Goal: Transaction & Acquisition: Book appointment/travel/reservation

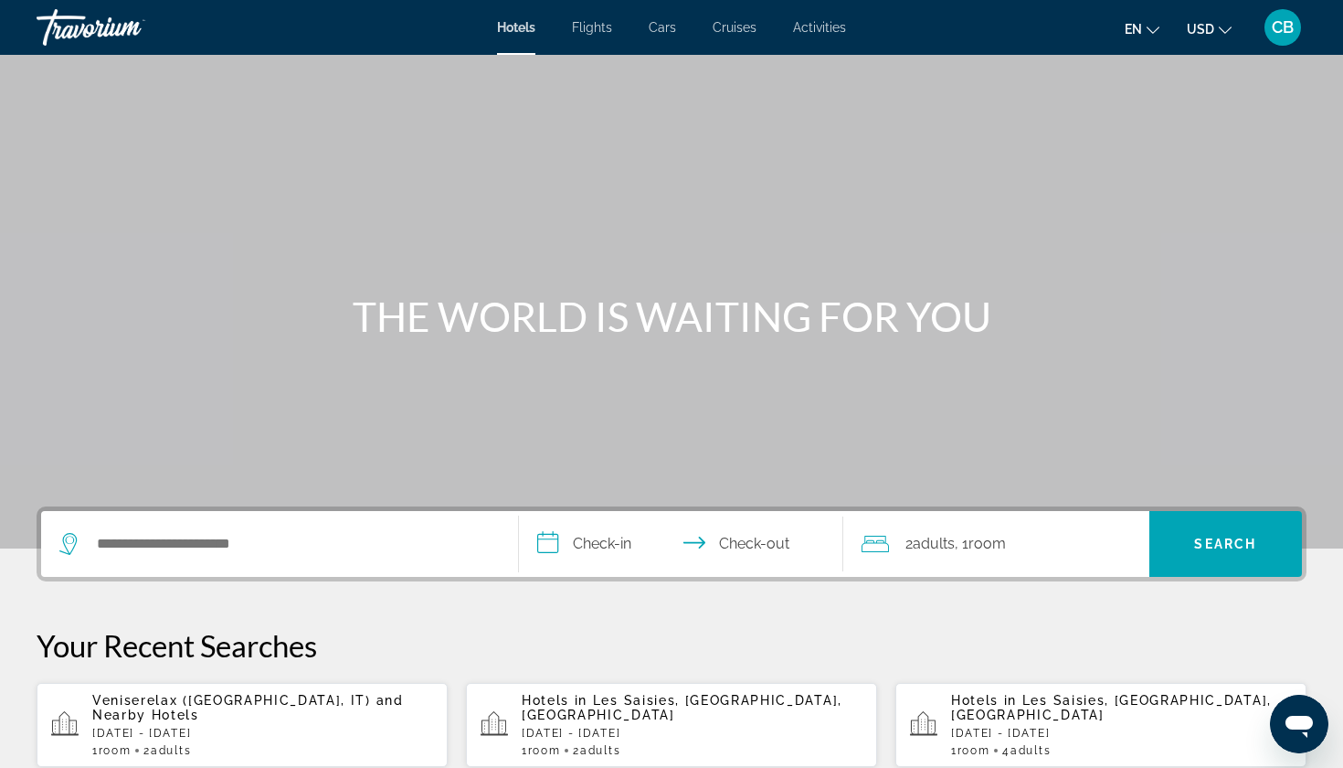
click at [193, 567] on div "Search widget" at bounding box center [279, 544] width 440 height 66
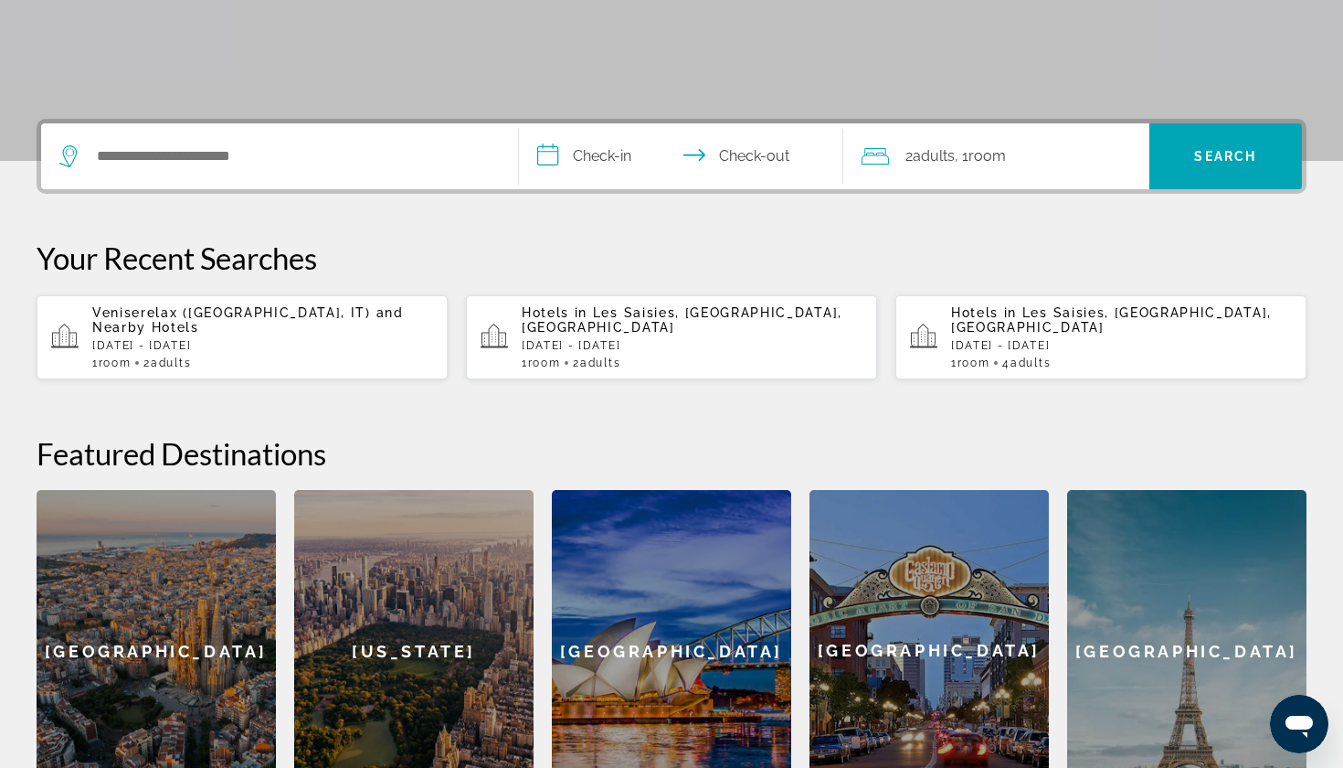
scroll to position [447, 0]
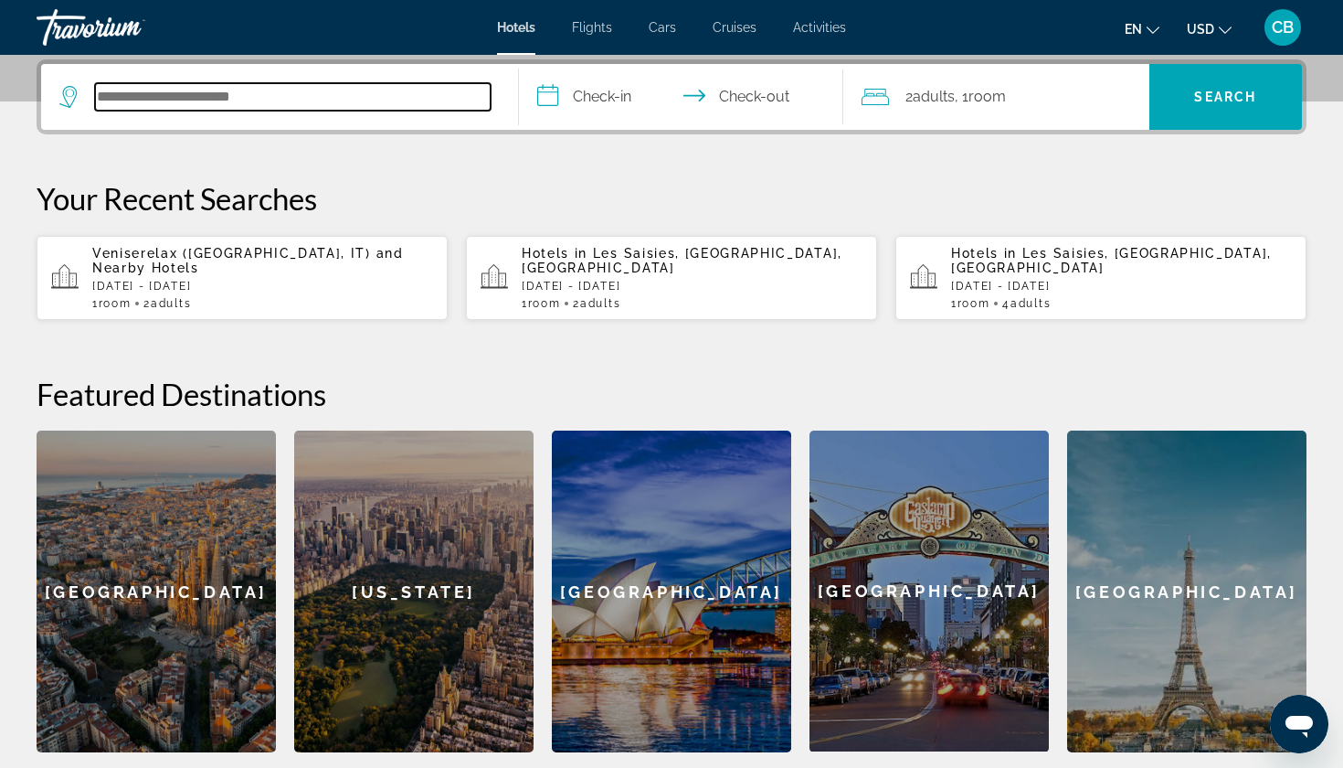
click at [137, 109] on input "Search hotel destination" at bounding box center [293, 96] width 396 height 27
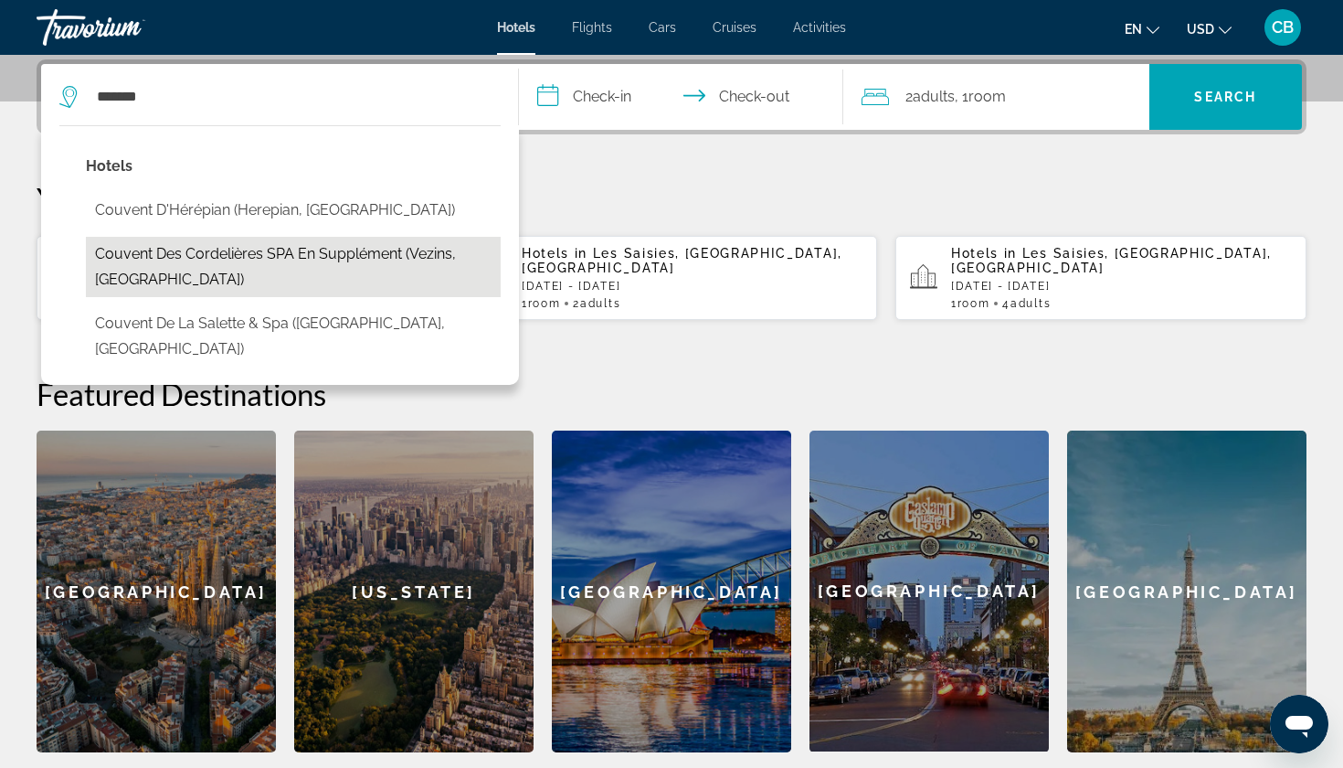
click at [398, 255] on button "Couvent des Cordelières SPA en supplément (Vezins, FR)" at bounding box center [293, 267] width 415 height 60
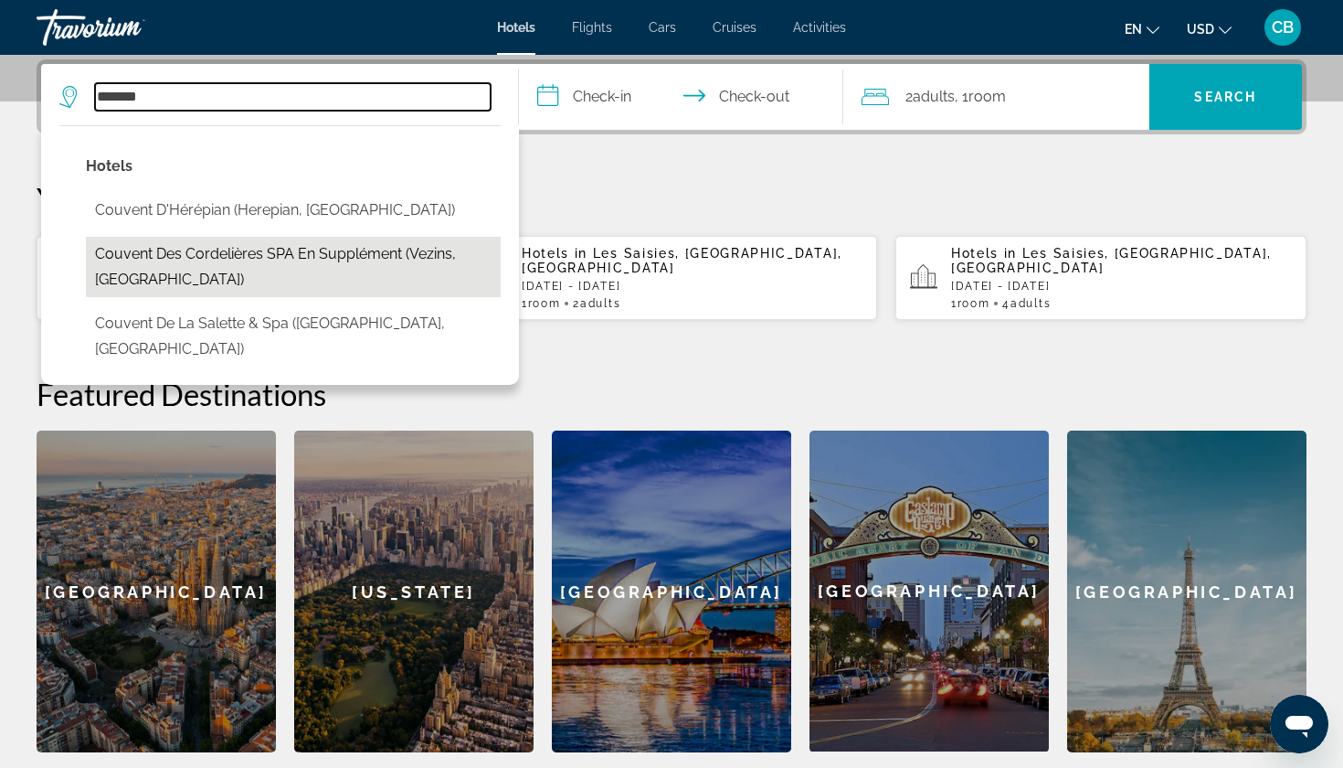
type input "**********"
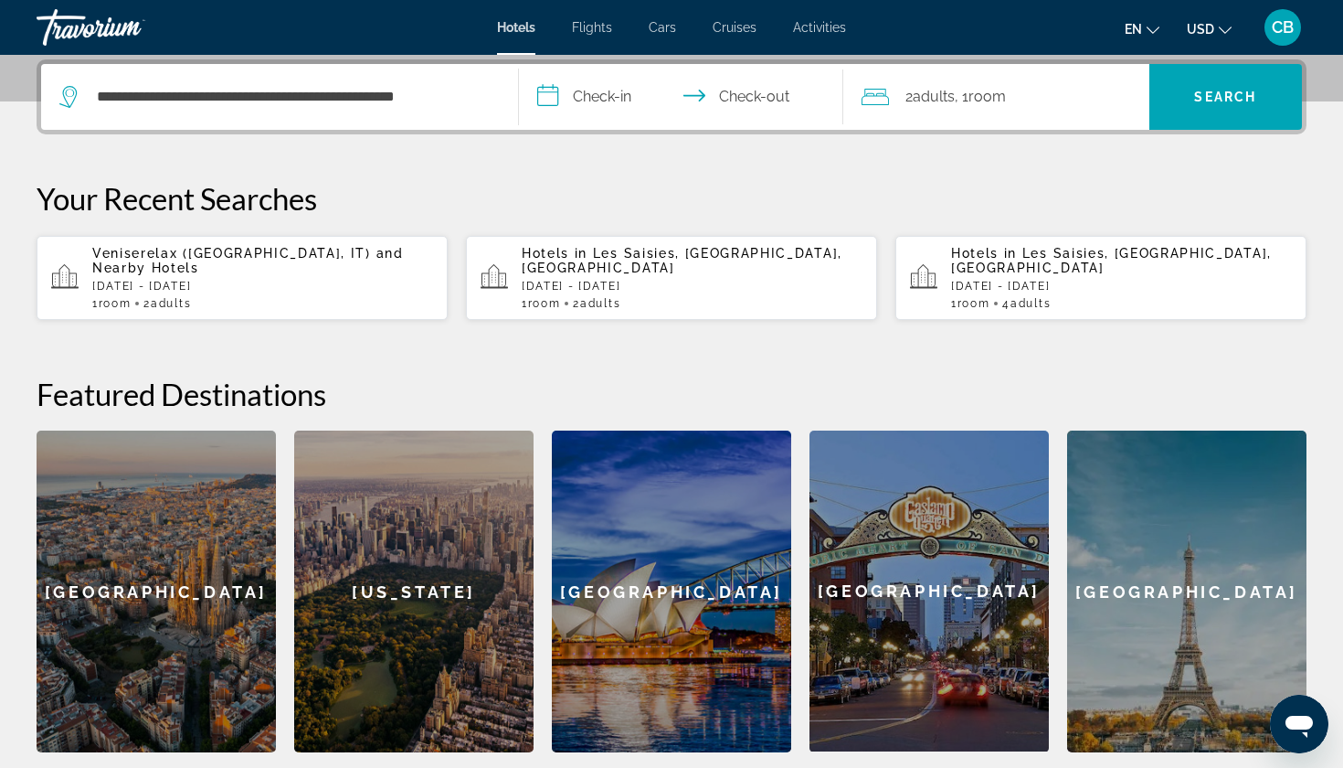
click at [618, 110] on input "**********" at bounding box center [685, 99] width 332 height 71
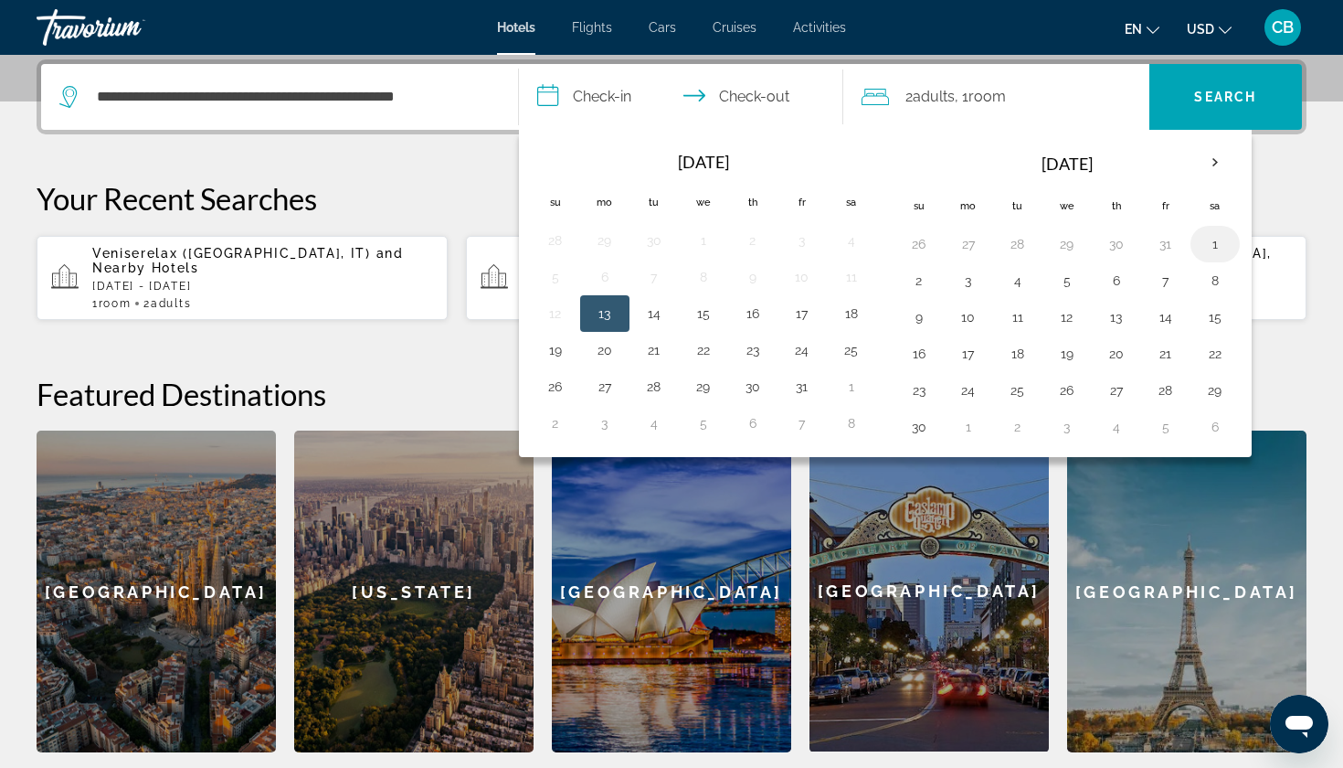
drag, startPoint x: 1120, startPoint y: 217, endPoint x: 1217, endPoint y: 244, distance: 100.7
click at [1217, 244] on button "1" at bounding box center [1215, 244] width 29 height 26
click at [937, 287] on td "2" at bounding box center [919, 280] width 49 height 37
click at [922, 279] on button "2" at bounding box center [919, 281] width 29 height 26
type input "**********"
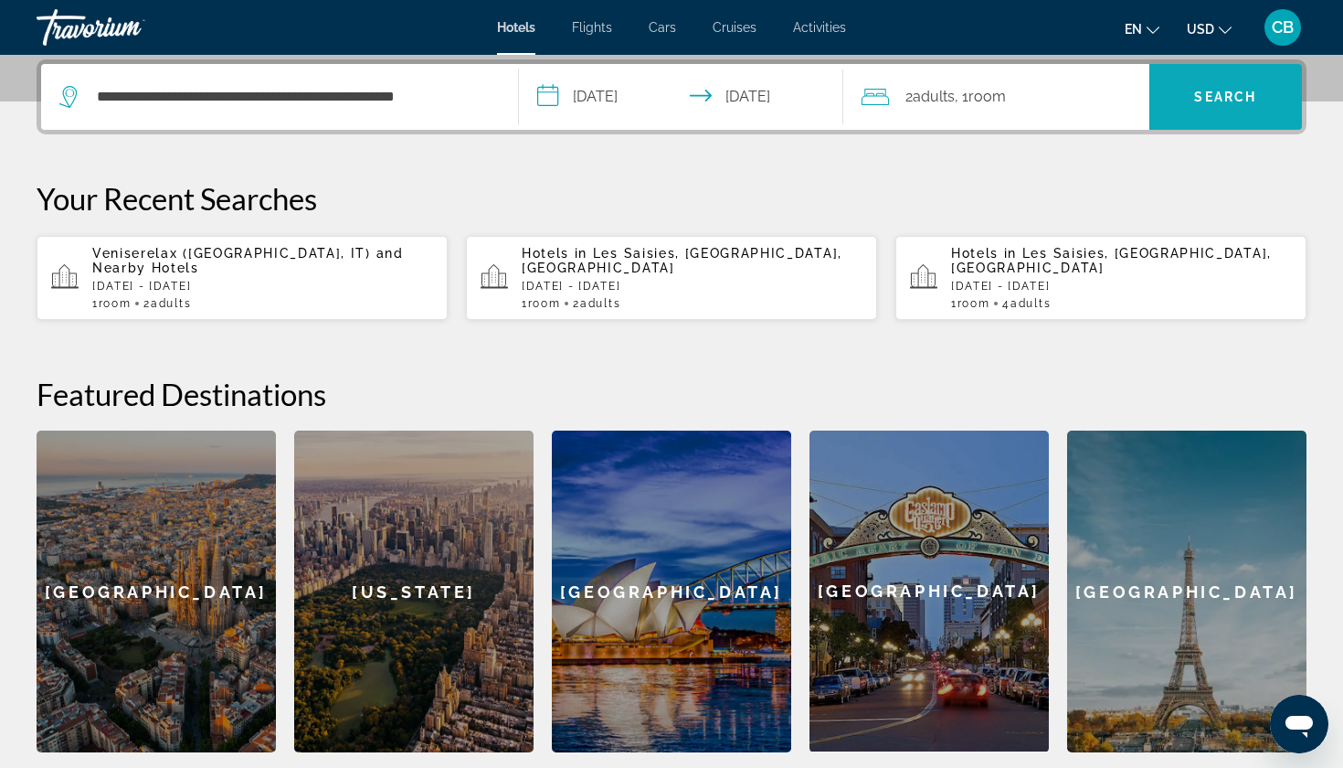
click at [1222, 79] on span "Search" at bounding box center [1227, 97] width 154 height 44
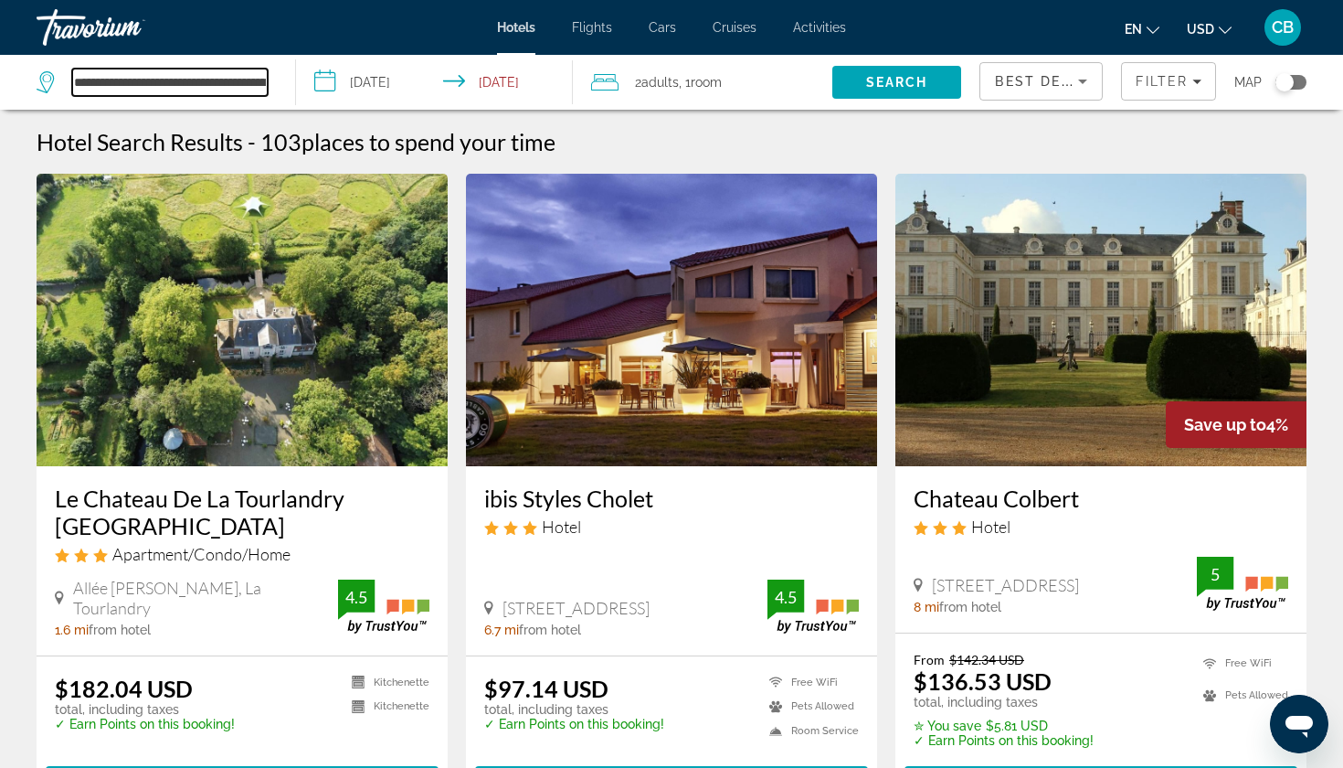
click at [192, 90] on input "**********" at bounding box center [170, 82] width 196 height 27
type input "*"
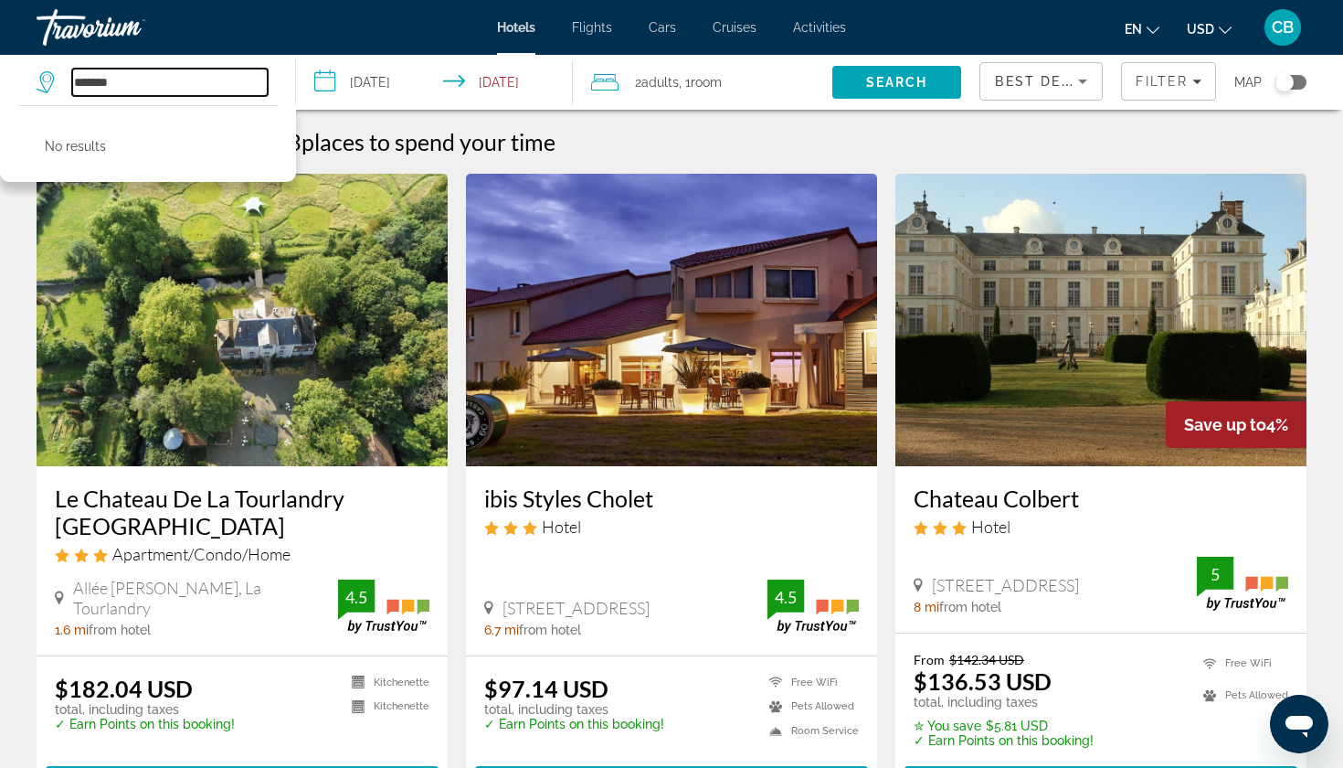
click at [103, 80] on input "*******" at bounding box center [170, 82] width 196 height 27
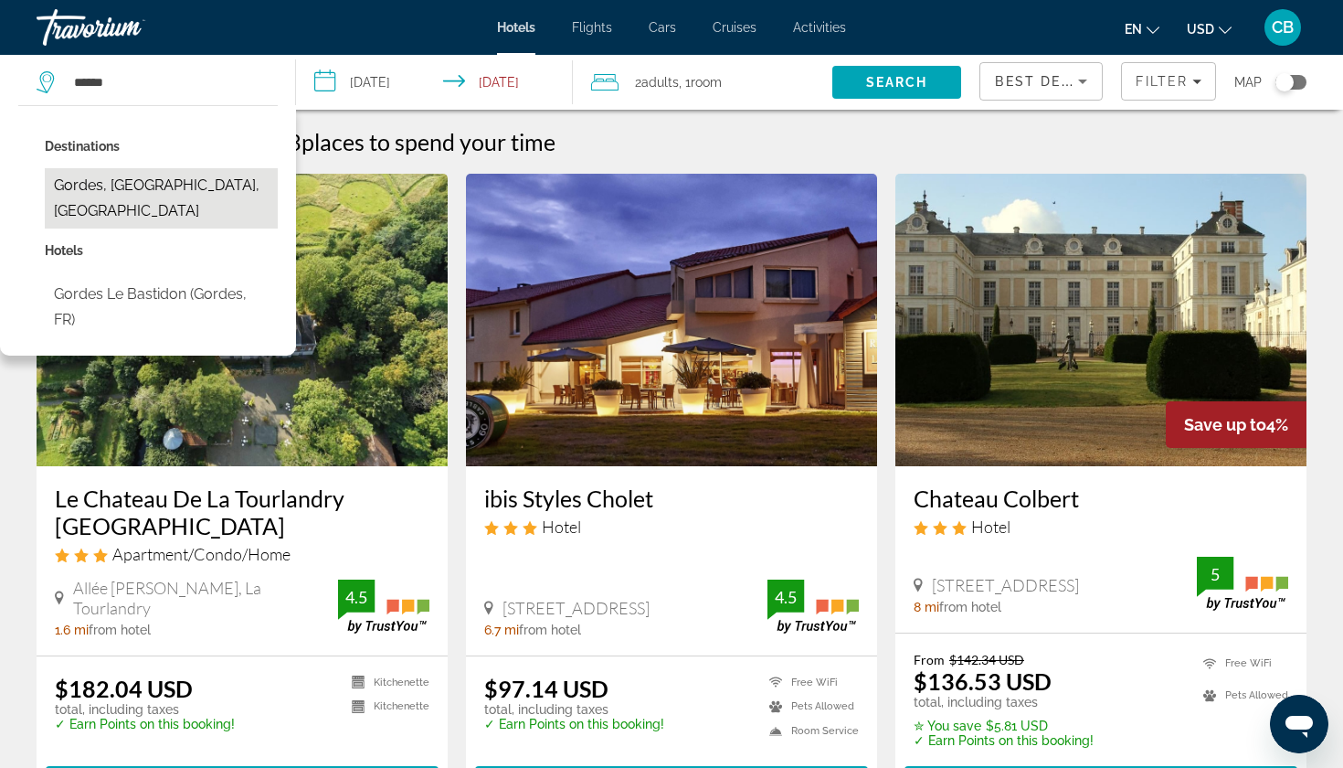
click at [141, 188] on button "Gordes, [GEOGRAPHIC_DATA], [GEOGRAPHIC_DATA]" at bounding box center [161, 198] width 233 height 60
type input "**********"
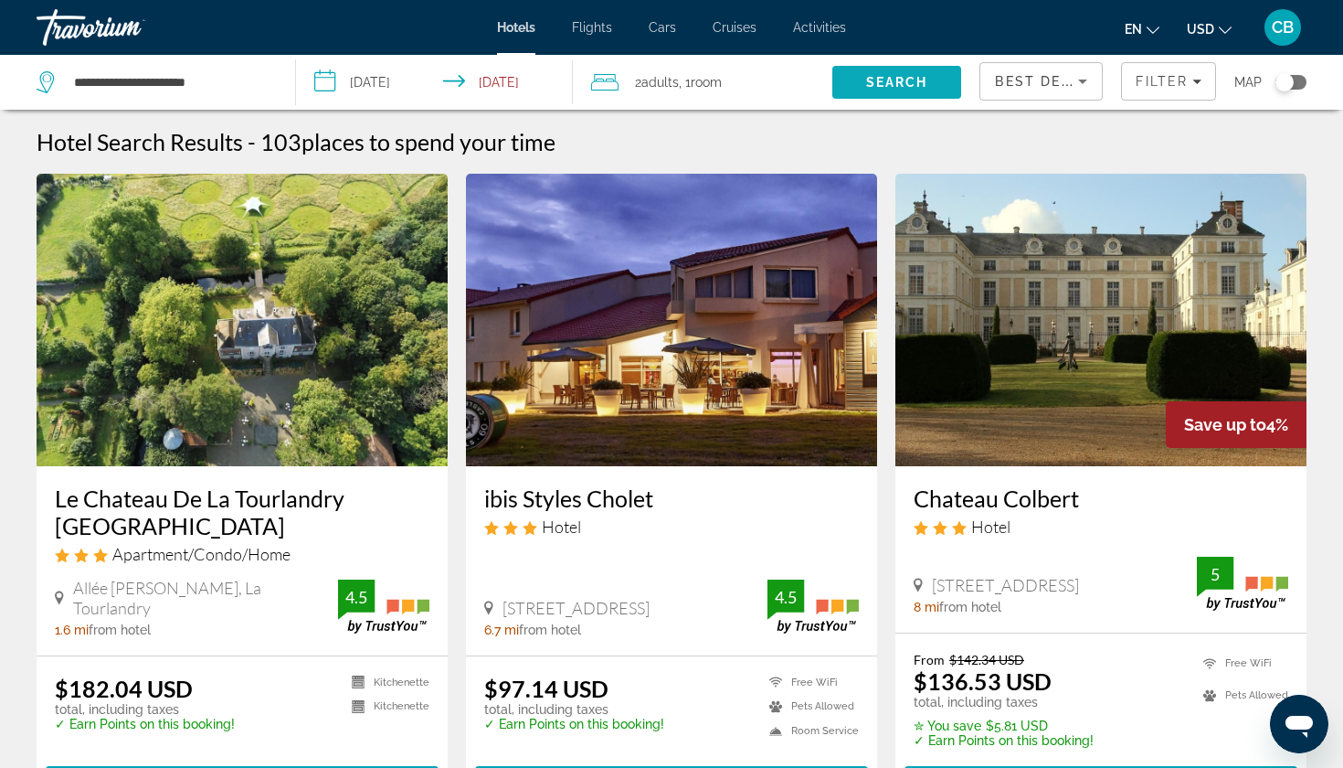
click at [894, 69] on span "Search" at bounding box center [898, 82] width 130 height 44
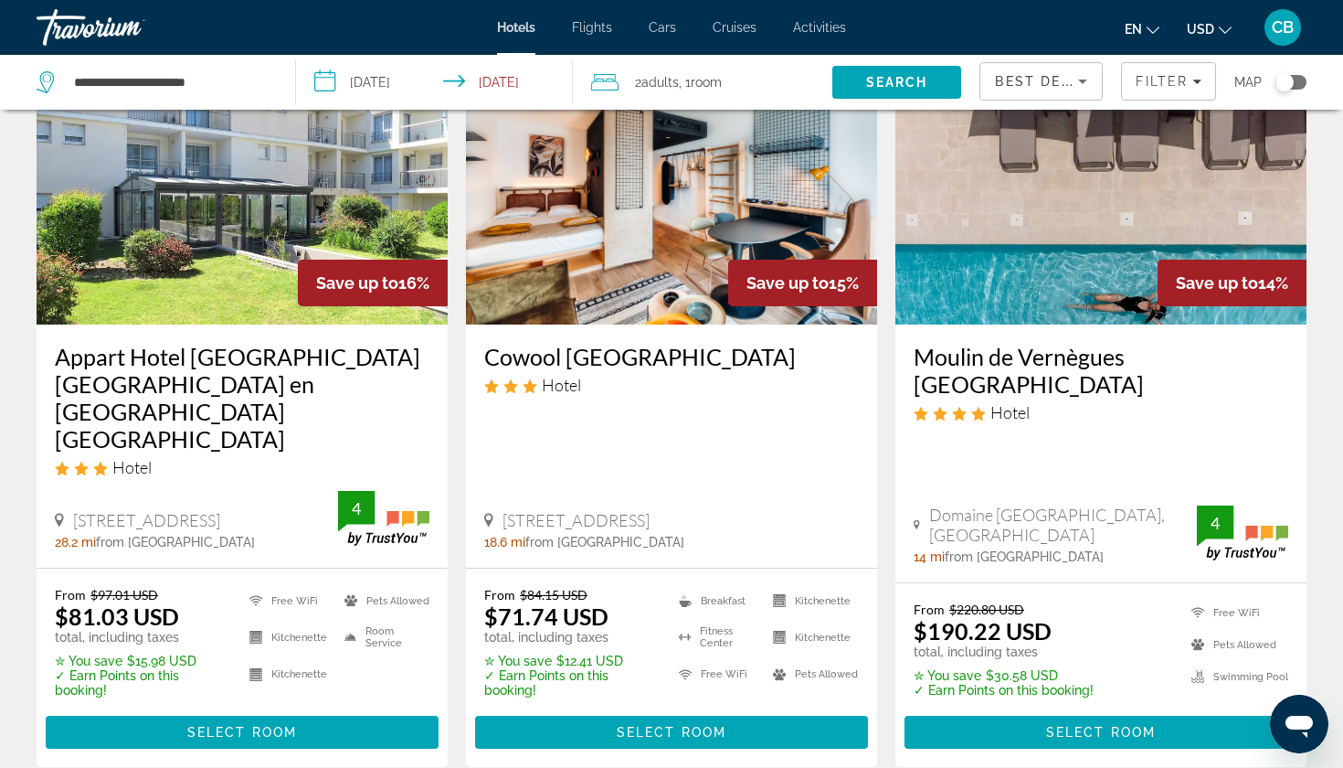
scroll to position [2561, 0]
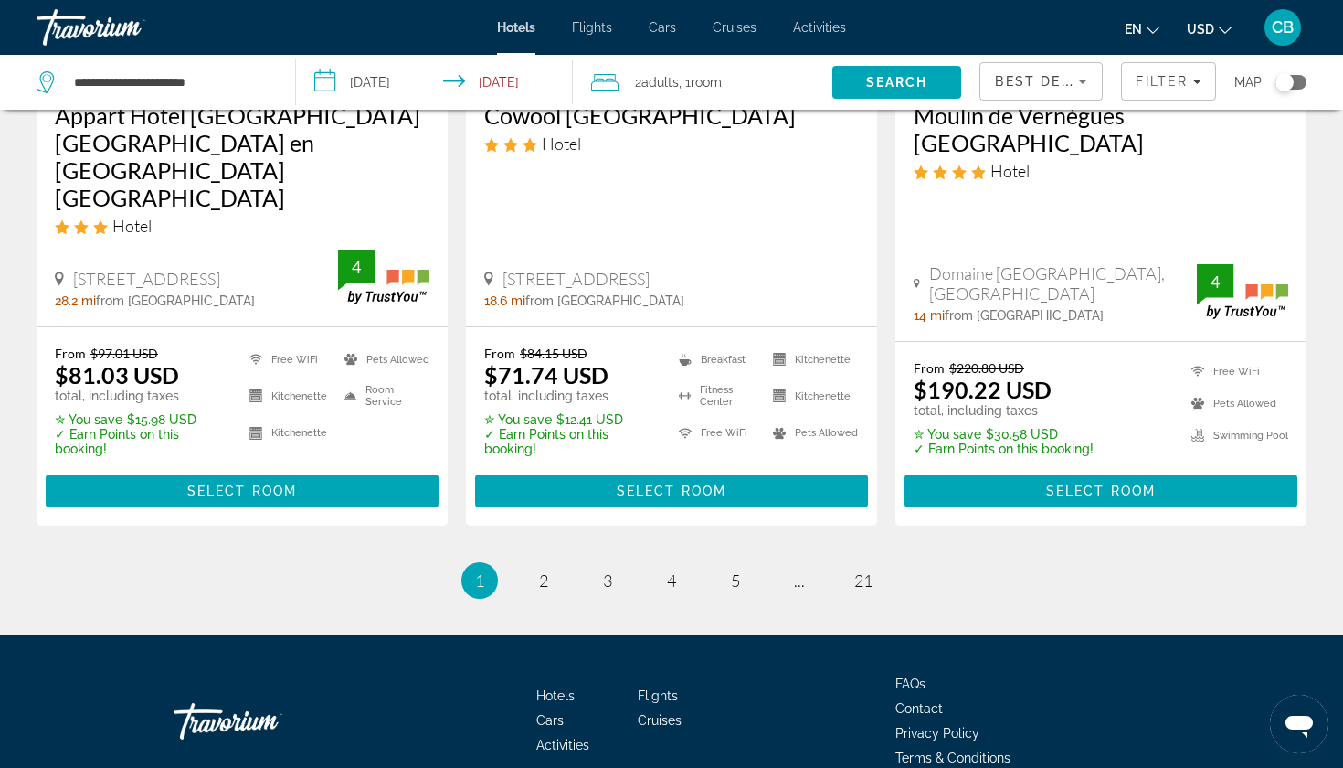
click at [1008, 469] on span "Main content" at bounding box center [1101, 491] width 393 height 44
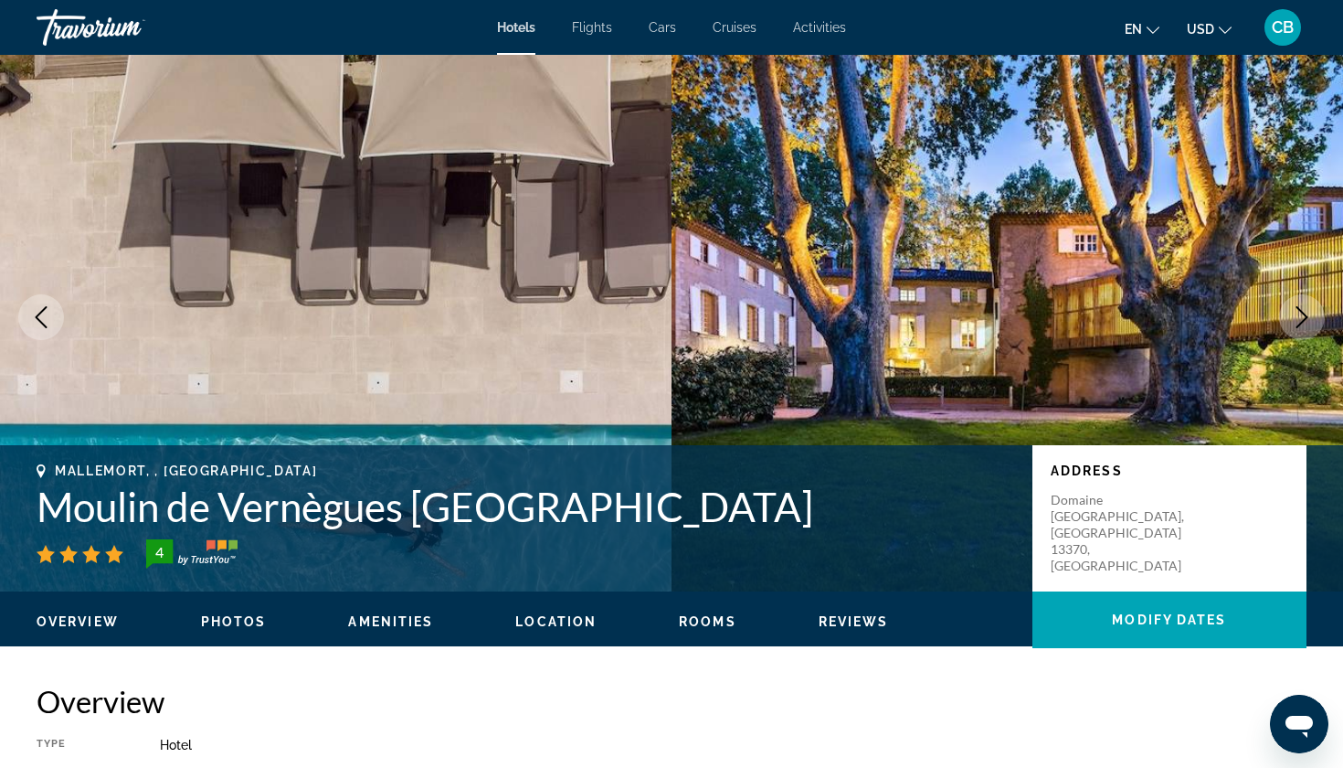
scroll to position [12, 0]
click at [1307, 326] on icon "Next image" at bounding box center [1302, 317] width 22 height 22
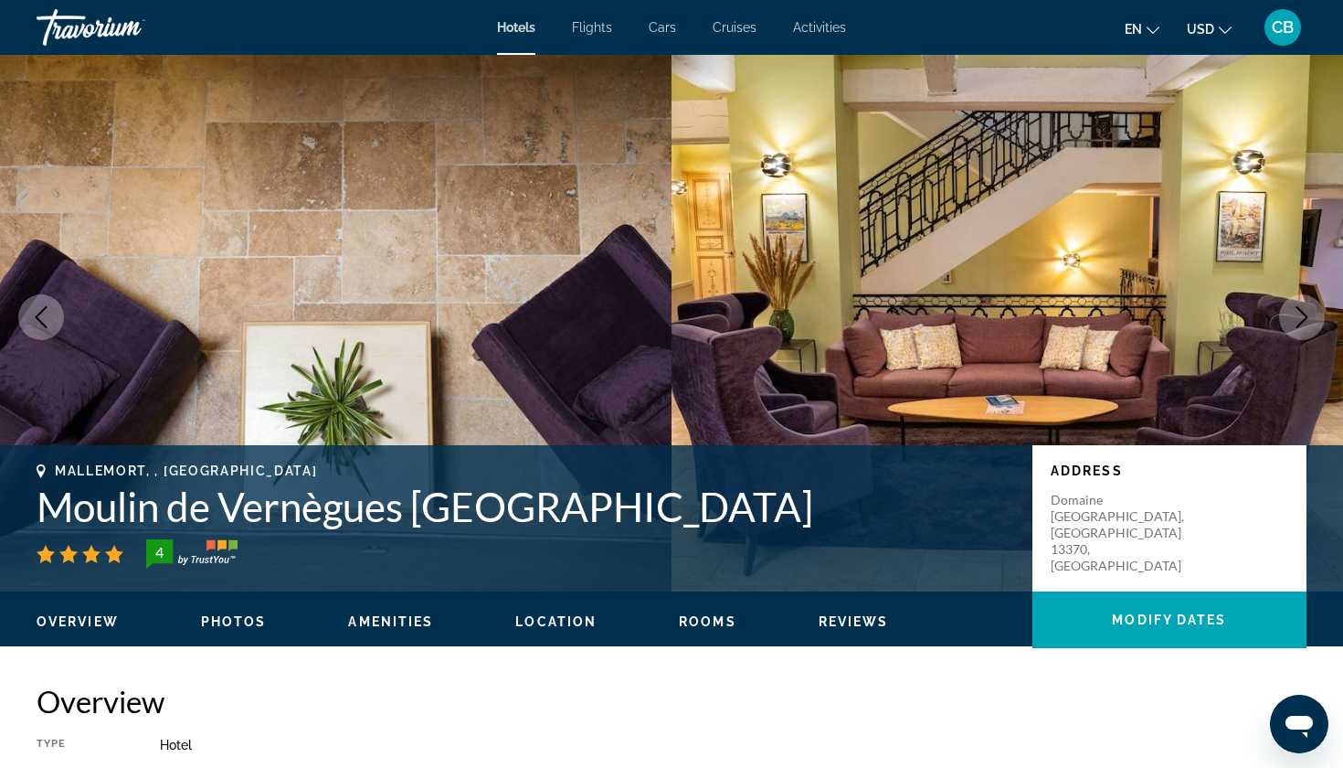
click at [1307, 326] on icon "Next image" at bounding box center [1302, 317] width 22 height 22
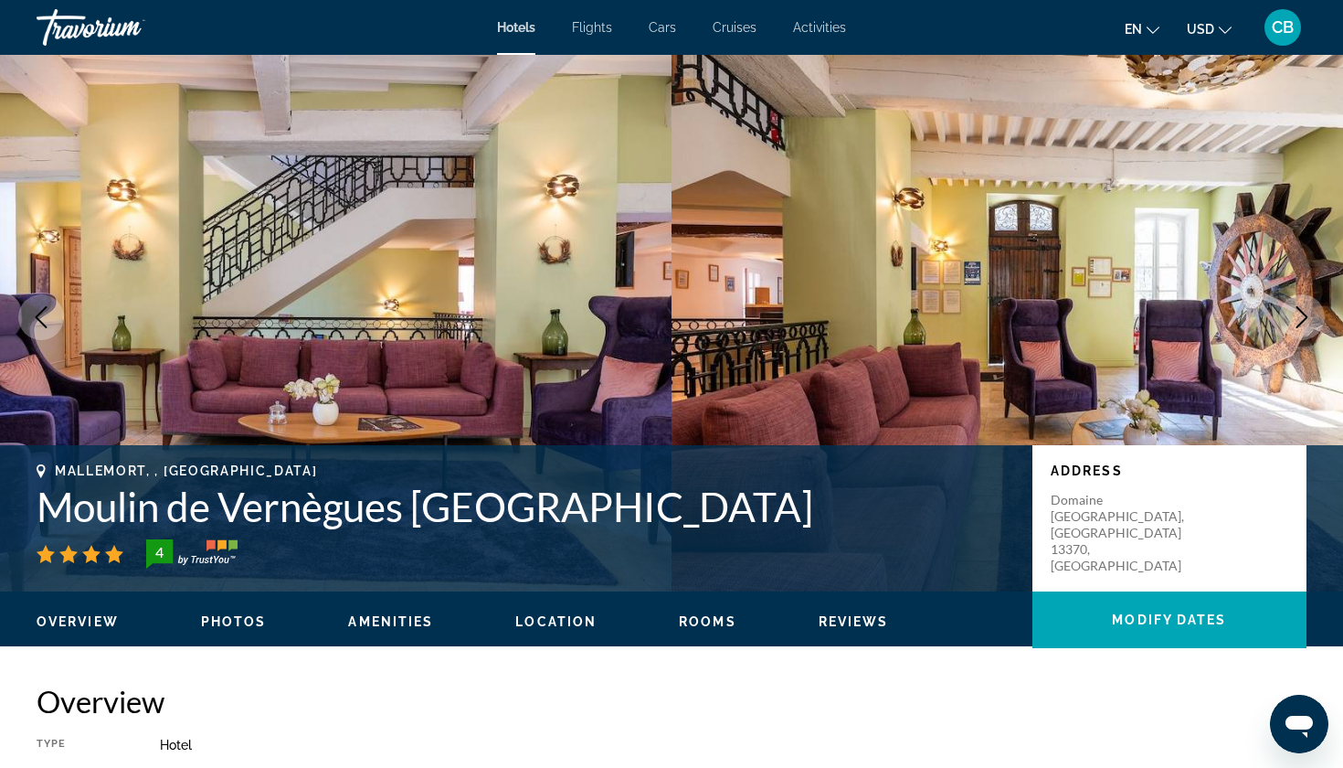
click at [1307, 326] on icon "Next image" at bounding box center [1302, 317] width 22 height 22
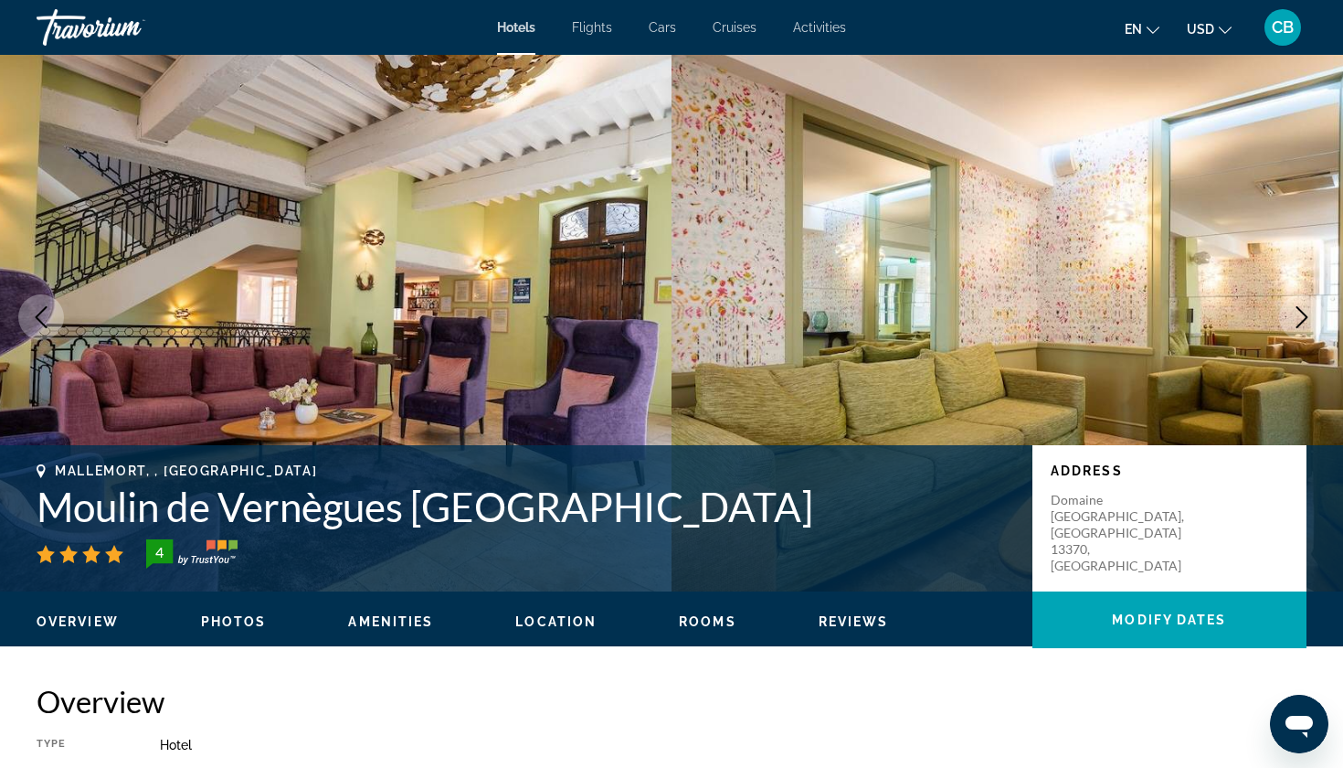
click at [1307, 326] on icon "Next image" at bounding box center [1302, 317] width 22 height 22
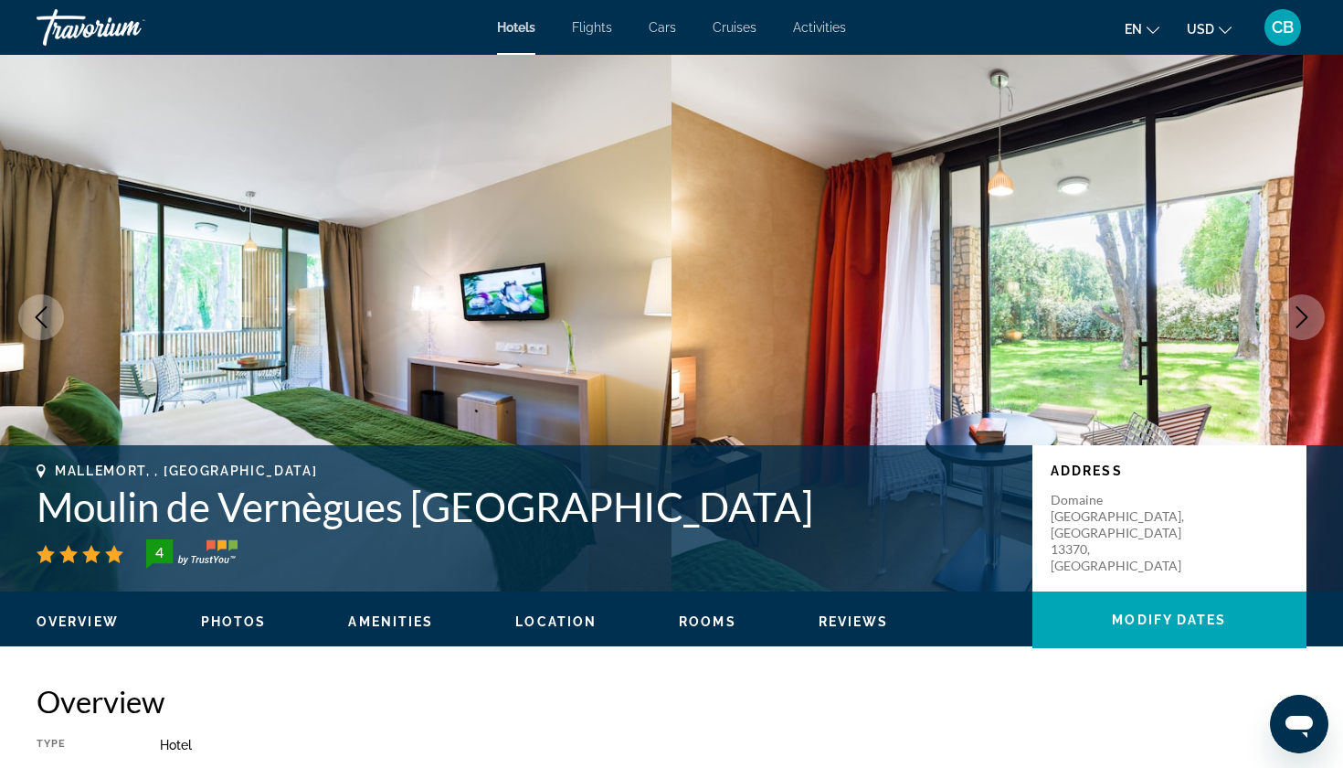
click at [1307, 326] on icon "Next image" at bounding box center [1302, 317] width 22 height 22
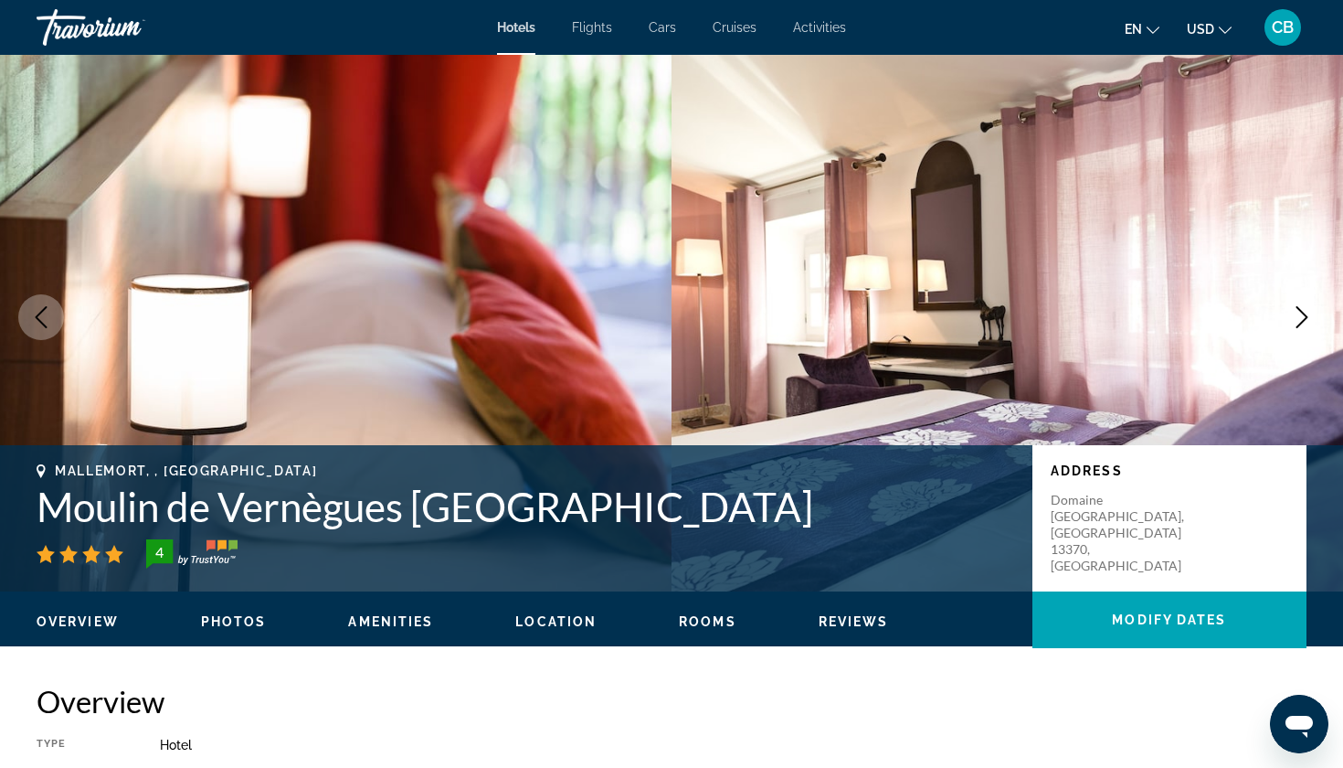
click at [1307, 326] on icon "Next image" at bounding box center [1302, 317] width 22 height 22
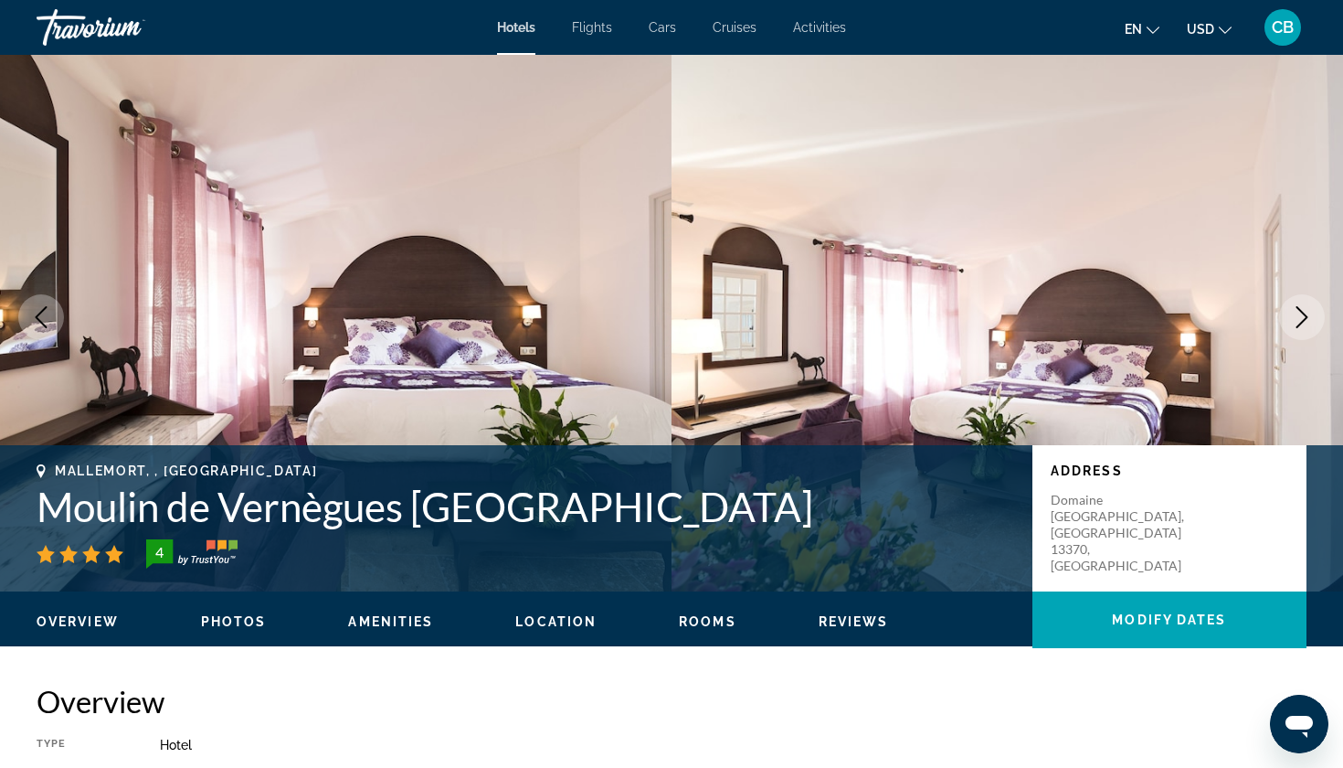
click at [1299, 306] on icon "Next image" at bounding box center [1302, 317] width 22 height 22
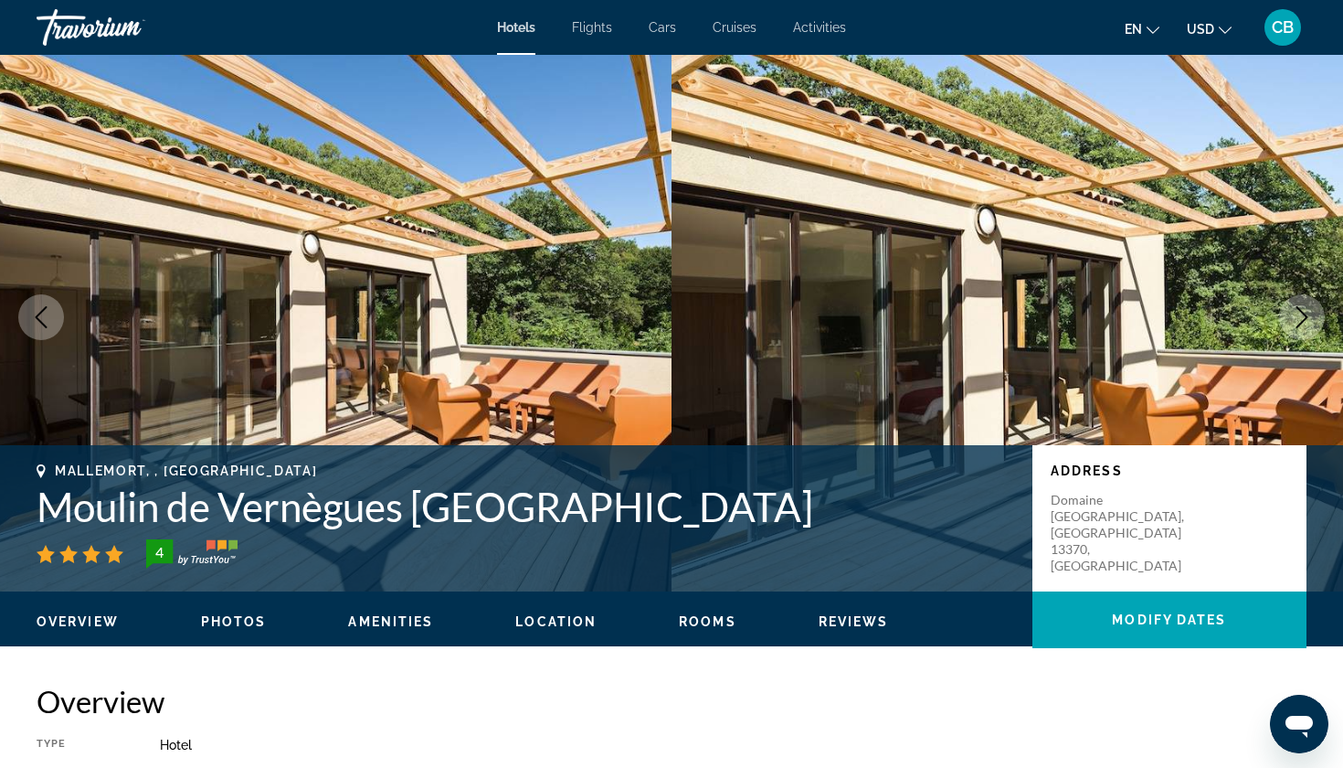
click at [1299, 306] on icon "Next image" at bounding box center [1302, 317] width 22 height 22
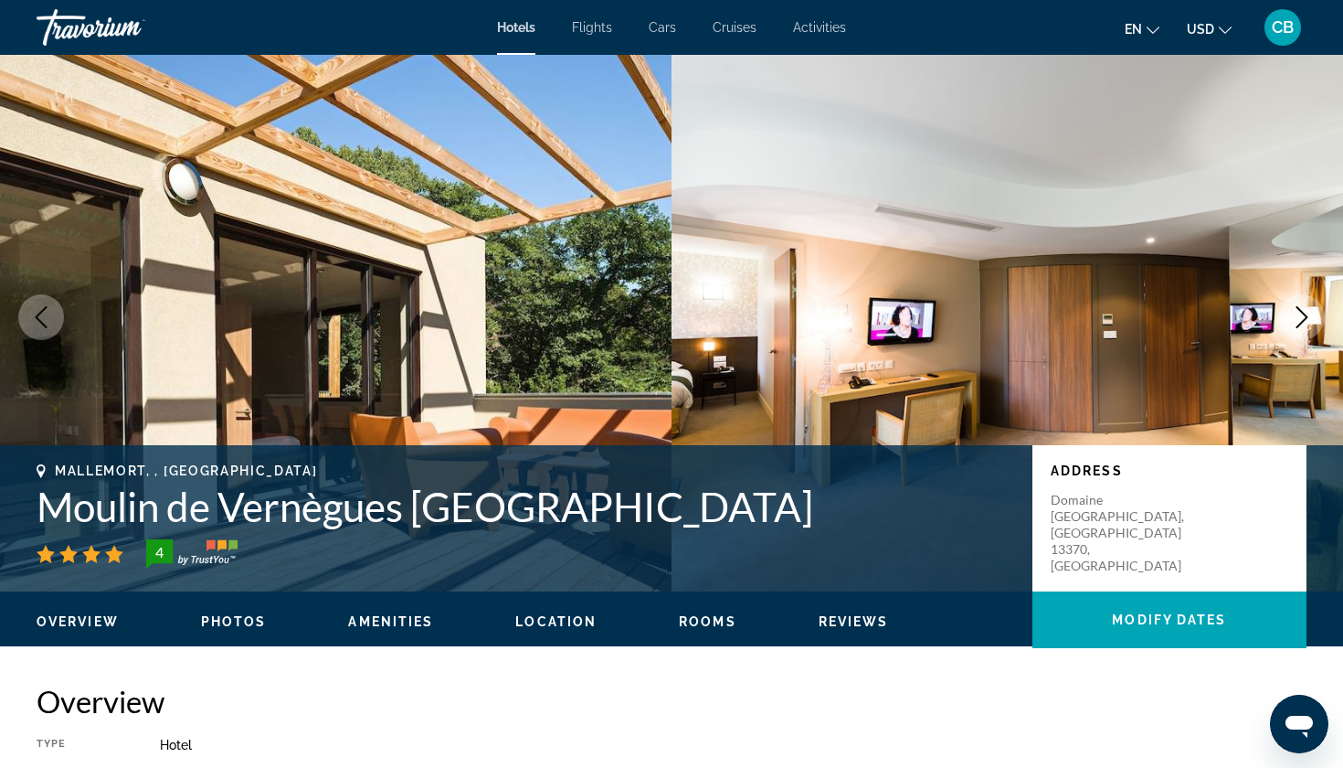
click at [1299, 306] on icon "Next image" at bounding box center [1302, 317] width 22 height 22
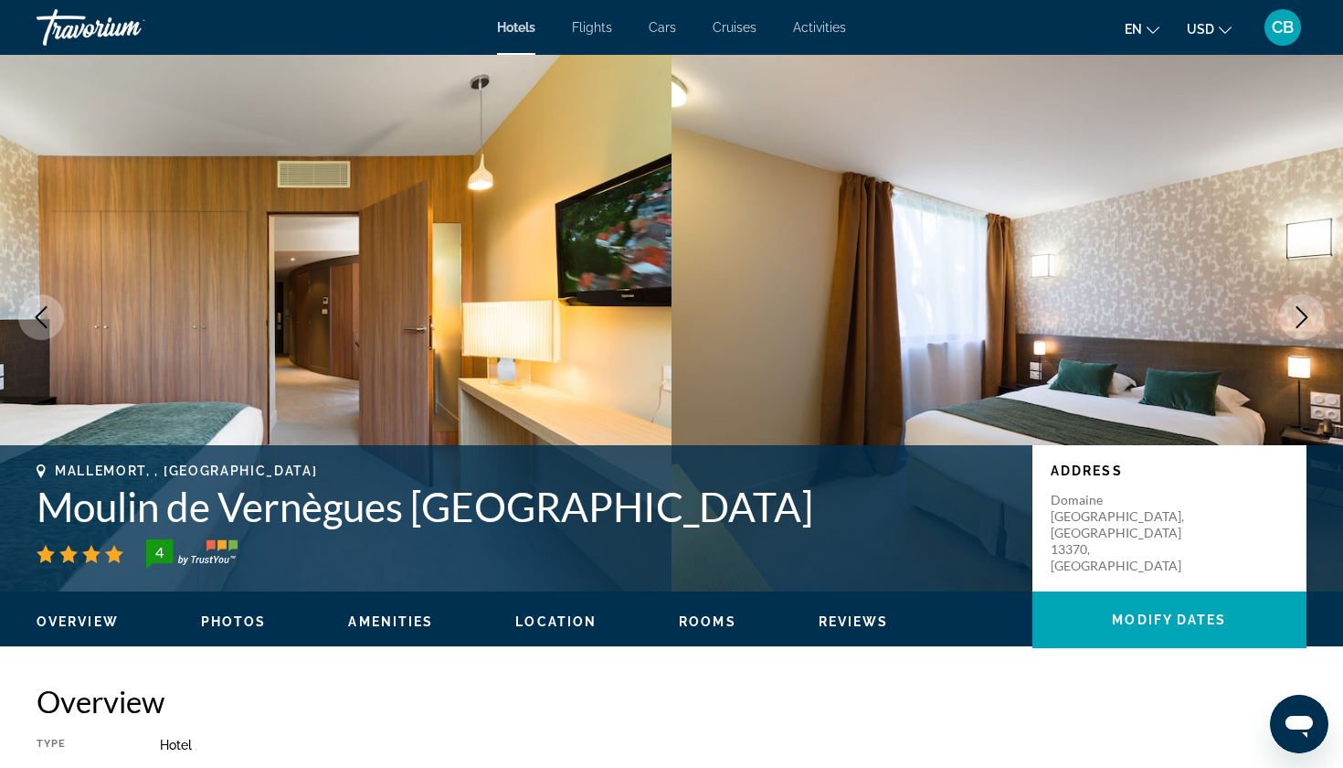
click at [1299, 306] on icon "Next image" at bounding box center [1302, 317] width 22 height 22
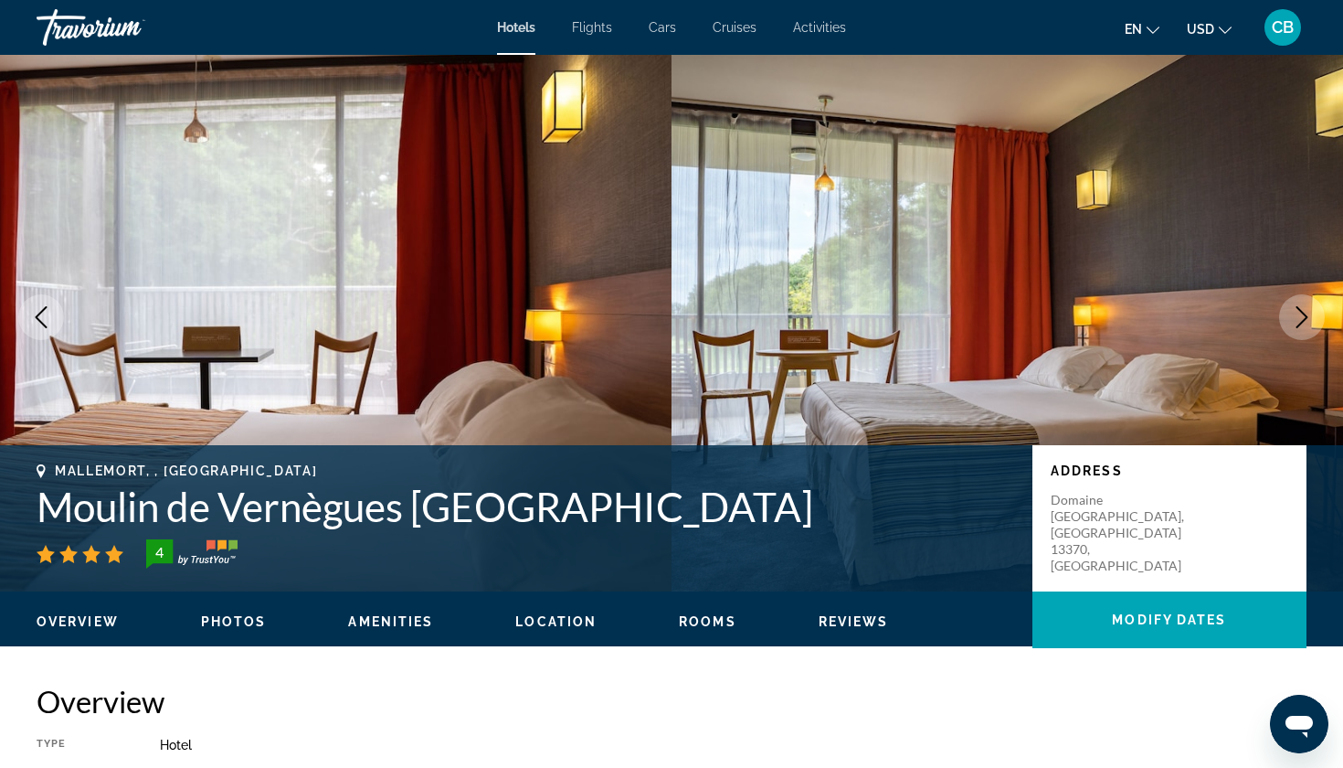
click at [1299, 306] on icon "Next image" at bounding box center [1302, 317] width 22 height 22
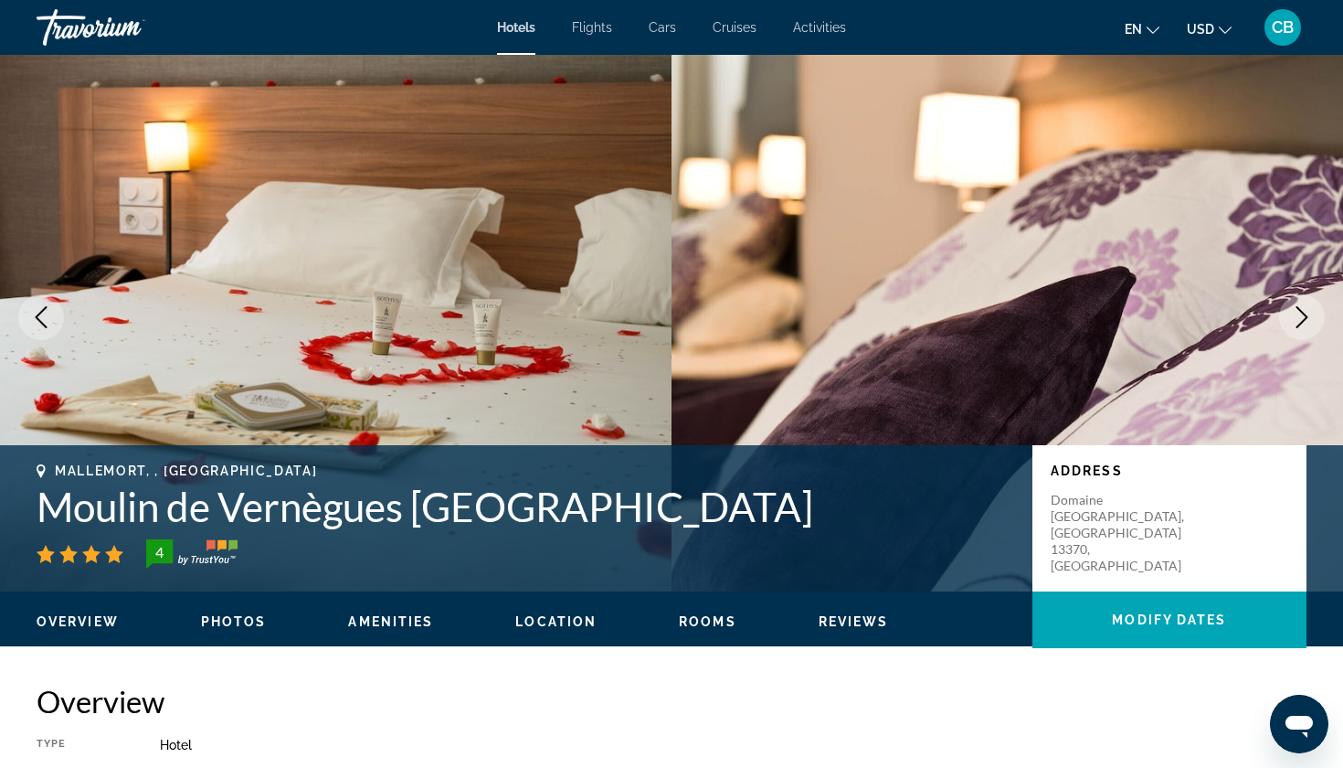
click at [1299, 306] on icon "Next image" at bounding box center [1302, 317] width 22 height 22
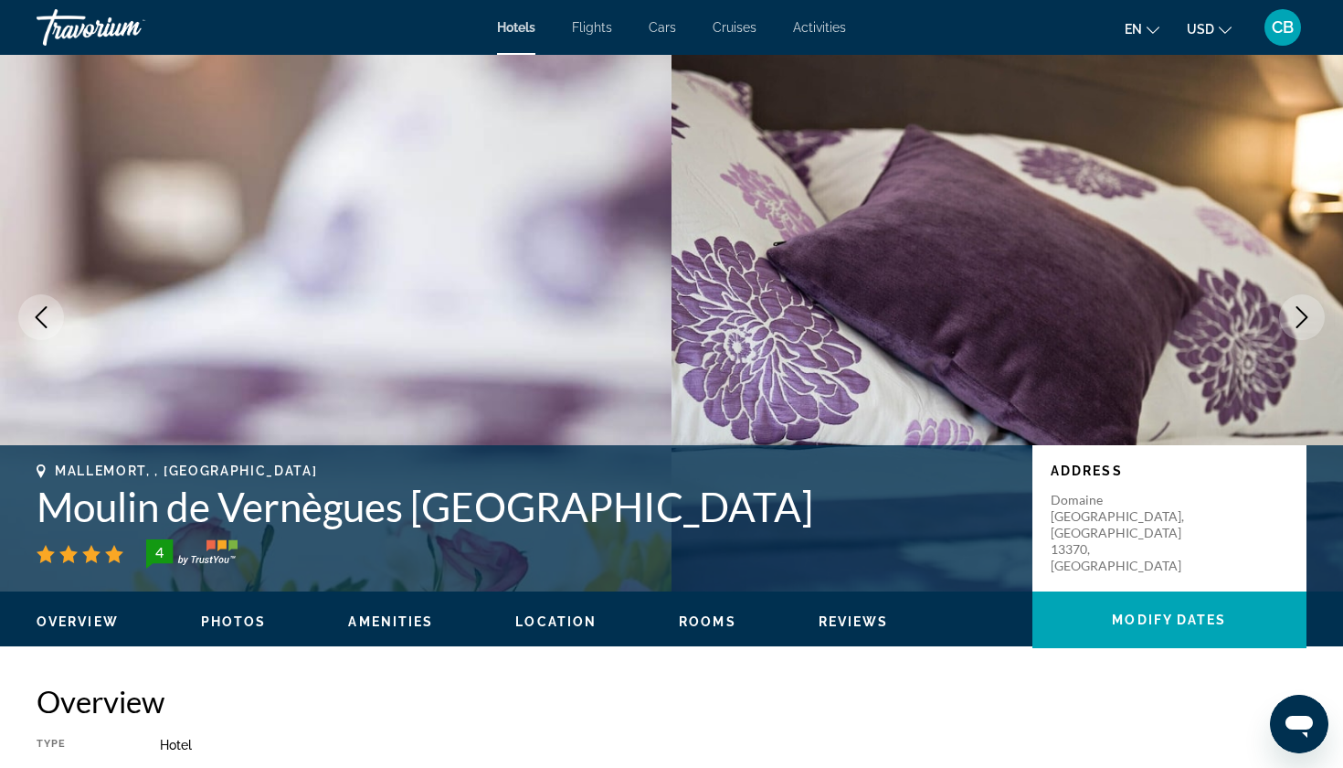
click at [1299, 306] on icon "Next image" at bounding box center [1302, 317] width 22 height 22
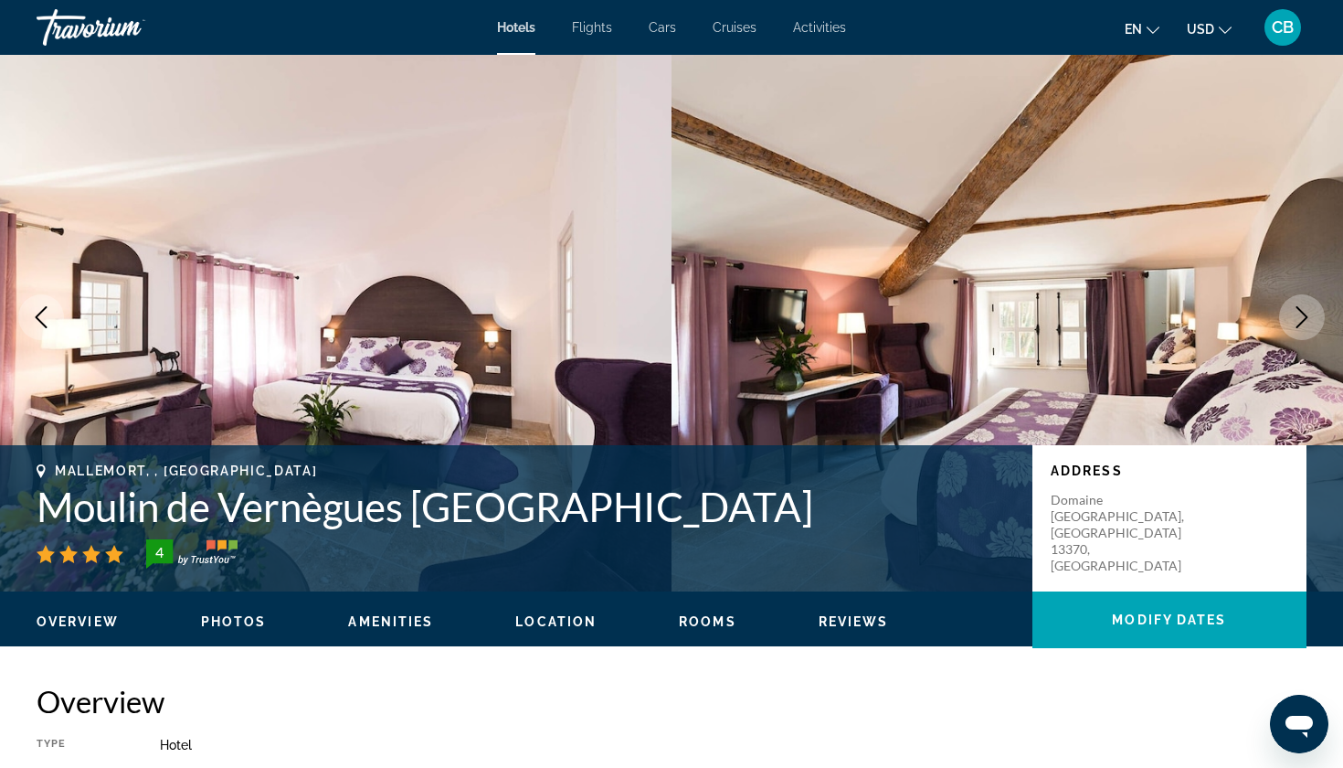
click at [1299, 306] on icon "Next image" at bounding box center [1302, 317] width 22 height 22
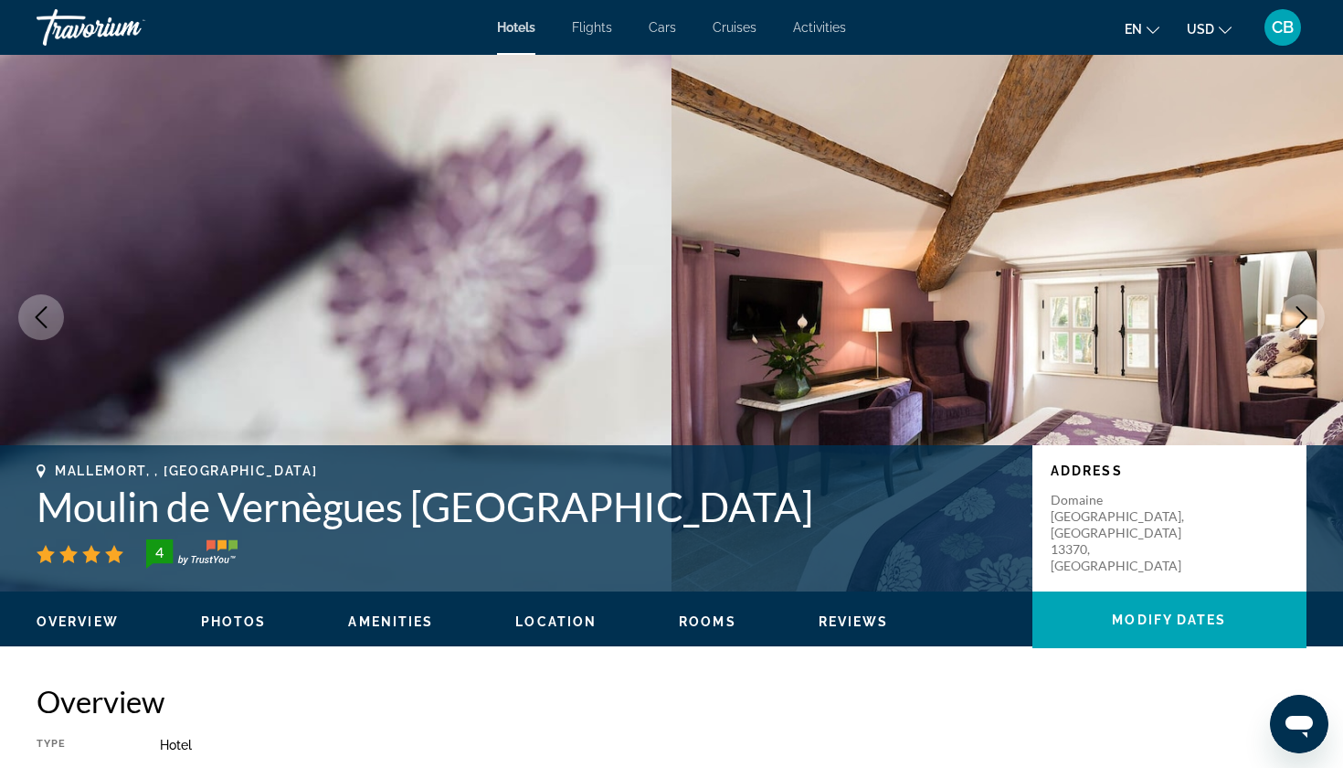
click at [1299, 306] on icon "Next image" at bounding box center [1302, 317] width 22 height 22
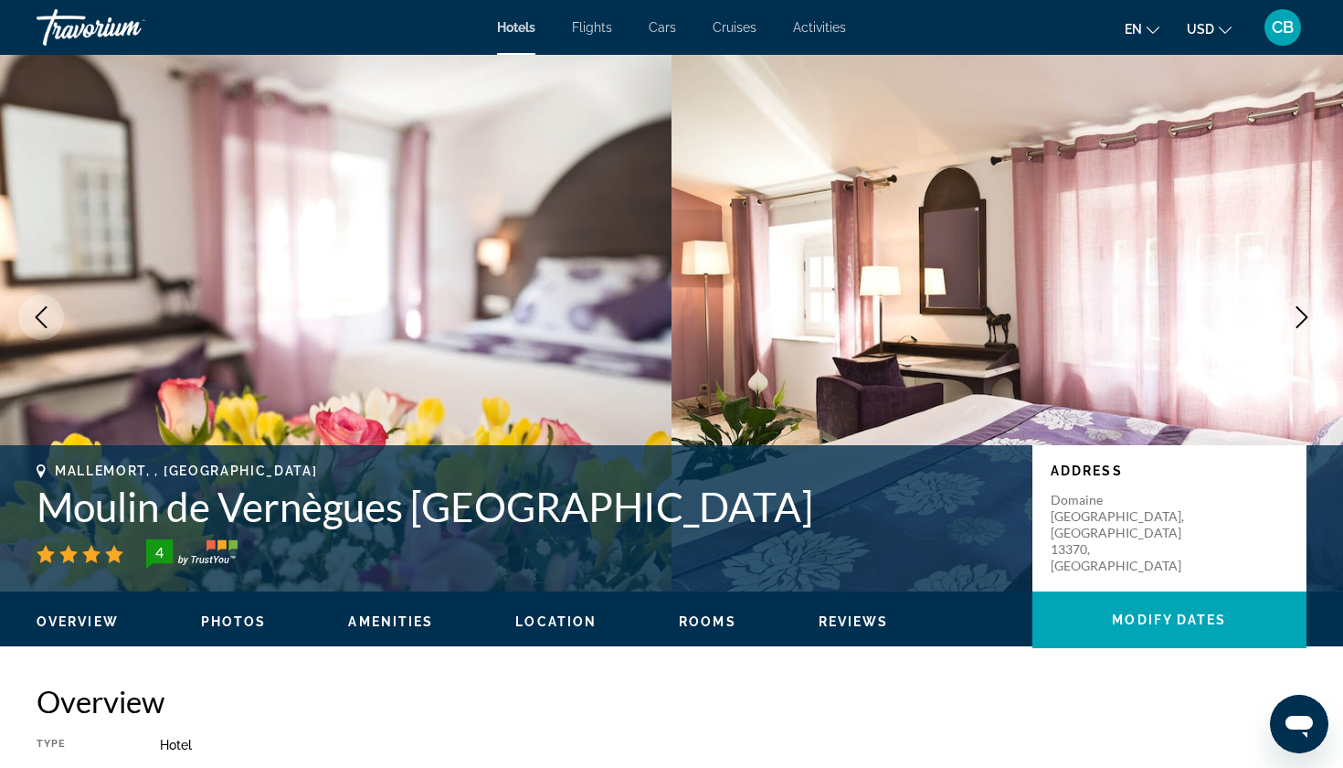
click at [1299, 306] on icon "Next image" at bounding box center [1302, 317] width 22 height 22
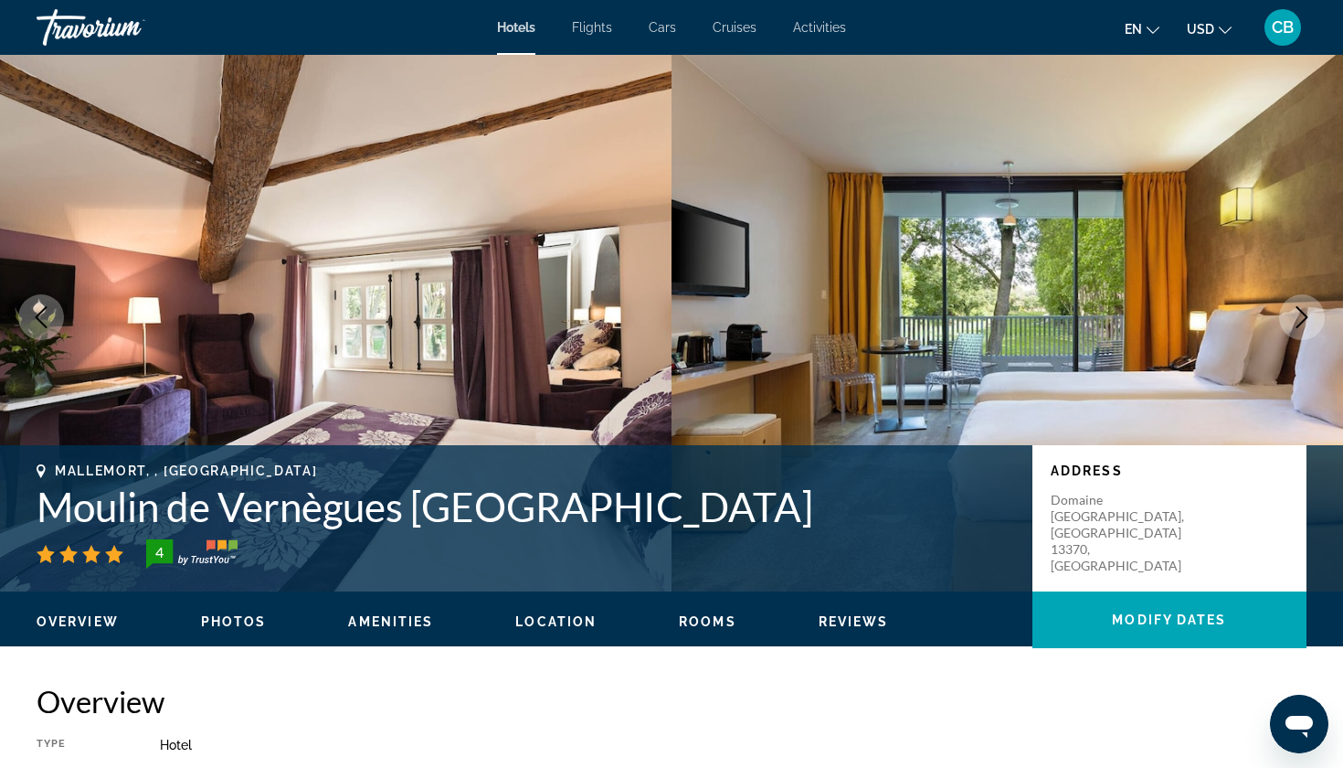
click at [1299, 306] on icon "Next image" at bounding box center [1302, 317] width 22 height 22
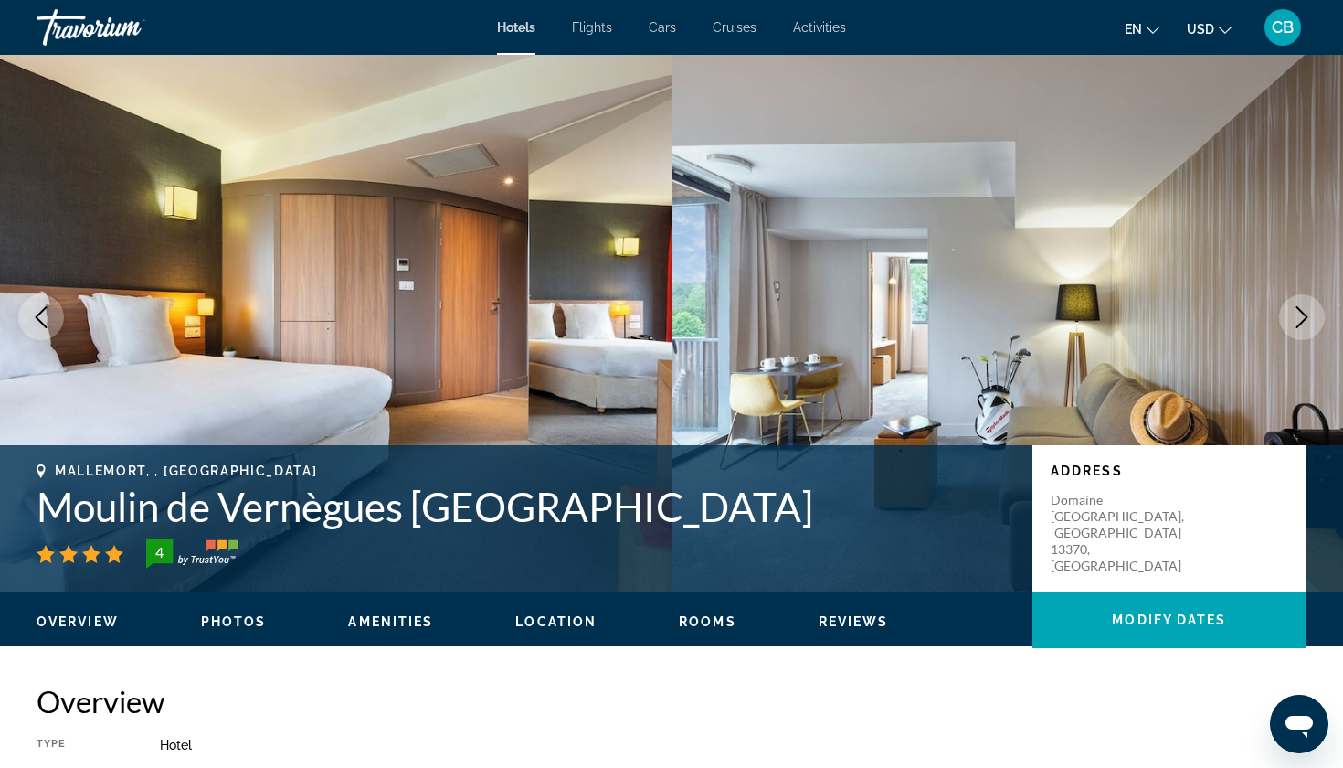
click at [1299, 306] on icon "Next image" at bounding box center [1302, 317] width 22 height 22
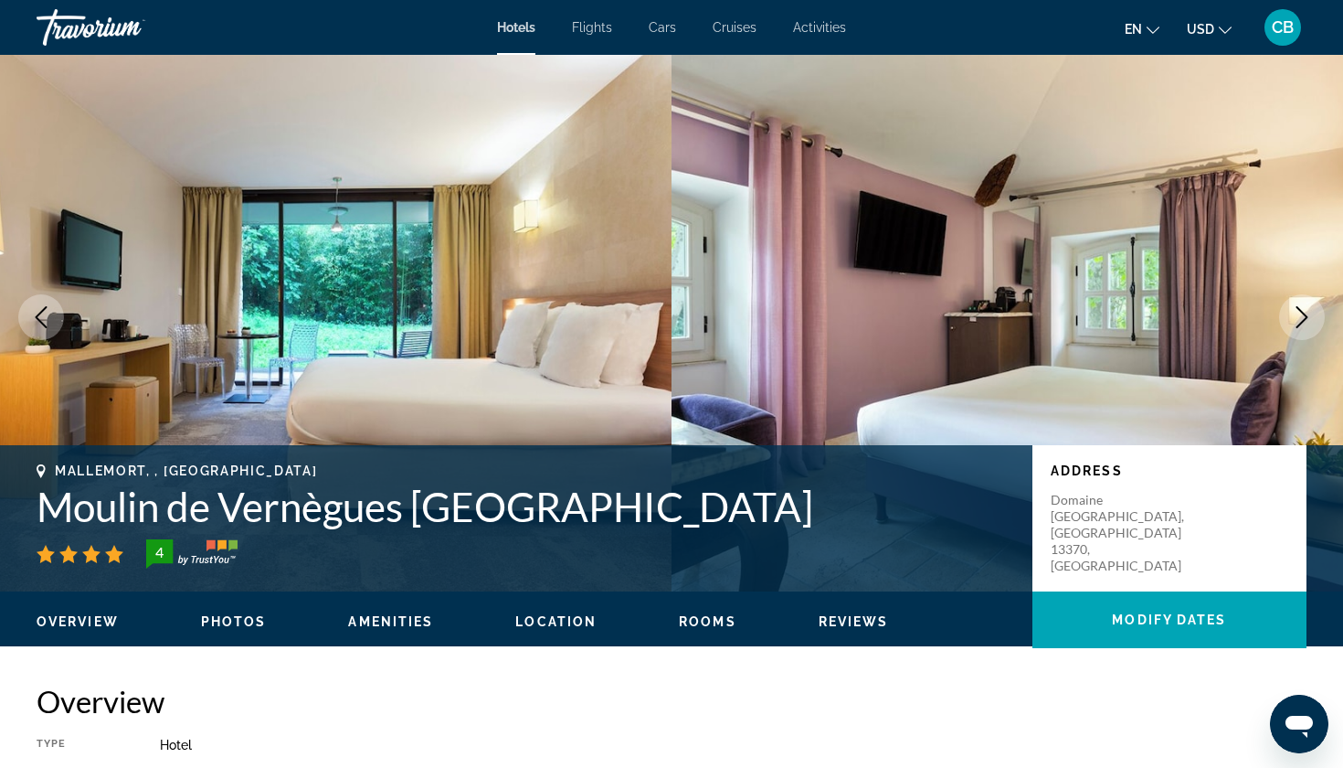
click at [1299, 306] on icon "Next image" at bounding box center [1302, 317] width 22 height 22
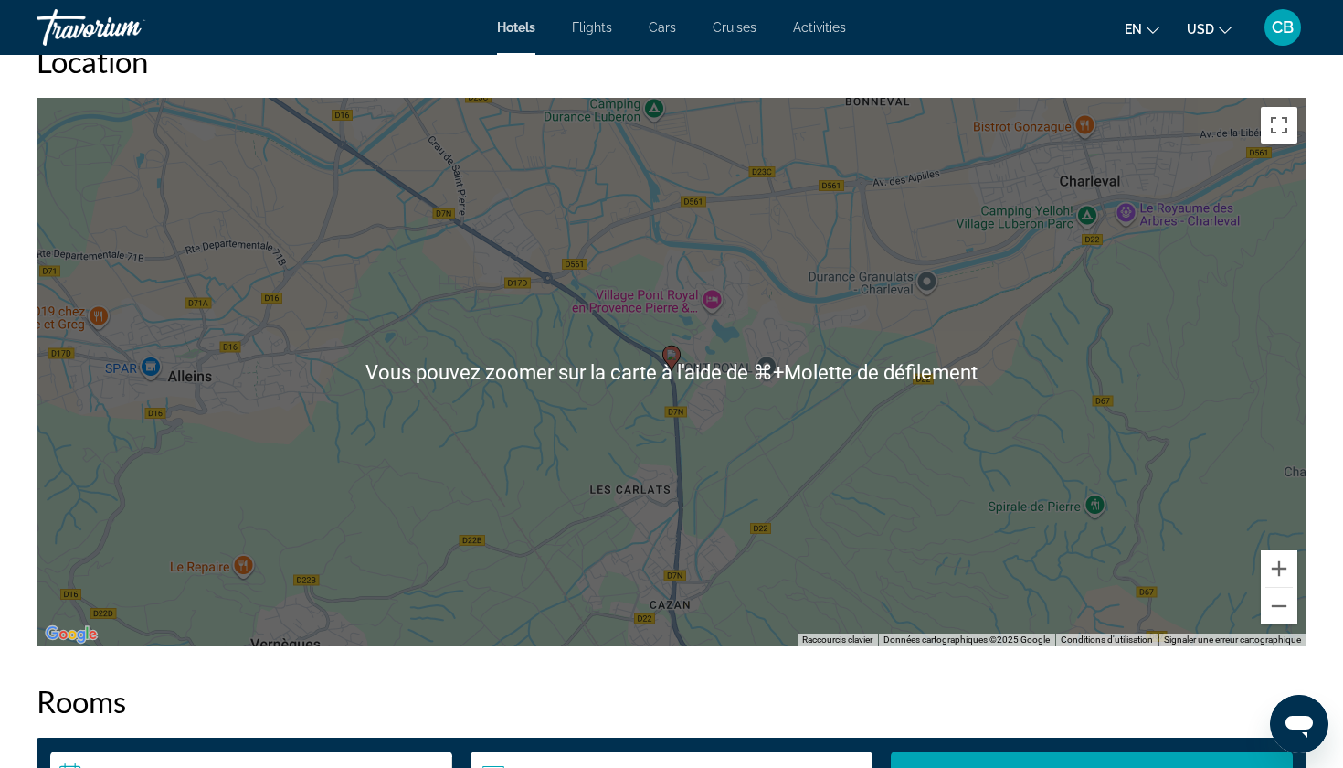
scroll to position [1748, 0]
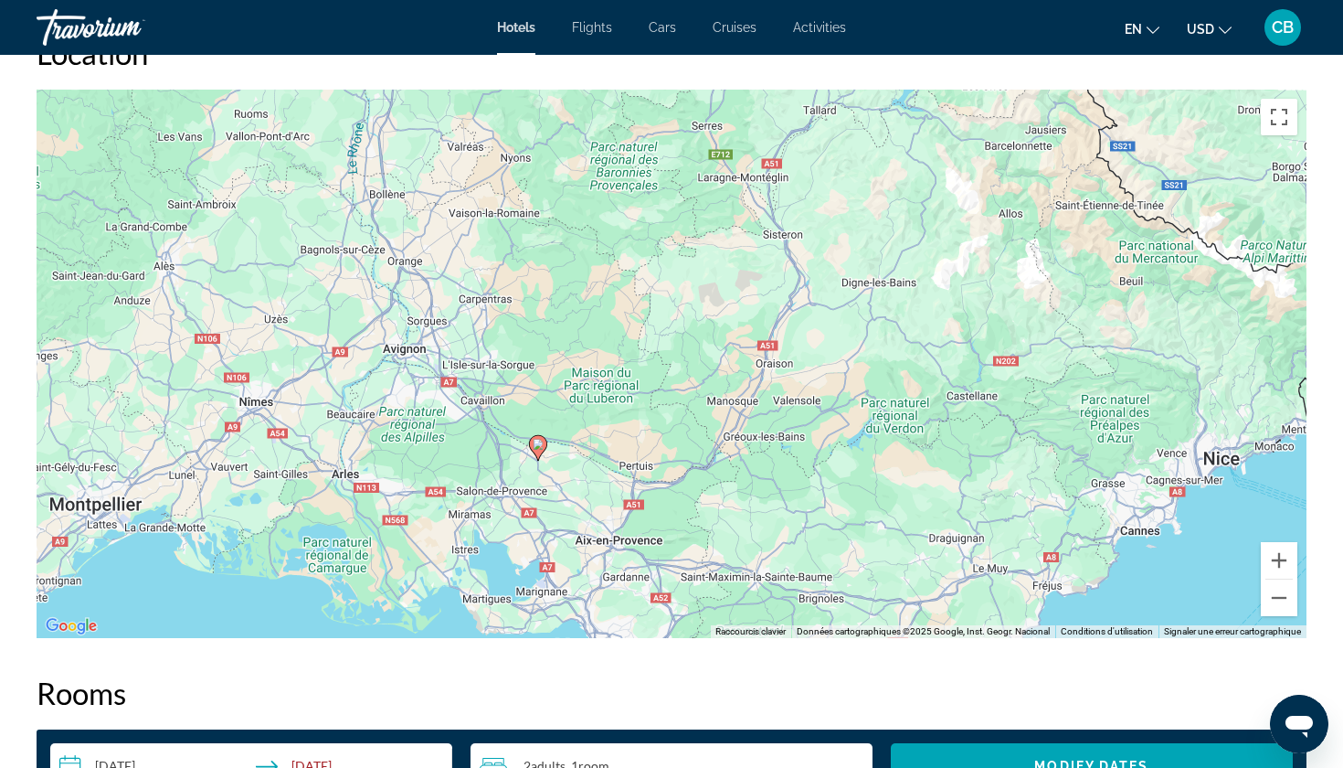
drag, startPoint x: 1122, startPoint y: 350, endPoint x: 649, endPoint y: 393, distance: 475.3
click at [649, 393] on div "Pour activer le glissement avec le clavier, appuyez sur Alt+Entrée. Une fois ce…" at bounding box center [672, 364] width 1270 height 548
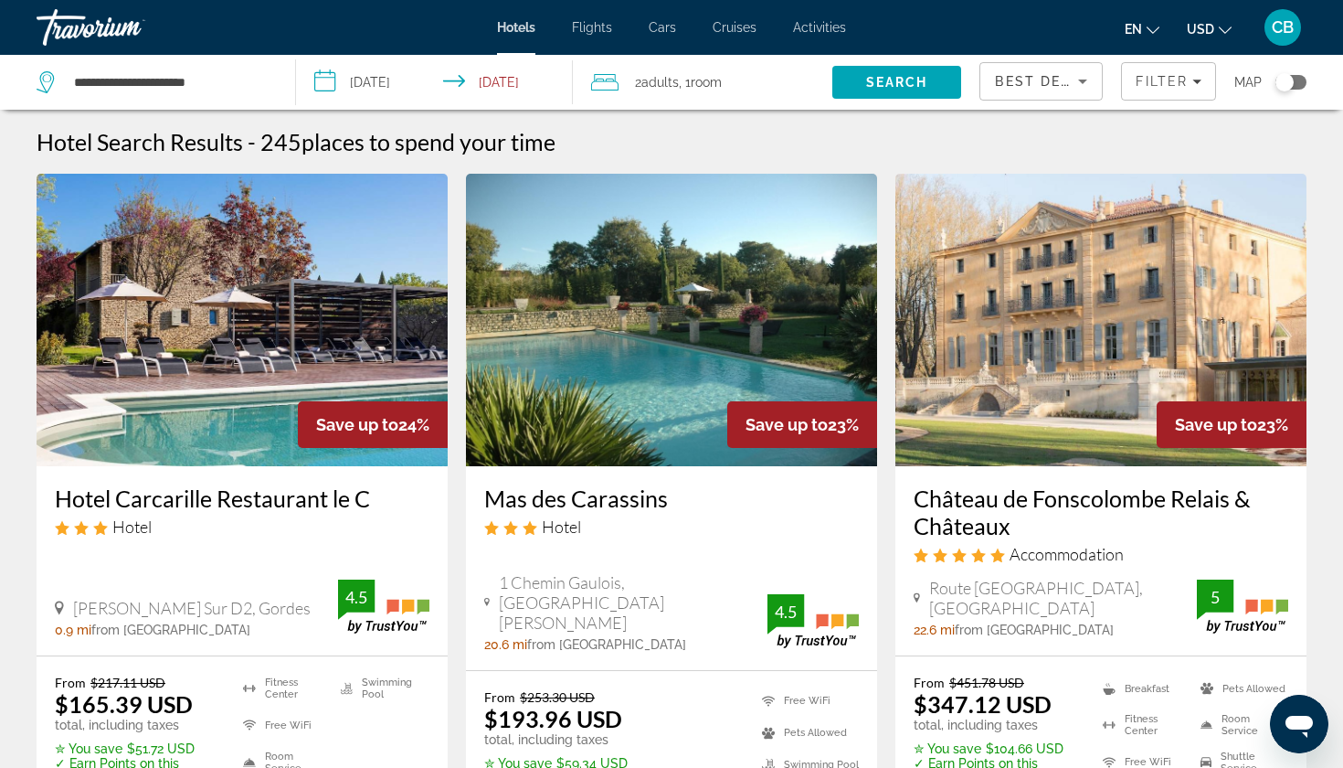
click at [1295, 81] on div "Toggle map" at bounding box center [1291, 82] width 31 height 15
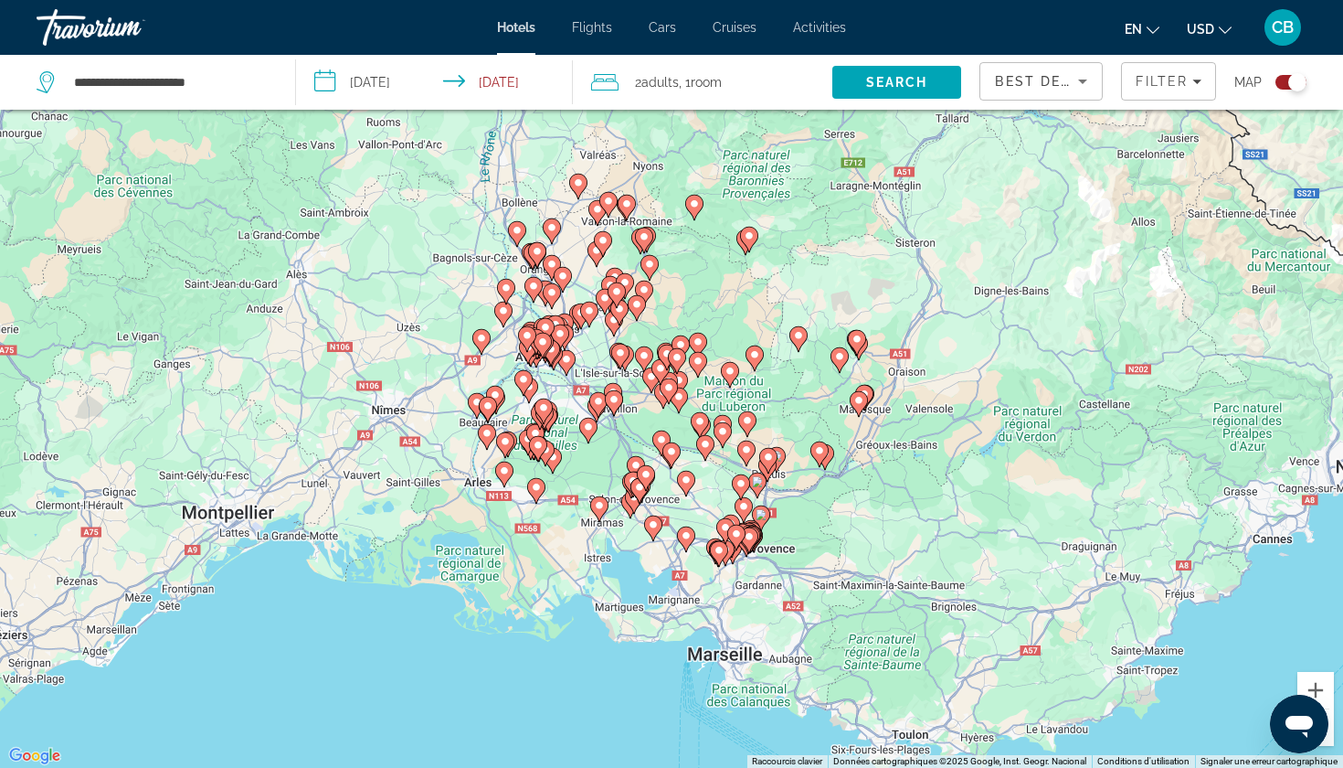
drag, startPoint x: 866, startPoint y: 174, endPoint x: 966, endPoint y: 419, distance: 265.2
click at [966, 419] on div "Pour activer le glissement avec le clavier, appuyez sur Alt+Entrée. Une fois ce…" at bounding box center [671, 384] width 1343 height 768
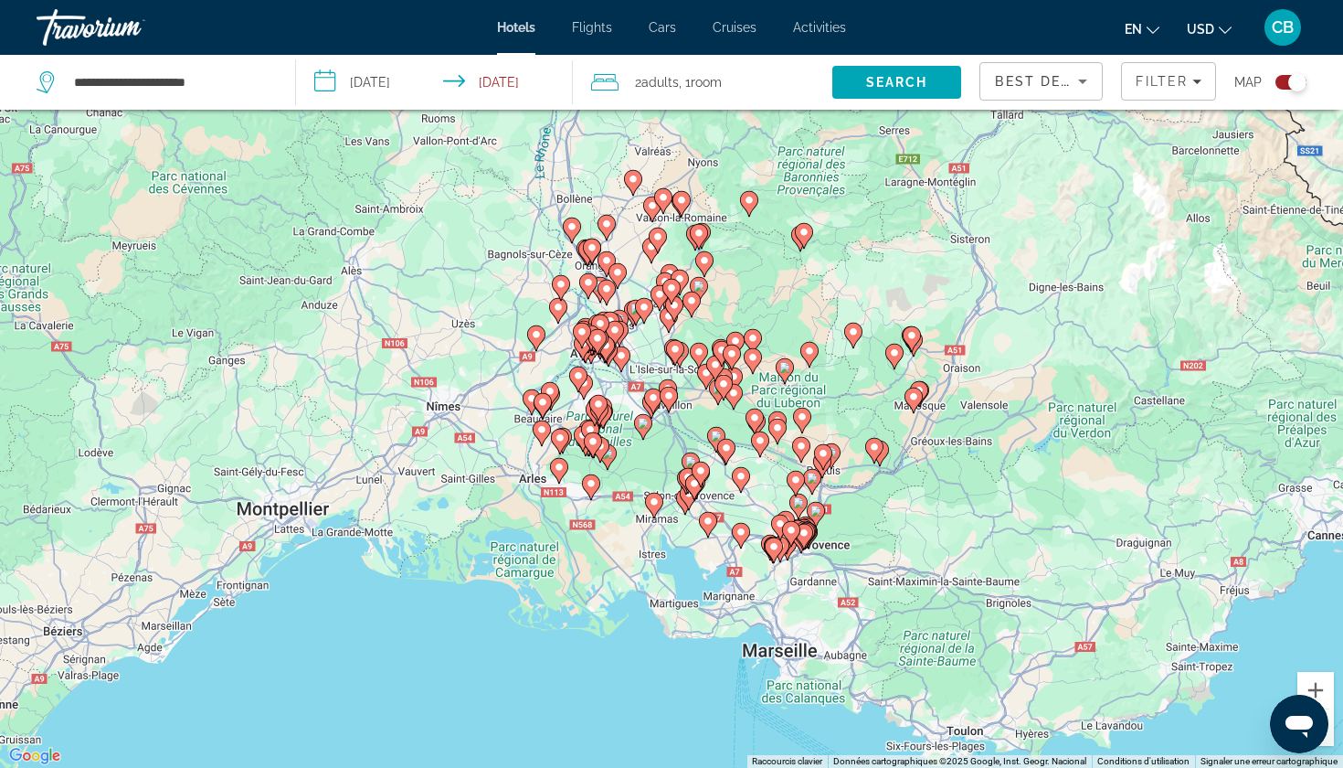
drag, startPoint x: 700, startPoint y: 306, endPoint x: 758, endPoint y: 302, distance: 57.7
click at [758, 302] on div "Pour activer le glissement avec le clavier, appuyez sur Alt+Entrée. Une fois ce…" at bounding box center [671, 384] width 1343 height 768
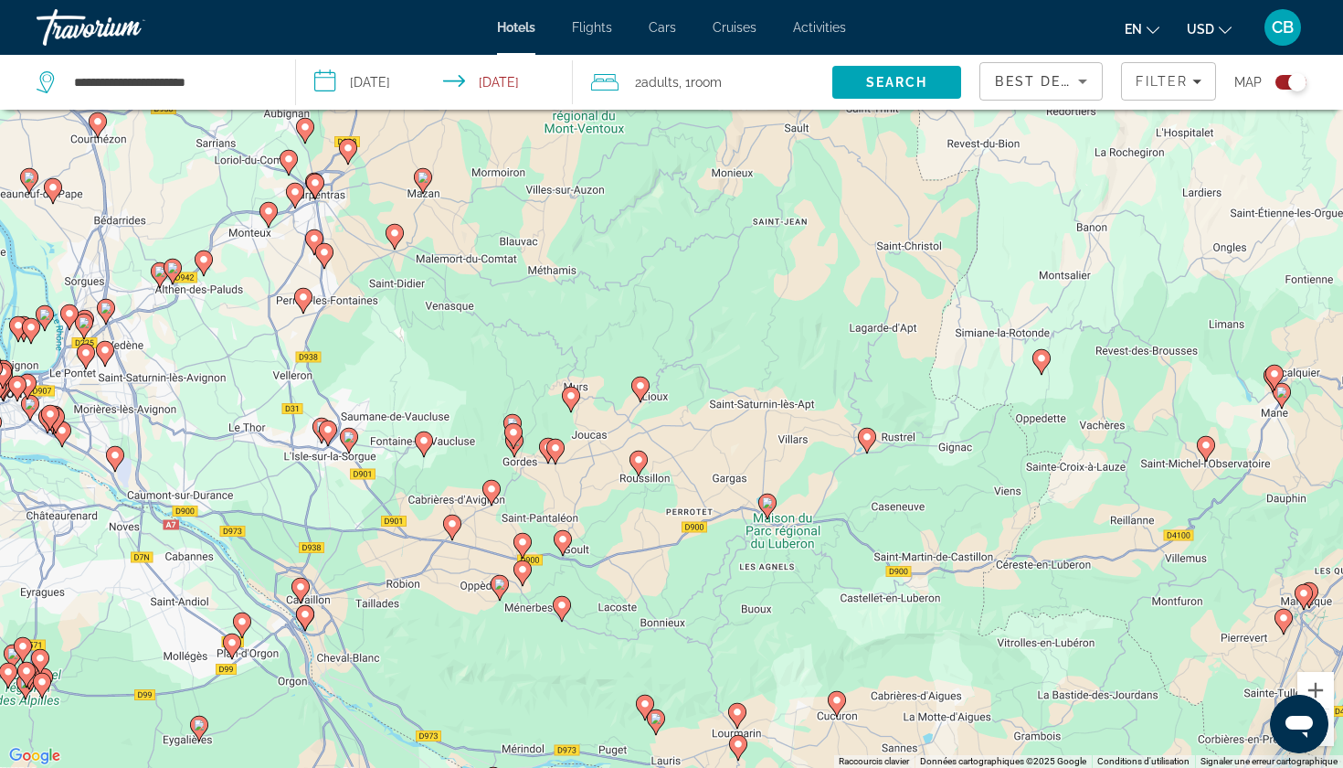
drag, startPoint x: 734, startPoint y: 514, endPoint x: 623, endPoint y: 447, distance: 129.1
click at [623, 448] on div "Pour activer le glissement avec le clavier, appuyez sur Alt+Entrée. Une fois ce…" at bounding box center [671, 384] width 1343 height 768
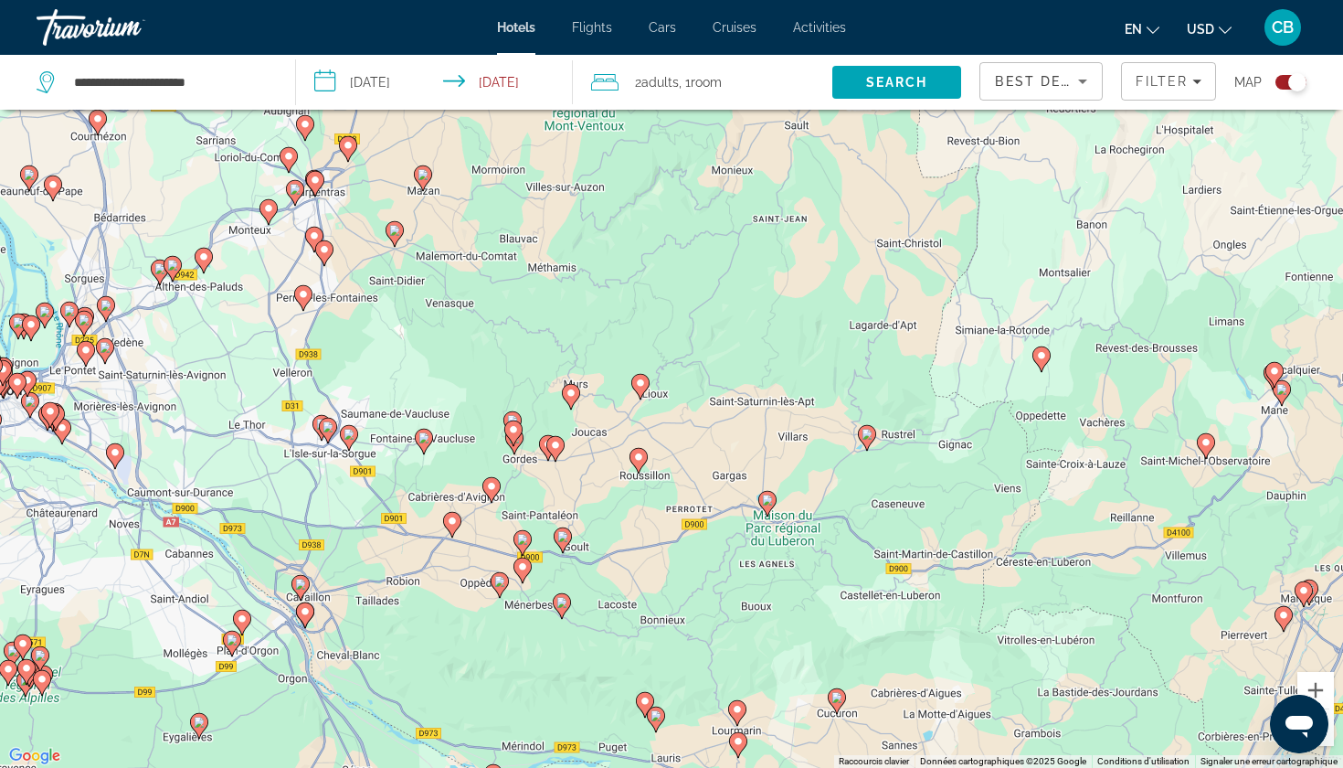
click at [1282, 392] on image "Main content" at bounding box center [1282, 389] width 11 height 11
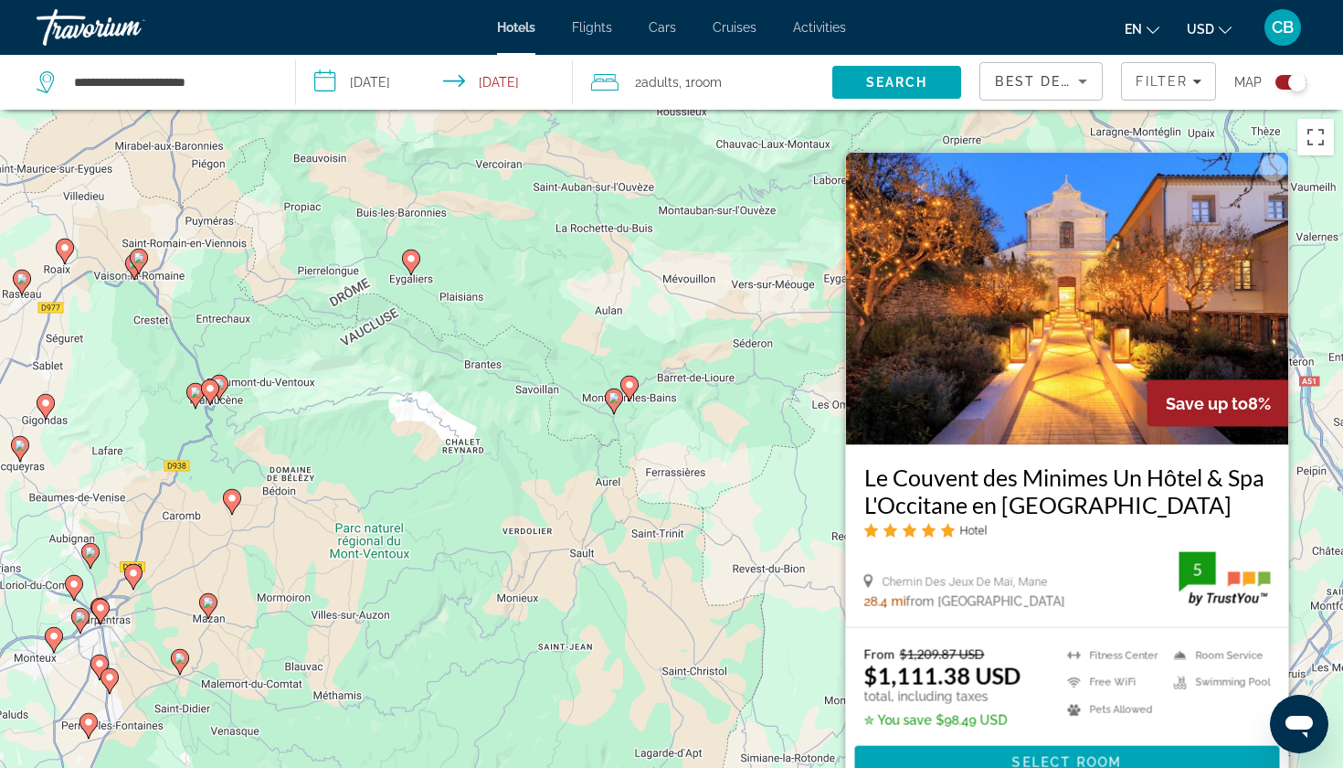
click at [658, 675] on div "Pour activer le glissement avec le clavier, appuyez sur Alt+Entrée. Une fois ce…" at bounding box center [671, 494] width 1343 height 768
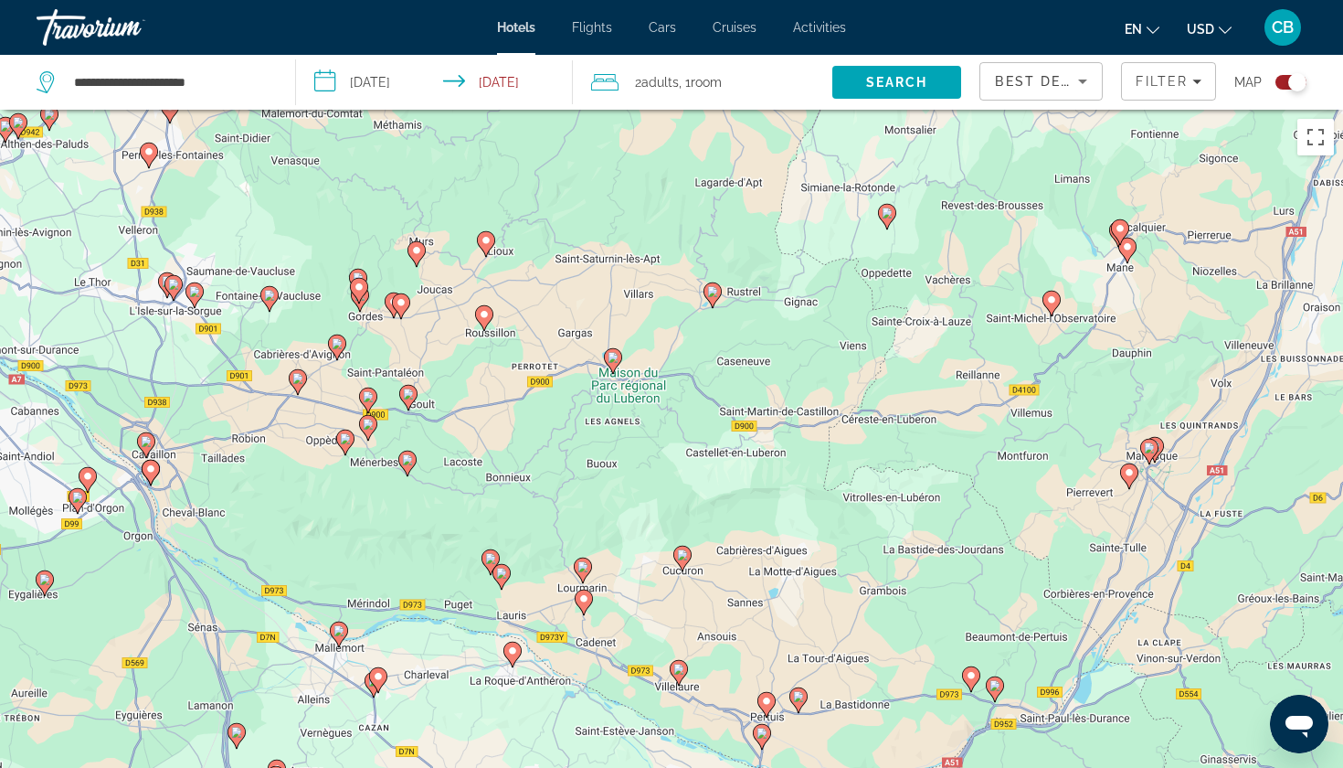
drag, startPoint x: 658, startPoint y: 676, endPoint x: 740, endPoint y: 45, distance: 636.8
click at [740, 44] on div "**********" at bounding box center [671, 384] width 1343 height 768
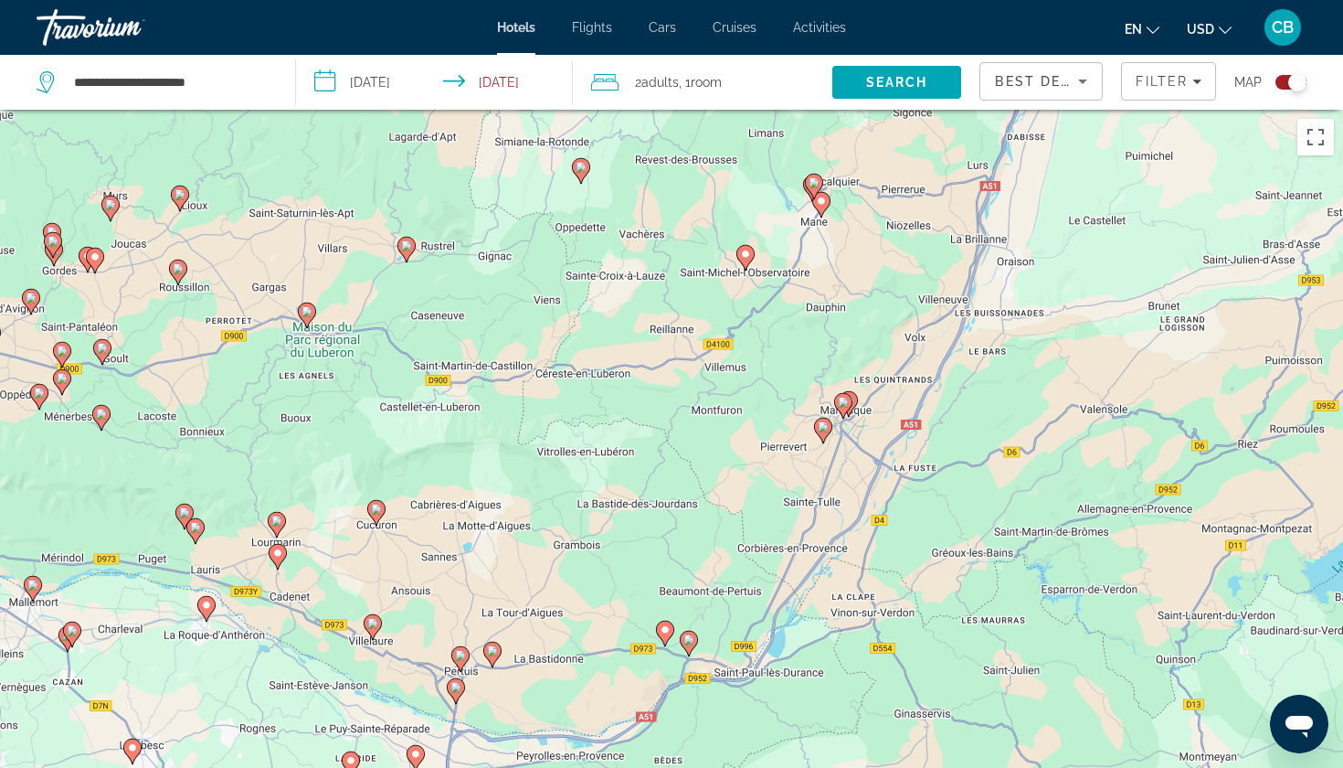
drag, startPoint x: 1075, startPoint y: 495, endPoint x: 740, endPoint y: 514, distance: 335.0
click at [740, 514] on div "Pour activer le glissement avec le clavier, appuyez sur Alt+Entrée. Une fois ce…" at bounding box center [671, 494] width 1343 height 768
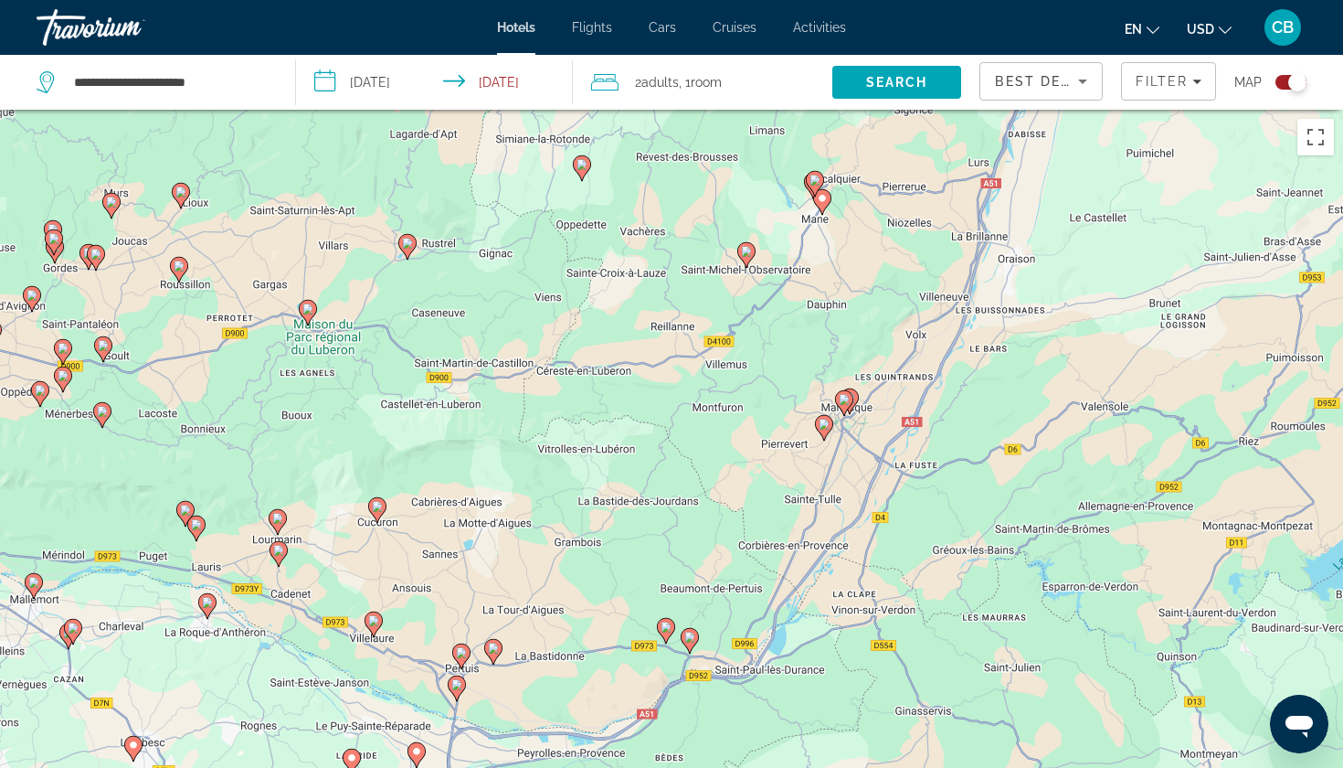
click at [815, 178] on image "Main content" at bounding box center [815, 180] width 11 height 11
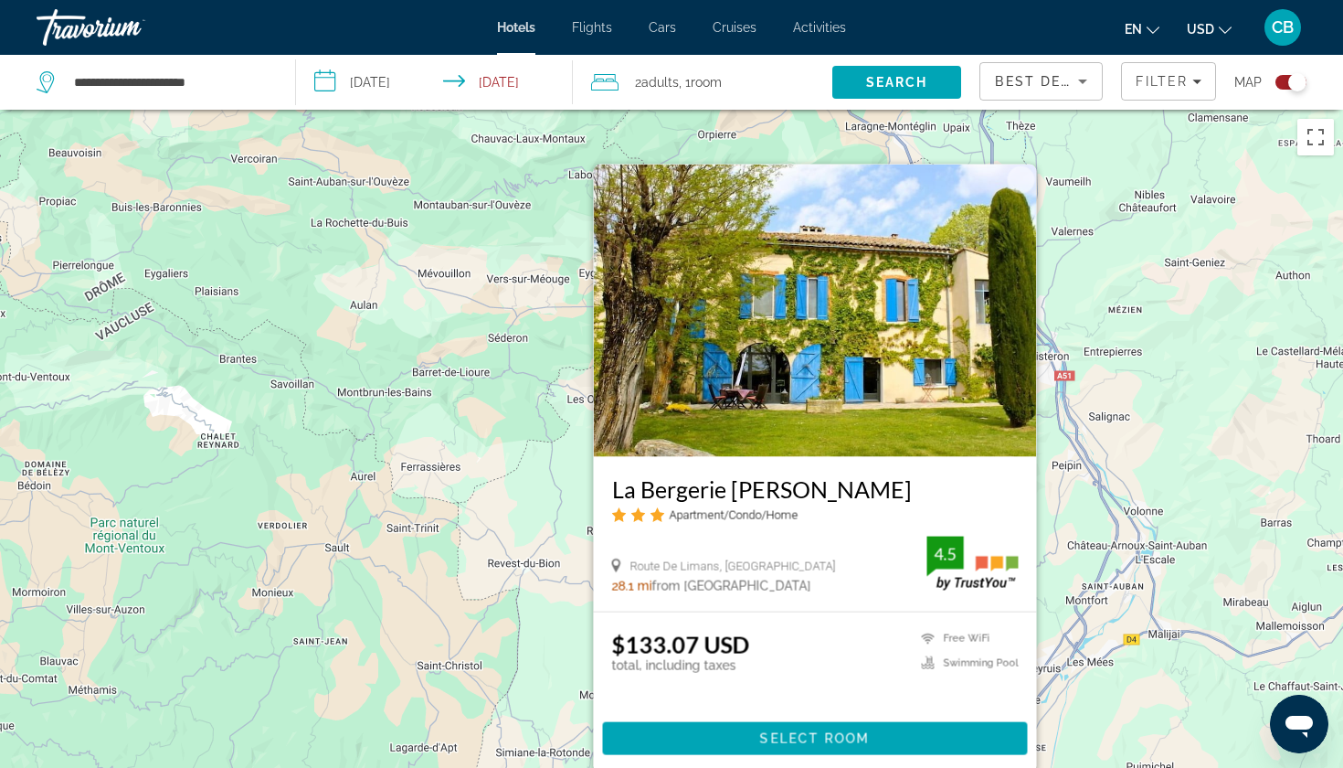
click at [1098, 503] on div "Pour activer le glissement avec le clavier, appuyez sur Alt+Entrée. Une fois ce…" at bounding box center [671, 494] width 1343 height 768
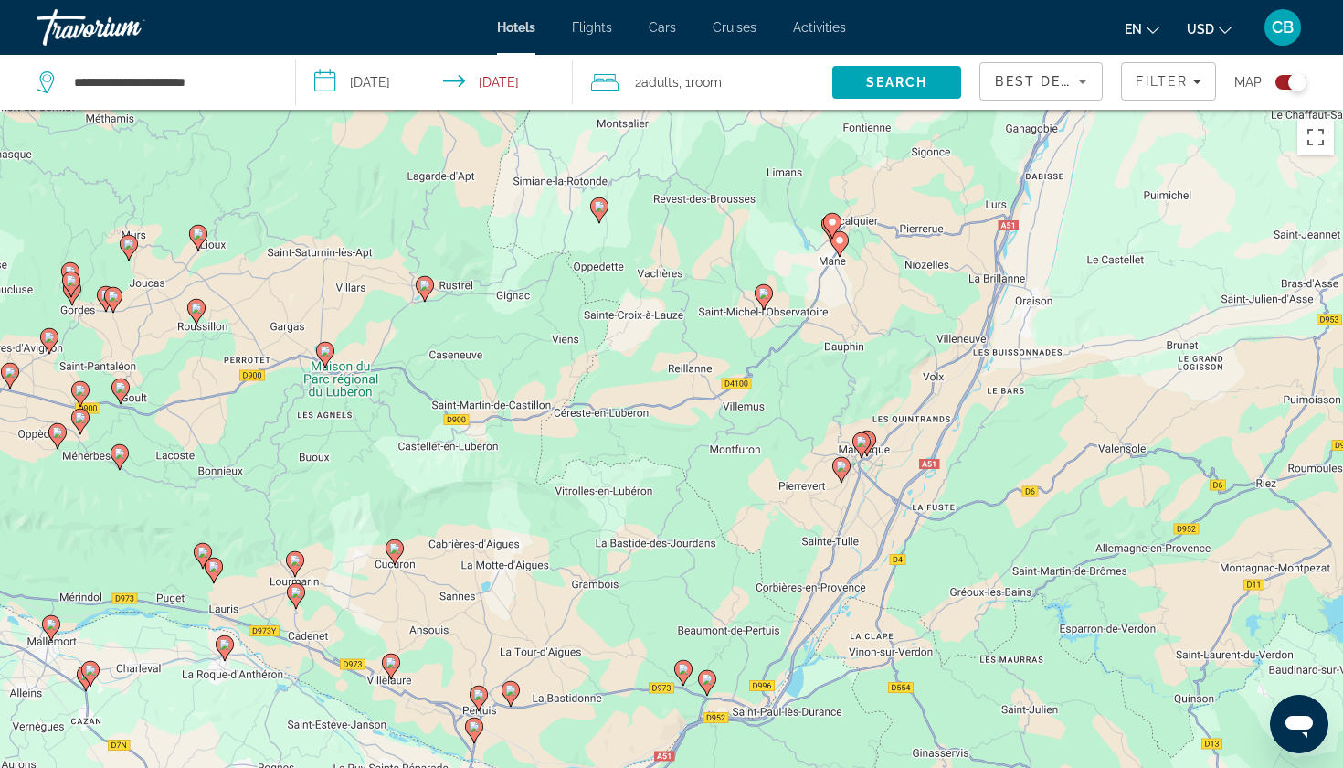
drag, startPoint x: 921, startPoint y: 514, endPoint x: 935, endPoint y: -3, distance: 517.4
click at [935, 0] on html "**********" at bounding box center [671, 384] width 1343 height 768
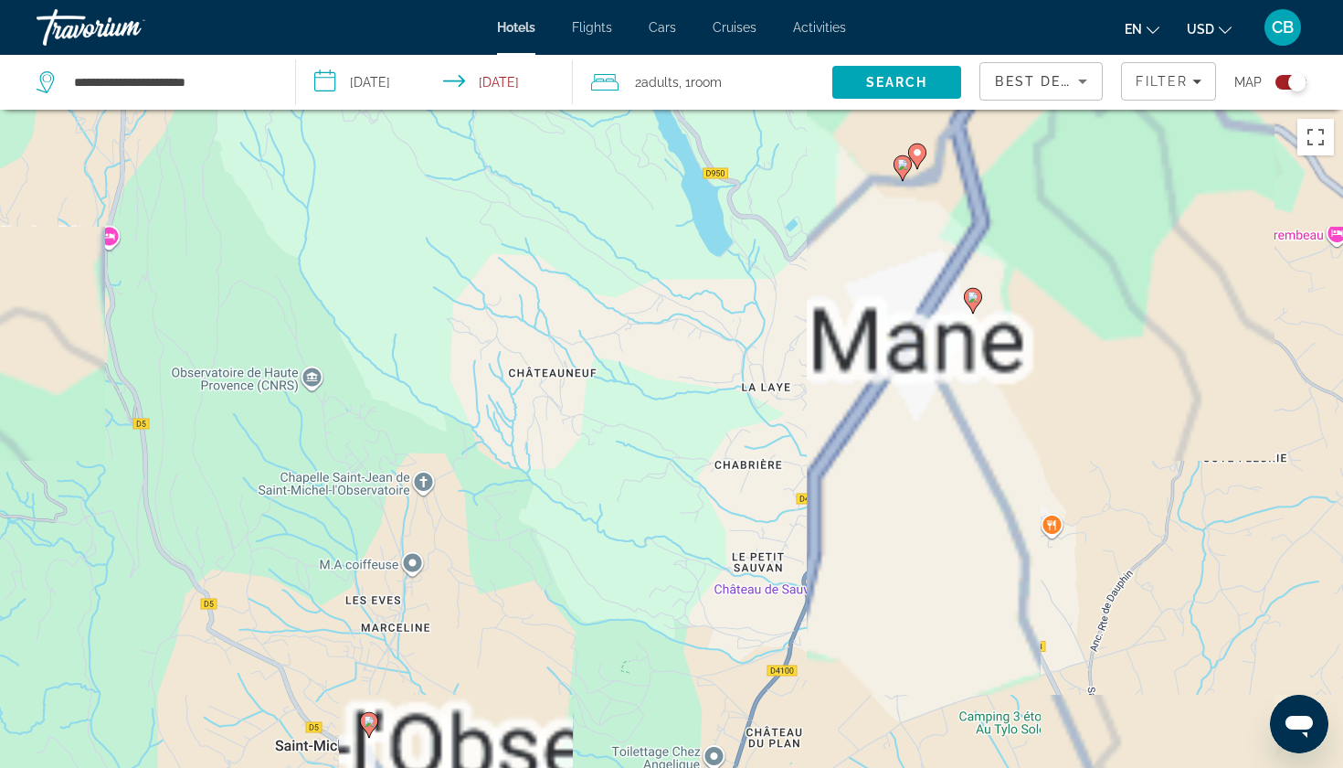
click at [899, 168] on image "Main content" at bounding box center [902, 164] width 11 height 11
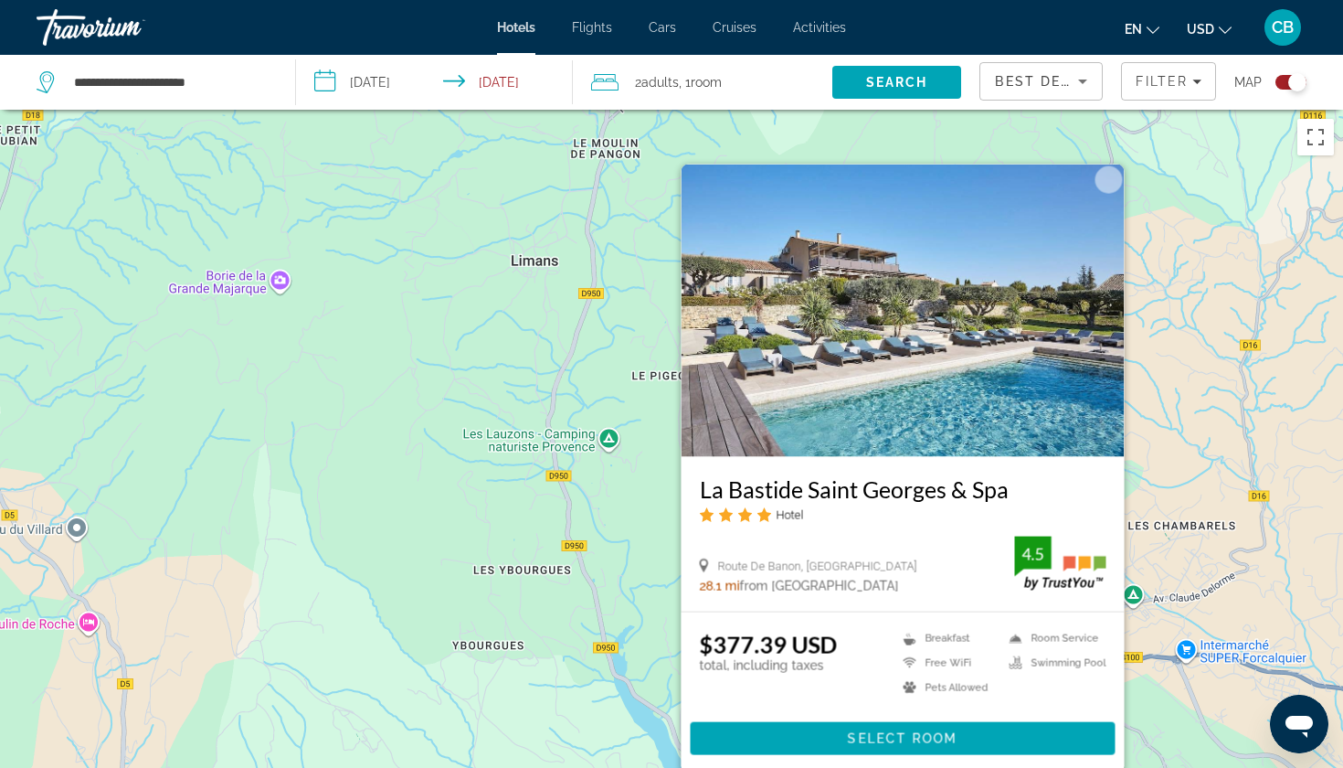
click at [1172, 416] on div "Pour activer le glissement avec le clavier, appuyez sur Alt+Entrée. Une fois ce…" at bounding box center [671, 494] width 1343 height 768
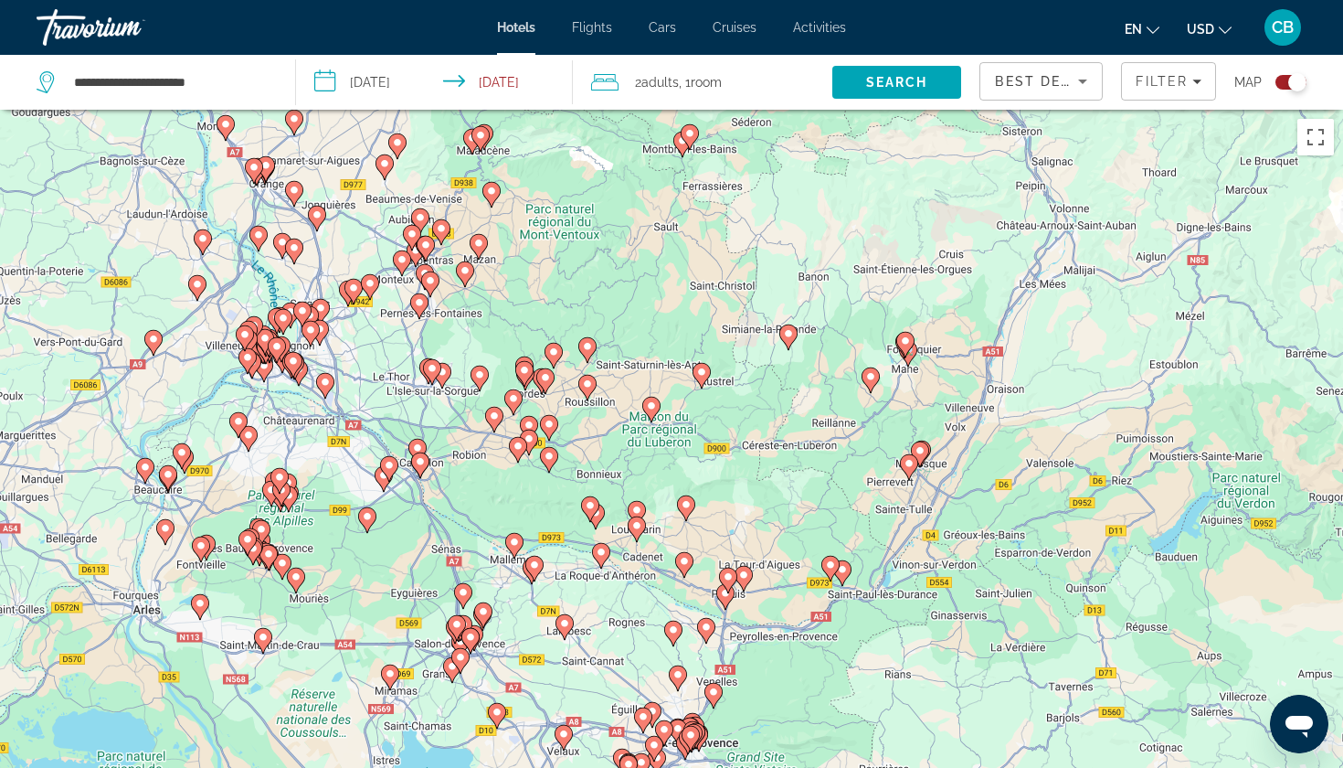
drag, startPoint x: 445, startPoint y: 448, endPoint x: 562, endPoint y: 450, distance: 117.0
click at [562, 450] on div "Pour activer le glissement avec le clavier, appuyez sur Alt+Entrée. Une fois ce…" at bounding box center [671, 494] width 1343 height 768
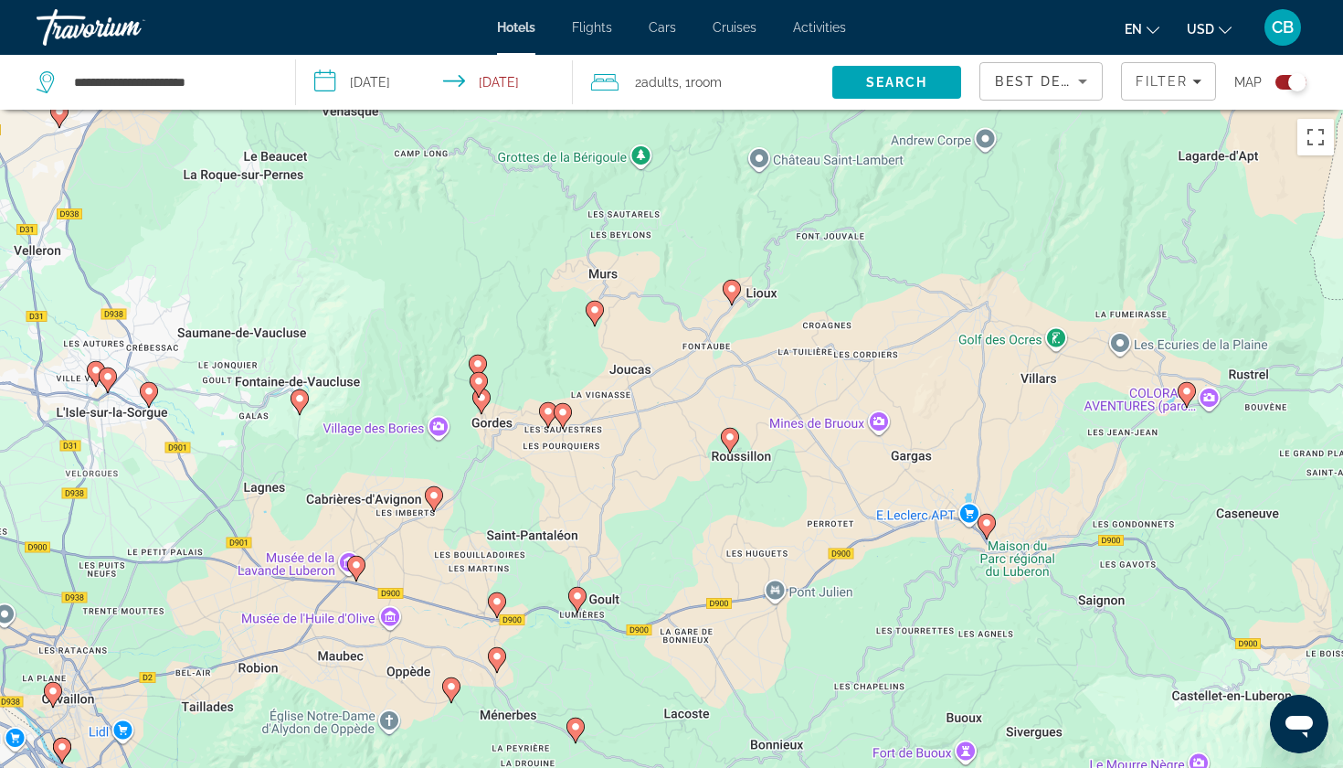
click at [484, 404] on icon "Main content" at bounding box center [481, 401] width 16 height 24
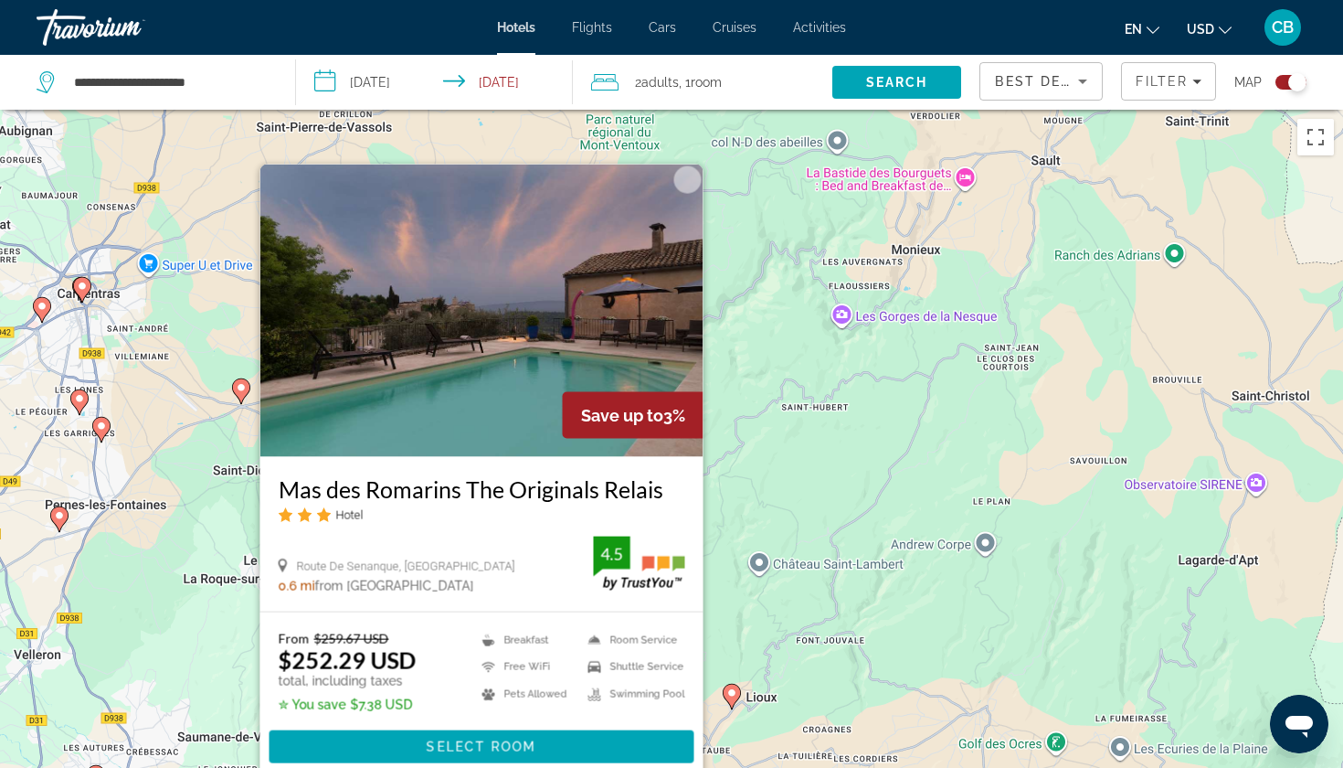
click at [727, 589] on div "Pour activer le glissement avec le clavier, appuyez sur Alt+Entrée. Une fois ce…" at bounding box center [671, 494] width 1343 height 768
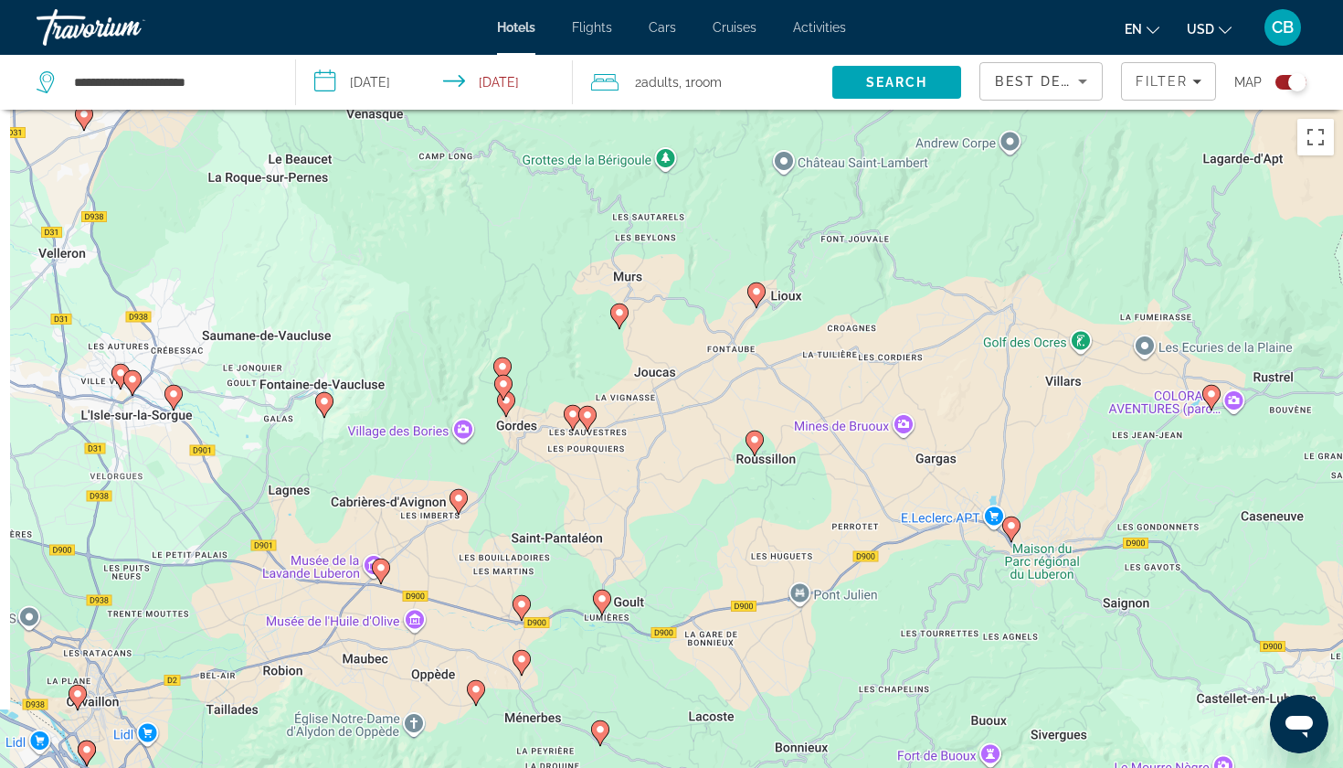
drag, startPoint x: 727, startPoint y: 589, endPoint x: 751, endPoint y: 161, distance: 428.4
click at [751, 161] on div "Pour activer le glissement avec le clavier, appuyez sur Alt+Entrée. Une fois ce…" at bounding box center [671, 494] width 1343 height 768
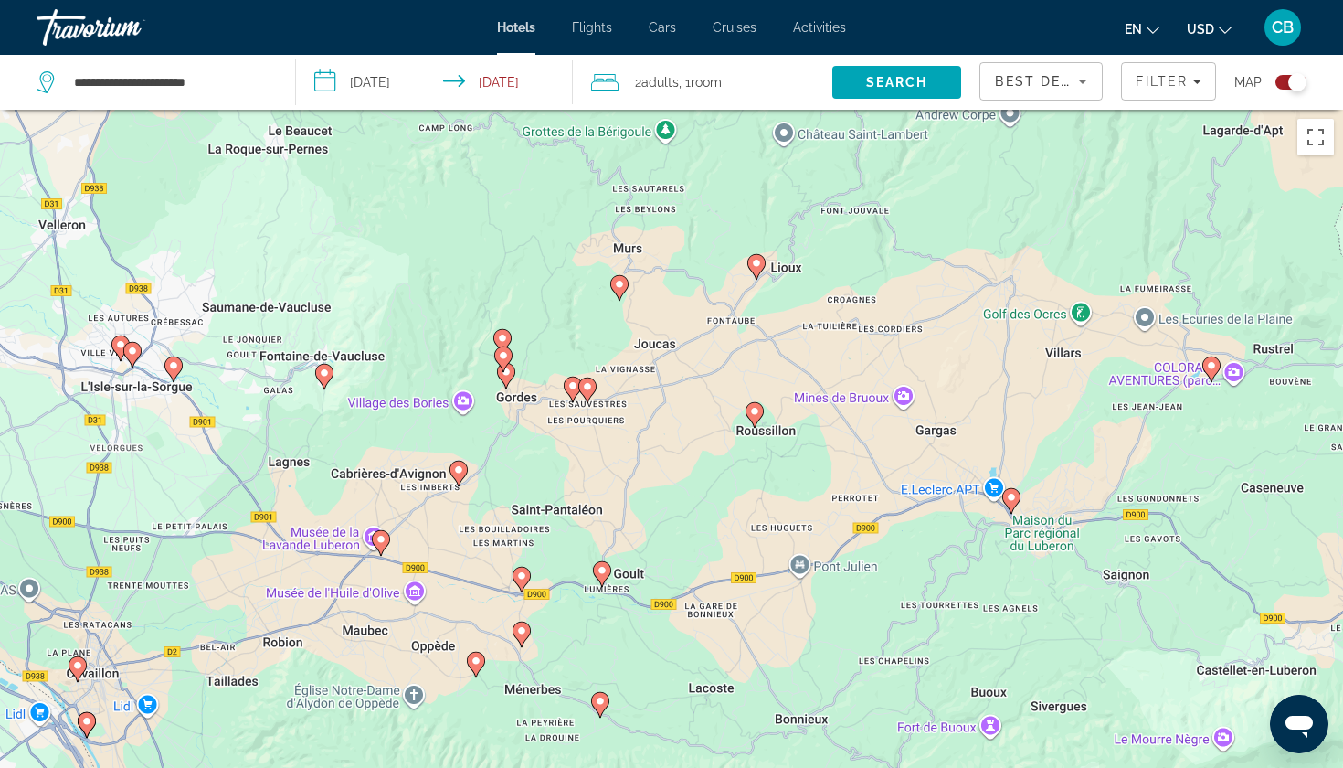
click at [506, 358] on image "Main content" at bounding box center [503, 355] width 11 height 11
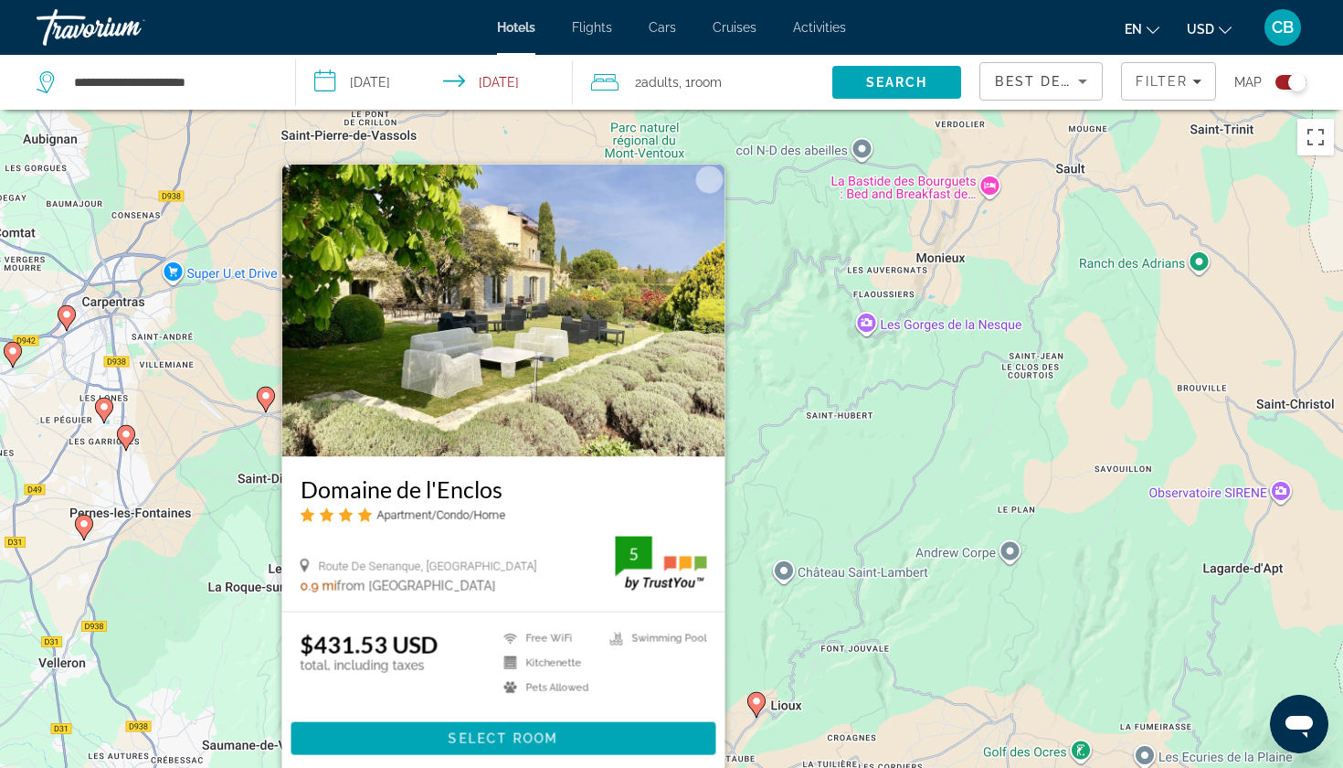
click at [781, 472] on div "Pour activer le glissement avec le clavier, appuyez sur Alt+Entrée. Une fois ce…" at bounding box center [671, 494] width 1343 height 768
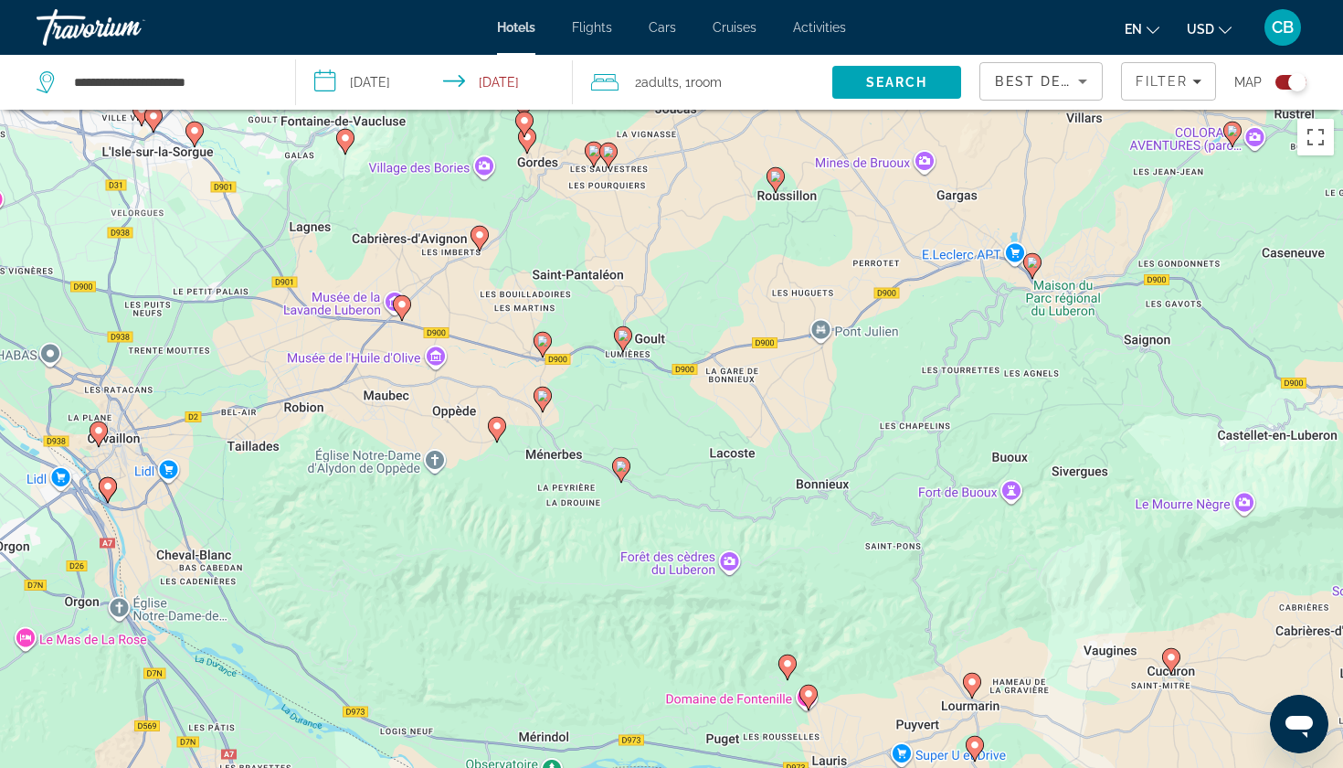
drag, startPoint x: 608, startPoint y: 618, endPoint x: 629, endPoint y: -57, distance: 674.7
click at [629, 0] on html "**********" at bounding box center [671, 384] width 1343 height 768
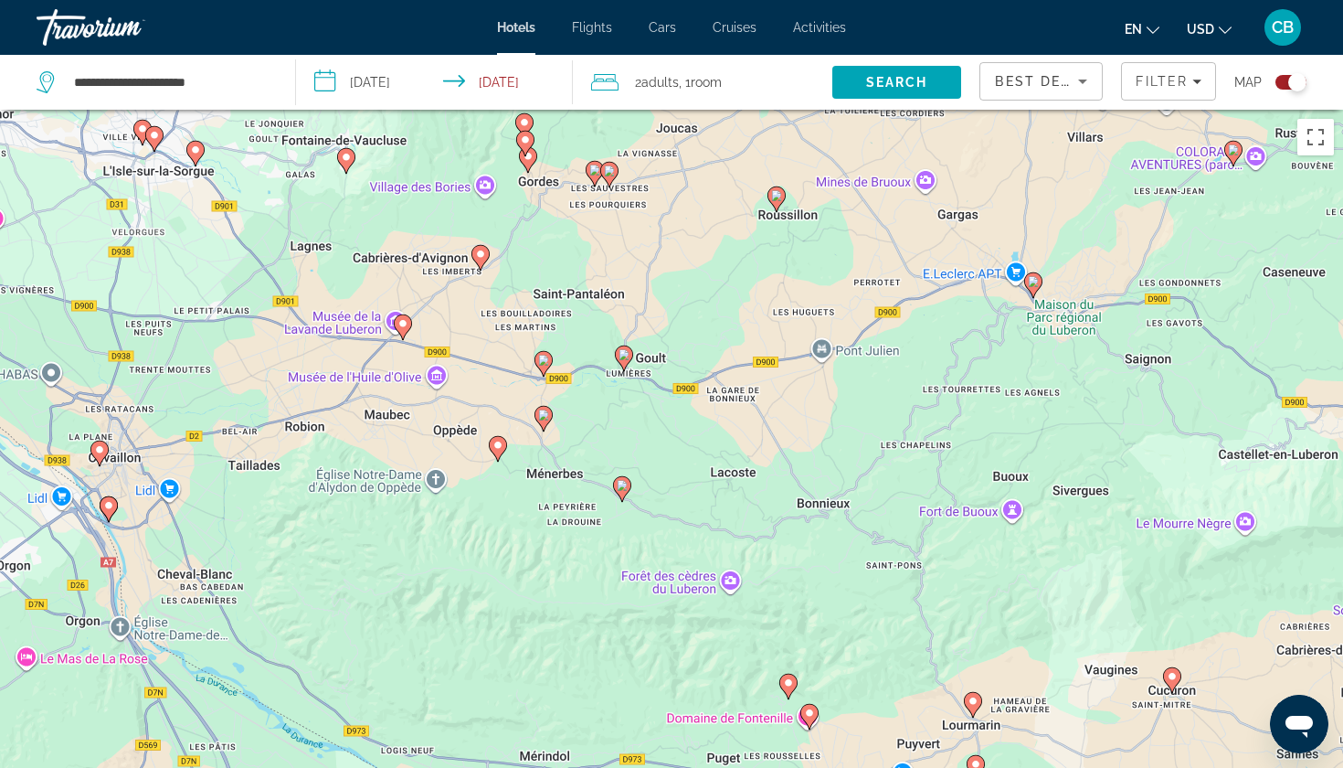
drag, startPoint x: 566, startPoint y: 177, endPoint x: 565, endPoint y: 291, distance: 113.3
click at [566, 293] on div "Pour activer le glissement avec le clavier, appuyez sur Alt+Entrée. Une fois ce…" at bounding box center [671, 494] width 1343 height 768
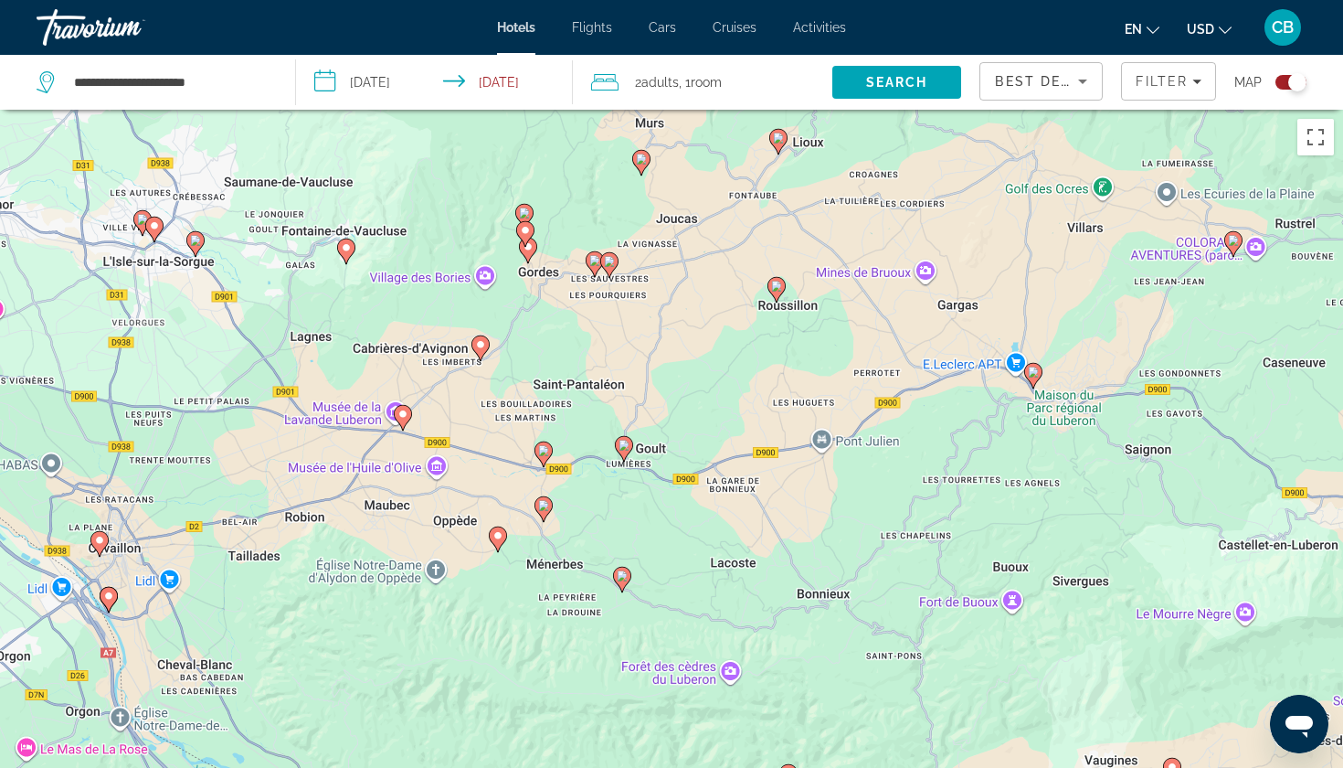
click at [525, 209] on image "Main content" at bounding box center [524, 212] width 11 height 11
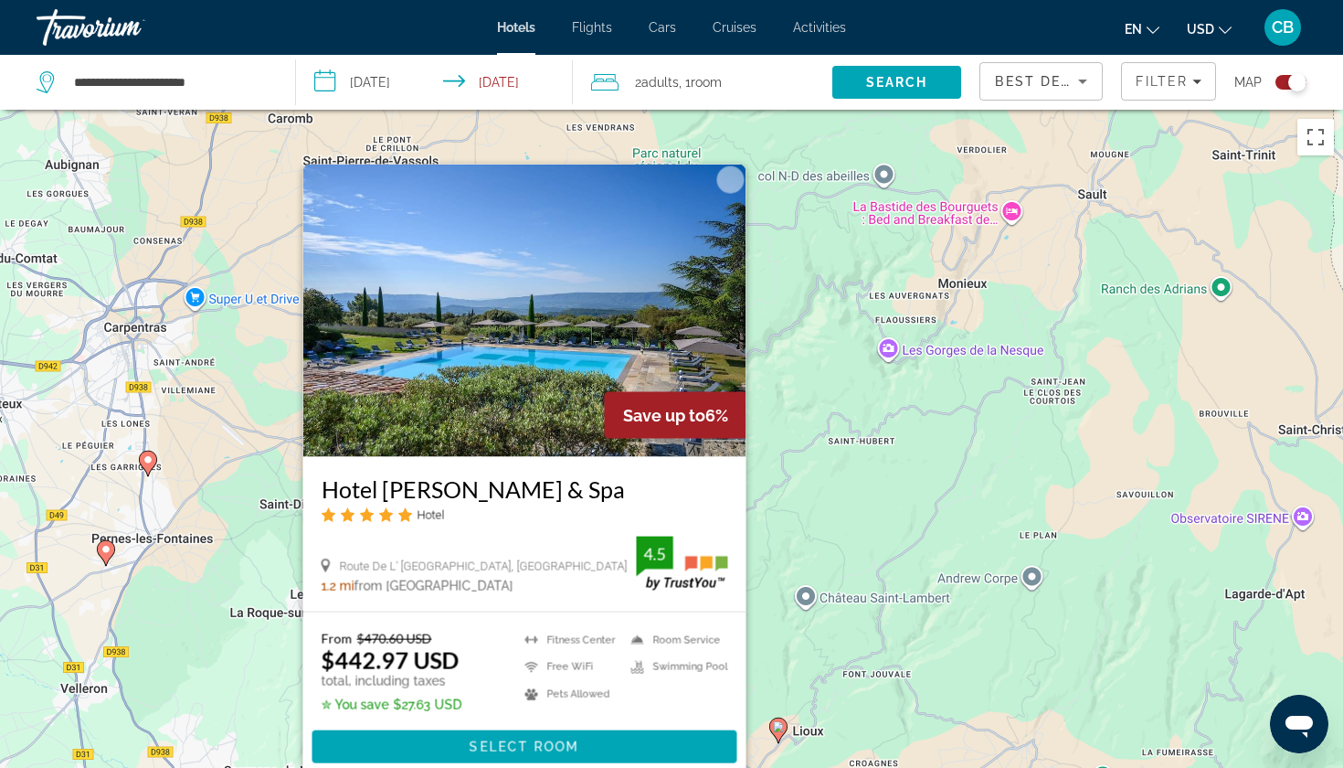
click at [826, 496] on div "Pour activer le glissement avec le clavier, appuyez sur Alt+Entrée. Une fois ce…" at bounding box center [671, 494] width 1343 height 768
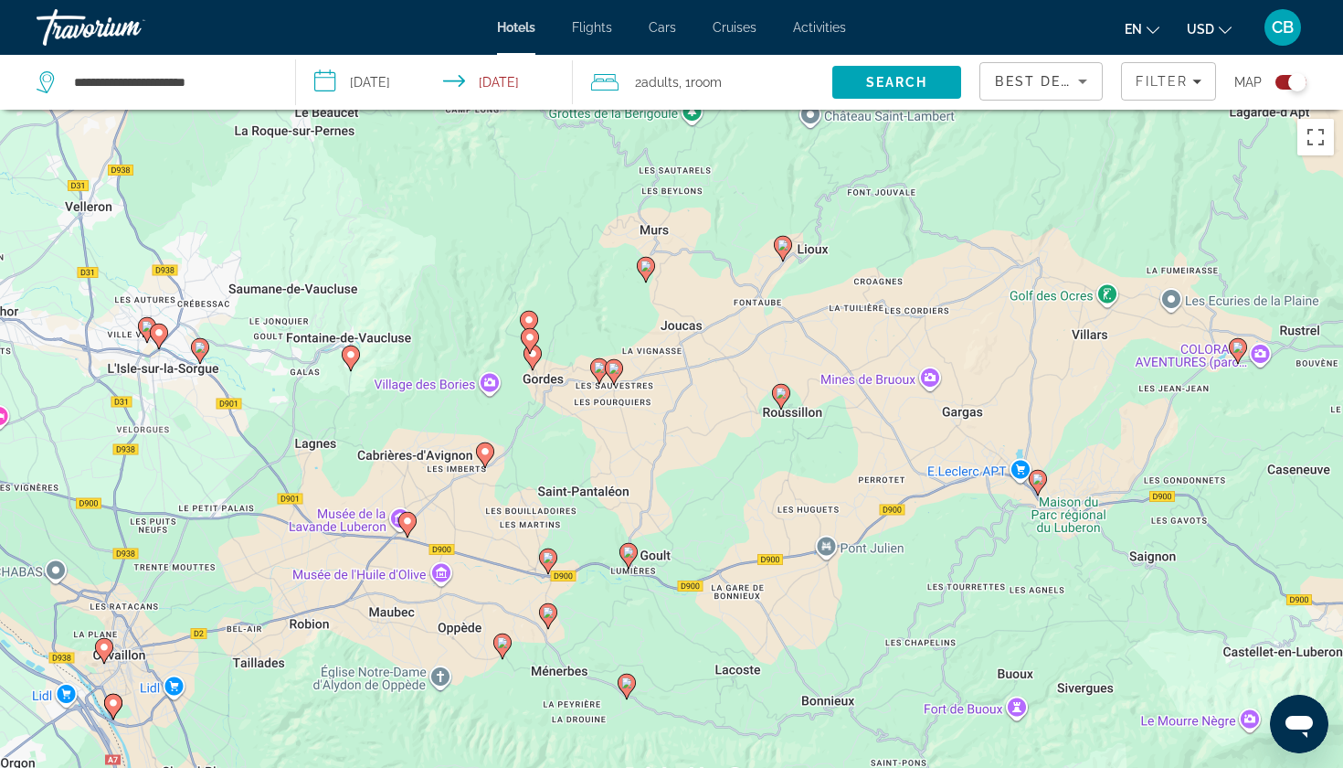
drag, startPoint x: 631, startPoint y: 590, endPoint x: 636, endPoint y: 109, distance: 481.6
click at [636, 110] on div "**********" at bounding box center [671, 548] width 1343 height 877
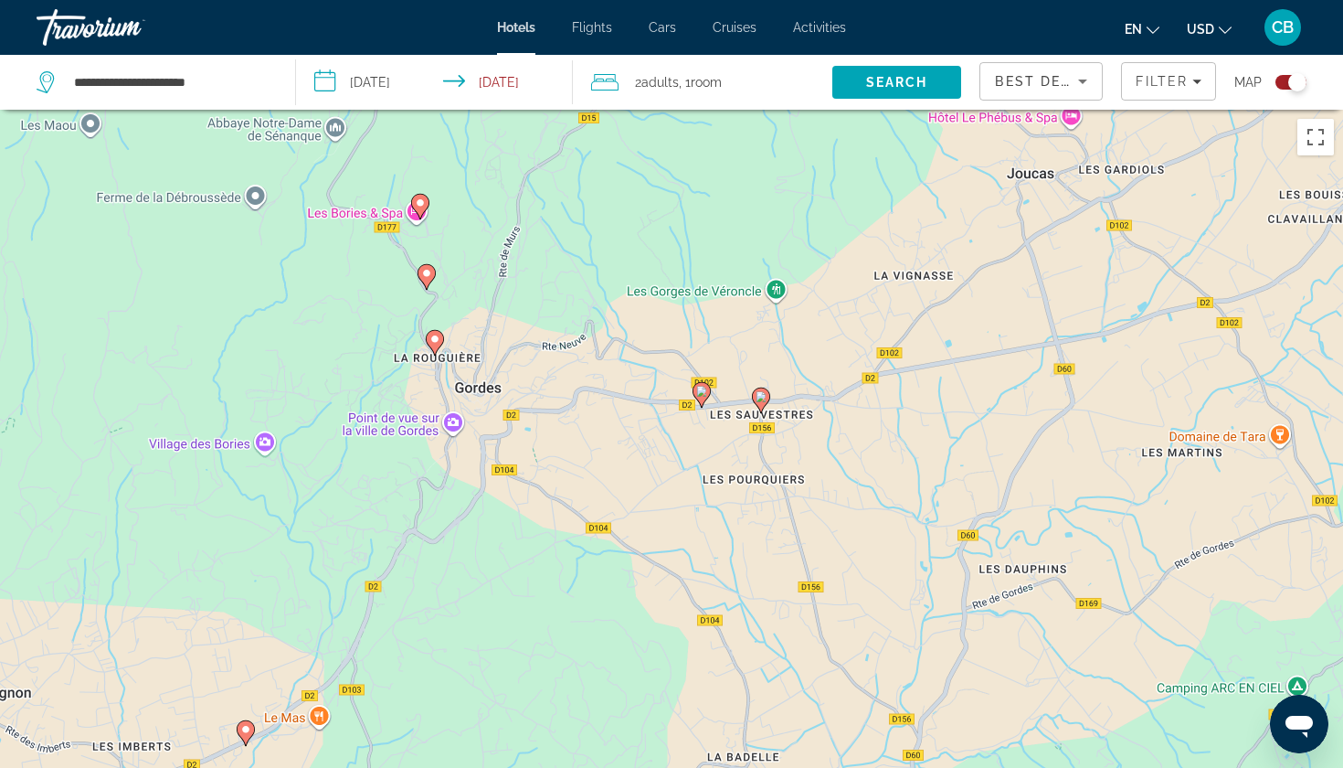
click at [698, 394] on image "Main content" at bounding box center [701, 391] width 11 height 11
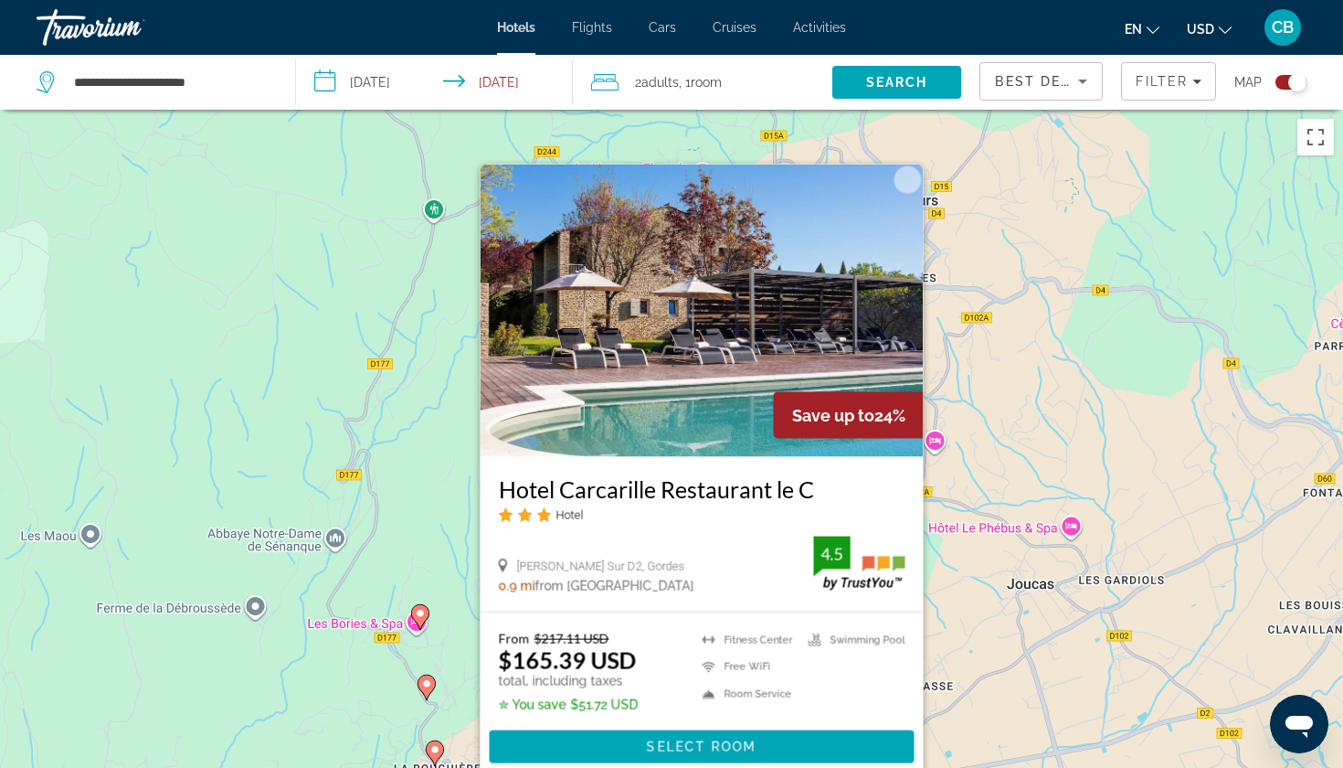
click at [435, 565] on div "Pour activer le glissement avec le clavier, appuyez sur Alt+Entrée. Une fois ce…" at bounding box center [671, 494] width 1343 height 768
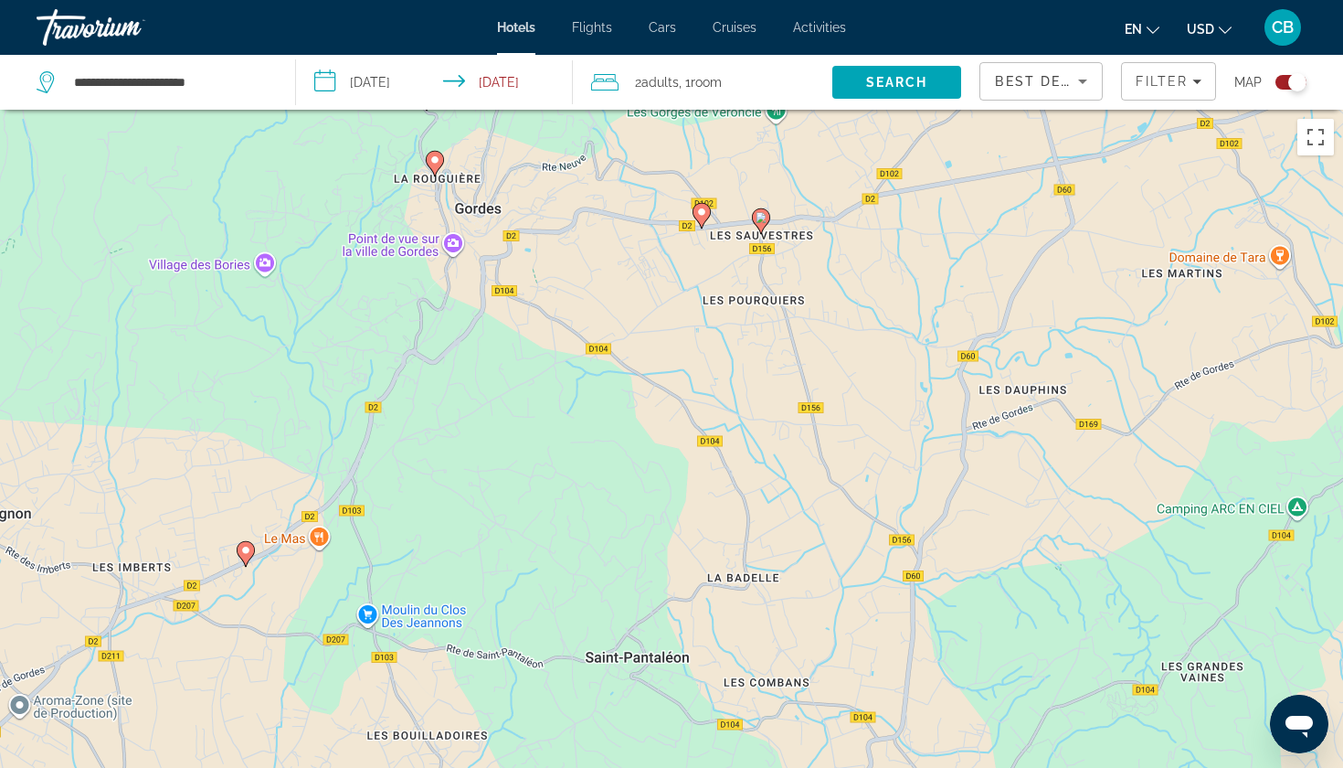
drag, startPoint x: 626, startPoint y: 584, endPoint x: 624, endPoint y: 126, distance: 457.8
click at [624, 126] on div "Pour activer le glissement avec le clavier, appuyez sur Alt+Entrée. Une fois ce…" at bounding box center [671, 494] width 1343 height 768
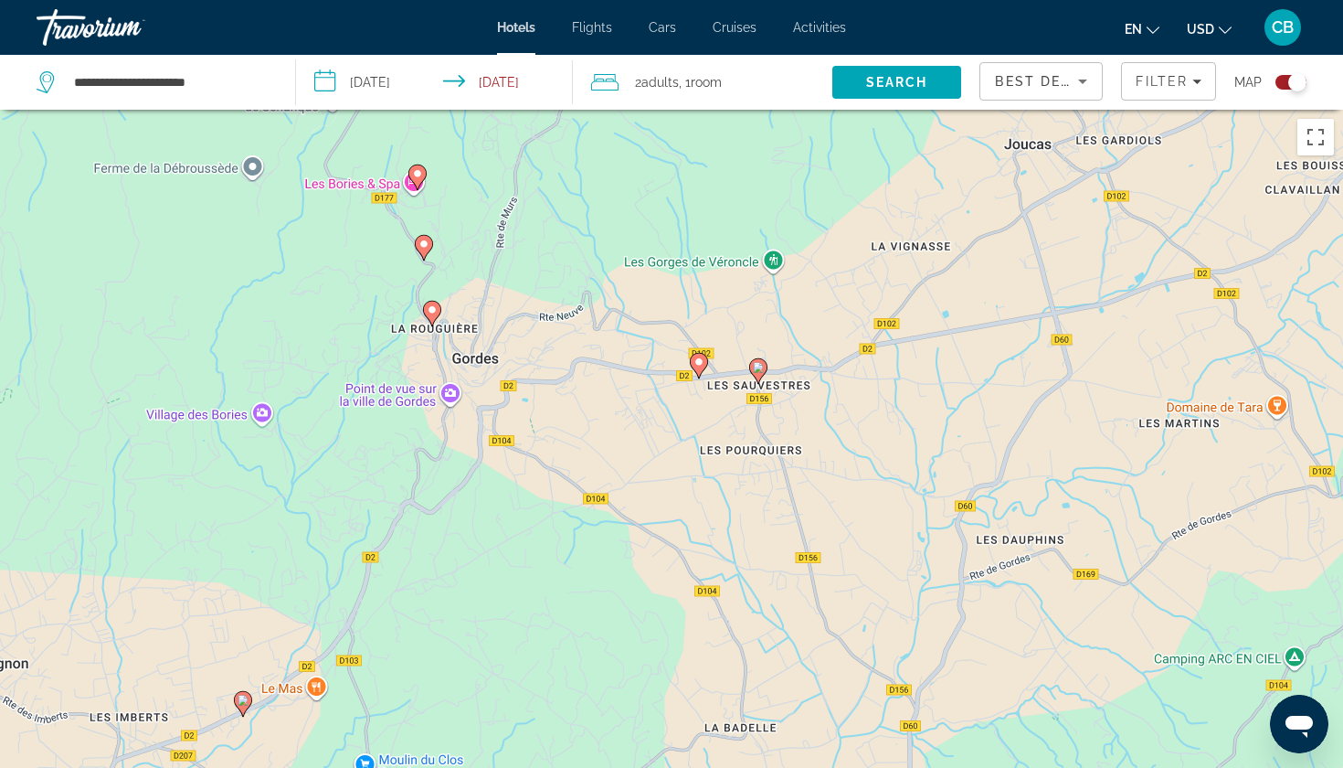
click at [700, 358] on image "Main content" at bounding box center [699, 361] width 11 height 11
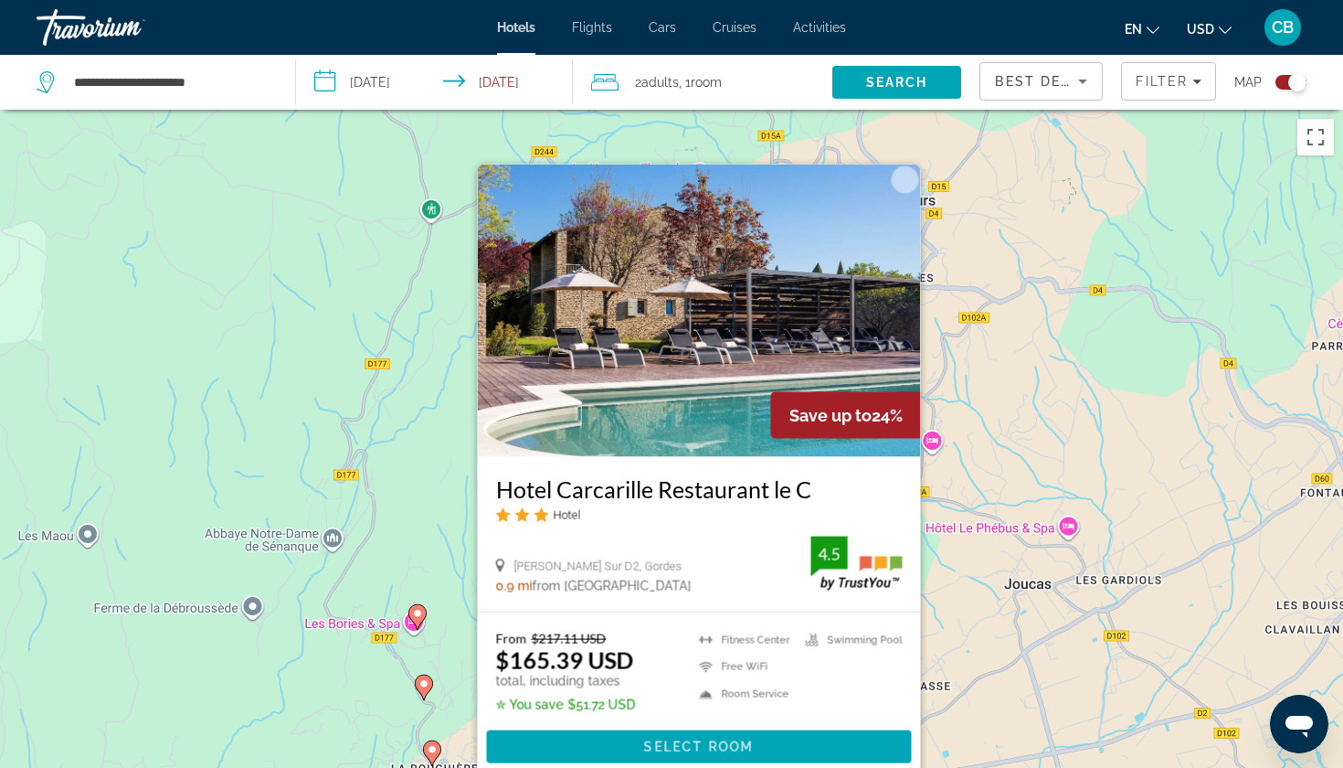
click at [384, 498] on div "Pour activer le glissement avec le clavier, appuyez sur Alt+Entrée. Une fois ce…" at bounding box center [671, 494] width 1343 height 768
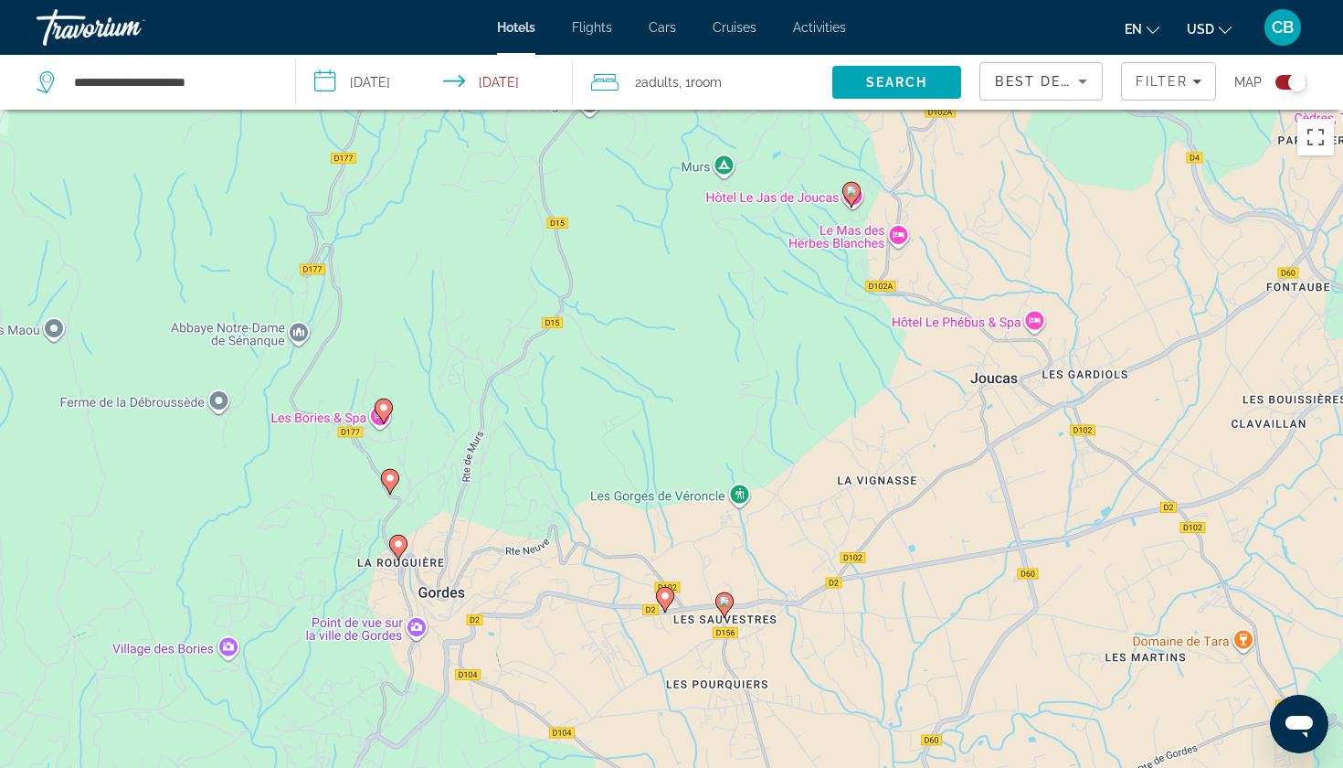
drag, startPoint x: 591, startPoint y: 611, endPoint x: 557, endPoint y: 397, distance: 217.4
click at [557, 397] on div "Pour activer le glissement avec le clavier, appuyez sur Alt+Entrée. Une fois ce…" at bounding box center [671, 494] width 1343 height 768
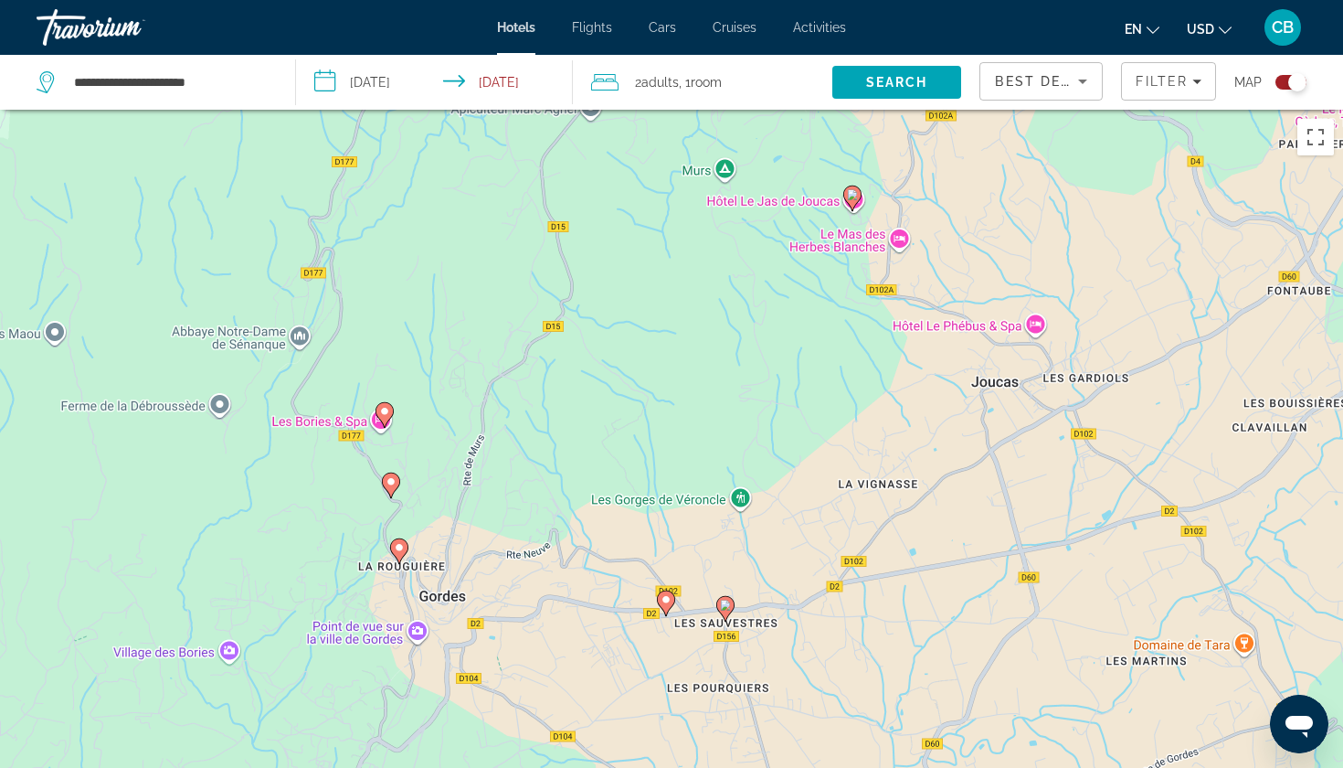
click at [726, 607] on image "Main content" at bounding box center [725, 604] width 11 height 11
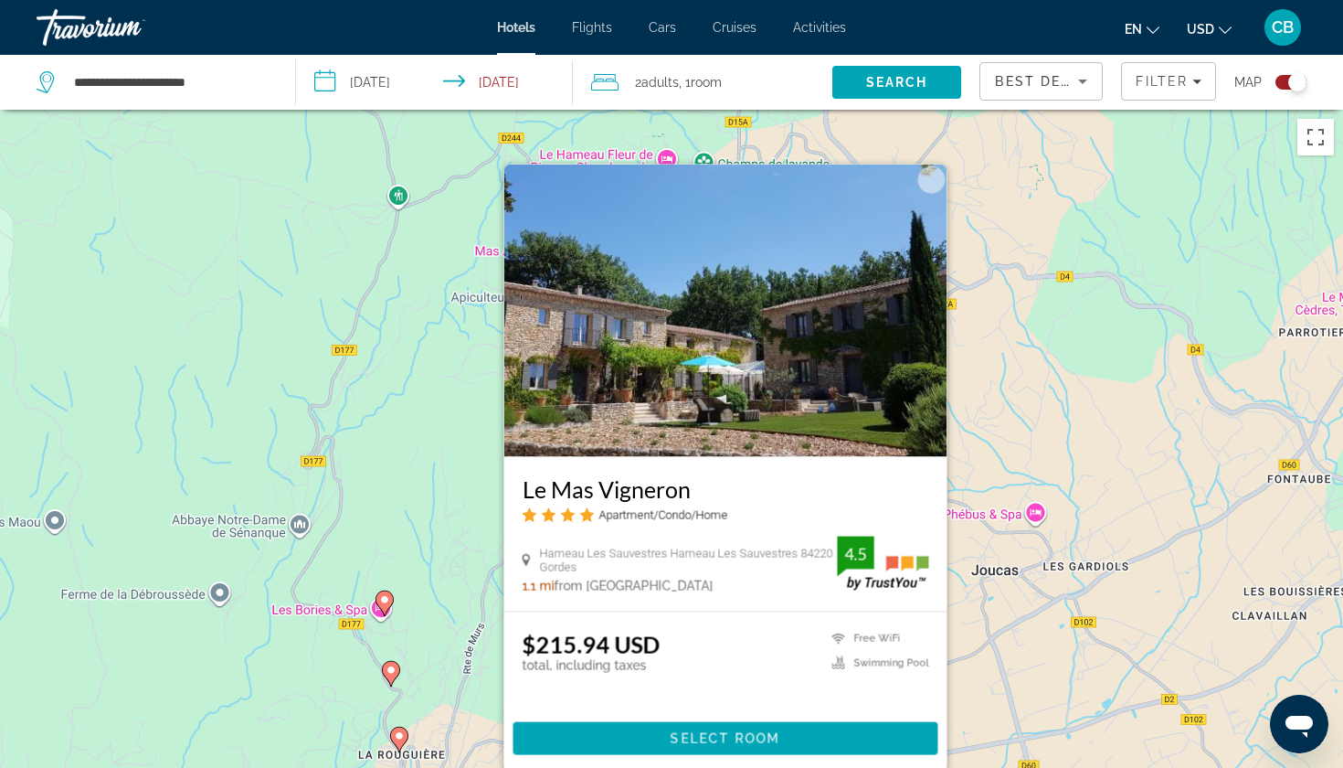
click at [437, 542] on div "Pour activer le glissement avec le clavier, appuyez sur Alt+Entrée. Une fois ce…" at bounding box center [671, 494] width 1343 height 768
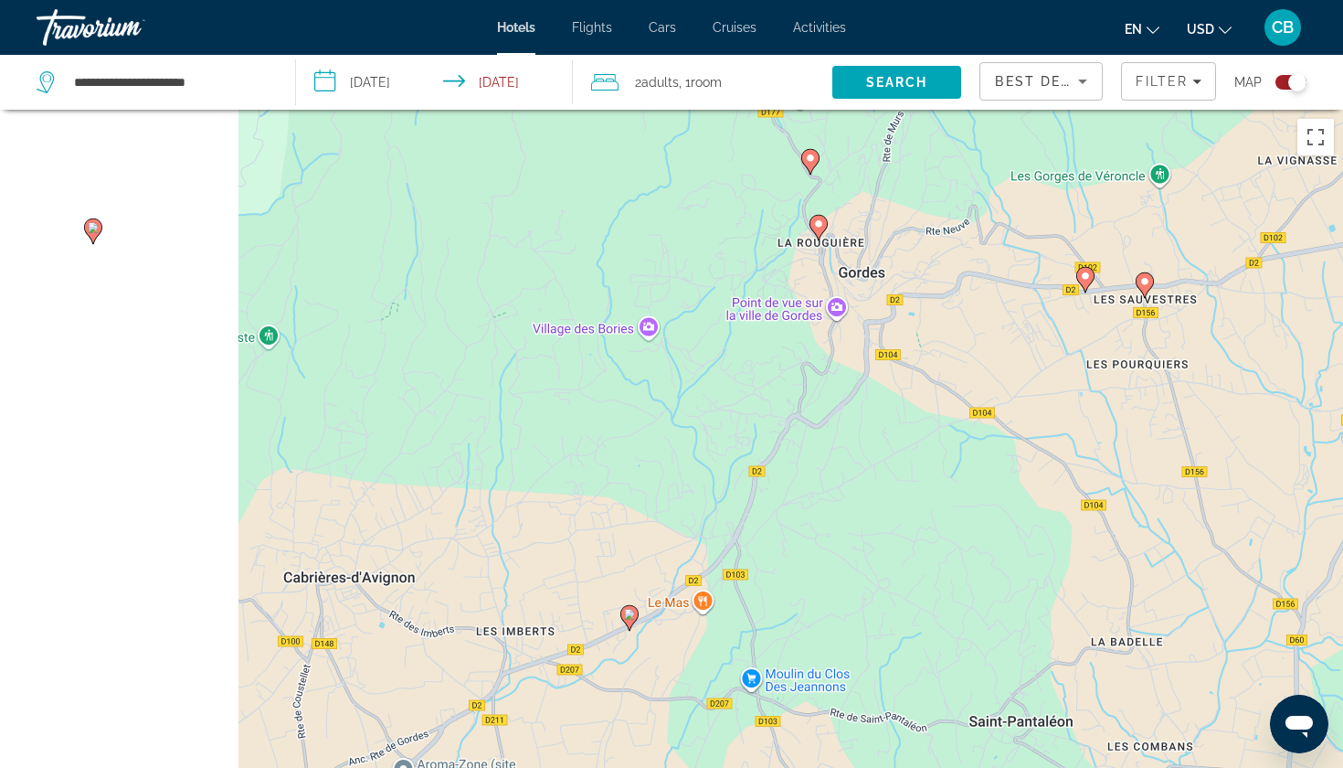
drag, startPoint x: 406, startPoint y: 636, endPoint x: 887, endPoint y: 54, distance: 755.5
click at [885, 110] on div "**********" at bounding box center [671, 548] width 1343 height 877
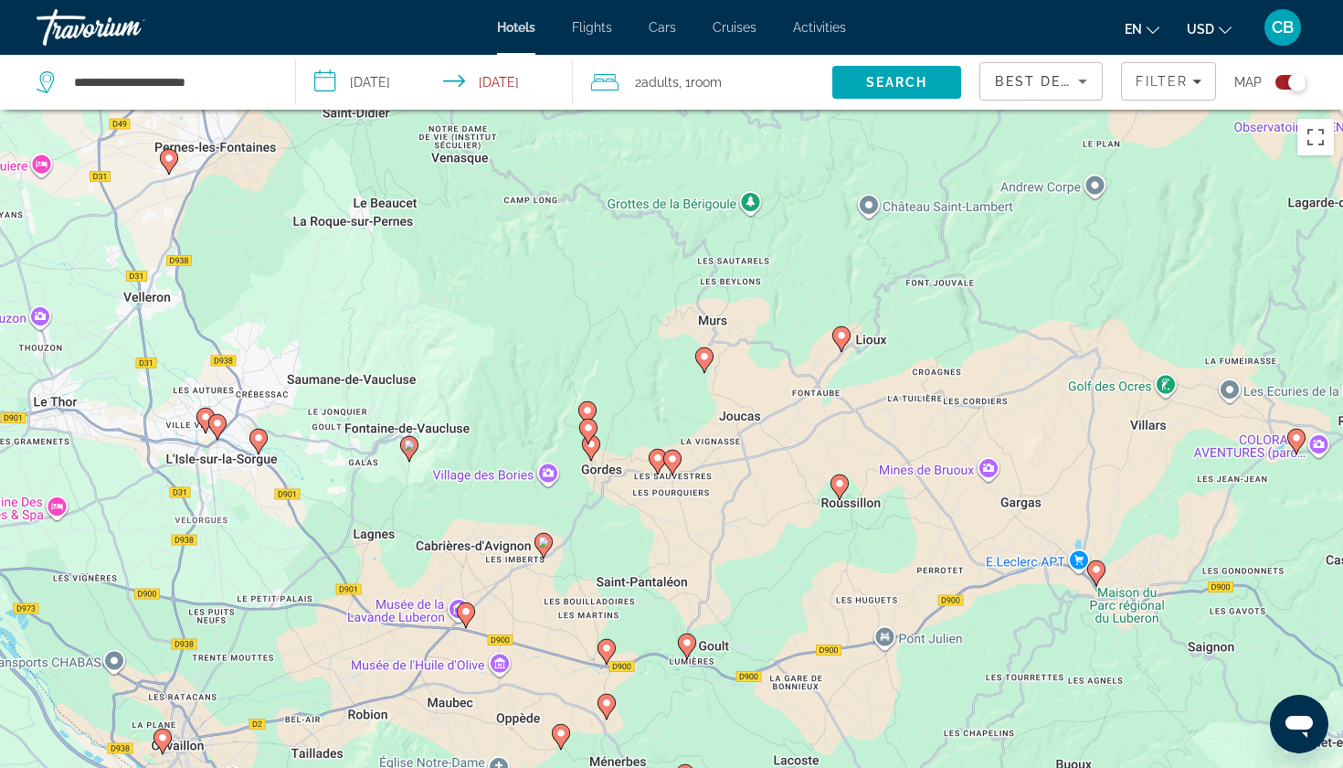
drag, startPoint x: 952, startPoint y: 395, endPoint x: 768, endPoint y: 508, distance: 216.6
click at [768, 508] on div "Pour activer le glissement avec le clavier, appuyez sur Alt+Entrée. Une fois ce…" at bounding box center [671, 494] width 1343 height 768
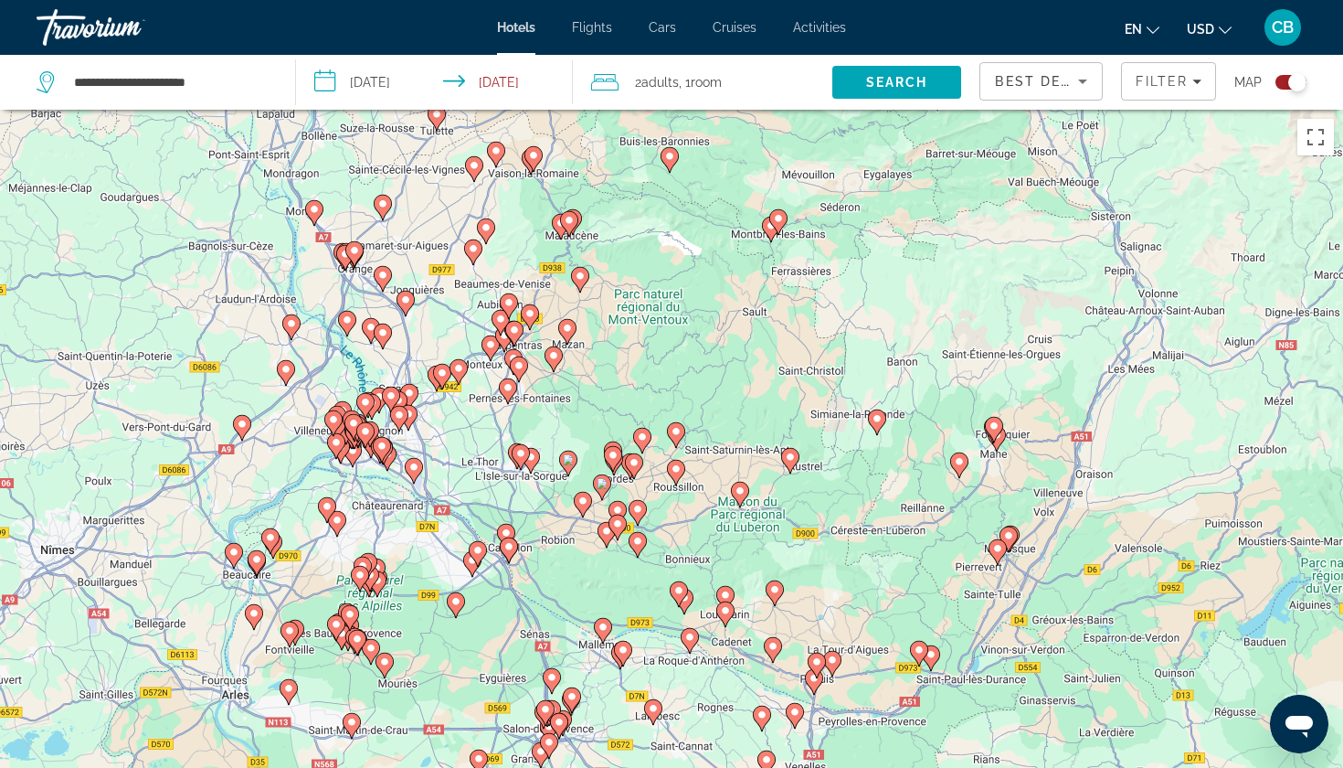
drag, startPoint x: 493, startPoint y: 486, endPoint x: 547, endPoint y: 492, distance: 55.1
click at [547, 492] on div "Pour activer le glissement avec le clavier, appuyez sur Alt+Entrée. Une fois ce…" at bounding box center [671, 494] width 1343 height 768
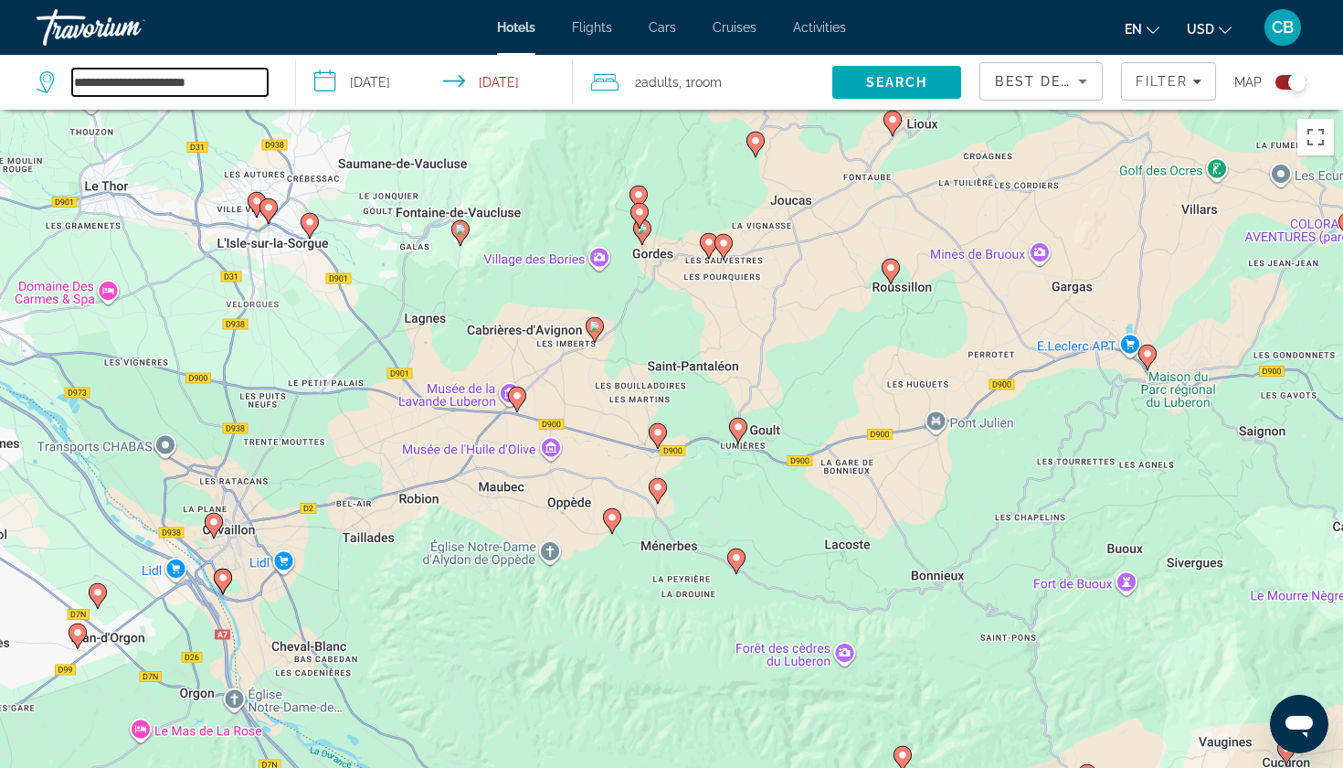
click at [184, 73] on input "**********" at bounding box center [170, 82] width 196 height 27
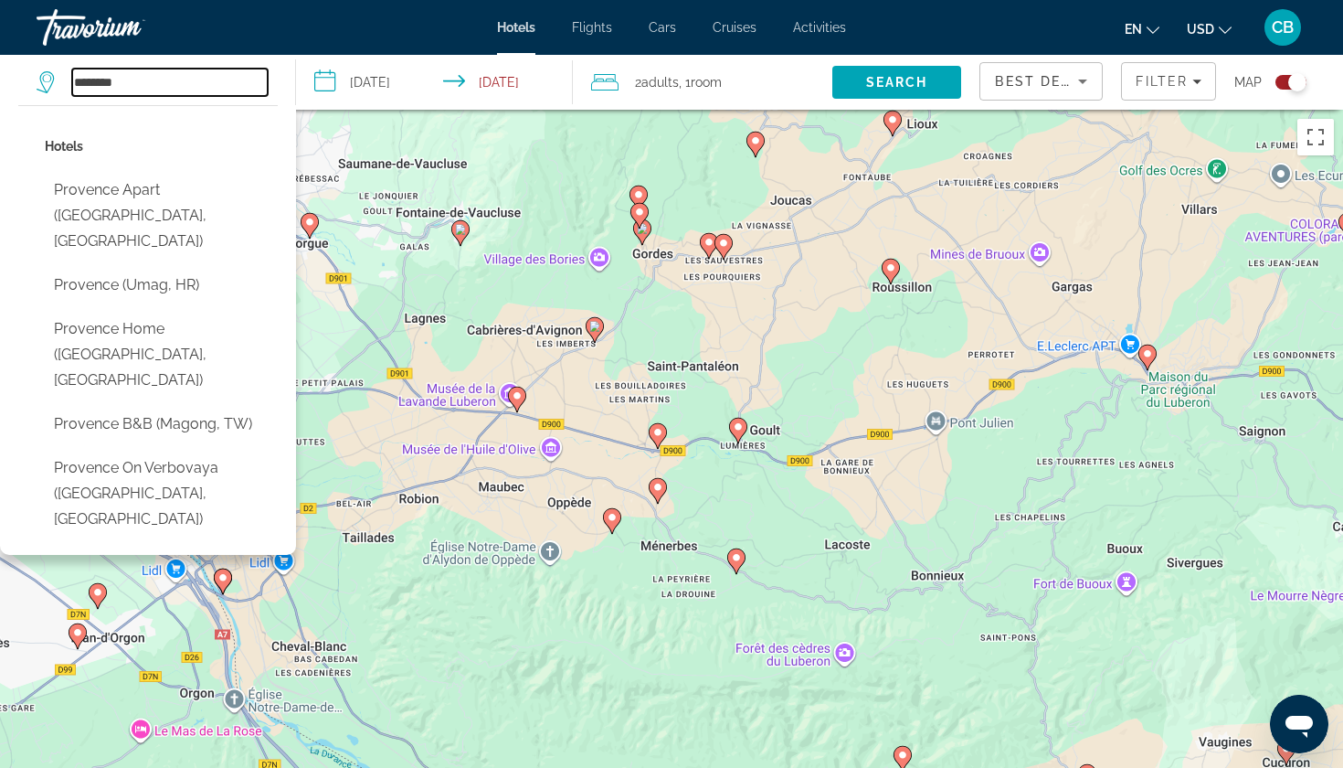
click at [104, 84] on input "********" at bounding box center [170, 82] width 196 height 27
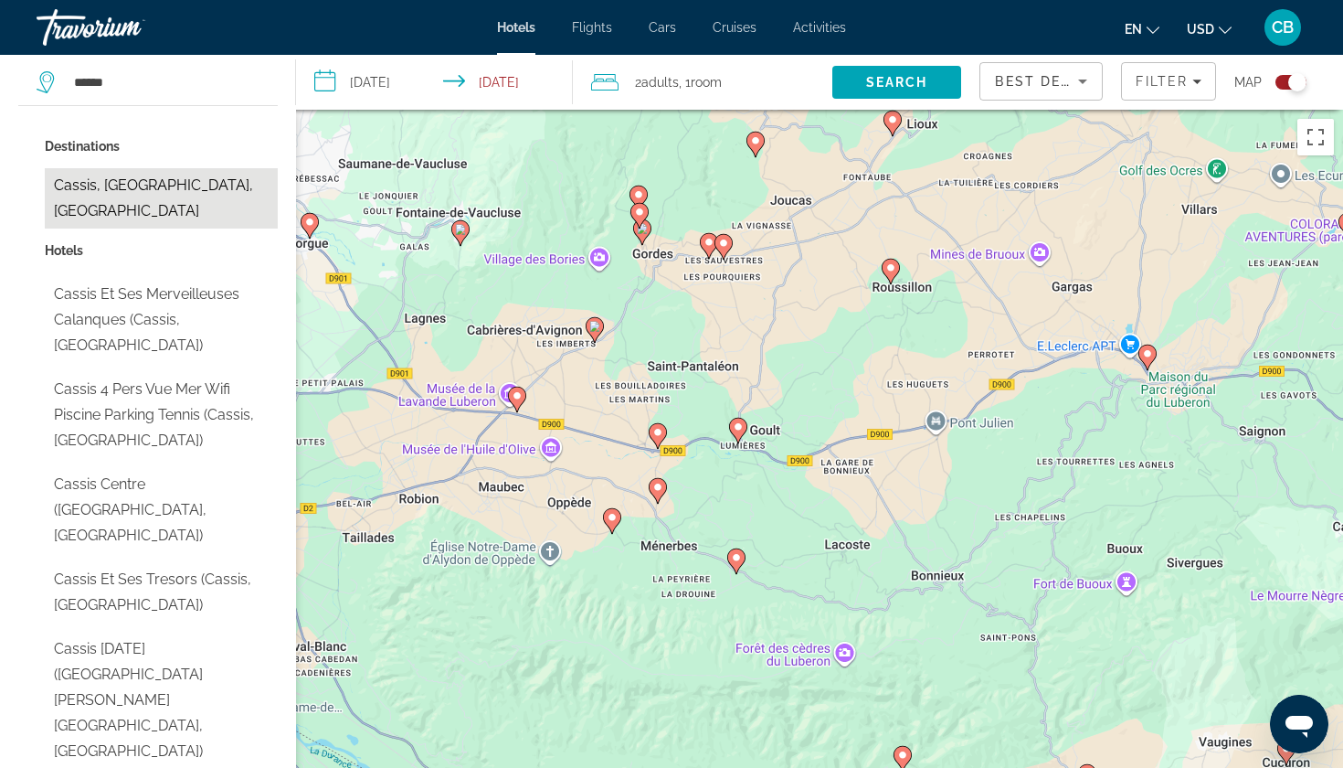
click at [143, 194] on button "Cassis, [GEOGRAPHIC_DATA], [GEOGRAPHIC_DATA]" at bounding box center [161, 198] width 233 height 60
type input "**********"
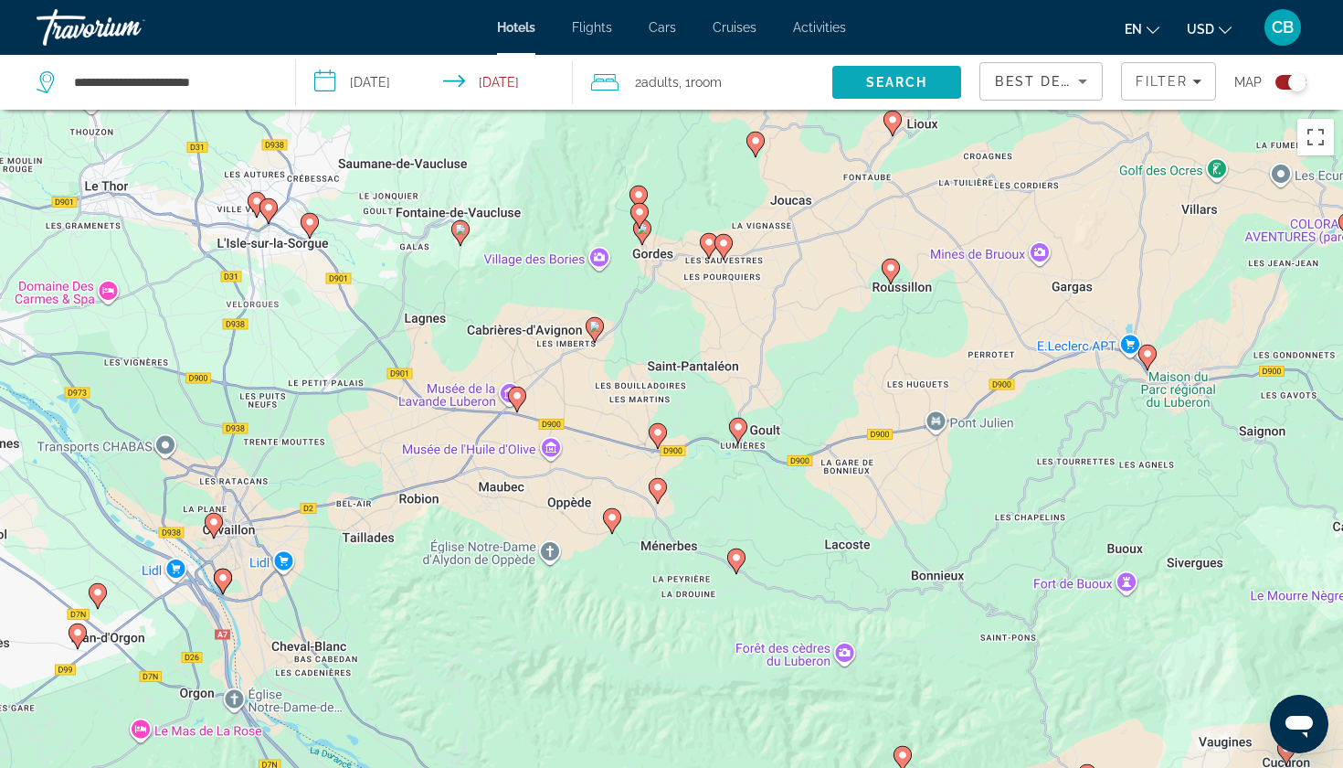
click at [917, 83] on span "Search" at bounding box center [897, 82] width 62 height 15
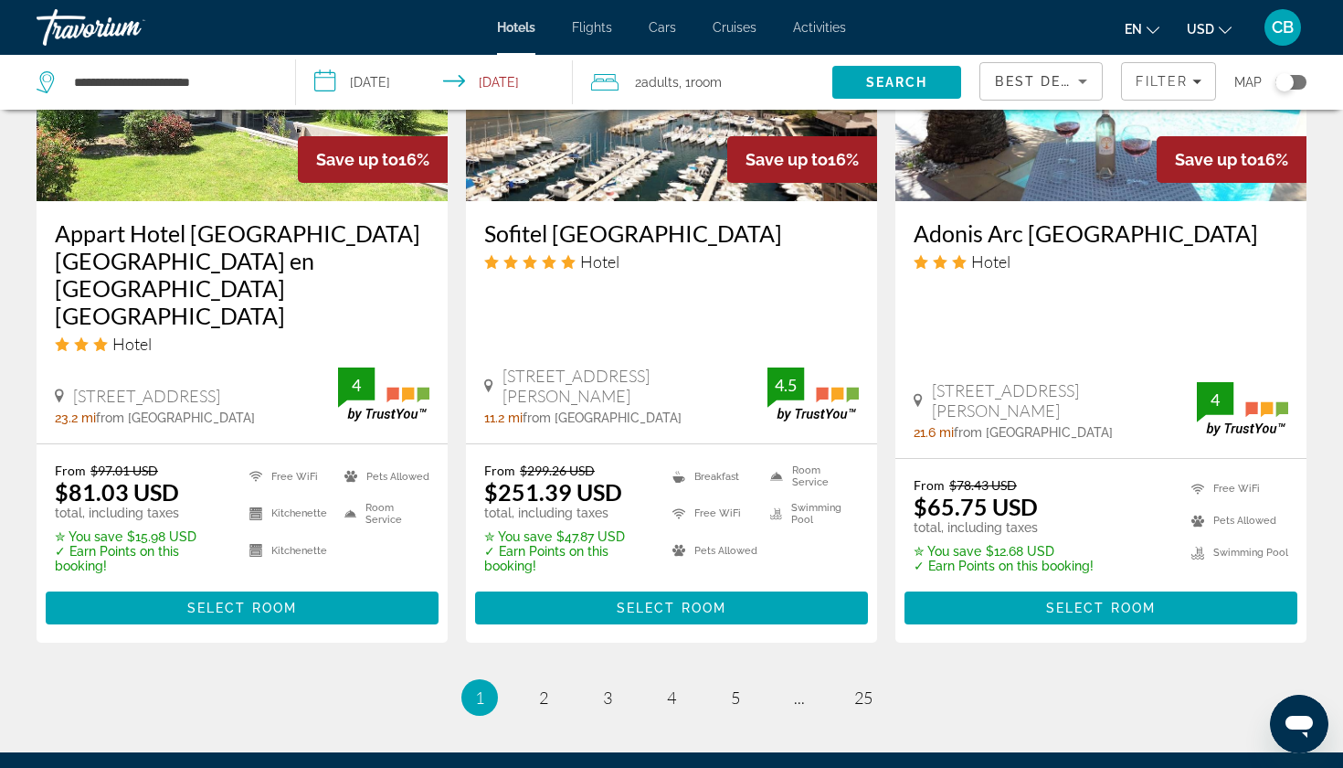
scroll to position [2362, 0]
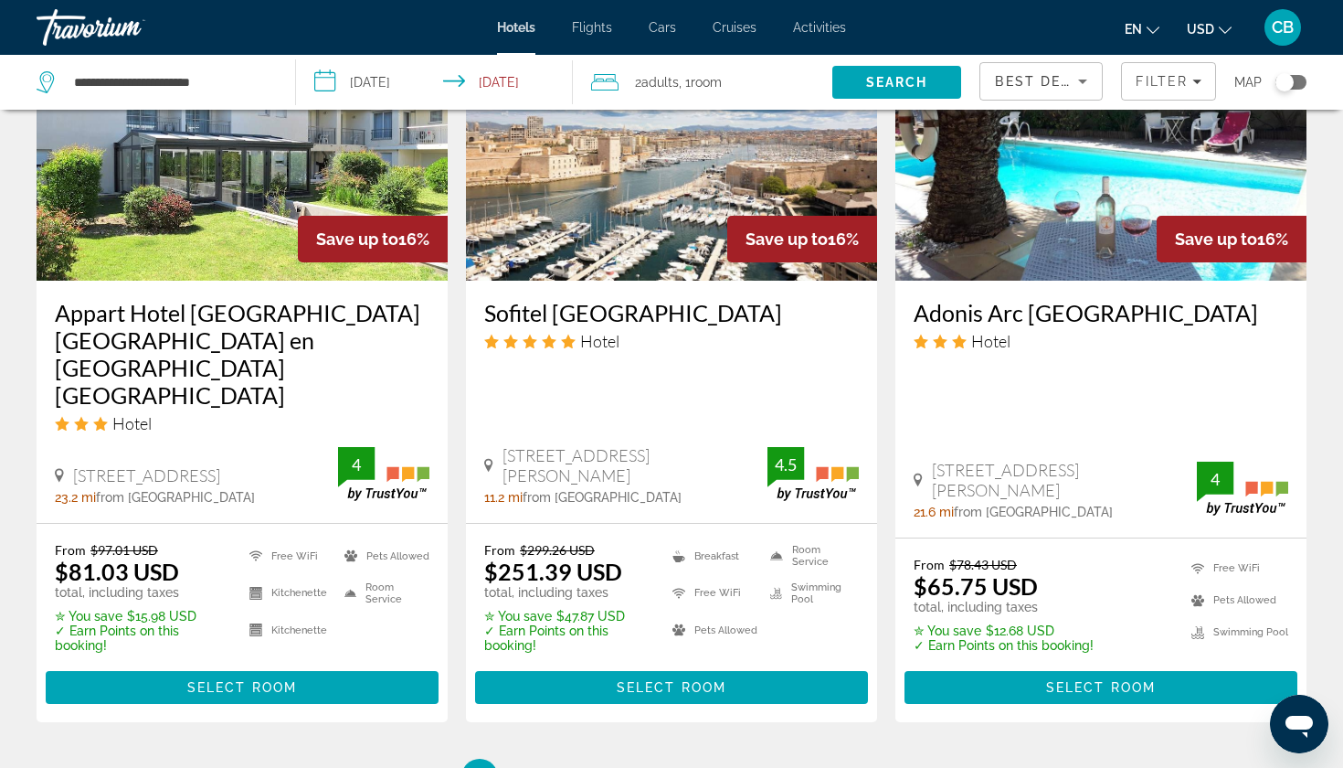
click at [1051, 299] on h3 "Adonis Arc [GEOGRAPHIC_DATA]" at bounding box center [1101, 312] width 375 height 27
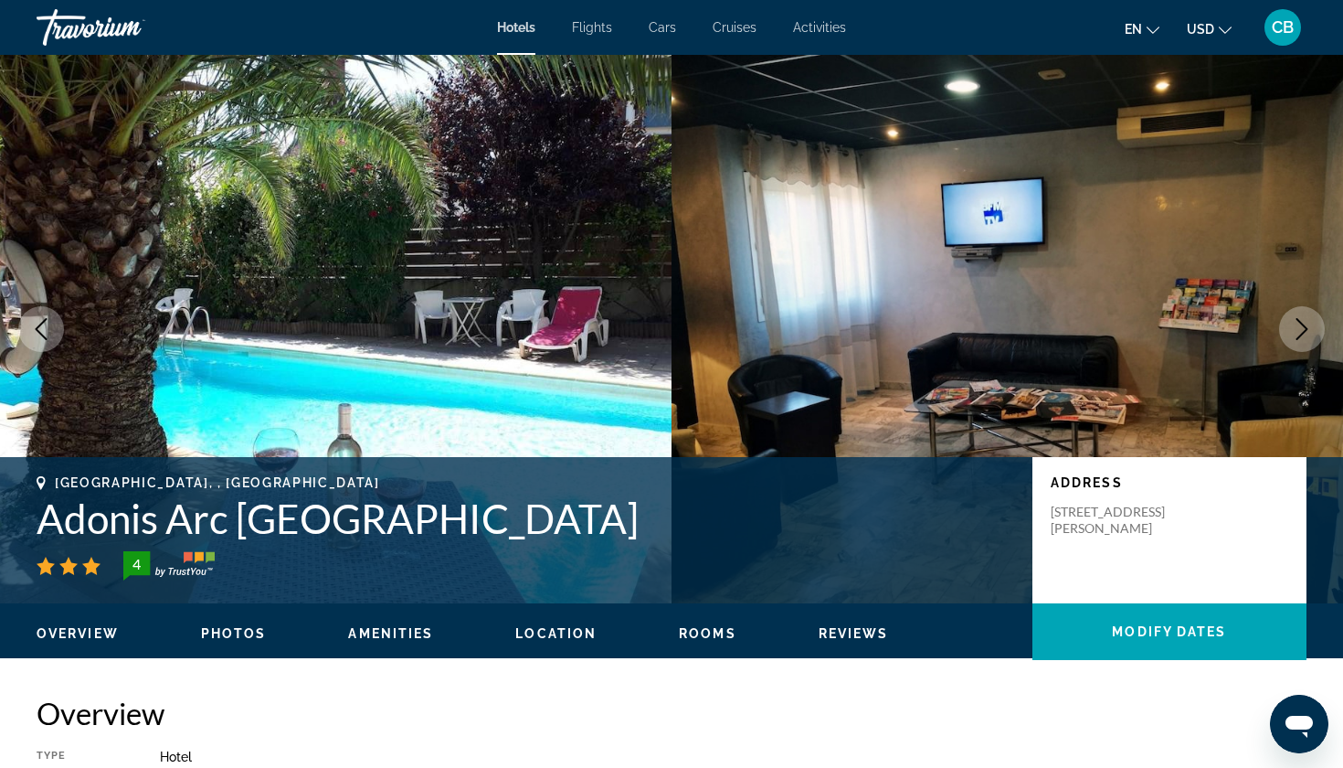
click at [1304, 319] on icon "Next image" at bounding box center [1302, 329] width 22 height 22
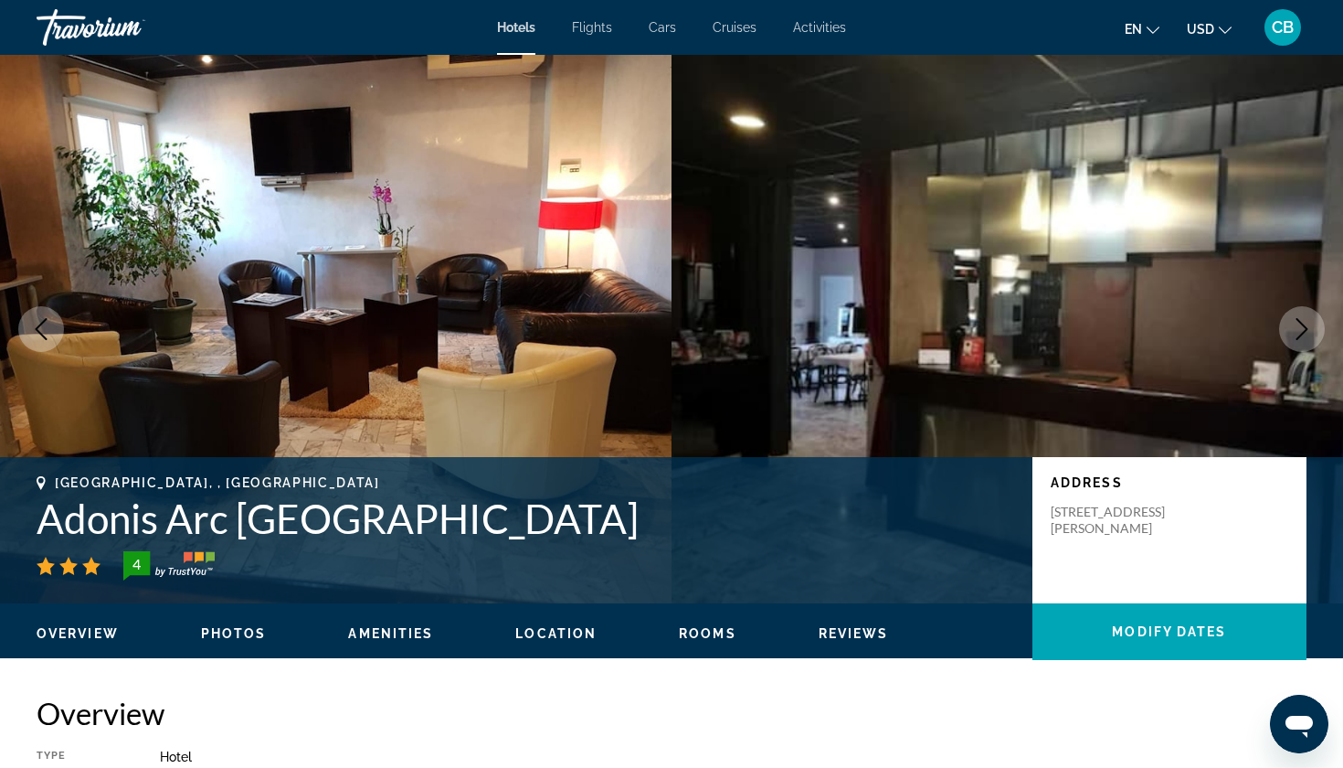
click at [1304, 319] on icon "Next image" at bounding box center [1302, 329] width 22 height 22
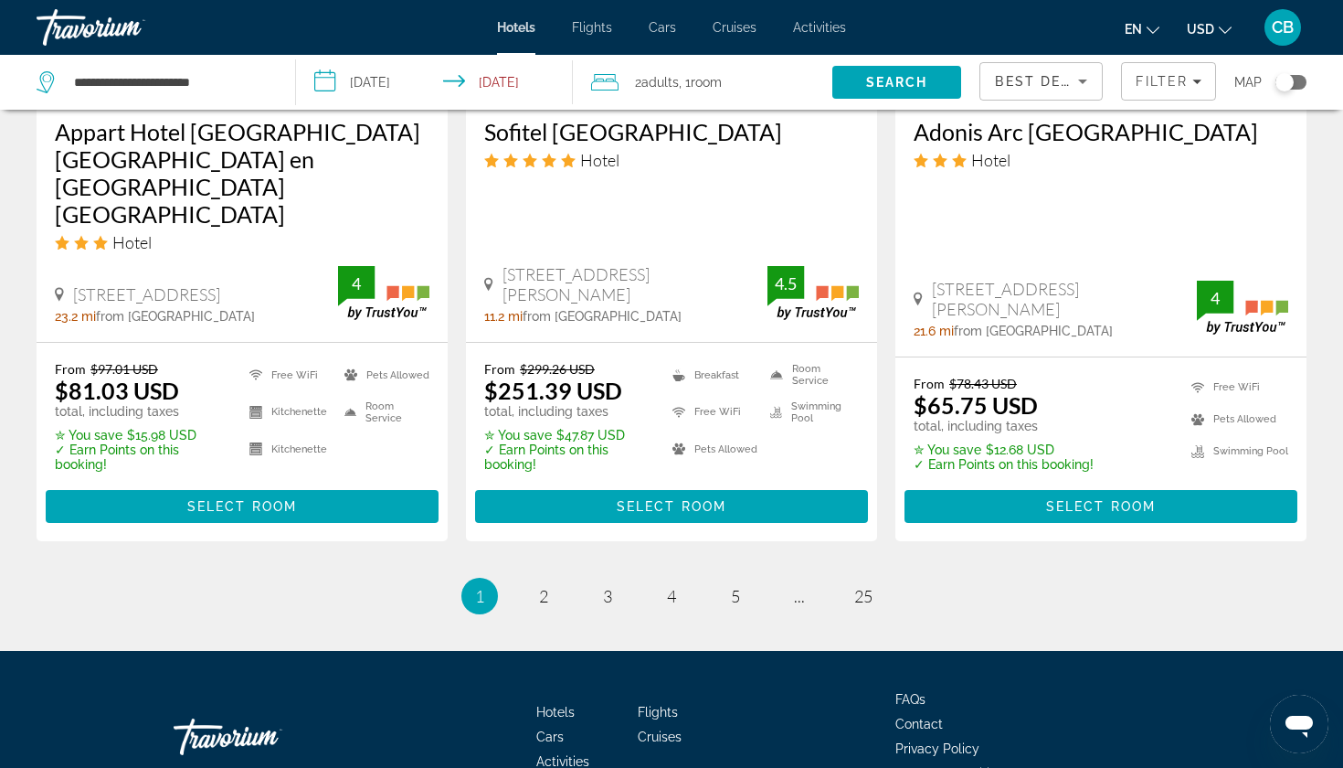
scroll to position [2542, 0]
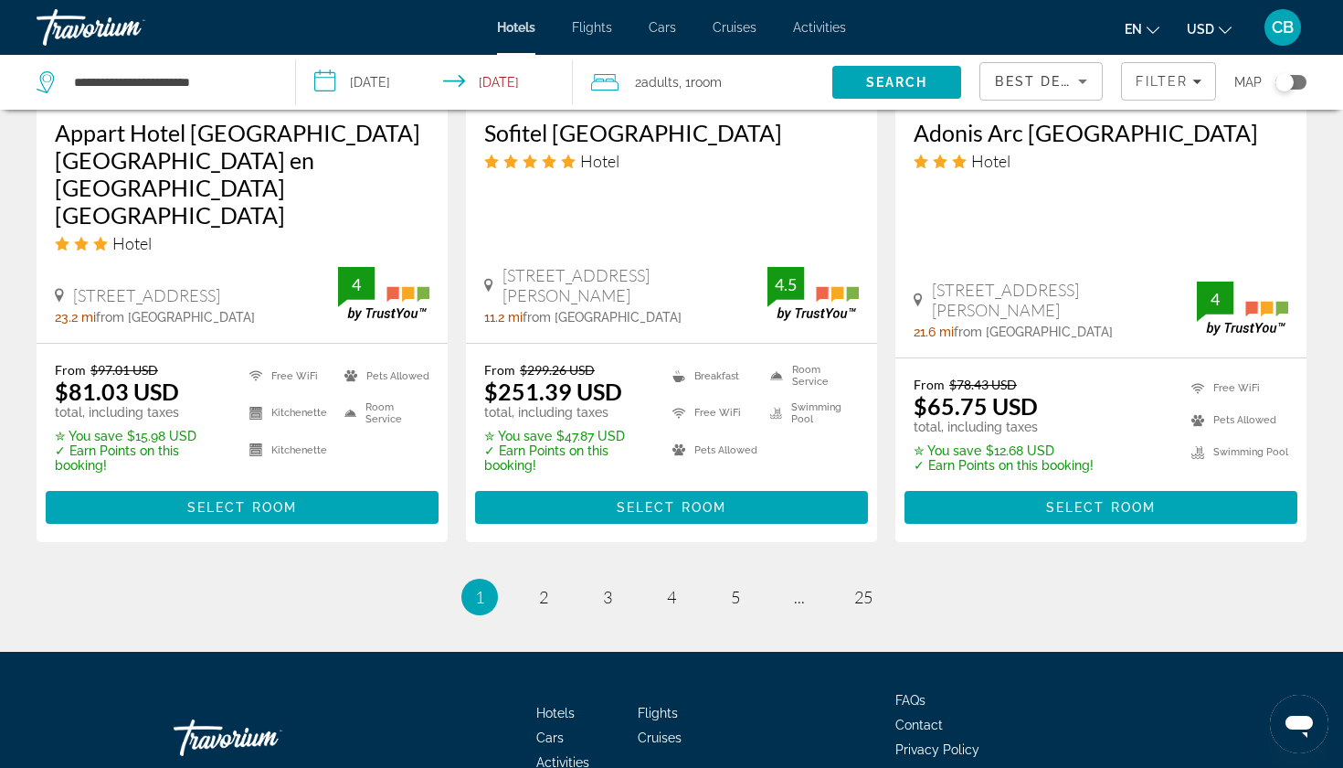
click at [525, 578] on ul "1 / 25 You're on page 1 page 2 page 3 page 4 page 5 page ... page 25" at bounding box center [672, 596] width 1270 height 37
click at [542, 587] on span "2" at bounding box center [543, 597] width 9 height 20
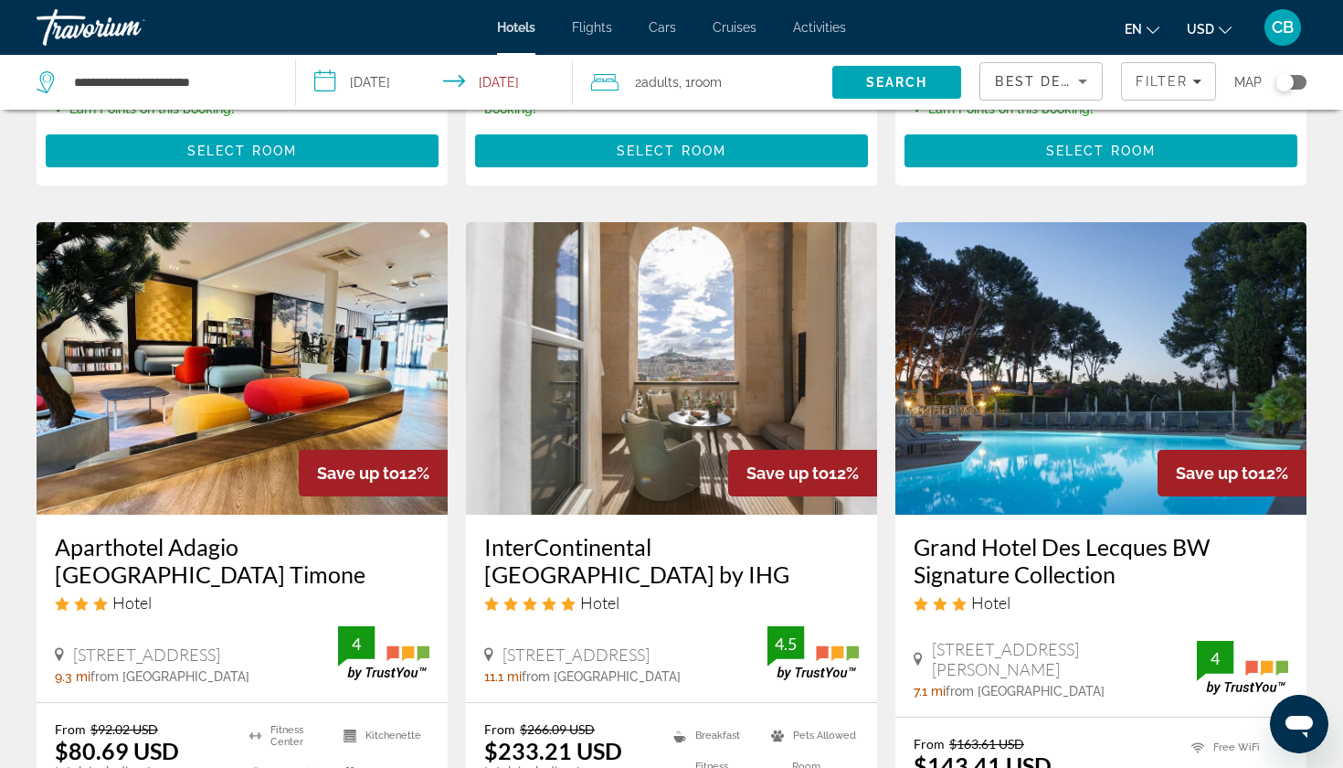
scroll to position [2120, 0]
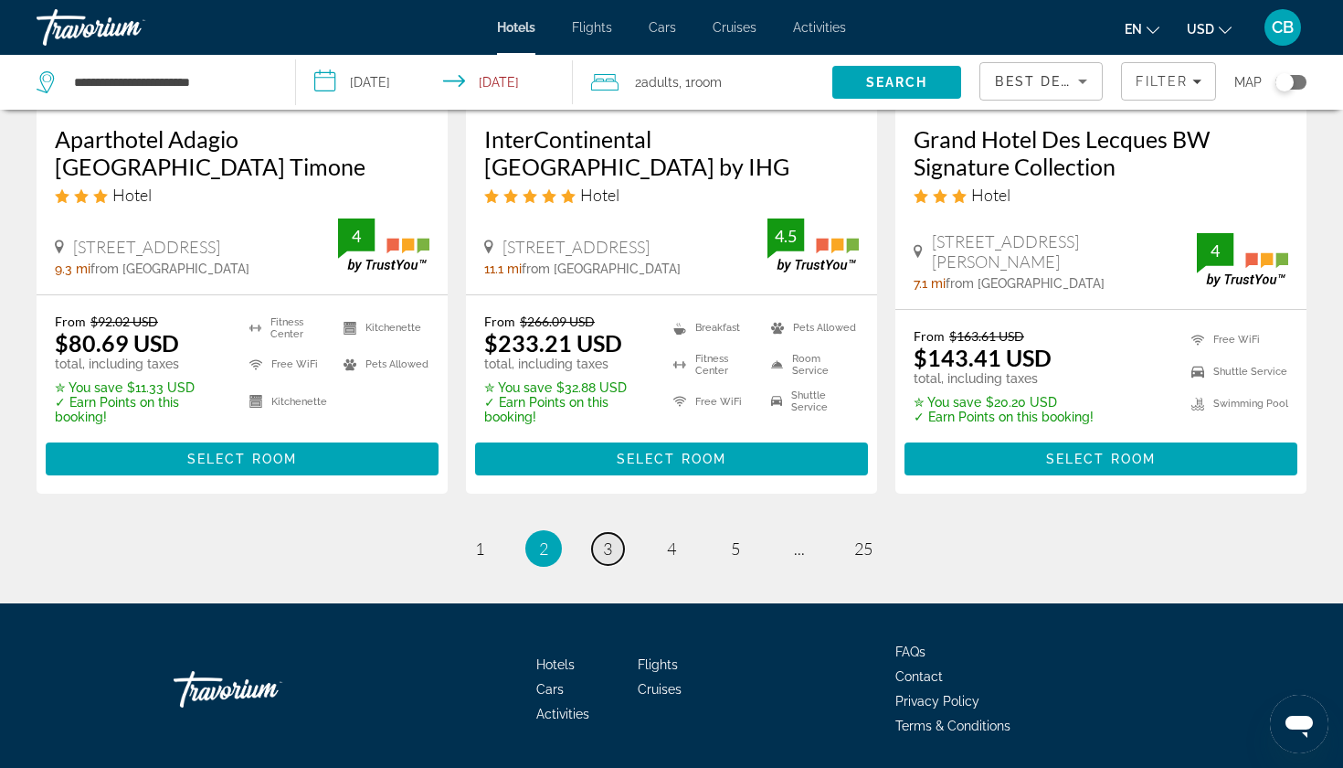
click at [612, 538] on span "3" at bounding box center [607, 548] width 9 height 20
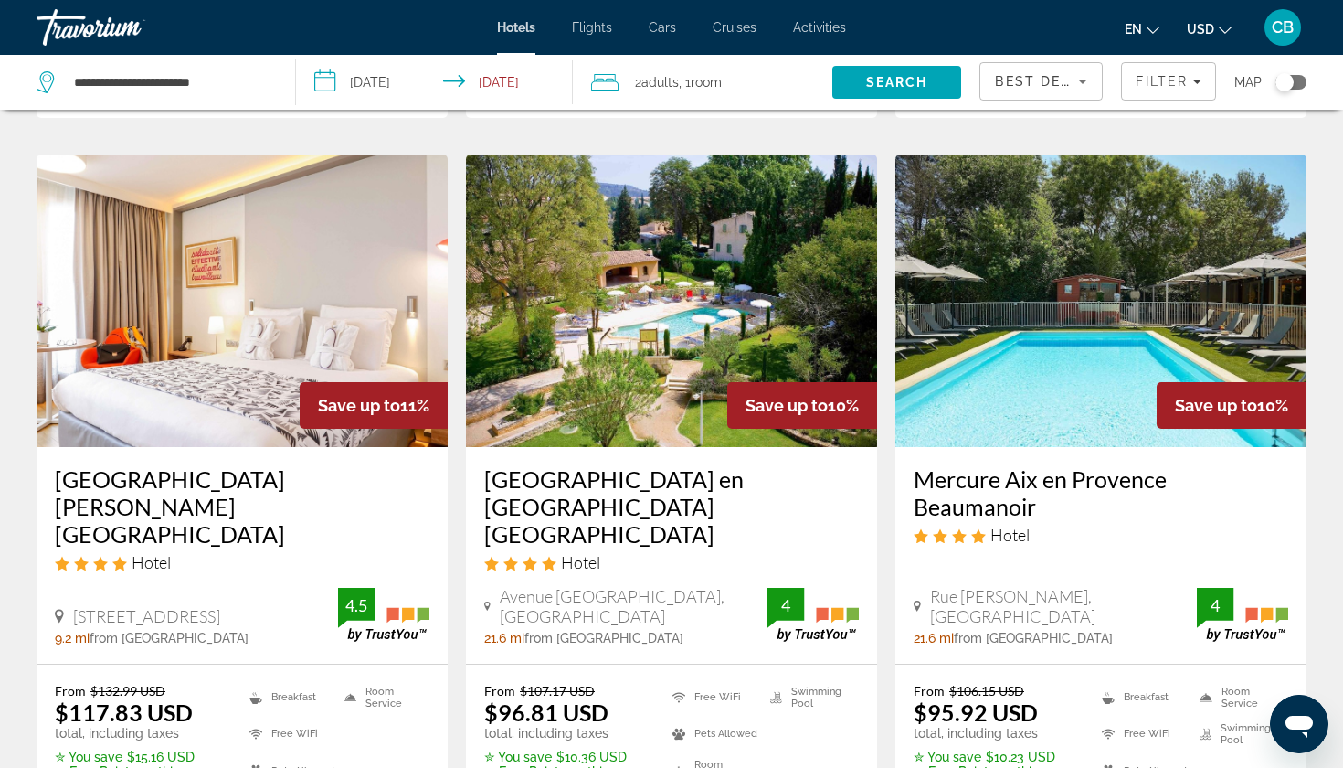
scroll to position [771, 0]
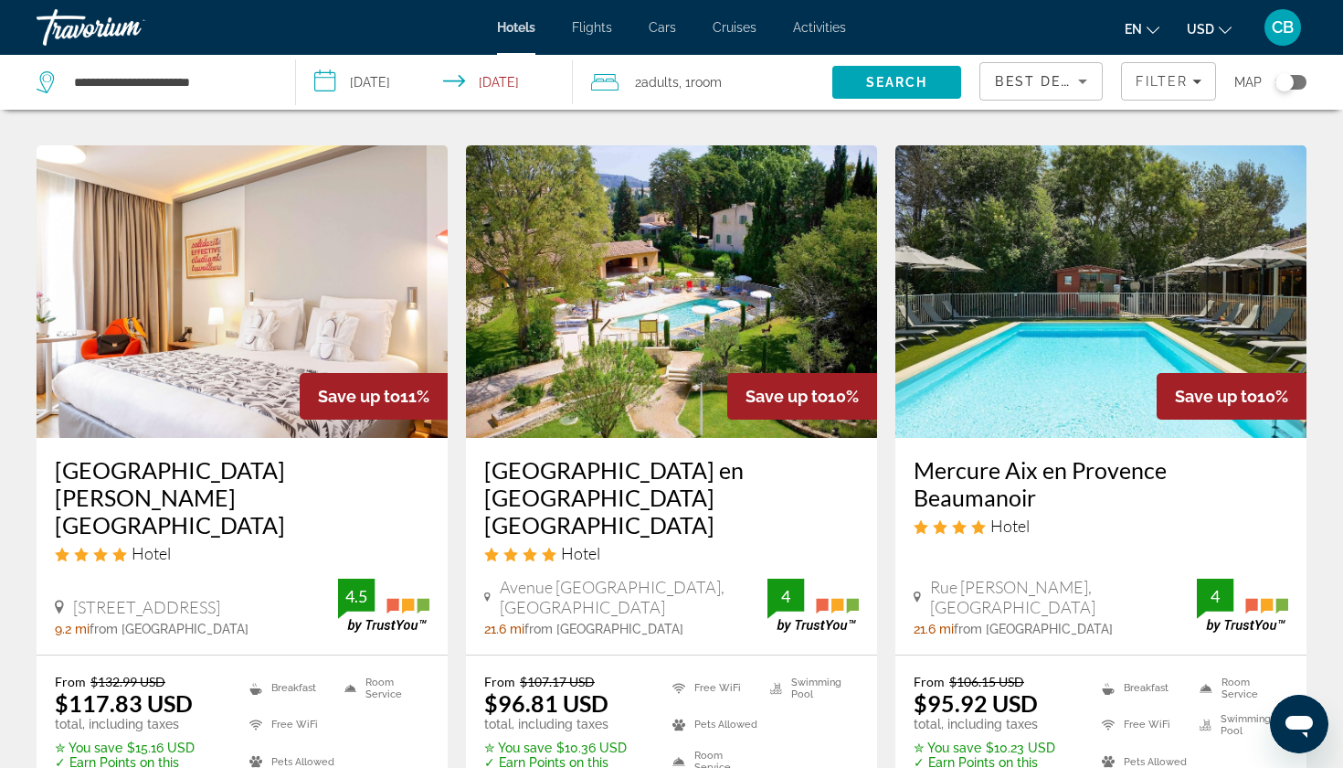
click at [613, 456] on h3 "[GEOGRAPHIC_DATA] en [GEOGRAPHIC_DATA] [GEOGRAPHIC_DATA]" at bounding box center [671, 497] width 375 height 82
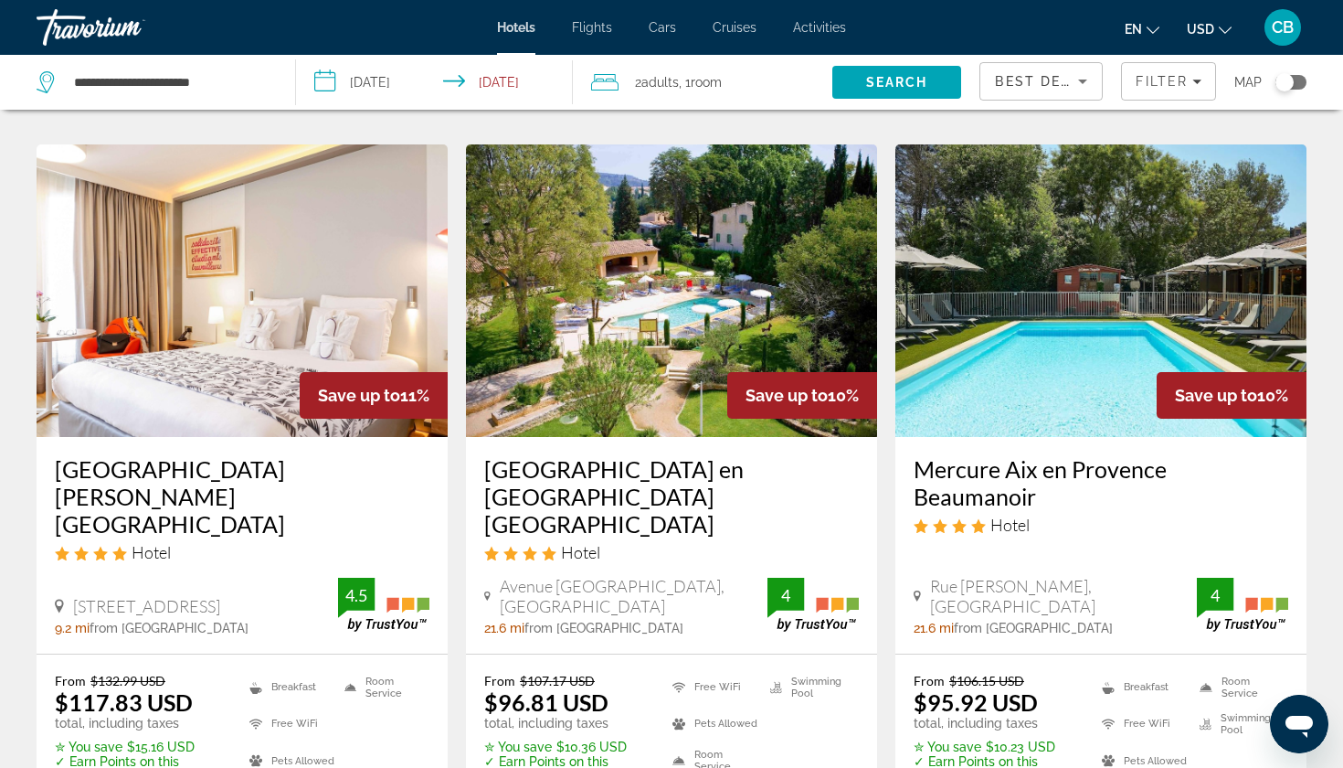
scroll to position [776, 0]
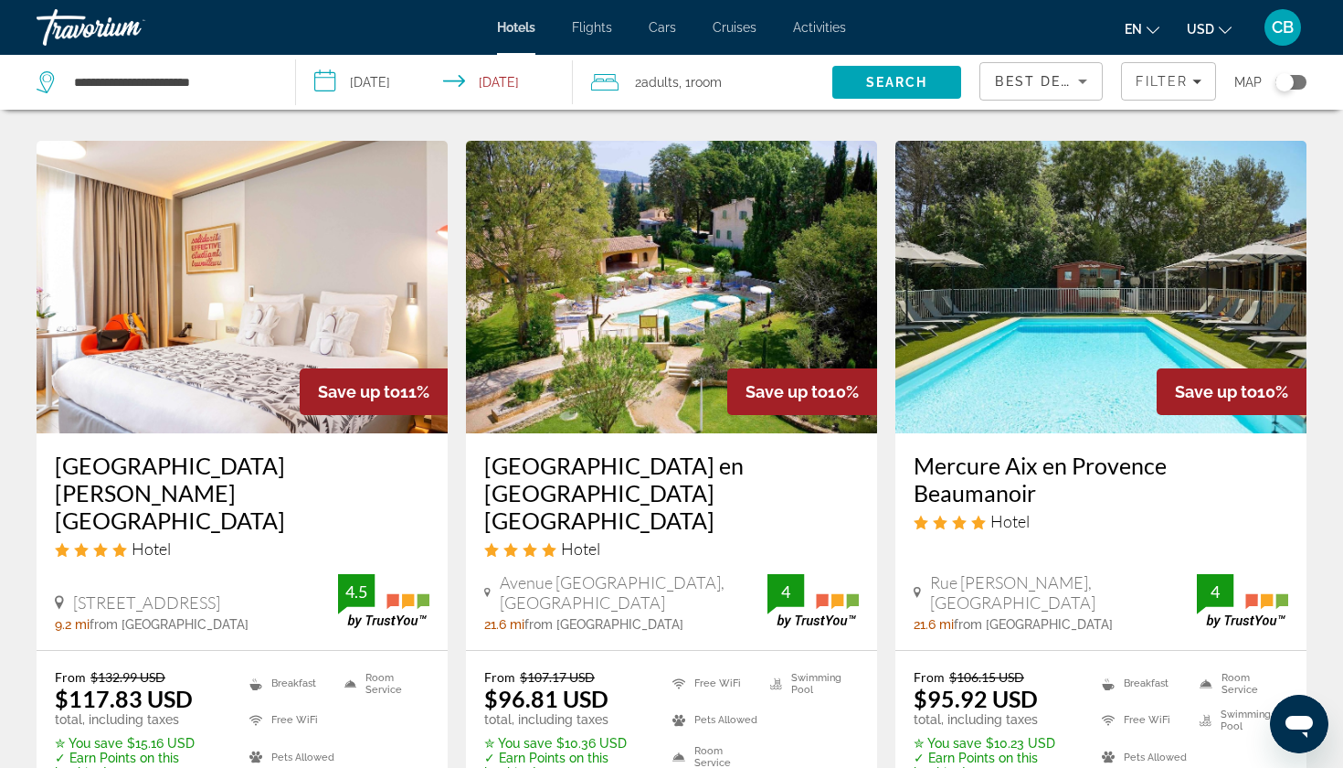
click at [585, 451] on h3 "[GEOGRAPHIC_DATA] en [GEOGRAPHIC_DATA] [GEOGRAPHIC_DATA]" at bounding box center [671, 492] width 375 height 82
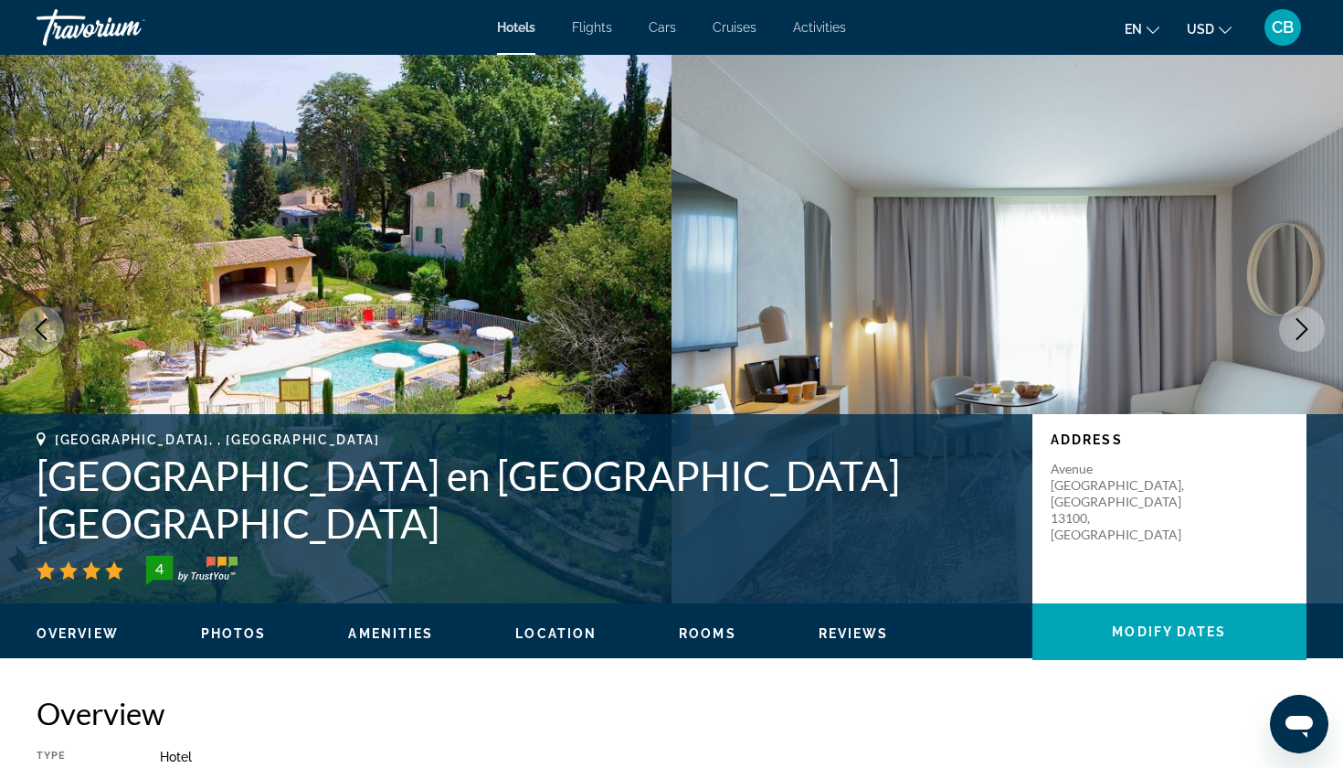
click at [1305, 328] on icon "Next image" at bounding box center [1302, 329] width 22 height 22
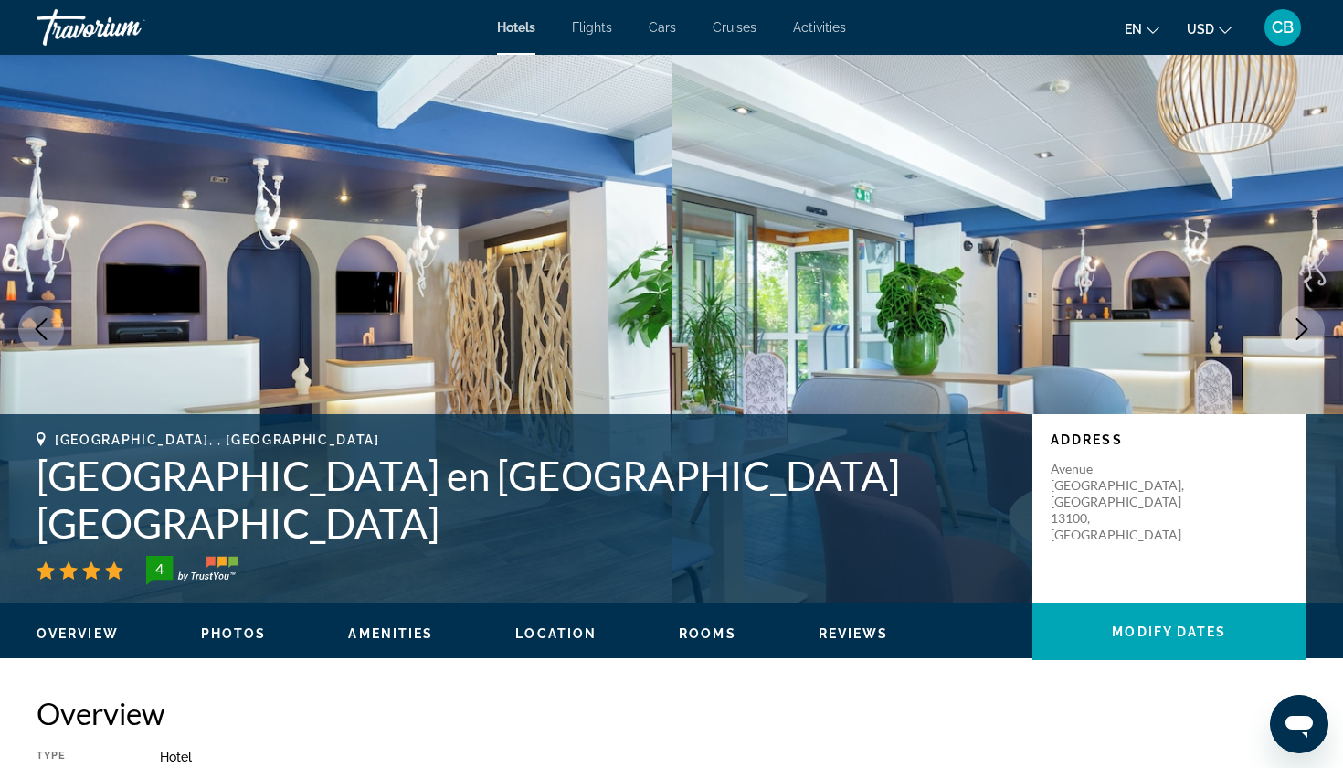
click at [1305, 328] on icon "Next image" at bounding box center [1302, 329] width 22 height 22
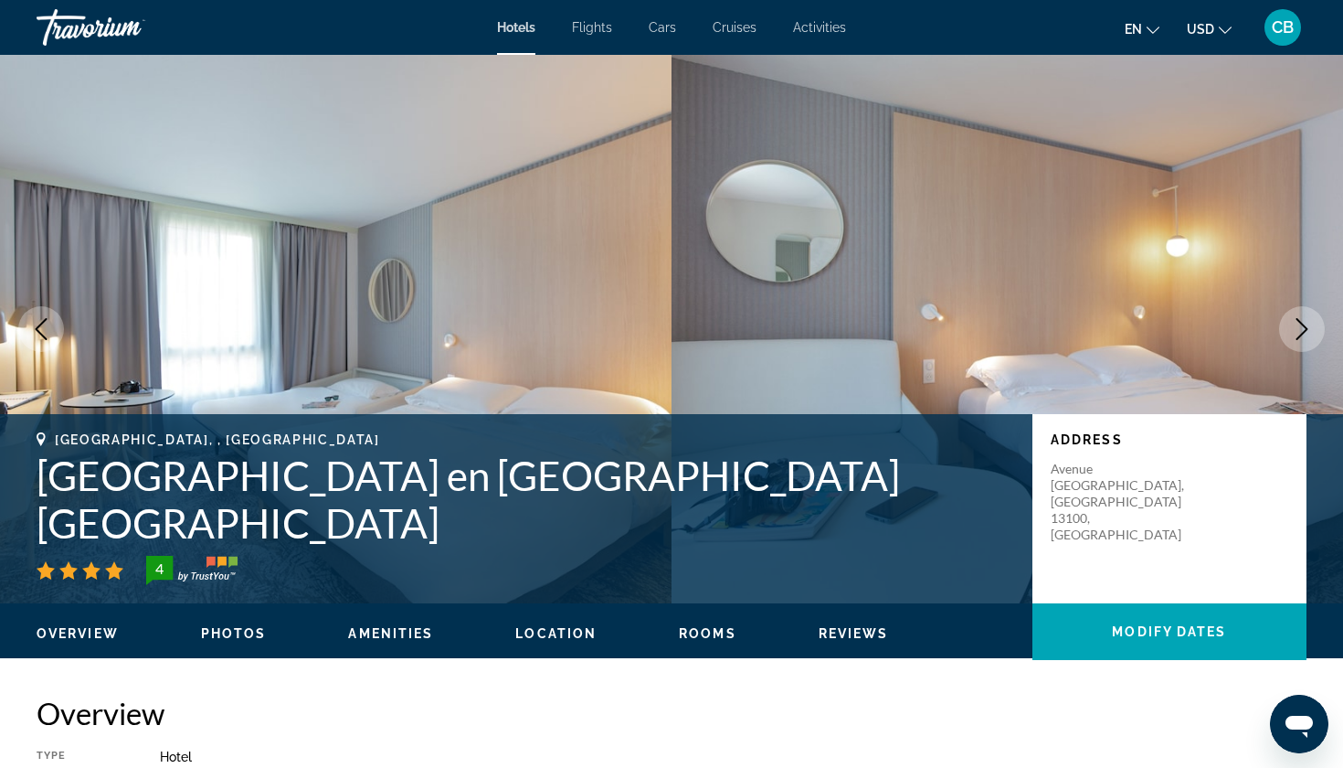
click at [1305, 328] on icon "Next image" at bounding box center [1302, 329] width 22 height 22
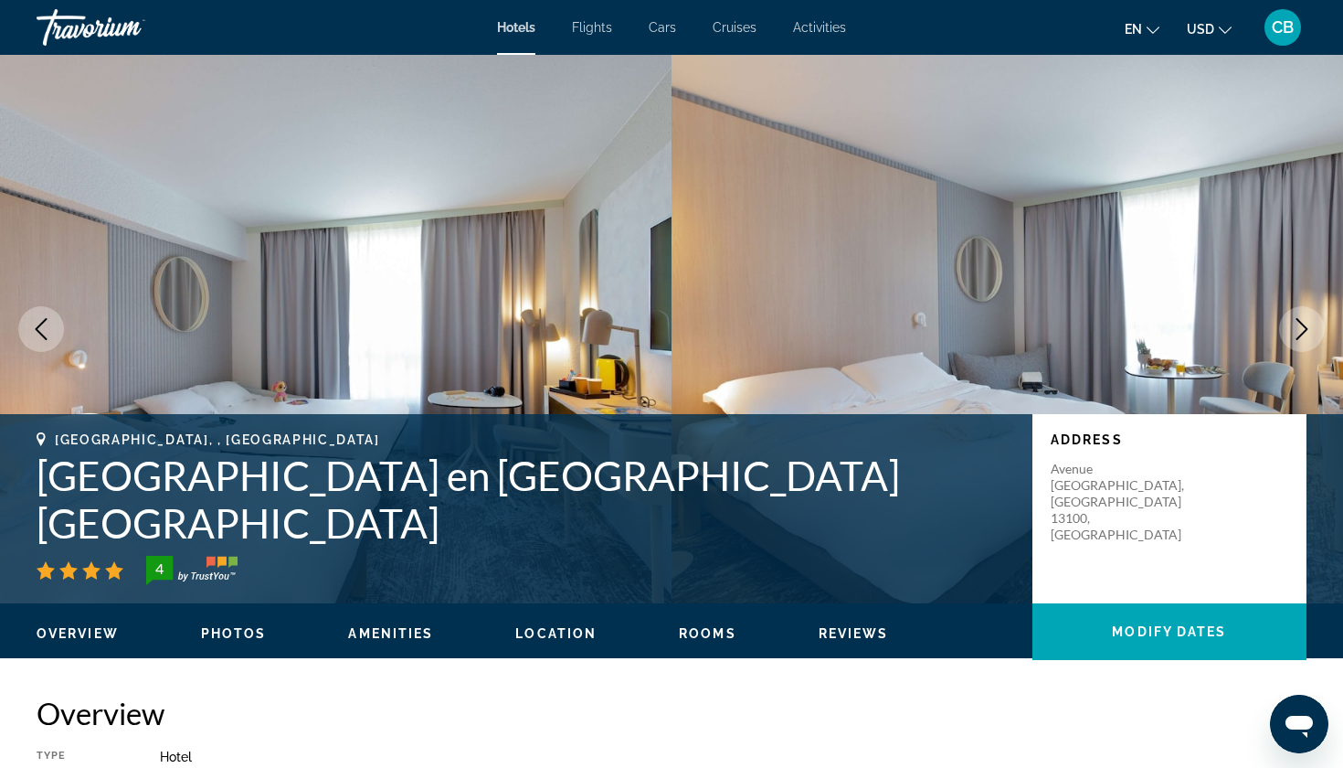
click at [1305, 328] on icon "Next image" at bounding box center [1302, 329] width 22 height 22
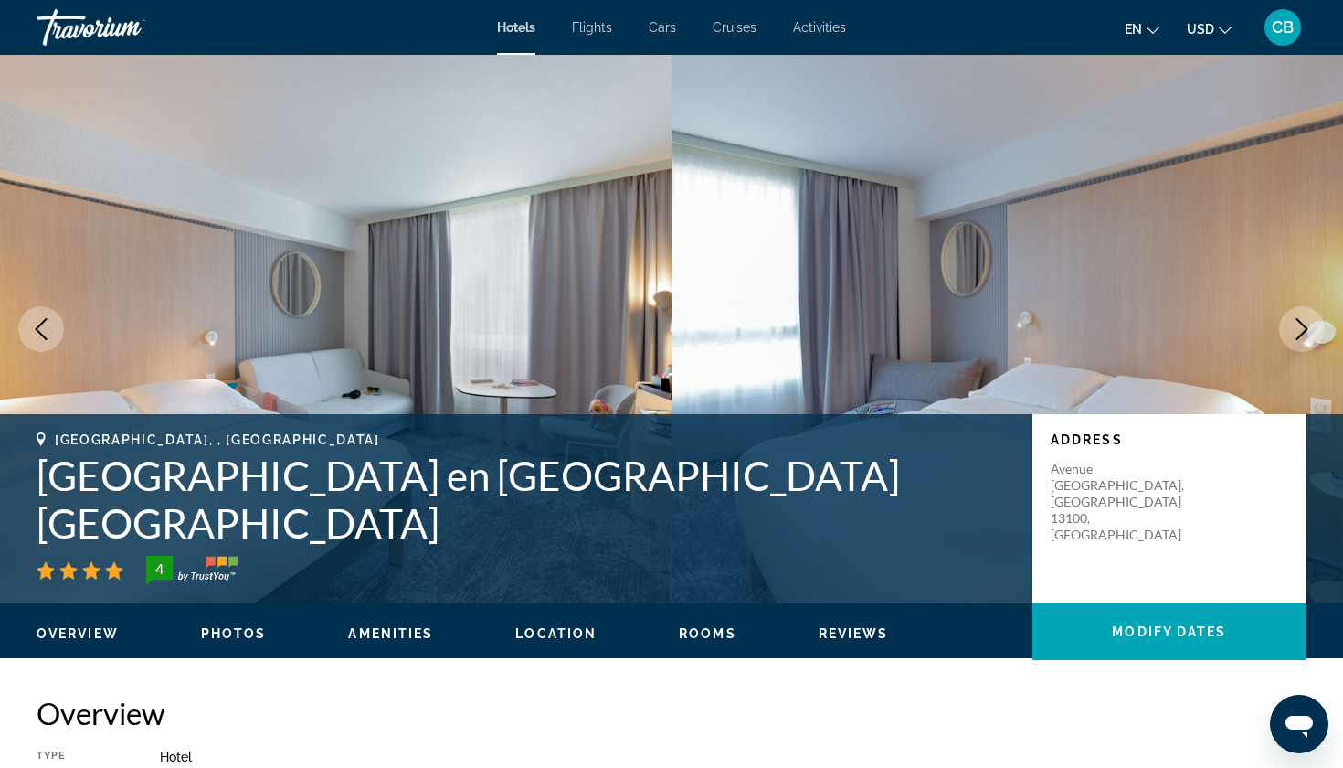
click at [1305, 328] on icon "Next image" at bounding box center [1302, 329] width 22 height 22
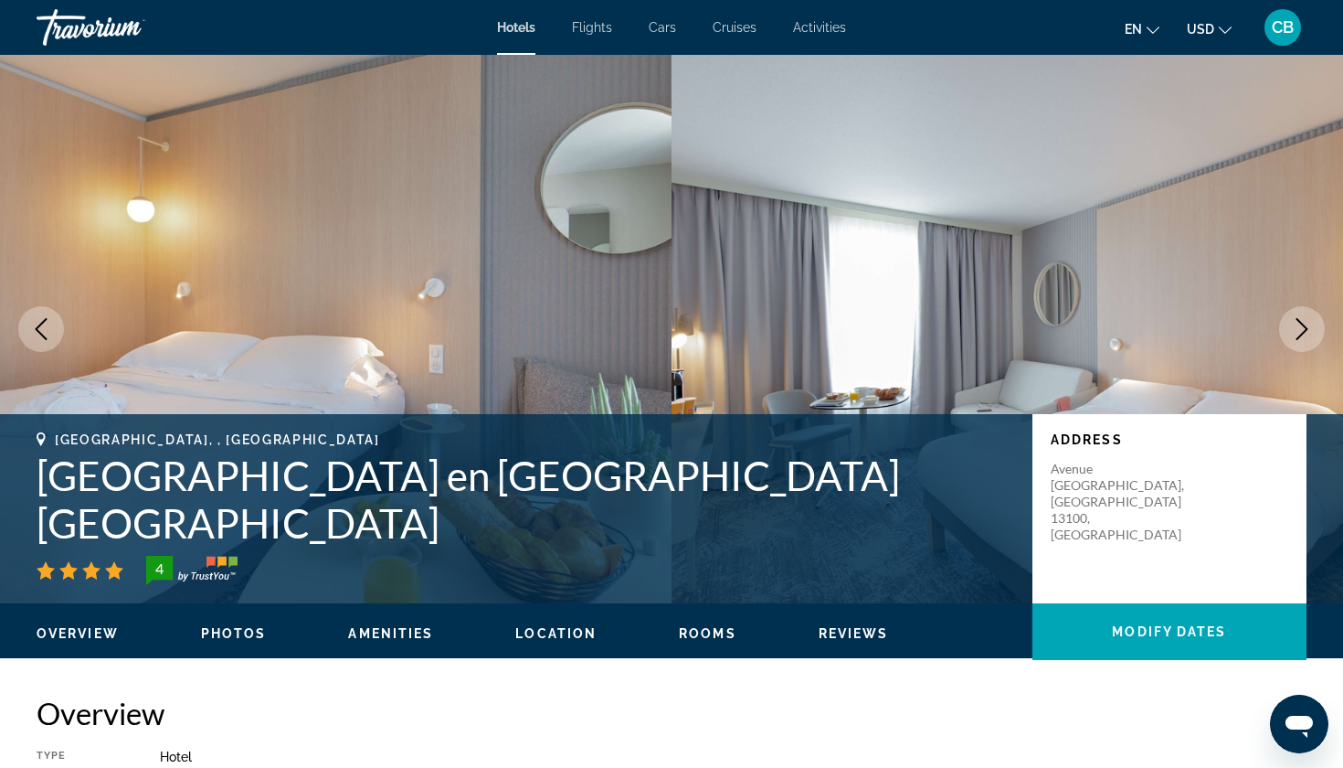
click at [1305, 328] on icon "Next image" at bounding box center [1302, 329] width 22 height 22
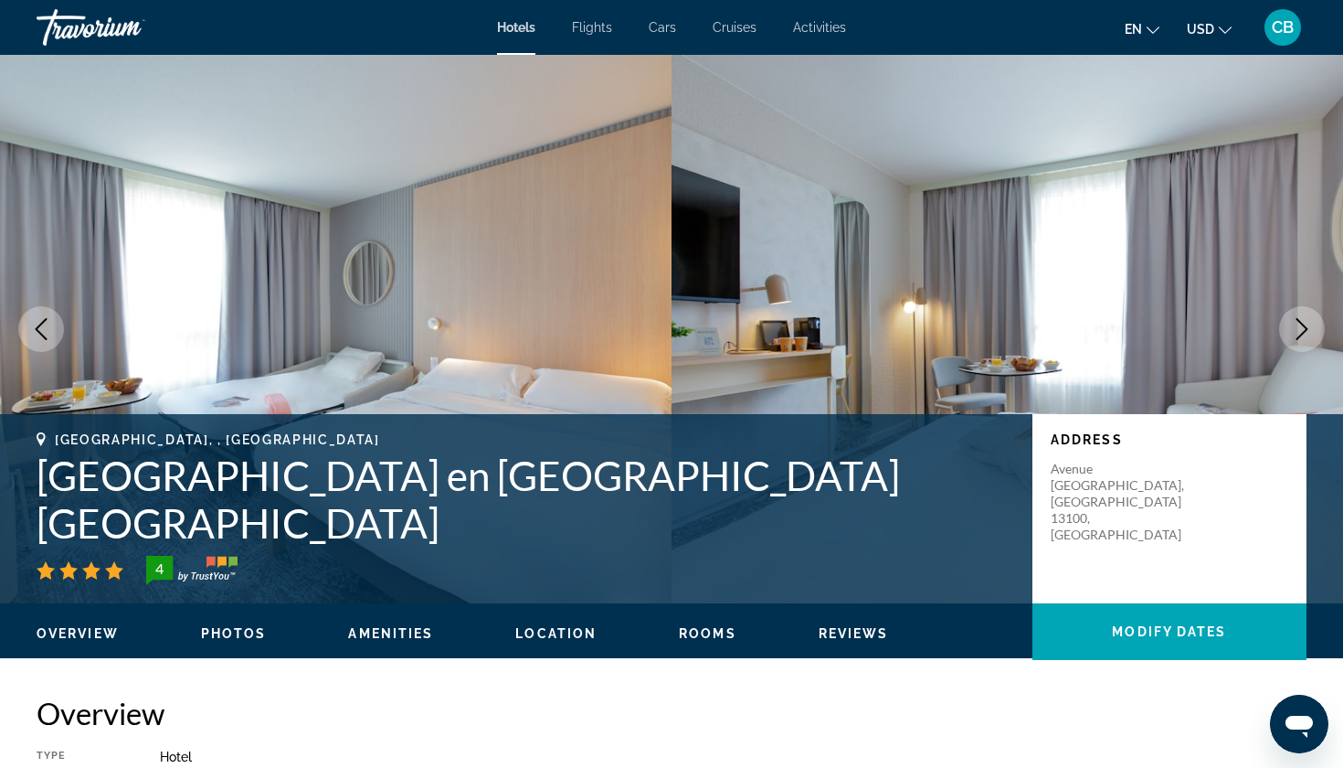
click at [1305, 328] on icon "Next image" at bounding box center [1302, 329] width 22 height 22
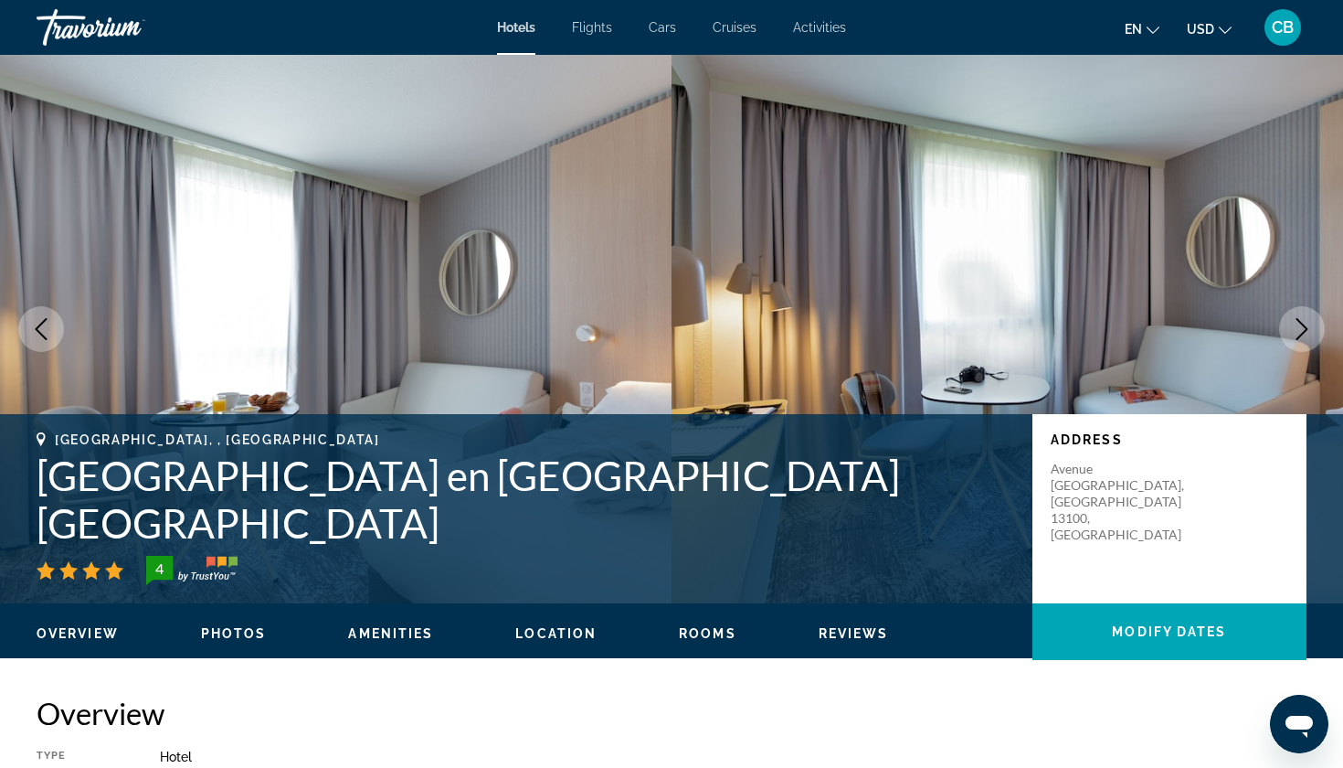
click at [1305, 328] on icon "Next image" at bounding box center [1302, 329] width 22 height 22
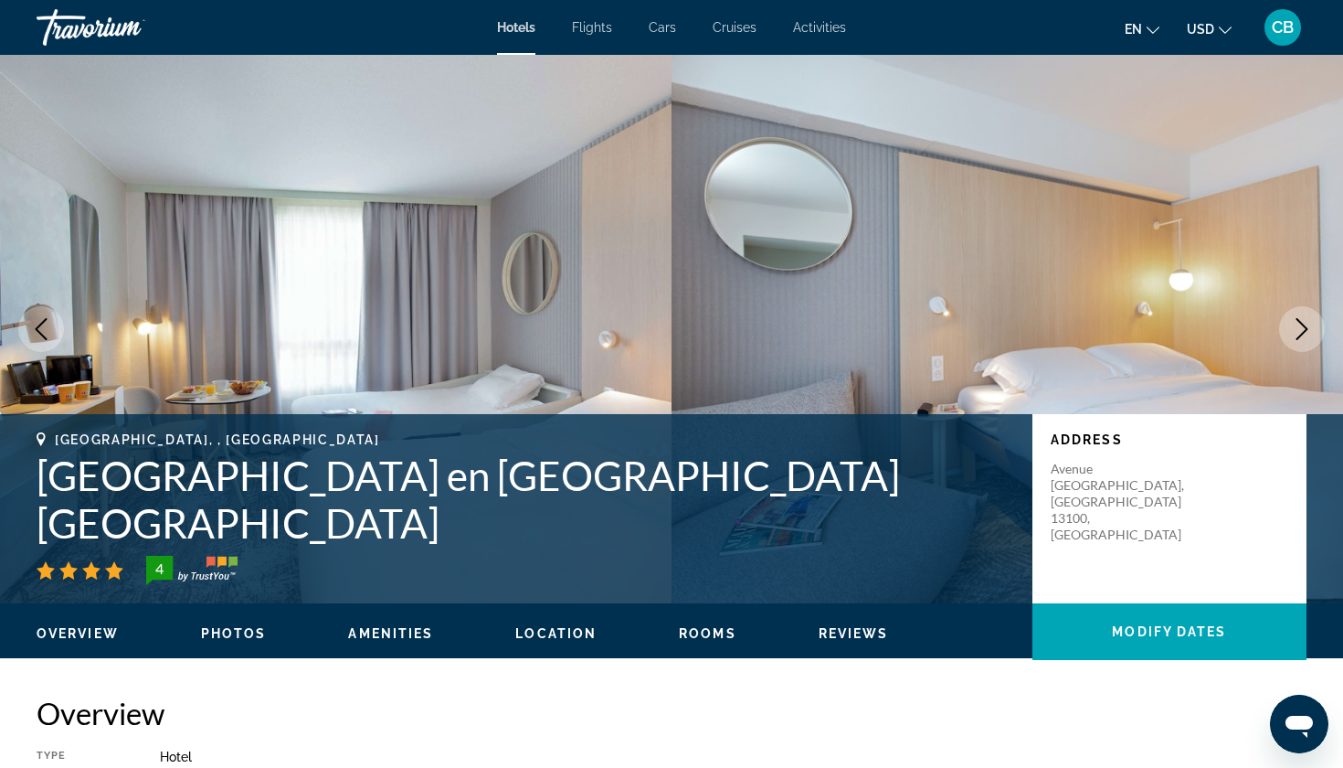
click at [1305, 328] on icon "Next image" at bounding box center [1302, 329] width 22 height 22
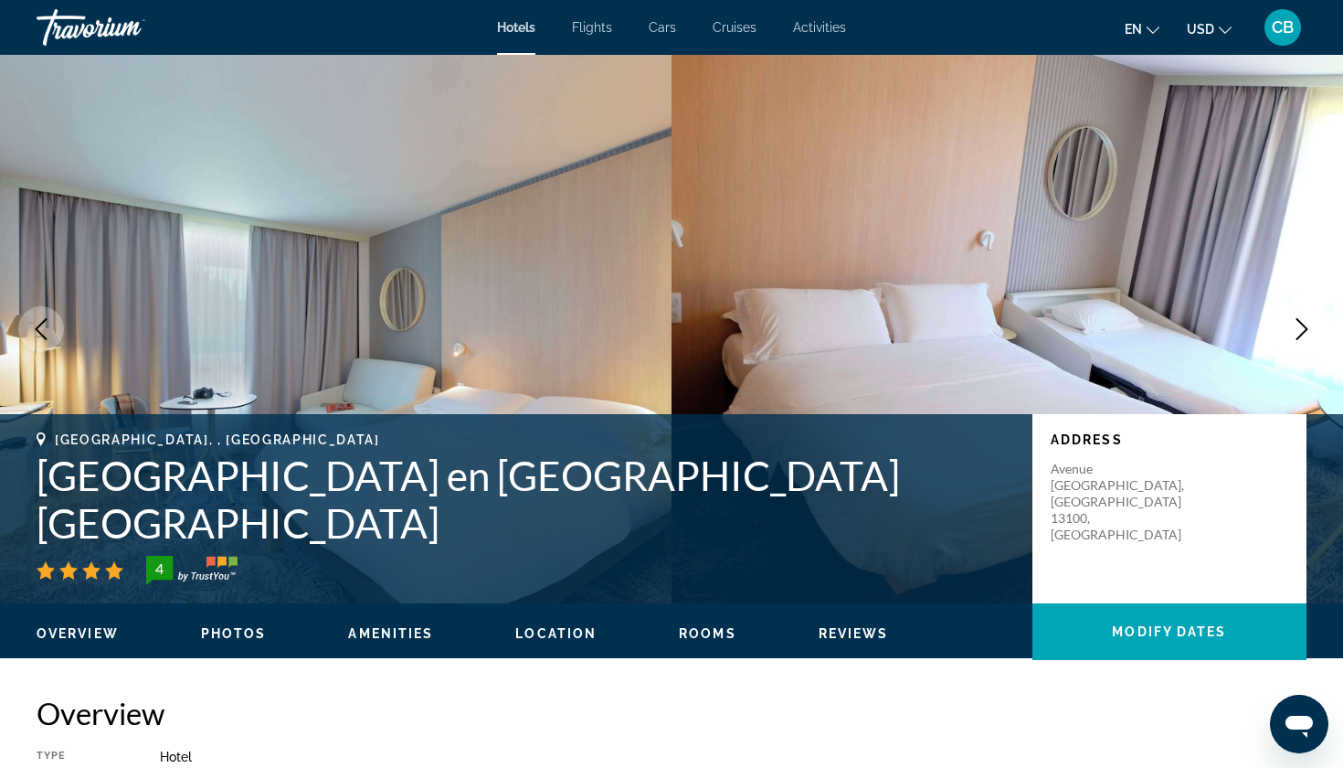
click at [1305, 328] on icon "Next image" at bounding box center [1302, 329] width 22 height 22
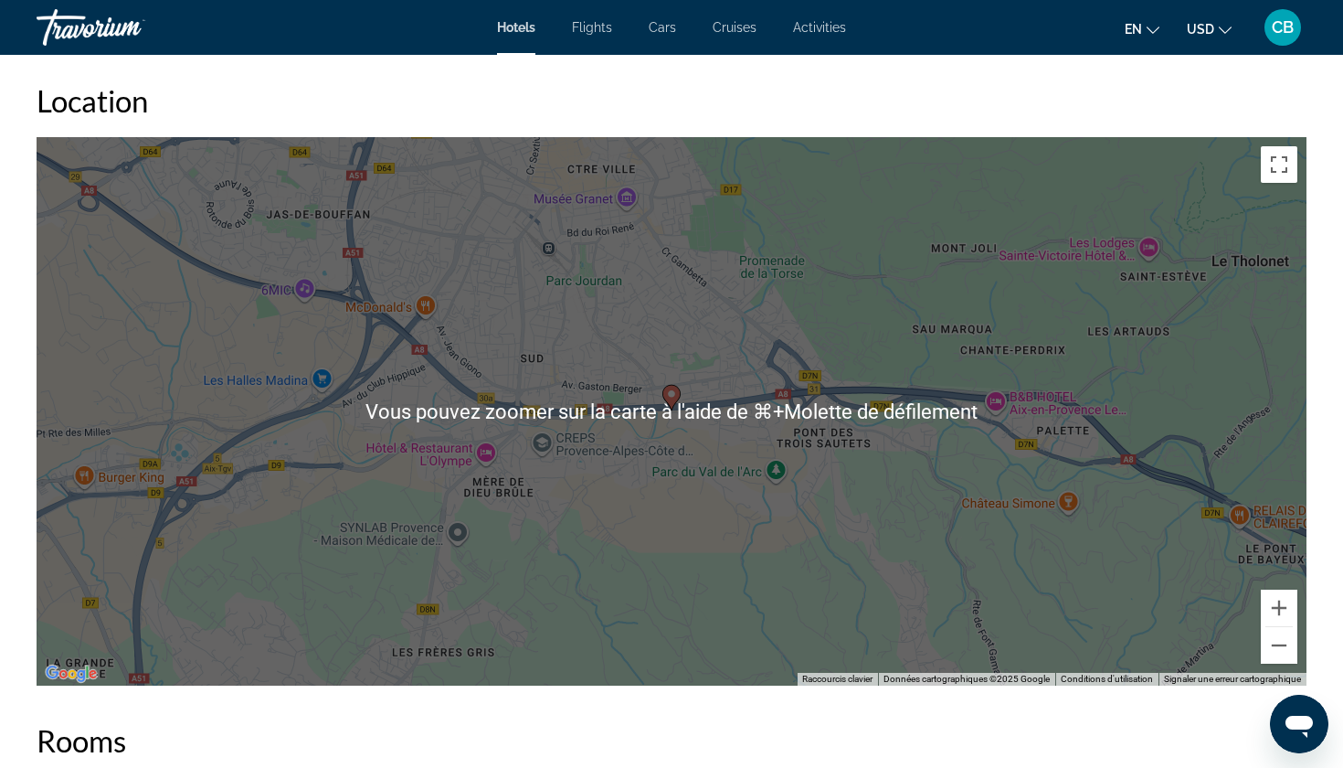
scroll to position [1703, 0]
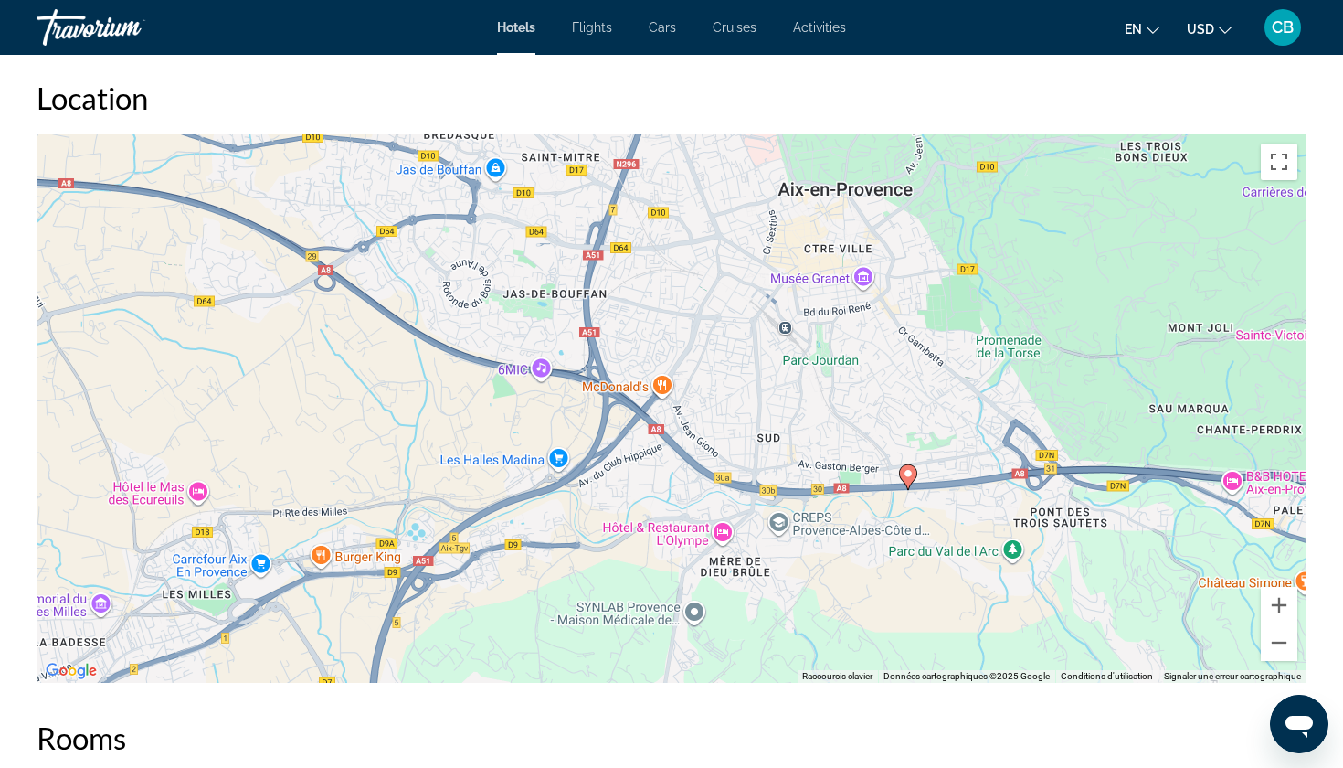
drag, startPoint x: 706, startPoint y: 391, endPoint x: 945, endPoint y: 473, distance: 252.3
click at [945, 473] on div "Pour activer le glissement avec le clavier, appuyez sur Alt+Entrée. Une fois ce…" at bounding box center [672, 408] width 1270 height 548
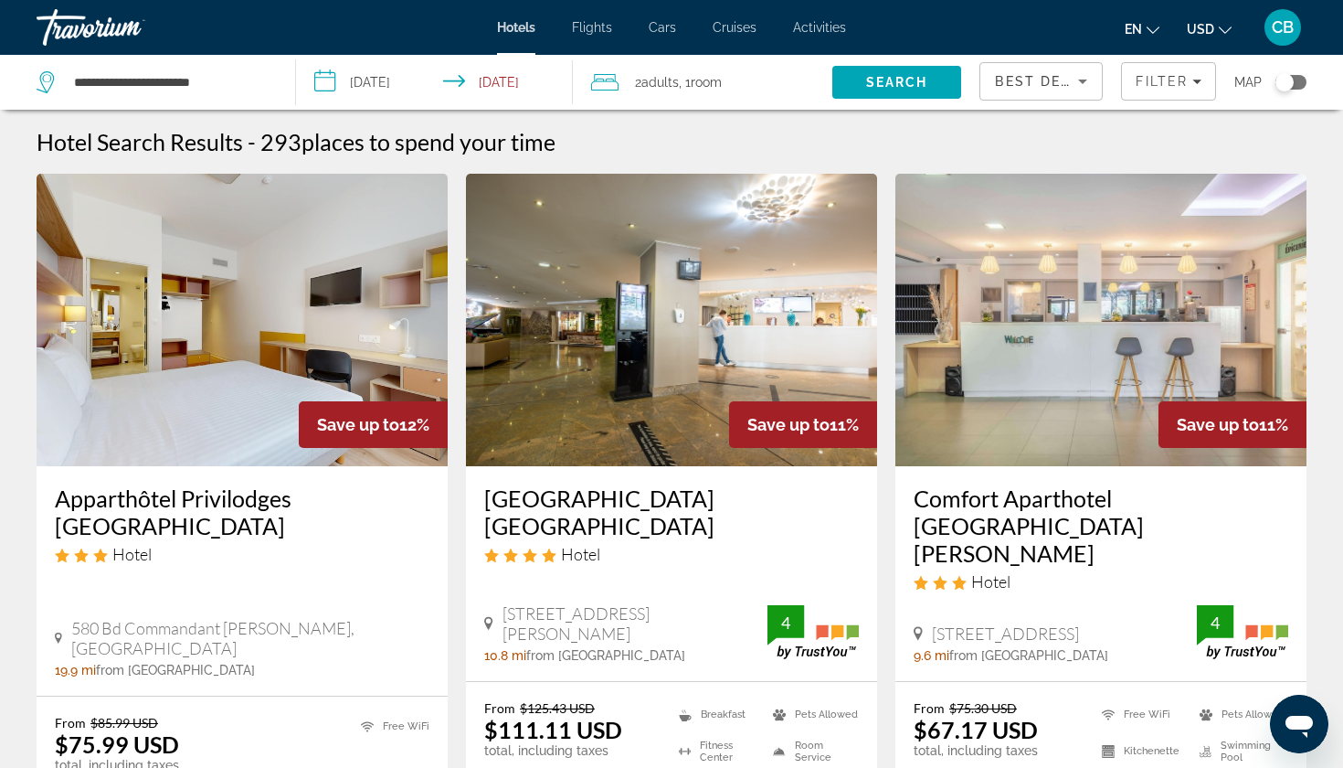
click at [1289, 80] on div "Toggle map" at bounding box center [1285, 82] width 18 height 18
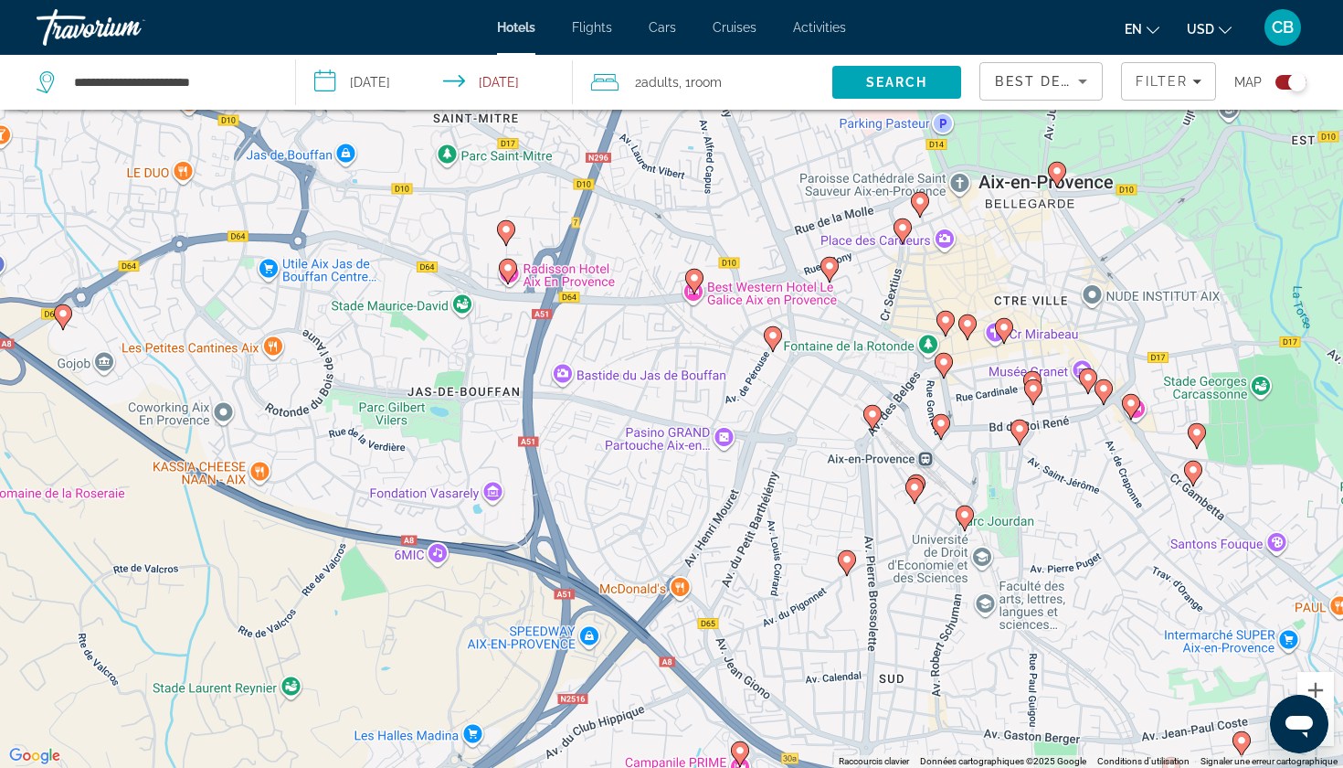
drag, startPoint x: 1045, startPoint y: 232, endPoint x: 910, endPoint y: 412, distance: 224.6
click at [959, 340] on g "Main content" at bounding box center [968, 327] width 18 height 26
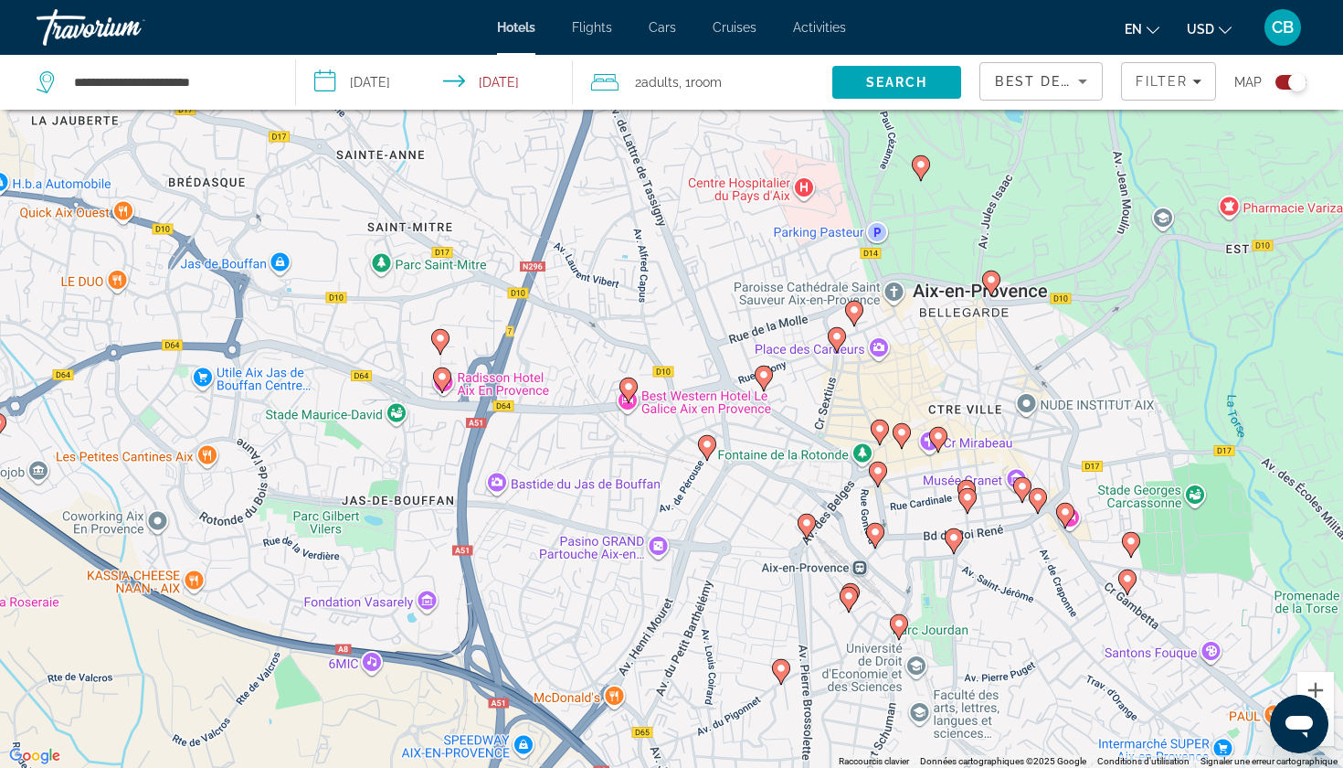
click at [836, 335] on image "Main content" at bounding box center [837, 336] width 11 height 11
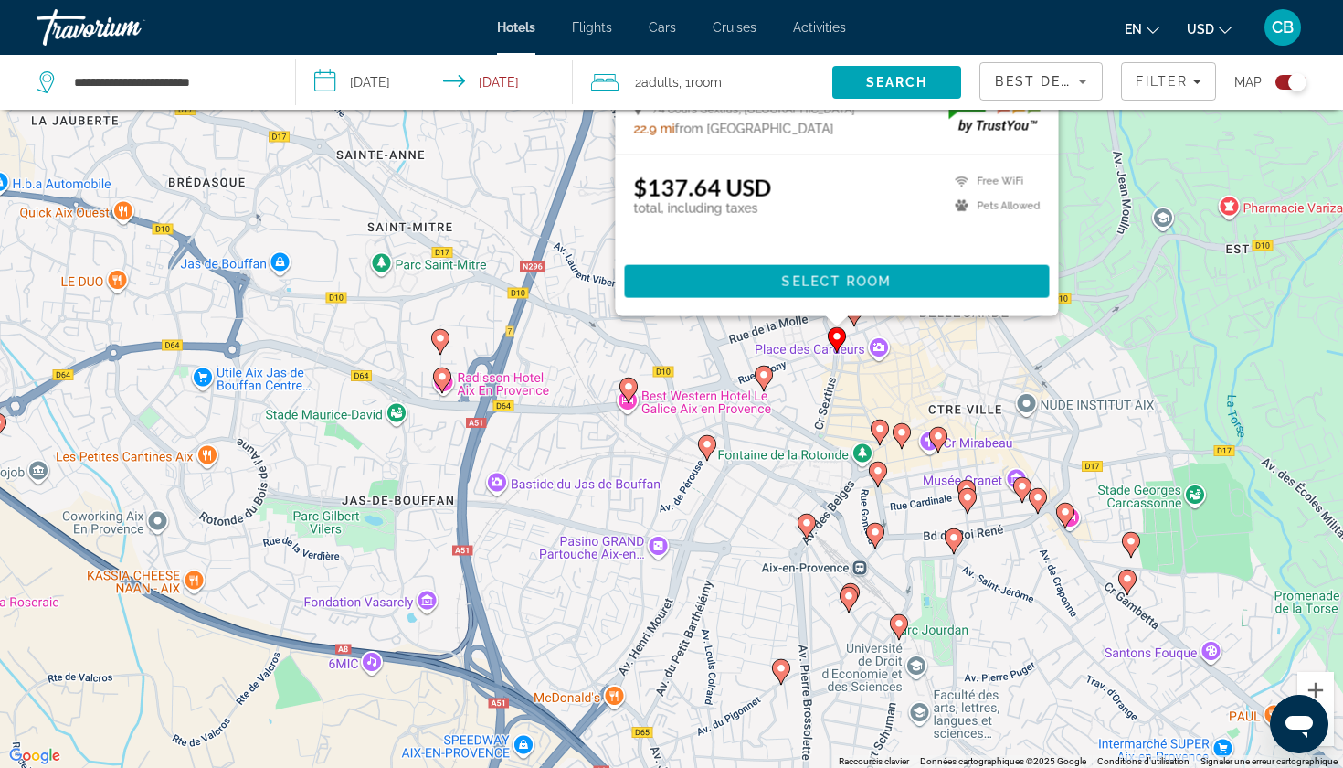
scroll to position [0, 0]
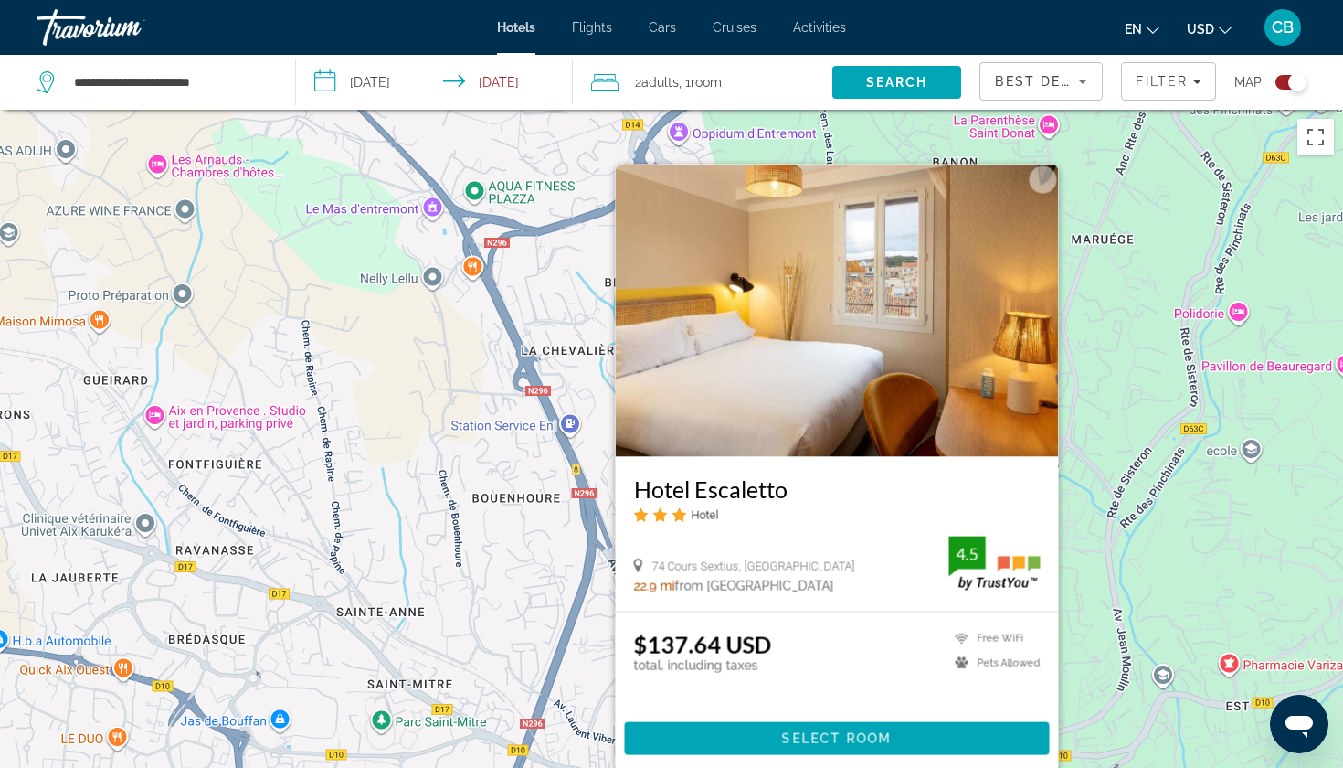
click at [1087, 634] on div "Pour activer le glissement avec le clavier, appuyez sur Alt+Entrée. Une fois ce…" at bounding box center [671, 494] width 1343 height 768
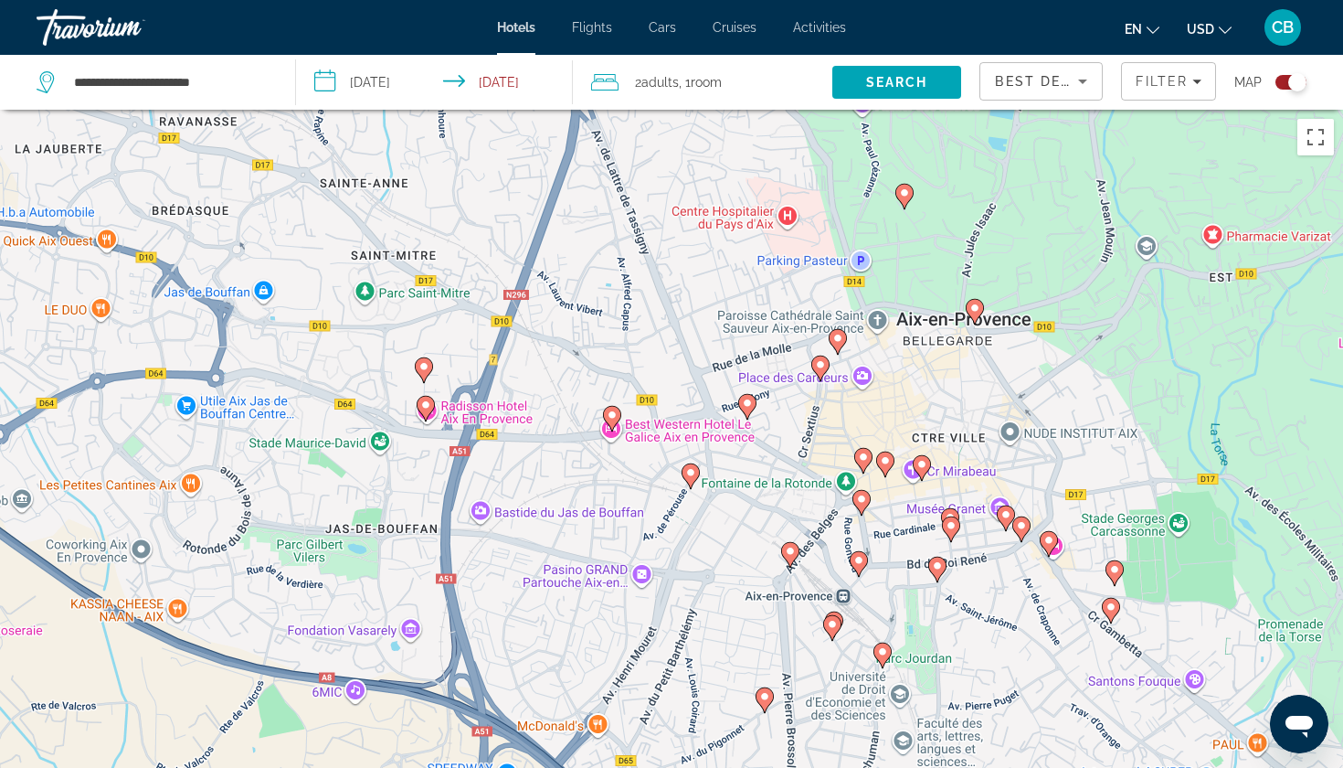
drag, startPoint x: 865, startPoint y: 735, endPoint x: 843, endPoint y: 301, distance: 434.6
click at [845, 301] on div "Pour activer le glissement avec le clavier, appuyez sur Alt+Entrée. Une fois ce…" at bounding box center [671, 494] width 1343 height 768
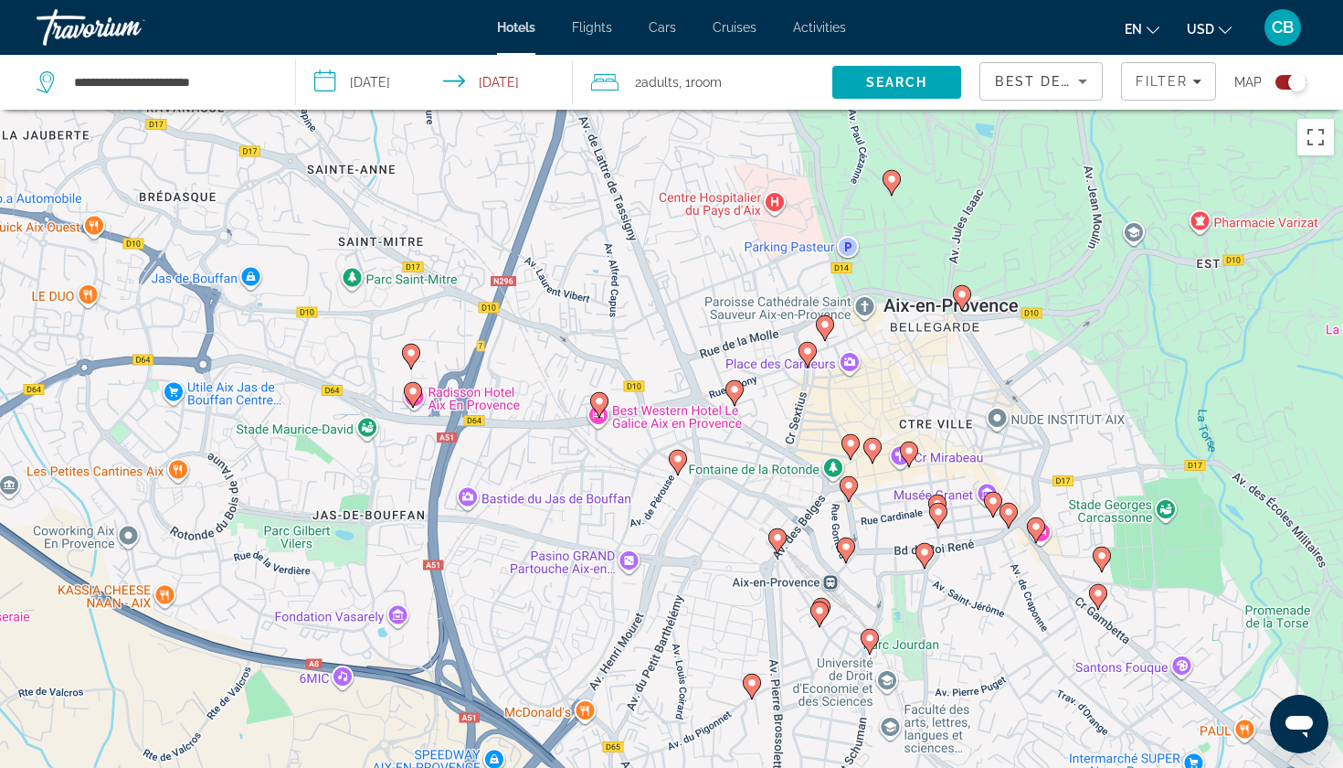
click at [825, 322] on image "Main content" at bounding box center [825, 324] width 11 height 11
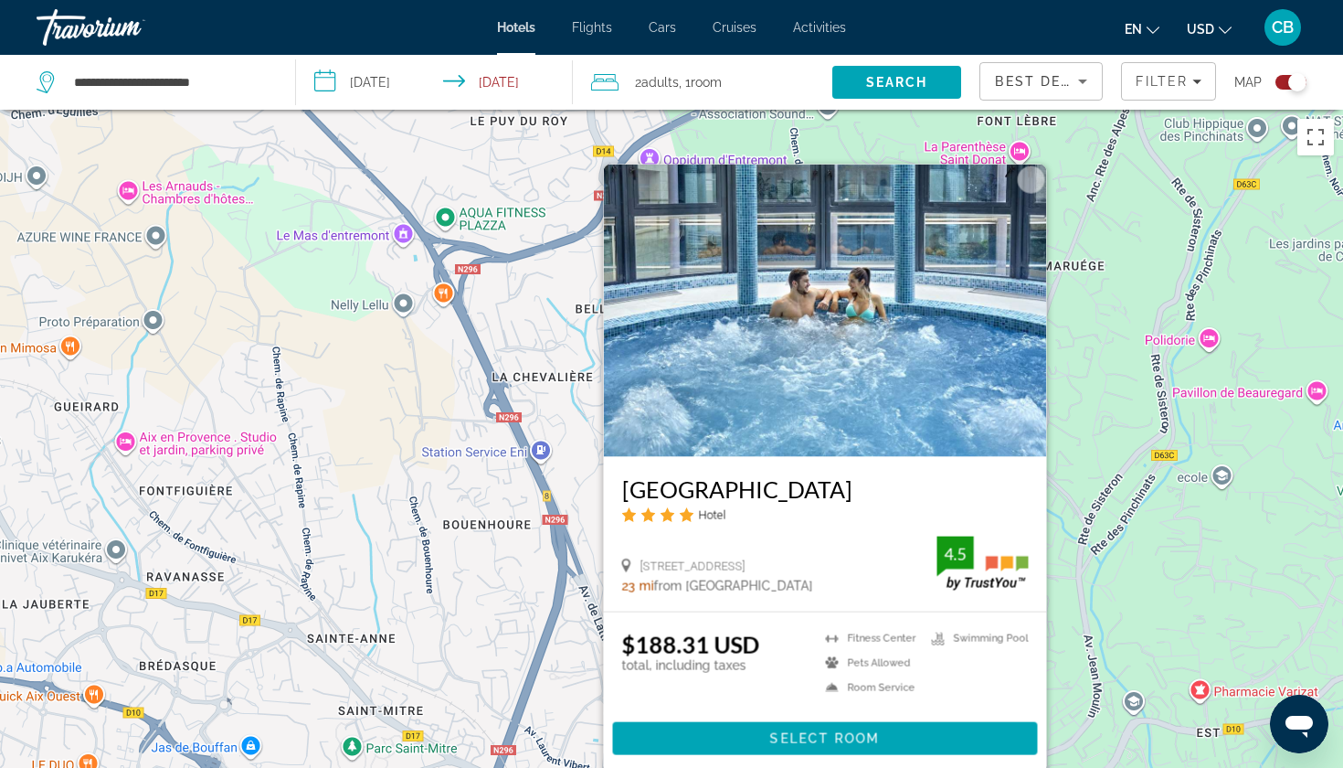
click at [828, 485] on h3 "Aquabella Hôtel & Spa" at bounding box center [825, 488] width 407 height 27
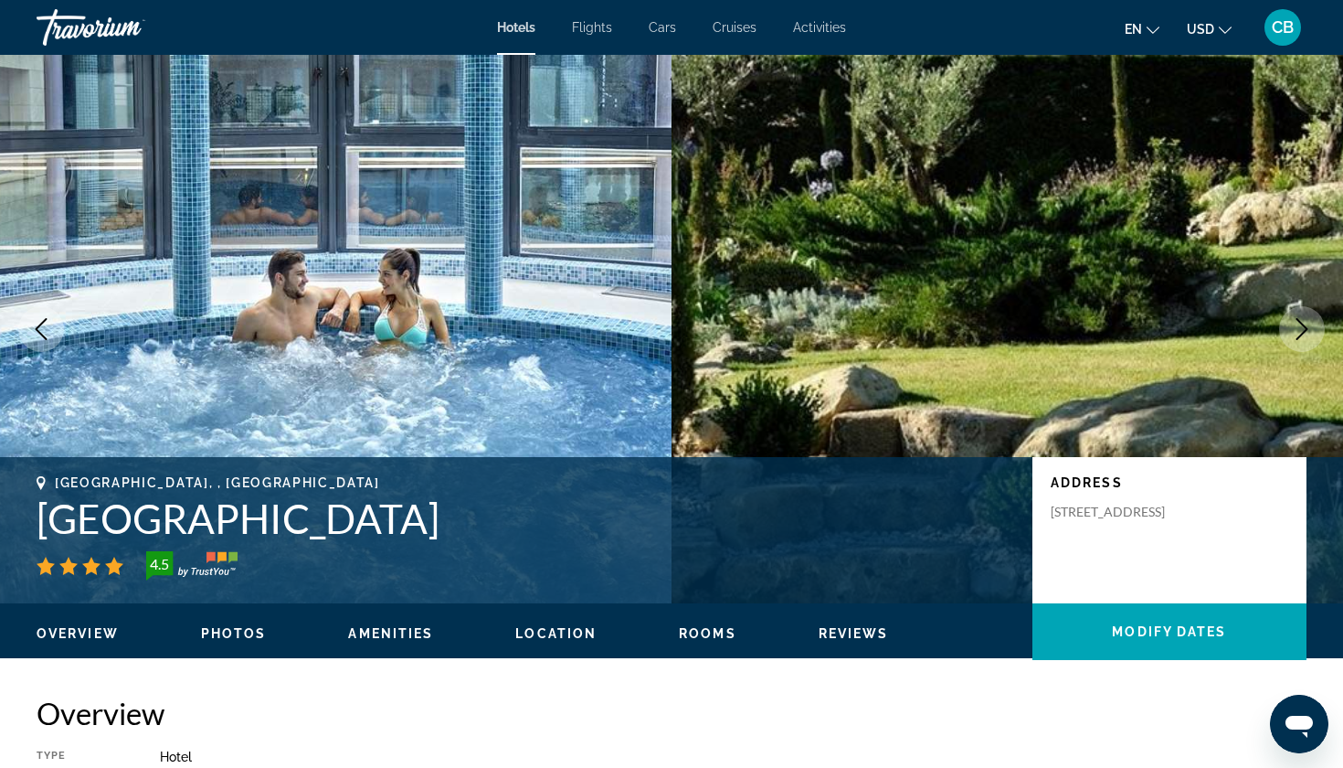
click at [1303, 330] on icon "Next image" at bounding box center [1302, 329] width 22 height 22
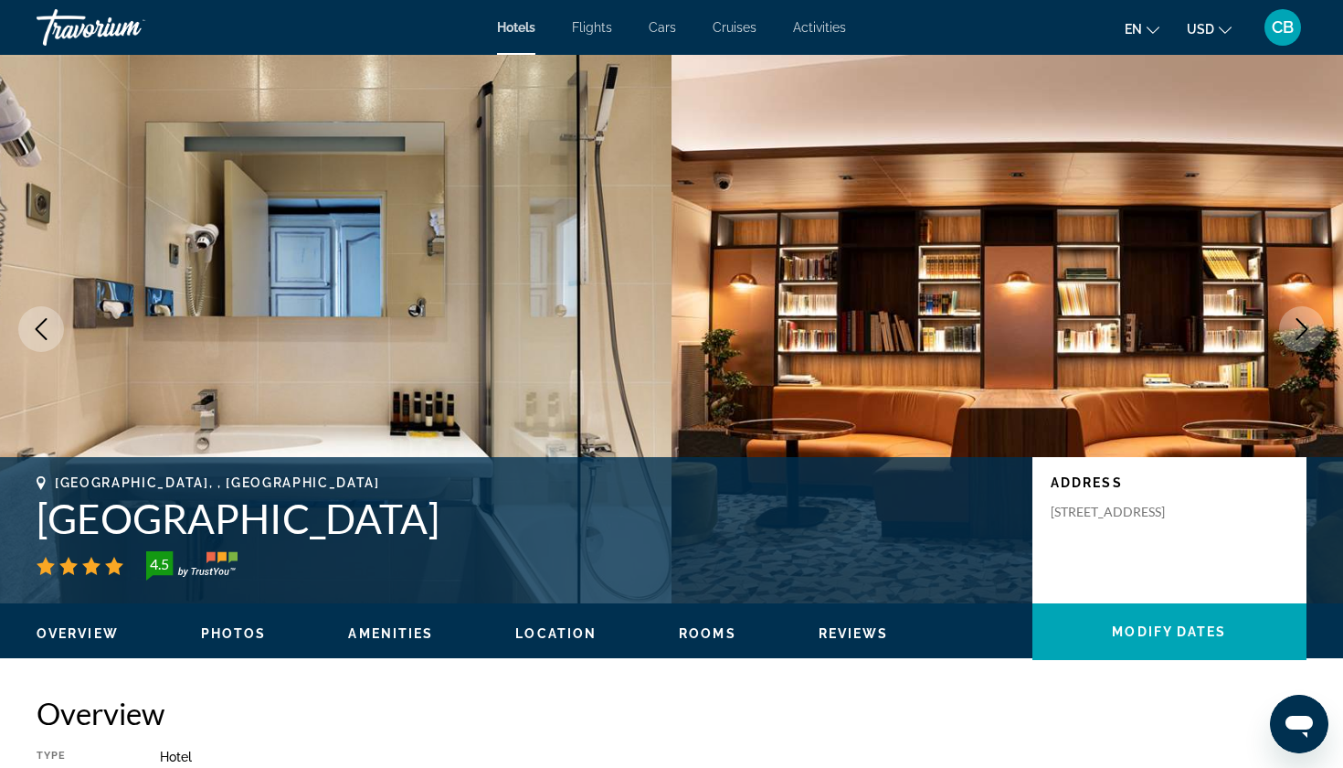
click at [1307, 329] on icon "Next image" at bounding box center [1303, 329] width 12 height 22
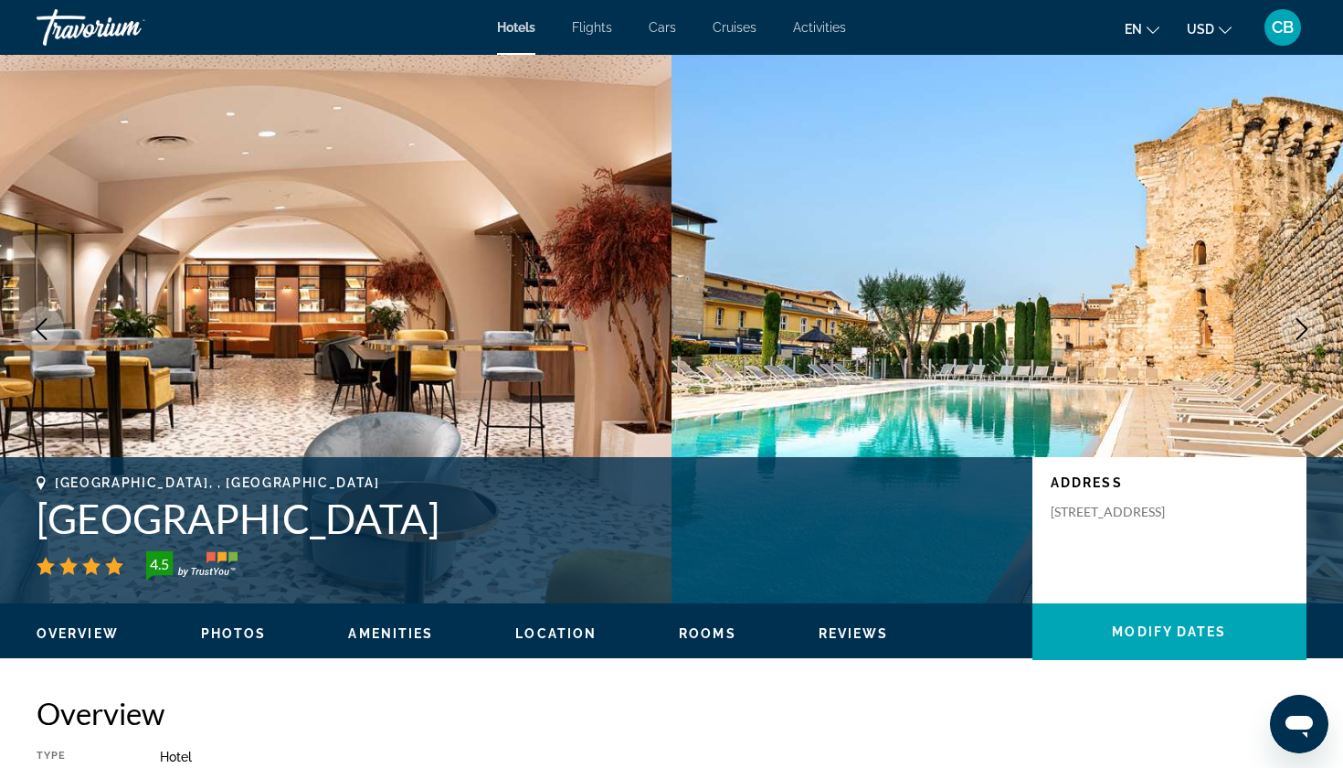
click at [1307, 329] on icon "Next image" at bounding box center [1303, 329] width 12 height 22
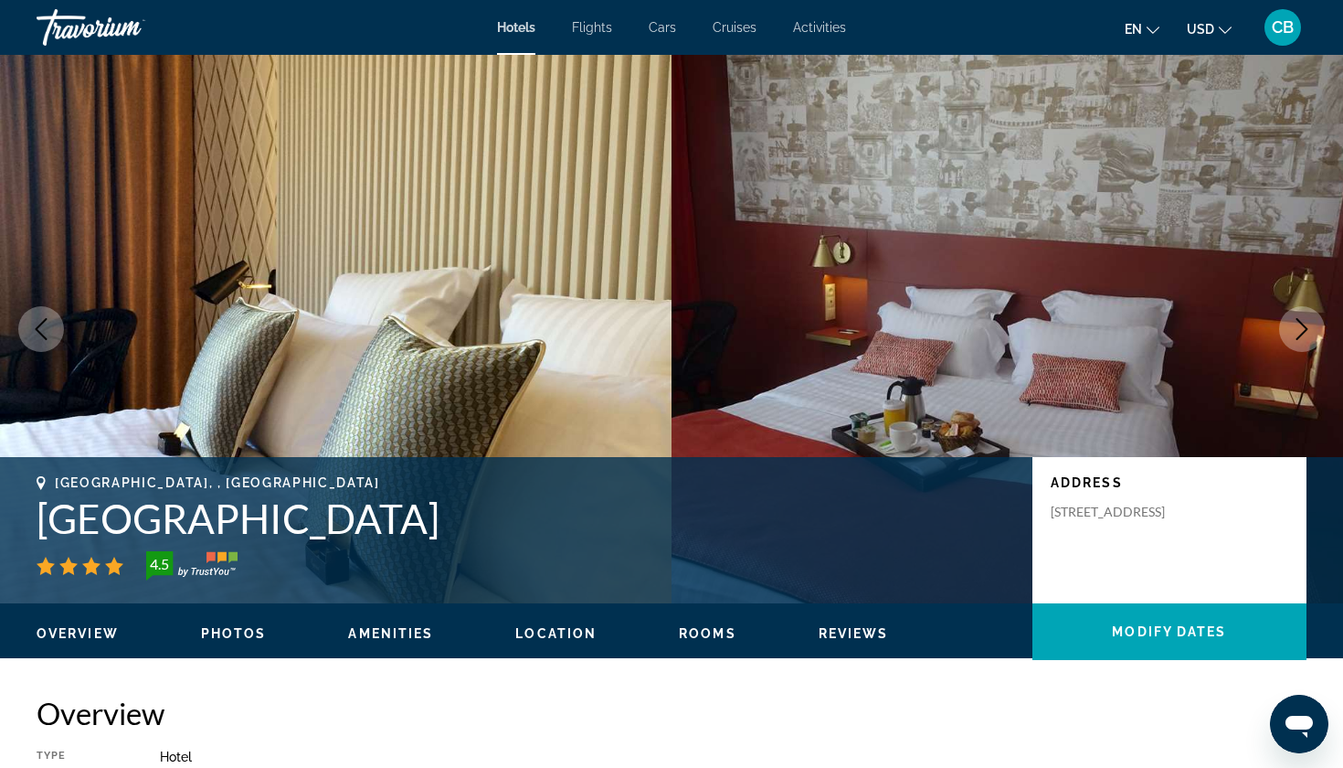
click at [1307, 329] on icon "Next image" at bounding box center [1303, 329] width 12 height 22
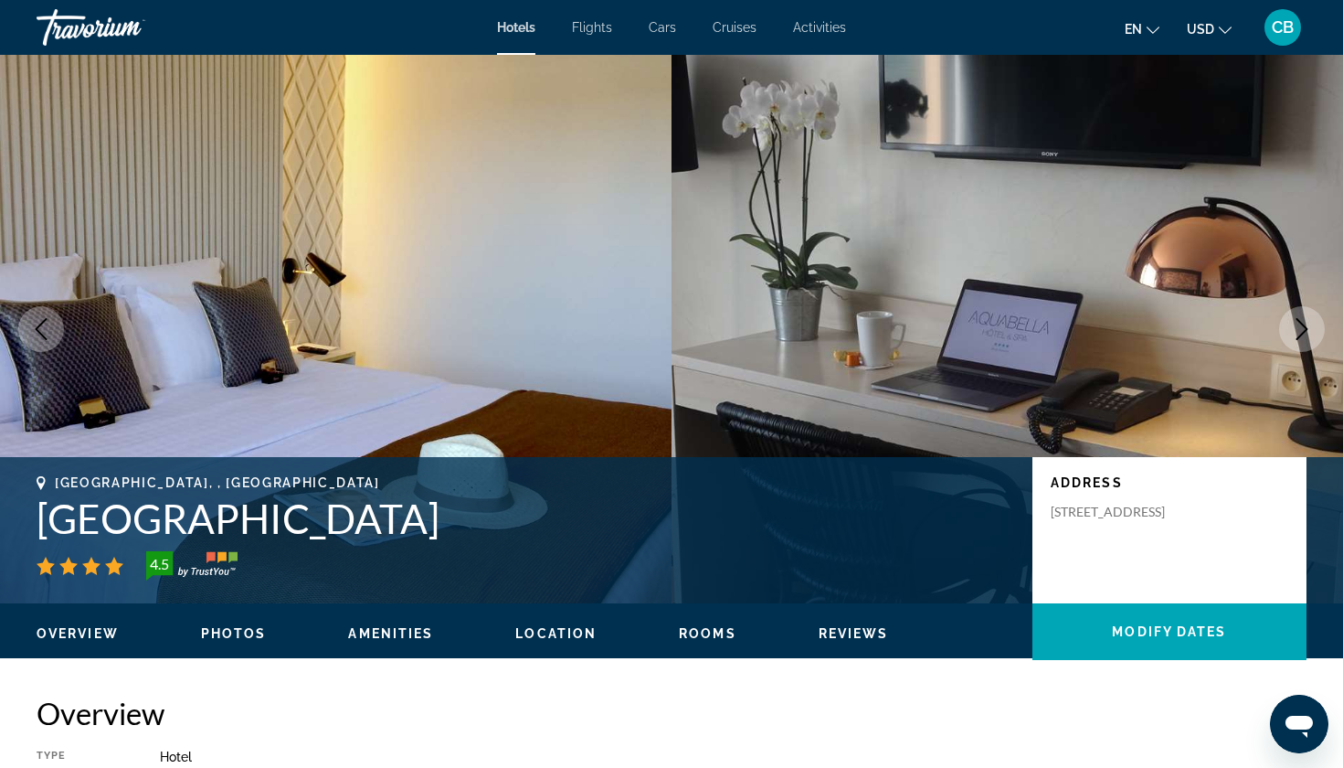
click at [1307, 329] on icon "Next image" at bounding box center [1303, 329] width 12 height 22
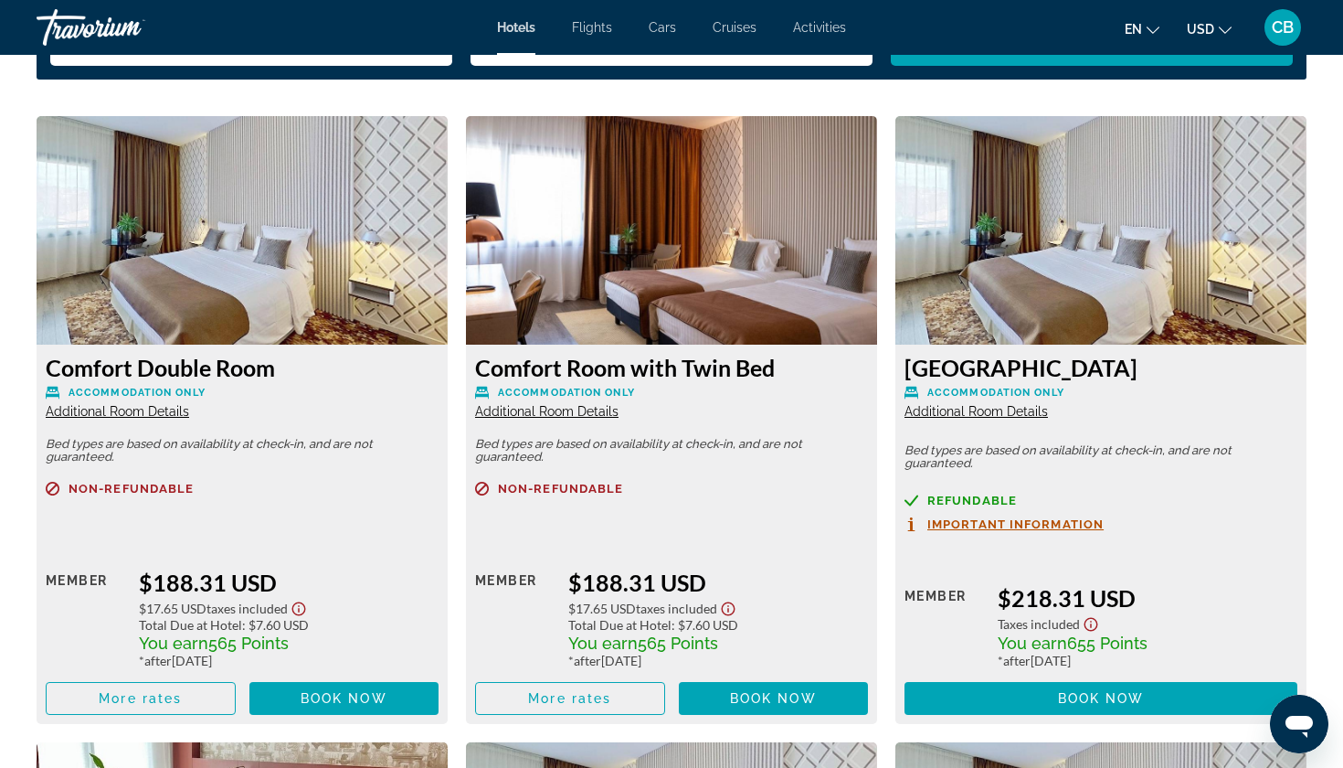
scroll to position [2472, 0]
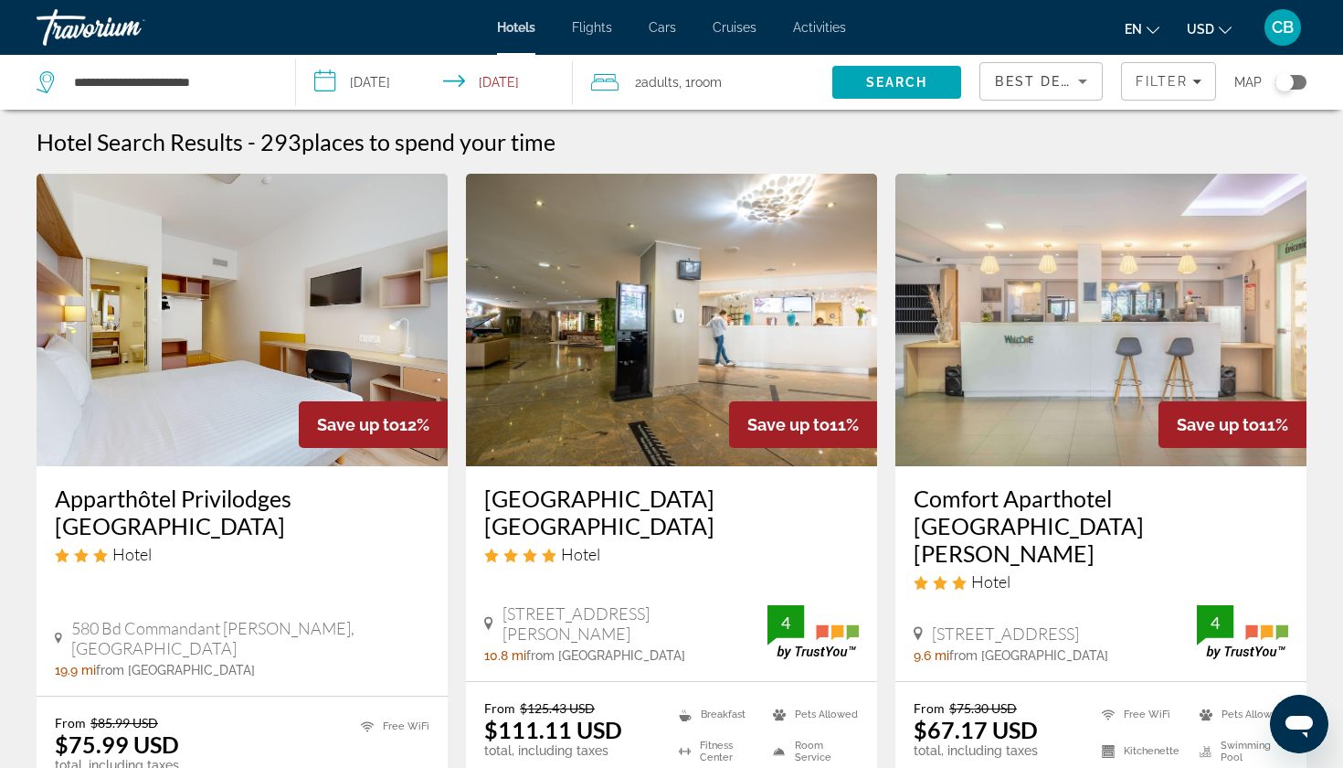
click at [1303, 82] on div "Toggle map" at bounding box center [1291, 82] width 31 height 15
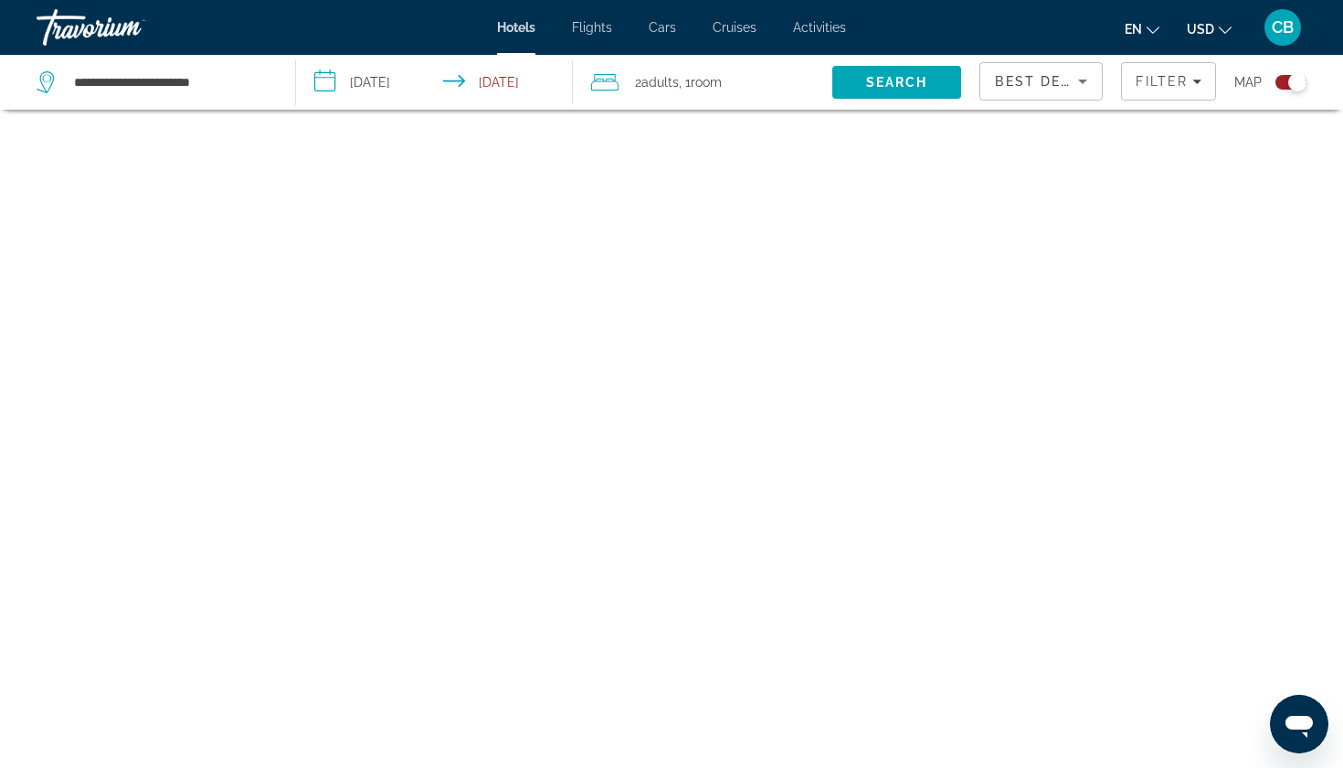
scroll to position [110, 0]
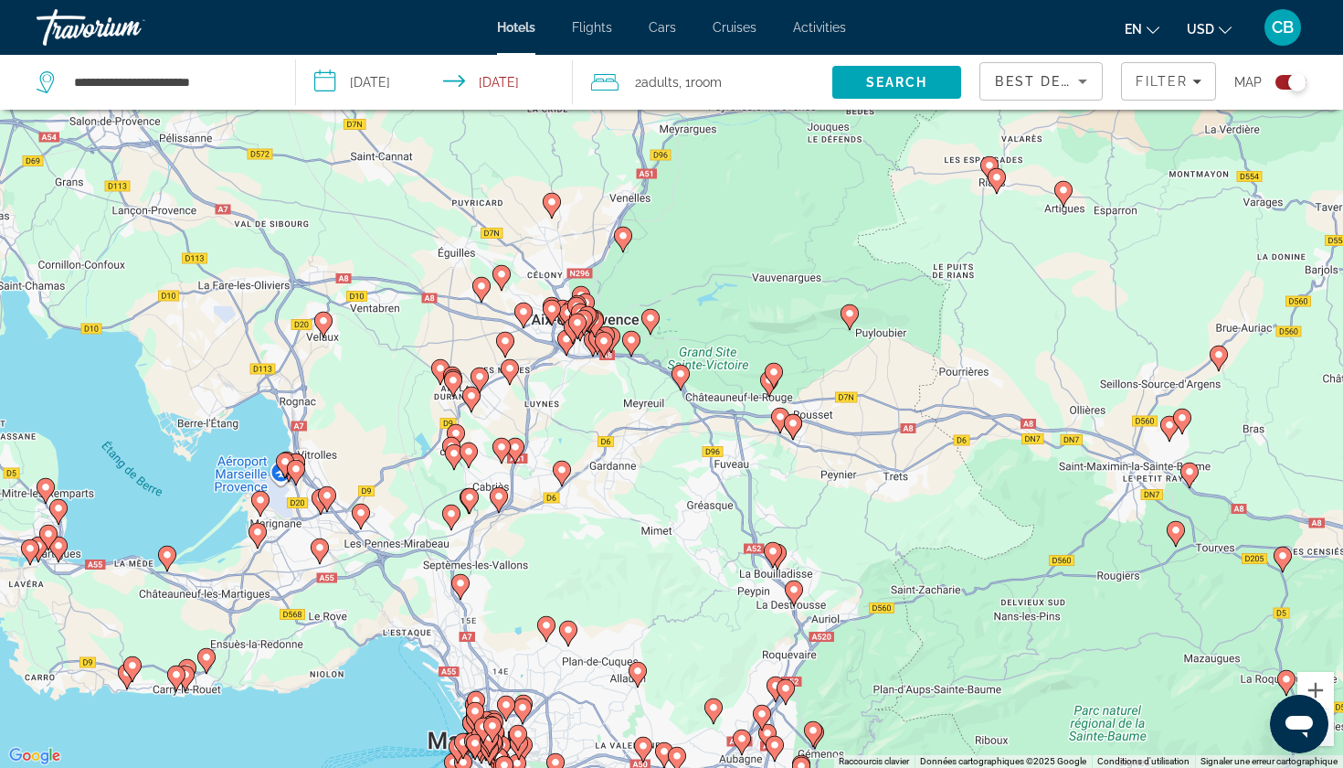
drag, startPoint x: 582, startPoint y: 240, endPoint x: 581, endPoint y: 522, distance: 281.5
click at [581, 522] on div "Pour activer le glissement avec le clavier, appuyez sur Alt+Entrée. Une fois ce…" at bounding box center [671, 384] width 1343 height 768
click at [1066, 192] on image "Main content" at bounding box center [1063, 190] width 11 height 11
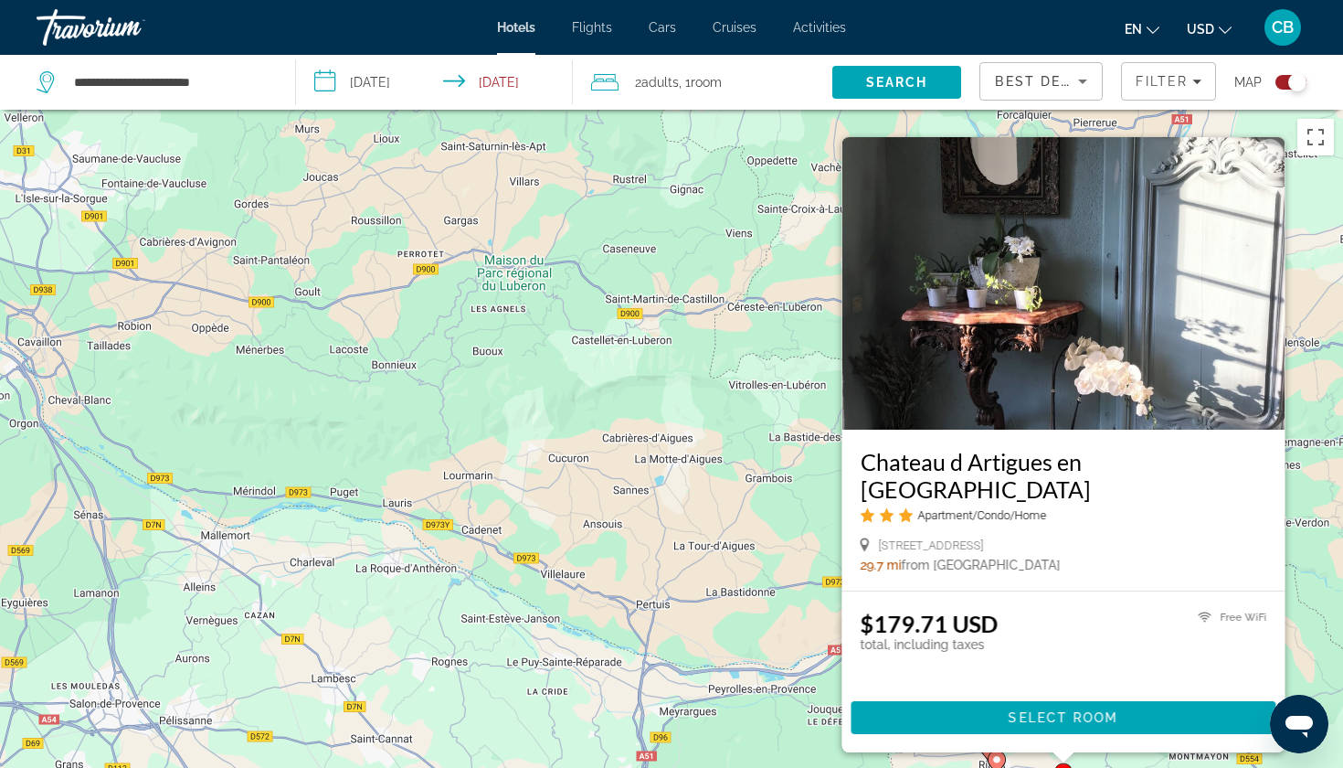
click at [978, 493] on h3 "Chateau d Artigues en Provence" at bounding box center [1064, 475] width 407 height 55
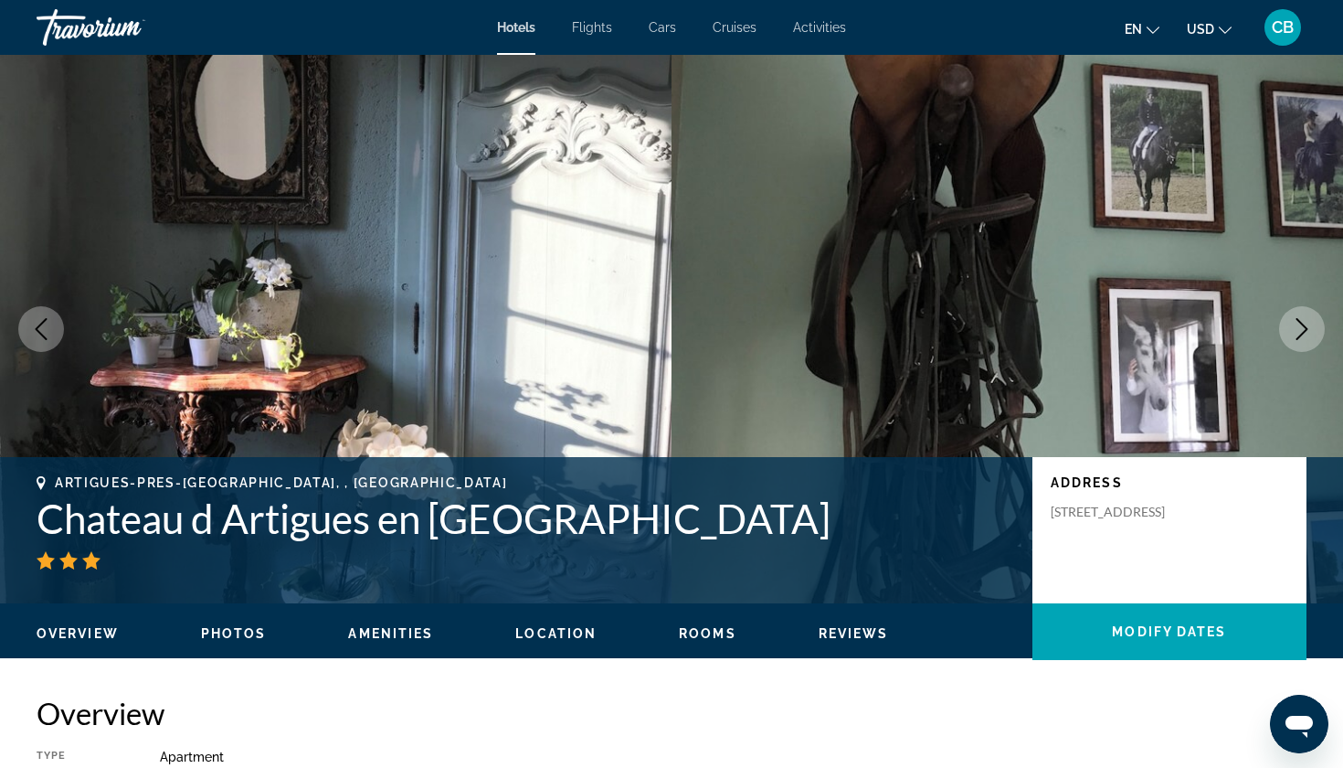
click at [1309, 328] on icon "Next image" at bounding box center [1302, 329] width 22 height 22
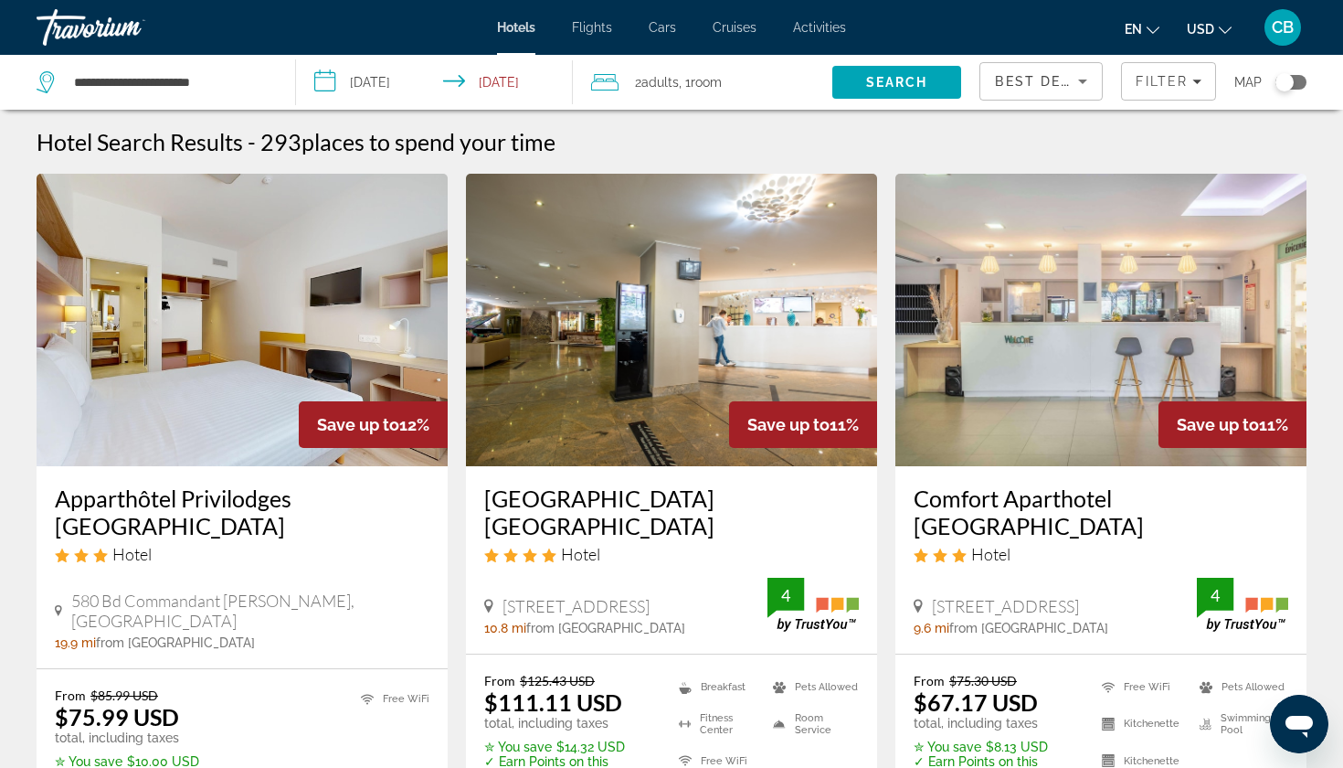
click at [1299, 84] on div "Toggle map" at bounding box center [1291, 82] width 31 height 15
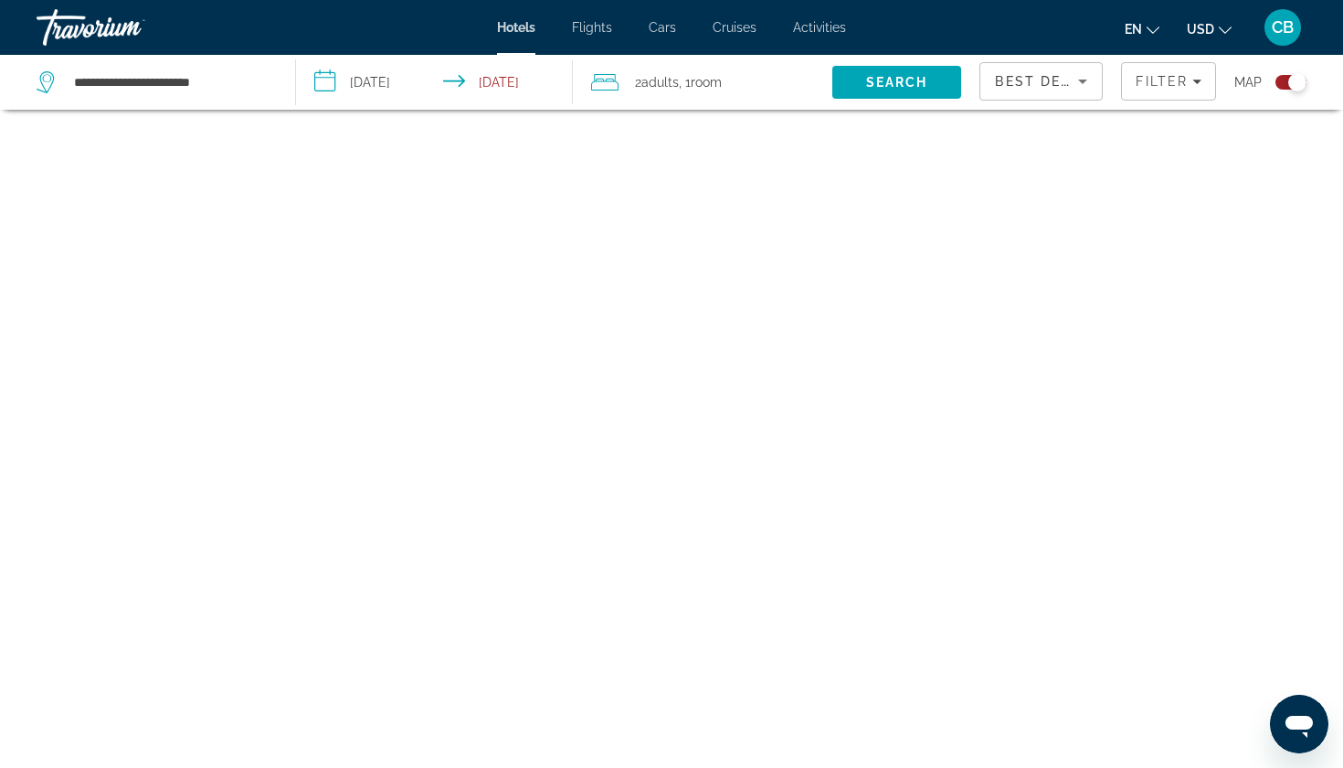
scroll to position [110, 0]
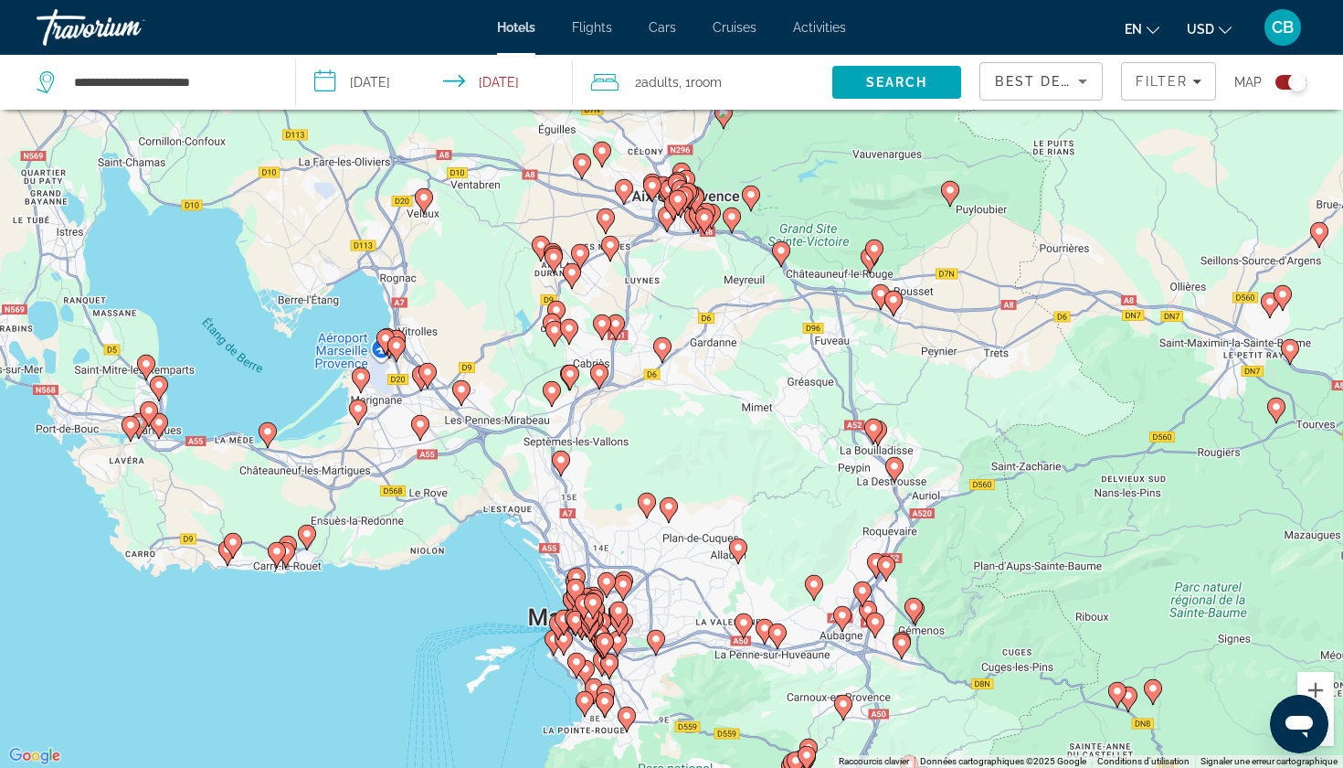
drag, startPoint x: 584, startPoint y: 196, endPoint x: 583, endPoint y: 362, distance: 166.3
click at [583, 365] on div "Pour activer le glissement avec le clavier, appuyez sur Alt+Entrée. Une fois ce…" at bounding box center [671, 384] width 1343 height 768
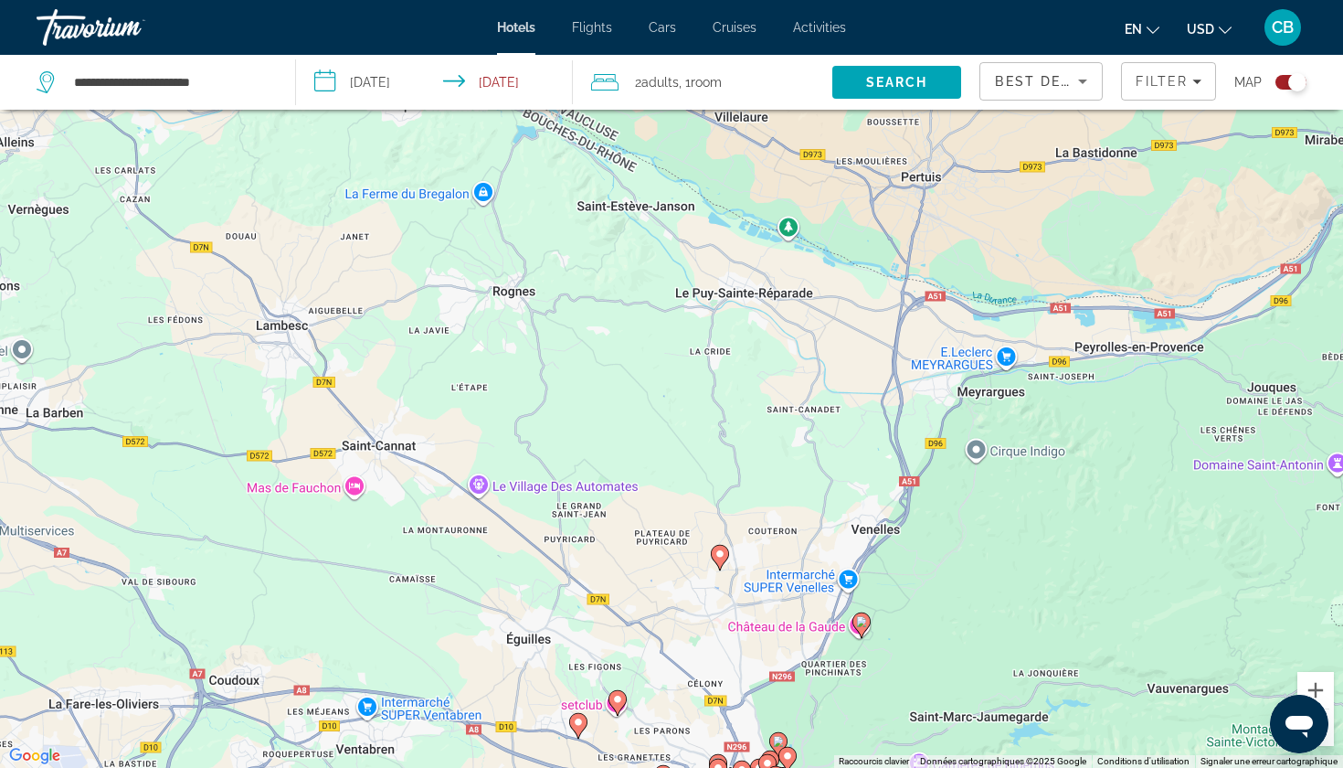
drag, startPoint x: 583, startPoint y: 362, endPoint x: 583, endPoint y: 765, distance: 403.0
click at [583, 766] on div "Pour activer le glissement avec le clavier, appuyez sur Alt+Entrée. Une fois ce…" at bounding box center [671, 384] width 1343 height 768
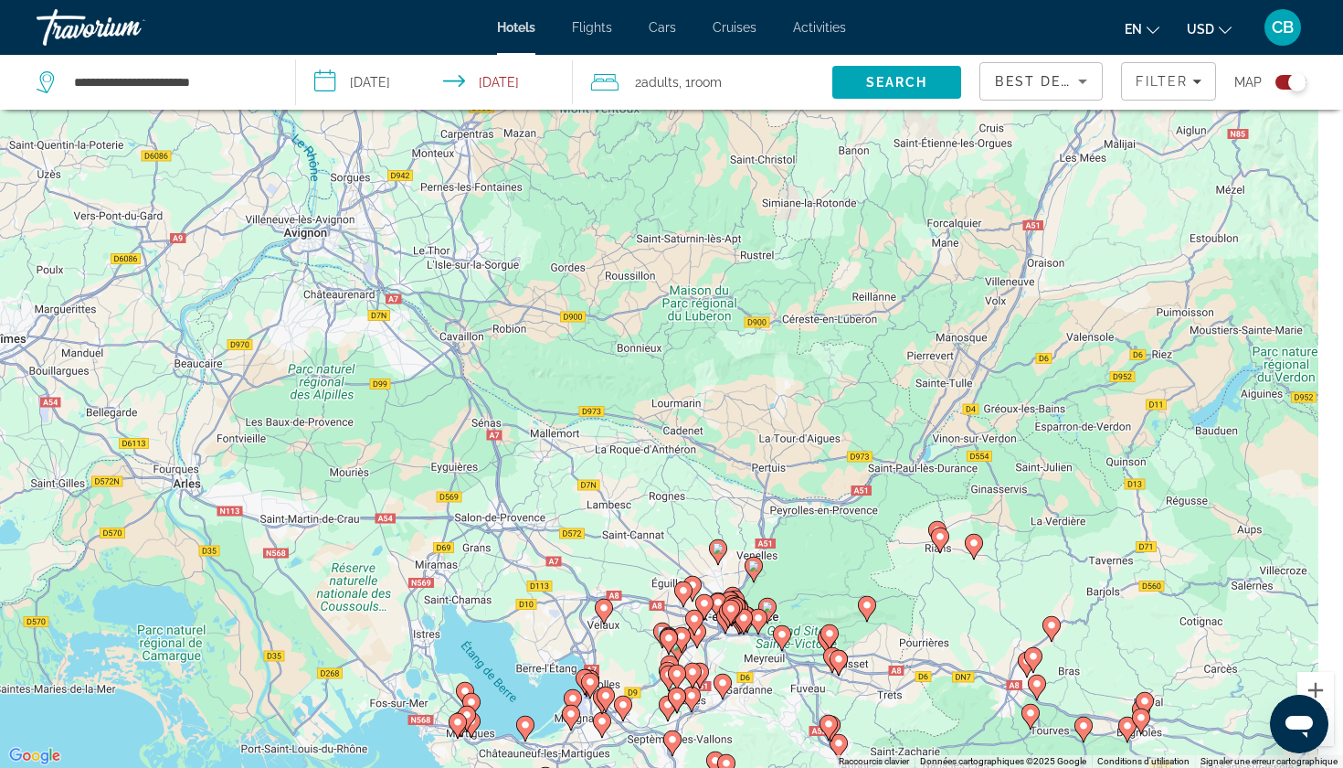
drag, startPoint x: 862, startPoint y: 457, endPoint x: 778, endPoint y: 492, distance: 91.0
click at [778, 492] on div "Pour activer le glissement avec le clavier, appuyez sur Alt+Entrée. Une fois ce…" at bounding box center [671, 384] width 1343 height 768
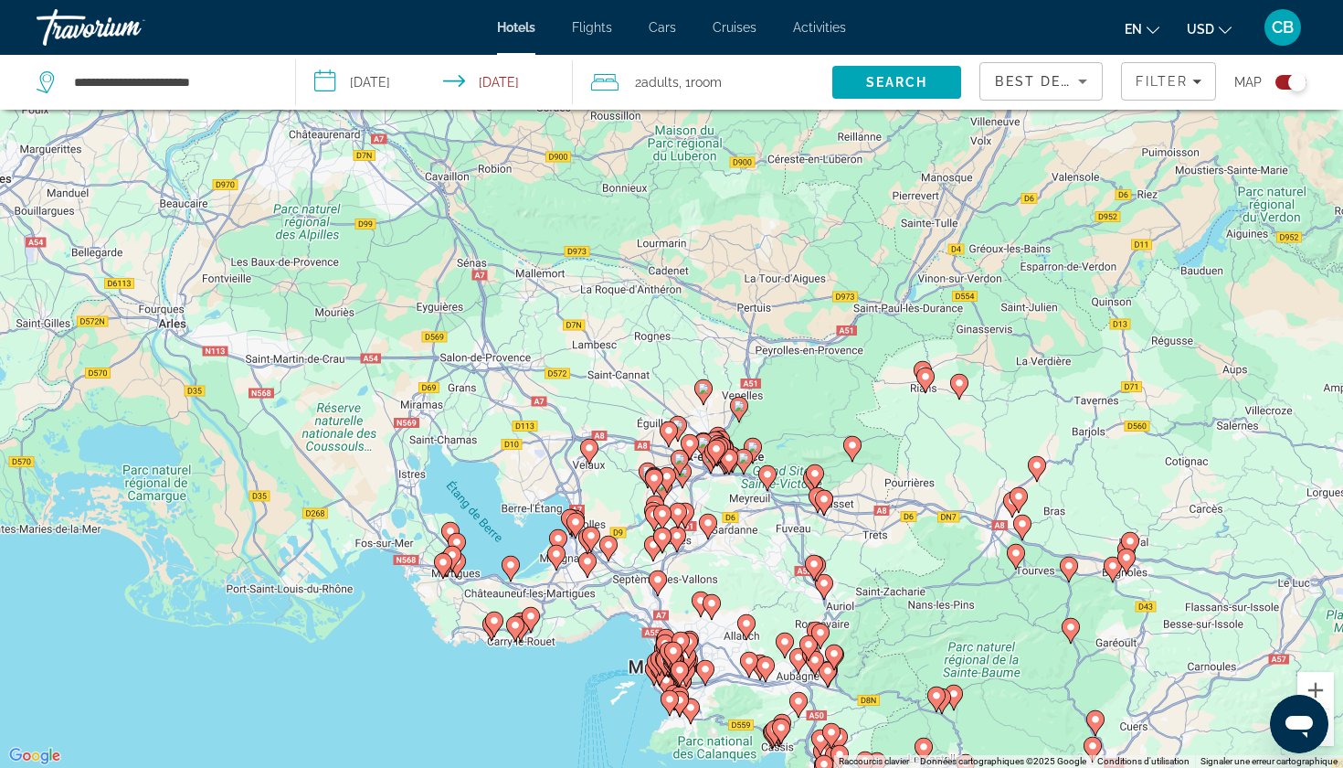
click at [926, 376] on image "Main content" at bounding box center [925, 376] width 11 height 11
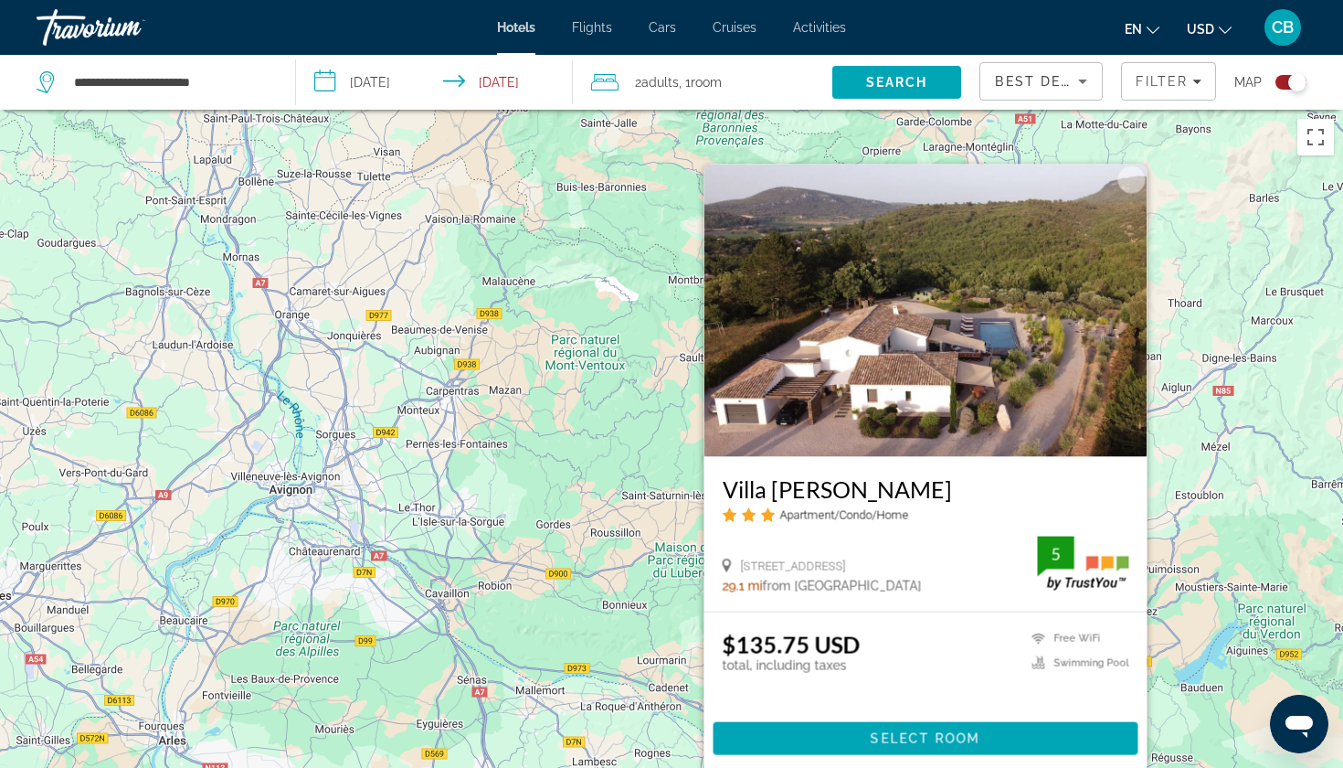
click at [584, 652] on div "Pour activer le glissement avec le clavier, appuyez sur Alt+Entrée. Une fois ce…" at bounding box center [671, 494] width 1343 height 768
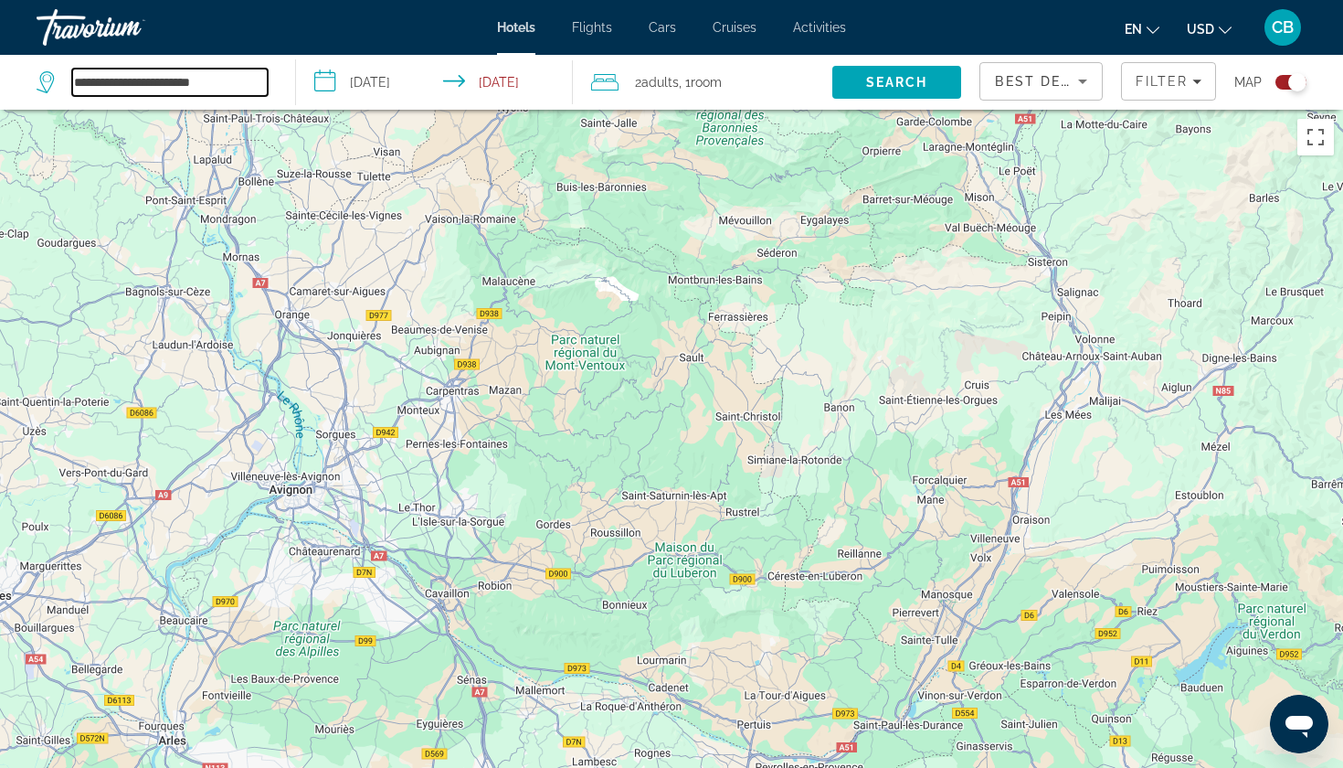
click at [234, 71] on input "**********" at bounding box center [170, 82] width 196 height 27
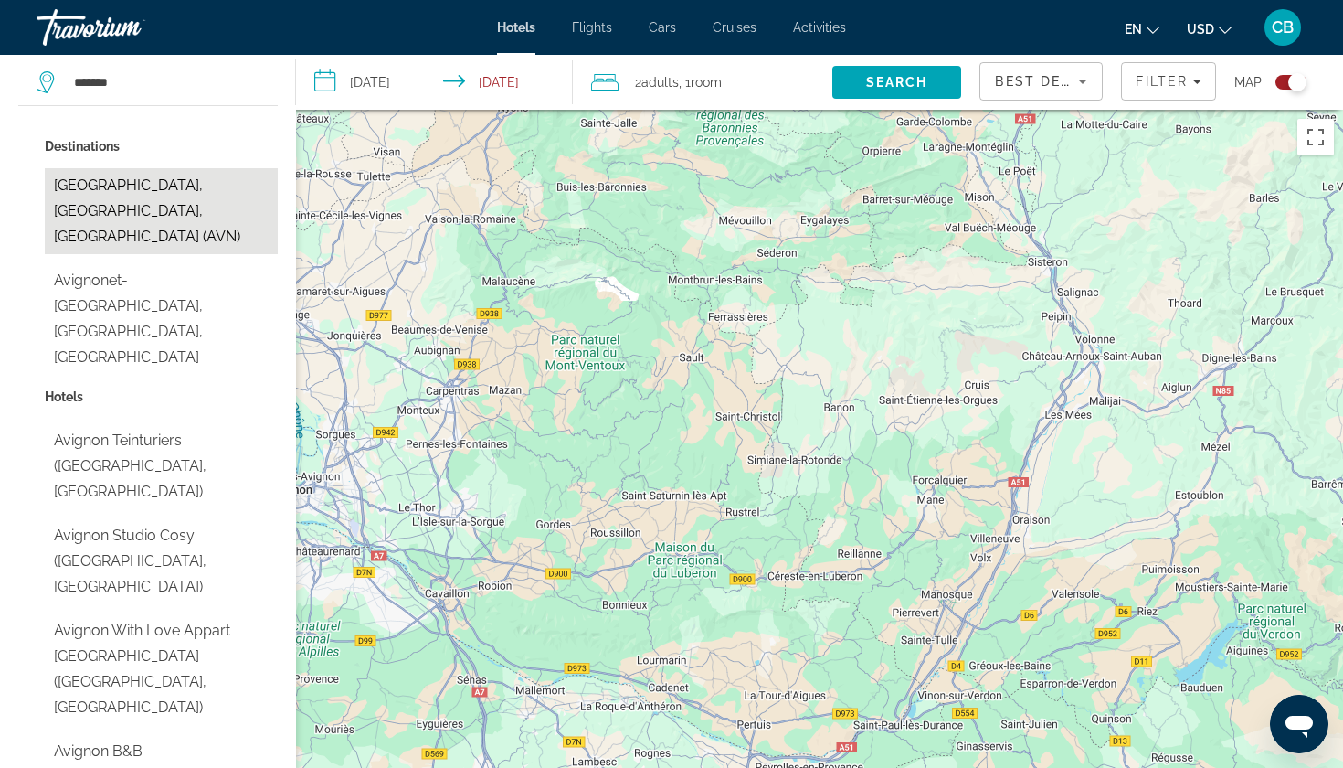
click at [167, 187] on button "[GEOGRAPHIC_DATA], [GEOGRAPHIC_DATA], [GEOGRAPHIC_DATA] (AVN)" at bounding box center [161, 211] width 233 height 86
type input "**********"
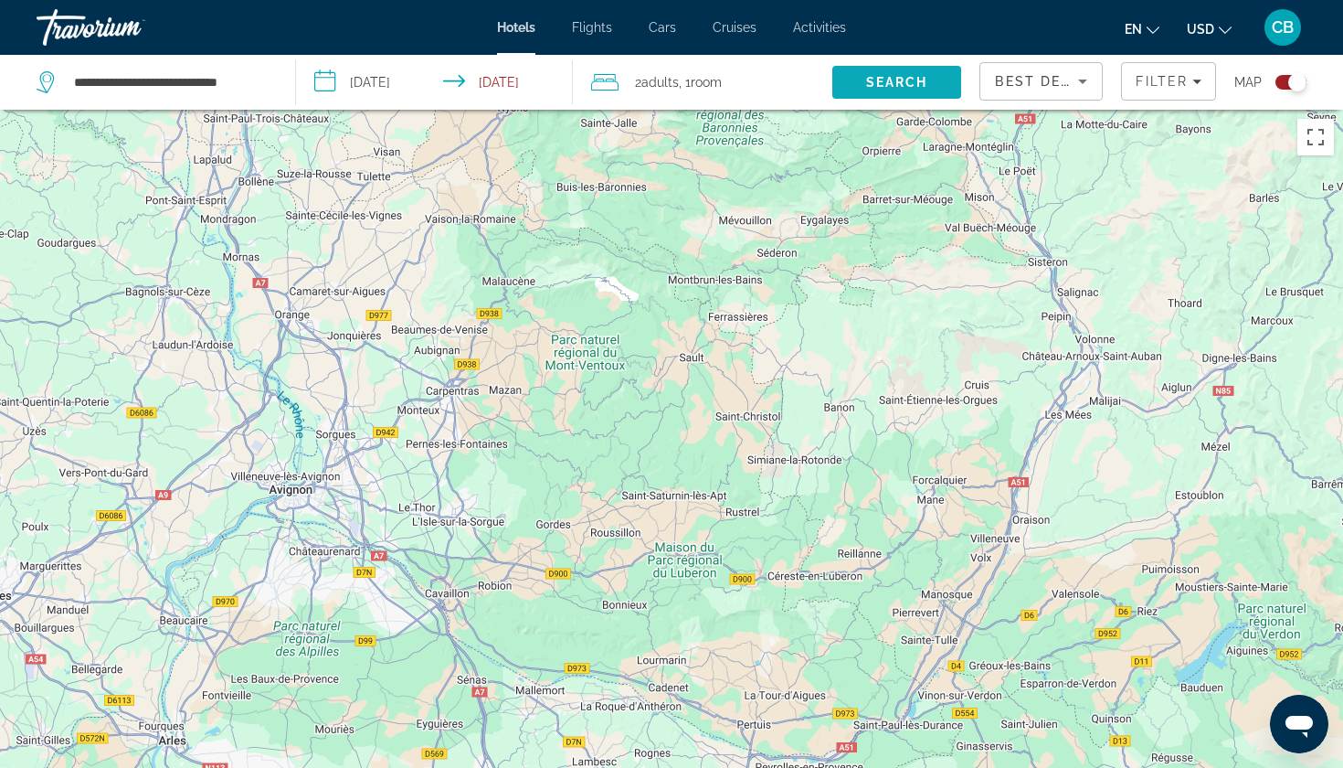
click at [875, 91] on span "Search" at bounding box center [898, 82] width 130 height 44
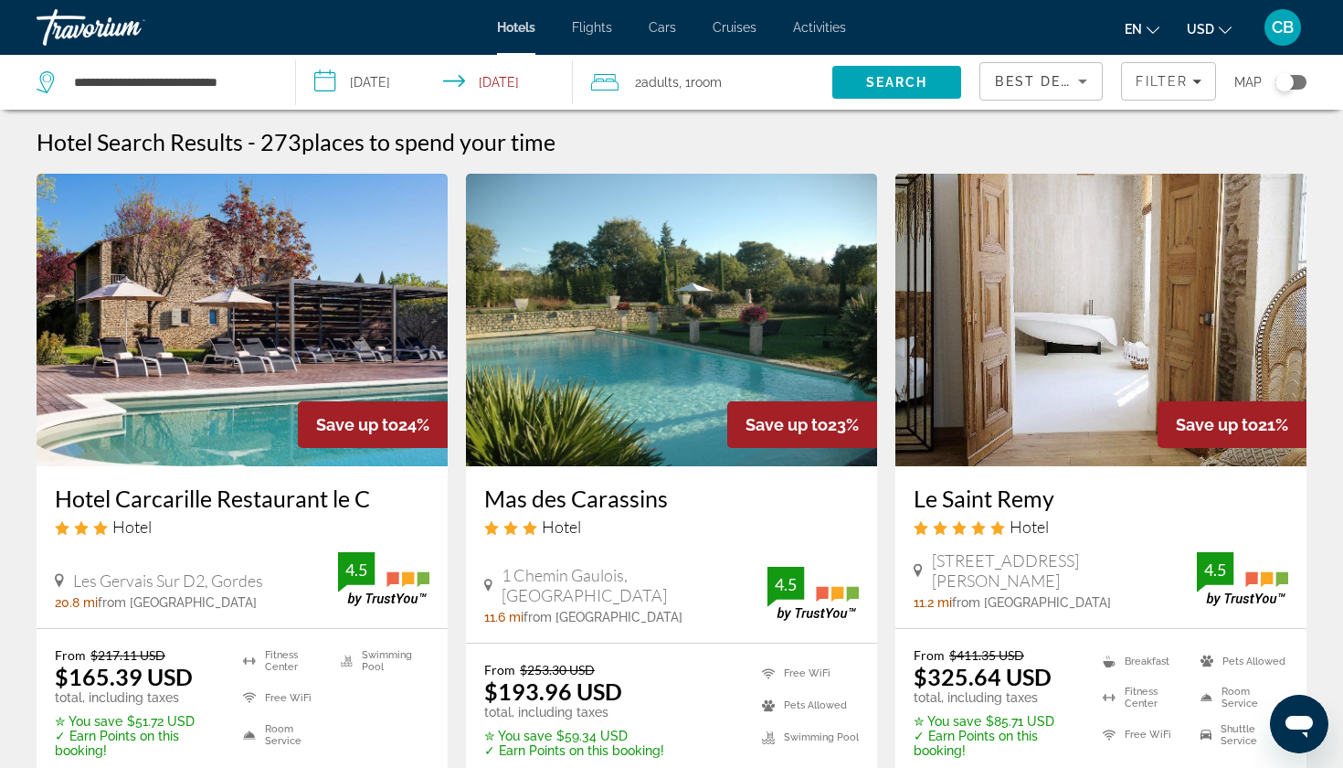
click at [1289, 80] on div "Toggle map" at bounding box center [1285, 82] width 18 height 18
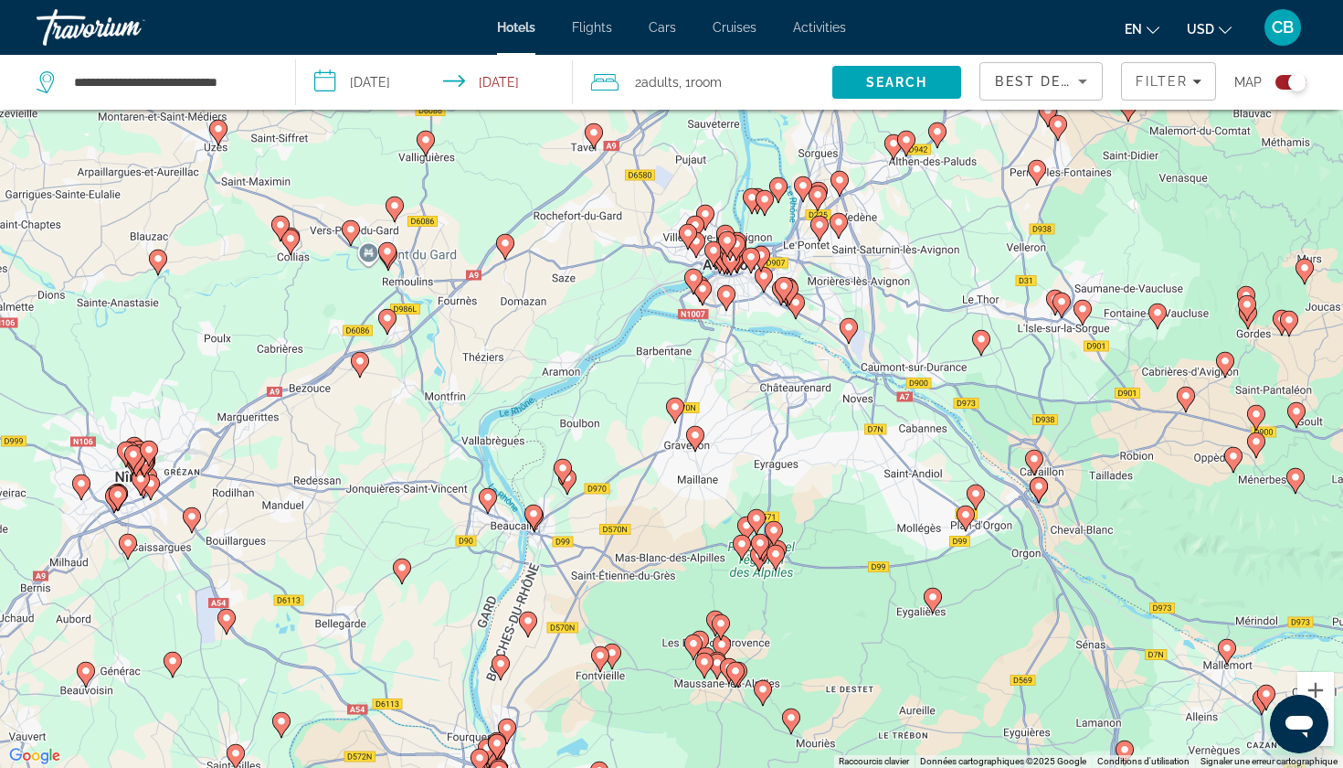
click at [508, 254] on gmp-advanced-marker "Main content" at bounding box center [505, 246] width 18 height 27
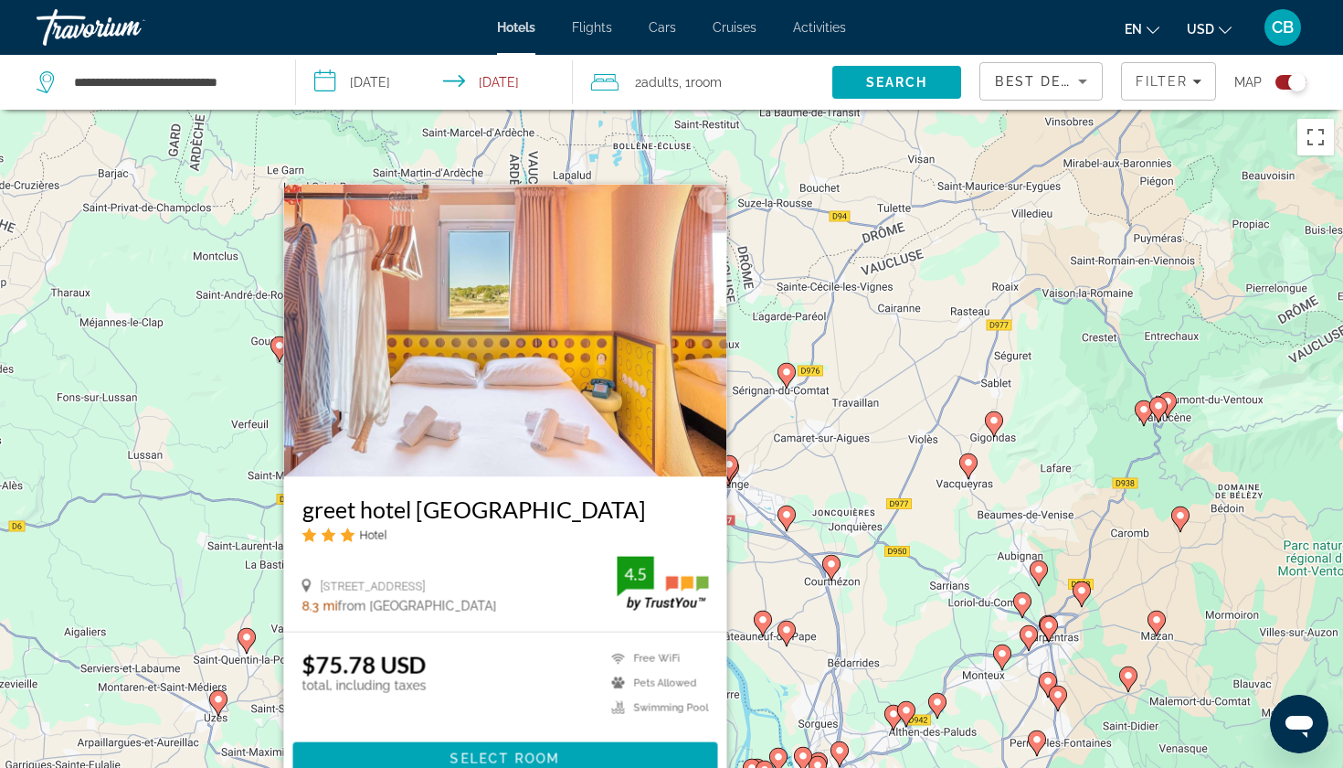
click at [762, 687] on div "Pour activer le glissement avec le clavier, appuyez sur Alt+Entrée. Une fois ce…" at bounding box center [671, 494] width 1343 height 768
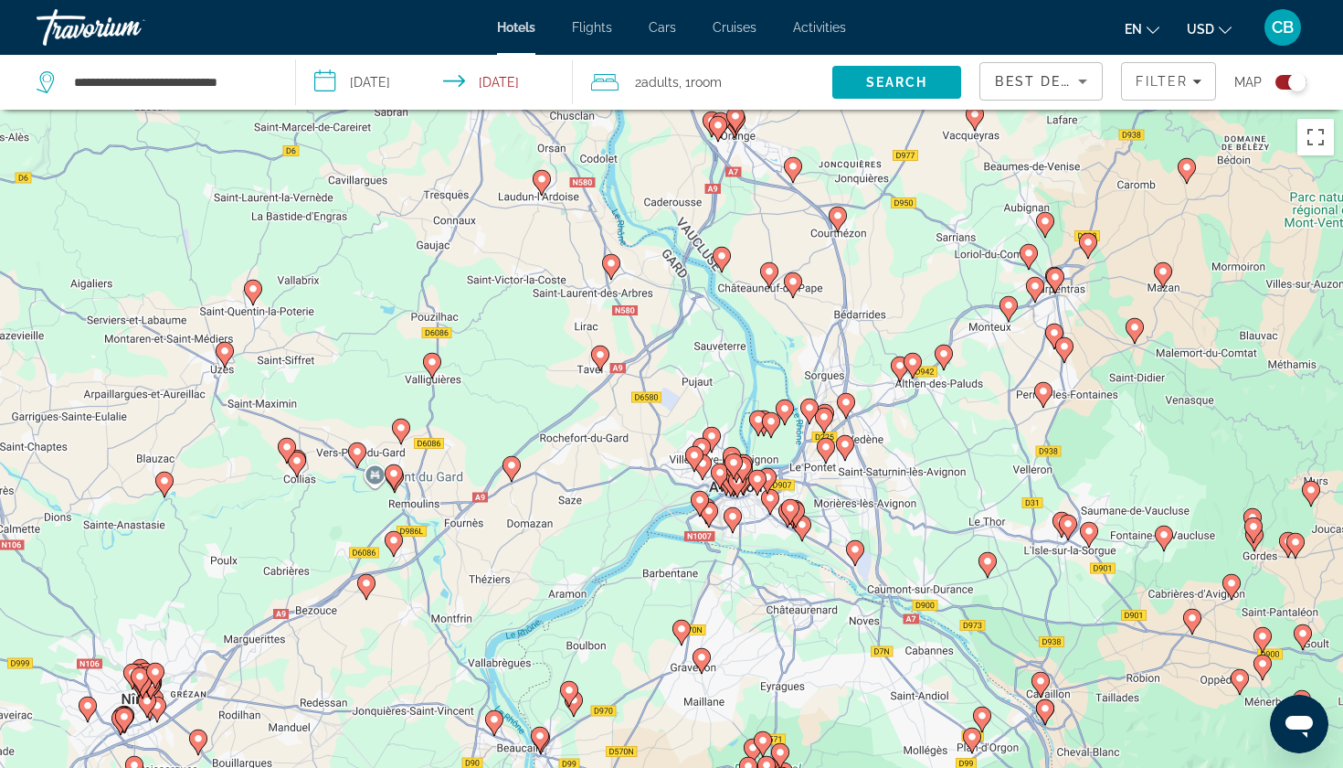
drag, startPoint x: 645, startPoint y: 722, endPoint x: 652, endPoint y: 367, distance: 354.6
click at [652, 367] on div "Pour activer le glissement avec le clavier, appuyez sur Alt+Entrée. Une fois ce…" at bounding box center [671, 494] width 1343 height 768
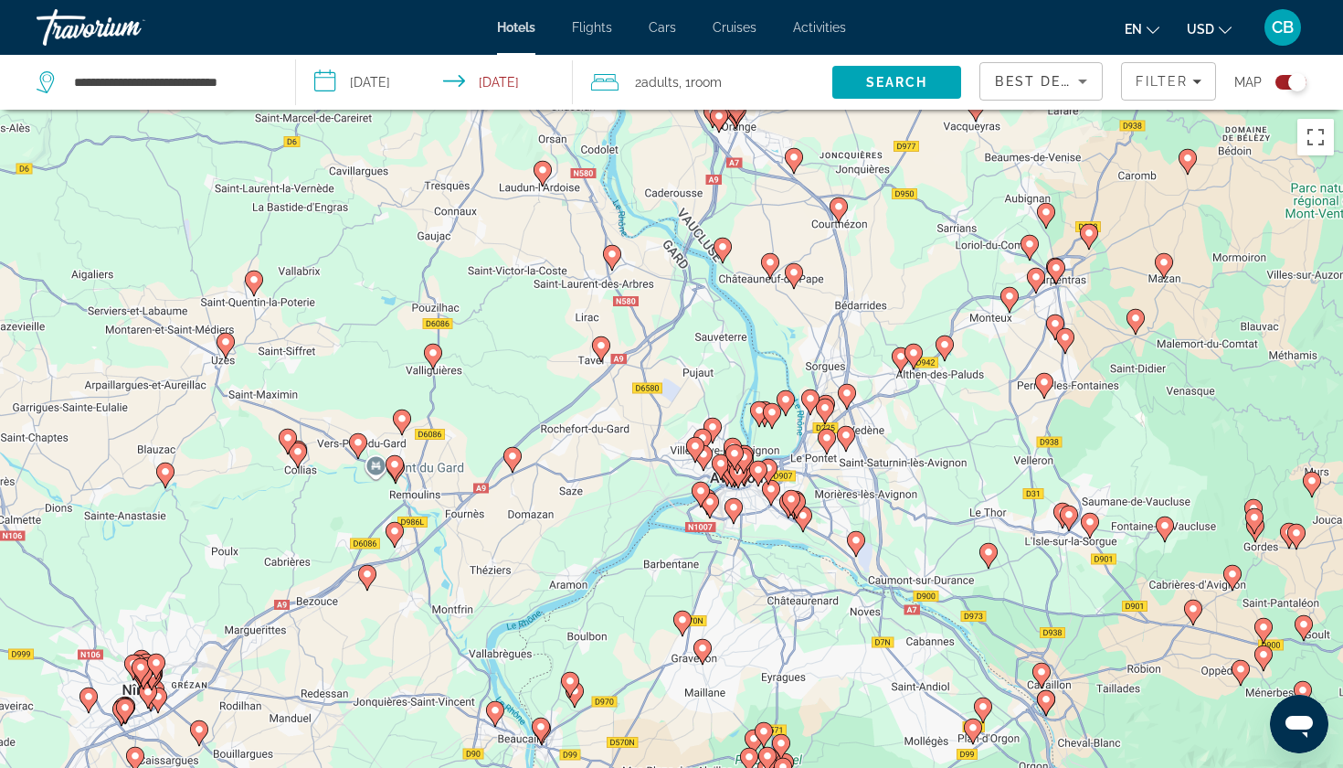
click at [396, 467] on image "Main content" at bounding box center [394, 464] width 11 height 11
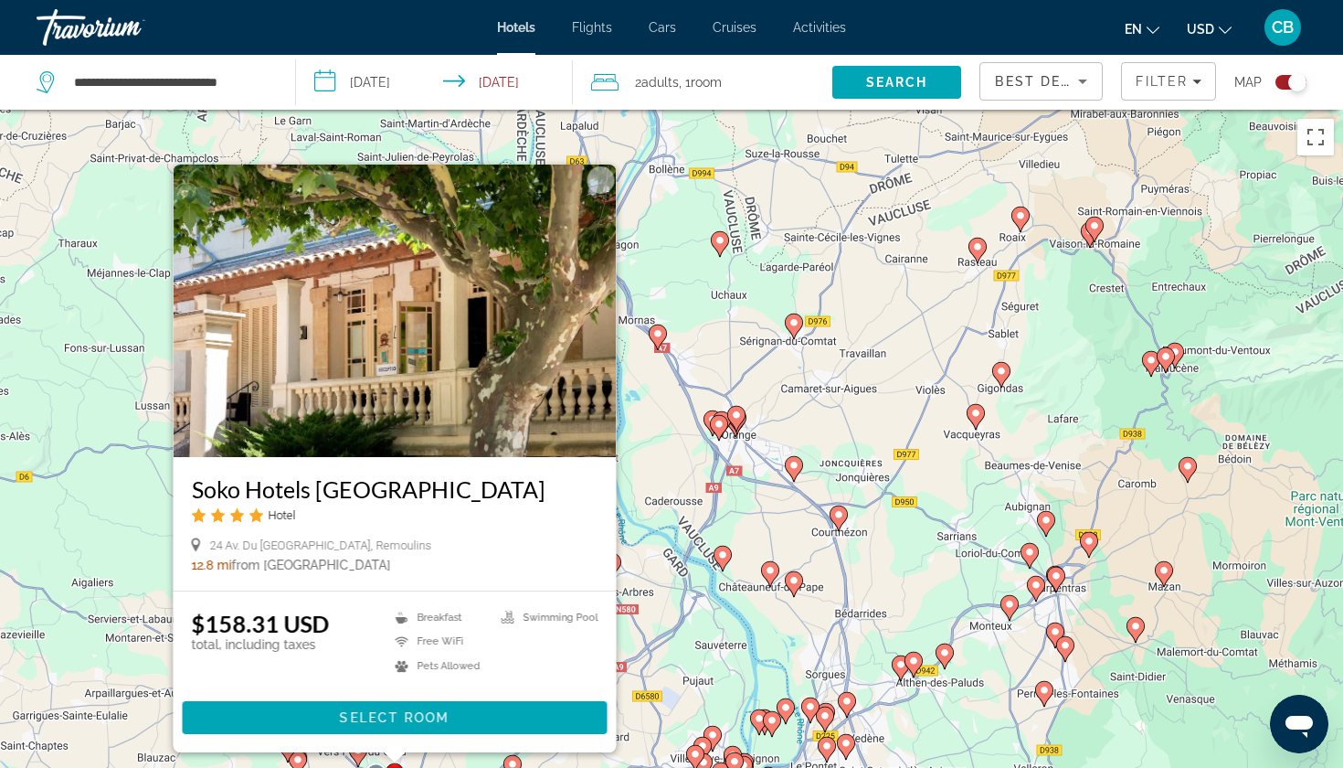
click at [410, 490] on h3 "Soko Hotels [GEOGRAPHIC_DATA]" at bounding box center [395, 488] width 407 height 27
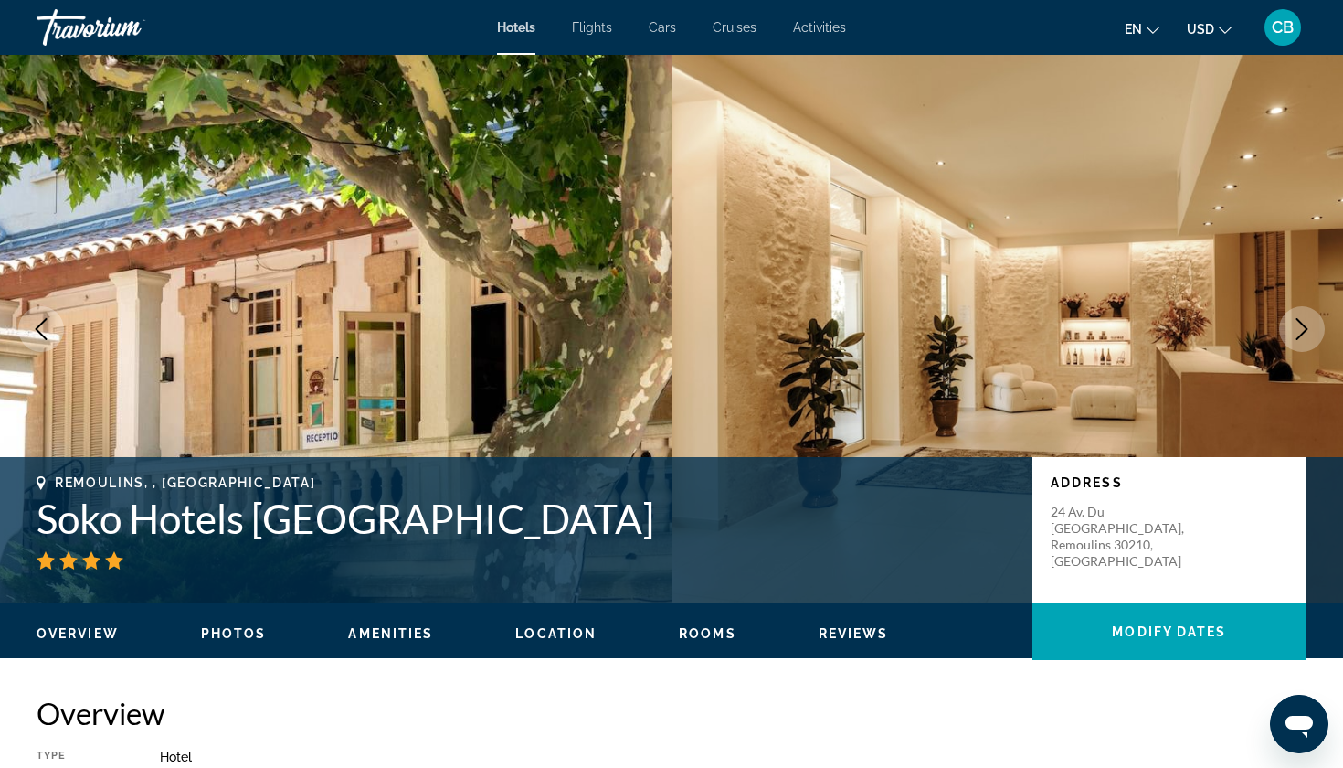
click at [1301, 316] on button "Next image" at bounding box center [1302, 329] width 46 height 46
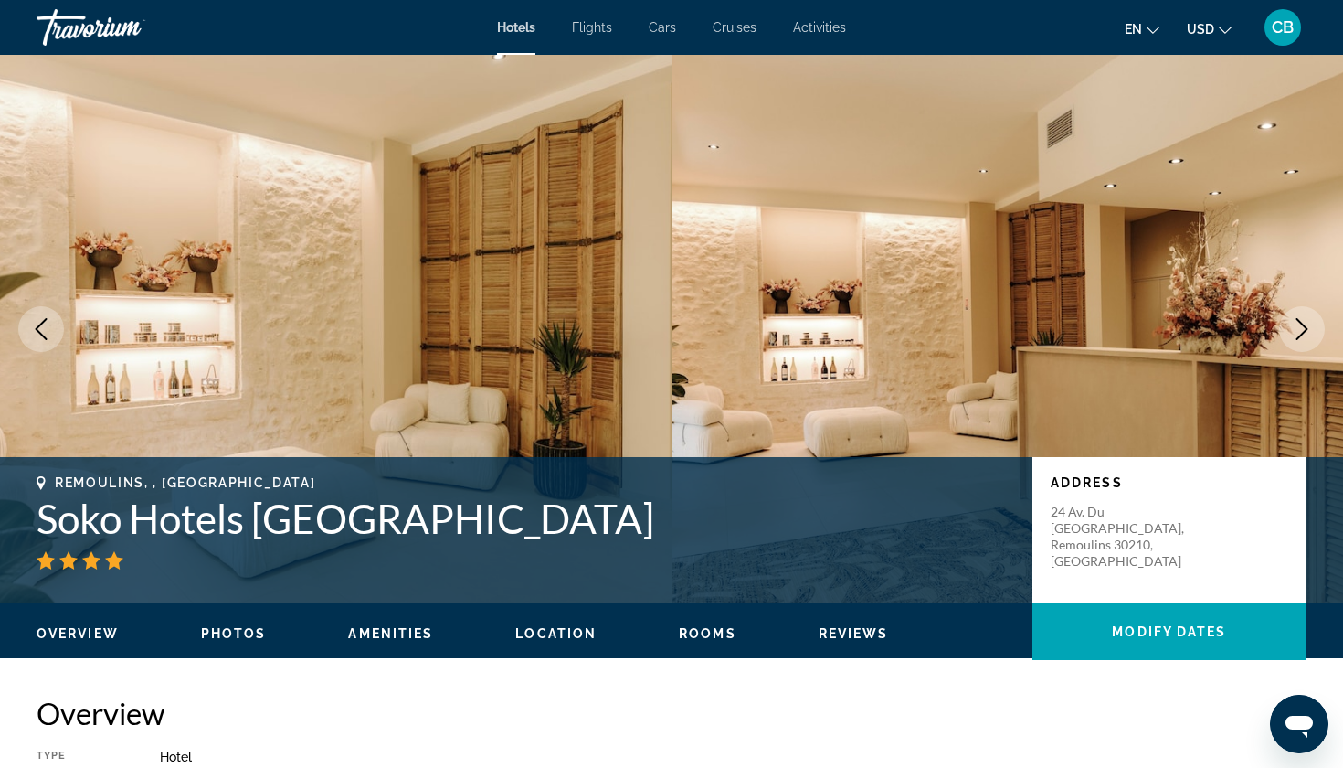
click at [1301, 316] on button "Next image" at bounding box center [1302, 329] width 46 height 46
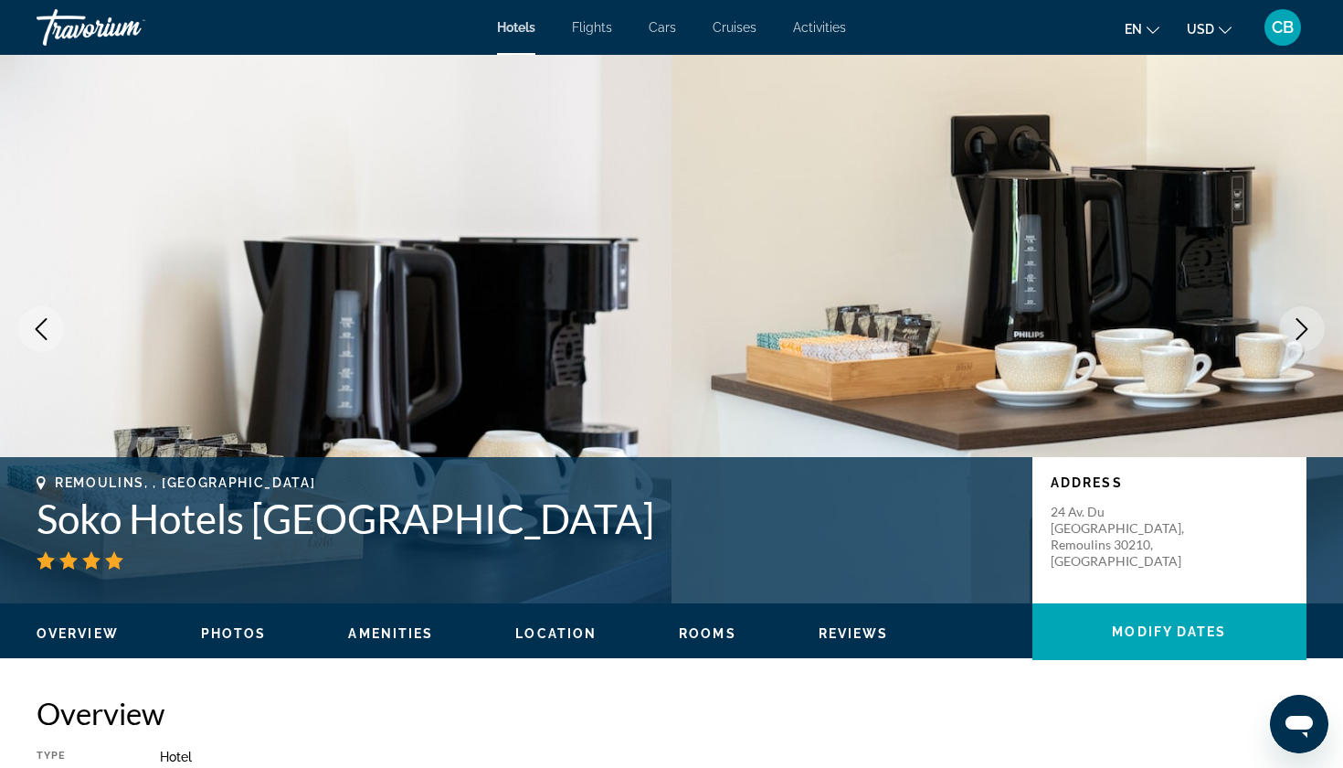
click at [1301, 316] on button "Next image" at bounding box center [1302, 329] width 46 height 46
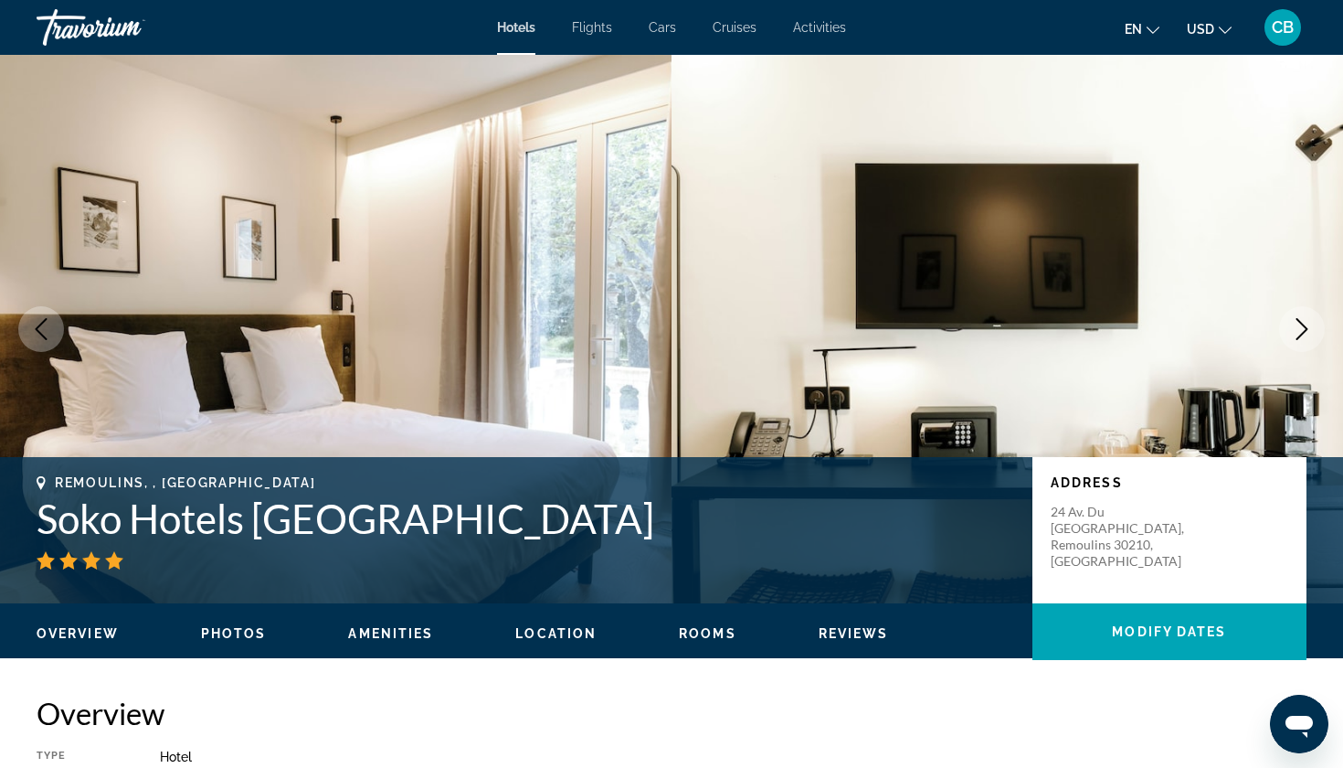
click at [1301, 316] on button "Next image" at bounding box center [1302, 329] width 46 height 46
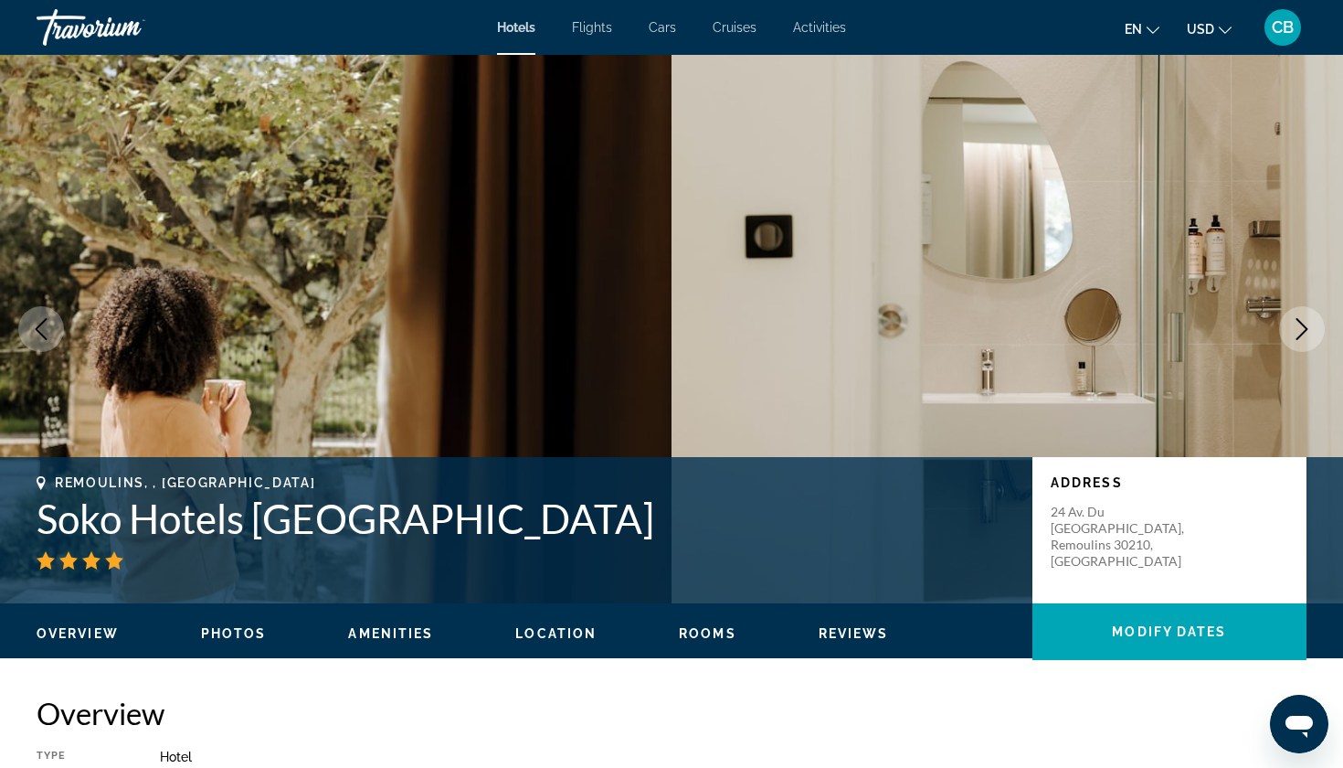
click at [1301, 316] on button "Next image" at bounding box center [1302, 329] width 46 height 46
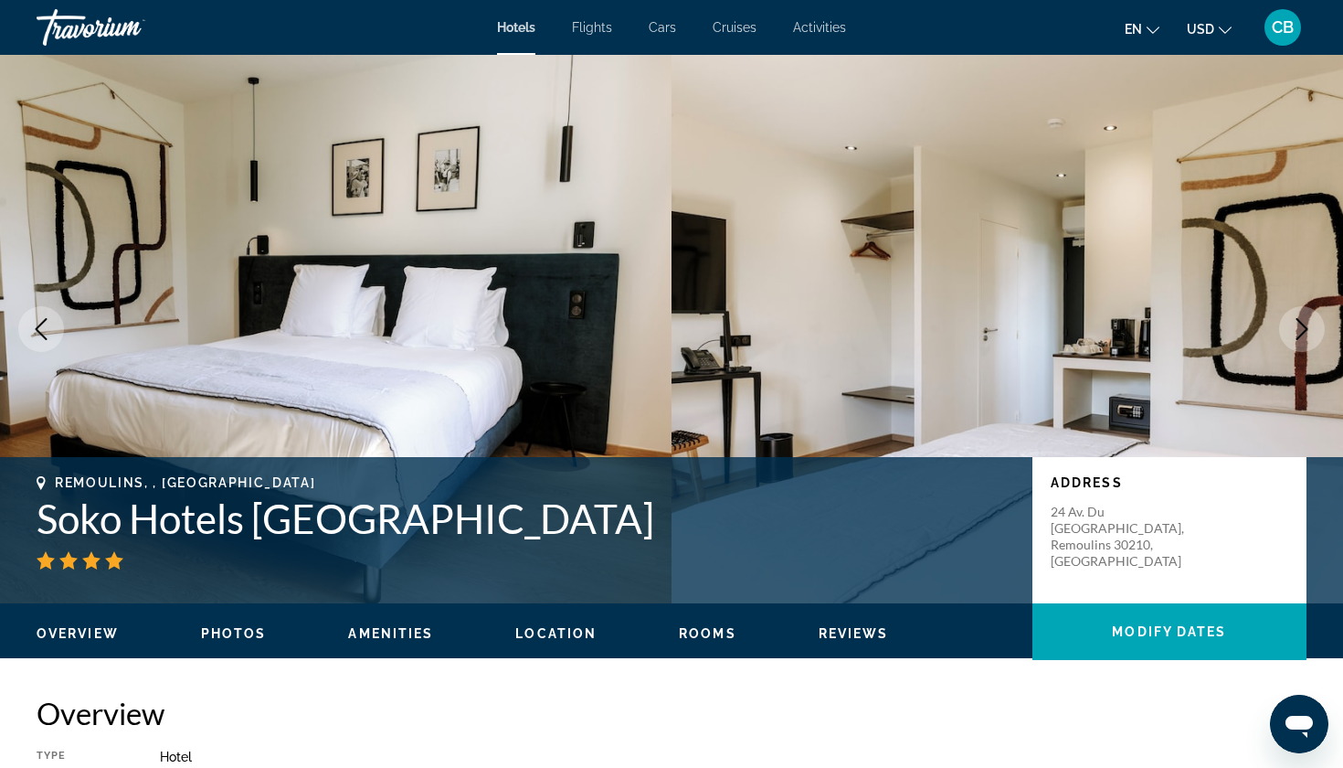
click at [1301, 316] on button "Next image" at bounding box center [1302, 329] width 46 height 46
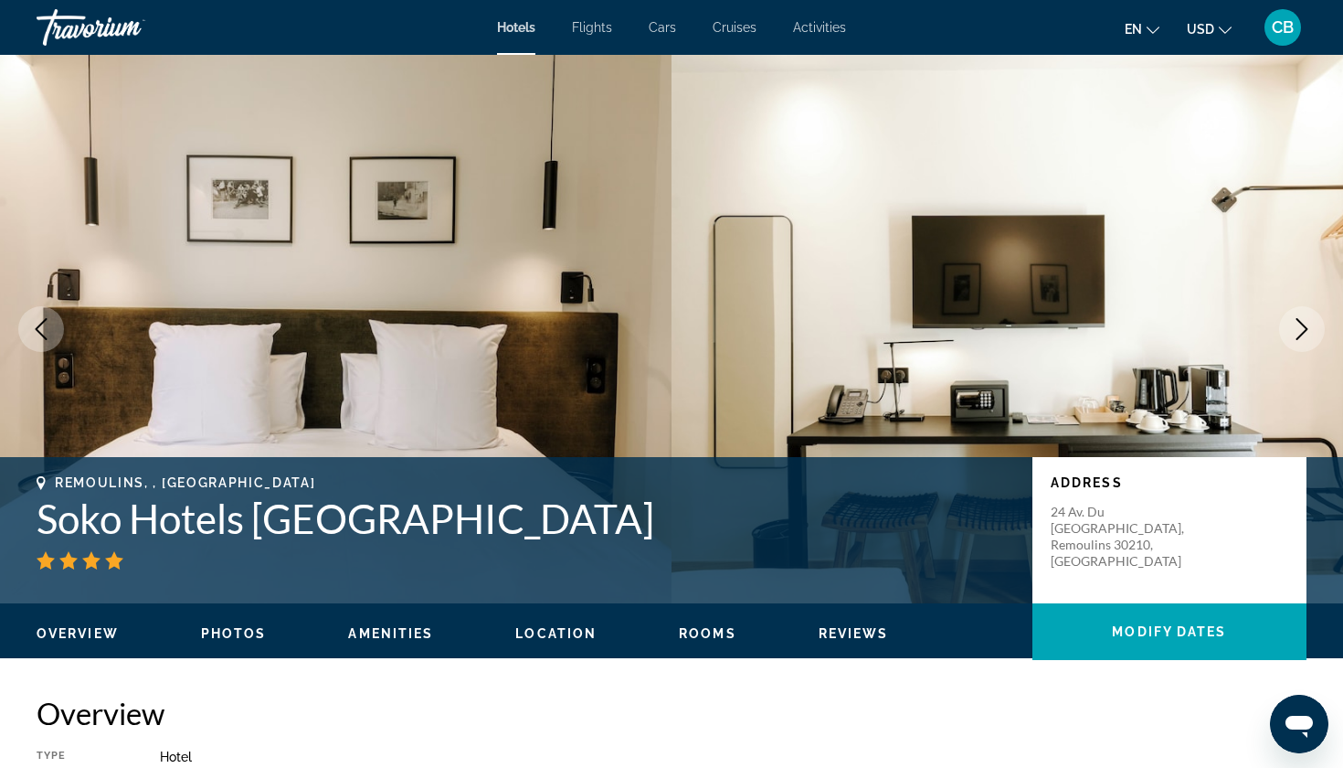
click at [1301, 316] on button "Next image" at bounding box center [1302, 329] width 46 height 46
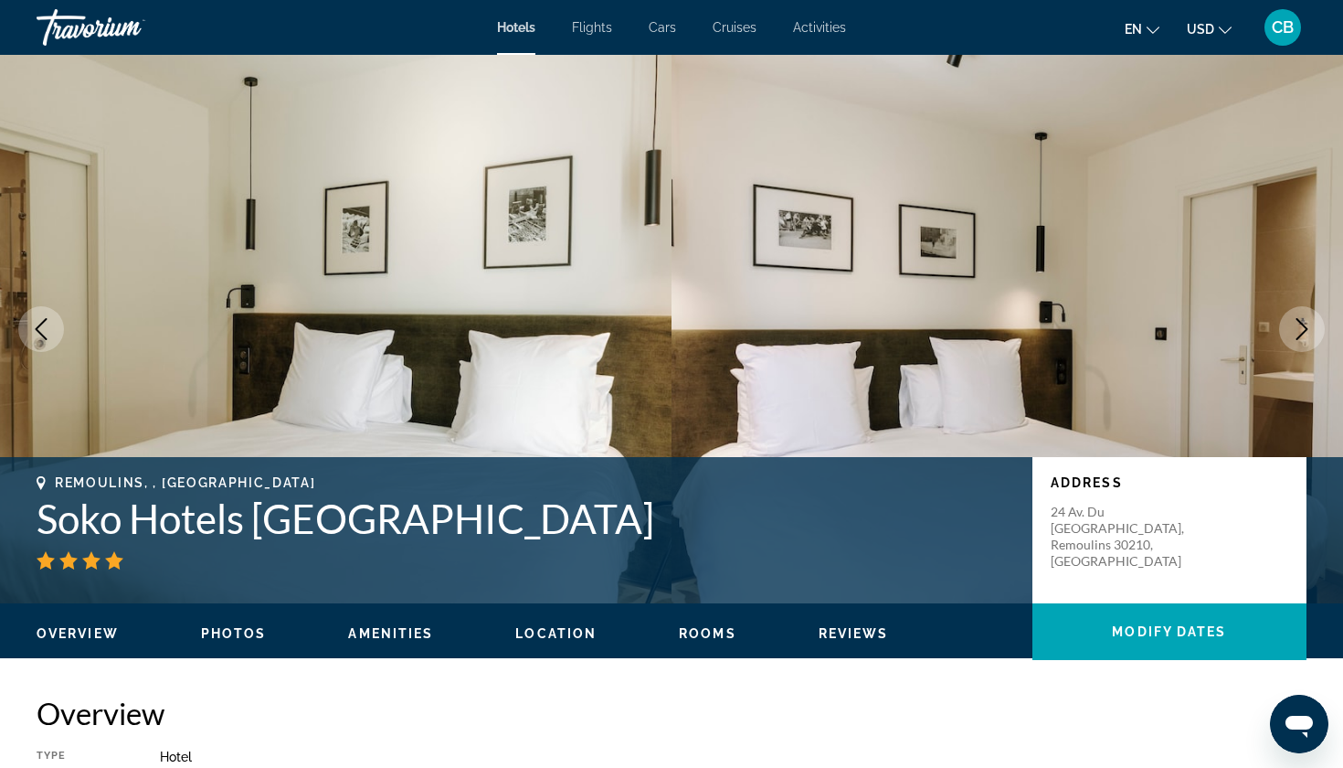
click at [1301, 316] on button "Next image" at bounding box center [1302, 329] width 46 height 46
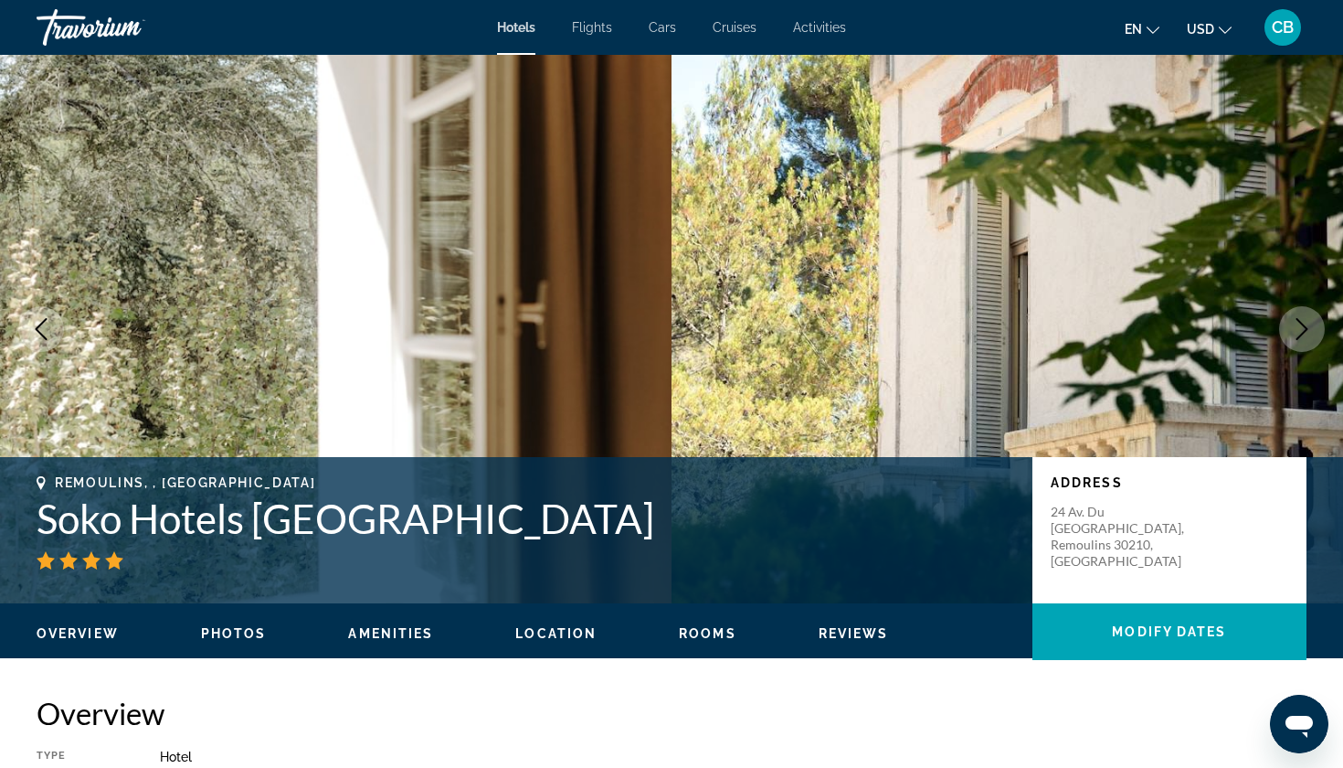
click at [1301, 316] on button "Next image" at bounding box center [1302, 329] width 46 height 46
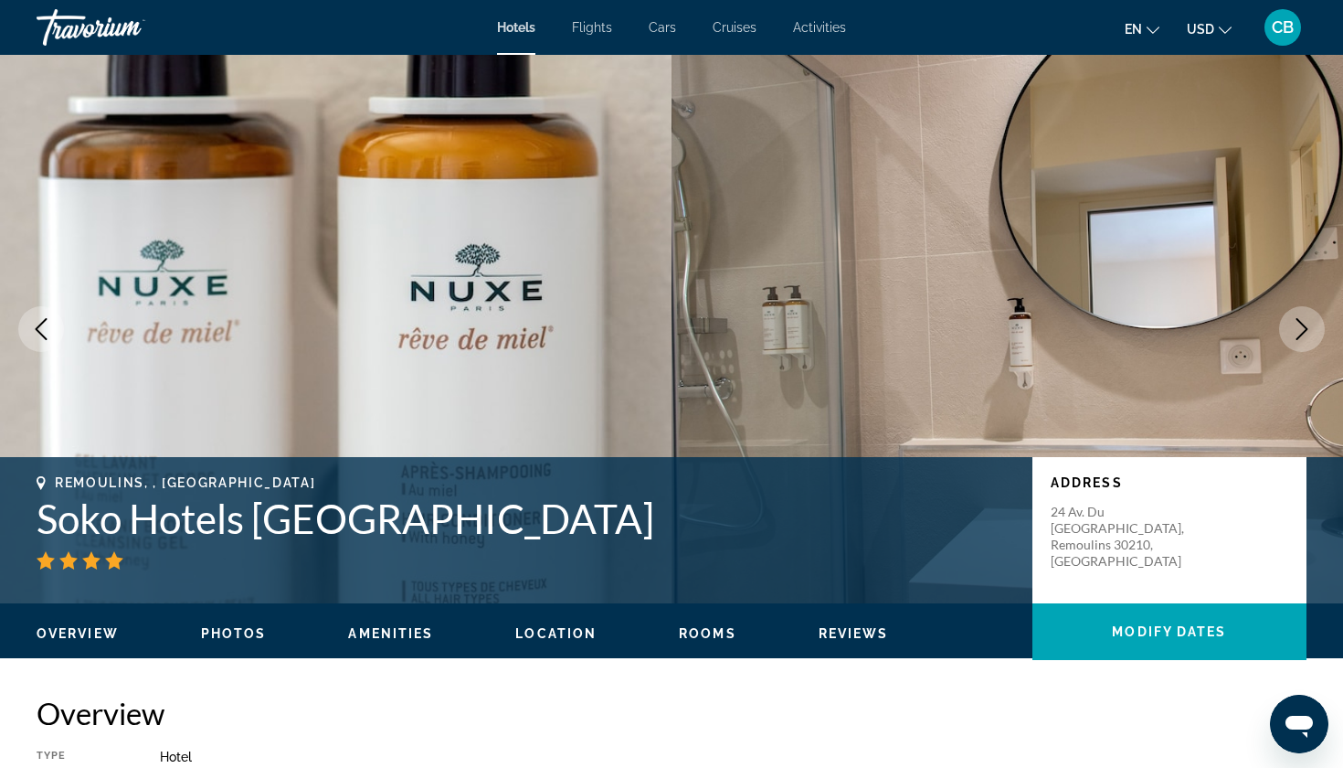
click at [1301, 316] on button "Next image" at bounding box center [1302, 329] width 46 height 46
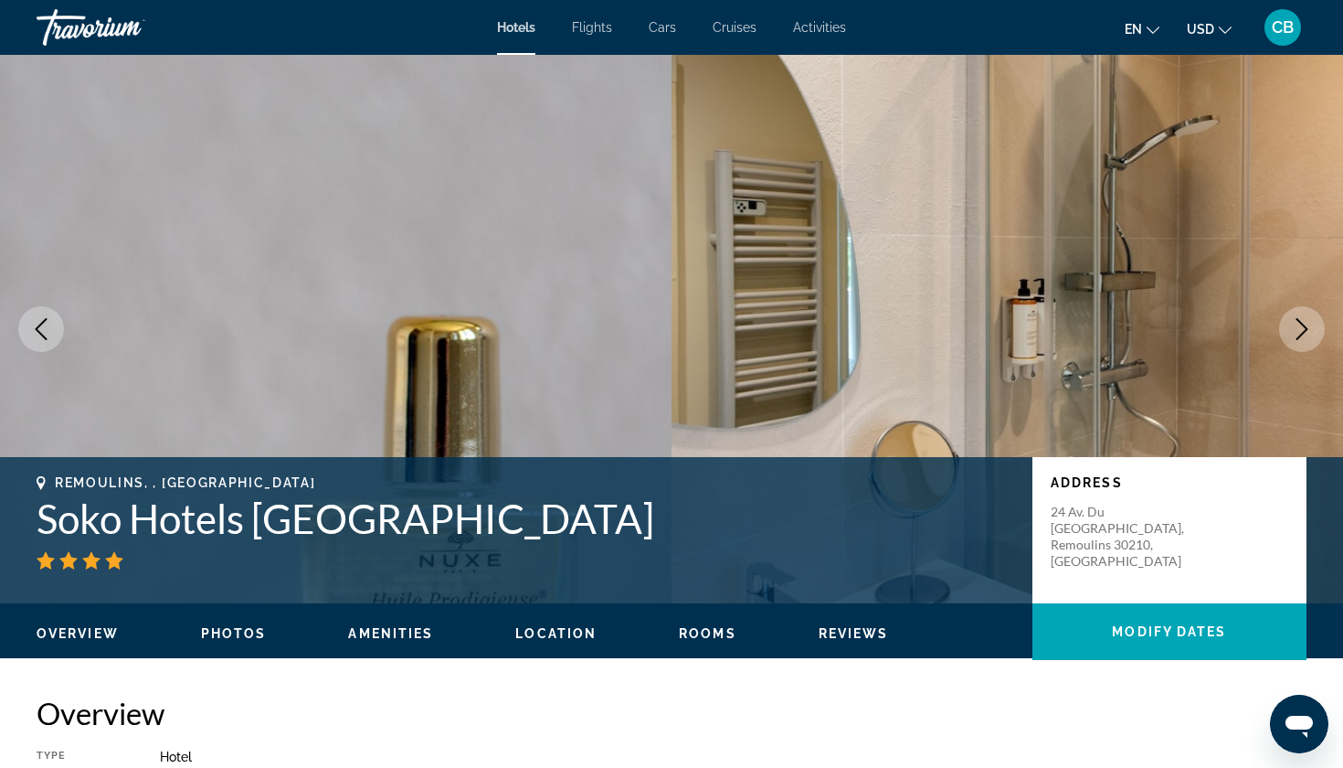
click at [1301, 316] on button "Next image" at bounding box center [1302, 329] width 46 height 46
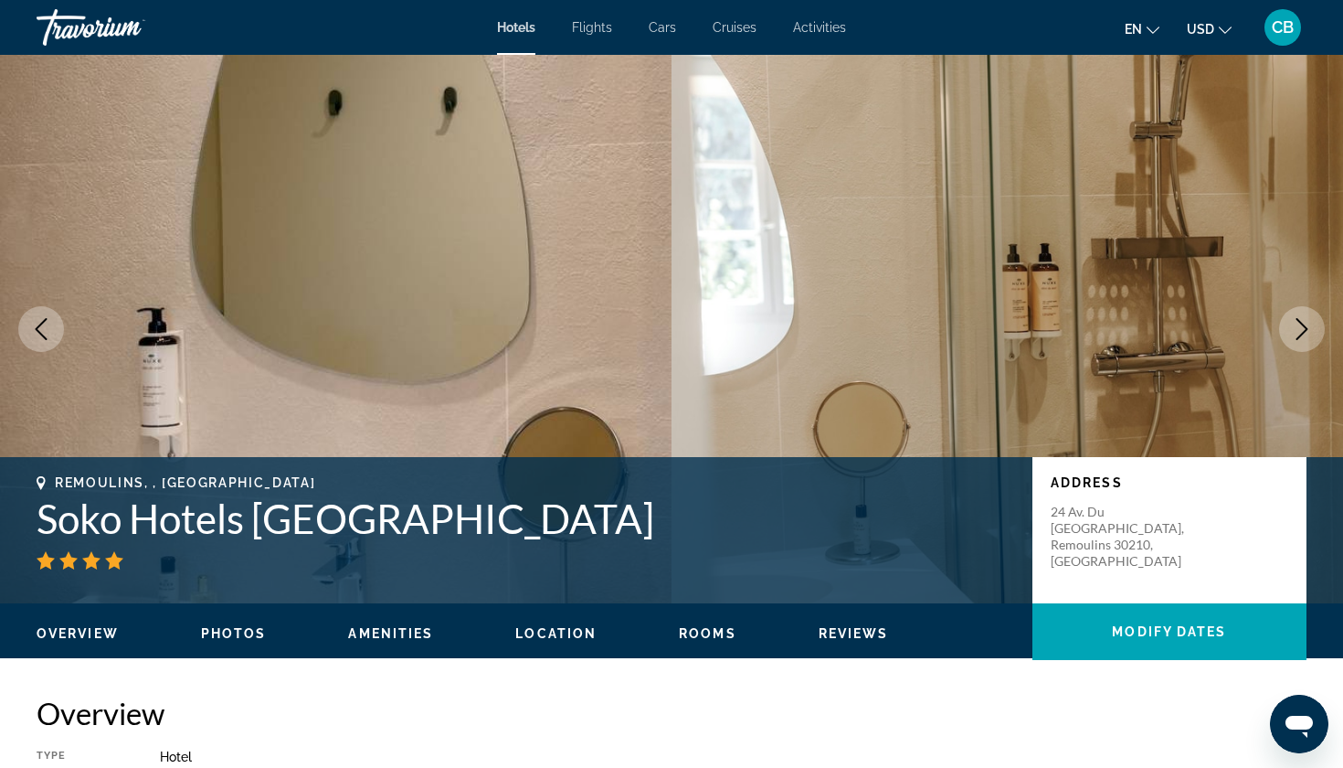
click at [1301, 316] on button "Next image" at bounding box center [1302, 329] width 46 height 46
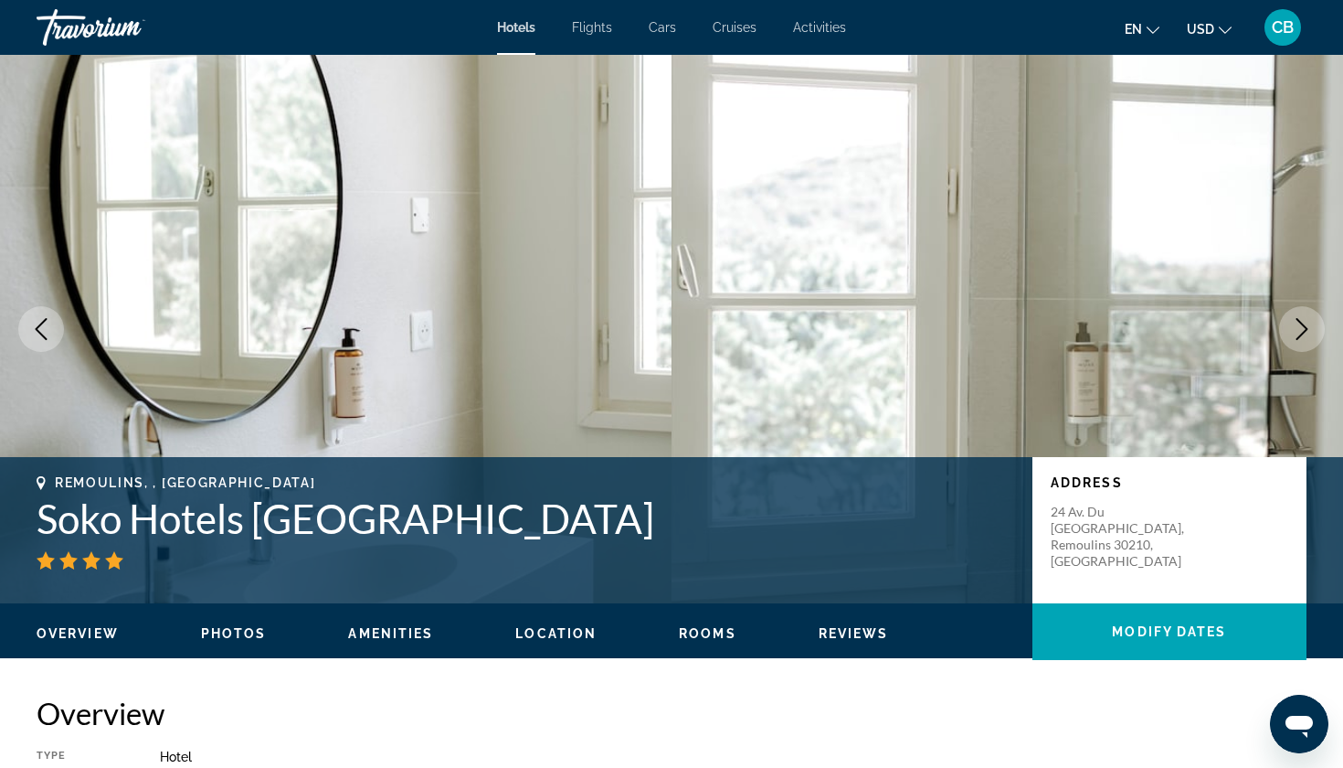
click at [1301, 316] on button "Next image" at bounding box center [1302, 329] width 46 height 46
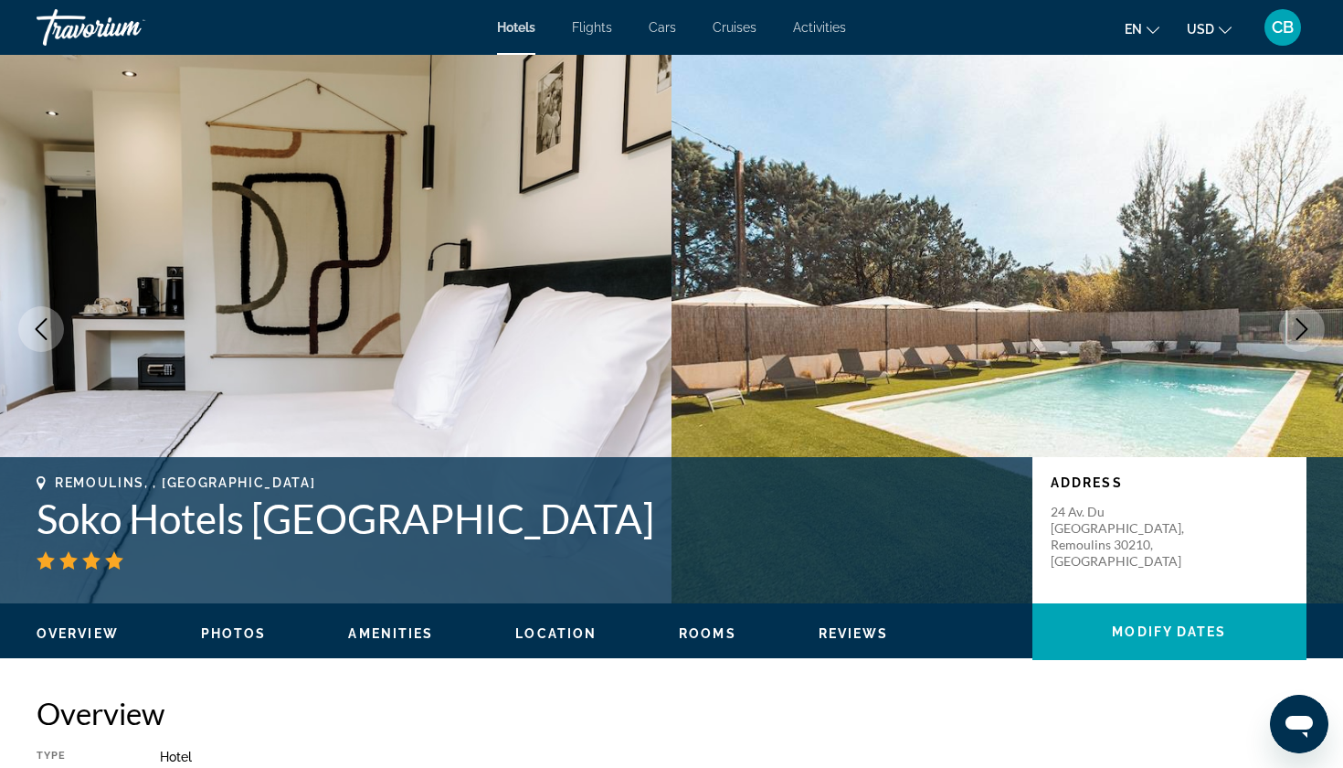
click at [1301, 316] on button "Next image" at bounding box center [1302, 329] width 46 height 46
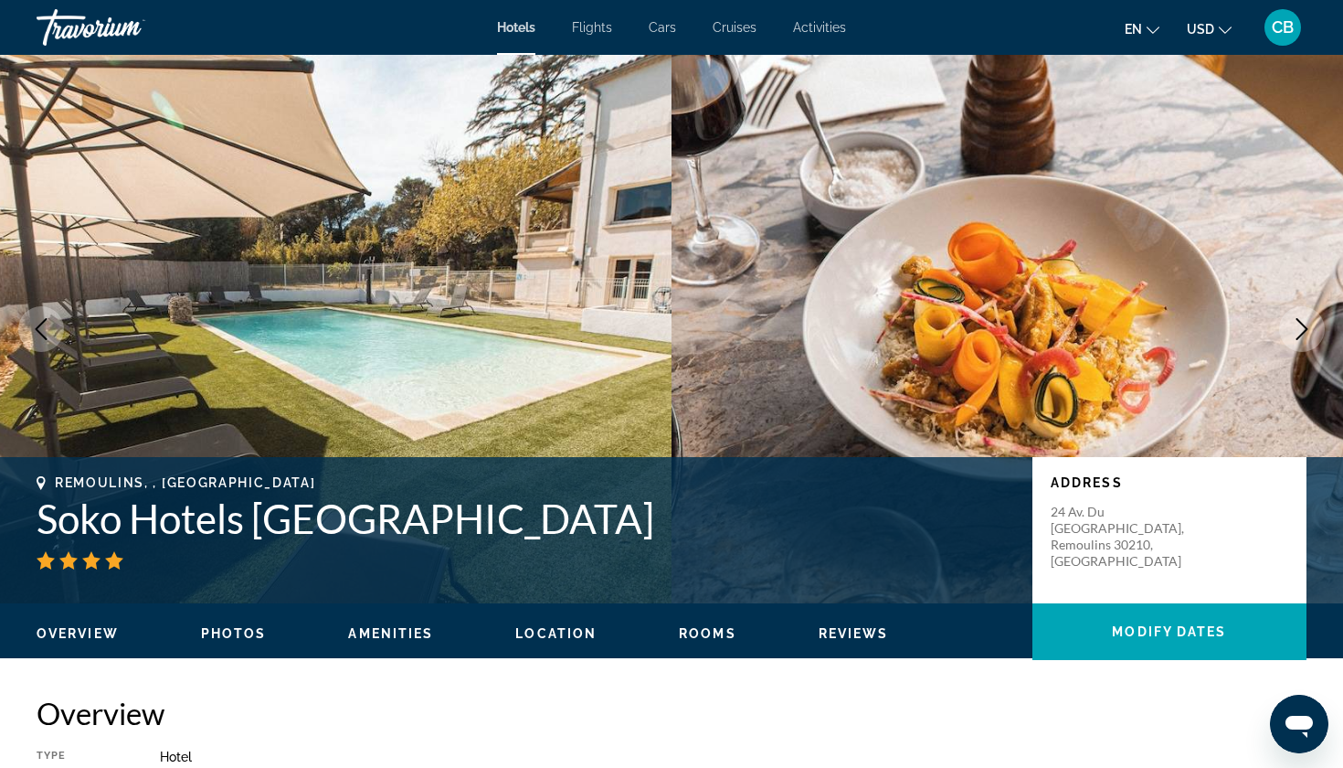
click at [1301, 316] on button "Next image" at bounding box center [1302, 329] width 46 height 46
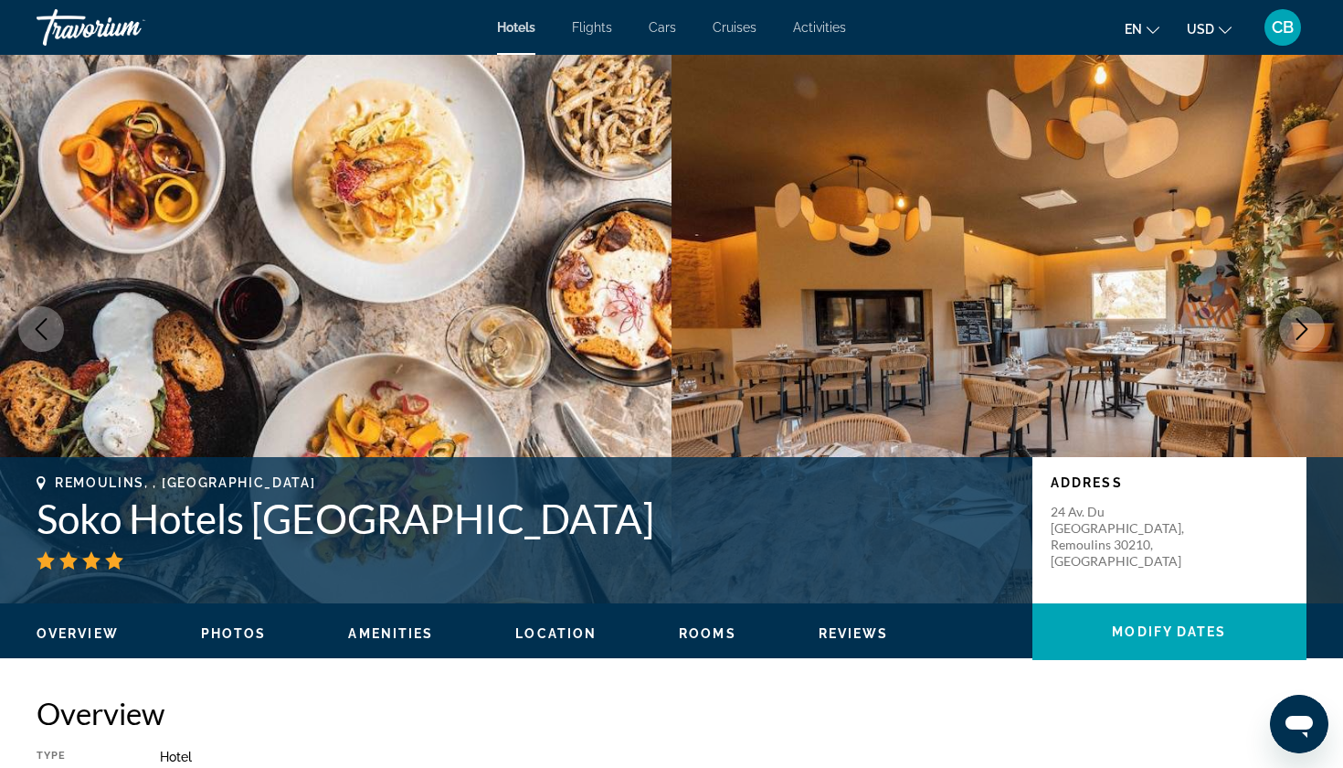
click at [1301, 316] on button "Next image" at bounding box center [1302, 329] width 46 height 46
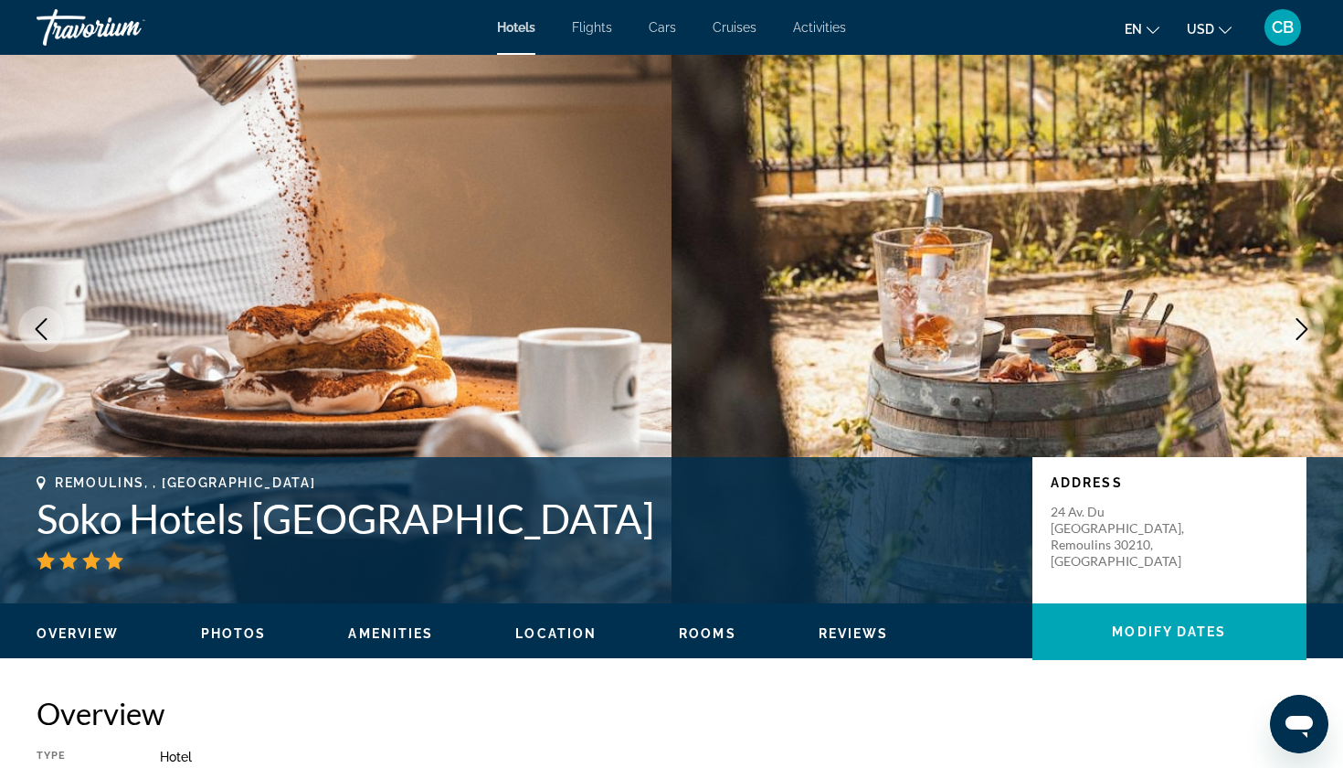
click at [1301, 316] on button "Next image" at bounding box center [1302, 329] width 46 height 46
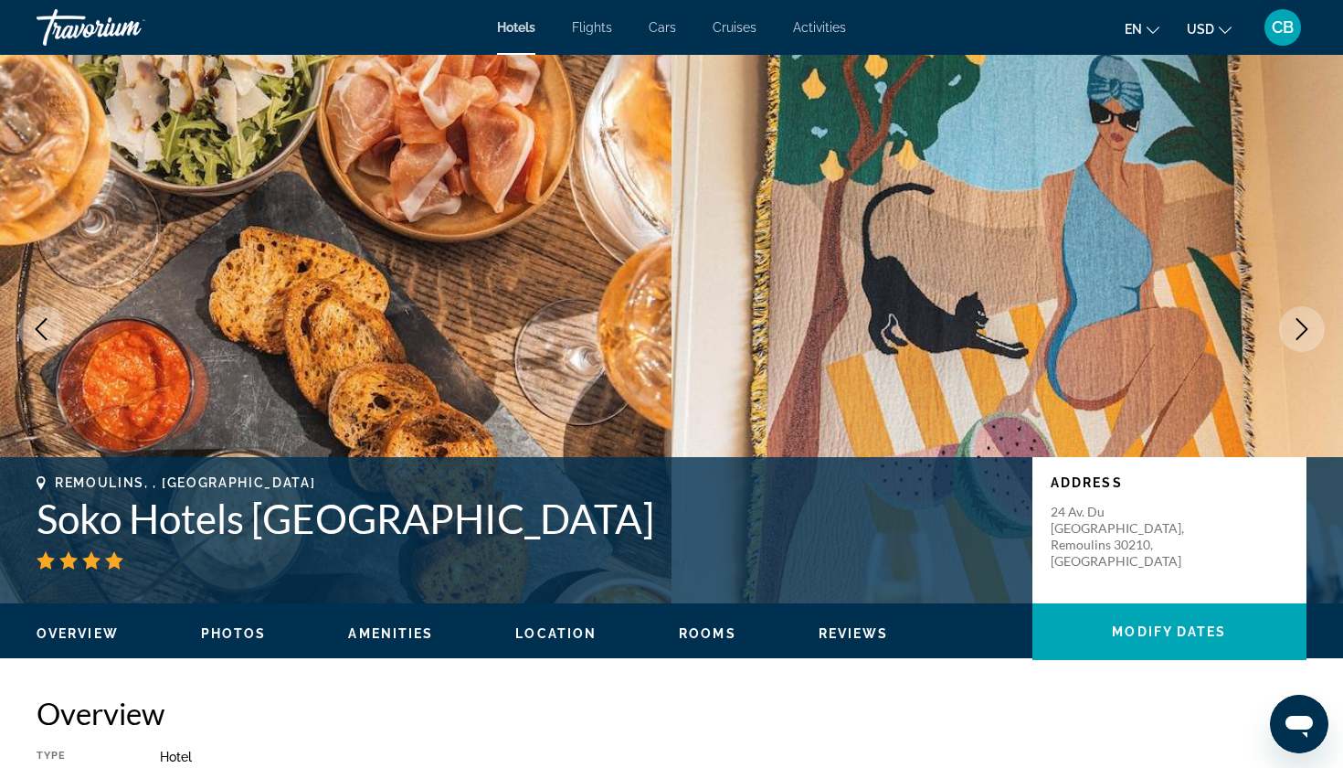
click at [1301, 316] on button "Next image" at bounding box center [1302, 329] width 46 height 46
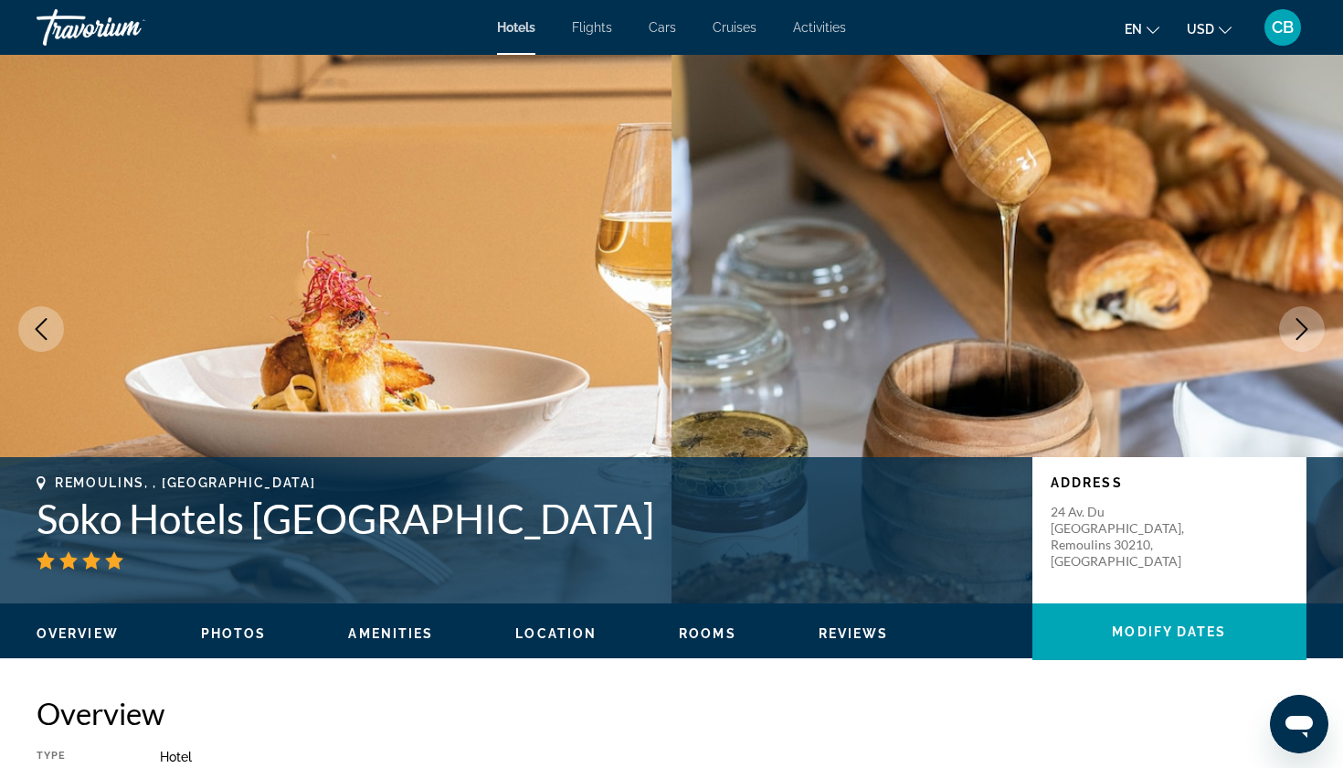
click at [1301, 316] on button "Next image" at bounding box center [1302, 329] width 46 height 46
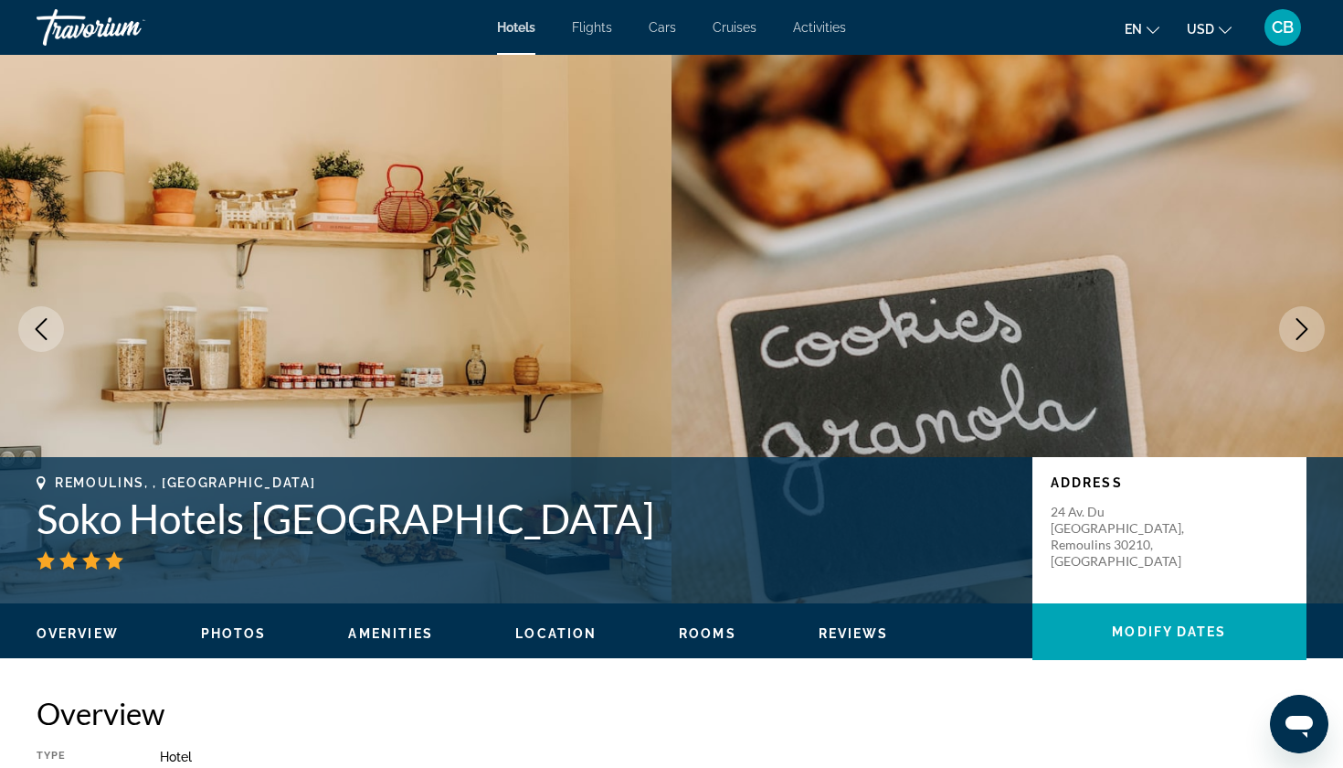
click at [1301, 316] on button "Next image" at bounding box center [1302, 329] width 46 height 46
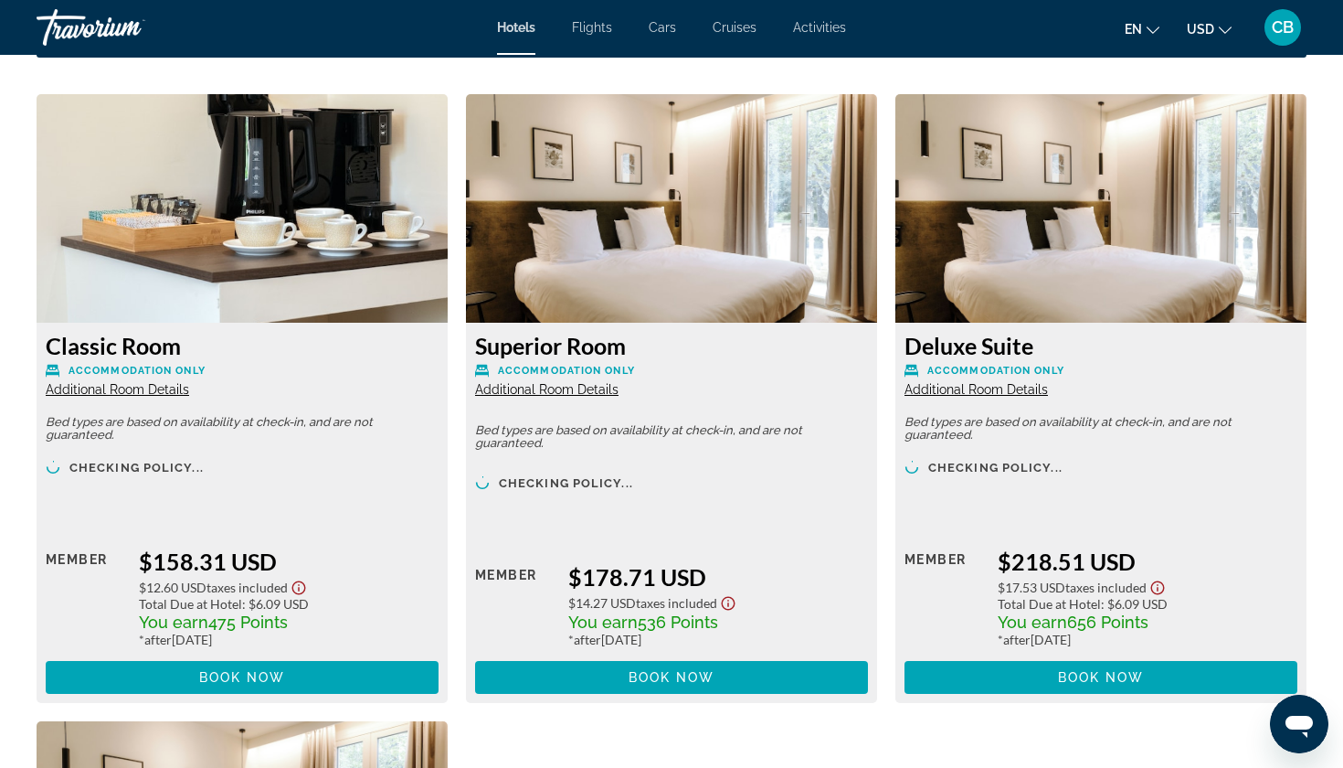
scroll to position [2504, 0]
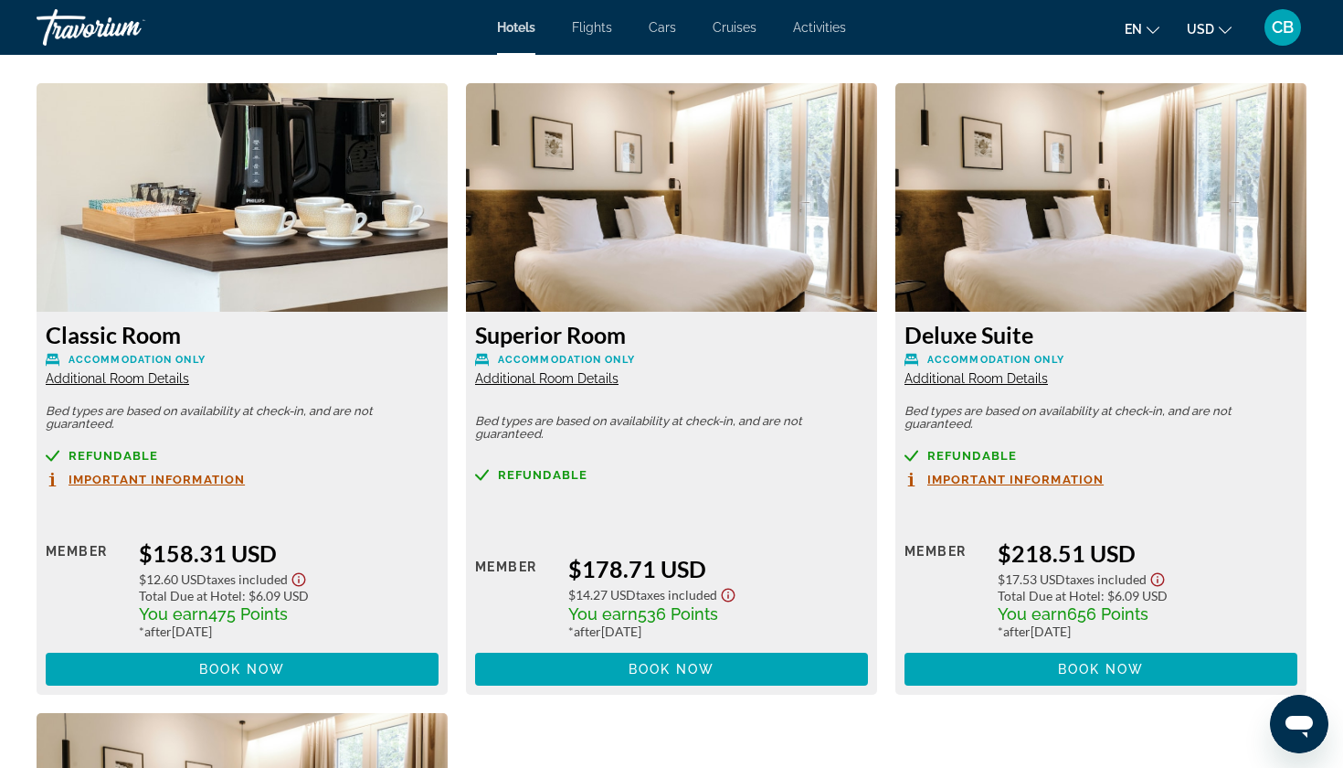
click at [142, 478] on span "Important Information" at bounding box center [157, 479] width 176 height 12
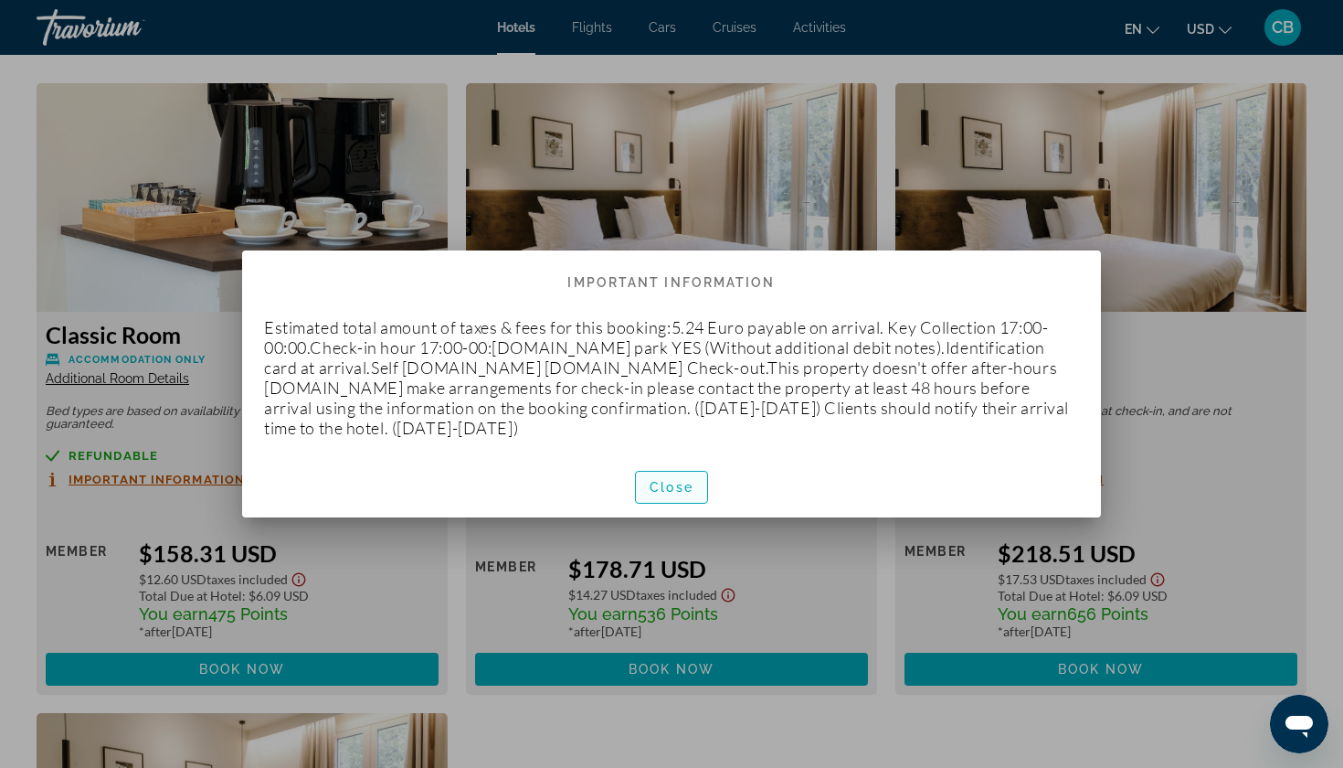
click at [680, 477] on span "button" at bounding box center [671, 487] width 71 height 44
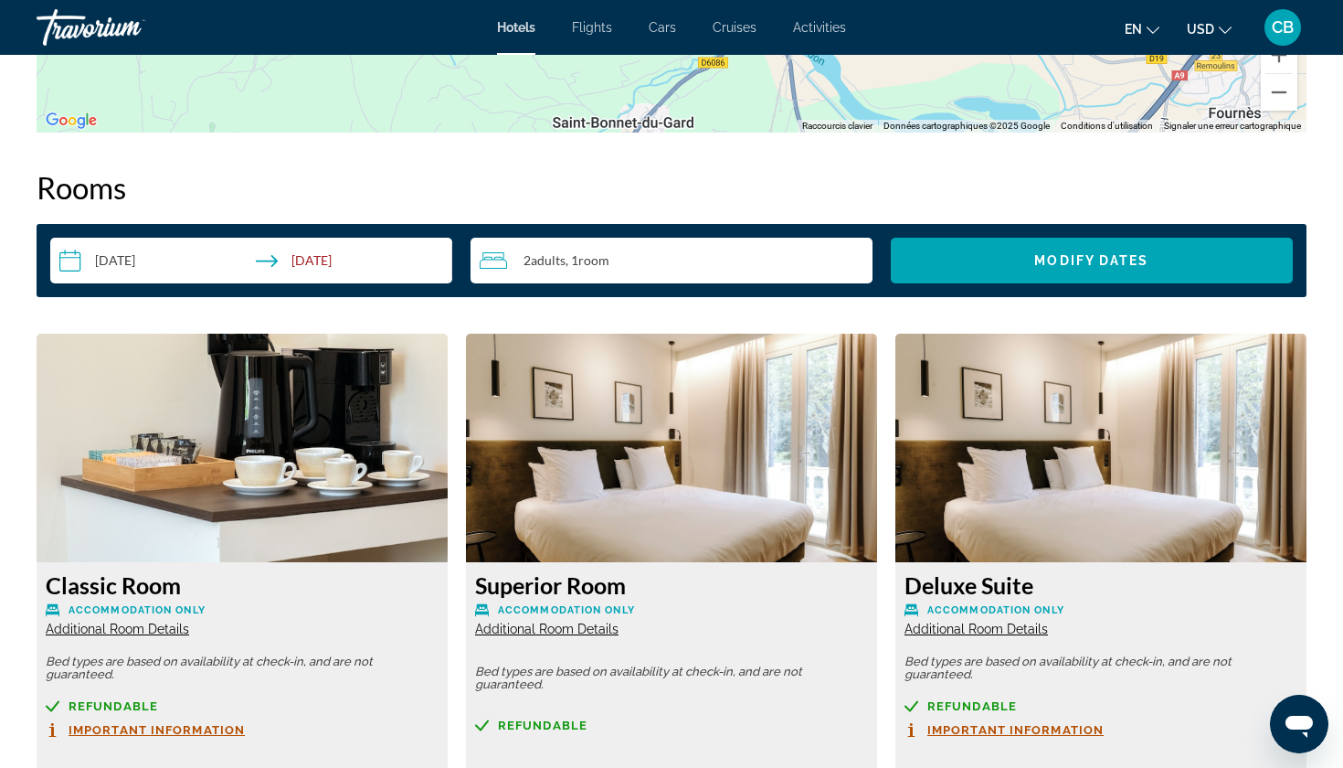
scroll to position [2216, 0]
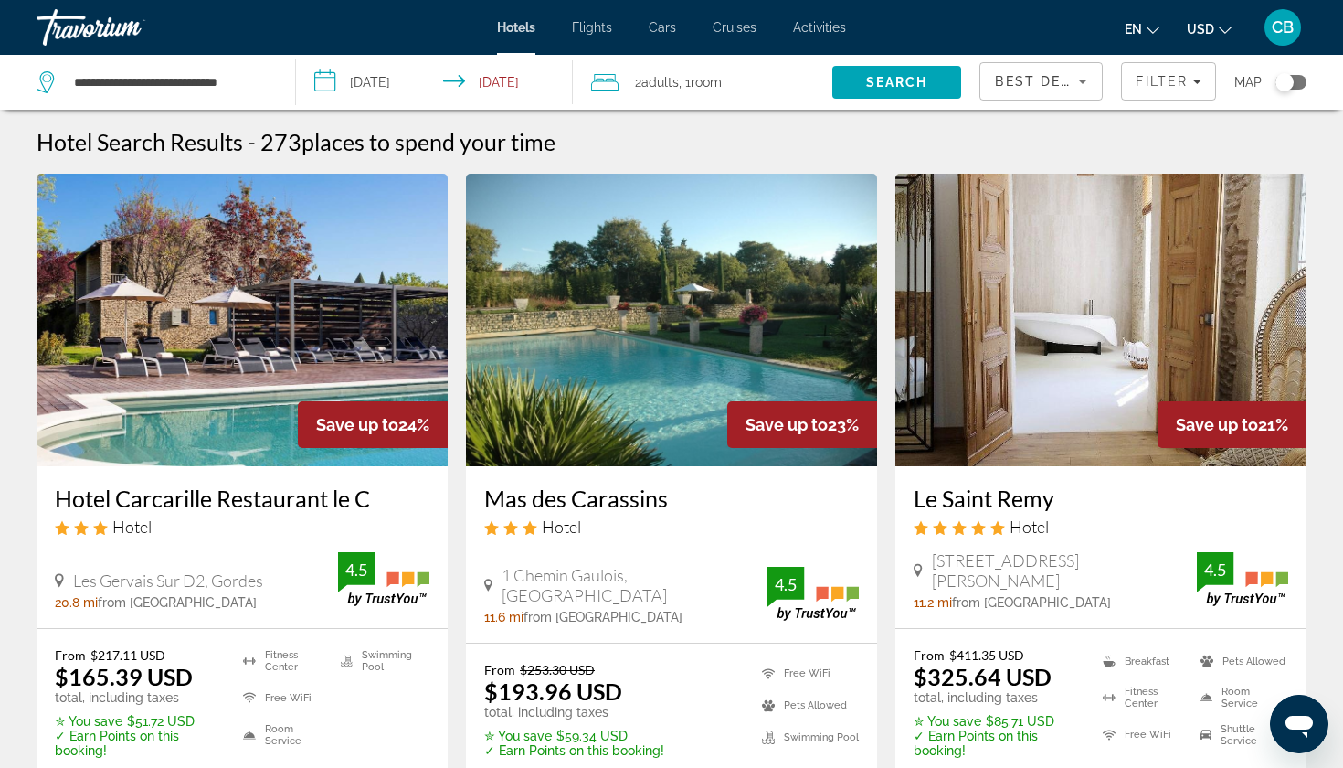
click at [1291, 82] on div "Toggle map" at bounding box center [1285, 82] width 18 height 18
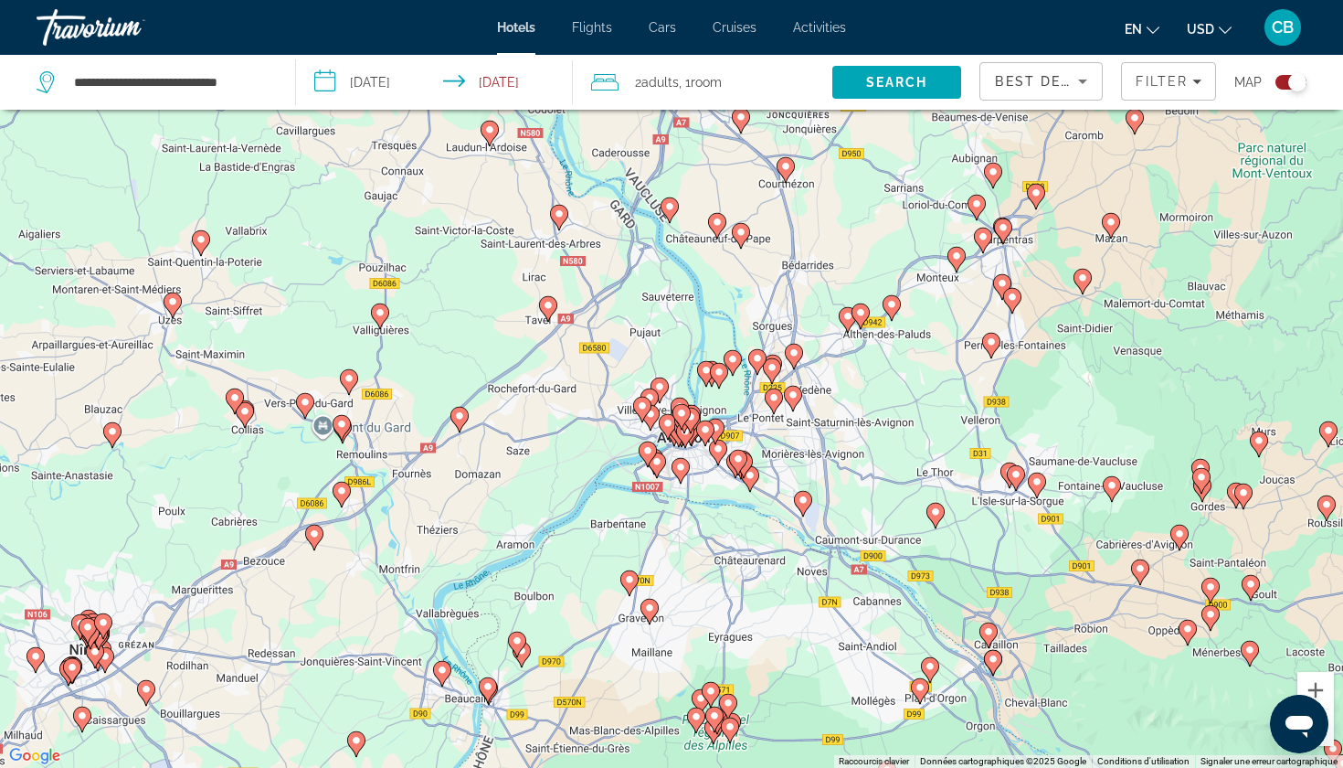
drag, startPoint x: 623, startPoint y: 533, endPoint x: 752, endPoint y: 429, distance: 165.7
click at [752, 429] on div "Pour activer le glissement avec le clavier, appuyez sur Alt+Entrée. Une fois ce…" at bounding box center [671, 384] width 1343 height 768
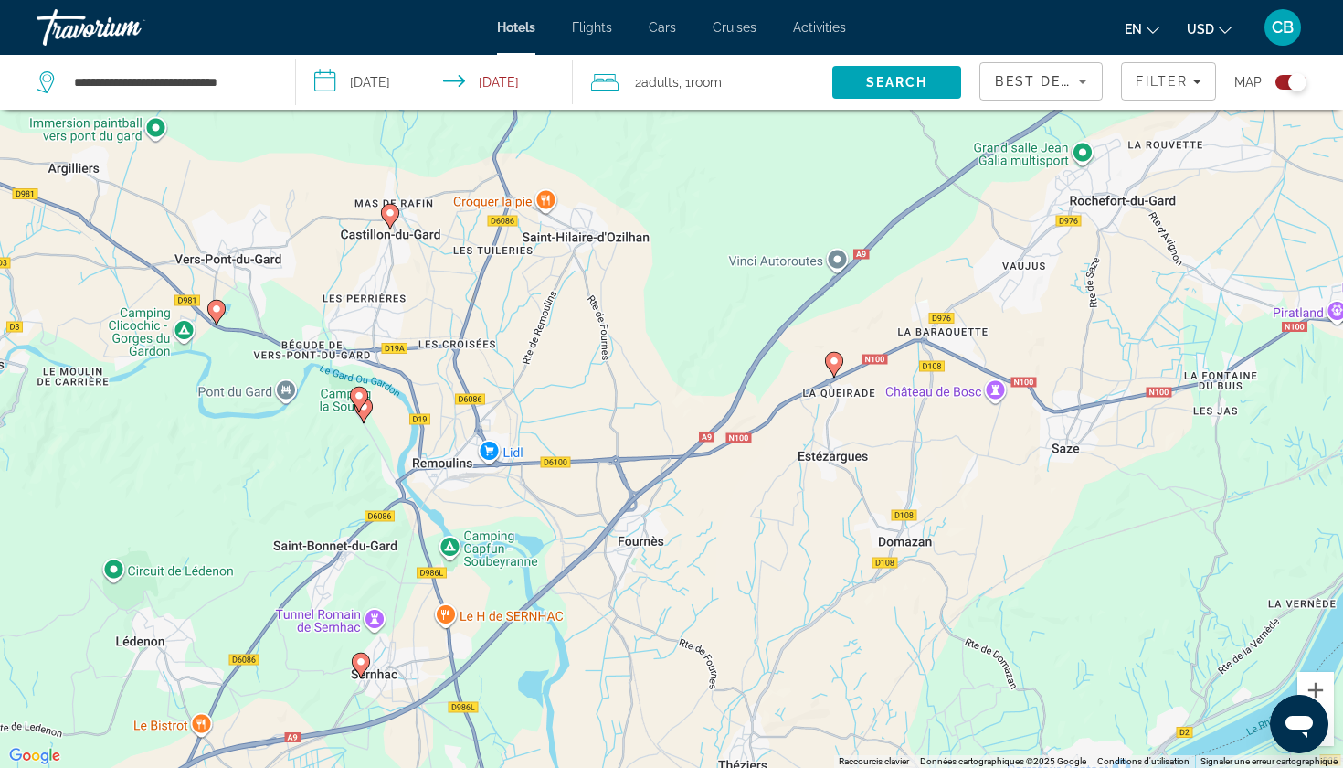
click at [289, 388] on div "Pour activer le glissement avec le clavier, appuyez sur Alt+Entrée. Une fois ce…" at bounding box center [671, 384] width 1343 height 768
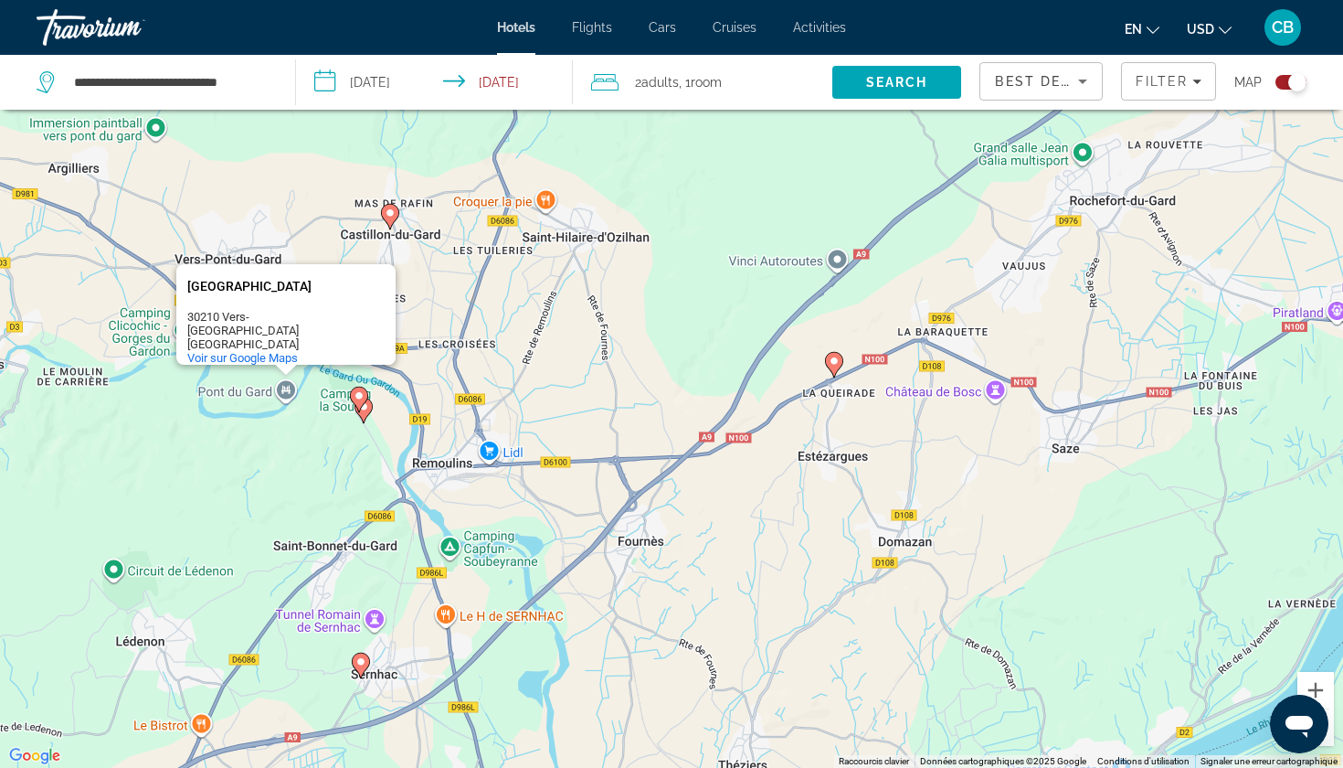
click at [171, 444] on div "Pour activer le glissement avec le clavier, appuyez sur Alt+Entrée. Une fois ce…" at bounding box center [671, 384] width 1343 height 768
click at [306, 209] on div "Pour activer le glissement avec le clavier, appuyez sur Alt+Entrée. Une fois ce…" at bounding box center [671, 384] width 1343 height 768
click at [389, 219] on icon "Main content" at bounding box center [390, 217] width 16 height 24
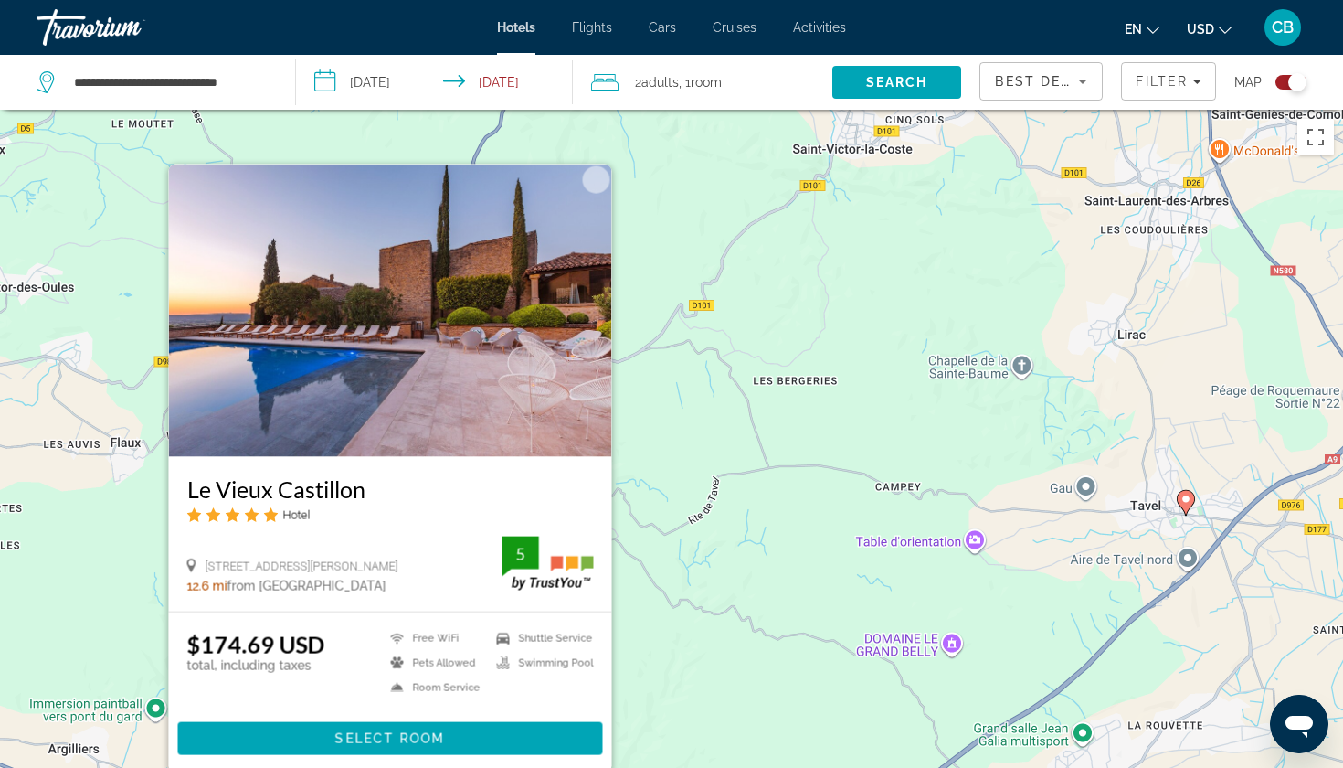
click at [328, 495] on h3 "Le Vieux Castillon" at bounding box center [390, 488] width 407 height 27
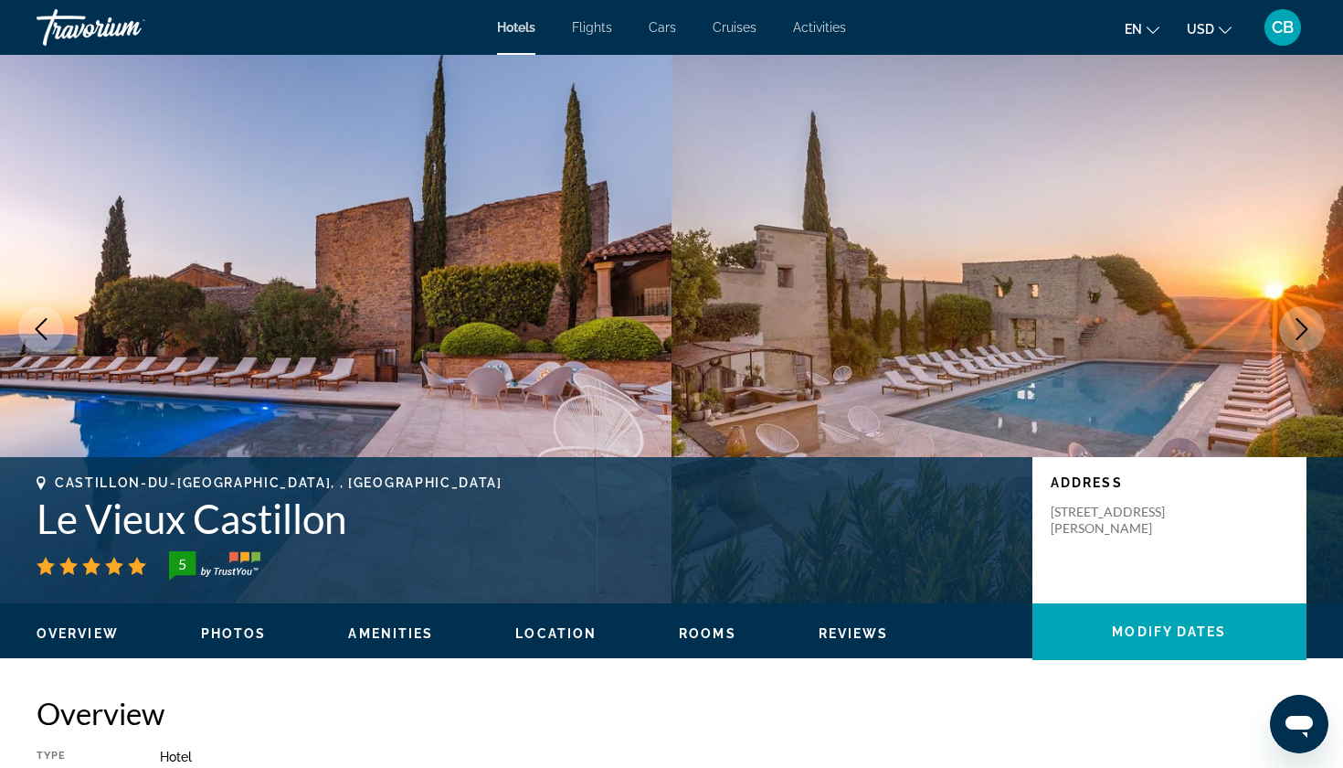
click at [1299, 332] on icon "Next image" at bounding box center [1302, 329] width 22 height 22
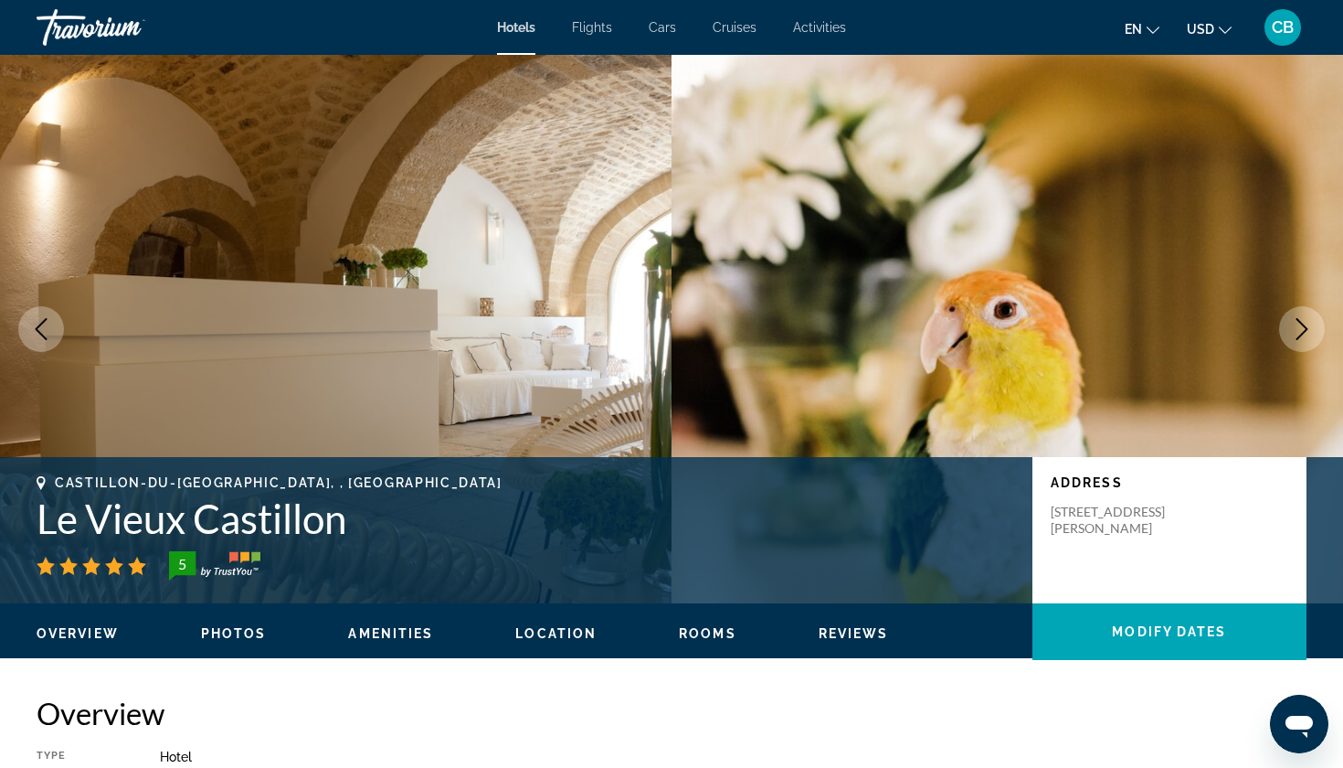
click at [1299, 332] on icon "Next image" at bounding box center [1302, 329] width 22 height 22
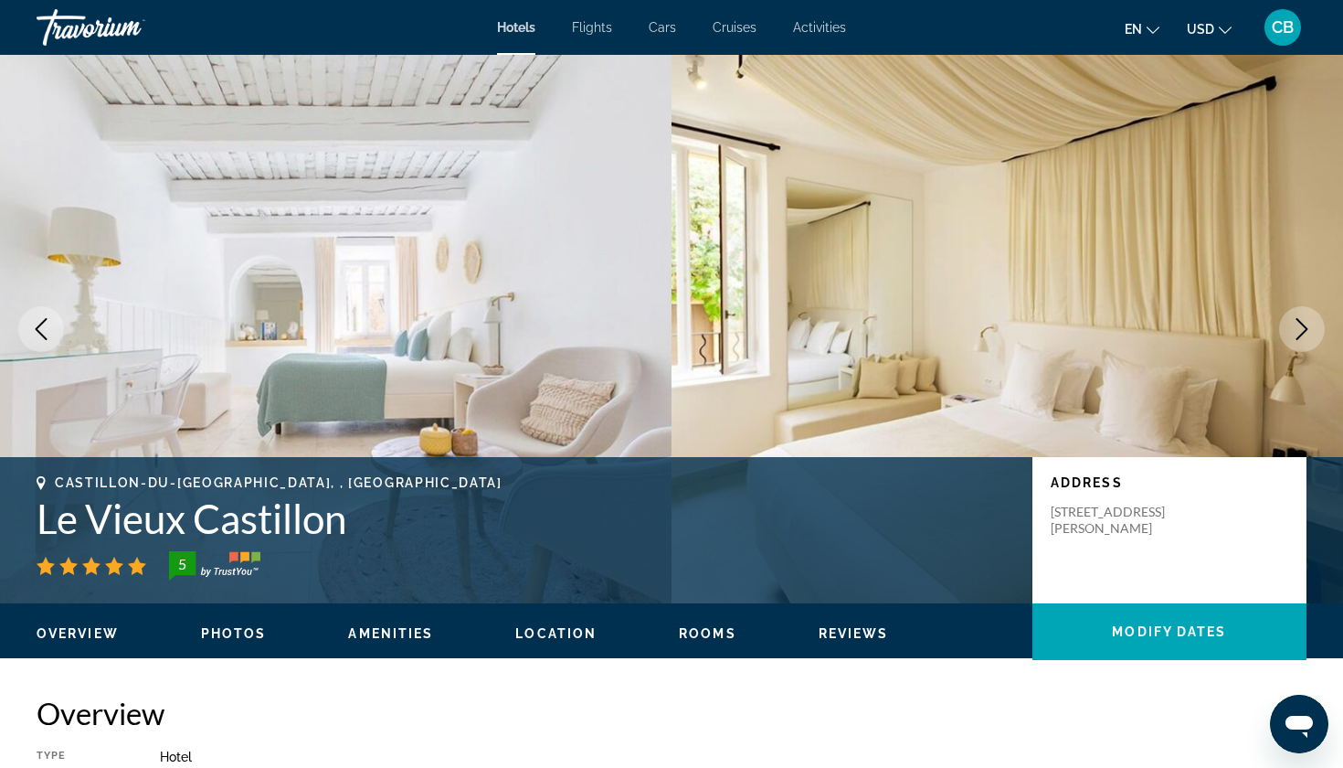
click at [1299, 332] on icon "Next image" at bounding box center [1302, 329] width 22 height 22
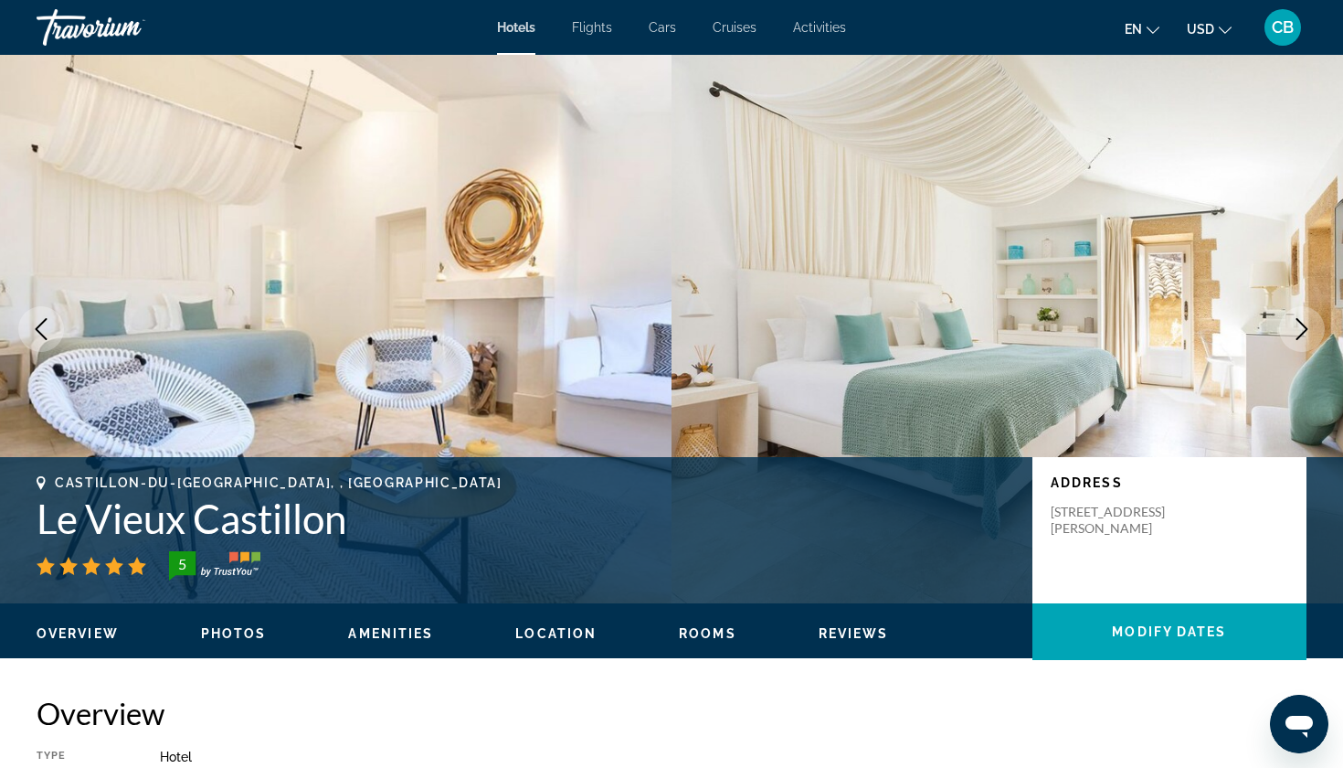
click at [1299, 332] on icon "Next image" at bounding box center [1302, 329] width 22 height 22
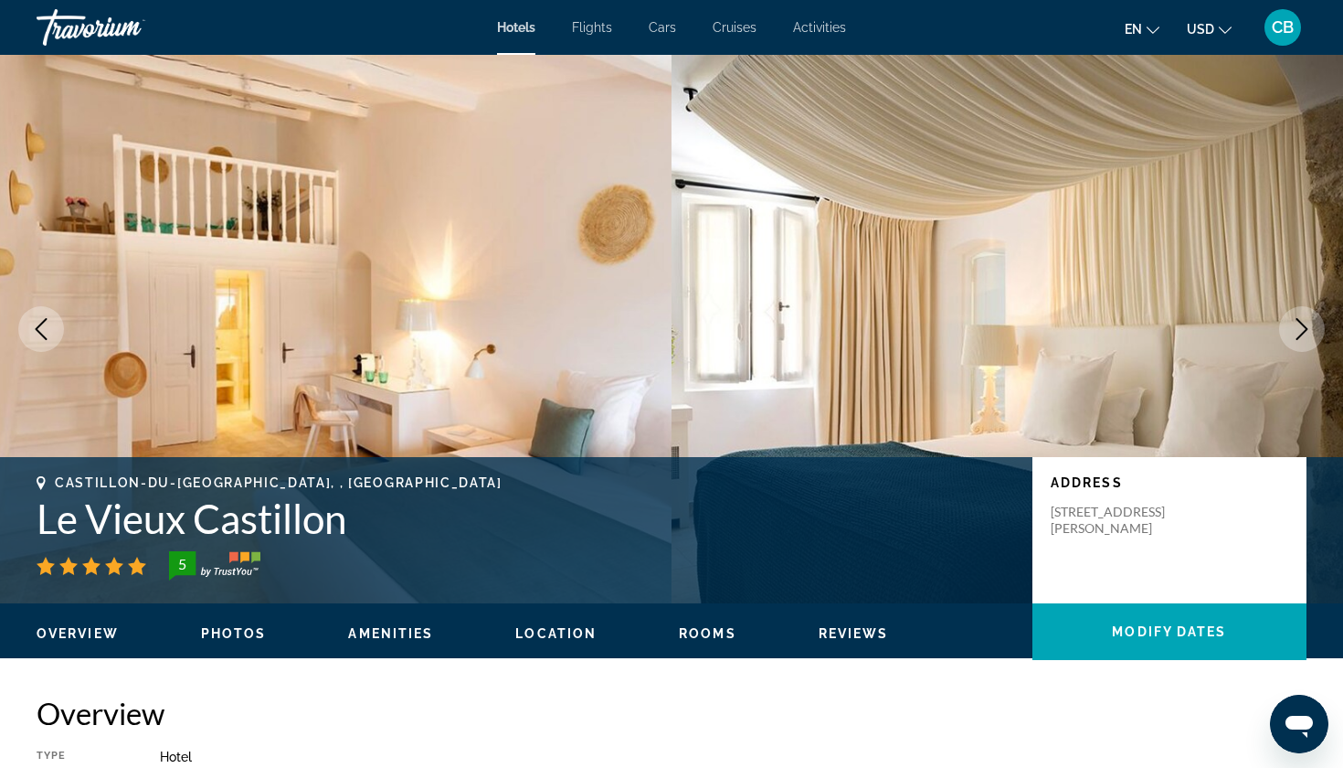
click at [1299, 332] on icon "Next image" at bounding box center [1302, 329] width 22 height 22
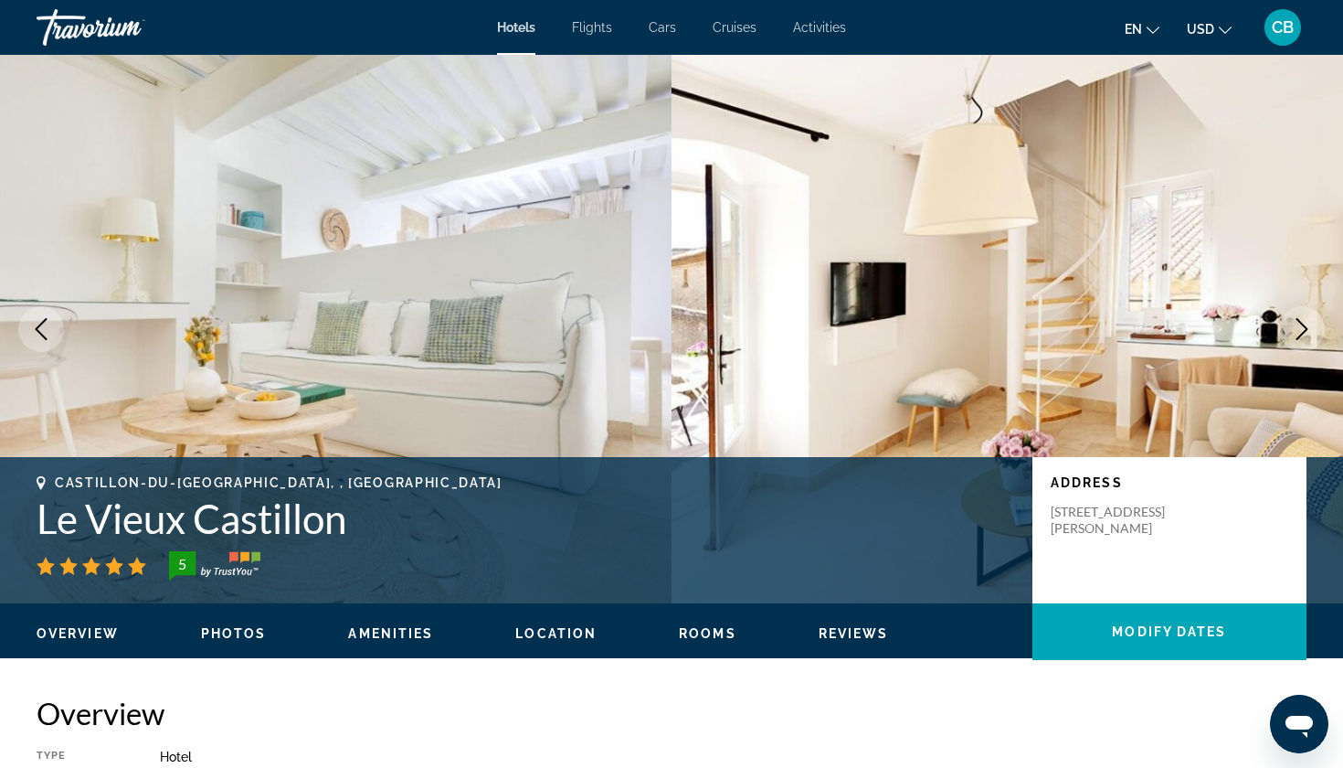
click at [1299, 332] on icon "Next image" at bounding box center [1302, 329] width 22 height 22
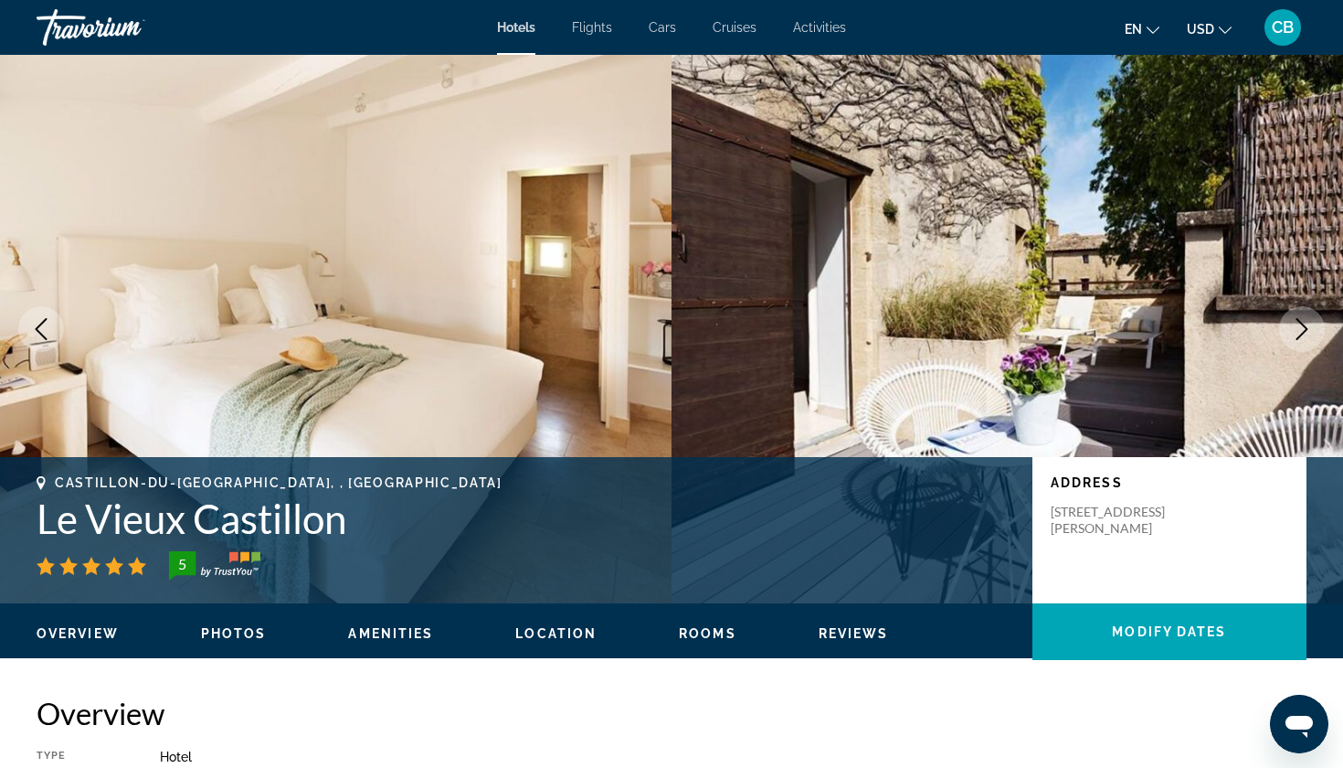
click at [1299, 332] on icon "Next image" at bounding box center [1302, 329] width 22 height 22
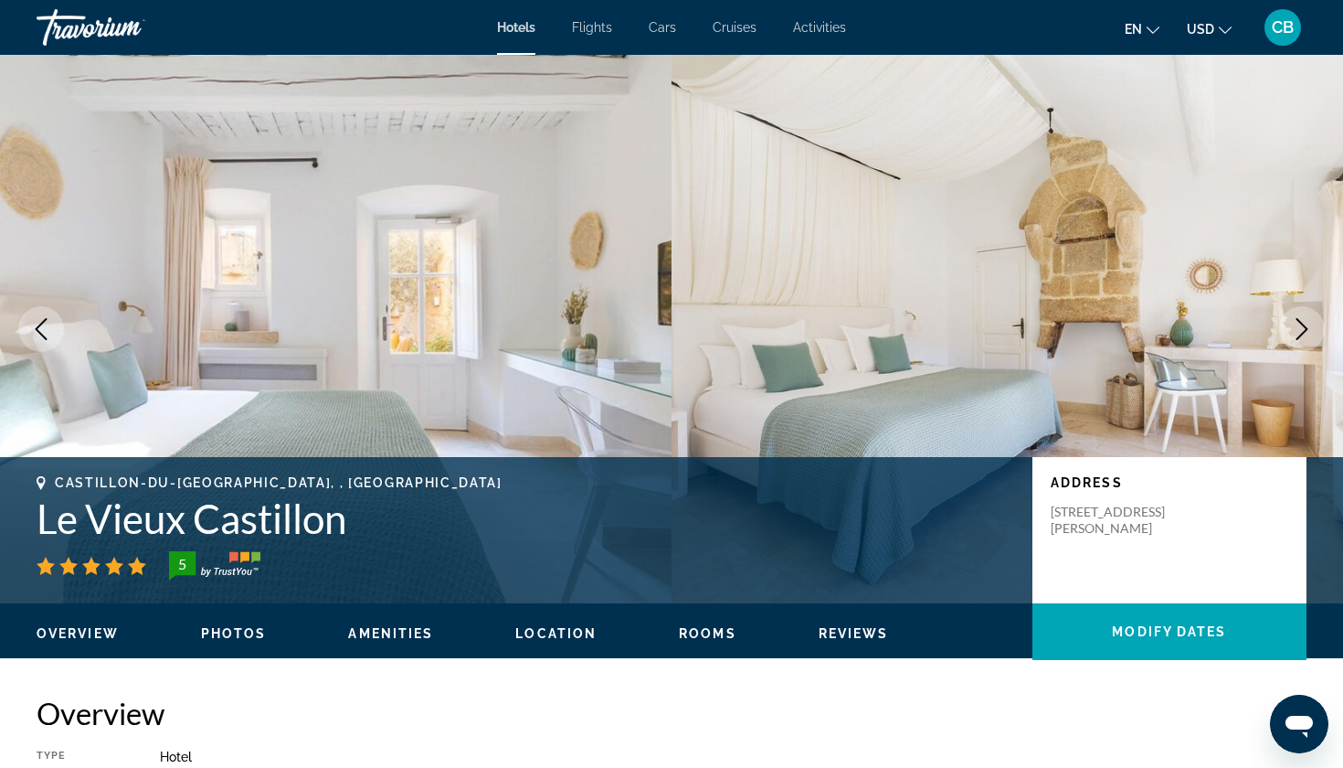
click at [1299, 332] on icon "Next image" at bounding box center [1302, 329] width 22 height 22
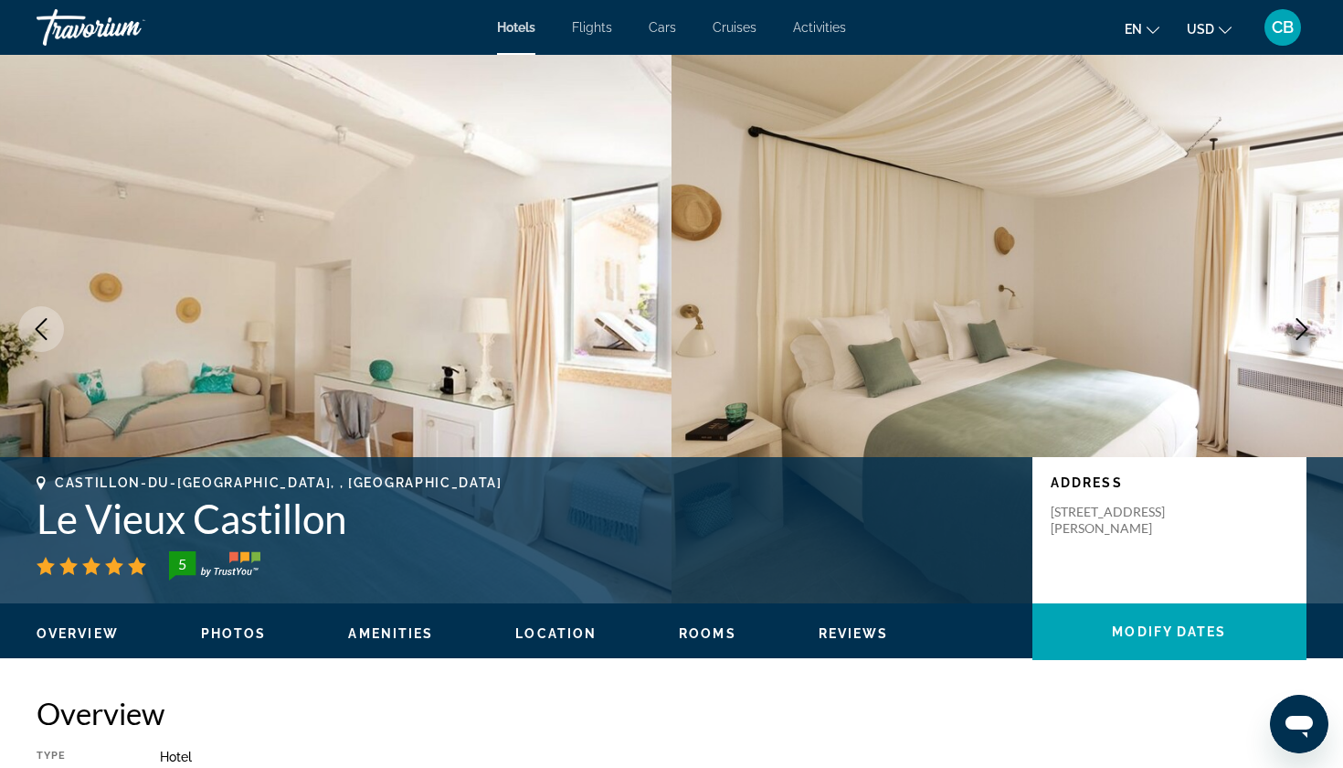
click at [1299, 332] on icon "Next image" at bounding box center [1302, 329] width 22 height 22
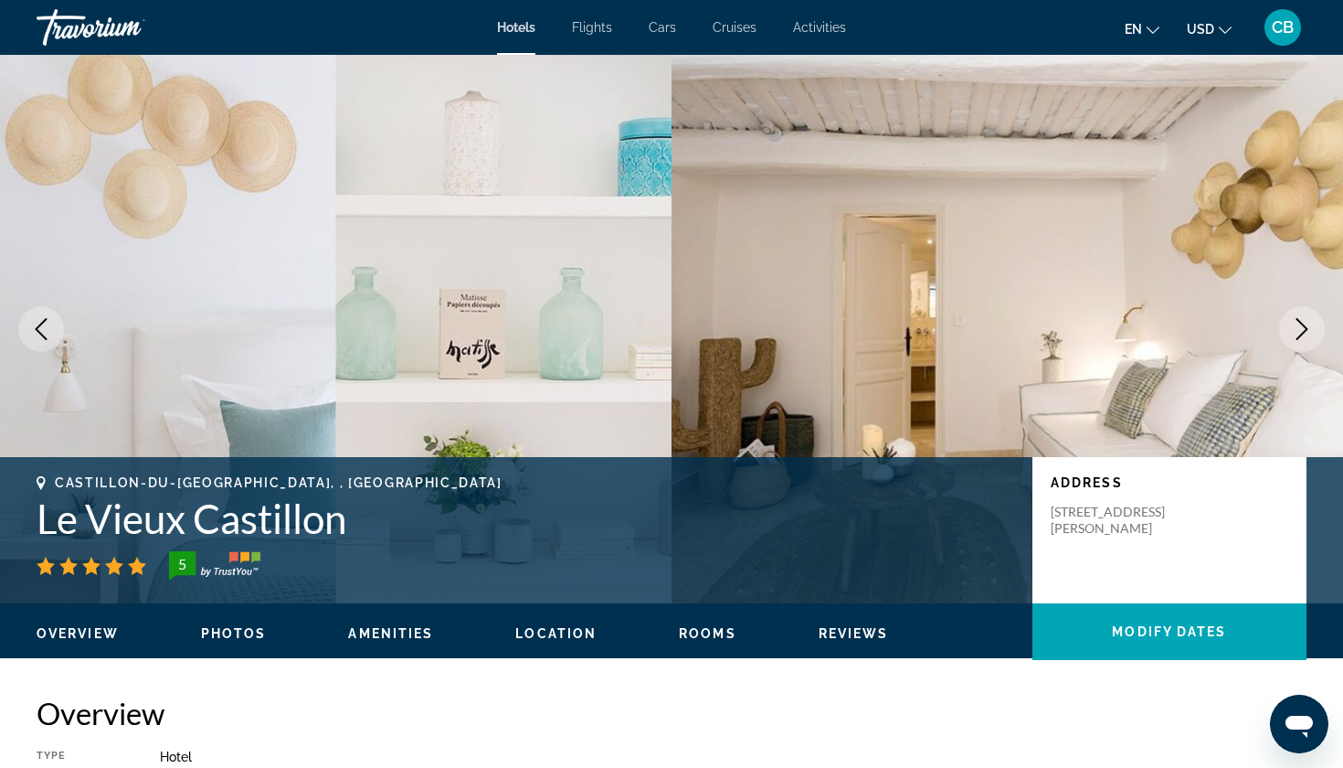
click at [1299, 332] on icon "Next image" at bounding box center [1302, 329] width 22 height 22
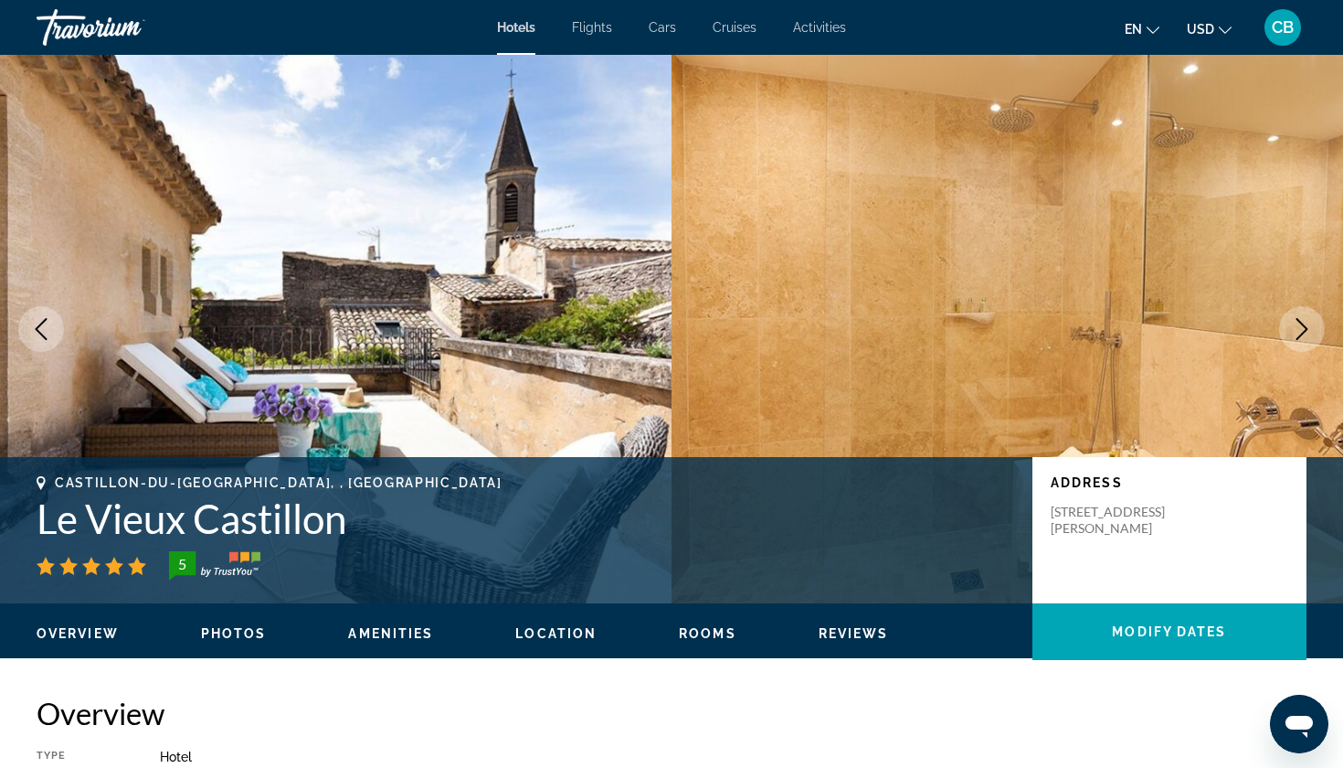
click at [1299, 332] on icon "Next image" at bounding box center [1302, 329] width 22 height 22
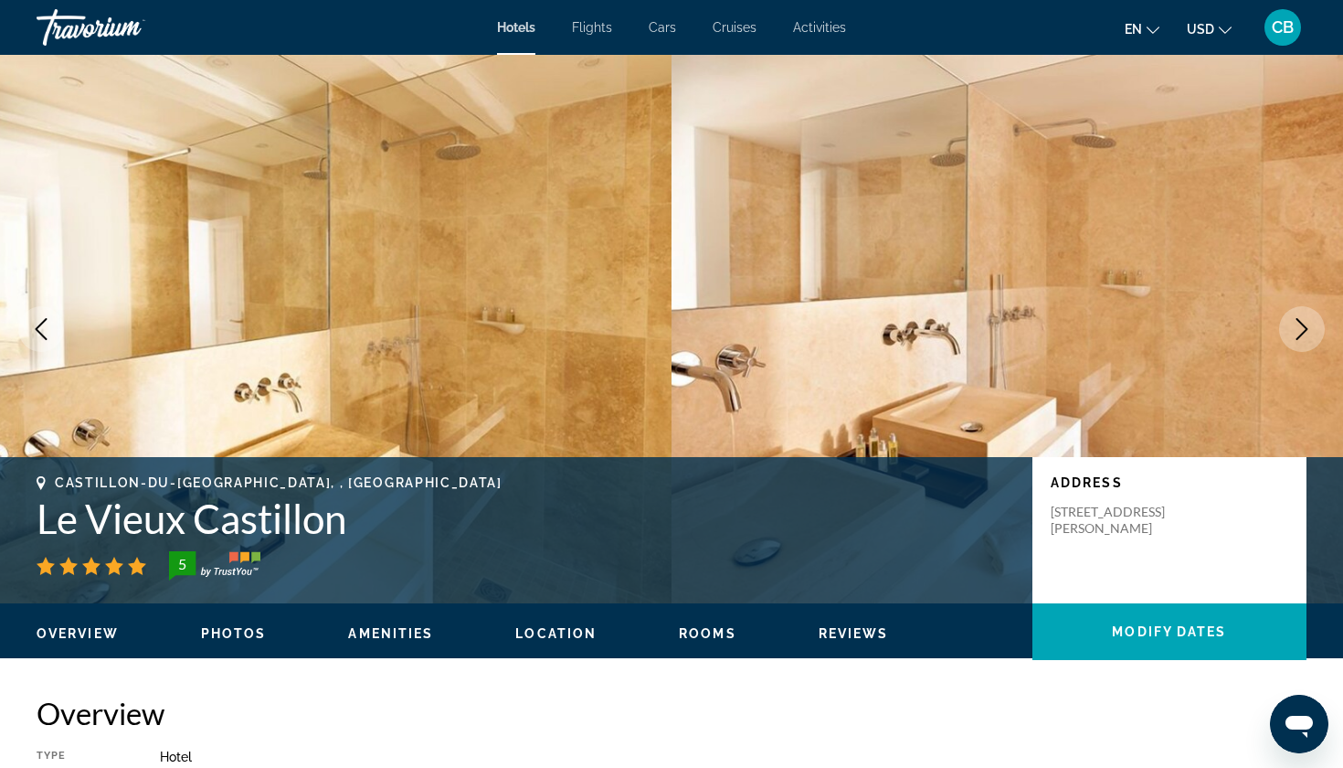
click at [1299, 332] on icon "Next image" at bounding box center [1302, 329] width 22 height 22
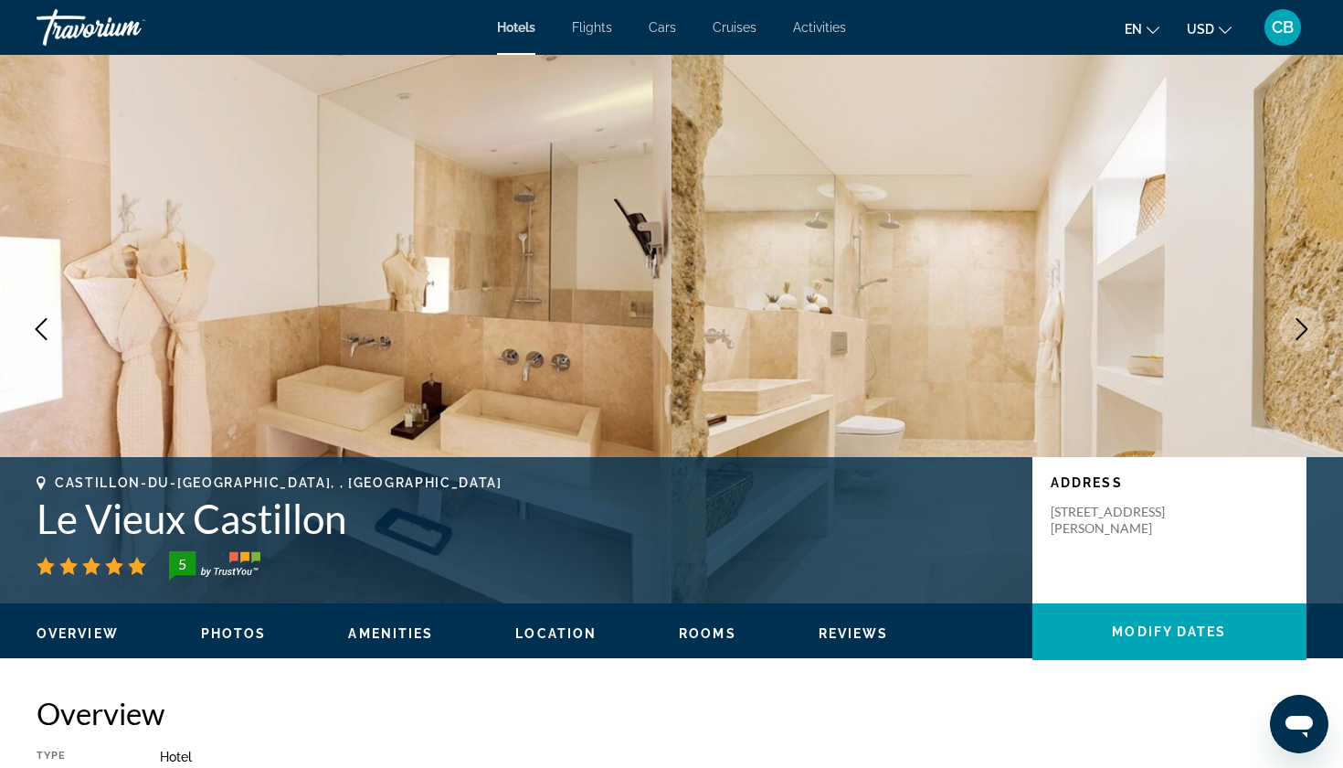
click at [1299, 332] on icon "Next image" at bounding box center [1302, 329] width 22 height 22
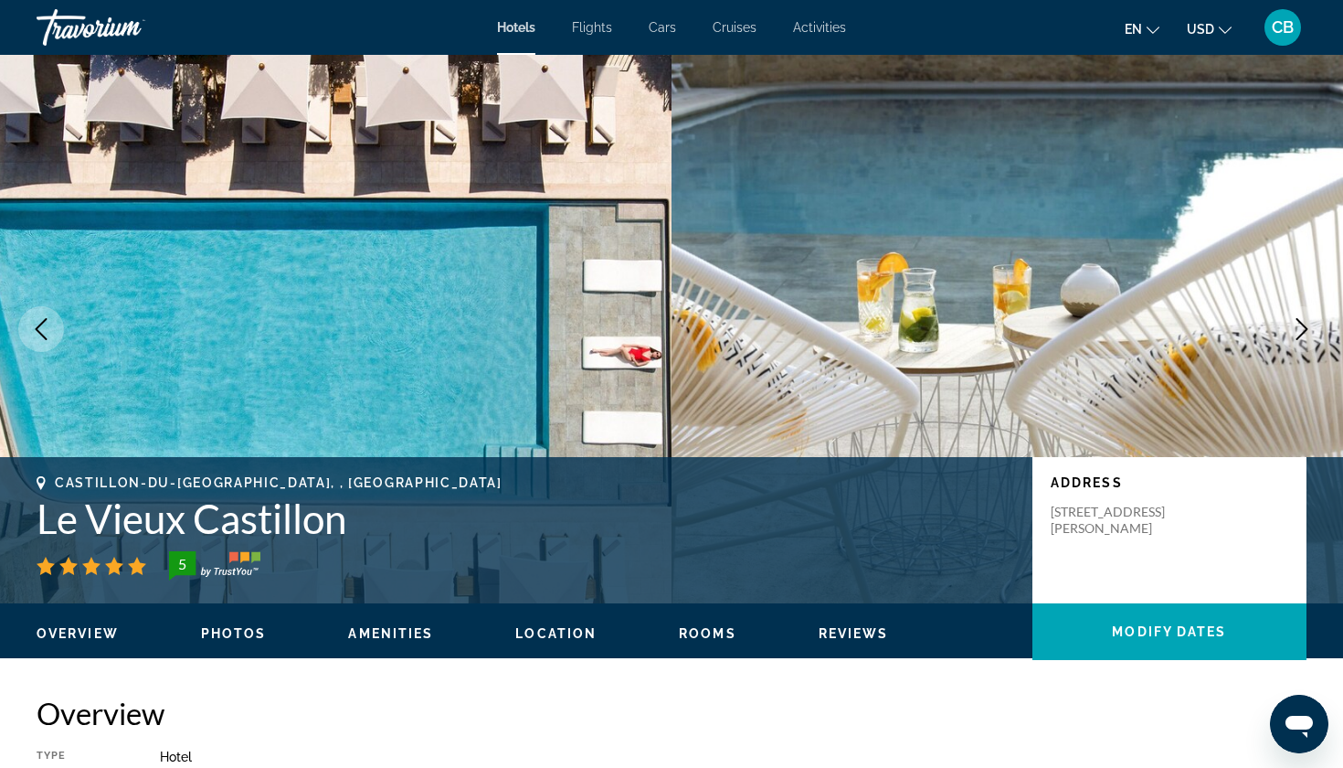
click at [1299, 332] on icon "Next image" at bounding box center [1302, 329] width 22 height 22
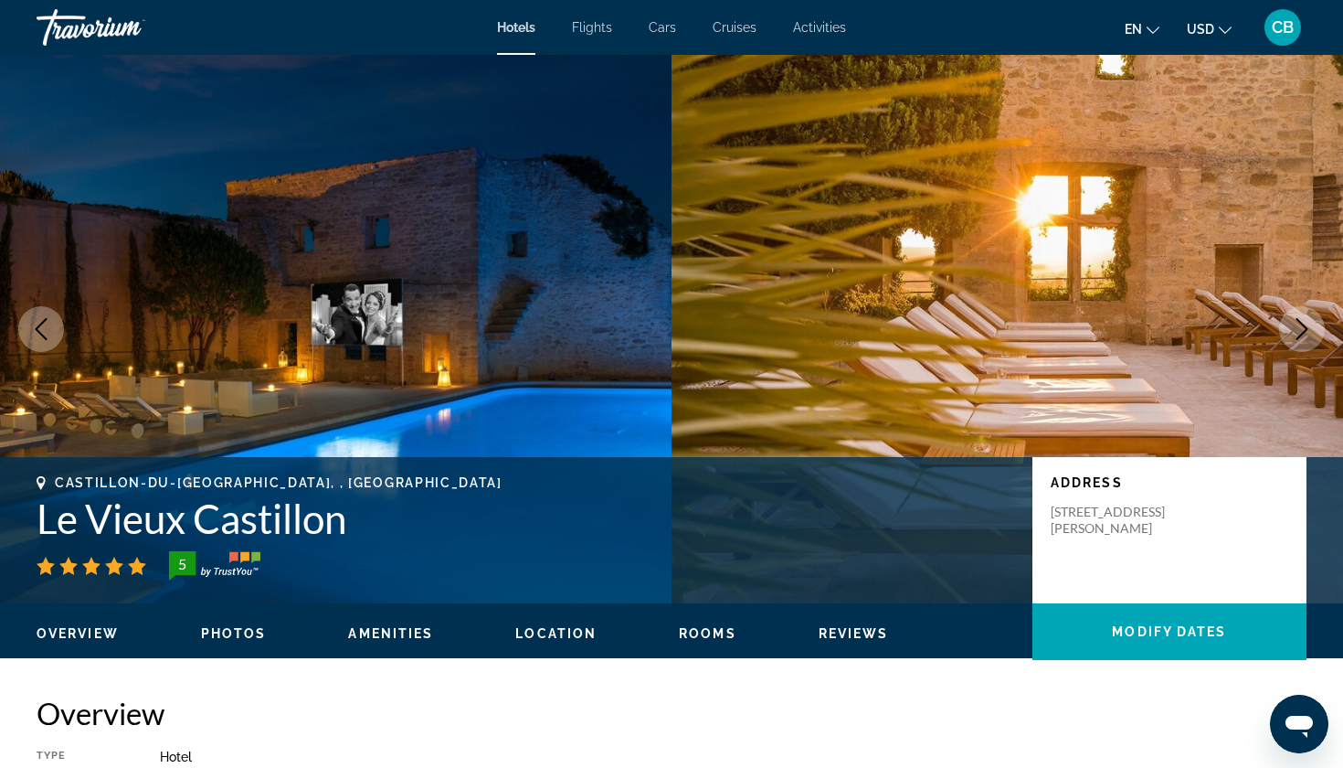
click at [1299, 332] on icon "Next image" at bounding box center [1302, 329] width 22 height 22
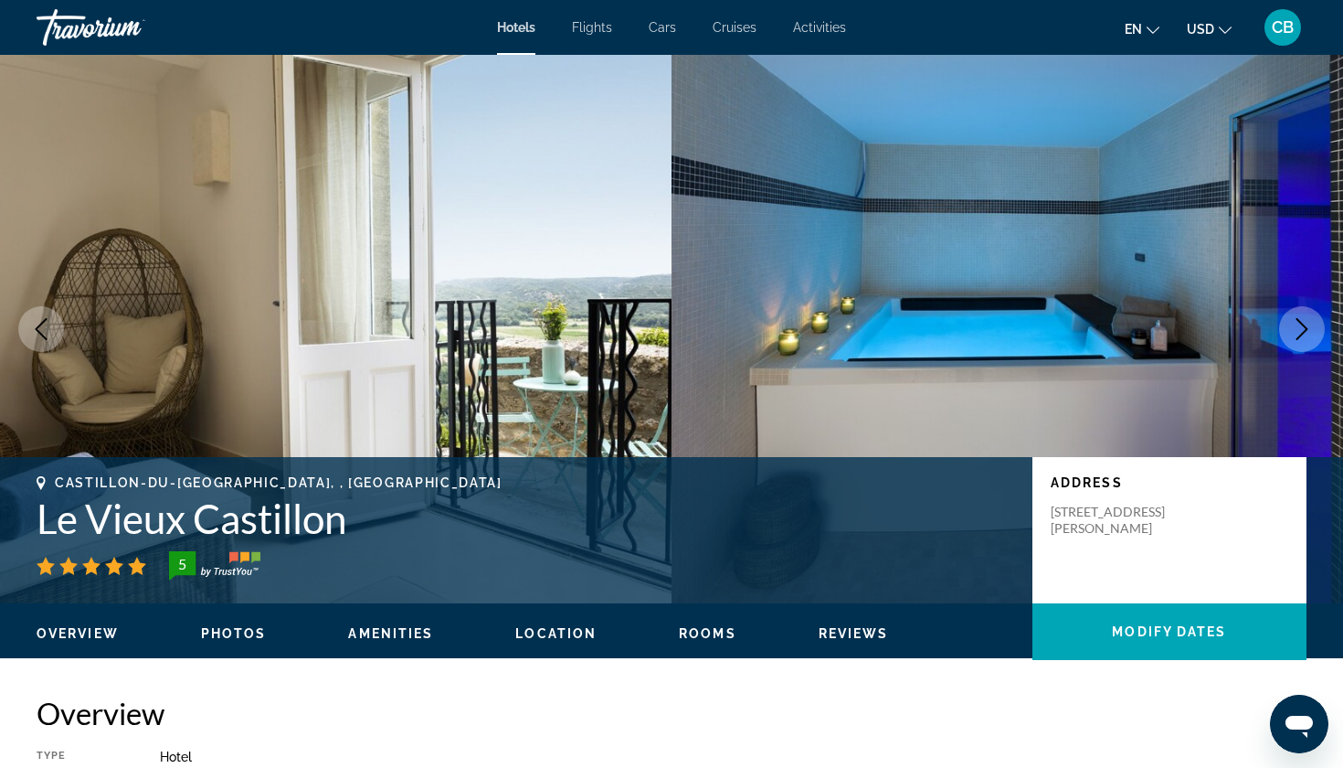
click at [1299, 332] on icon "Next image" at bounding box center [1302, 329] width 22 height 22
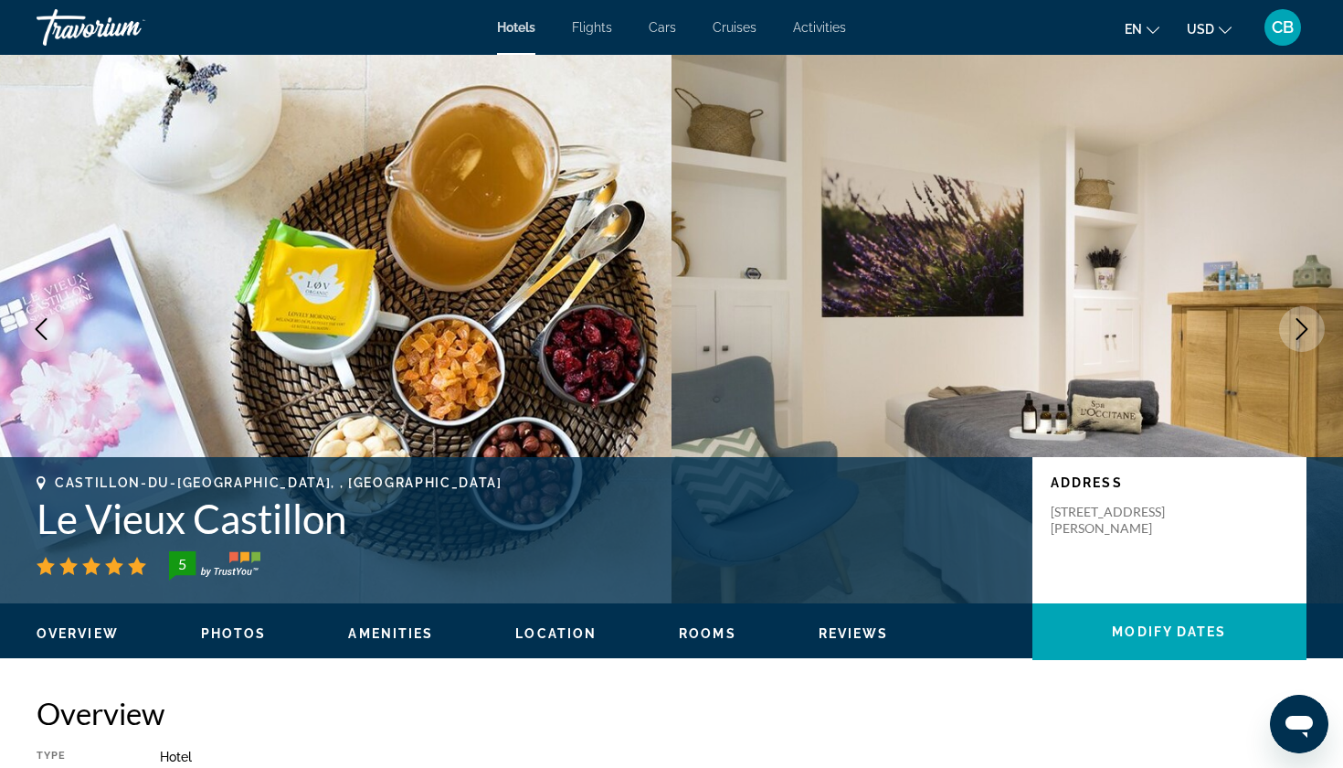
click at [1299, 332] on icon "Next image" at bounding box center [1302, 329] width 22 height 22
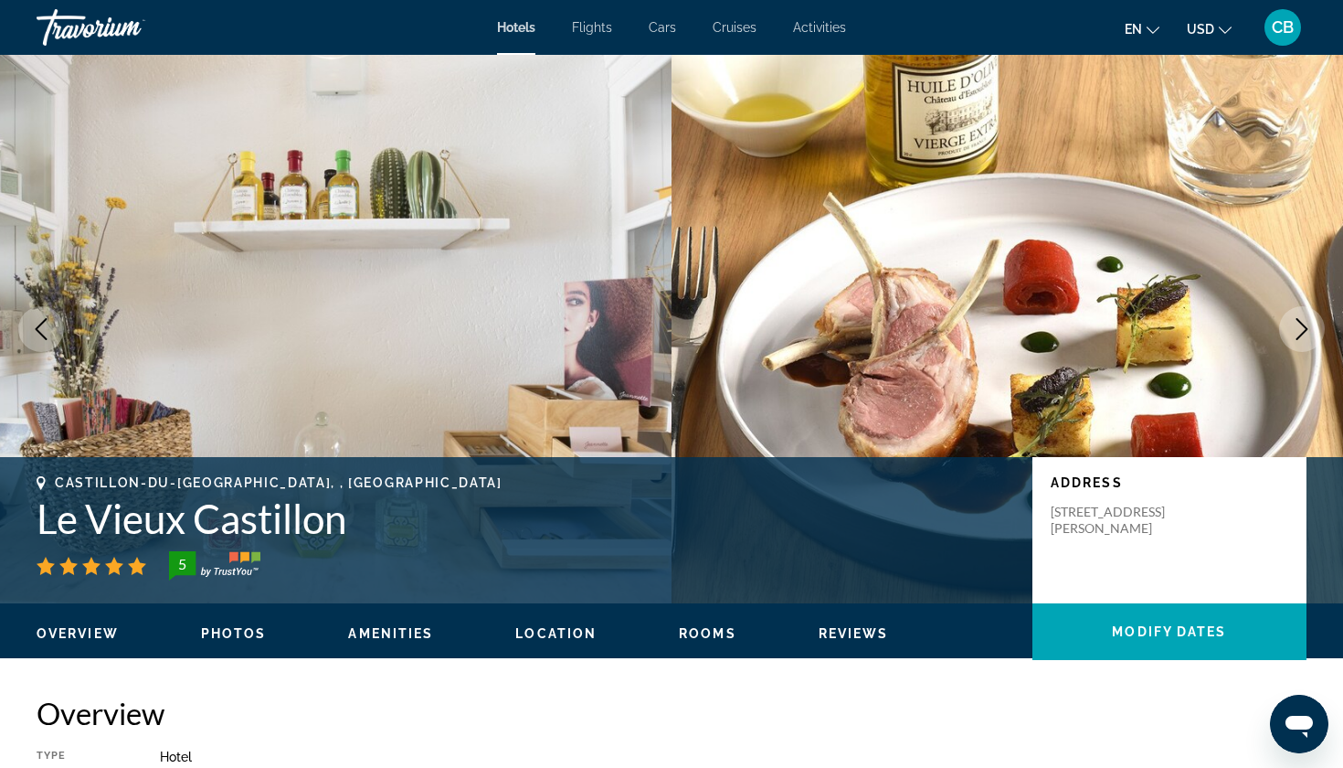
click at [1299, 332] on icon "Next image" at bounding box center [1302, 329] width 22 height 22
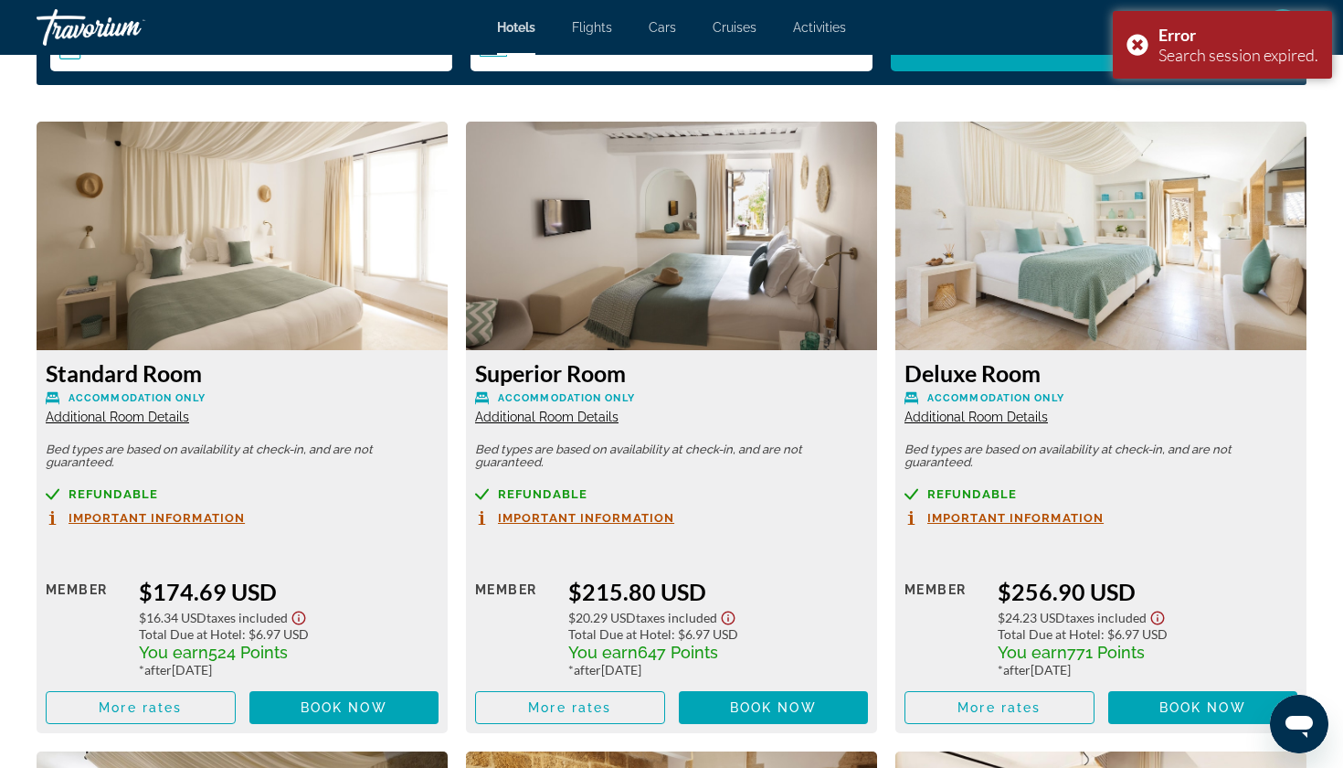
scroll to position [2405, 0]
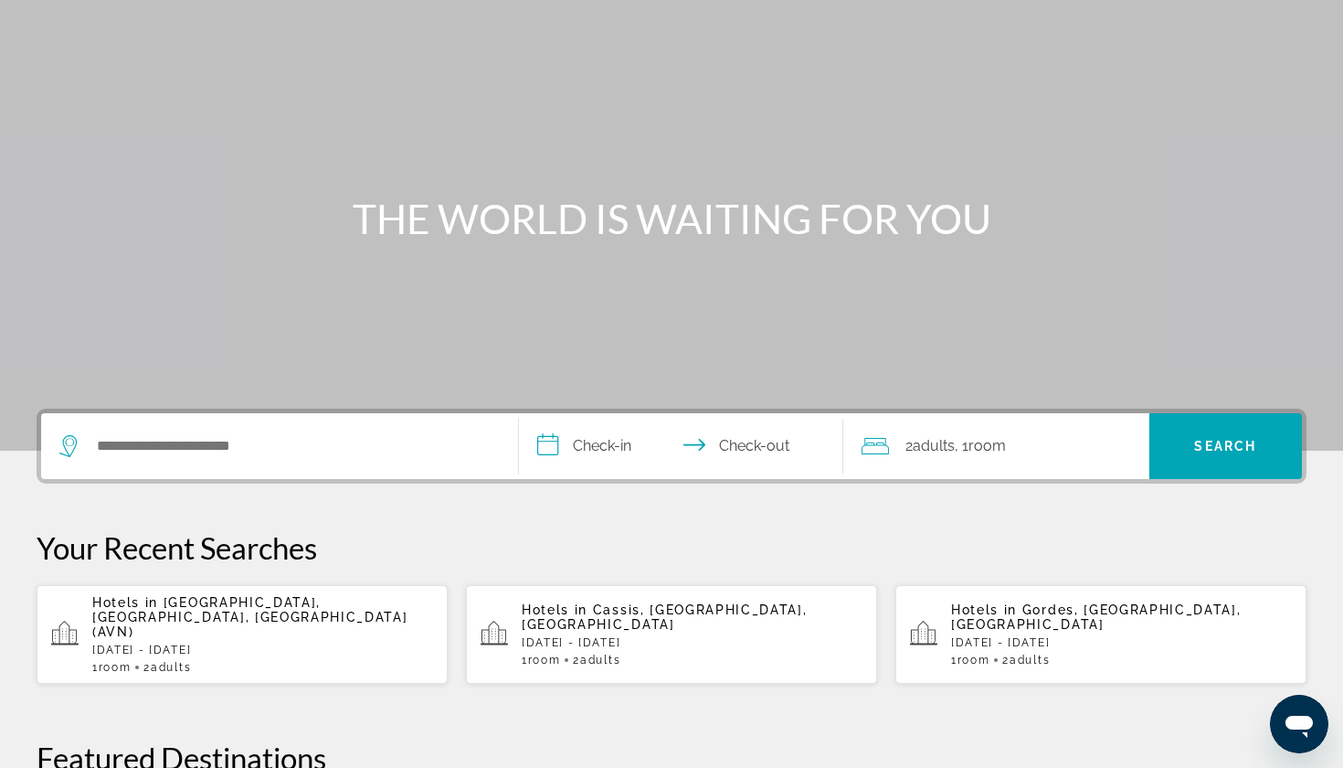
scroll to position [35, 0]
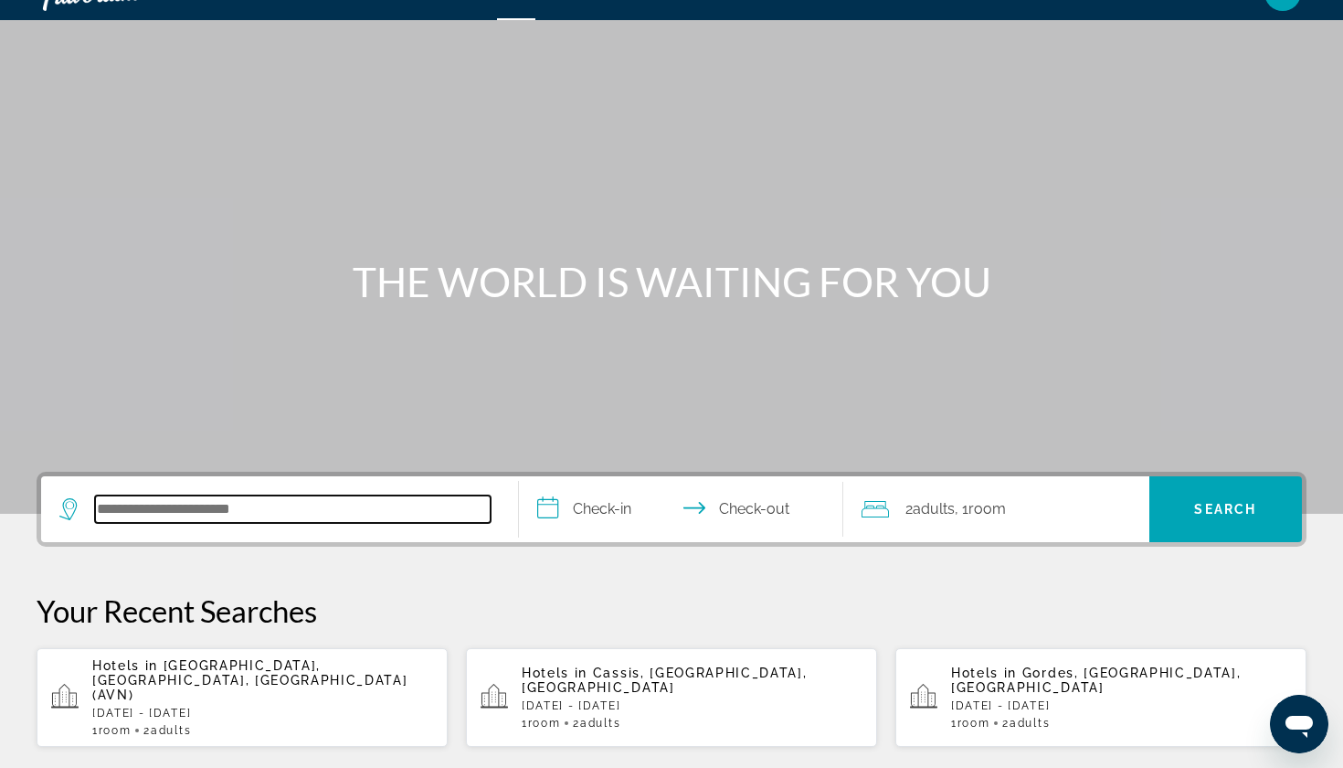
click at [258, 507] on input "Search hotel destination" at bounding box center [293, 508] width 396 height 27
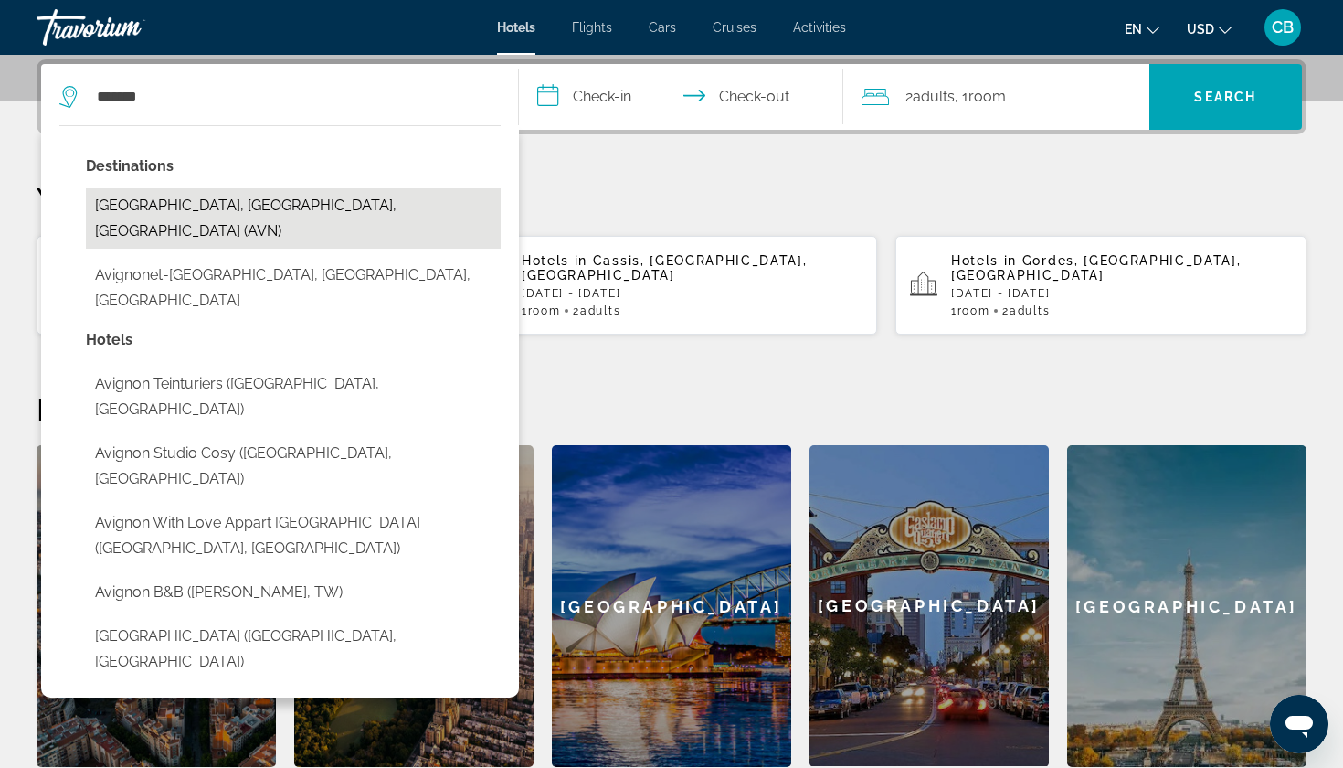
click at [215, 208] on button "[GEOGRAPHIC_DATA], [GEOGRAPHIC_DATA], [GEOGRAPHIC_DATA] (AVN)" at bounding box center [293, 218] width 415 height 60
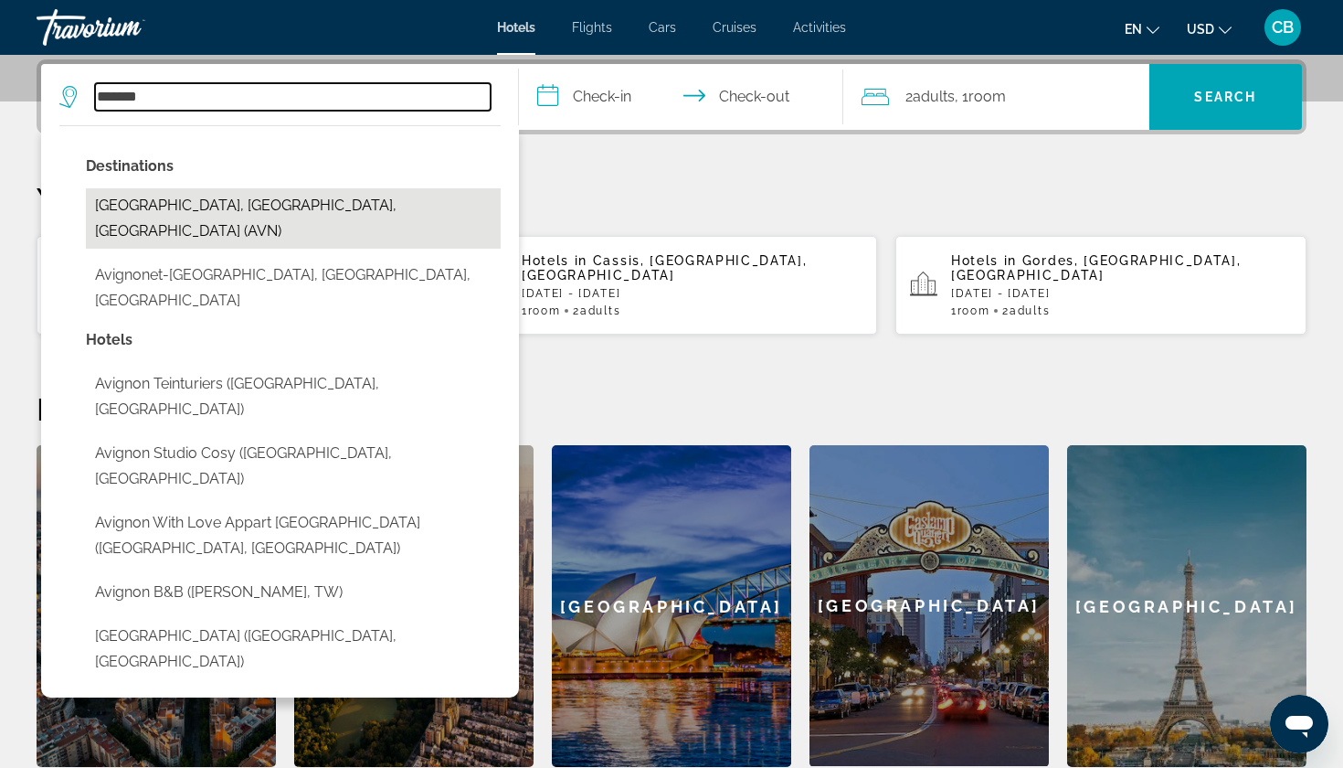
type input "**********"
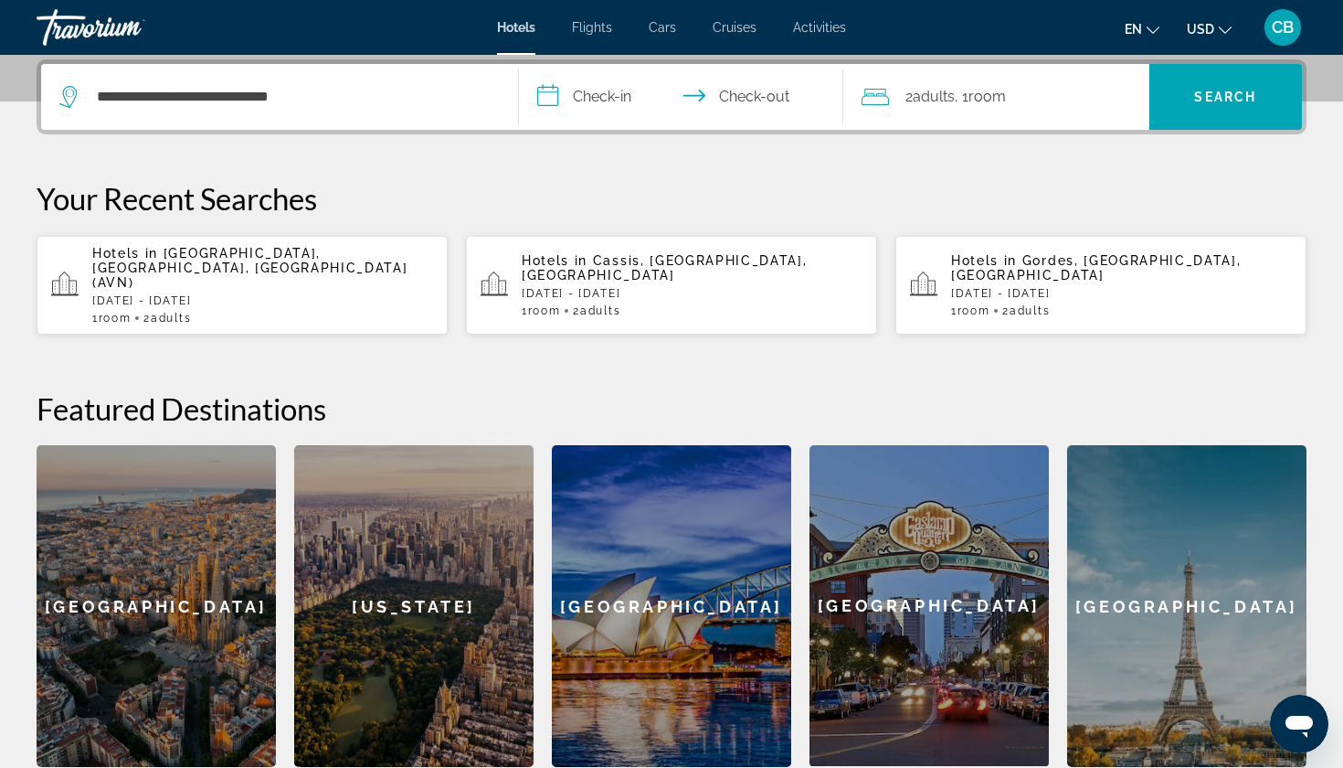
click at [576, 78] on input "**********" at bounding box center [685, 99] width 332 height 71
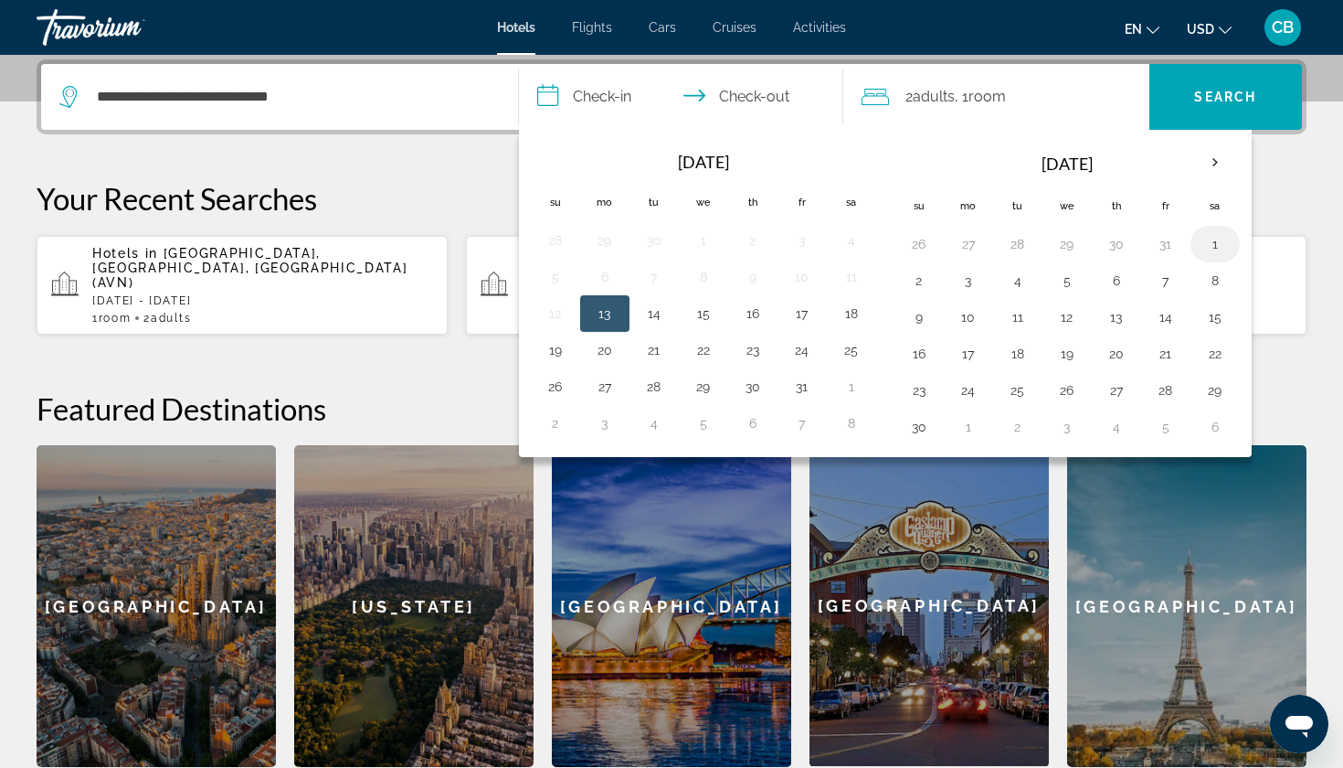
click at [1213, 260] on td "1" at bounding box center [1215, 244] width 49 height 37
click at [1219, 237] on button "1" at bounding box center [1215, 244] width 29 height 26
click at [937, 274] on td "2" at bounding box center [919, 280] width 49 height 37
click at [913, 275] on button "2" at bounding box center [919, 281] width 29 height 26
type input "**********"
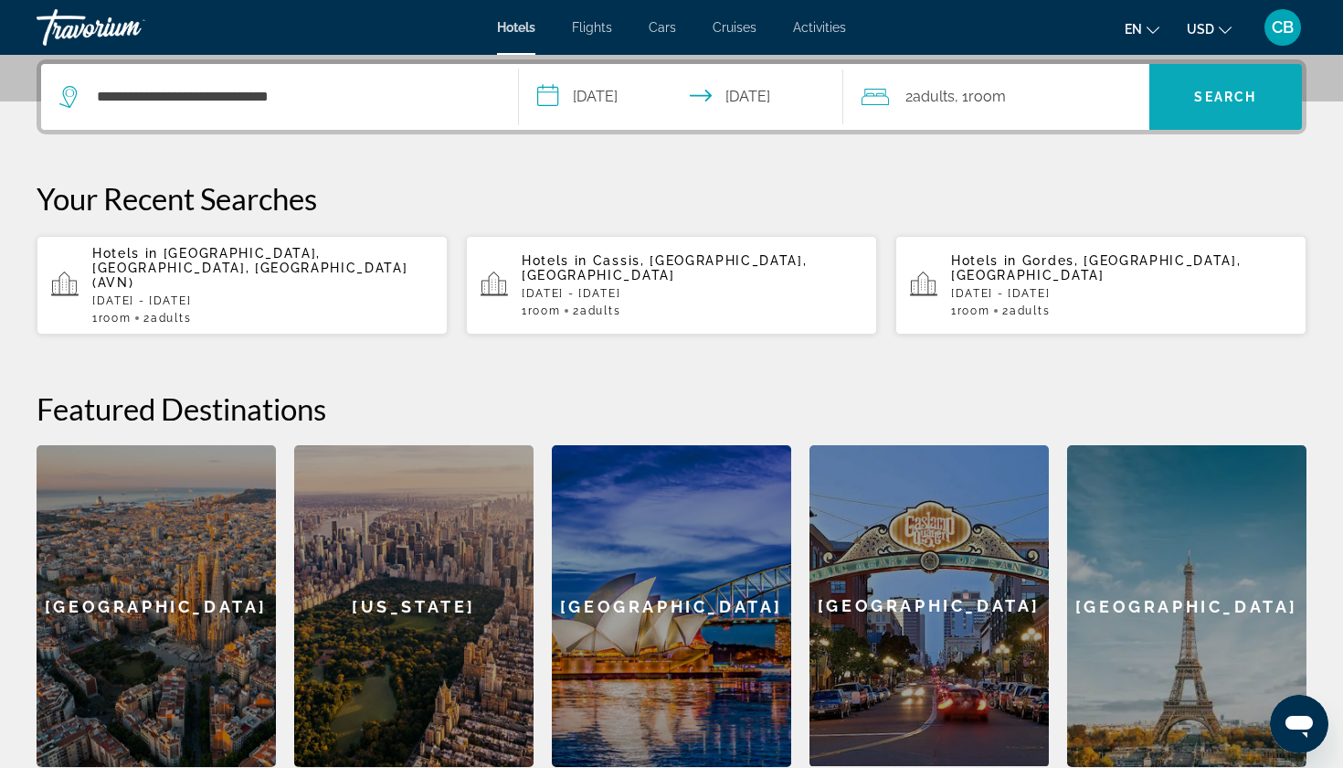
click at [1179, 101] on span "Search" at bounding box center [1227, 97] width 154 height 44
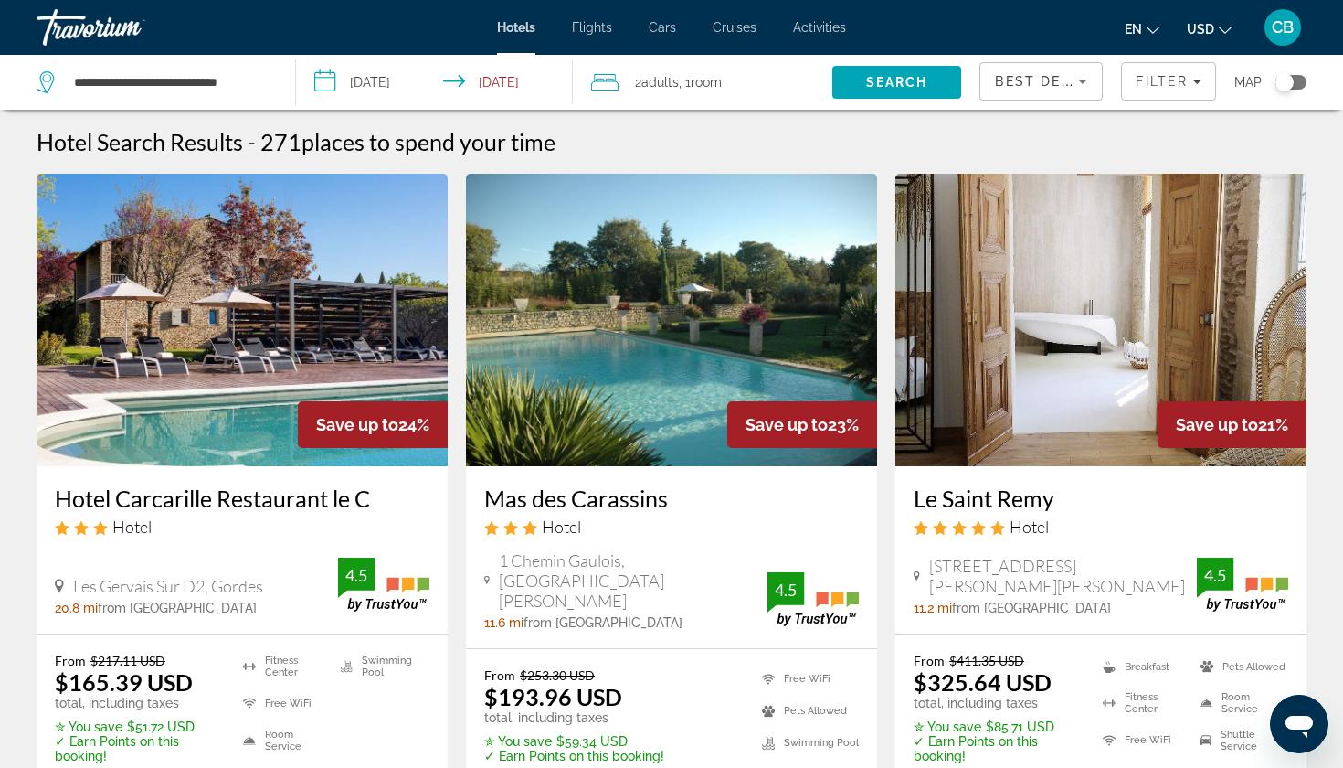
click at [1299, 76] on div "Toggle map" at bounding box center [1291, 82] width 31 height 15
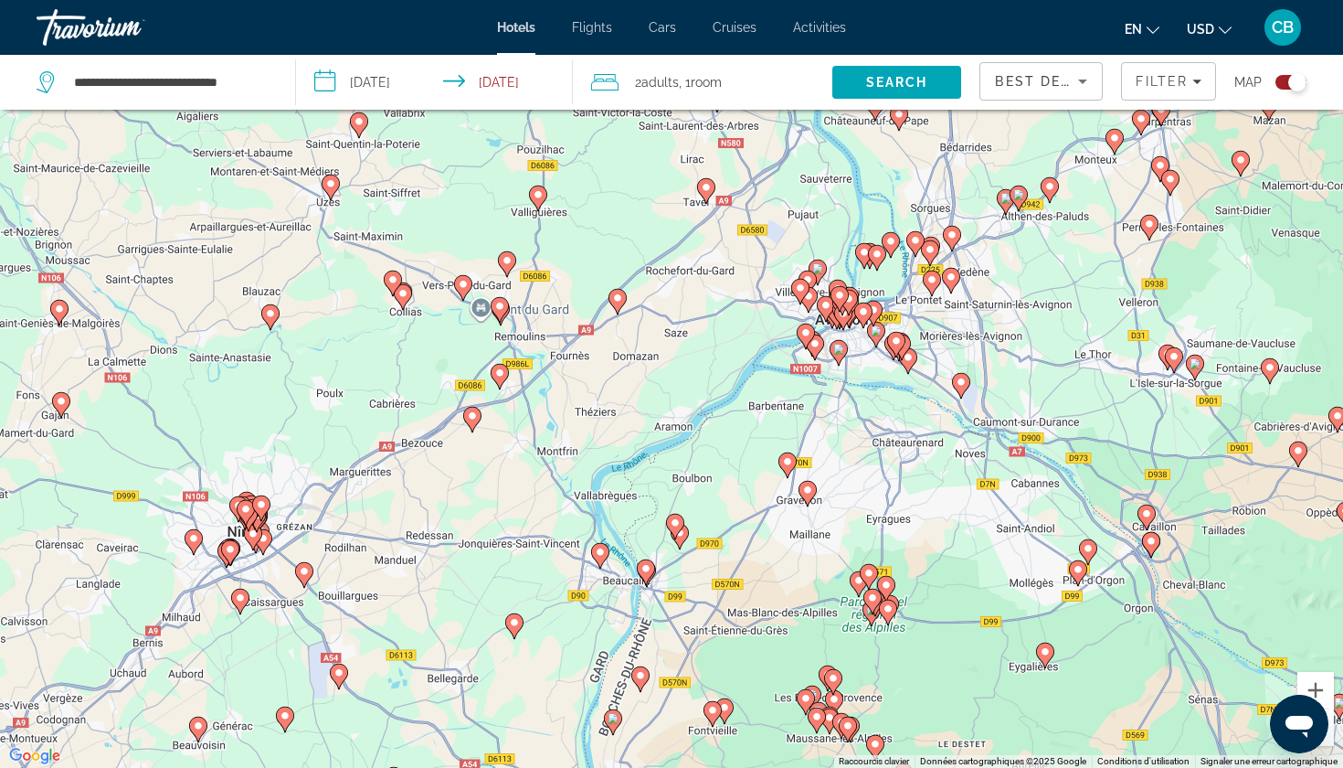
click at [408, 296] on image "Main content" at bounding box center [403, 293] width 11 height 11
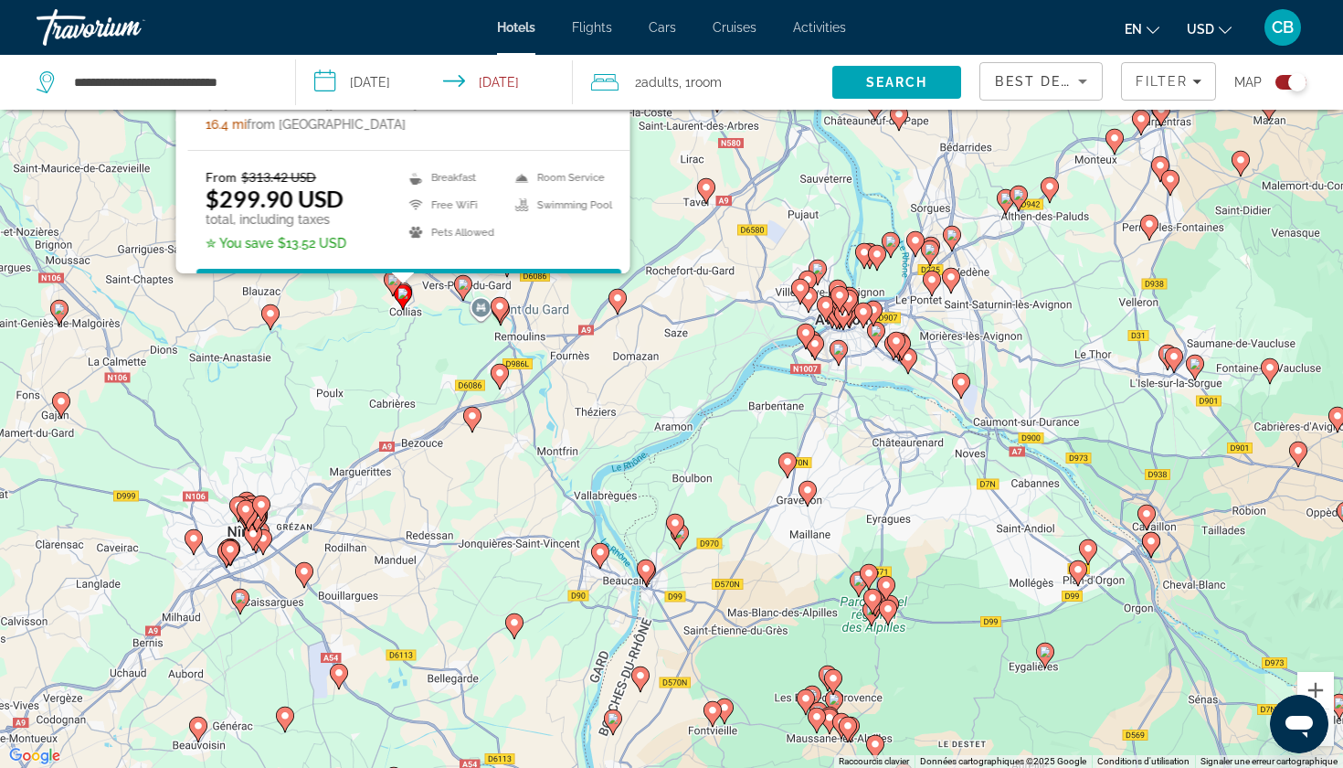
scroll to position [0, 0]
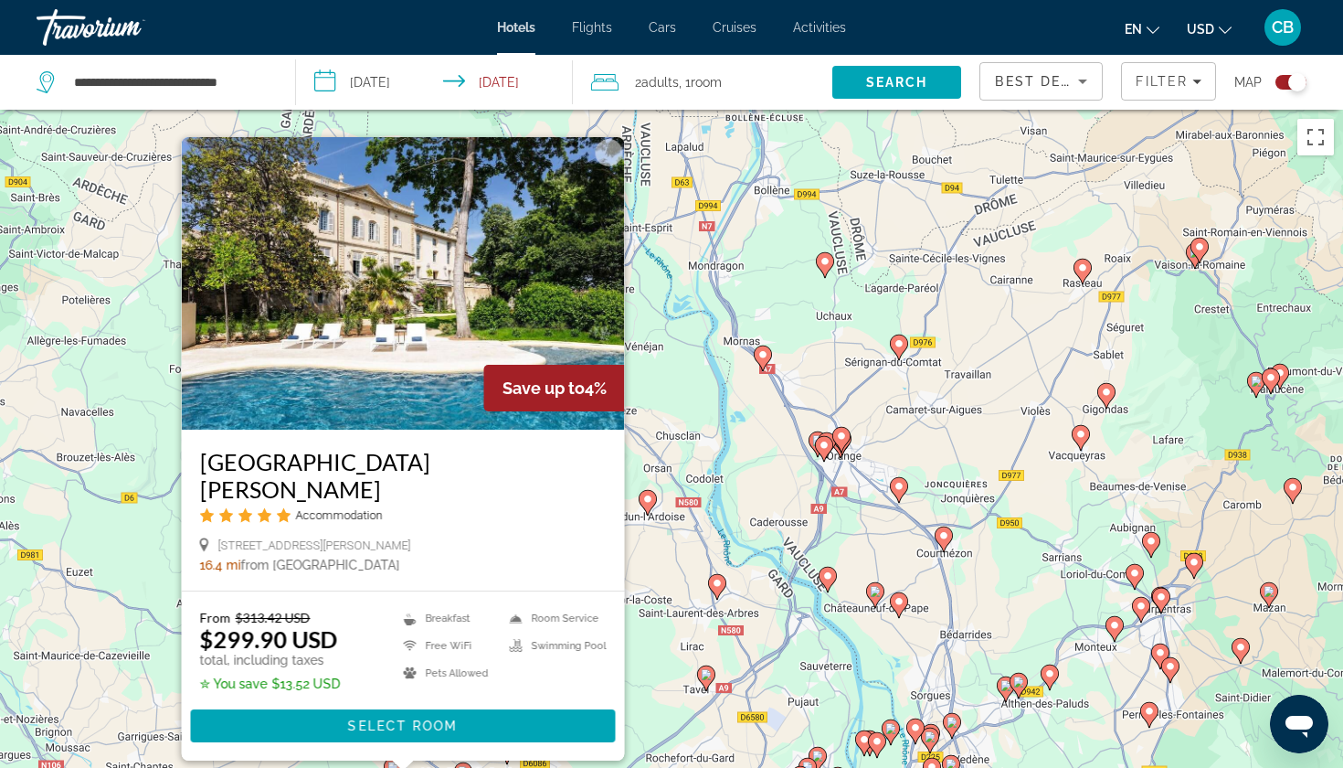
click at [132, 477] on div "Pour activer le glissement avec le clavier, appuyez sur Alt+Entrée. Une fois ce…" at bounding box center [671, 494] width 1343 height 768
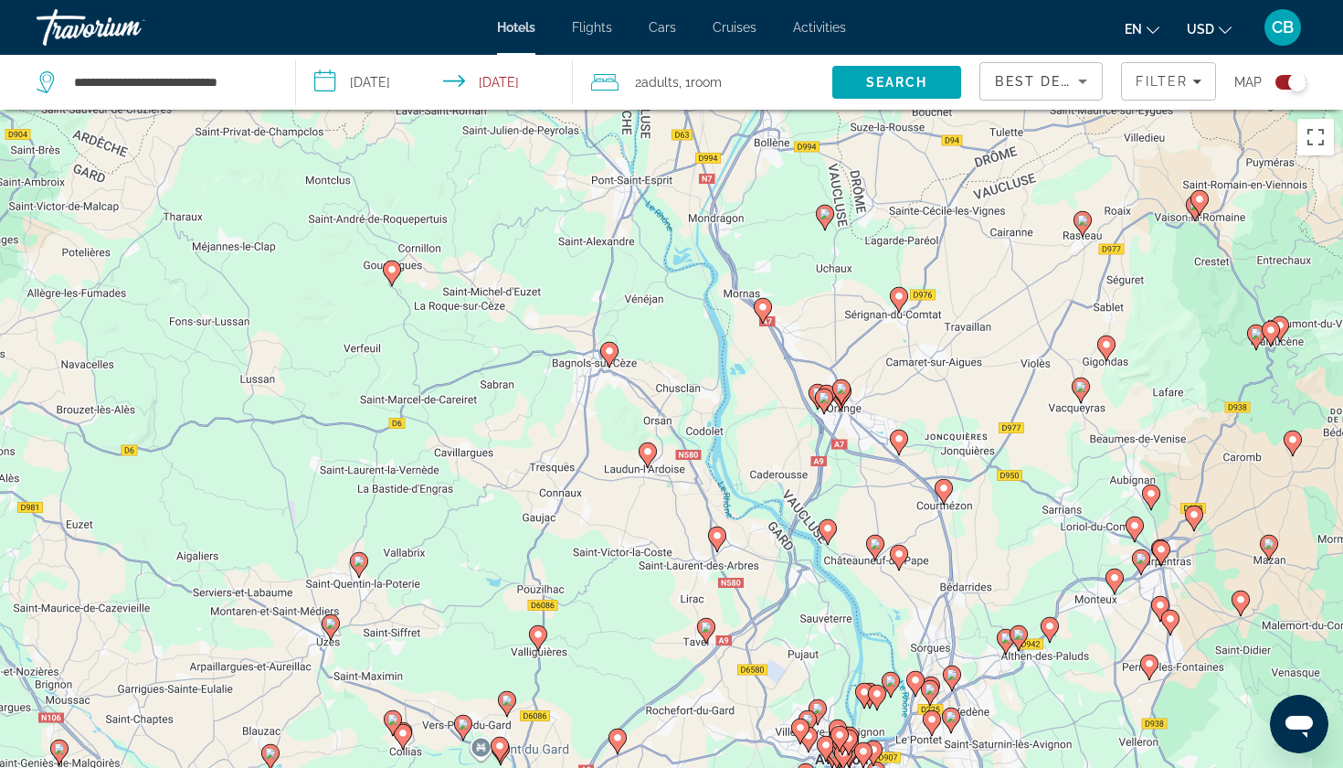
drag, startPoint x: 294, startPoint y: 560, endPoint x: 292, endPoint y: 318, distance: 242.2
click at [292, 318] on div "Pour activer le glissement avec le clavier, appuyez sur Alt+Entrée. Une fois ce…" at bounding box center [671, 494] width 1343 height 768
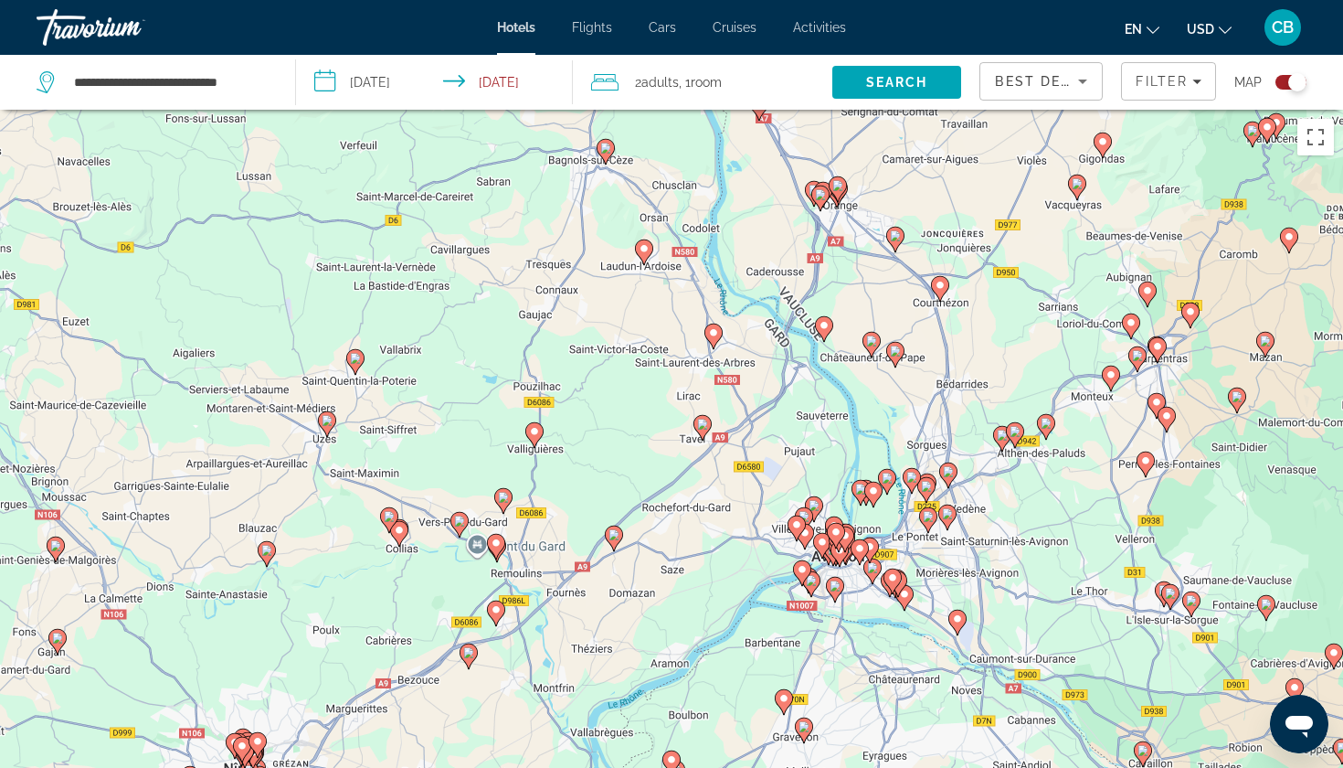
click at [359, 362] on image "Main content" at bounding box center [355, 358] width 11 height 11
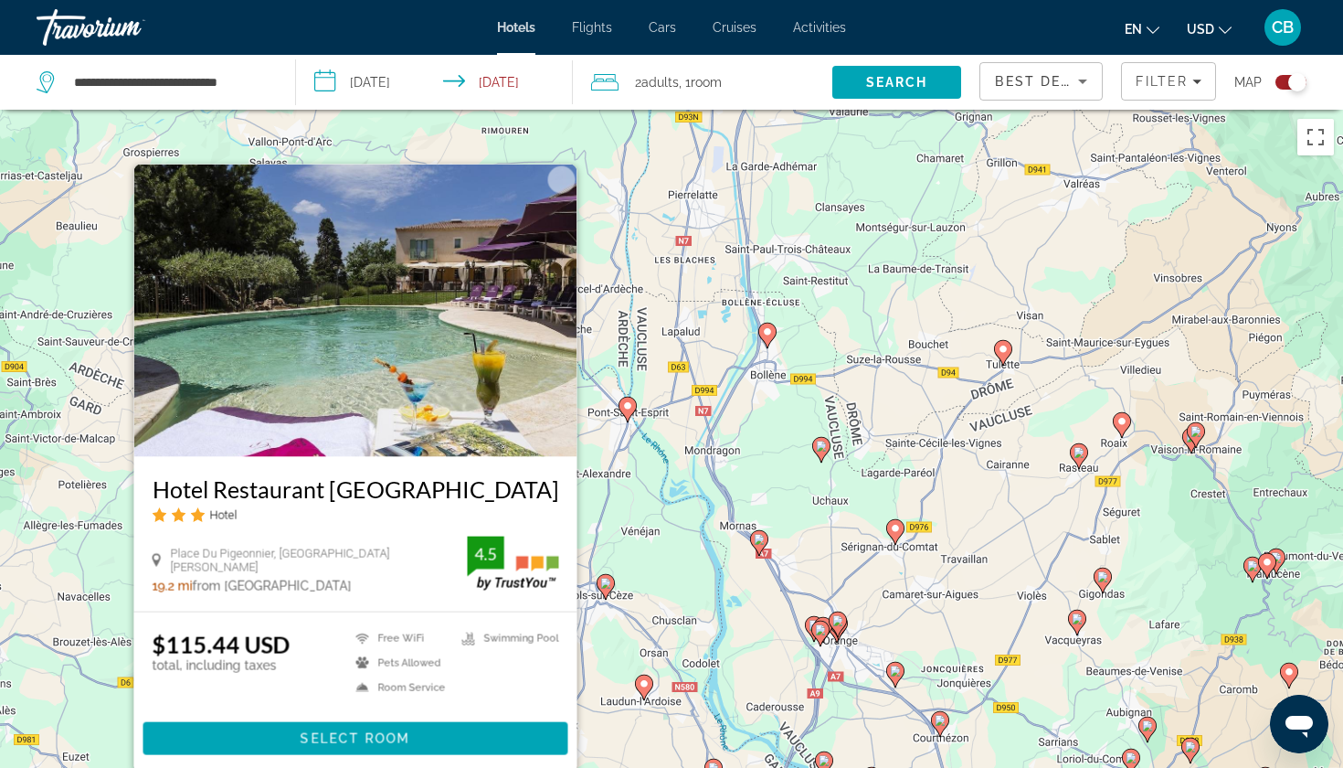
click at [45, 615] on div "Pour activer le glissement avec le clavier, appuyez sur Alt+Entrée. Une fois ce…" at bounding box center [671, 494] width 1343 height 768
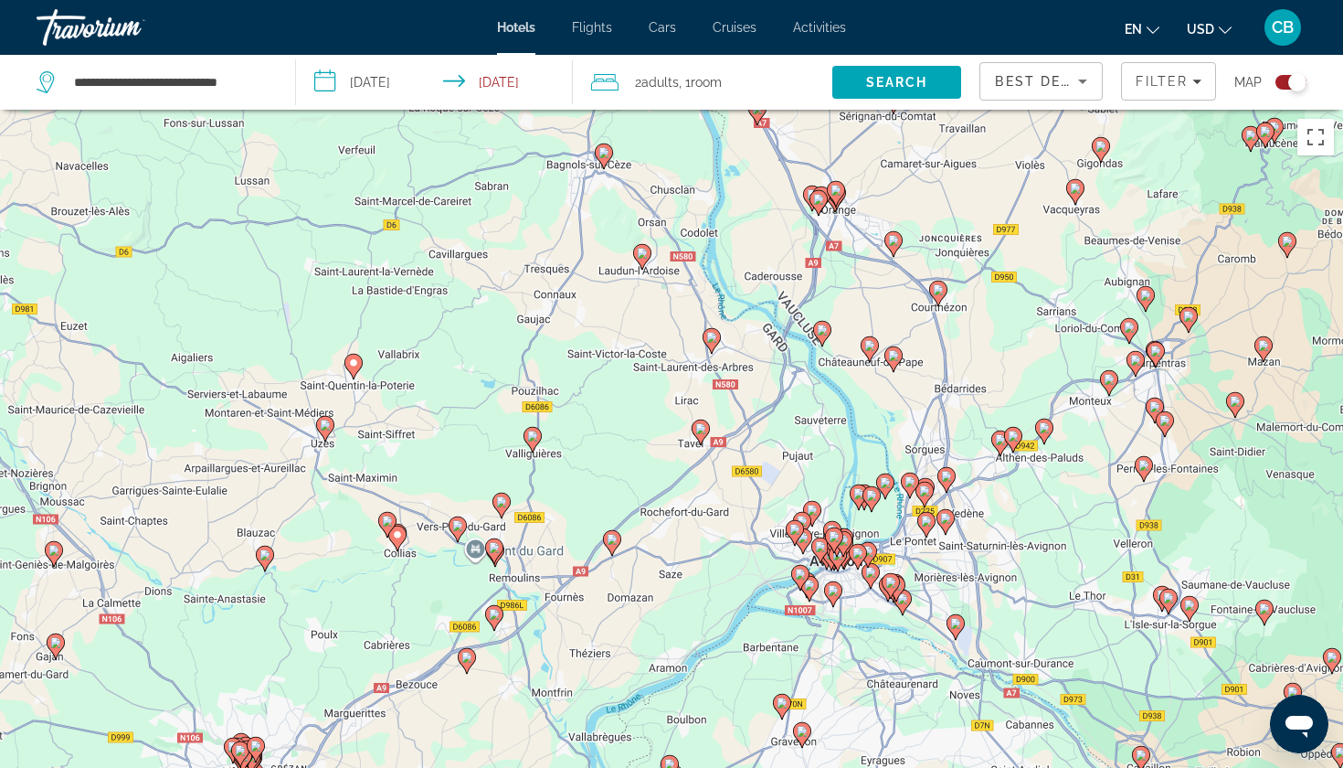
drag, startPoint x: 298, startPoint y: 631, endPoint x: 287, endPoint y: 196, distance: 436.0
click at [290, 196] on div "Pour activer le glissement avec le clavier, appuyez sur Alt+Entrée. Une fois ce…" at bounding box center [671, 494] width 1343 height 768
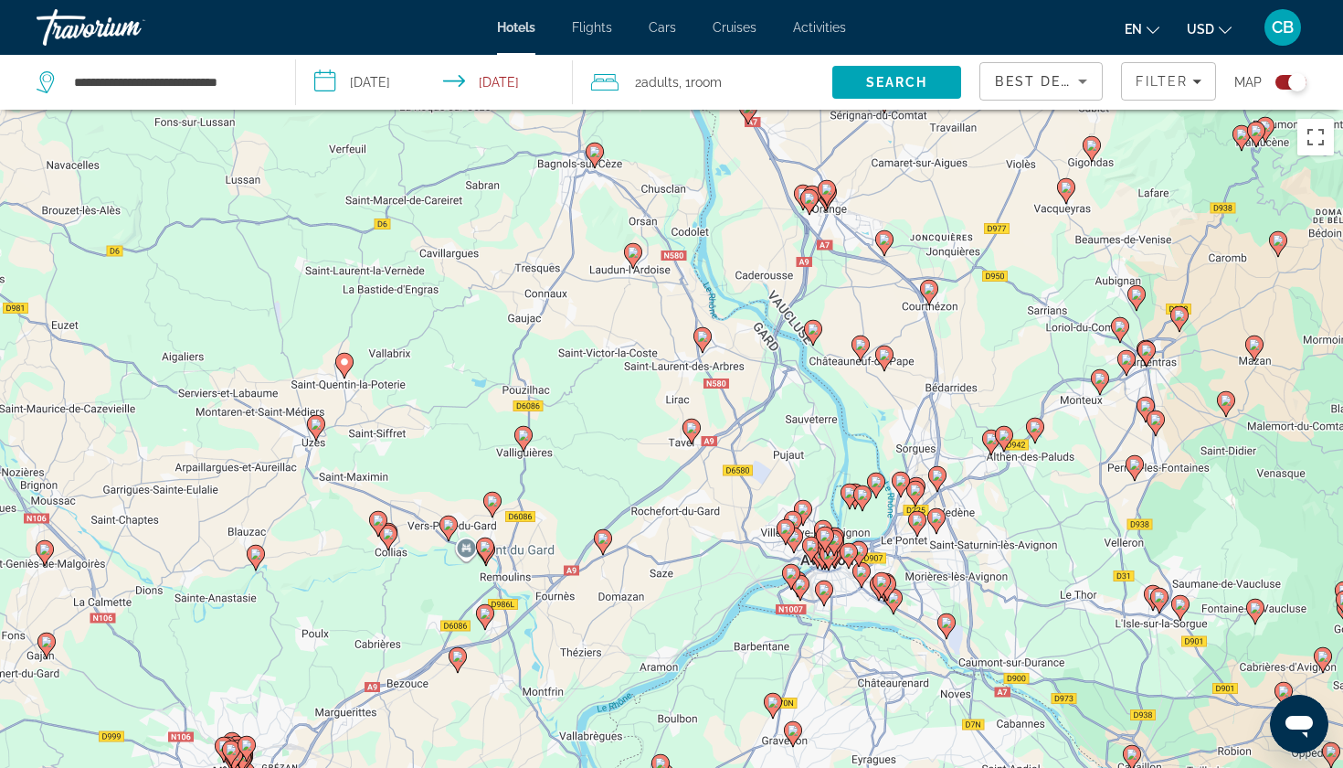
click at [314, 428] on image "Main content" at bounding box center [316, 424] width 11 height 11
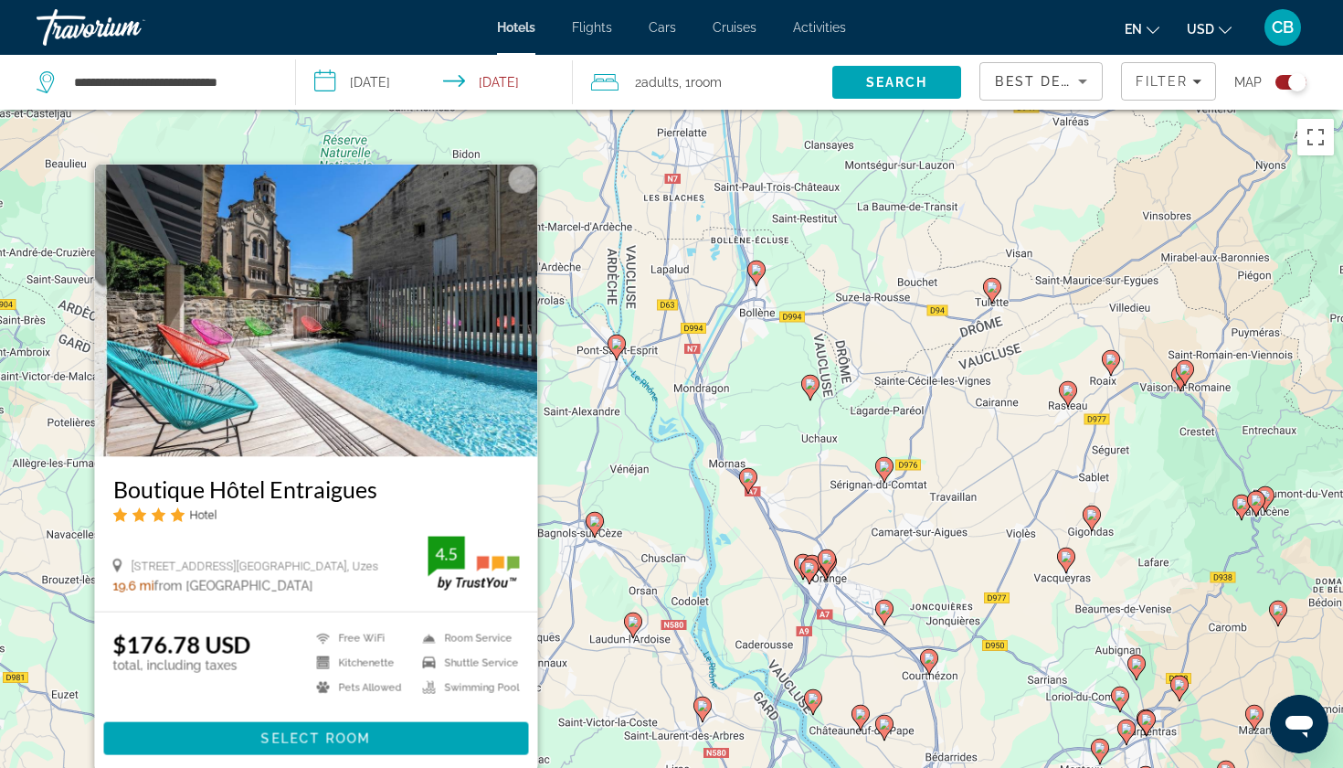
click at [578, 684] on div "Pour activer le glissement avec le clavier, appuyez sur Alt+Entrée. Une fois ce…" at bounding box center [671, 494] width 1343 height 768
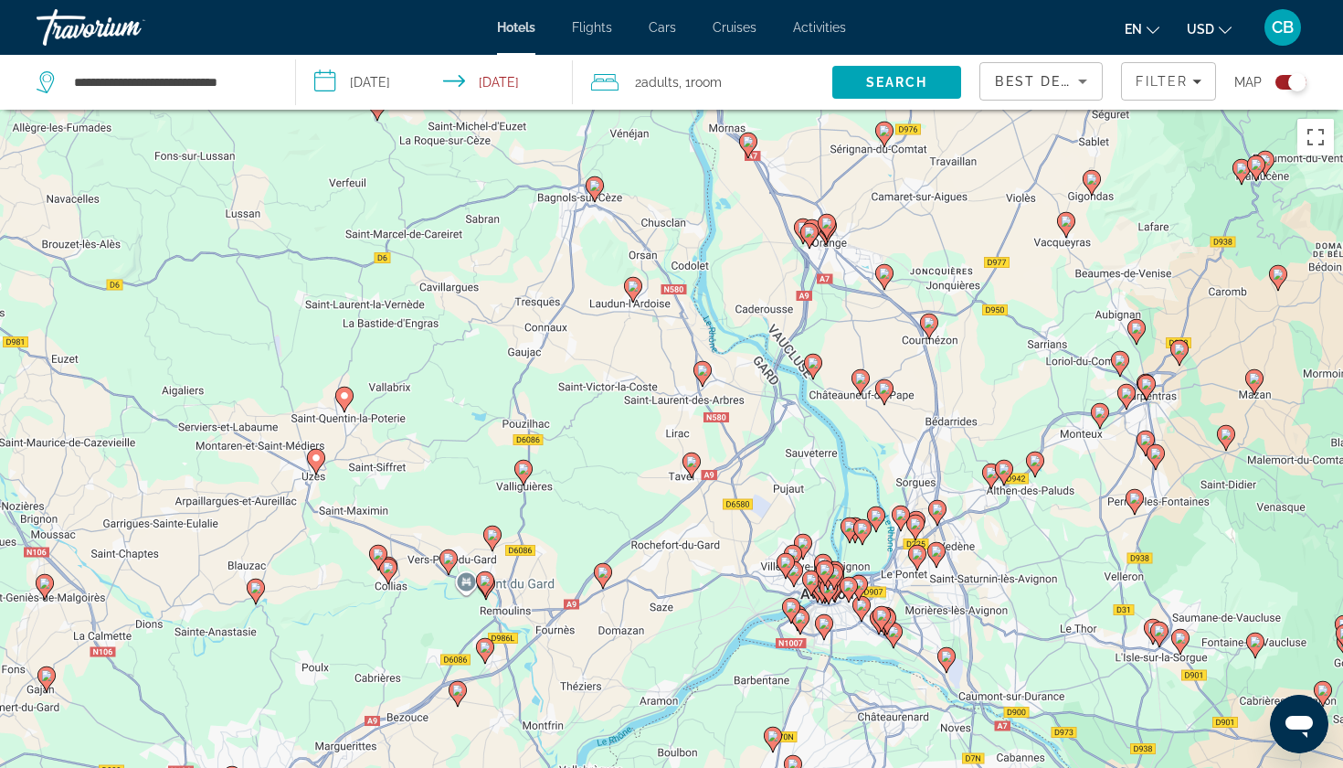
drag, startPoint x: 578, startPoint y: 684, endPoint x: 577, endPoint y: 345, distance: 338.1
click at [577, 345] on div "Pour activer le glissement avec le clavier, appuyez sur Alt+Entrée. Une fois ce…" at bounding box center [671, 494] width 1343 height 768
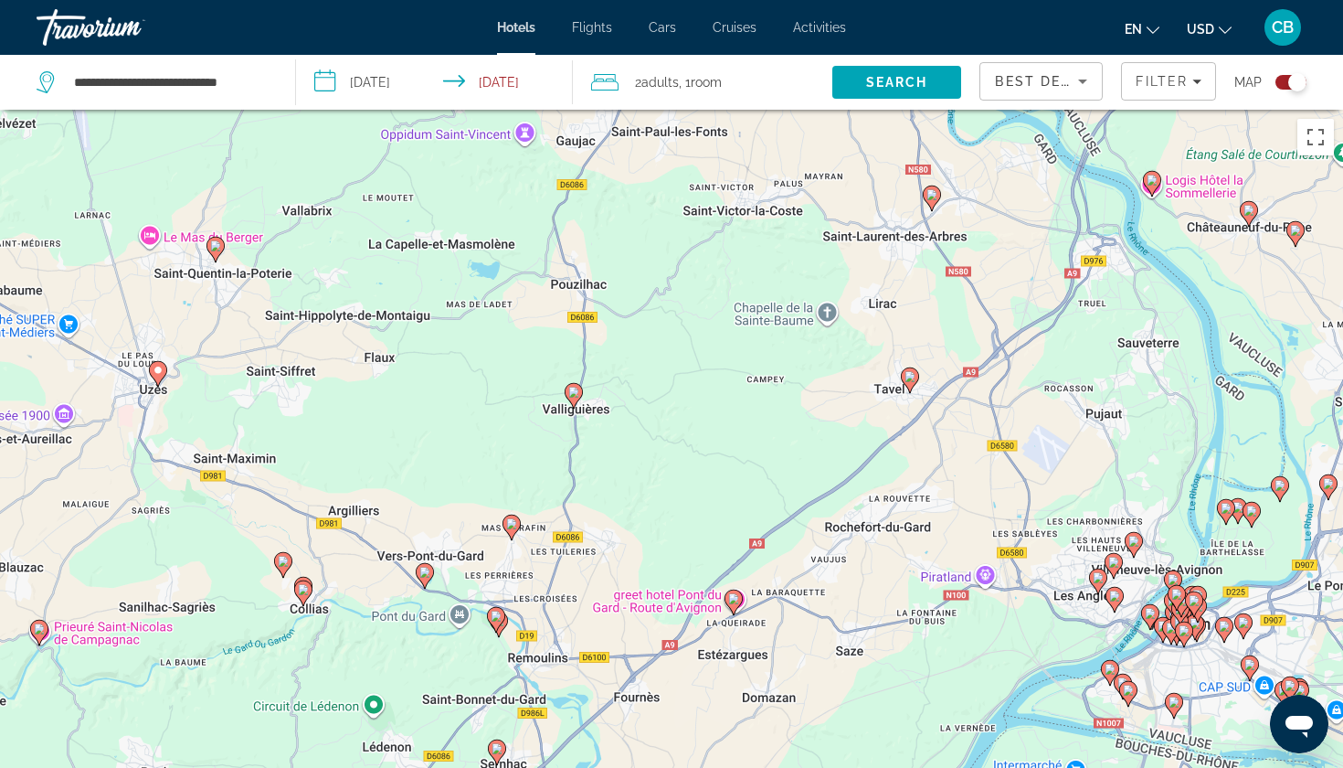
click at [281, 564] on image "Main content" at bounding box center [283, 561] width 11 height 11
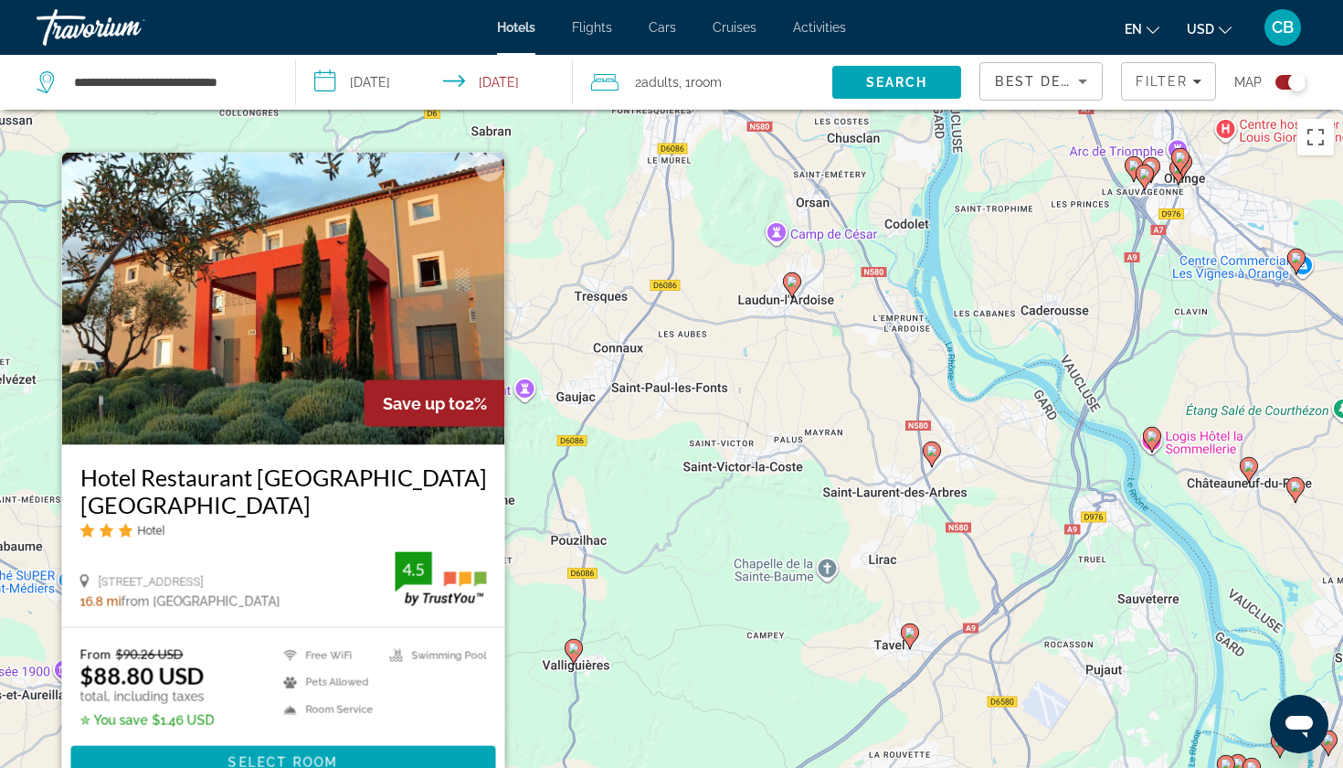
click at [554, 588] on div "Pour activer le glissement avec le clavier, appuyez sur Alt+Entrée. Une fois ce…" at bounding box center [671, 494] width 1343 height 768
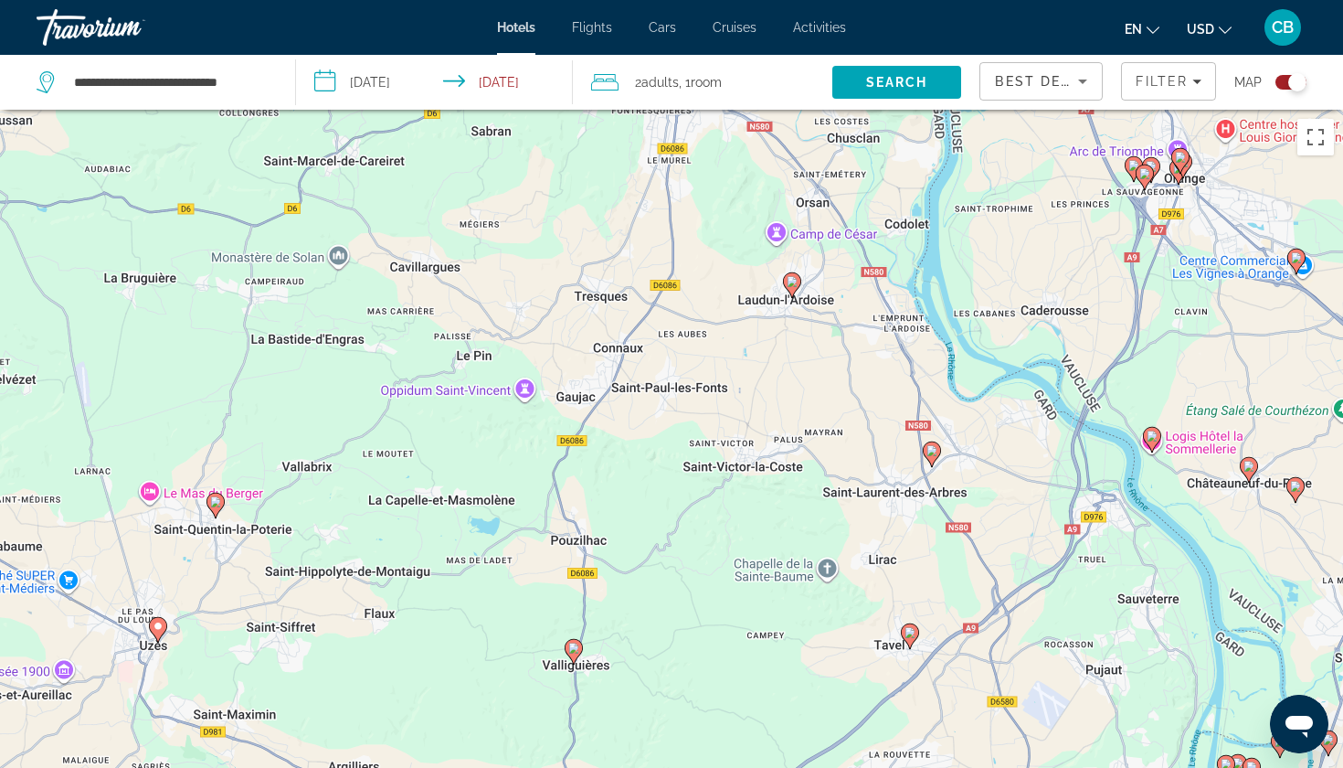
click at [578, 649] on image "Main content" at bounding box center [573, 647] width 11 height 11
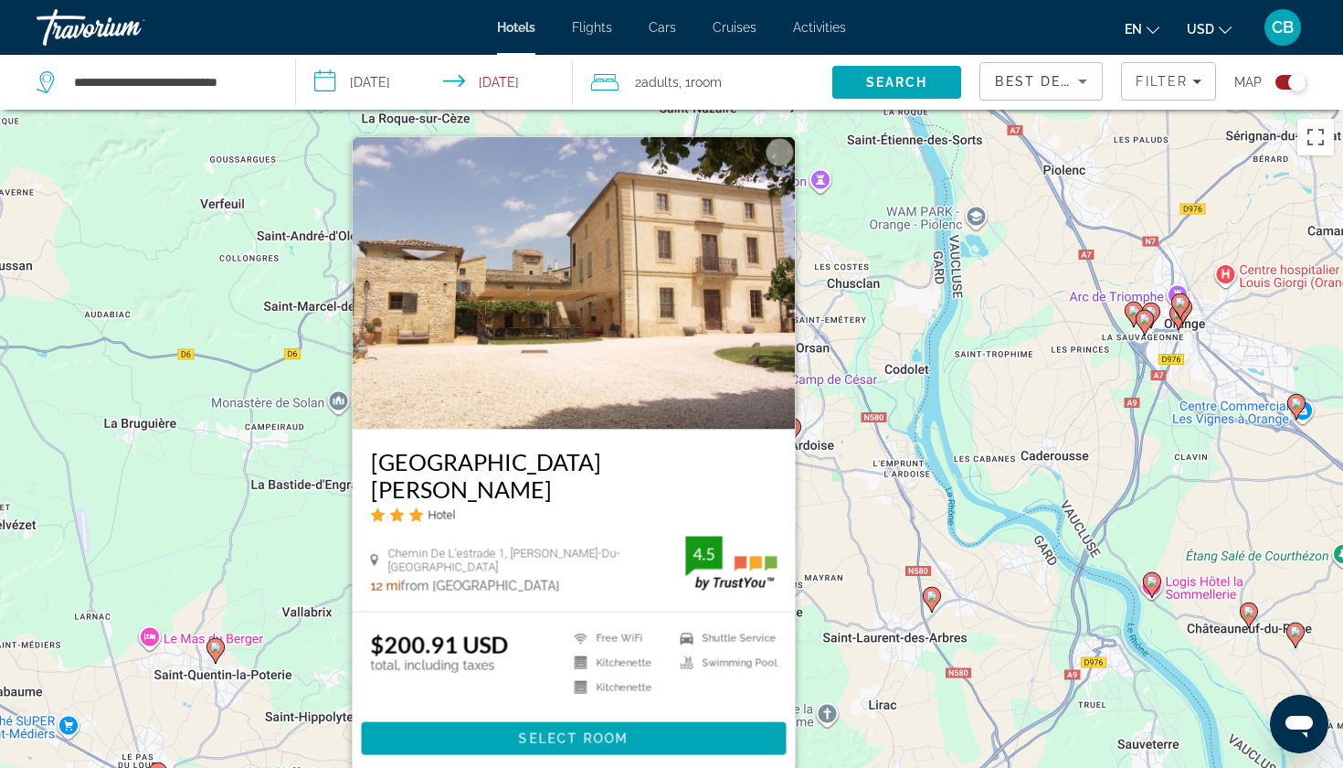
click at [797, 711] on div "Pour activer le glissement avec le clavier, appuyez sur Alt+Entrée. Une fois ce…" at bounding box center [671, 494] width 1343 height 768
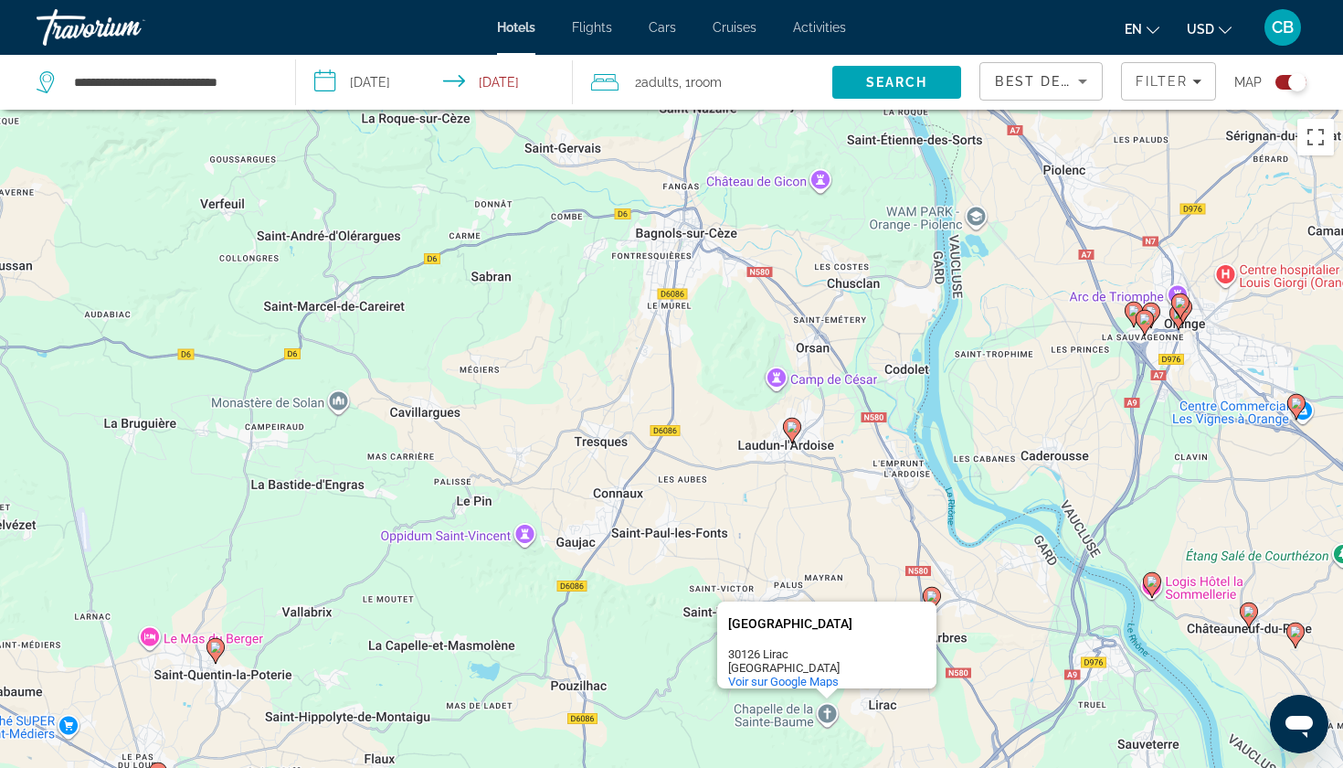
drag, startPoint x: 806, startPoint y: 695, endPoint x: 653, endPoint y: 642, distance: 161.6
click at [798, 640] on div "[GEOGRAPHIC_DATA] 30126 Lirac [GEOGRAPHIC_DATA] Voir sur Google Maps" at bounding box center [826, 644] width 219 height 87
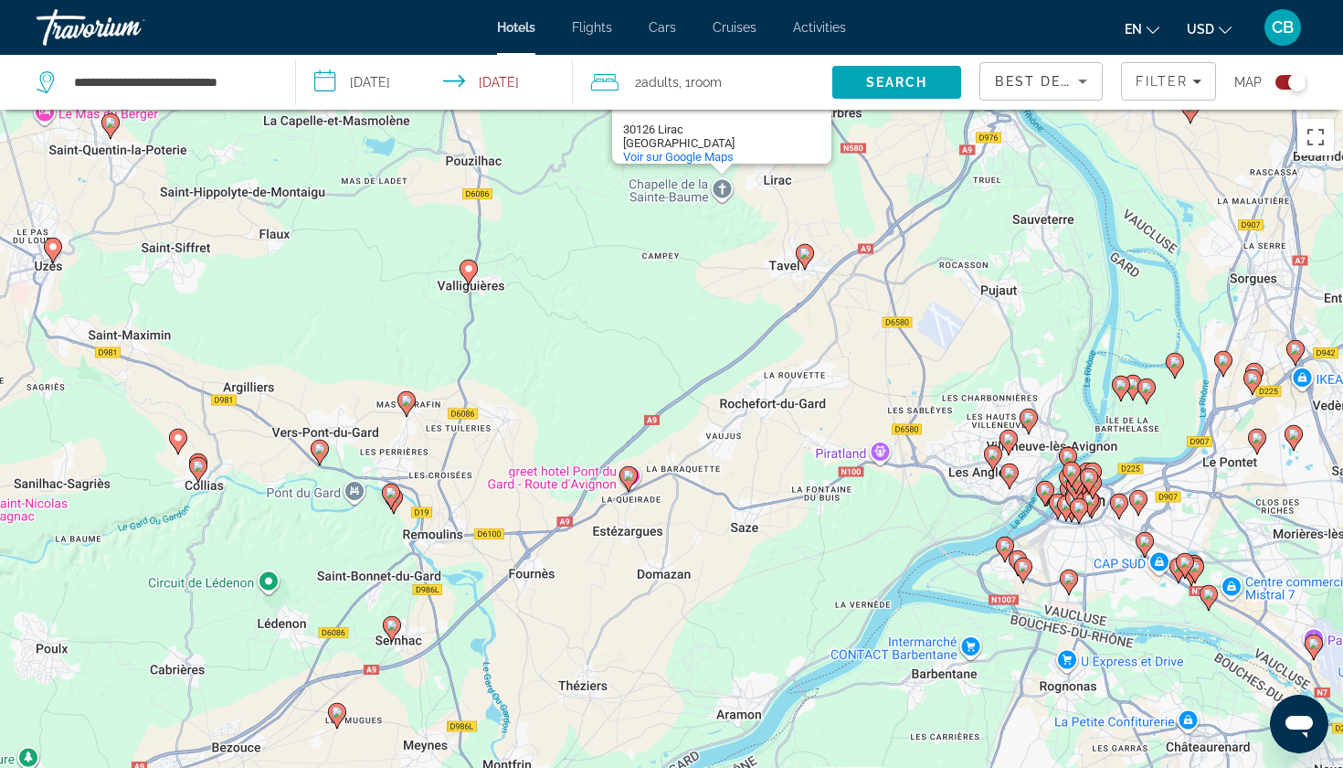
drag, startPoint x: 620, startPoint y: 642, endPoint x: 518, endPoint y: 92, distance: 558.7
click at [518, 110] on div "**********" at bounding box center [671, 548] width 1343 height 877
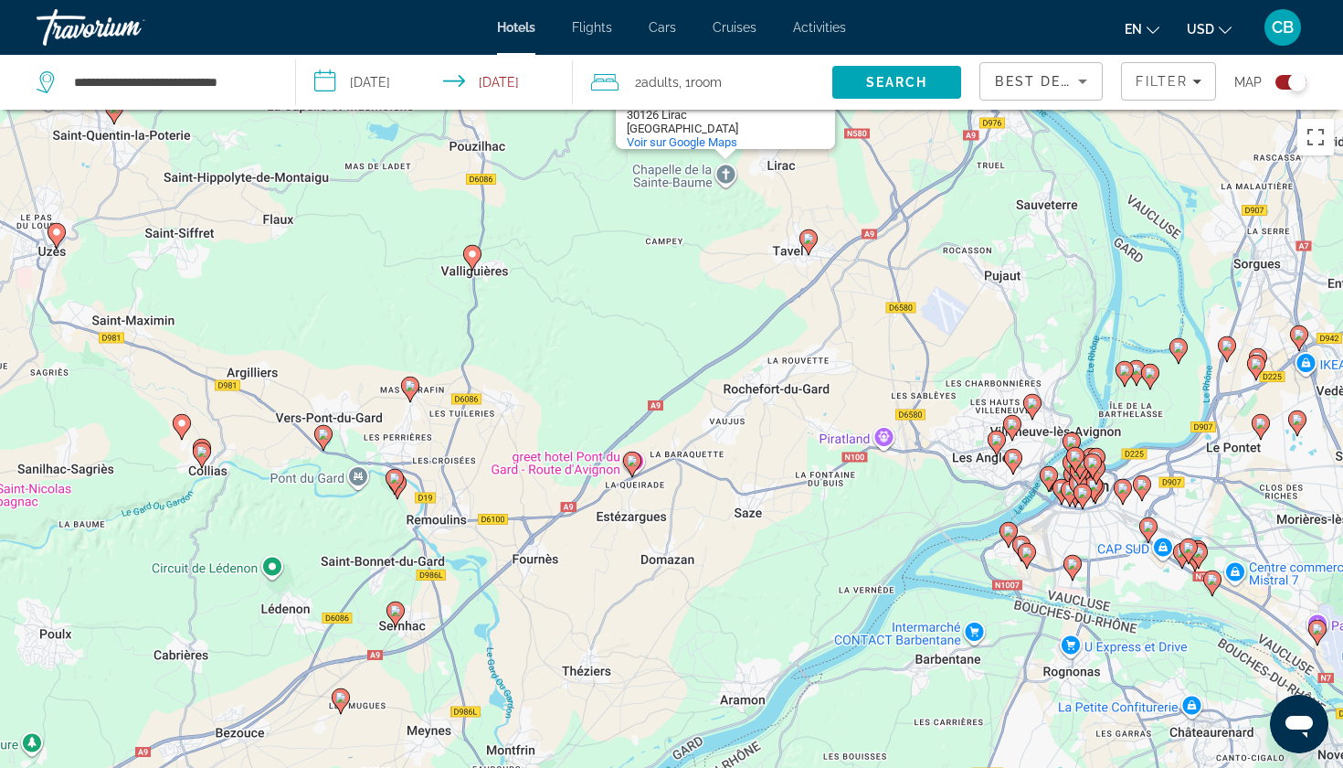
click at [328, 441] on icon "Main content" at bounding box center [323, 438] width 16 height 24
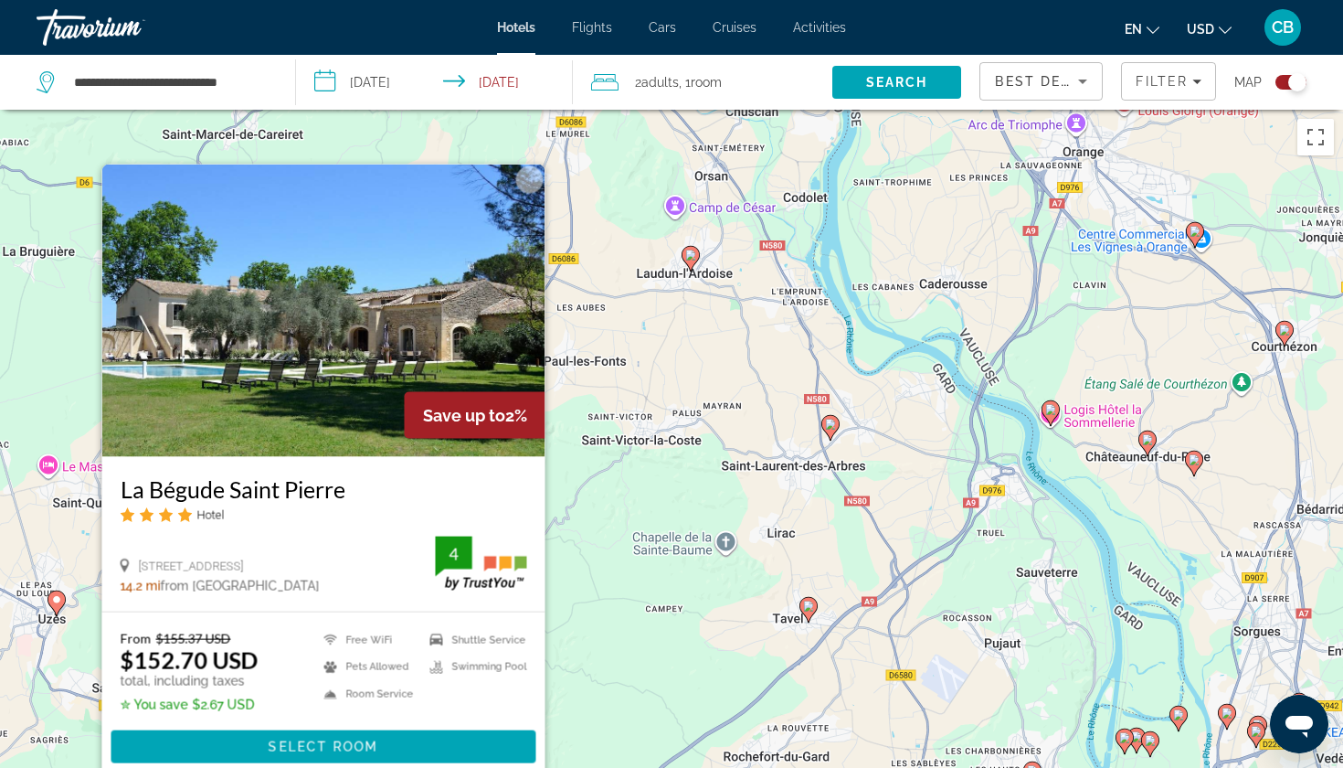
click at [605, 658] on div "Pour activer le glissement avec le clavier, appuyez sur Alt+Entrée. Une fois ce…" at bounding box center [671, 494] width 1343 height 768
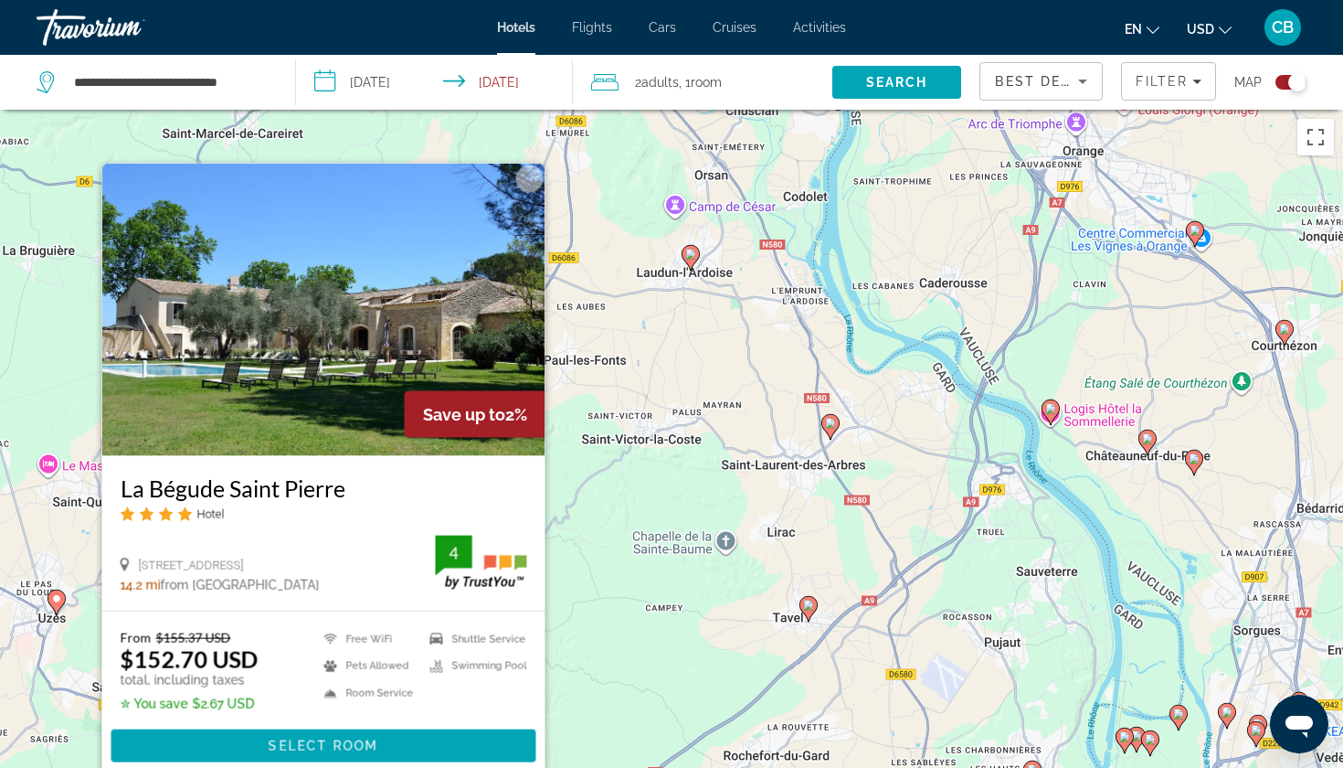
click at [605, 656] on div "Pour activer le glissement avec le clavier, appuyez sur Alt+Entrée. Une fois ce…" at bounding box center [671, 494] width 1343 height 768
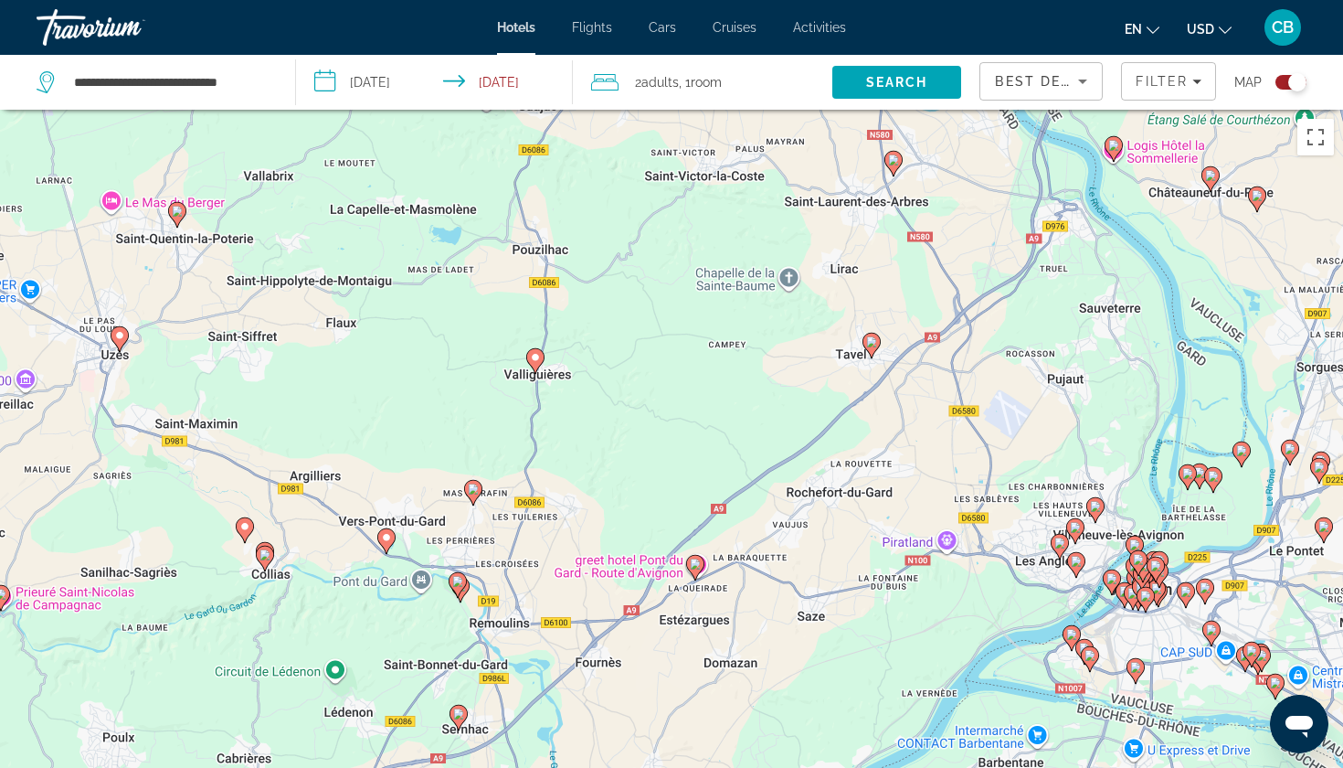
drag, startPoint x: 605, startPoint y: 656, endPoint x: 674, endPoint y: 369, distance: 295.0
click at [674, 369] on div "Pour activer le glissement avec le clavier, appuyez sur Alt+Entrée. Une fois ce…" at bounding box center [671, 494] width 1343 height 768
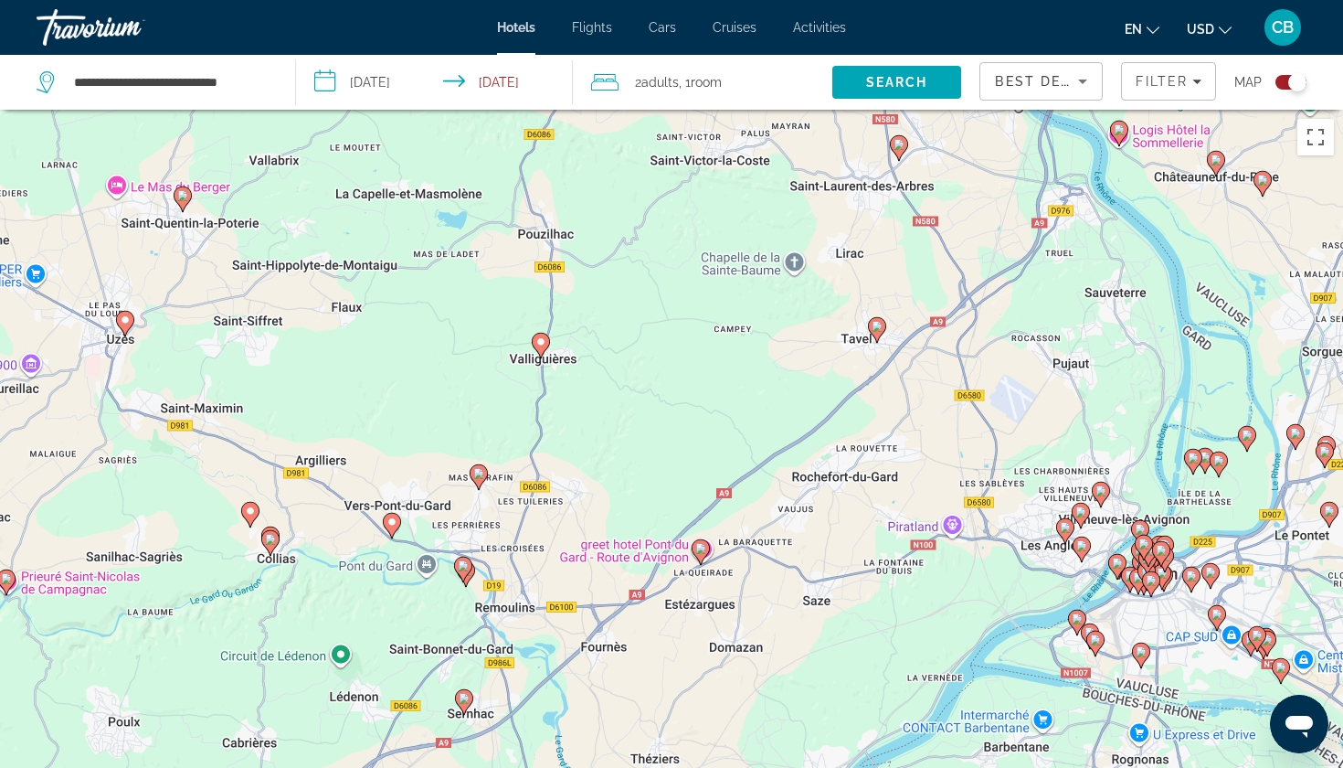
click at [468, 565] on image "Main content" at bounding box center [463, 565] width 11 height 11
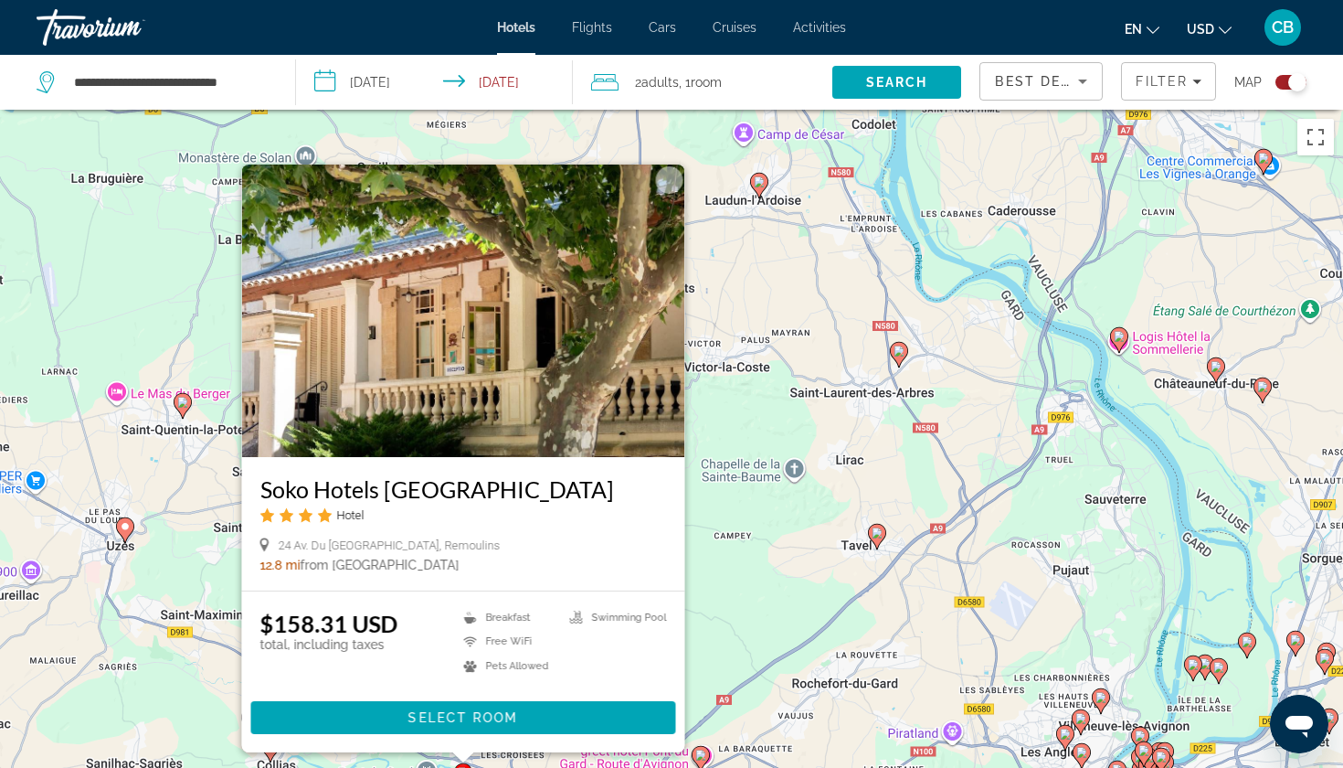
click at [709, 610] on div "Pour activer le glissement avec le clavier, appuyez sur Alt+Entrée. Une fois ce…" at bounding box center [671, 494] width 1343 height 768
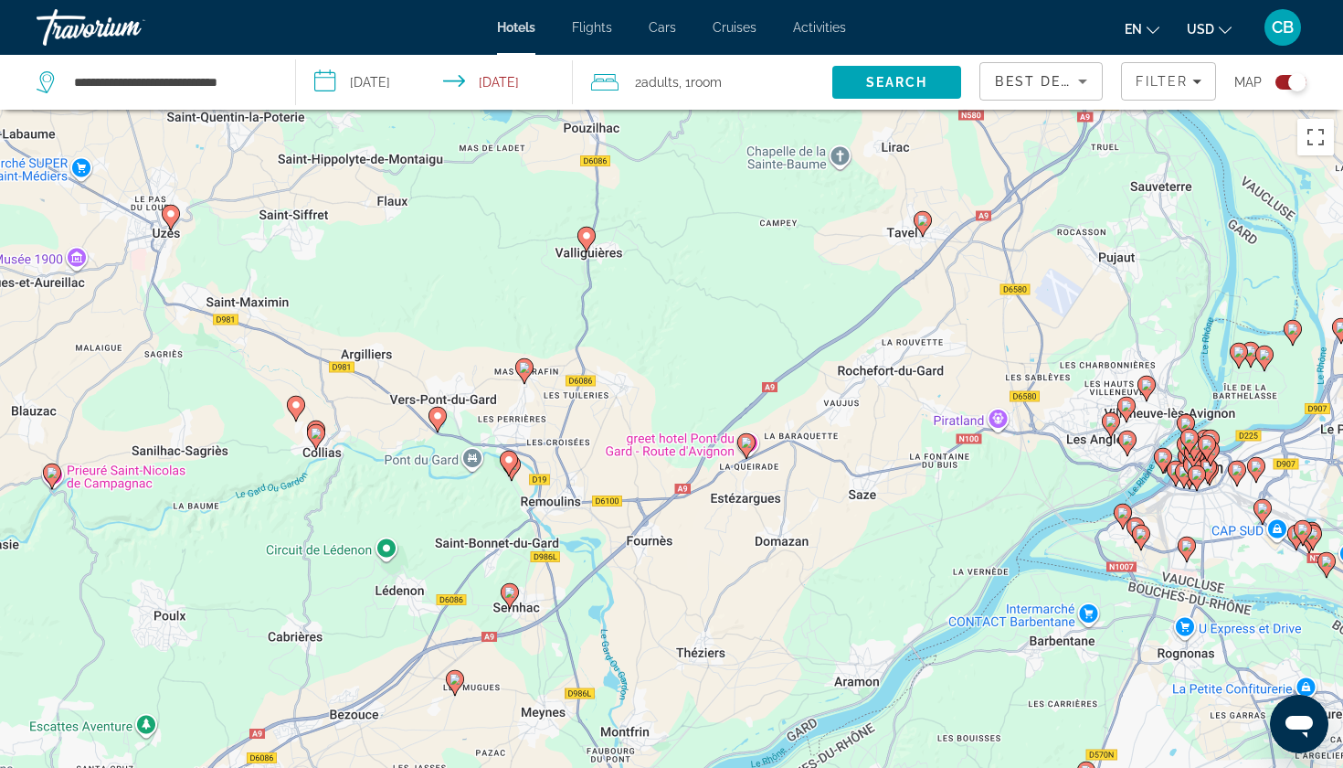
drag, startPoint x: 599, startPoint y: 675, endPoint x: 644, endPoint y: 361, distance: 317.7
click at [644, 361] on div "Pour activer le glissement avec le clavier, appuyez sur Alt+Entrée. Une fois ce…" at bounding box center [671, 494] width 1343 height 768
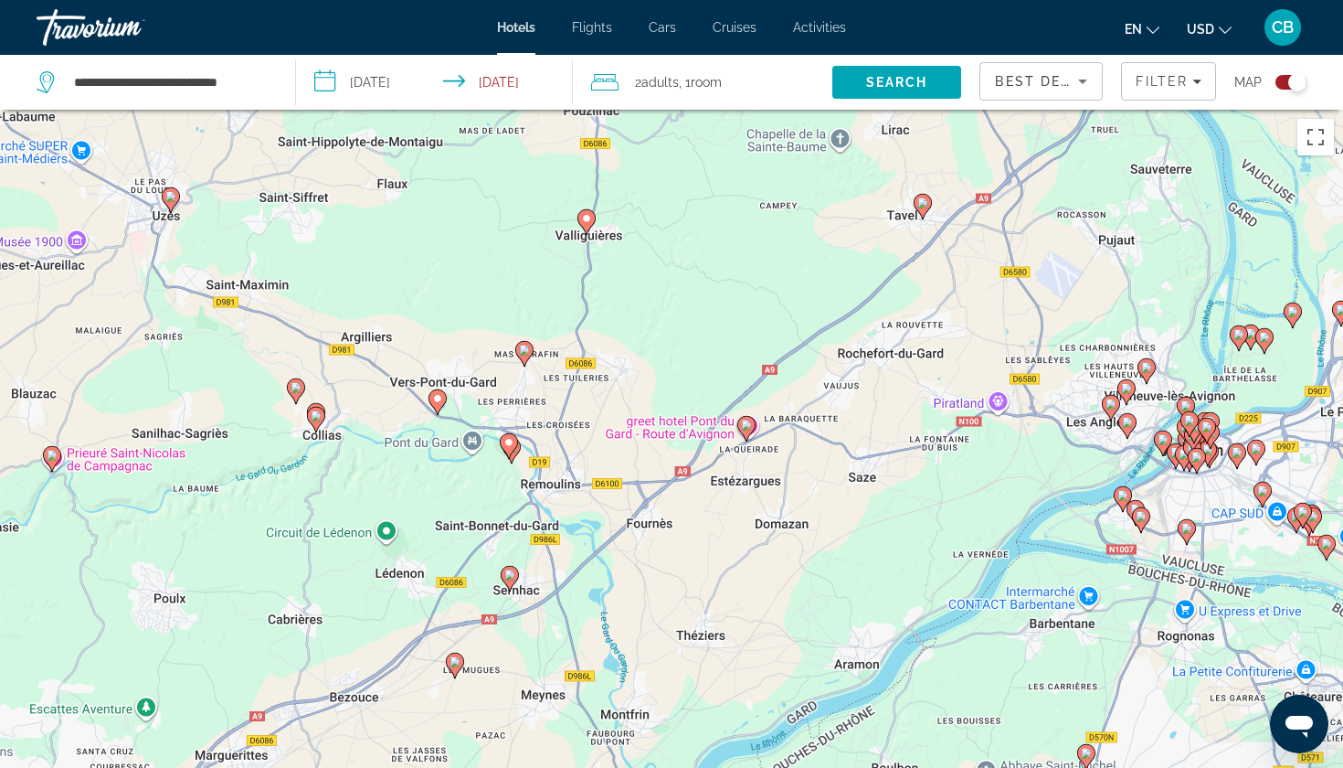
click at [518, 453] on icon "Main content" at bounding box center [512, 451] width 18 height 26
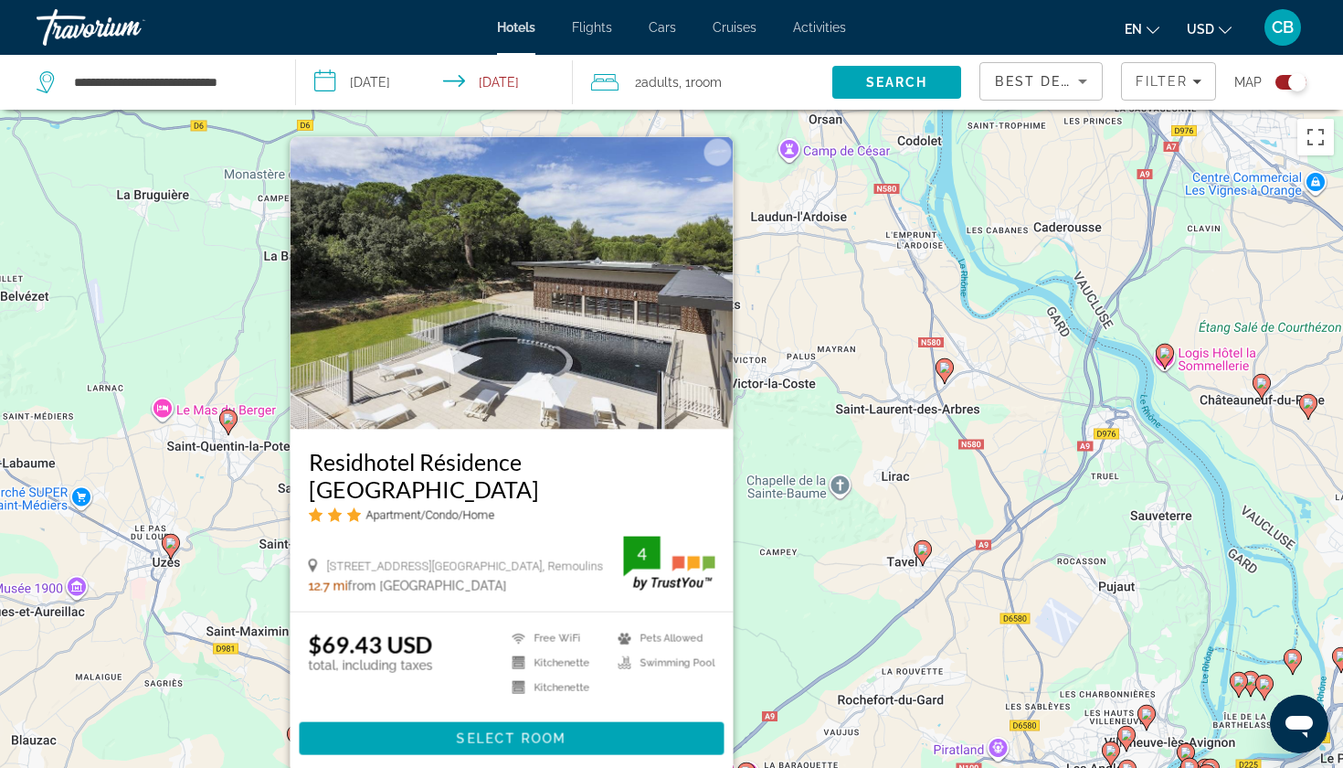
click at [817, 610] on div "Pour activer le glissement avec le clavier, appuyez sur Alt+Entrée. Une fois ce…" at bounding box center [671, 494] width 1343 height 768
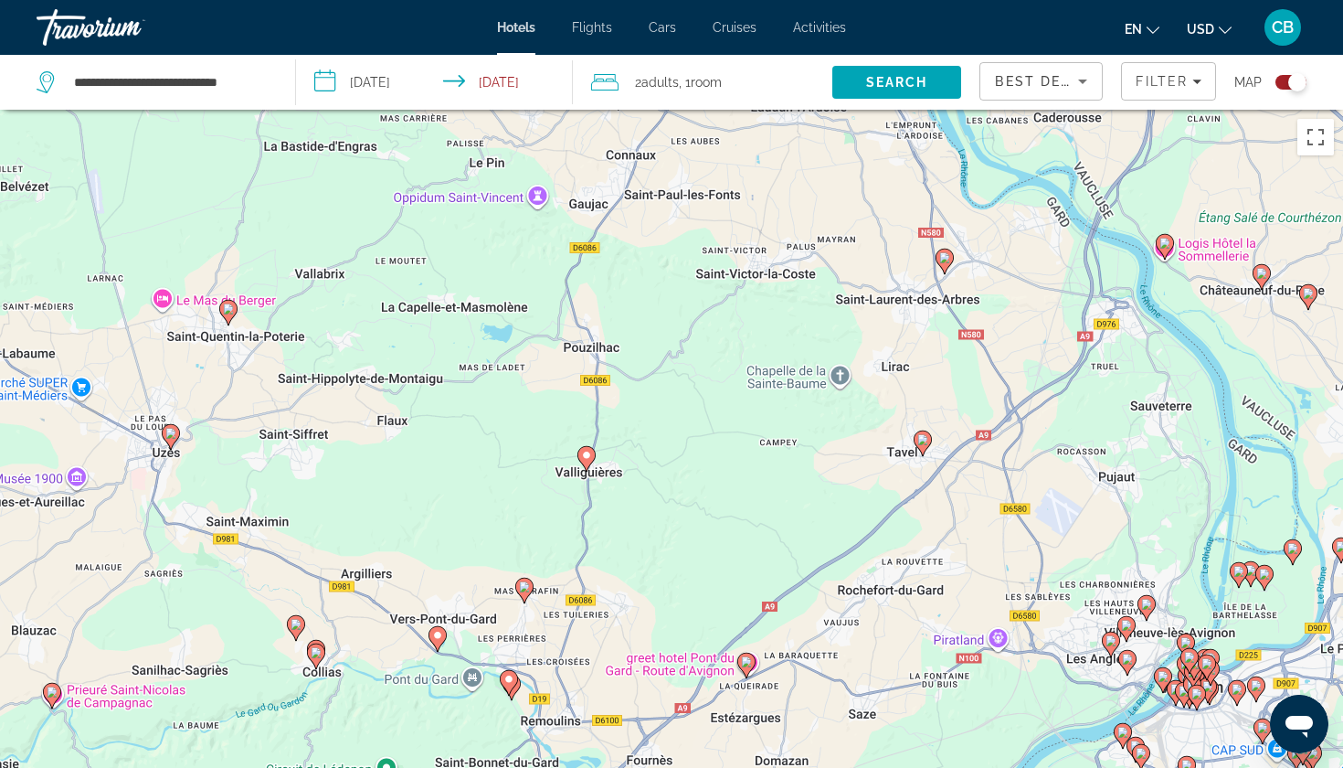
drag, startPoint x: 809, startPoint y: 616, endPoint x: 809, endPoint y: 504, distance: 112.4
click at [809, 504] on div "Pour activer le glissement avec le clavier, appuyez sur Alt+Entrée. Une fois ce…" at bounding box center [671, 494] width 1343 height 768
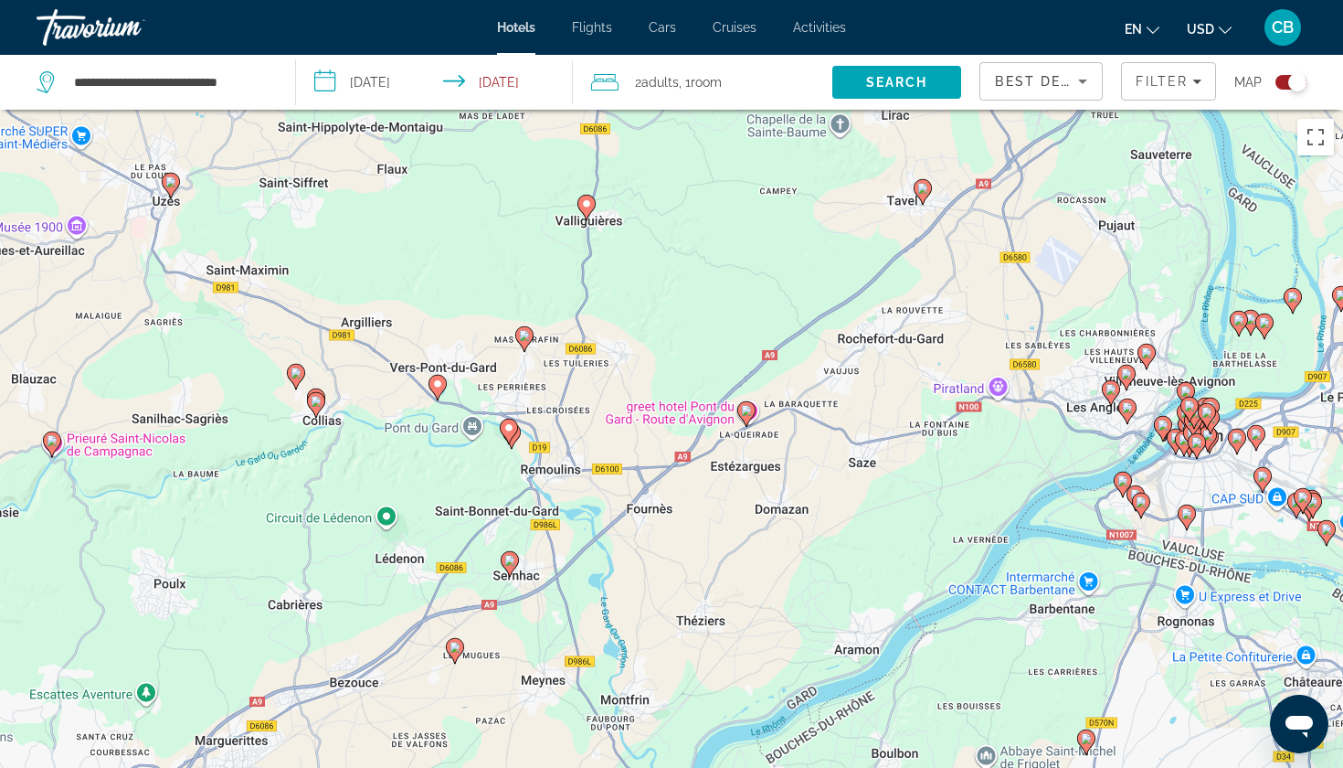
click at [508, 564] on image "Main content" at bounding box center [509, 560] width 11 height 11
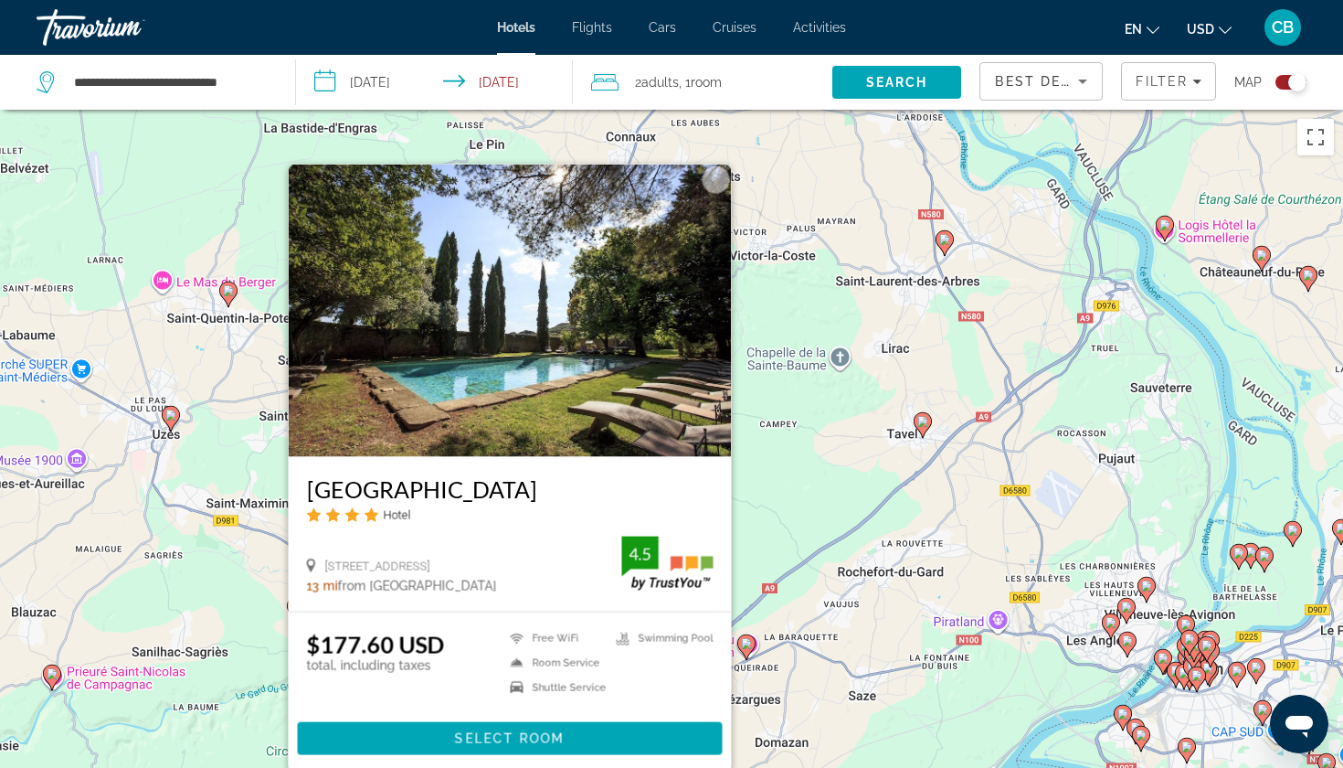
click at [770, 543] on div "Pour activer le glissement avec le clavier, appuyez sur Alt+Entrée. Une fois ce…" at bounding box center [671, 494] width 1343 height 768
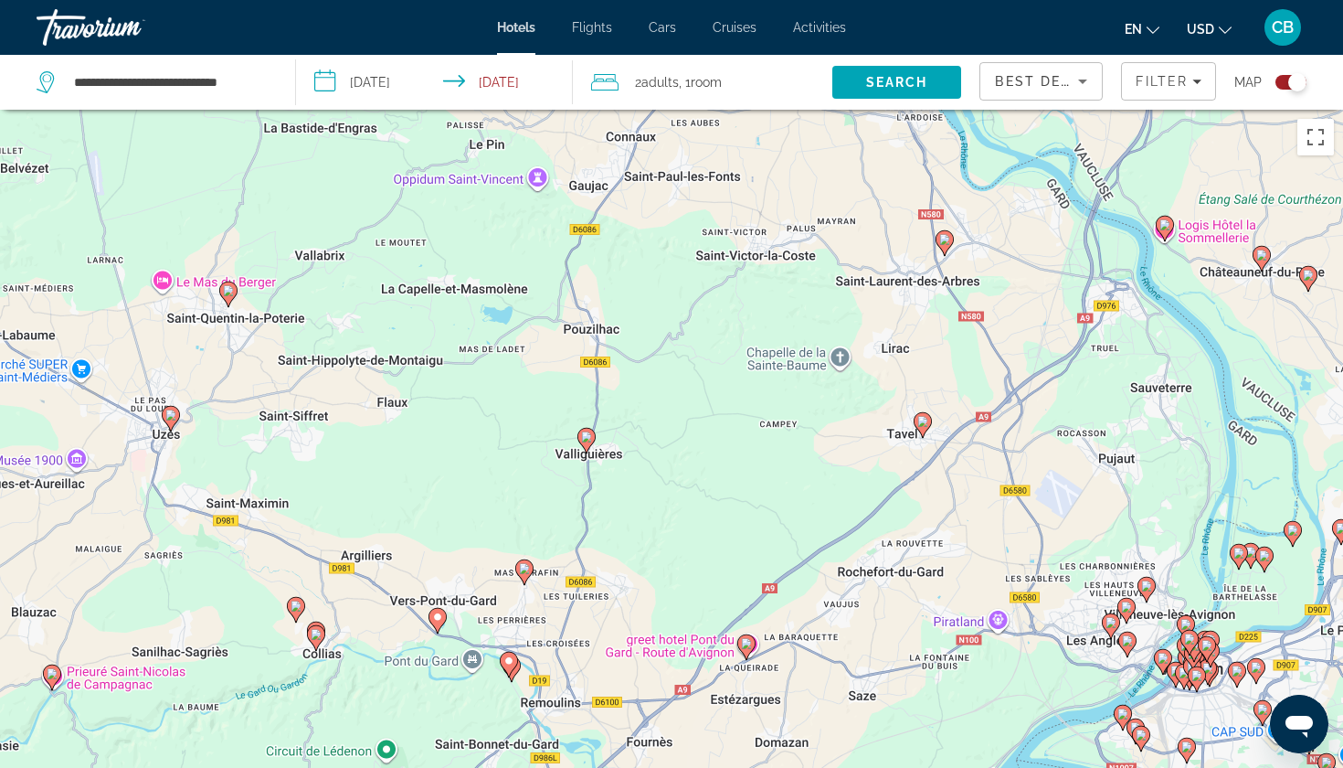
click at [744, 647] on image "Main content" at bounding box center [746, 643] width 11 height 11
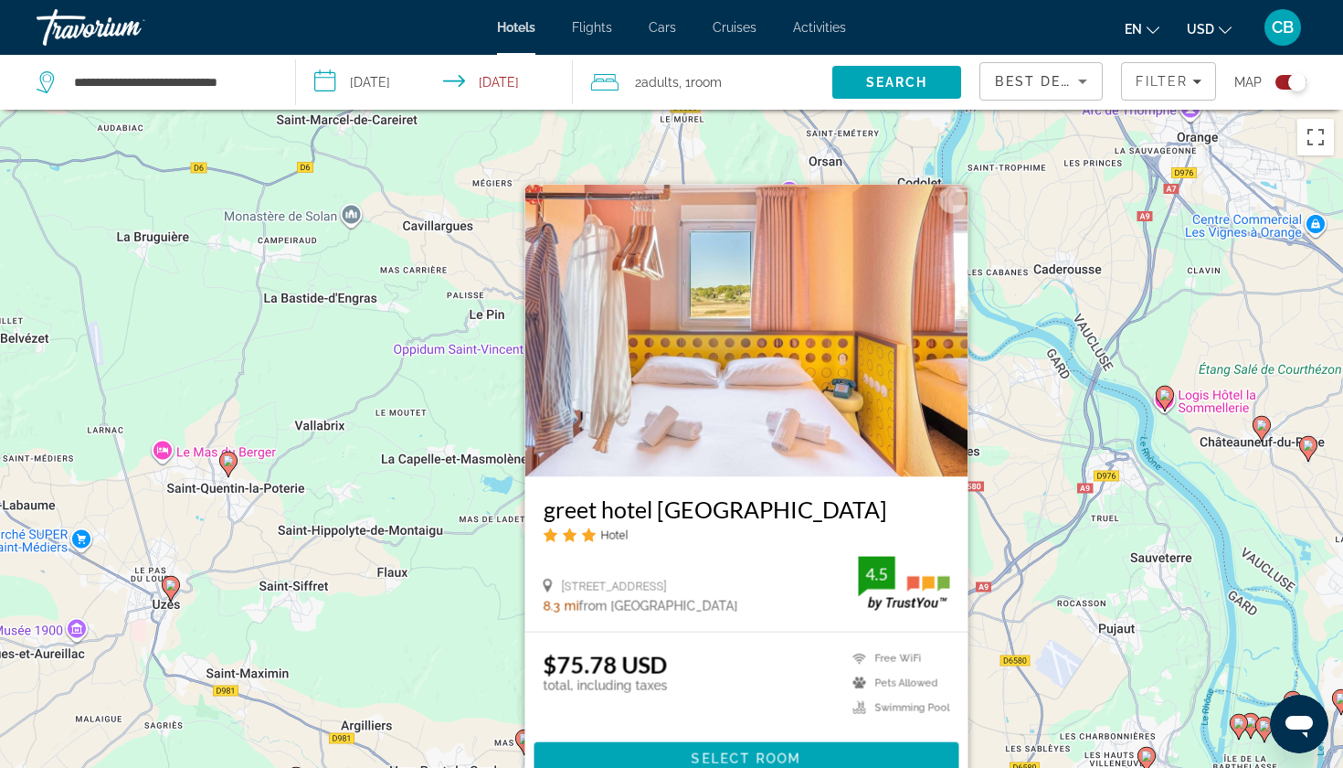
click at [435, 580] on div "Pour activer le glissement avec le clavier, appuyez sur Alt+Entrée. Une fois ce…" at bounding box center [671, 494] width 1343 height 768
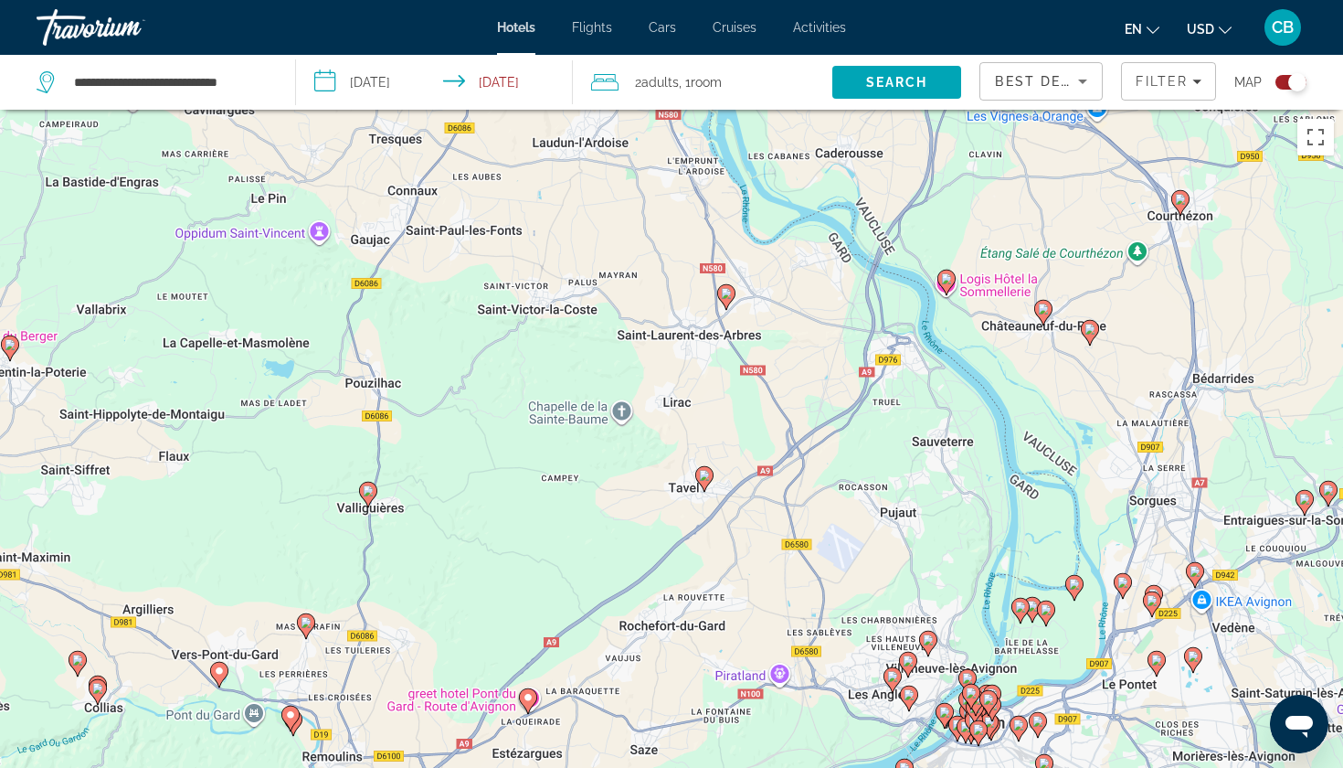
drag, startPoint x: 801, startPoint y: 527, endPoint x: 505, endPoint y: 368, distance: 335.3
click at [506, 369] on div "Pour activer le glissement avec le clavier, appuyez sur Alt+Entrée. Une fois ce…" at bounding box center [671, 494] width 1343 height 768
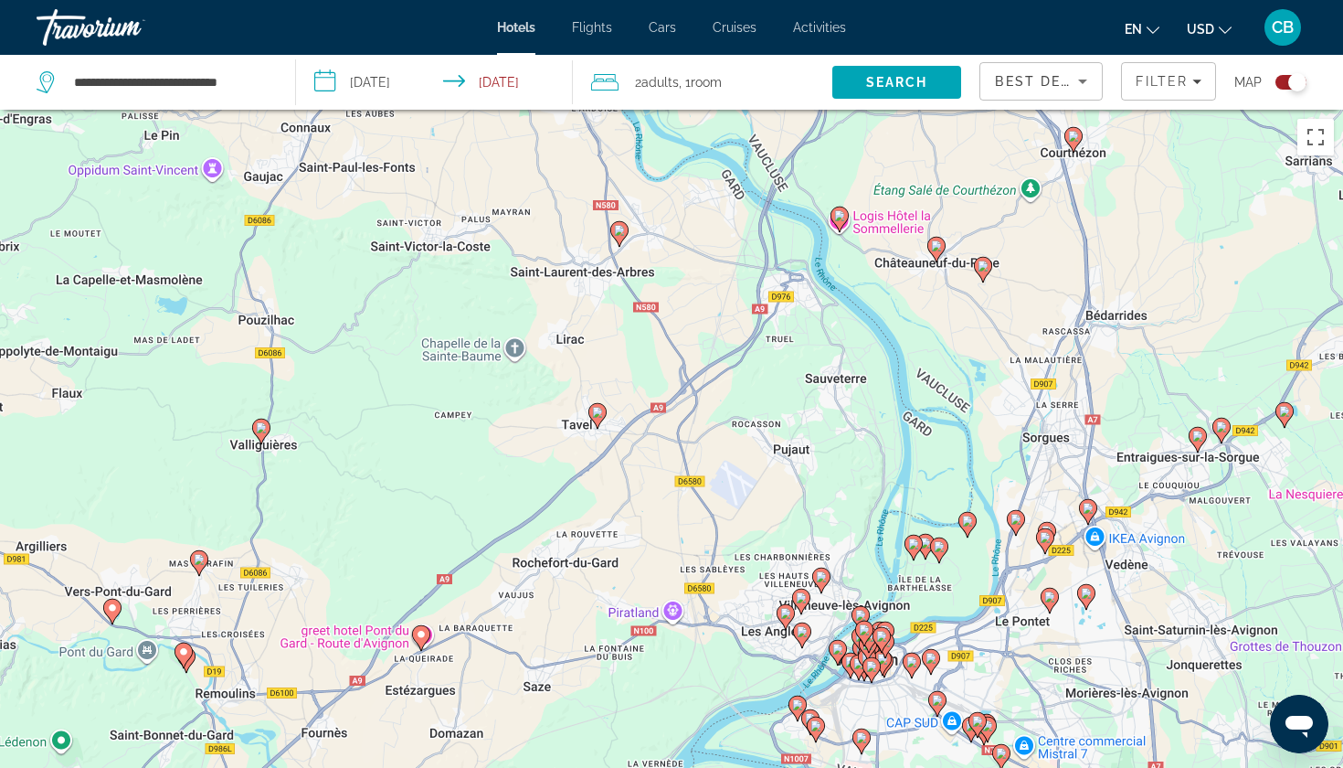
click at [607, 419] on div "Pour activer le glissement avec le clavier, appuyez sur Alt+Entrée. Une fois ce…" at bounding box center [671, 494] width 1343 height 768
click at [595, 413] on image "Main content" at bounding box center [597, 412] width 11 height 11
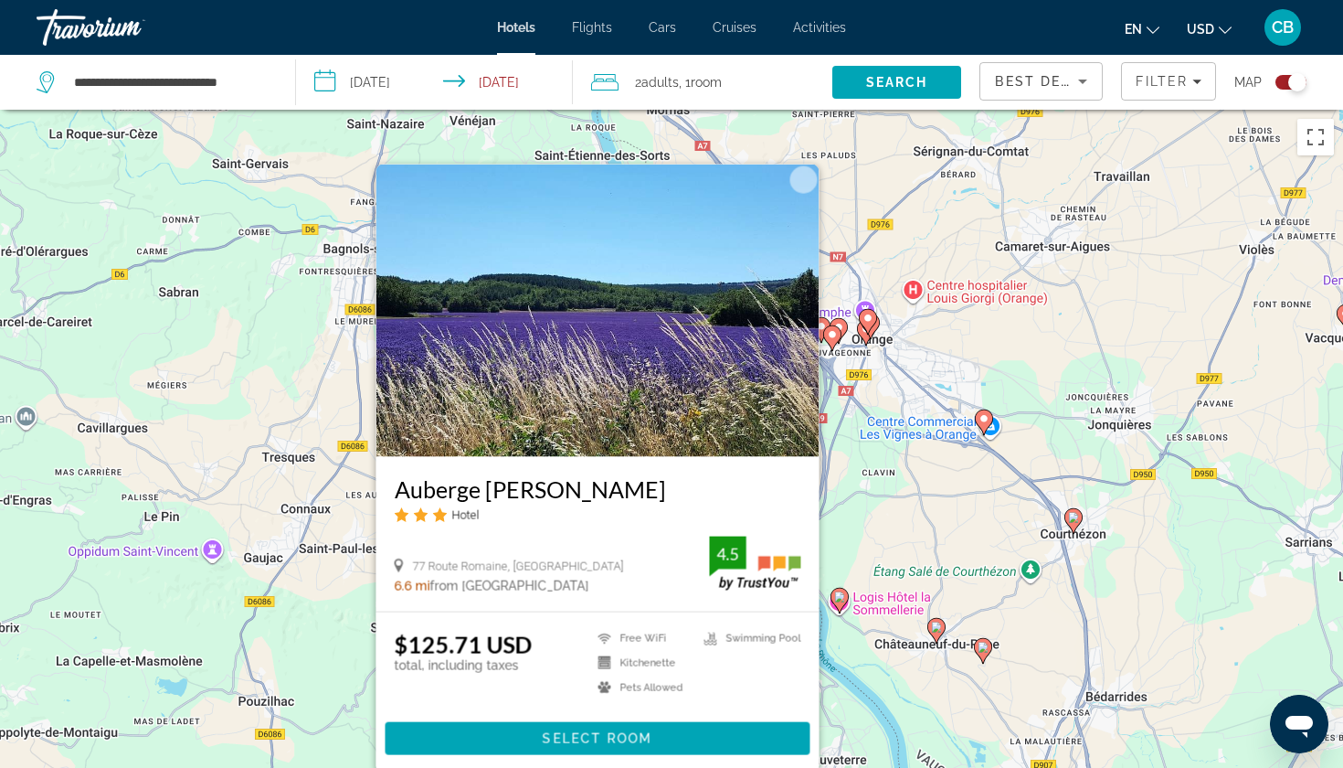
click at [321, 589] on div "Pour activer le glissement avec le clavier, appuyez sur Alt+Entrée. Une fois ce…" at bounding box center [671, 494] width 1343 height 768
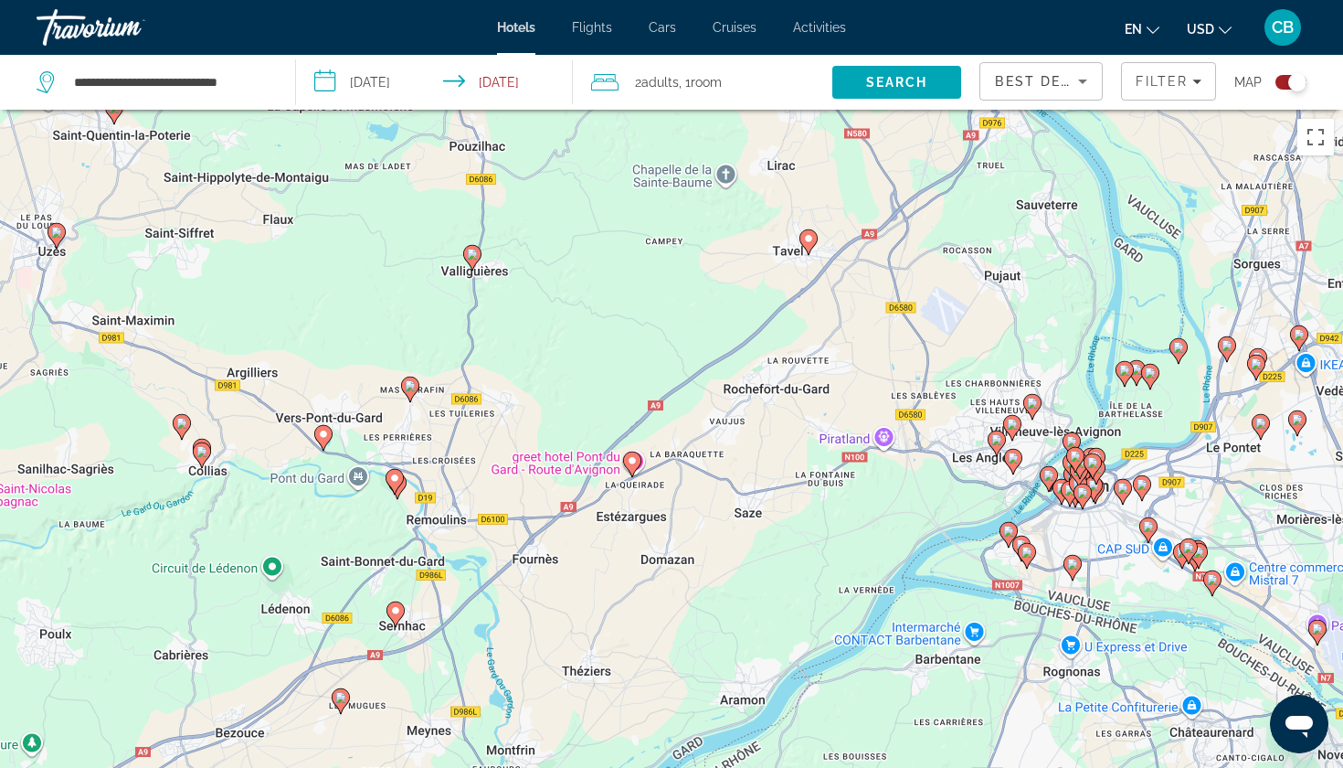
drag, startPoint x: 341, startPoint y: 646, endPoint x: 574, endPoint y: 80, distance: 612.6
click at [574, 110] on div "**********" at bounding box center [671, 548] width 1343 height 877
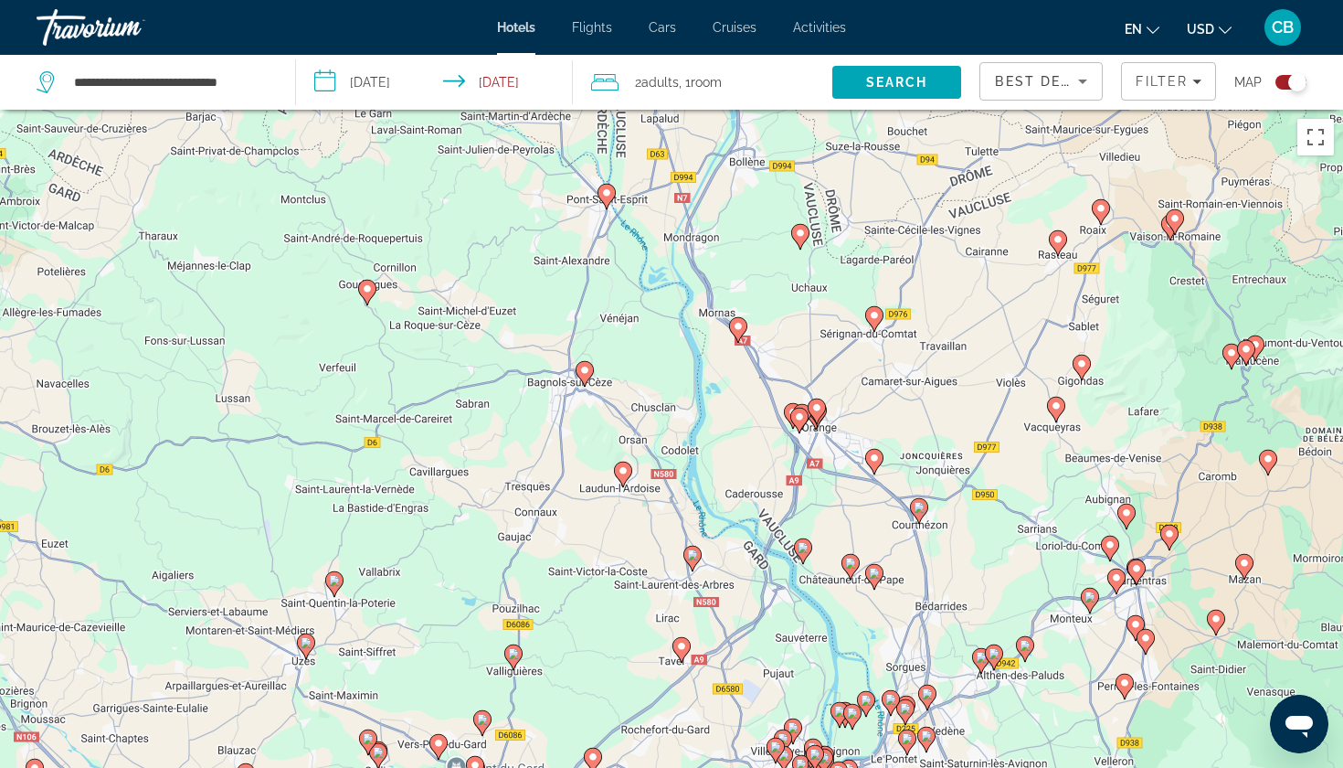
drag, startPoint x: 575, startPoint y: 244, endPoint x: 567, endPoint y: 551, distance: 307.2
click at [567, 551] on div "Pour activer le glissement avec le clavier, appuyez sur Alt+Entrée. Une fois ce…" at bounding box center [671, 494] width 1343 height 768
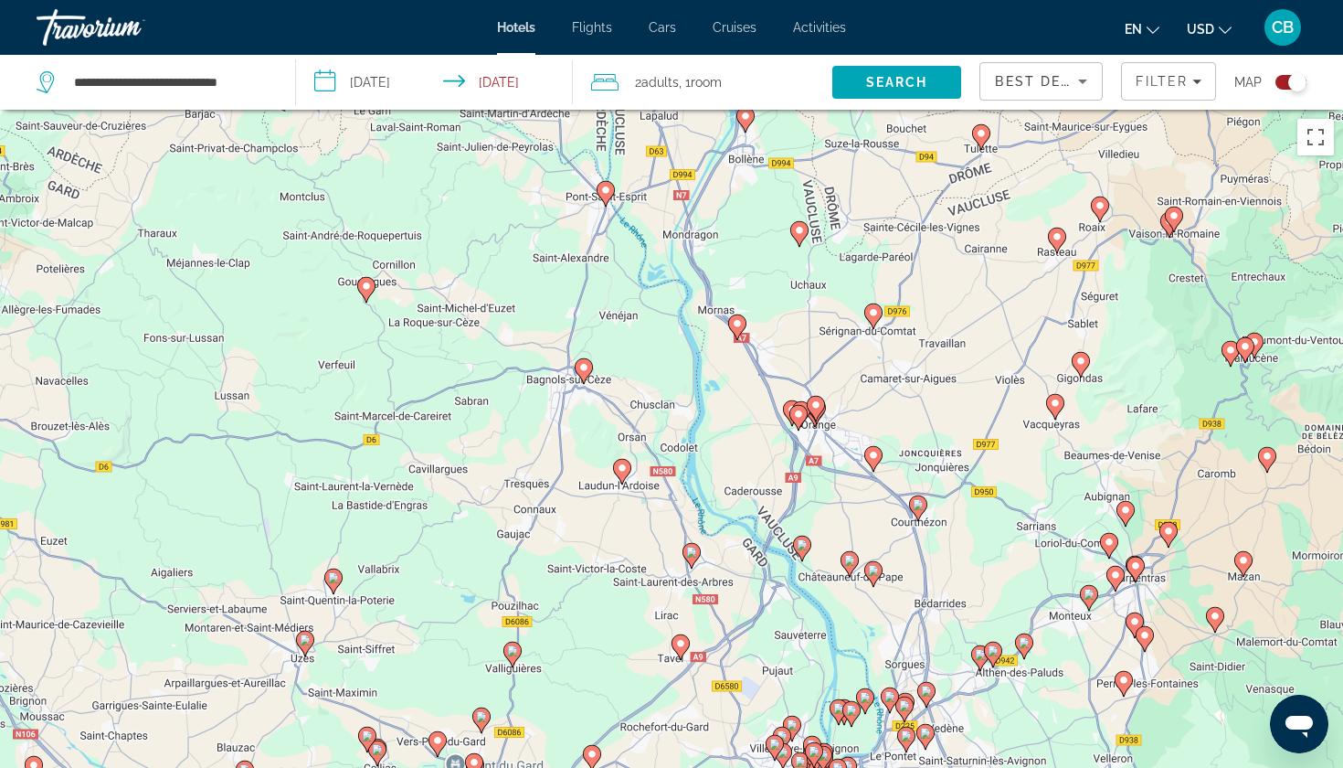
click at [587, 368] on image "Main content" at bounding box center [583, 367] width 11 height 11
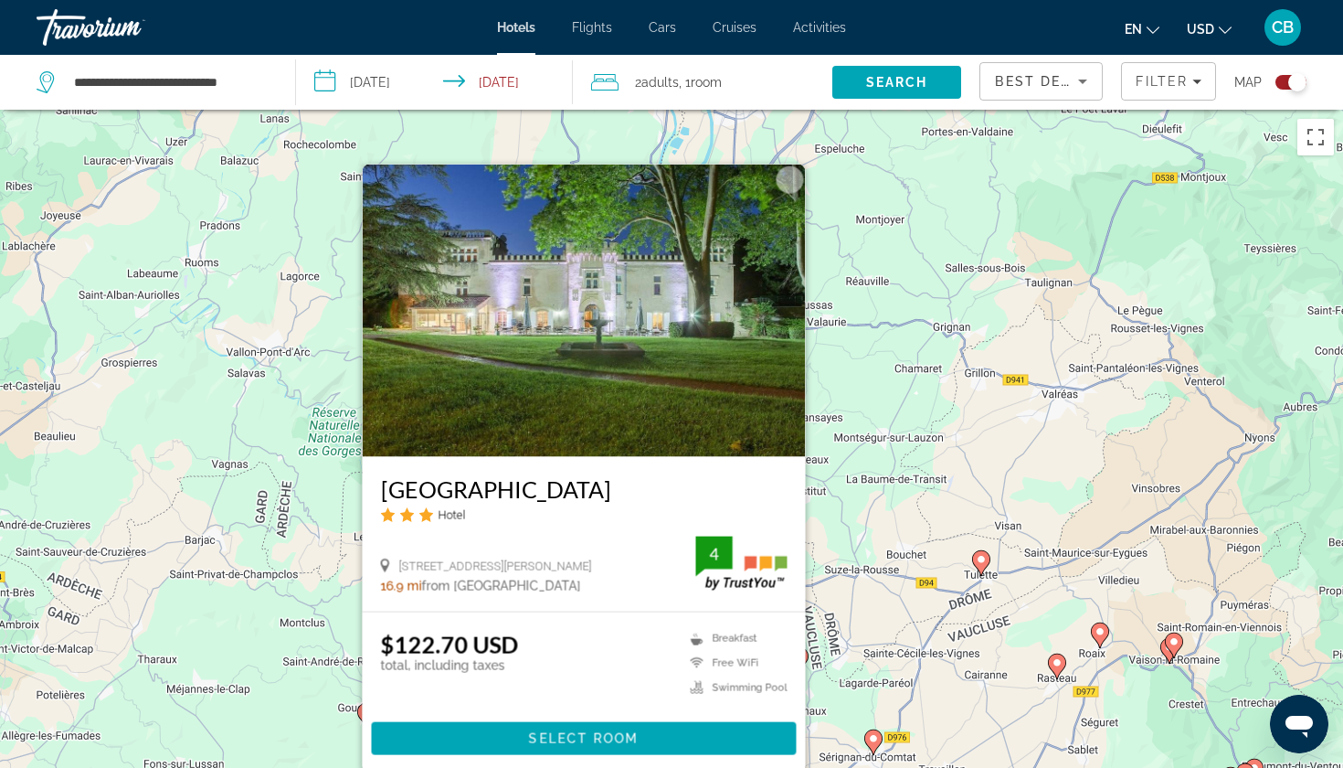
click at [484, 488] on h3 "[GEOGRAPHIC_DATA]" at bounding box center [584, 488] width 407 height 27
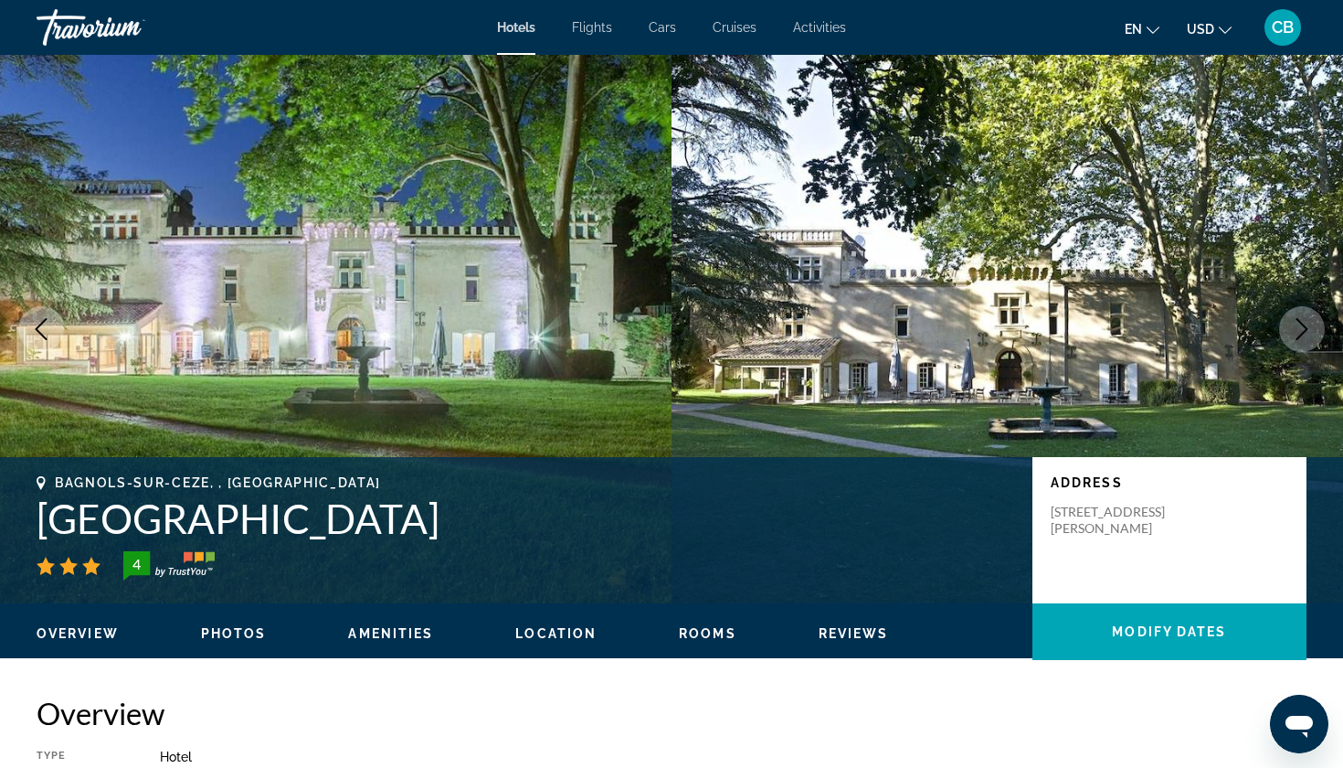
click at [1301, 321] on icon "Next image" at bounding box center [1302, 329] width 22 height 22
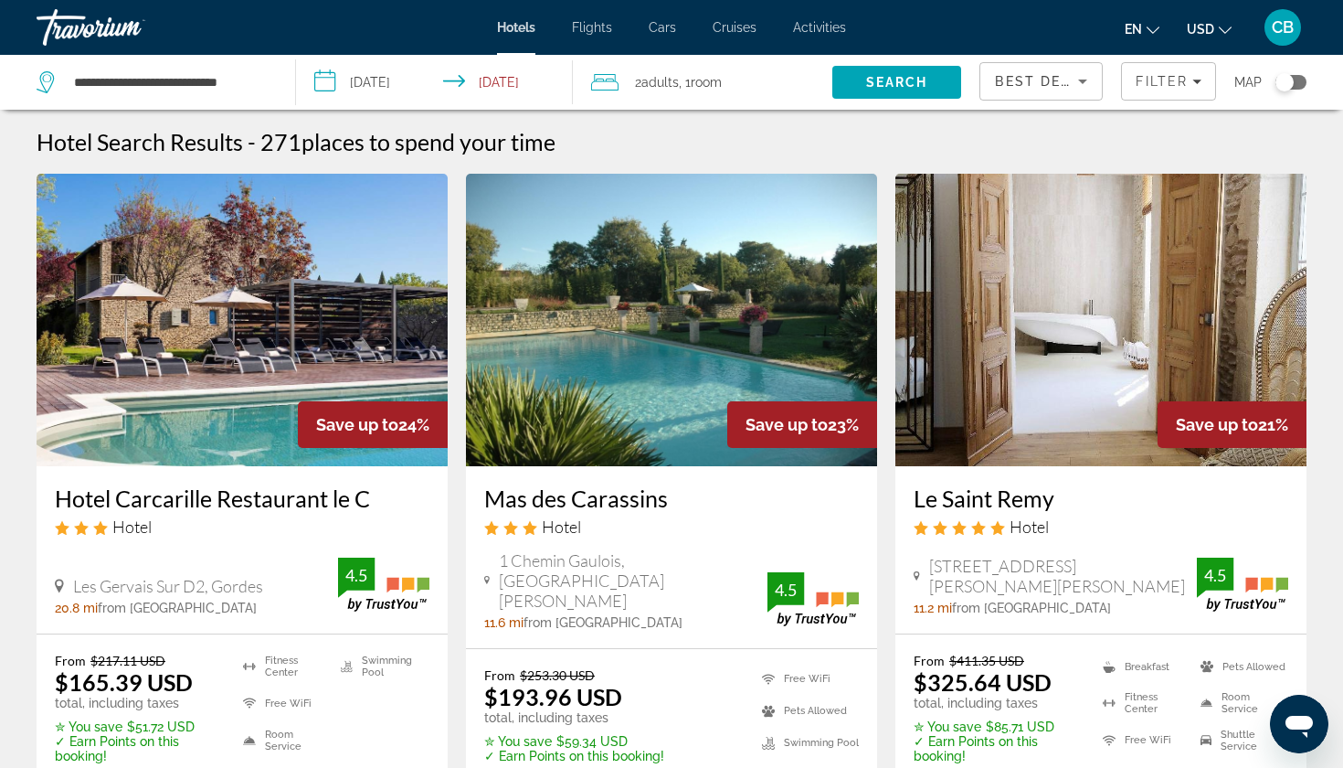
click at [1291, 80] on div "Toggle map" at bounding box center [1285, 82] width 18 height 18
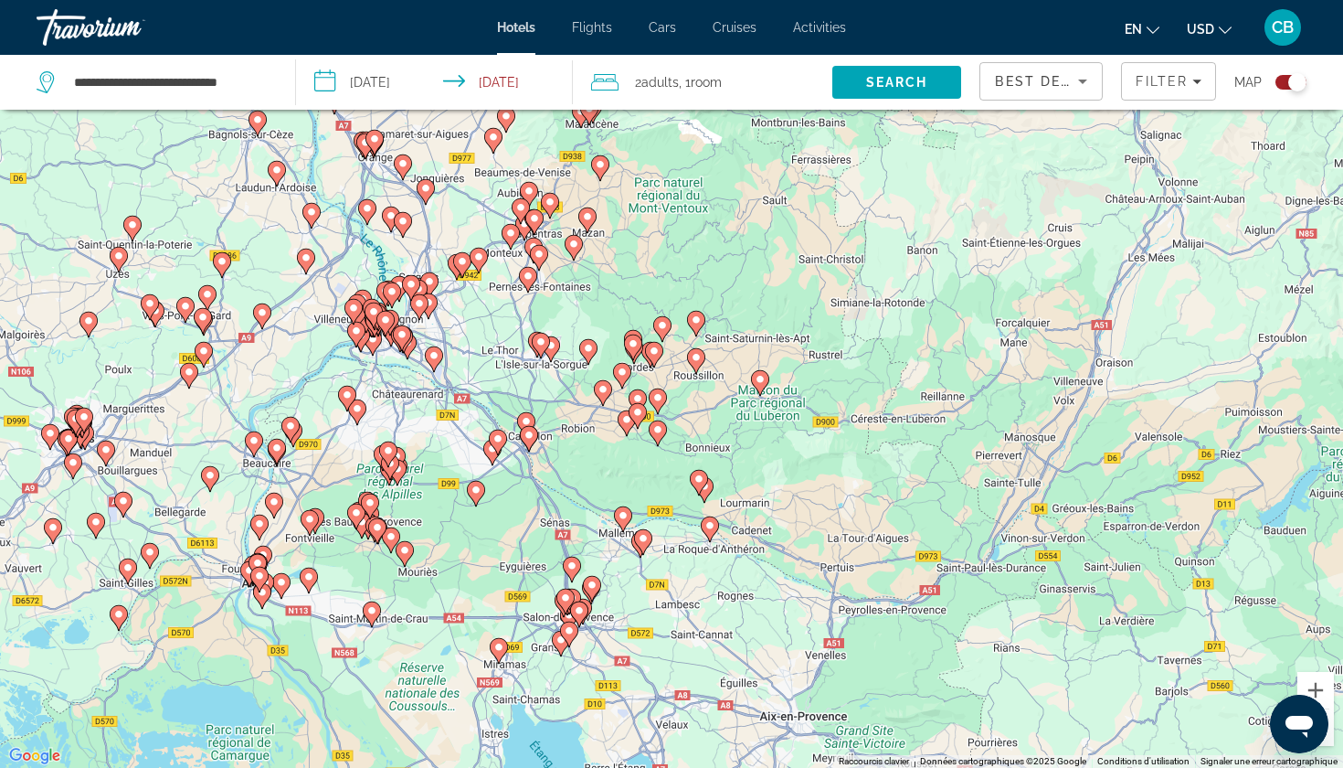
drag, startPoint x: 829, startPoint y: 461, endPoint x: 315, endPoint y: 341, distance: 527.6
click at [315, 341] on div "Pour activer le glissement avec le clavier, appuyez sur Alt+Entrée. Une fois ce…" at bounding box center [671, 384] width 1343 height 768
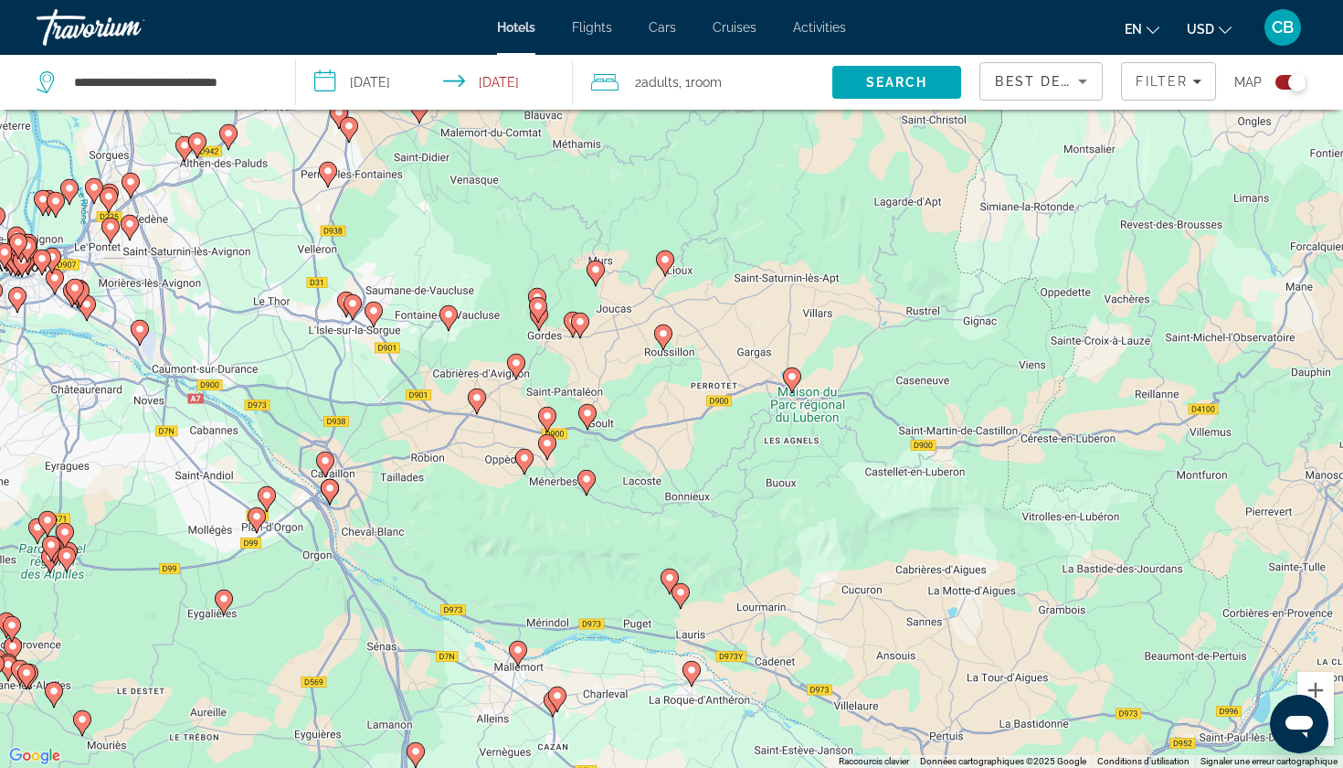
click at [667, 336] on image "Main content" at bounding box center [663, 333] width 11 height 11
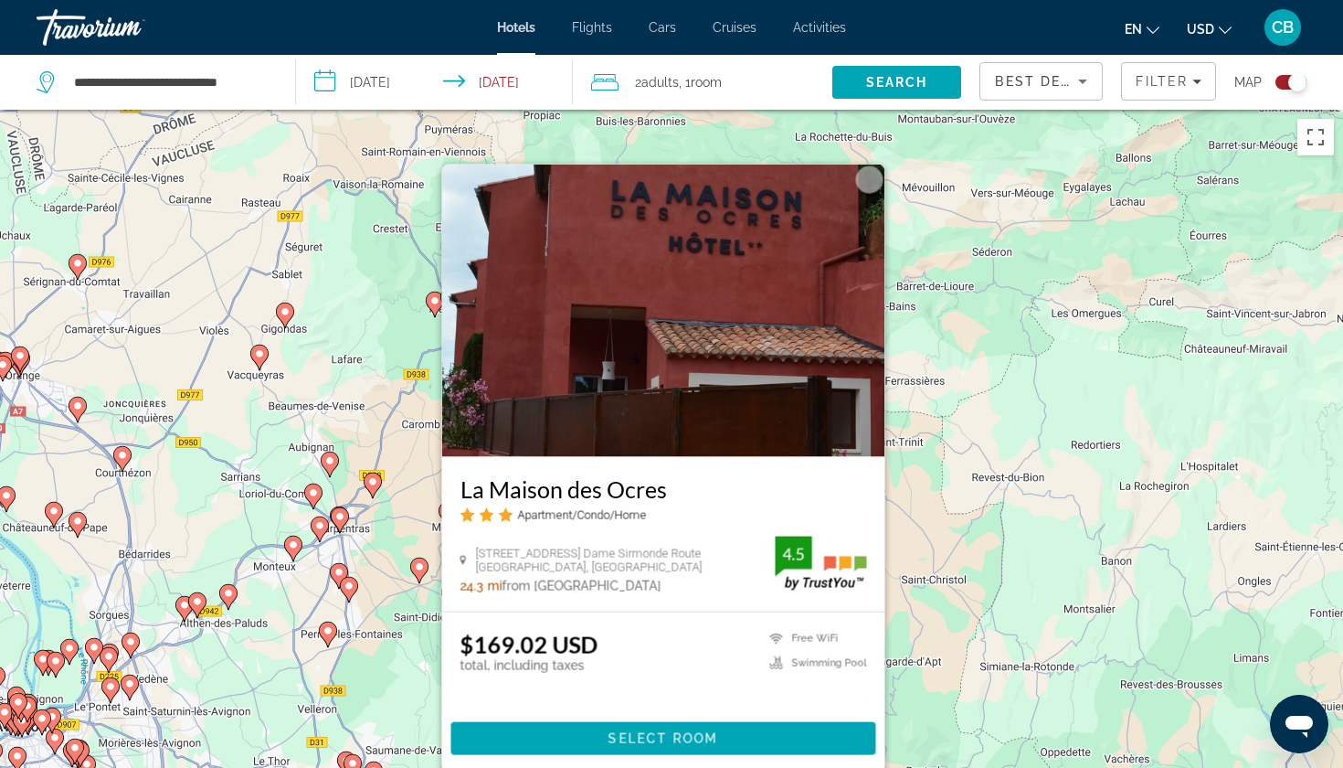
click at [939, 619] on div "Pour activer le glissement avec le clavier, appuyez sur Alt+Entrée. Une fois ce…" at bounding box center [671, 494] width 1343 height 768
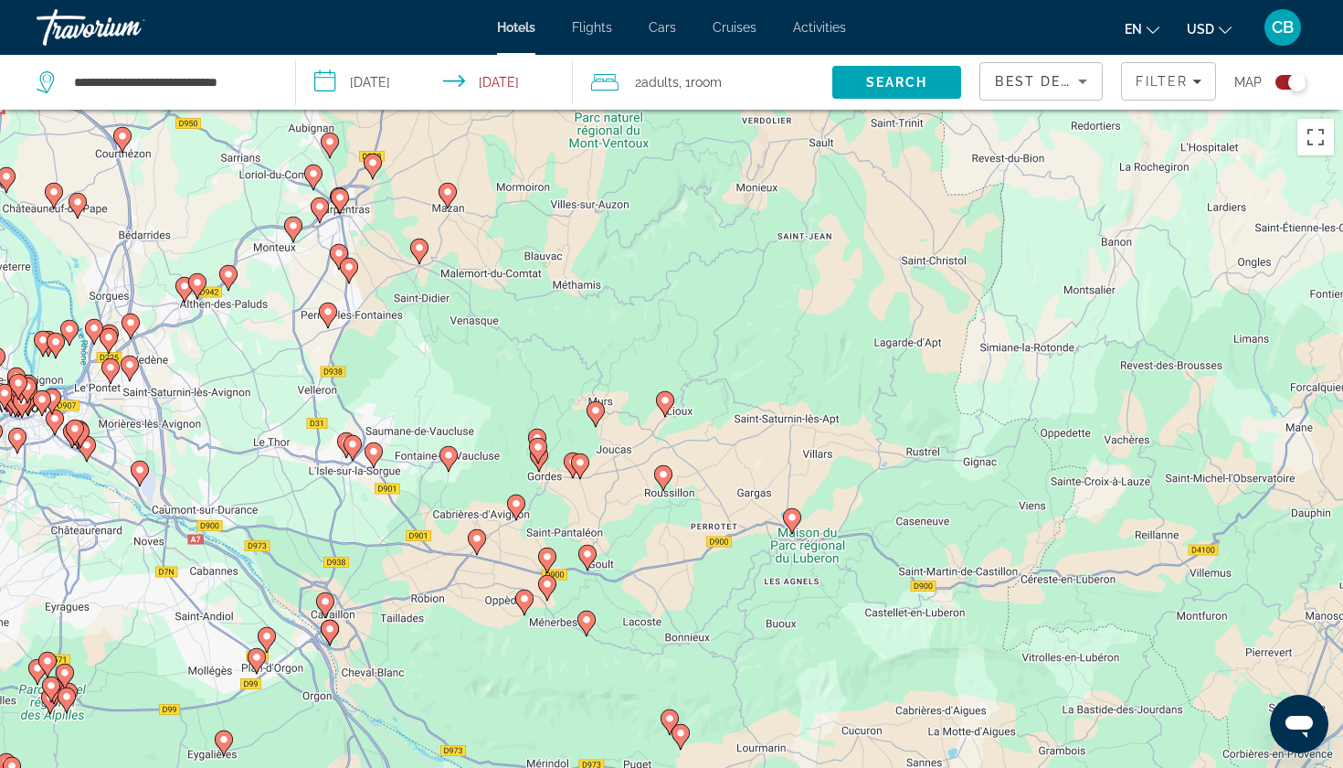
drag, startPoint x: 939, startPoint y: 619, endPoint x: 939, endPoint y: 293, distance: 325.3
click at [939, 293] on div "Pour activer le glissement avec le clavier, appuyez sur Alt+Entrée. Une fois ce…" at bounding box center [671, 494] width 1343 height 768
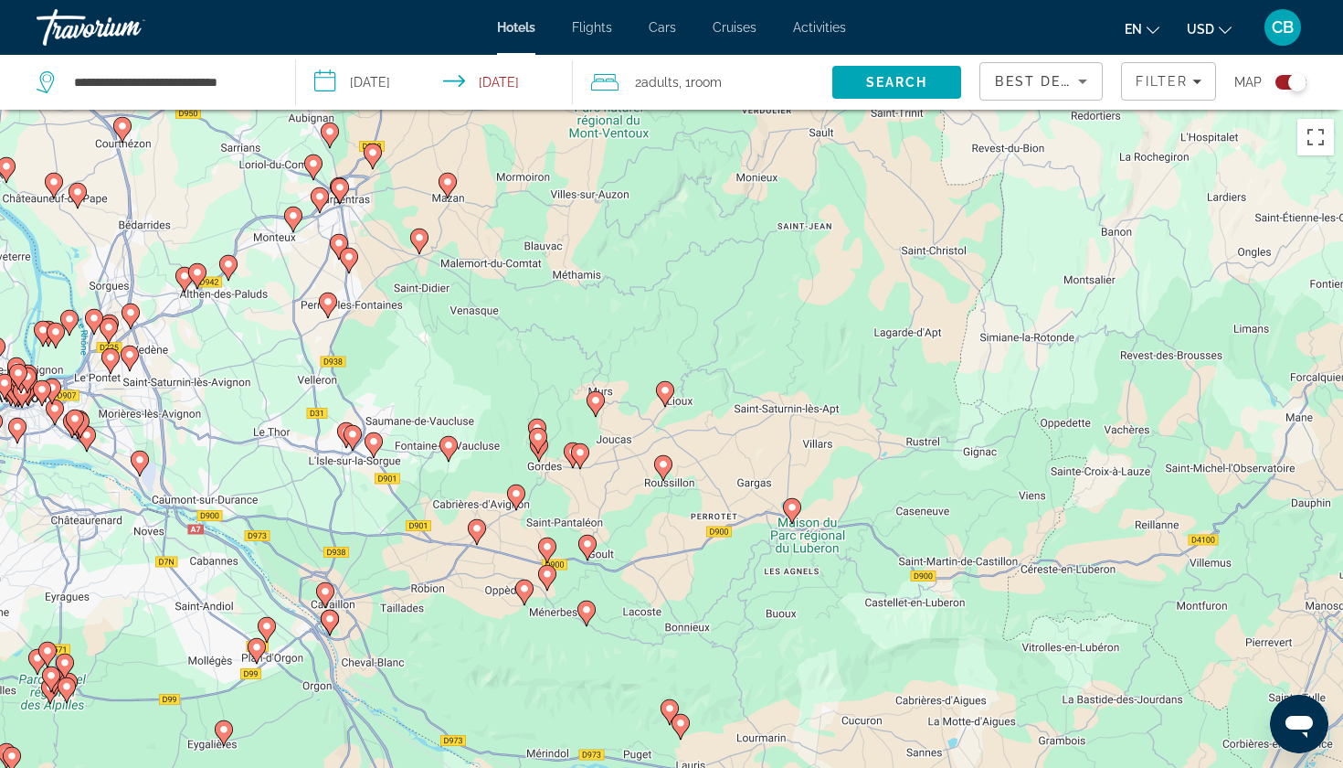
click at [666, 391] on image "Main content" at bounding box center [665, 390] width 11 height 11
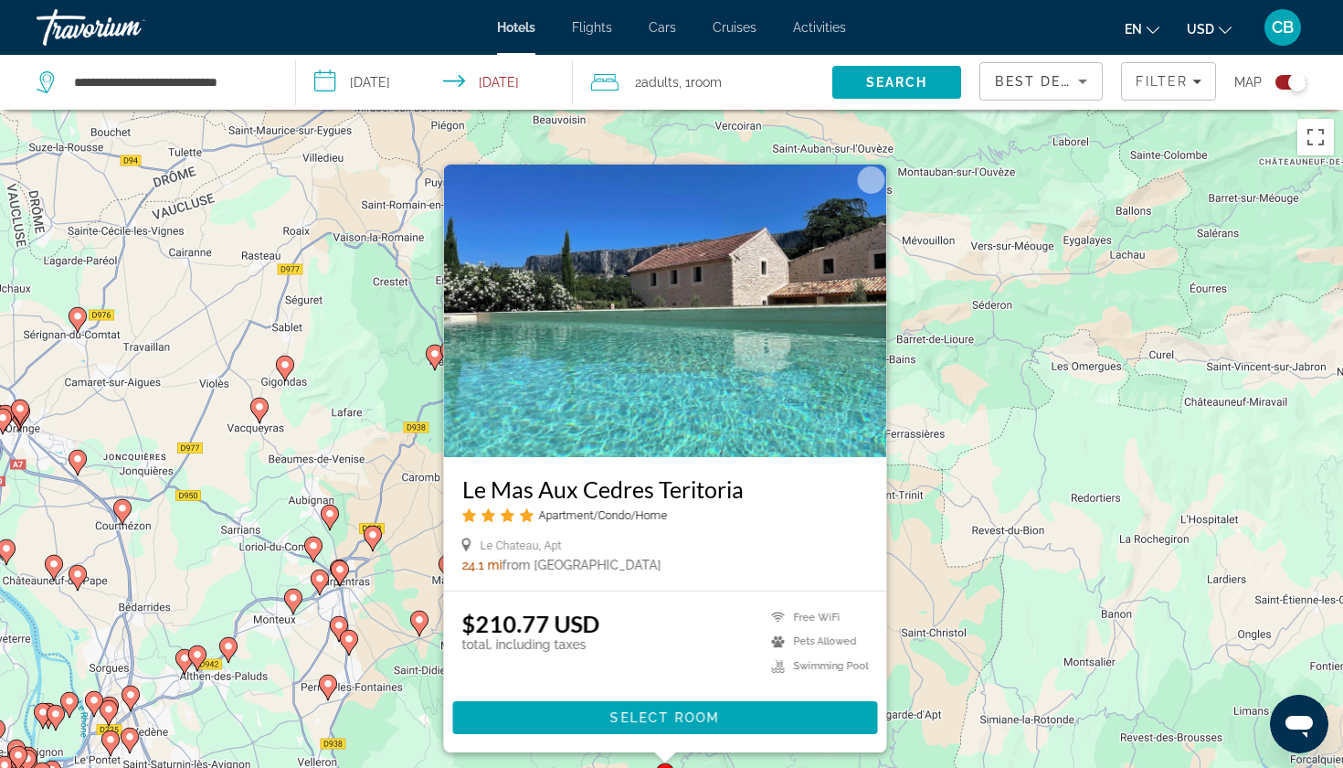
click at [1048, 540] on div "Pour activer le glissement avec le clavier, appuyez sur Alt+Entrée. Une fois ce…" at bounding box center [671, 494] width 1343 height 768
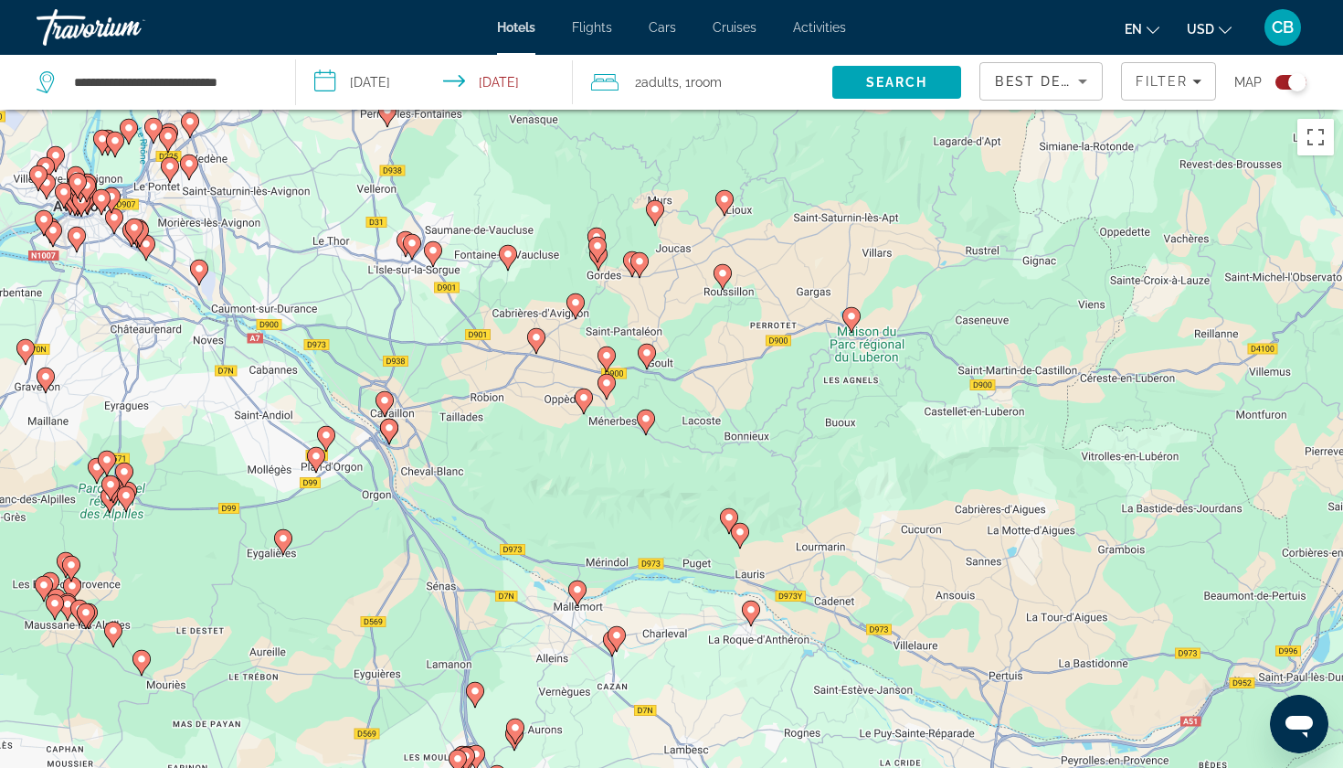
drag, startPoint x: 954, startPoint y: 641, endPoint x: 1009, endPoint y: 58, distance: 585.6
click at [1009, 110] on div "**********" at bounding box center [671, 548] width 1343 height 877
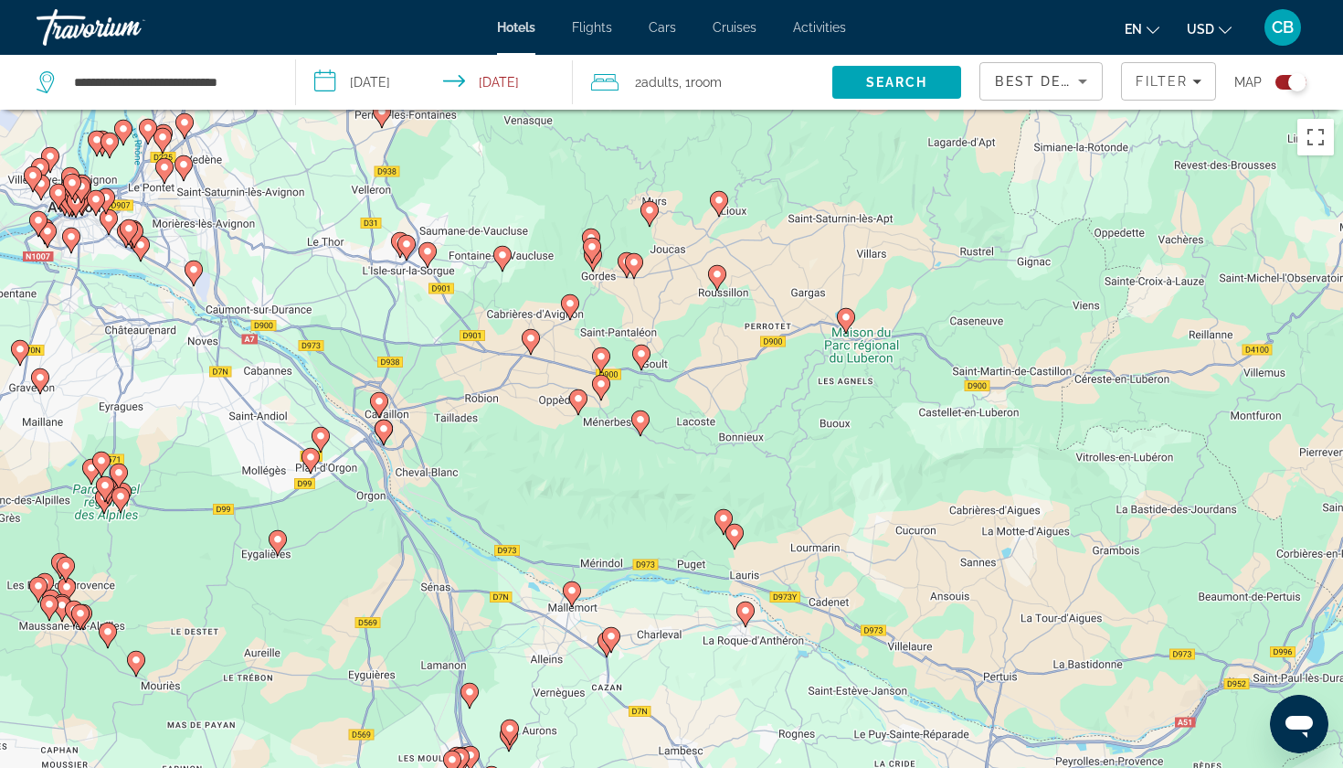
click at [649, 210] on image "Main content" at bounding box center [649, 210] width 11 height 11
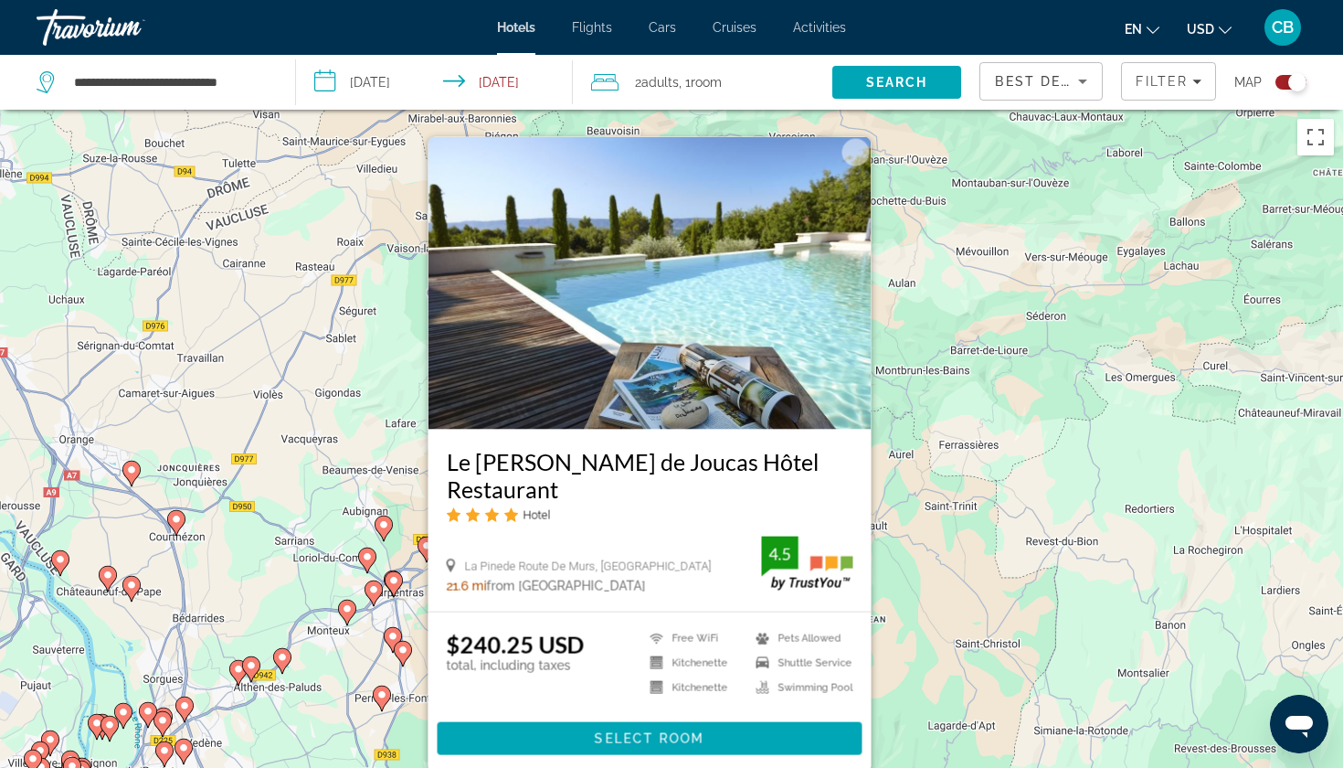
click at [1011, 520] on div "Pour activer le glissement avec le clavier, appuyez sur Alt+Entrée. Une fois ce…" at bounding box center [671, 494] width 1343 height 768
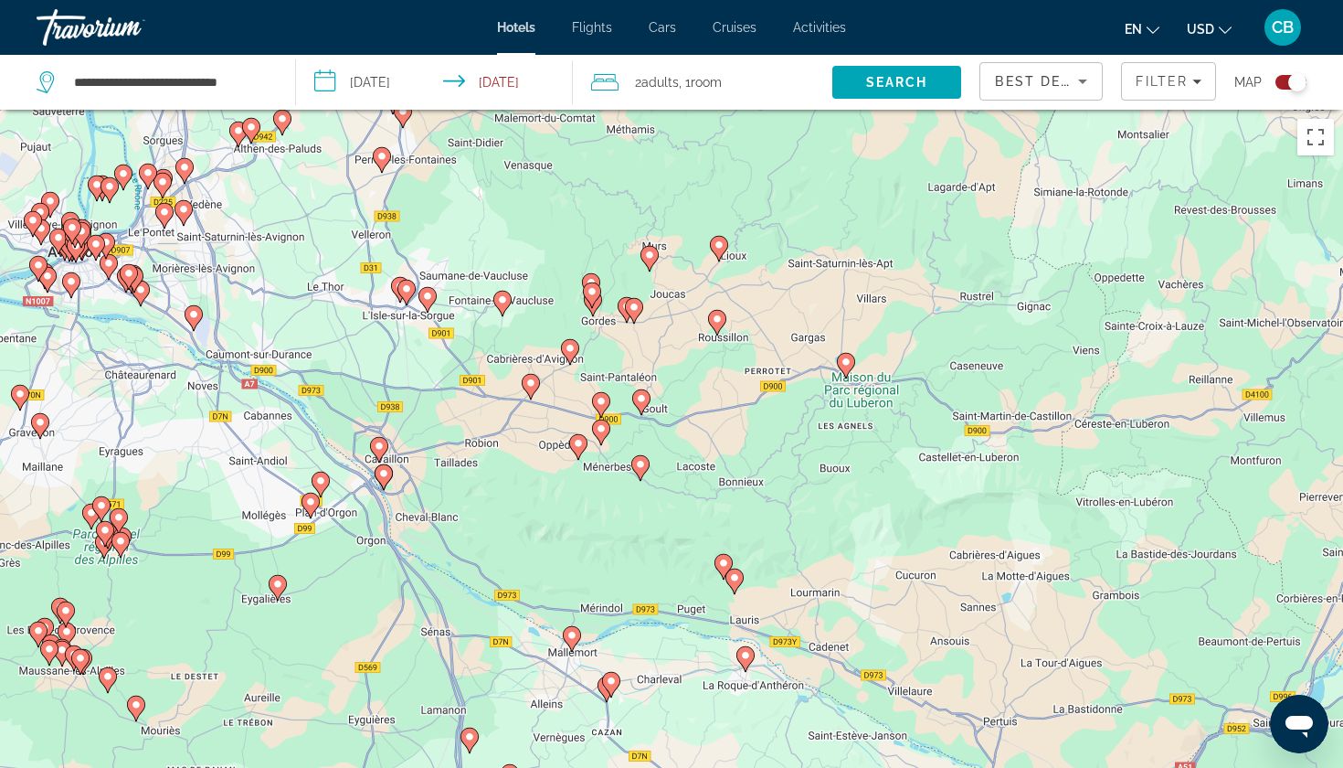
drag, startPoint x: 933, startPoint y: 536, endPoint x: 932, endPoint y: -16, distance: 552.0
click at [932, 0] on html "**********" at bounding box center [671, 384] width 1343 height 768
click at [639, 399] on image "Main content" at bounding box center [640, 398] width 11 height 11
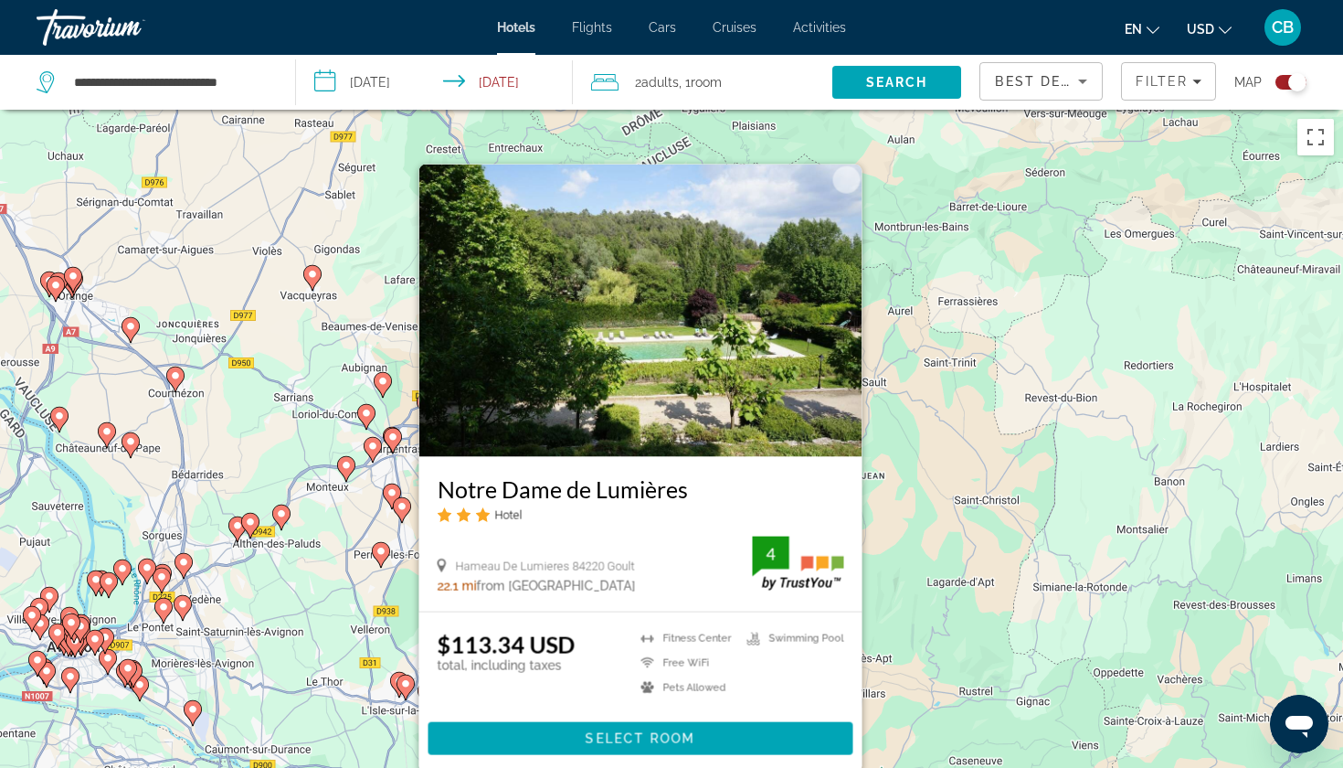
click at [942, 556] on div "Pour activer le glissement avec le clavier, appuyez sur Alt+Entrée. Une fois ce…" at bounding box center [671, 494] width 1343 height 768
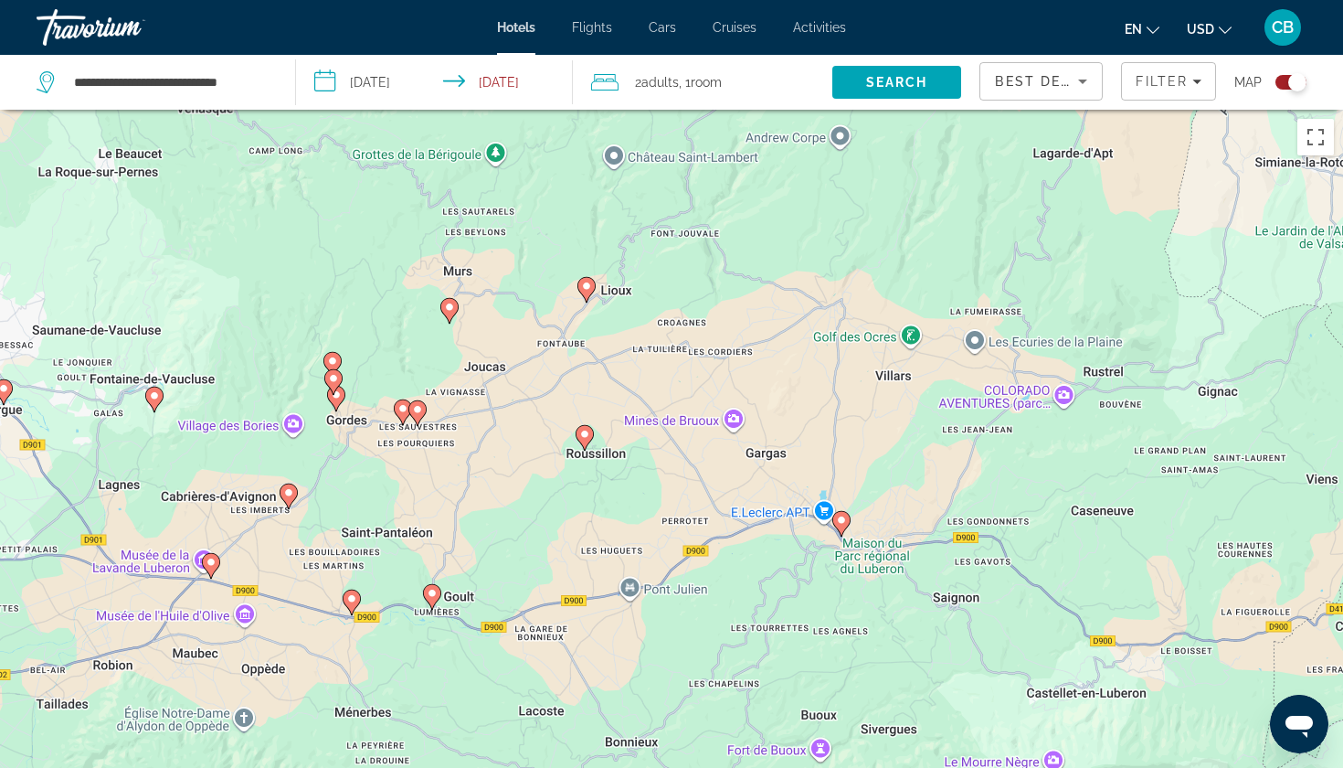
drag, startPoint x: 771, startPoint y: 666, endPoint x: 866, endPoint y: 208, distance: 467.6
click at [866, 208] on div "Pour activer le glissement avec le clavier, appuyez sur Alt+Entrée. Une fois ce…" at bounding box center [671, 494] width 1343 height 768
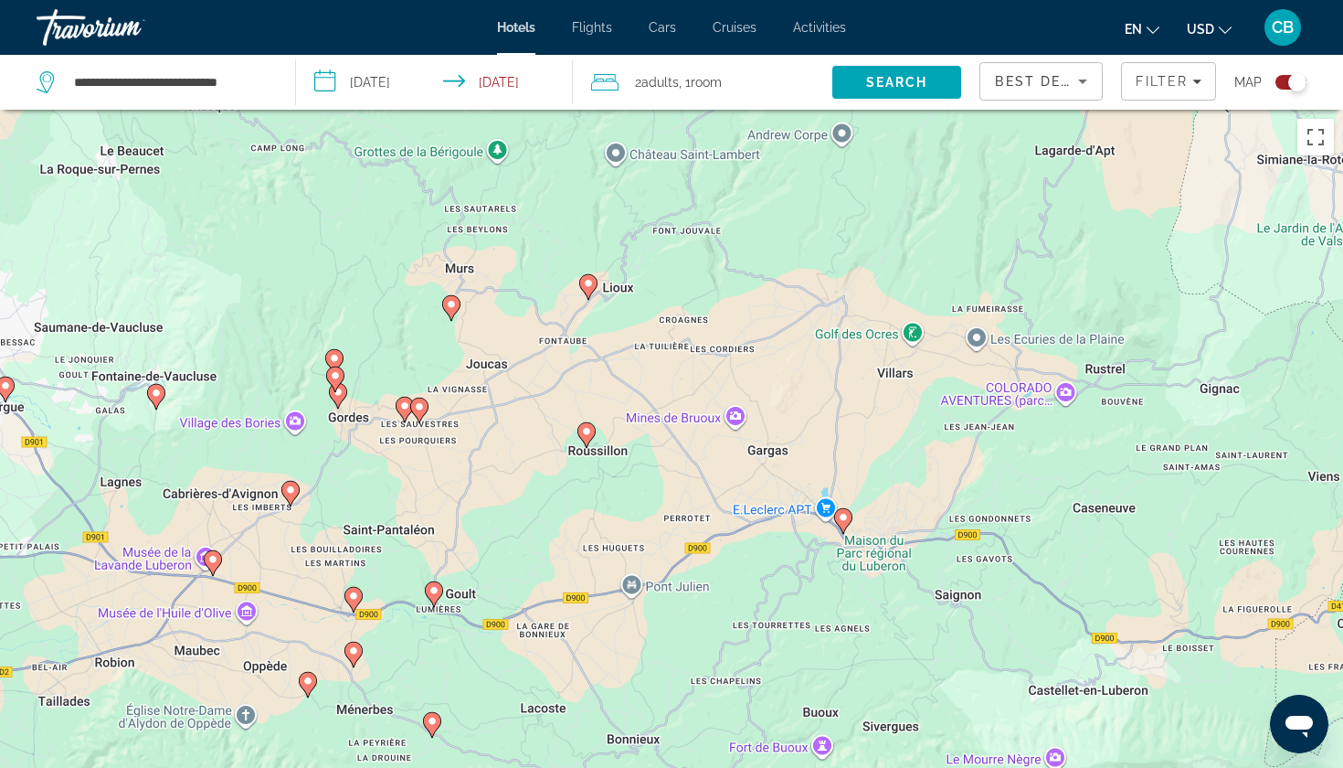
click at [355, 595] on image "Main content" at bounding box center [353, 595] width 11 height 11
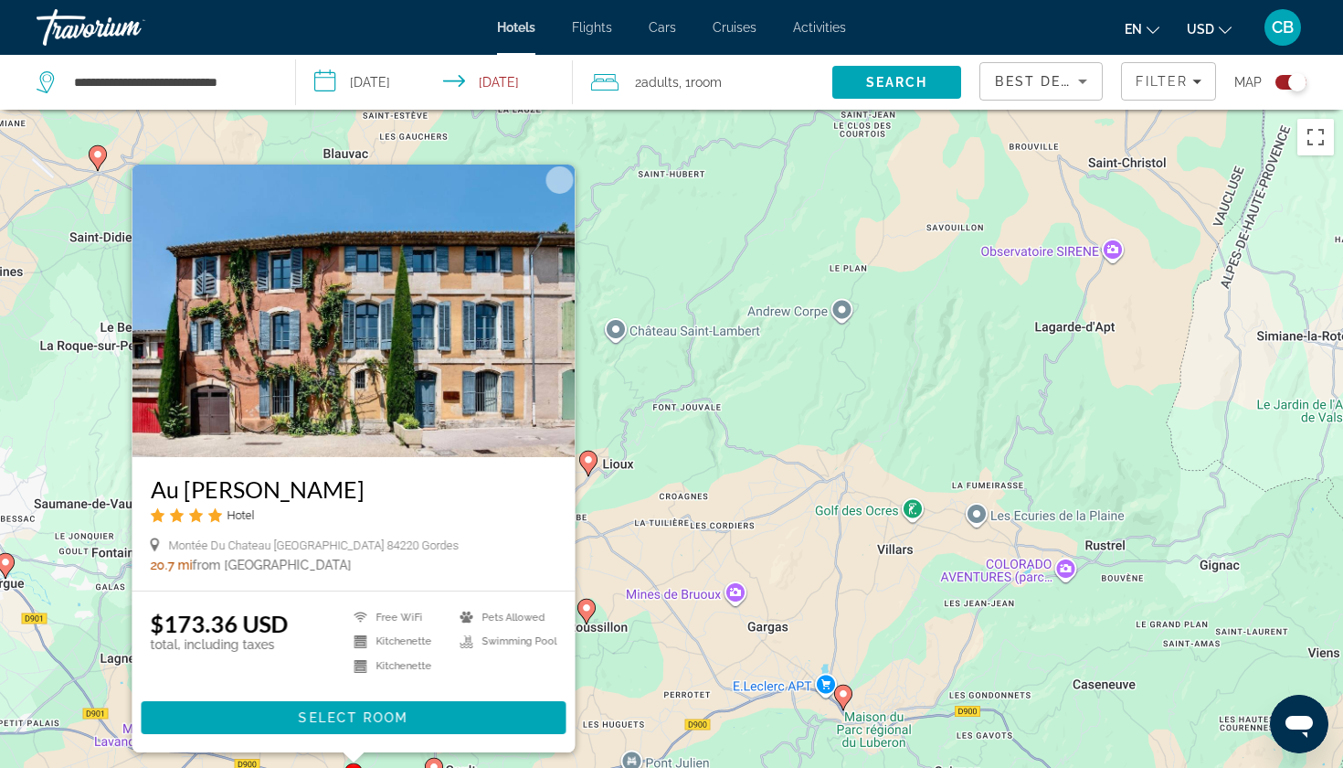
click at [677, 625] on div "Pour activer le glissement avec le clavier, appuyez sur Alt+Entrée. Une fois ce…" at bounding box center [671, 494] width 1343 height 768
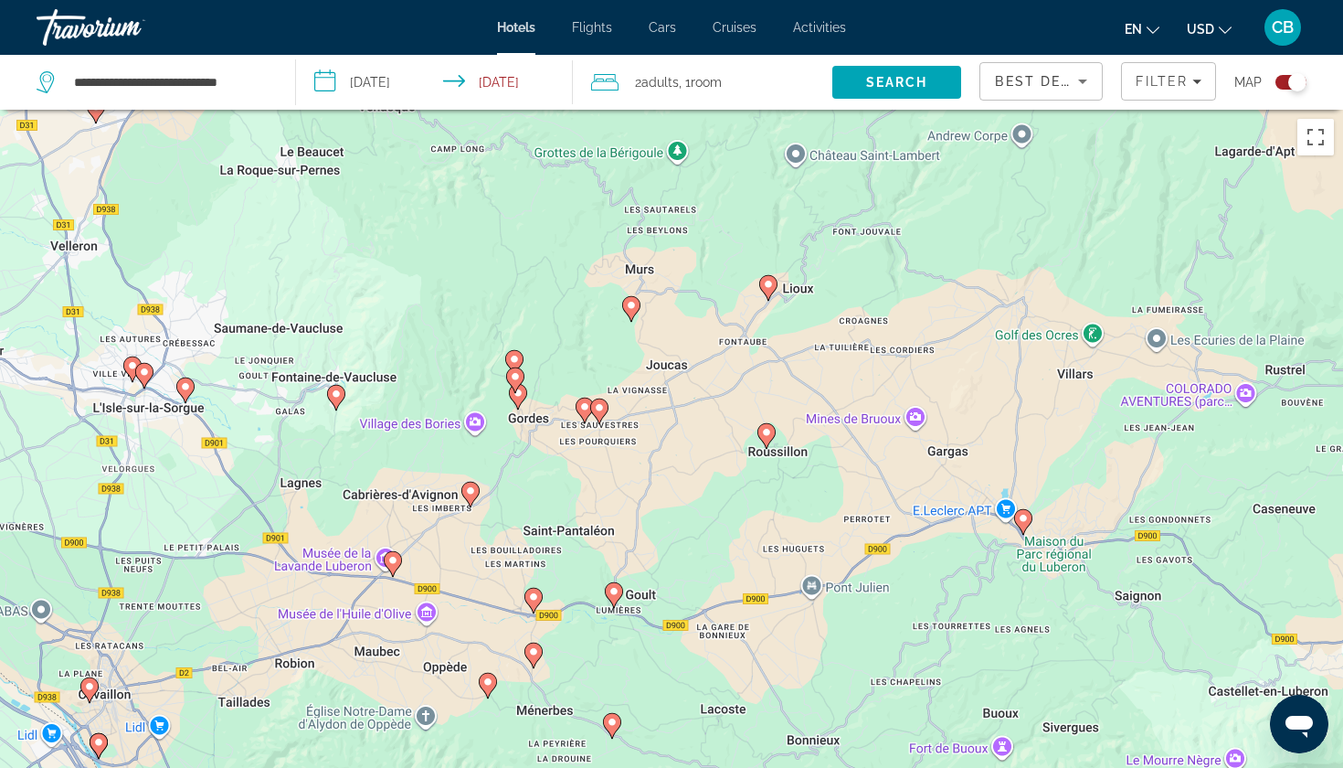
drag, startPoint x: 554, startPoint y: 708, endPoint x: 731, endPoint y: 529, distance: 252.0
click at [732, 529] on div "Pour activer le glissement avec le clavier, appuyez sur Alt+Entrée. Une fois ce…" at bounding box center [671, 494] width 1343 height 768
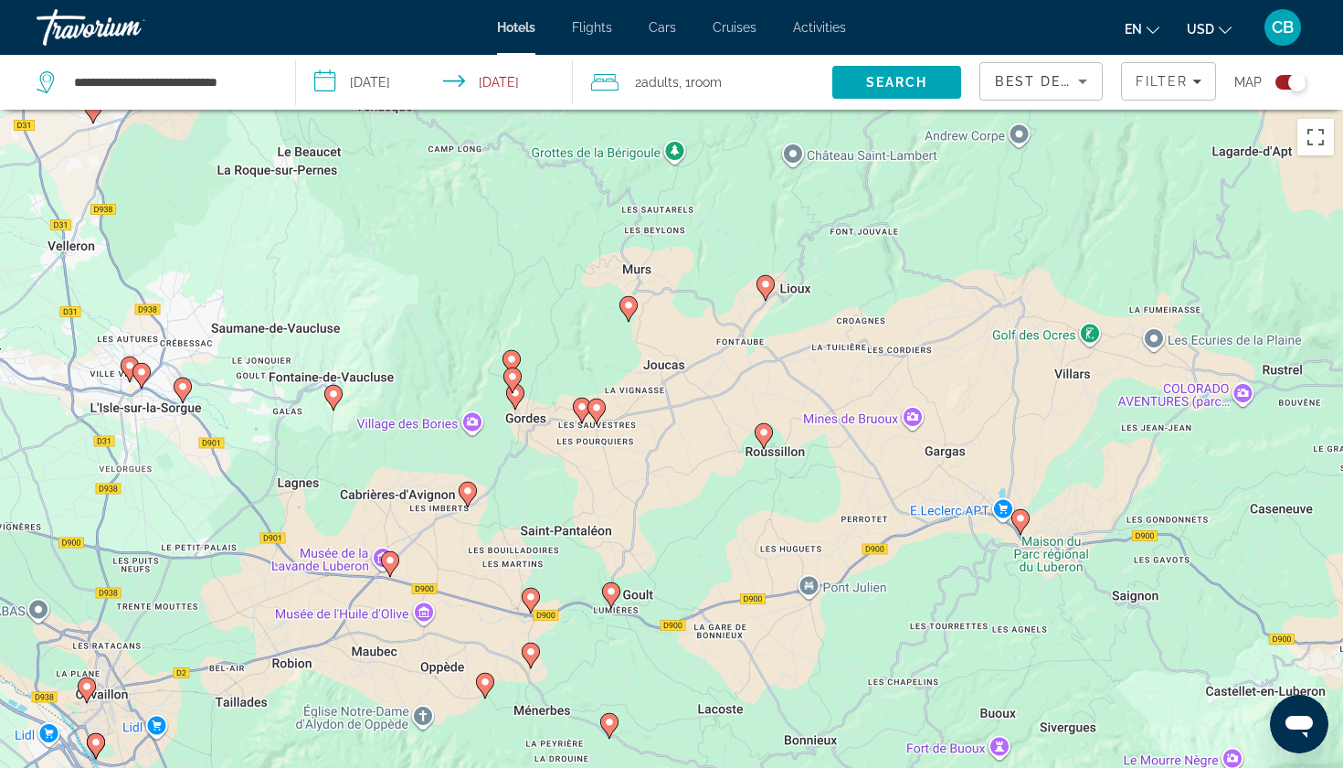
click at [393, 563] on image "Main content" at bounding box center [390, 560] width 11 height 11
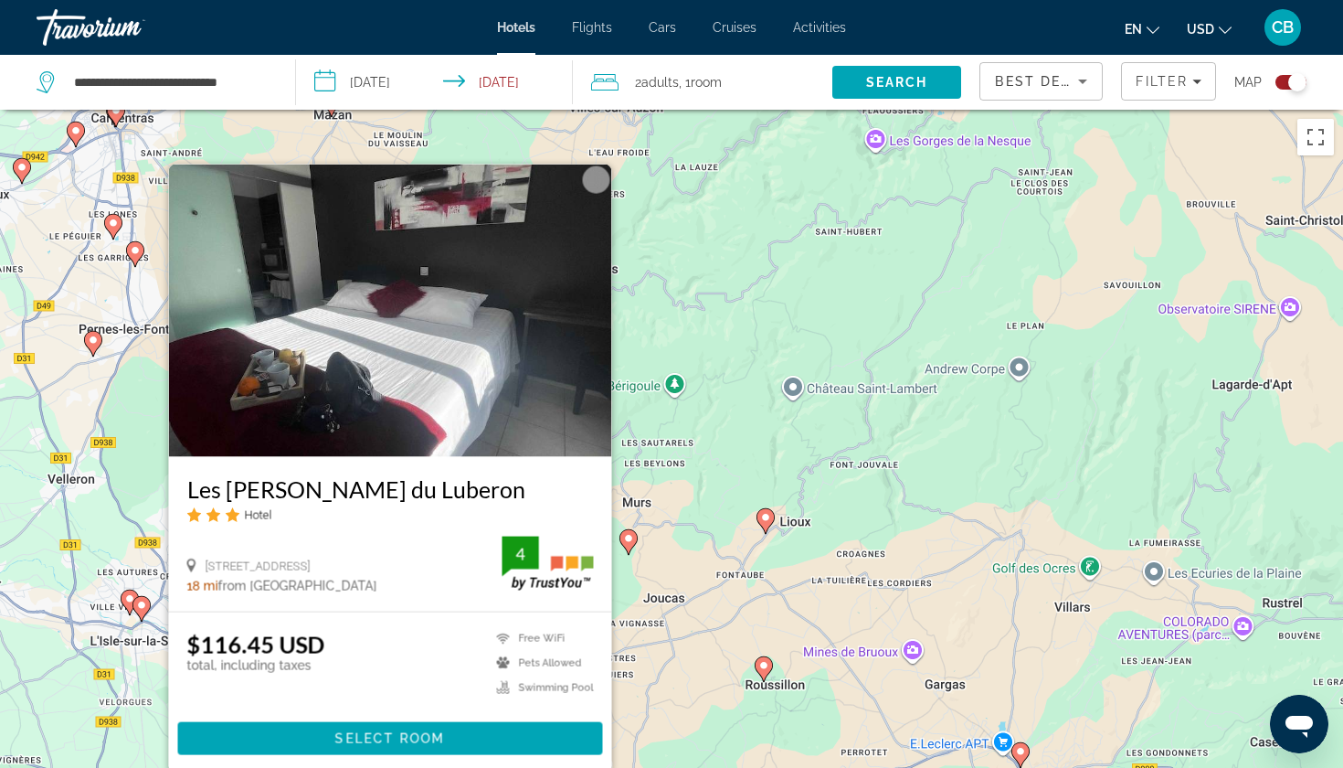
click at [648, 652] on div "Pour activer le glissement avec le clavier, appuyez sur Alt+Entrée. Une fois ce…" at bounding box center [671, 494] width 1343 height 768
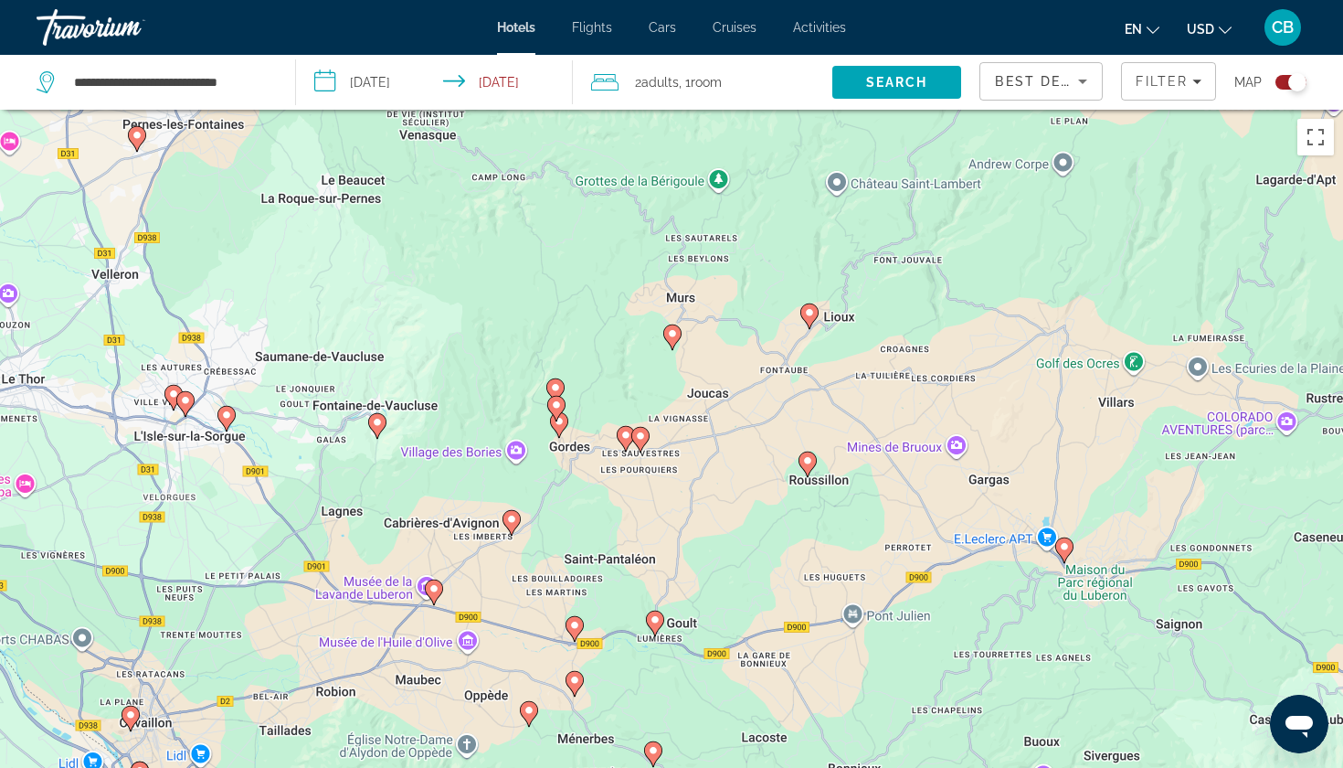
drag, startPoint x: 648, startPoint y: 652, endPoint x: 701, endPoint y: 407, distance: 251.5
click at [701, 408] on div "Pour activer le glissement avec le clavier, appuyez sur Alt+Entrée. Une fois ce…" at bounding box center [671, 494] width 1343 height 768
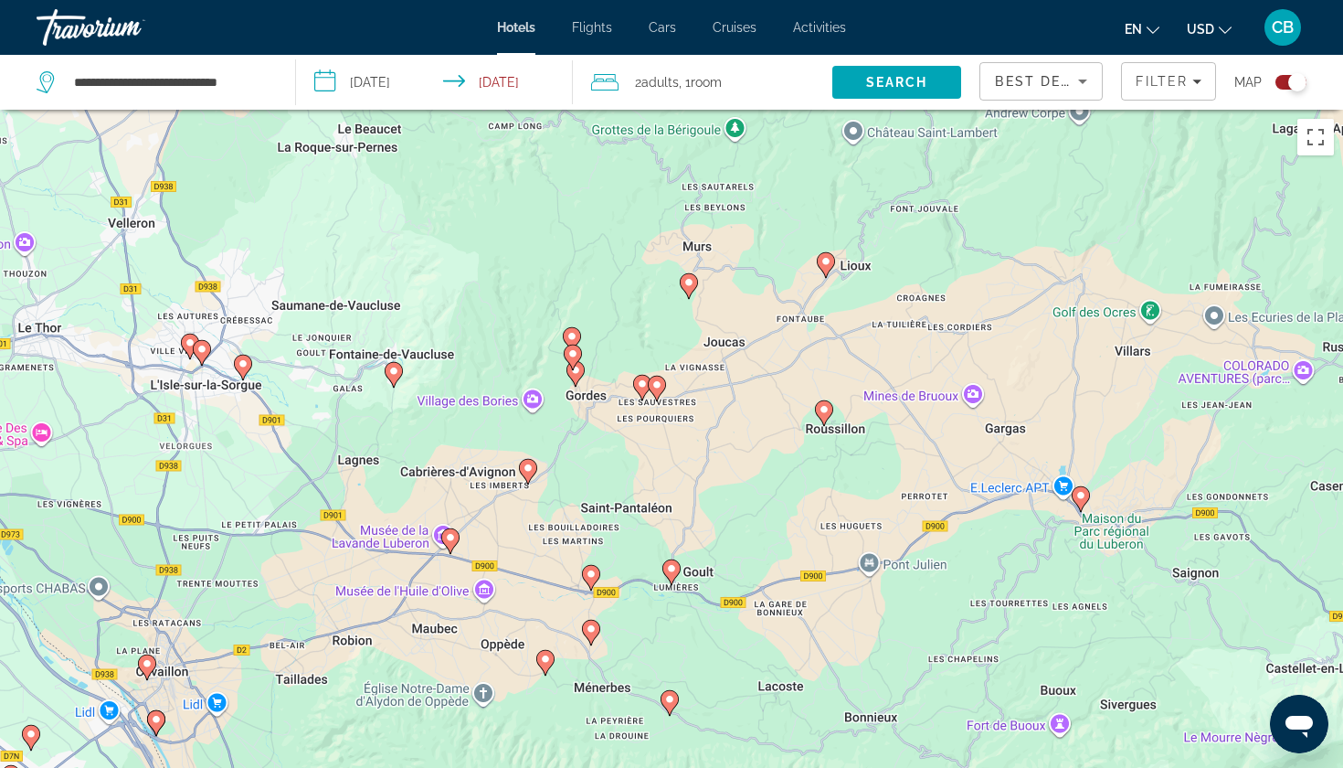
click at [532, 470] on image "Main content" at bounding box center [528, 467] width 11 height 11
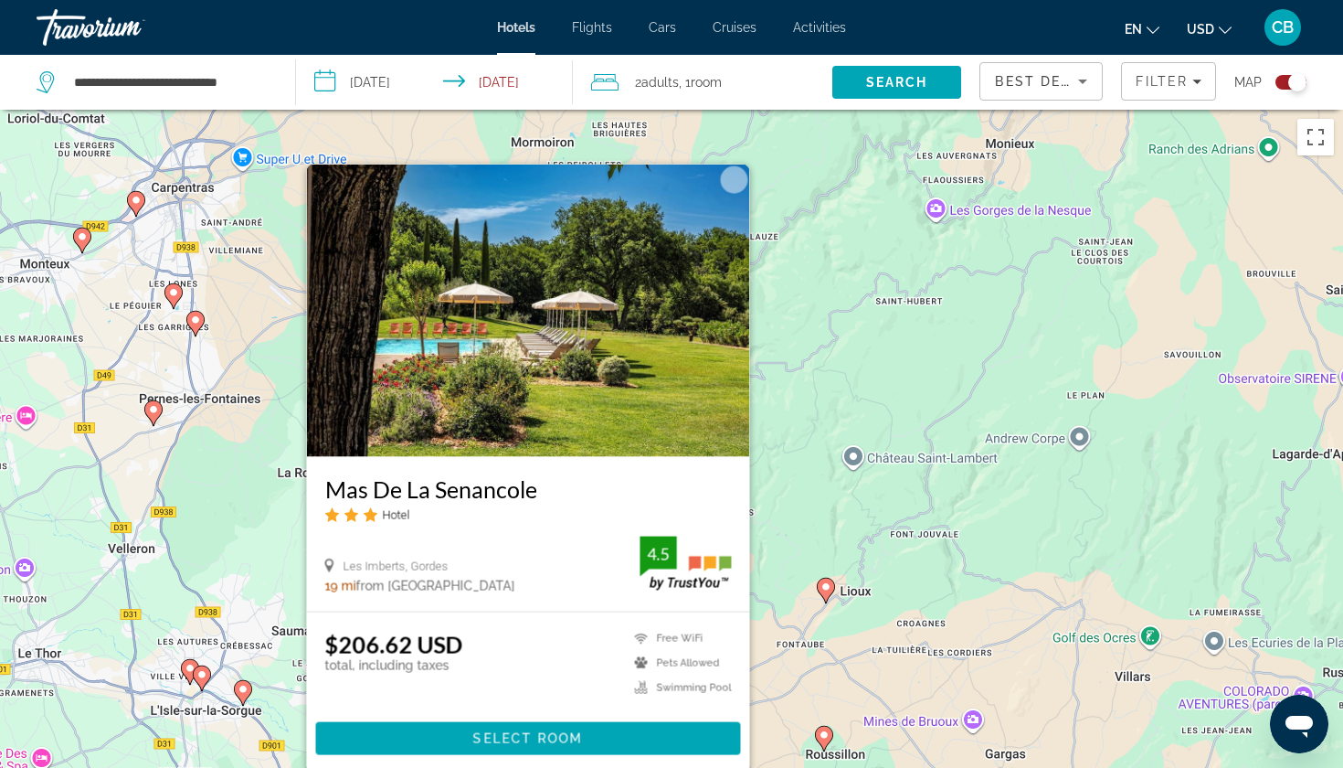
click at [851, 506] on div "Pour activer le glissement avec le clavier, appuyez sur Alt+Entrée. Une fois ce…" at bounding box center [671, 494] width 1343 height 768
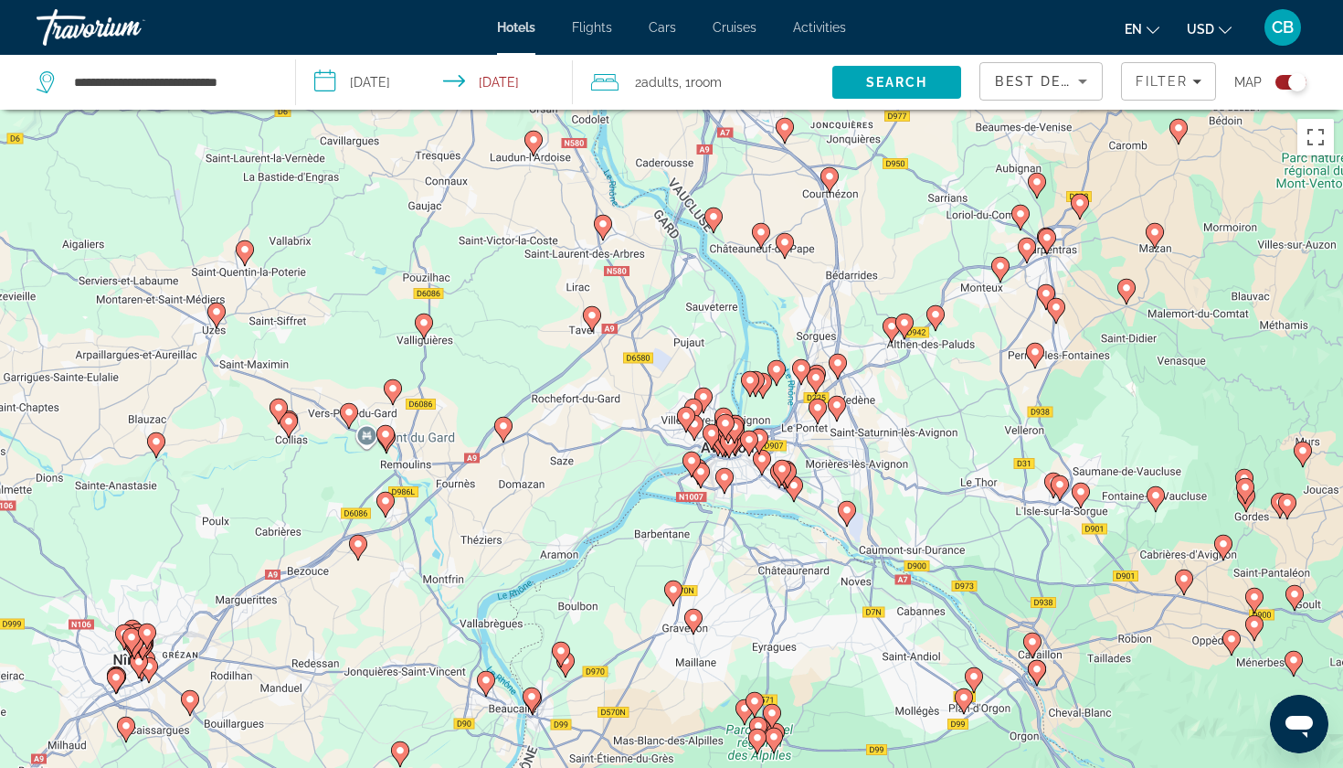
drag, startPoint x: 457, startPoint y: 427, endPoint x: 997, endPoint y: 418, distance: 540.2
click at [997, 418] on div "Pour activer le glissement avec le clavier, appuyez sur Alt+Entrée. Une fois ce…" at bounding box center [671, 494] width 1343 height 768
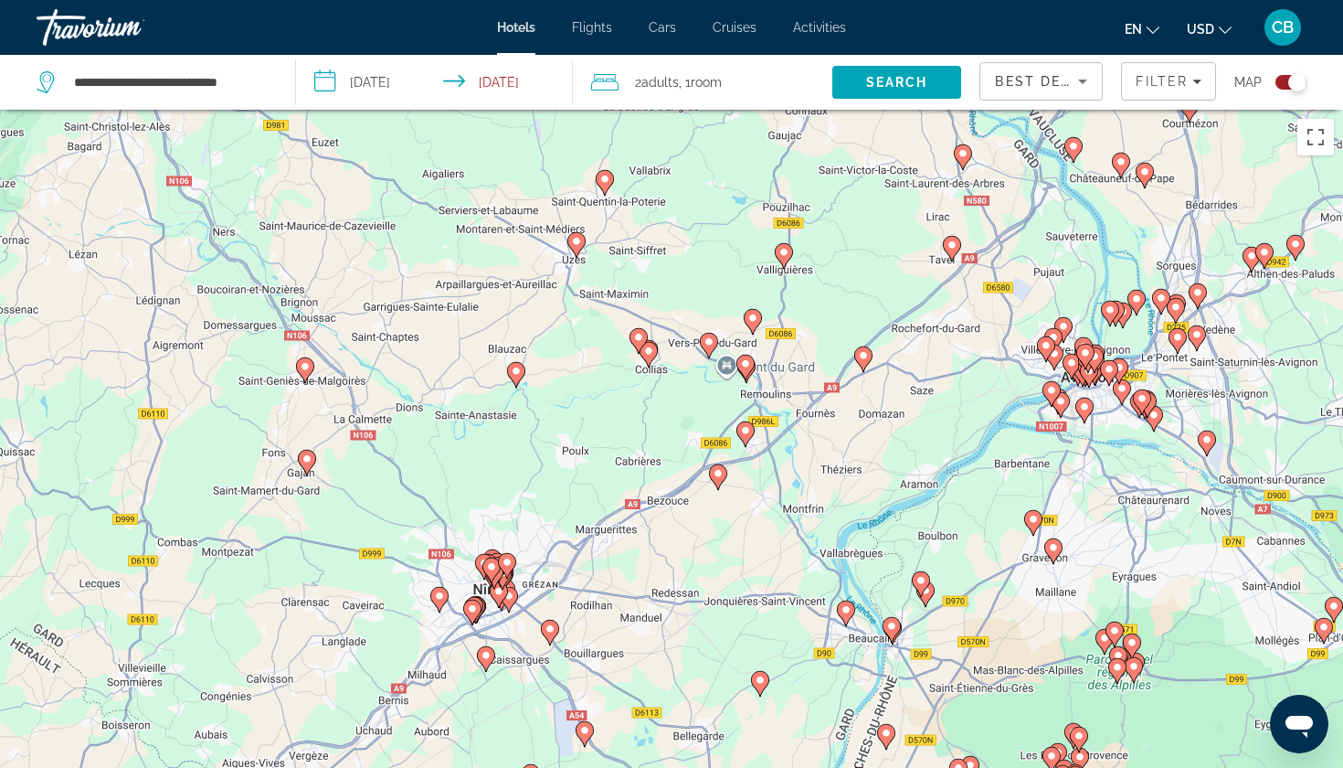
drag, startPoint x: 159, startPoint y: 594, endPoint x: 509, endPoint y: 526, distance: 356.5
click at [509, 526] on div "Pour activer le glissement avec le clavier, appuyez sur Alt+Entrée. Une fois ce…" at bounding box center [671, 494] width 1343 height 768
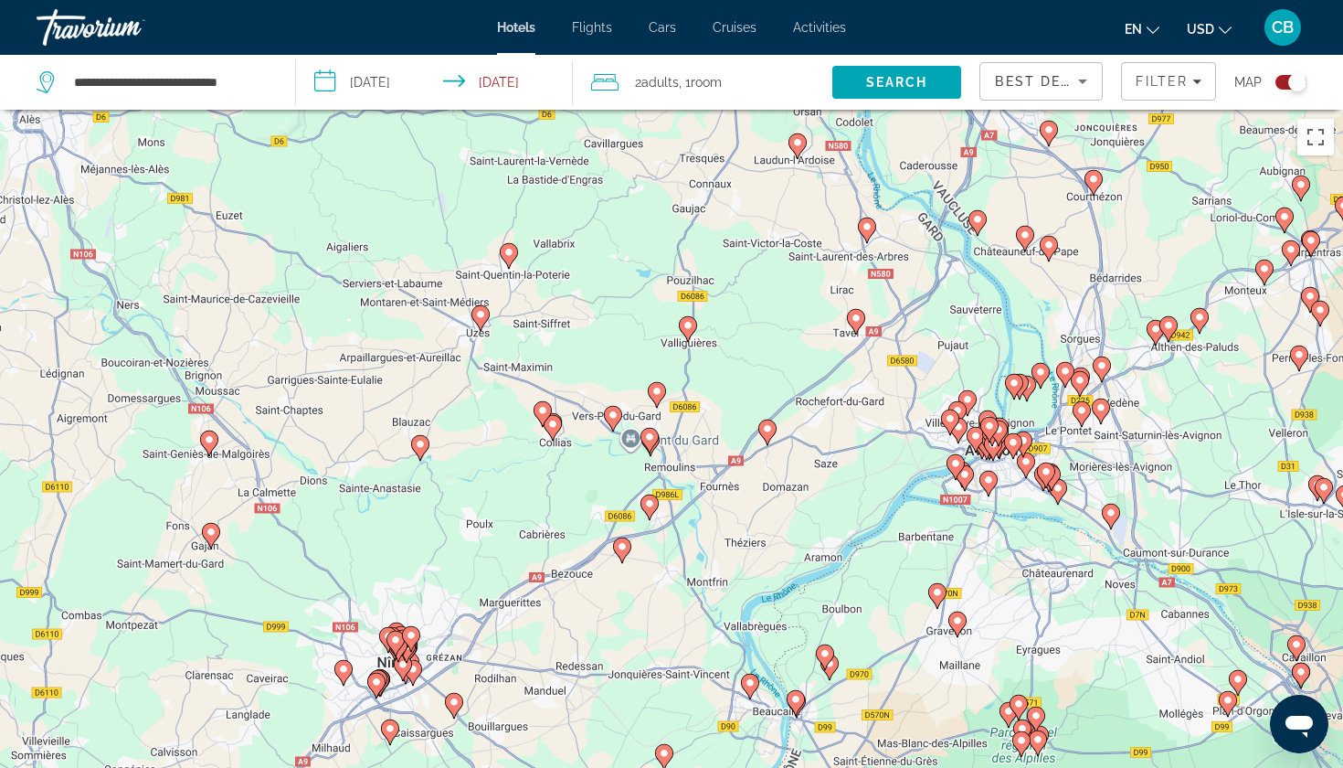
drag, startPoint x: 408, startPoint y: 572, endPoint x: 264, endPoint y: 677, distance: 178.6
click at [264, 678] on div "Pour activer le glissement avec le clavier, appuyez sur Alt+Entrée. Une fois ce…" at bounding box center [671, 494] width 1343 height 768
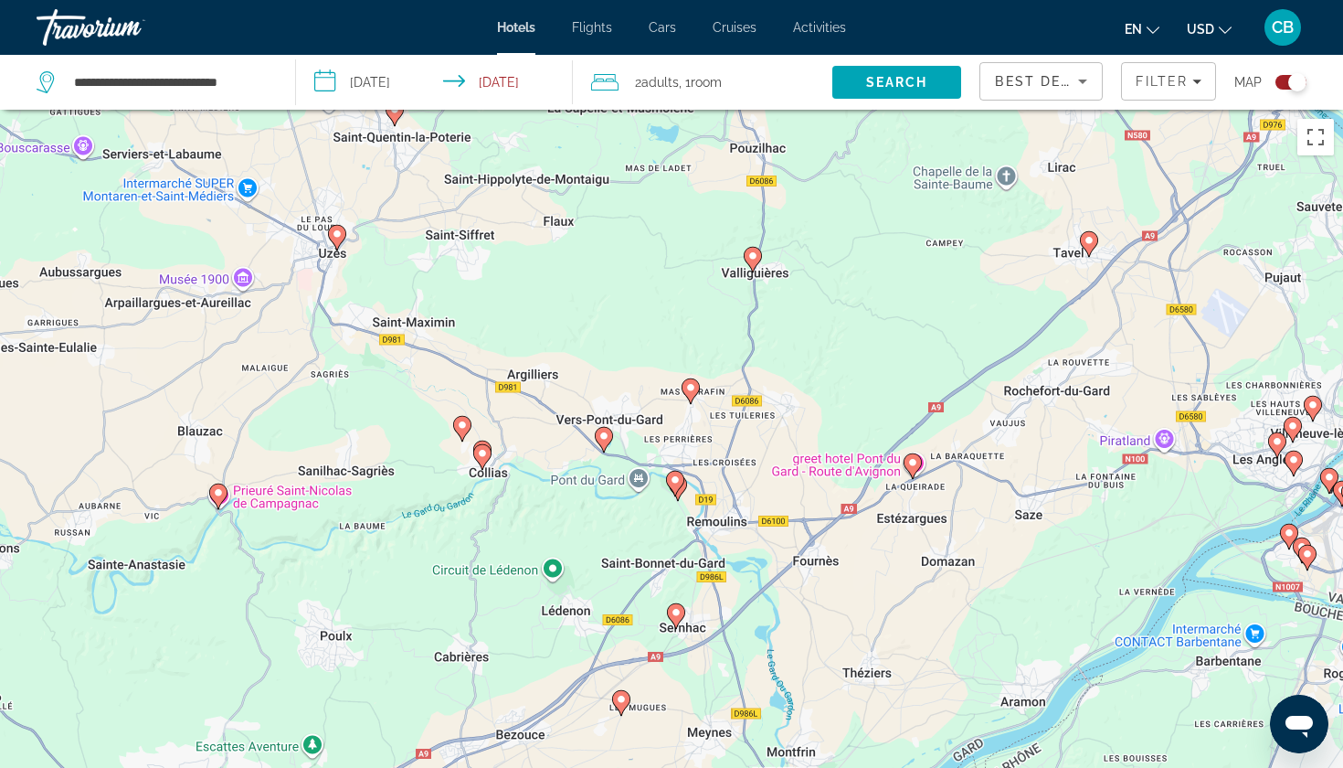
drag, startPoint x: 586, startPoint y: 467, endPoint x: 567, endPoint y: 486, distance: 27.1
click at [567, 486] on div "Pour activer le glissement avec le clavier, appuyez sur Alt+Entrée. Une fois ce…" at bounding box center [671, 494] width 1343 height 768
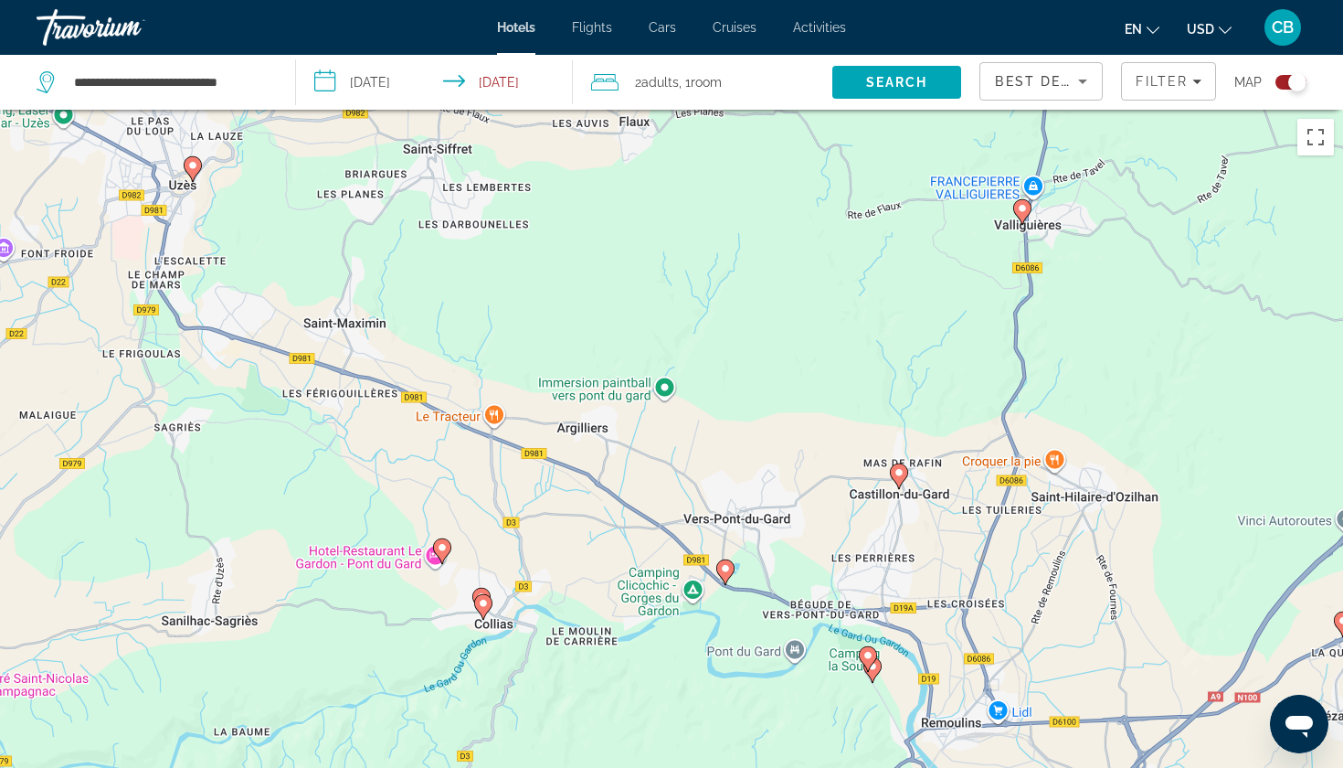
click at [444, 546] on image "Main content" at bounding box center [442, 547] width 11 height 11
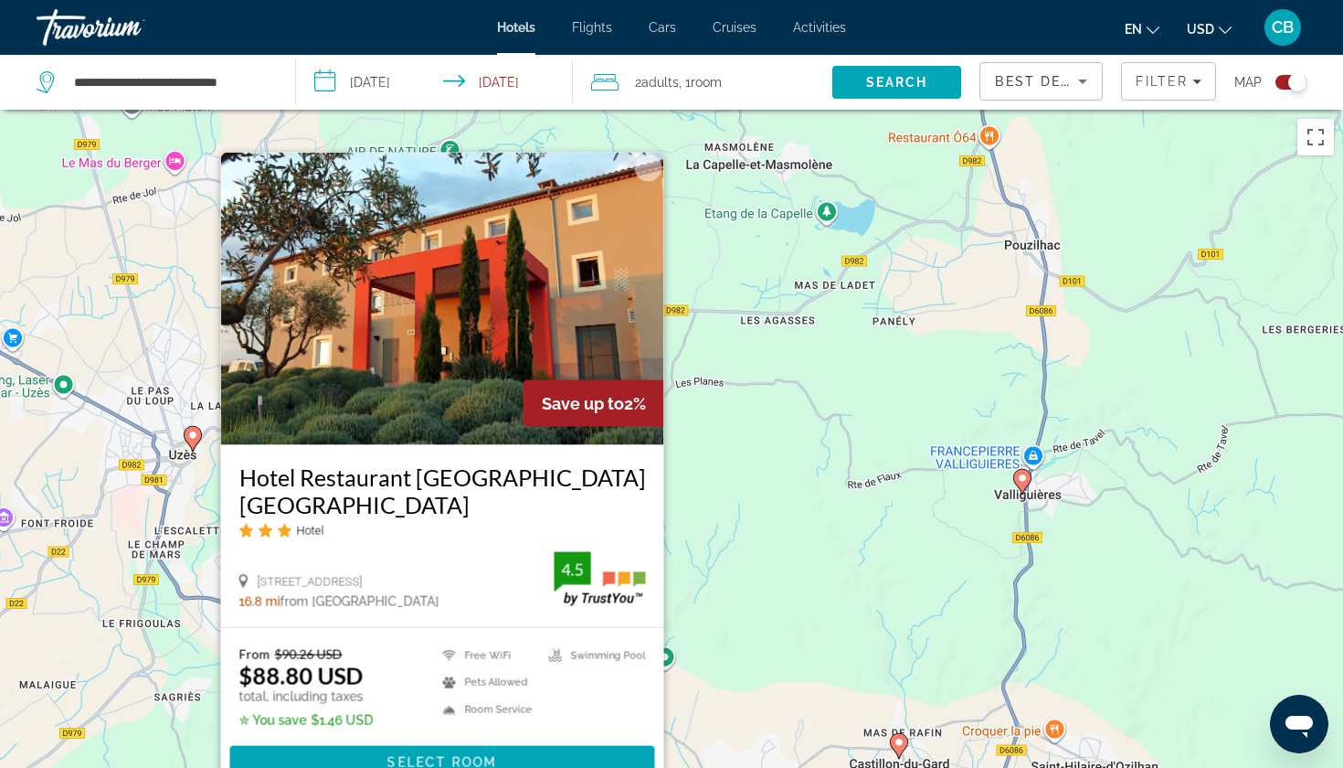
click at [741, 562] on div "Pour activer le glissement avec le clavier, appuyez sur Alt+Entrée. Une fois ce…" at bounding box center [671, 494] width 1343 height 768
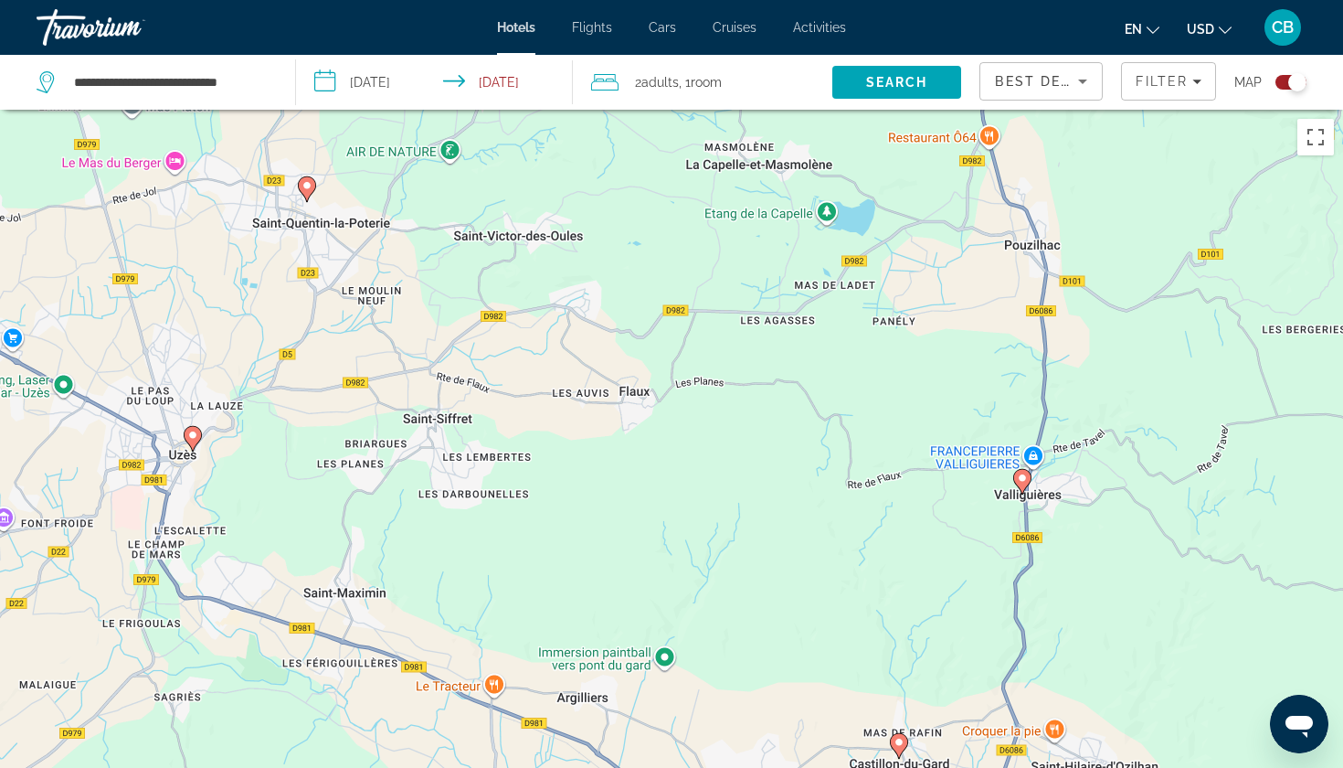
click at [209, 100] on div "**********" at bounding box center [157, 82] width 240 height 55
click at [190, 69] on input "**********" at bounding box center [170, 82] width 196 height 27
click at [537, 517] on div "Pour activer le glissement avec le clavier, appuyez sur Alt+Entrée. Une fois ce…" at bounding box center [671, 494] width 1343 height 768
click at [305, 188] on image "Main content" at bounding box center [307, 185] width 11 height 11
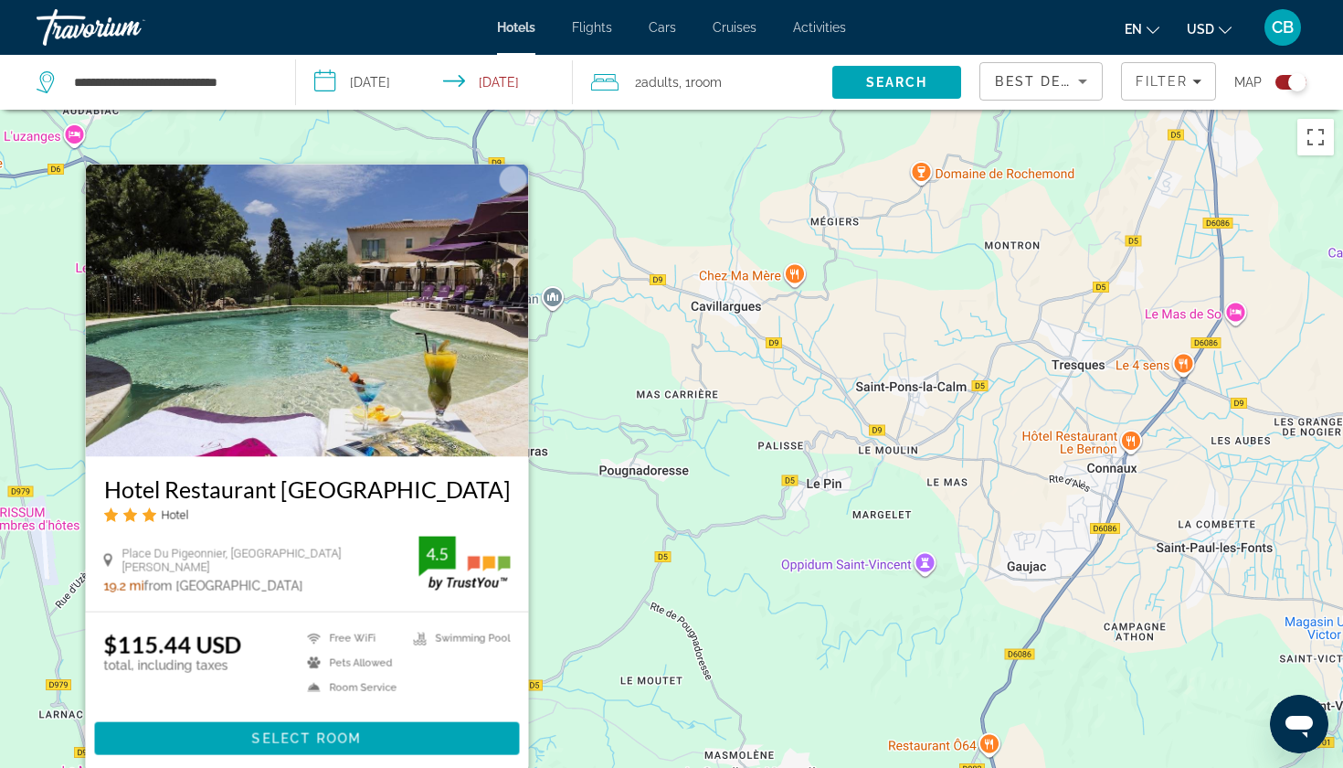
click at [600, 611] on div "Pour activer le glissement avec le clavier, appuyez sur Alt+Entrée. Une fois ce…" at bounding box center [671, 494] width 1343 height 768
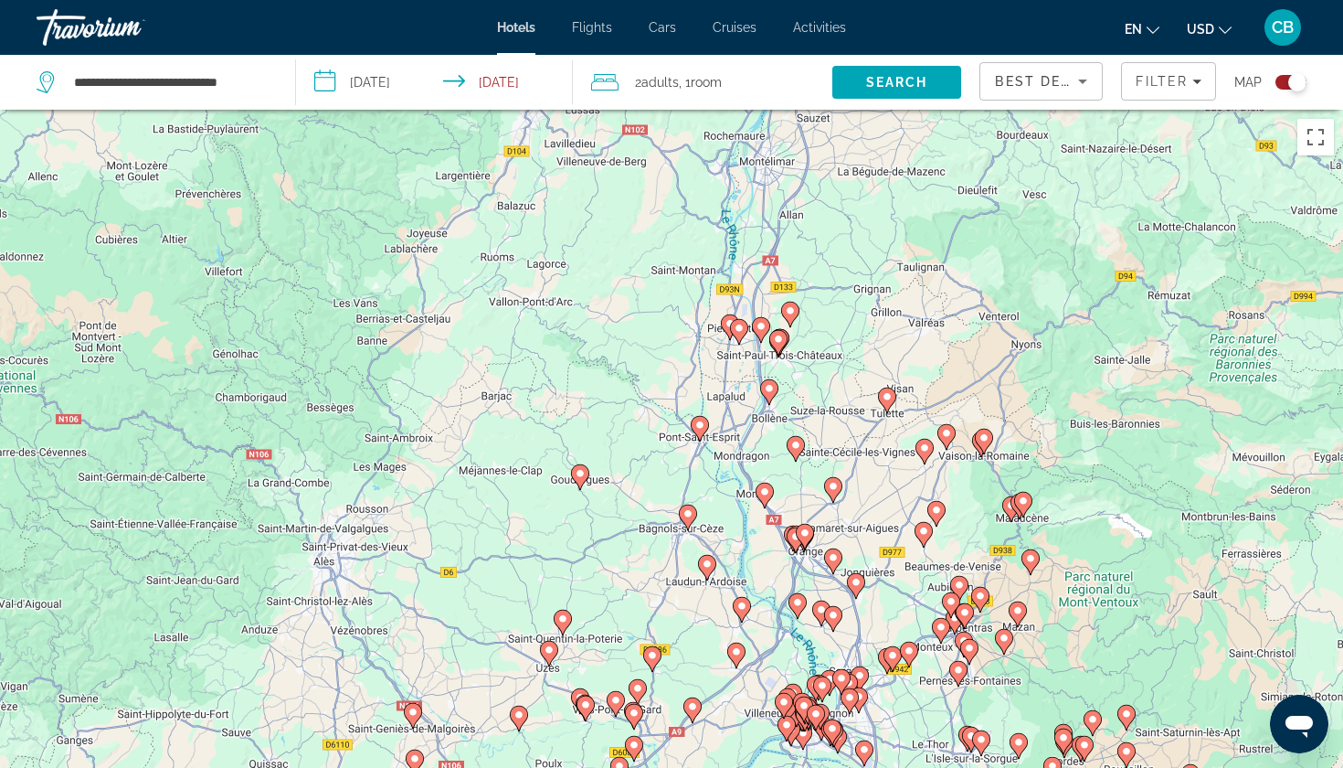
click at [592, 462] on div "Pour activer le glissement avec le clavier, appuyez sur Alt+Entrée. Une fois ce…" at bounding box center [671, 494] width 1343 height 768
click at [583, 473] on image "Main content" at bounding box center [580, 473] width 11 height 11
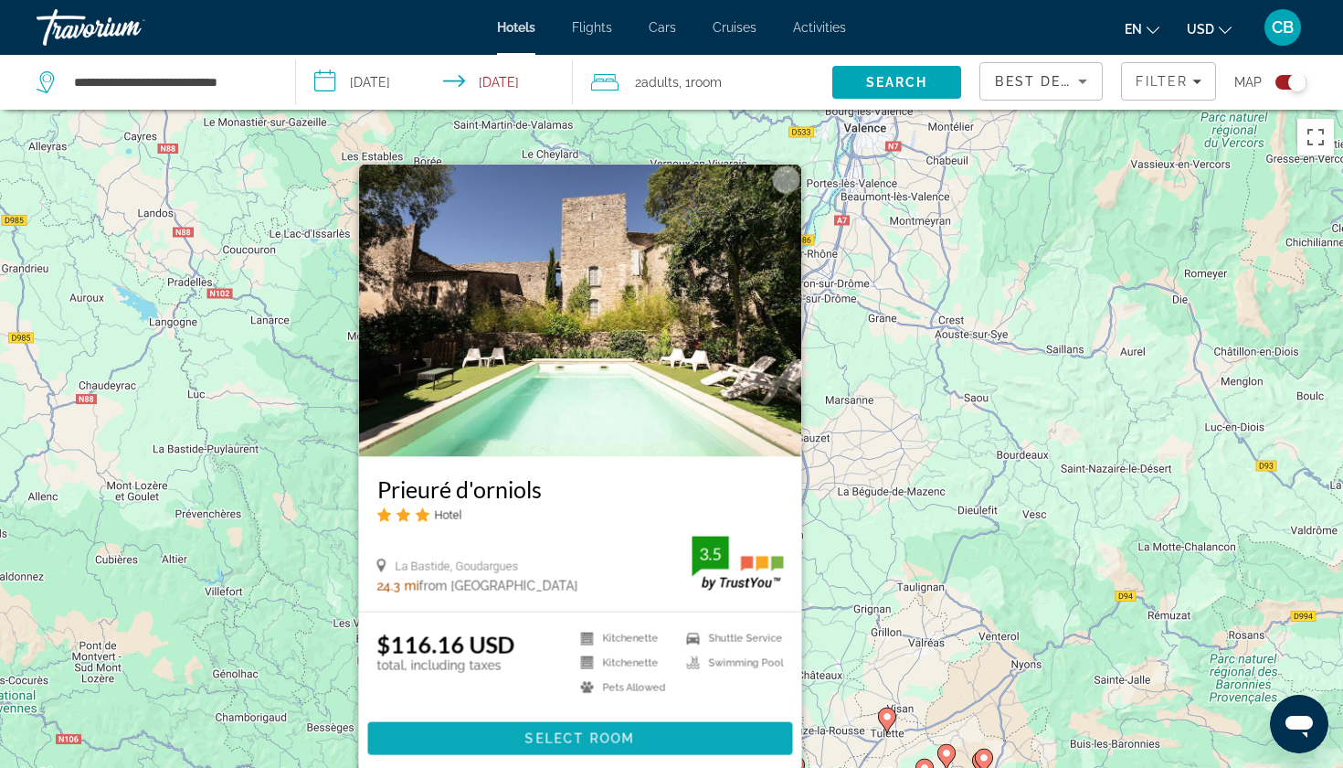
click at [580, 745] on span "Select Room" at bounding box center [580, 738] width 110 height 15
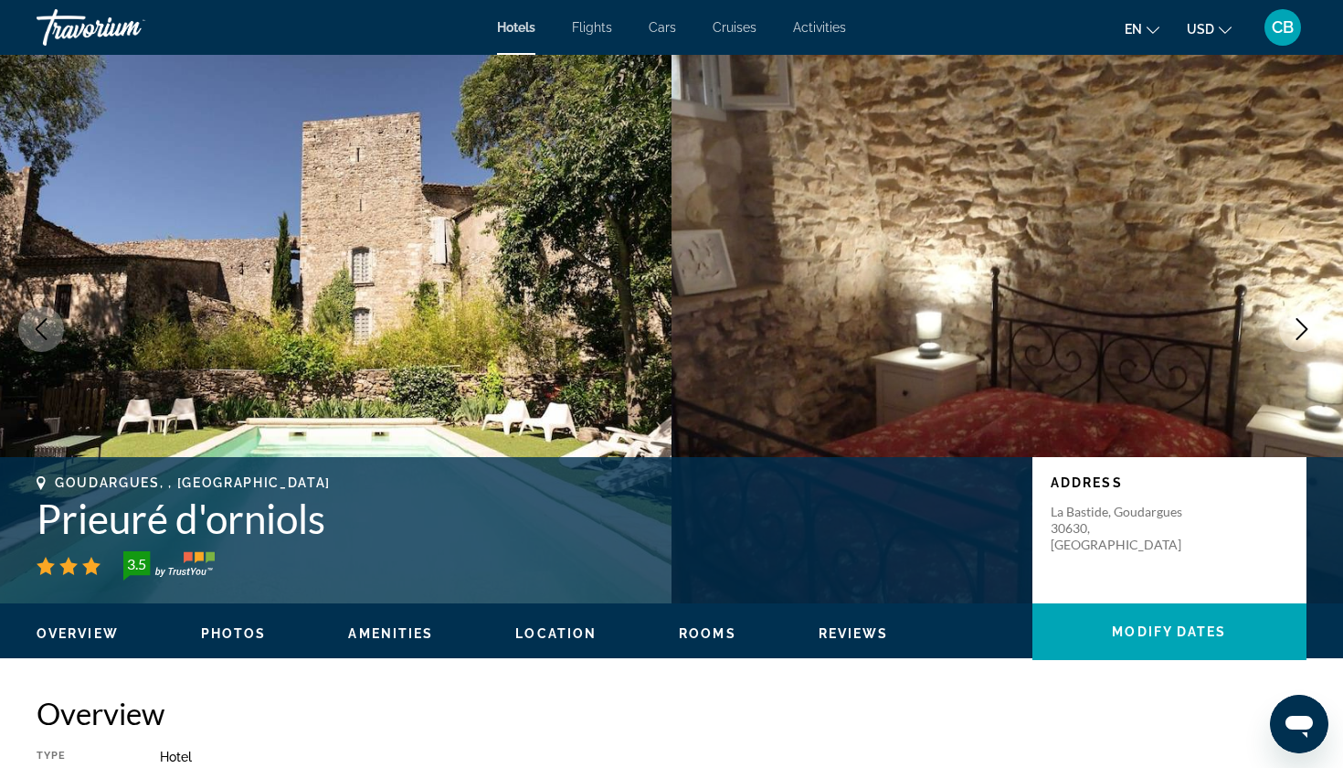
click at [1302, 334] on icon "Next image" at bounding box center [1303, 329] width 12 height 22
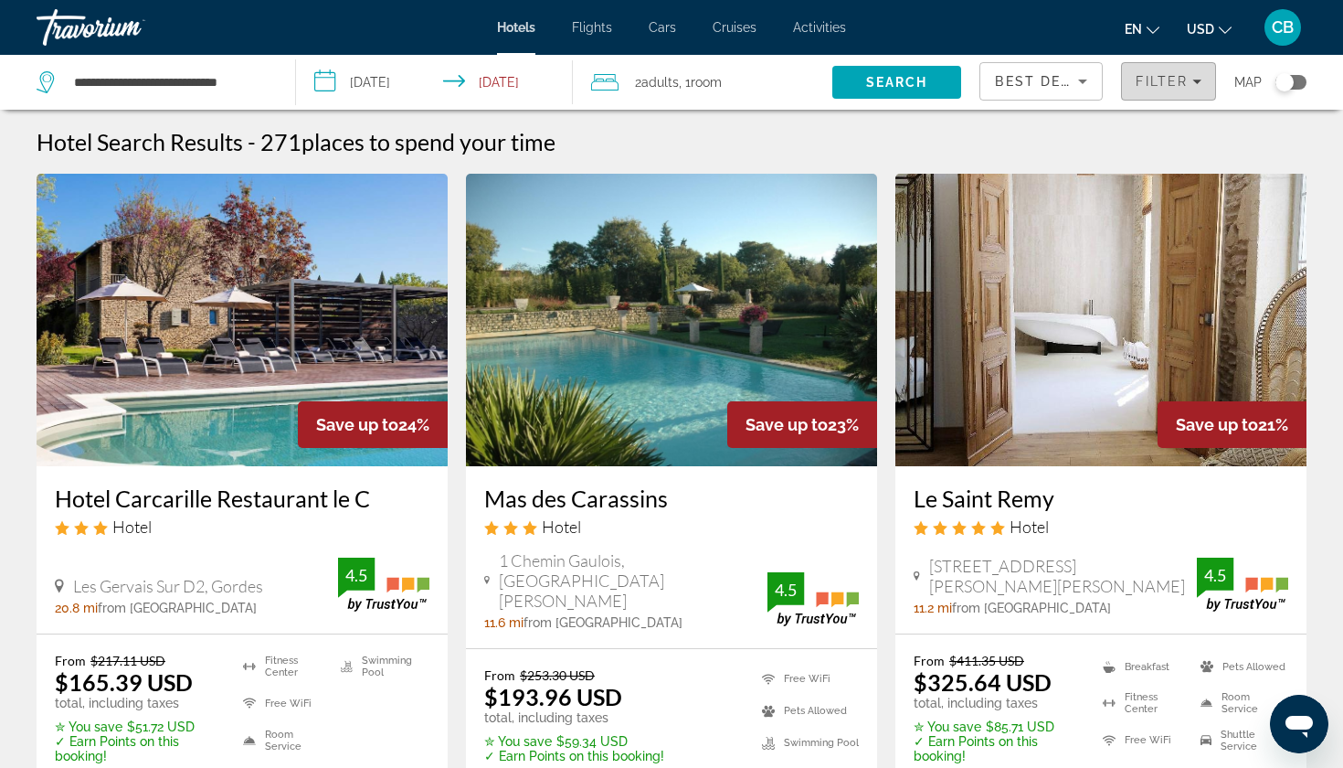
click at [1142, 79] on span "Filter" at bounding box center [1162, 81] width 52 height 15
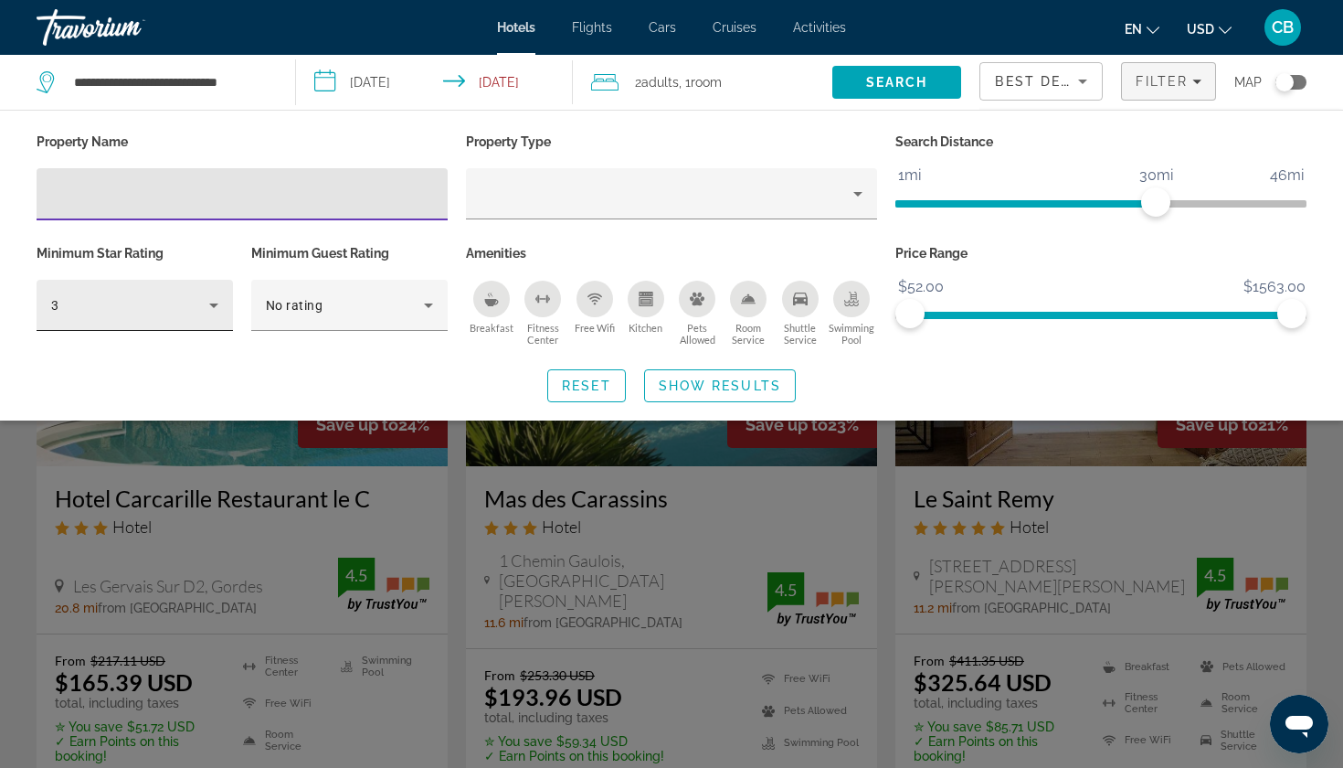
click at [185, 308] on div "3" at bounding box center [130, 305] width 158 height 22
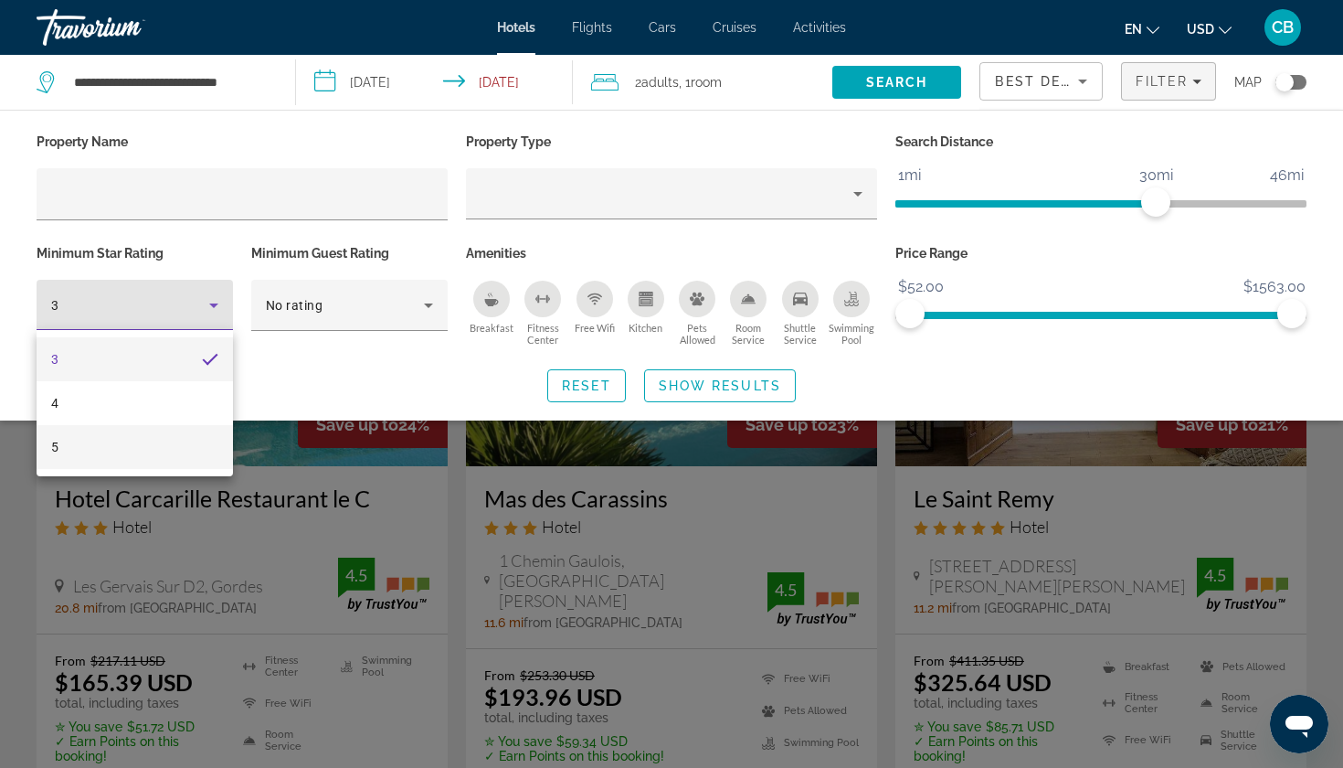
click at [151, 440] on mat-option "5" at bounding box center [135, 447] width 196 height 44
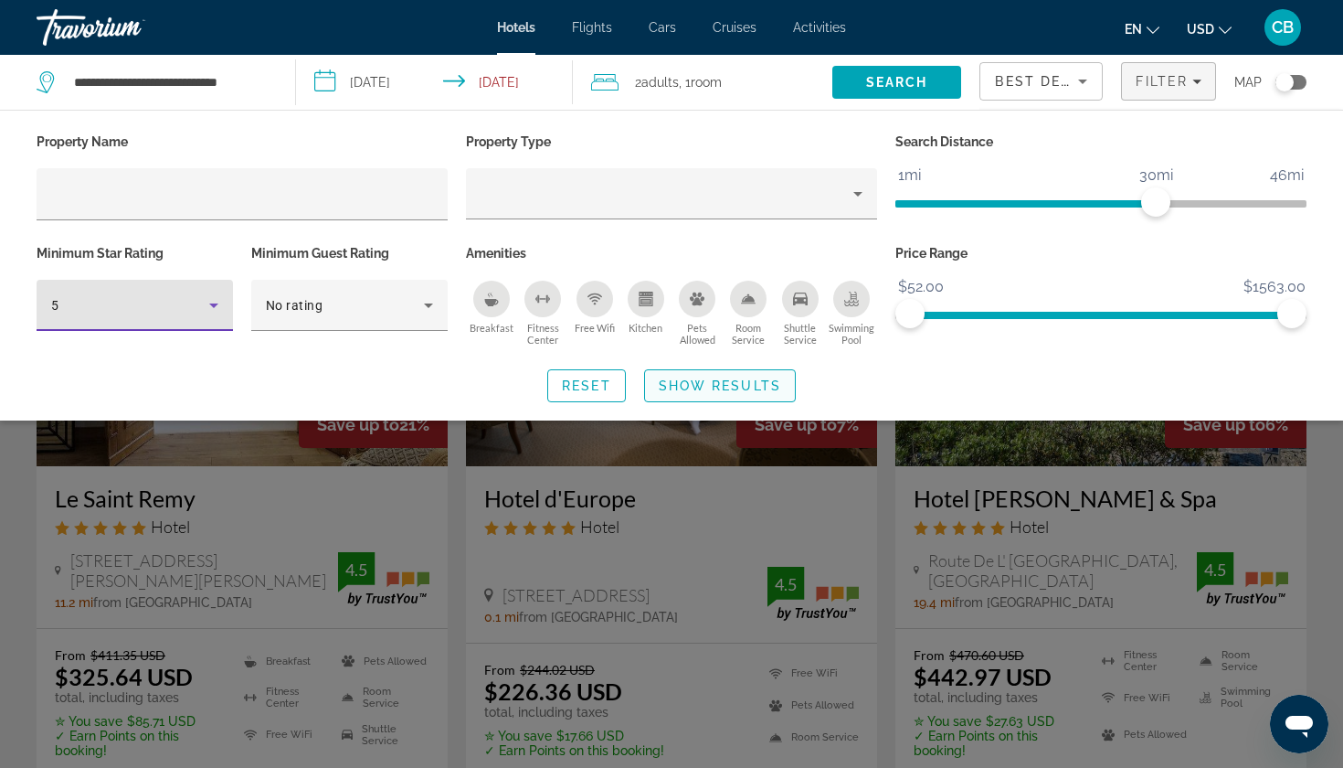
click at [693, 390] on span "Show Results" at bounding box center [720, 385] width 122 height 15
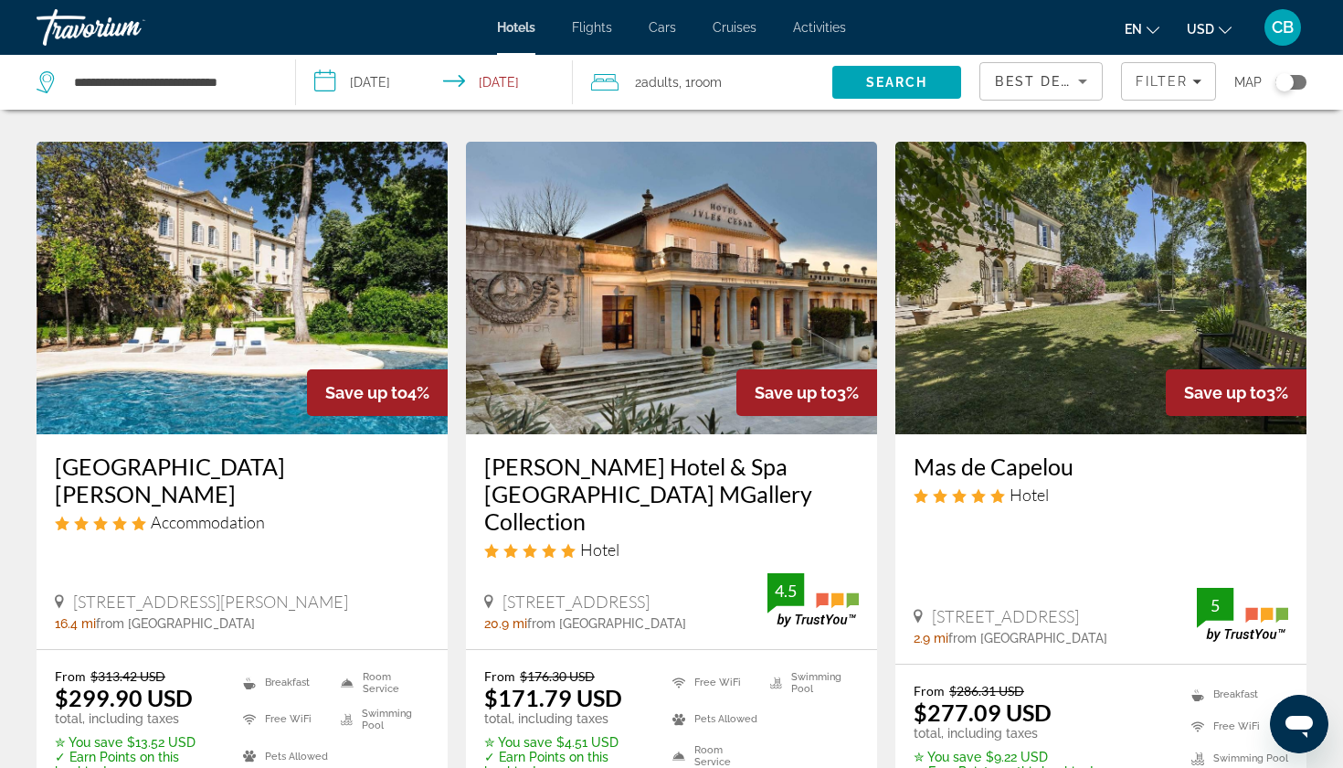
scroll to position [1498, 0]
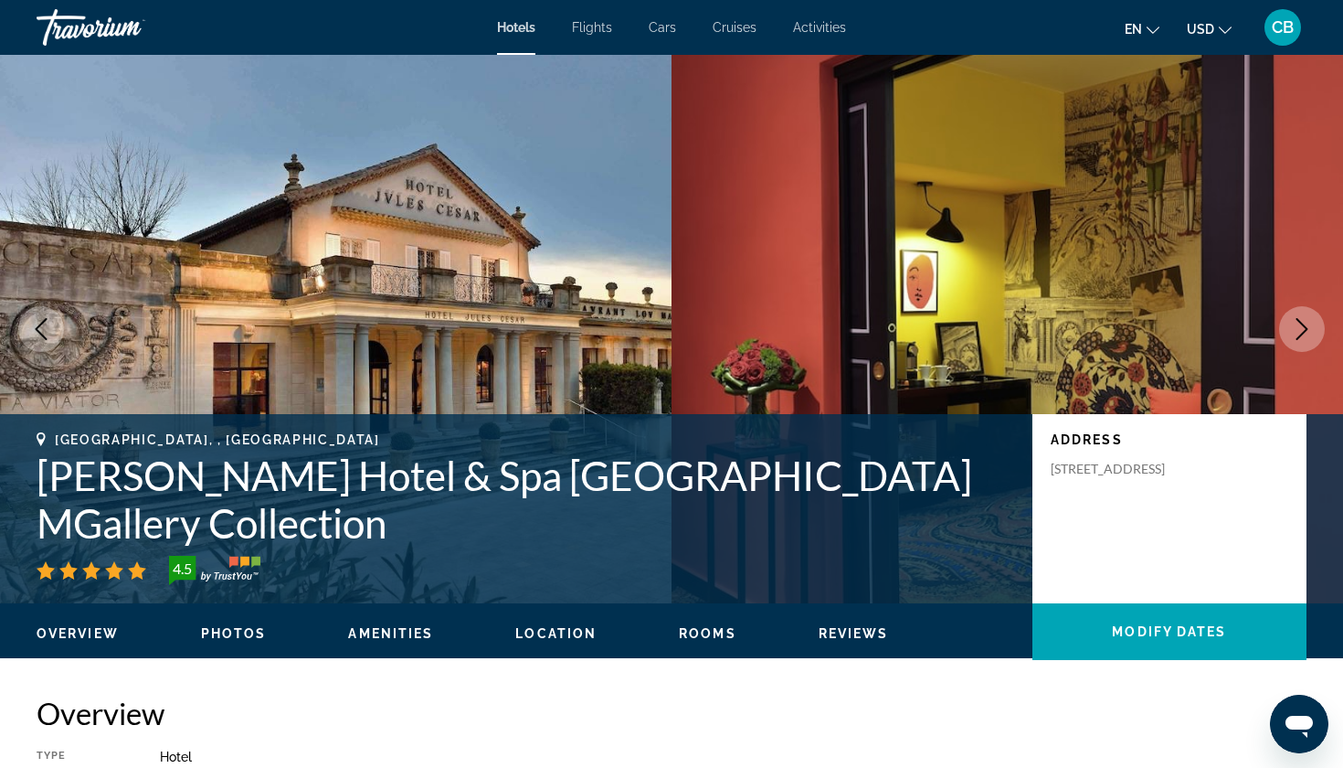
click at [1302, 336] on icon "Next image" at bounding box center [1302, 329] width 22 height 22
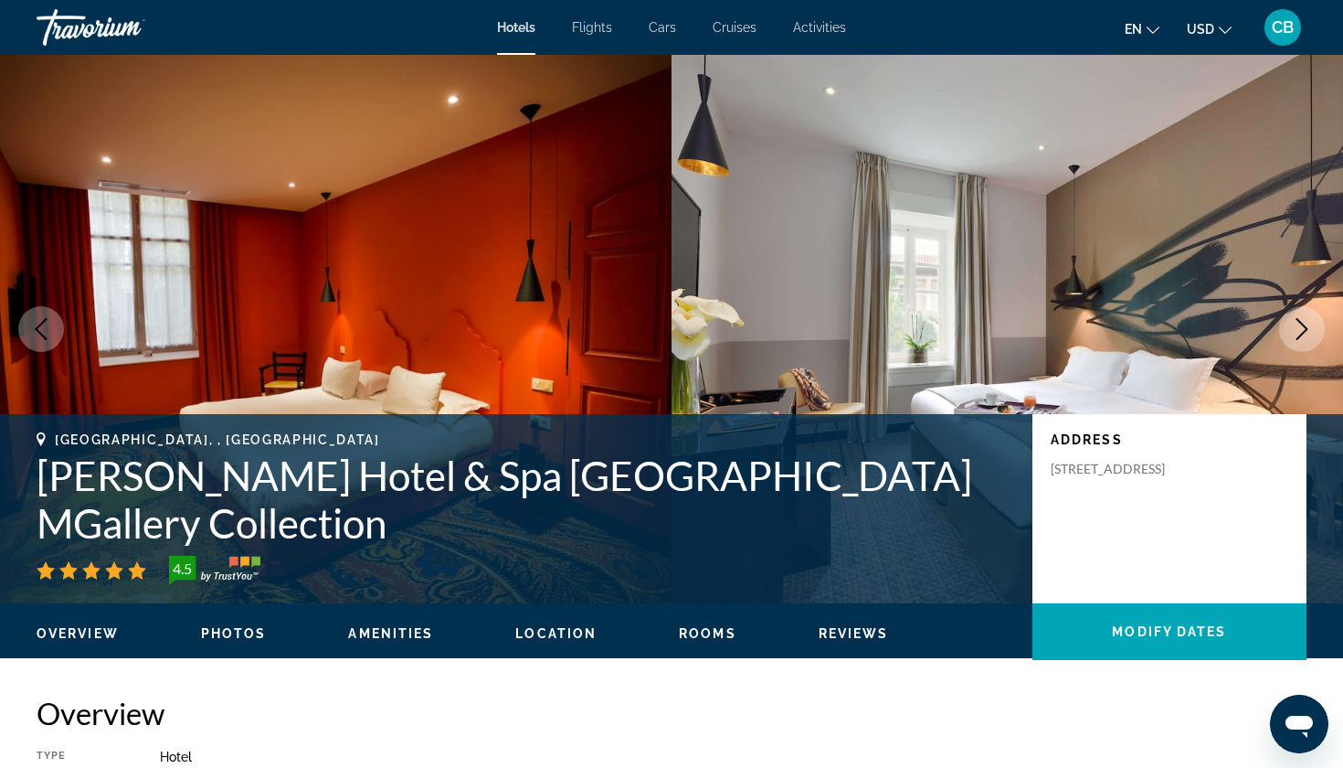
click at [1302, 336] on icon "Next image" at bounding box center [1302, 329] width 22 height 22
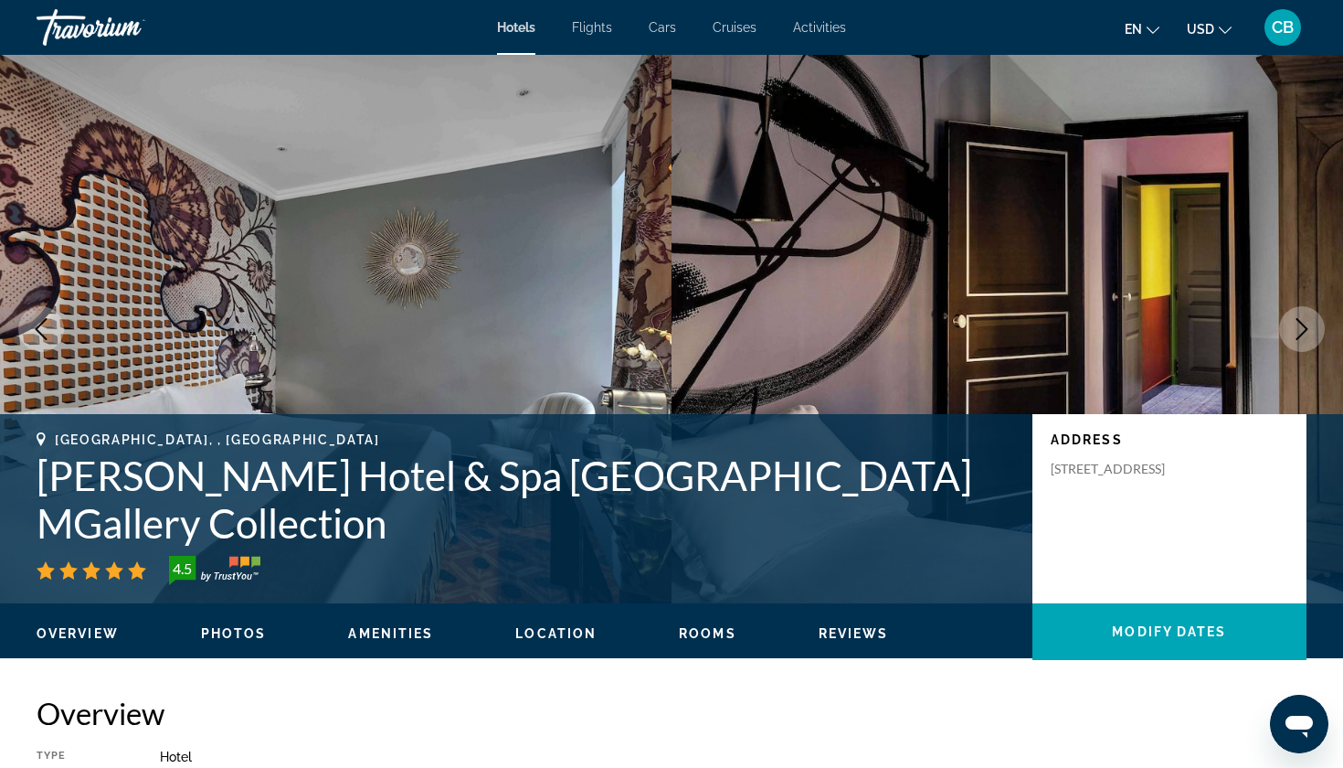
click at [1302, 336] on icon "Next image" at bounding box center [1302, 329] width 22 height 22
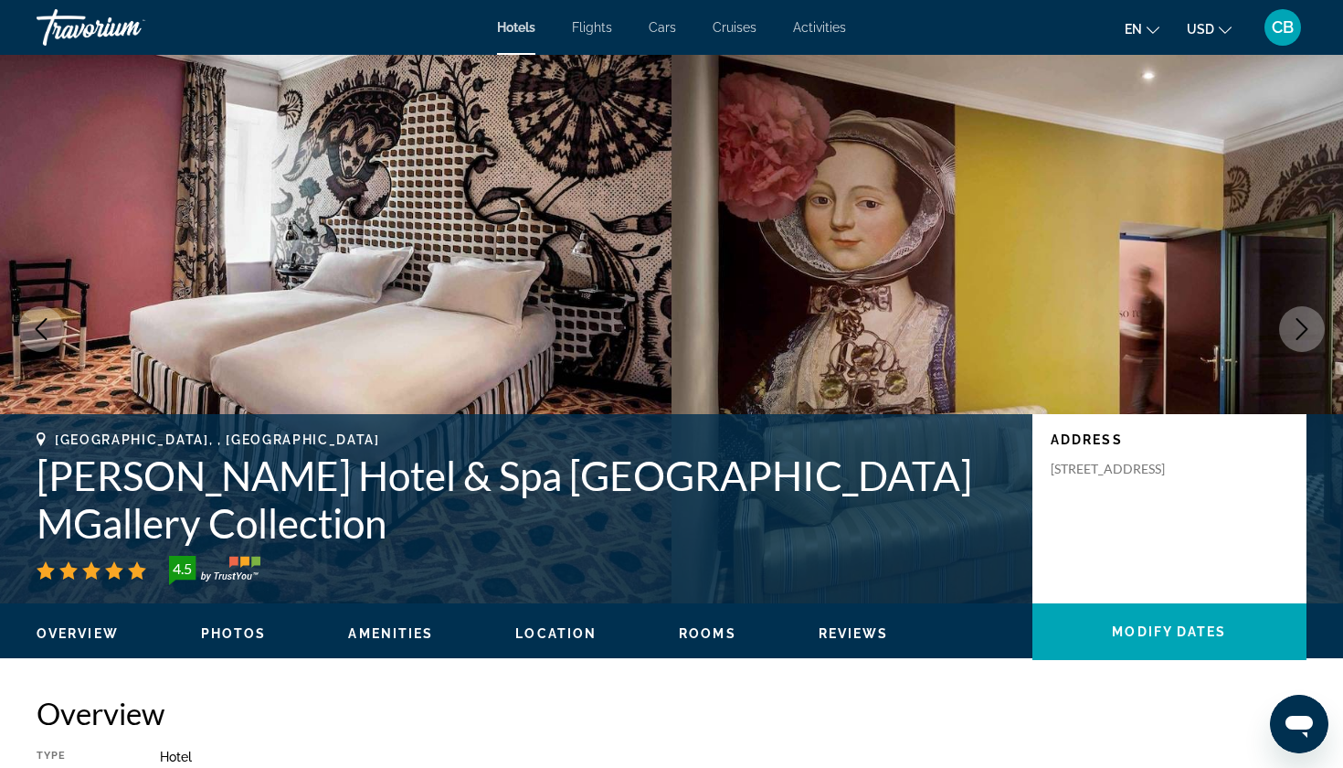
click at [1302, 336] on icon "Next image" at bounding box center [1302, 329] width 22 height 22
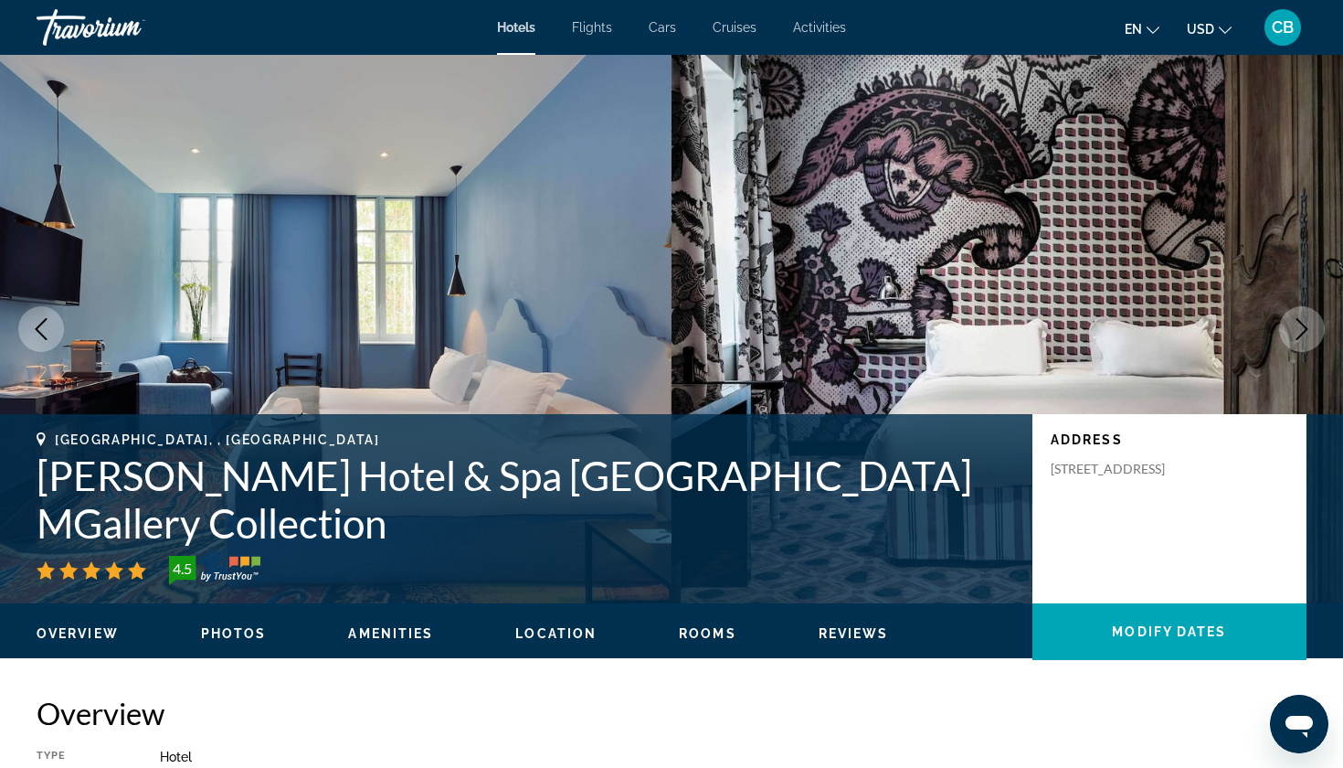
click at [1302, 336] on icon "Next image" at bounding box center [1302, 329] width 22 height 22
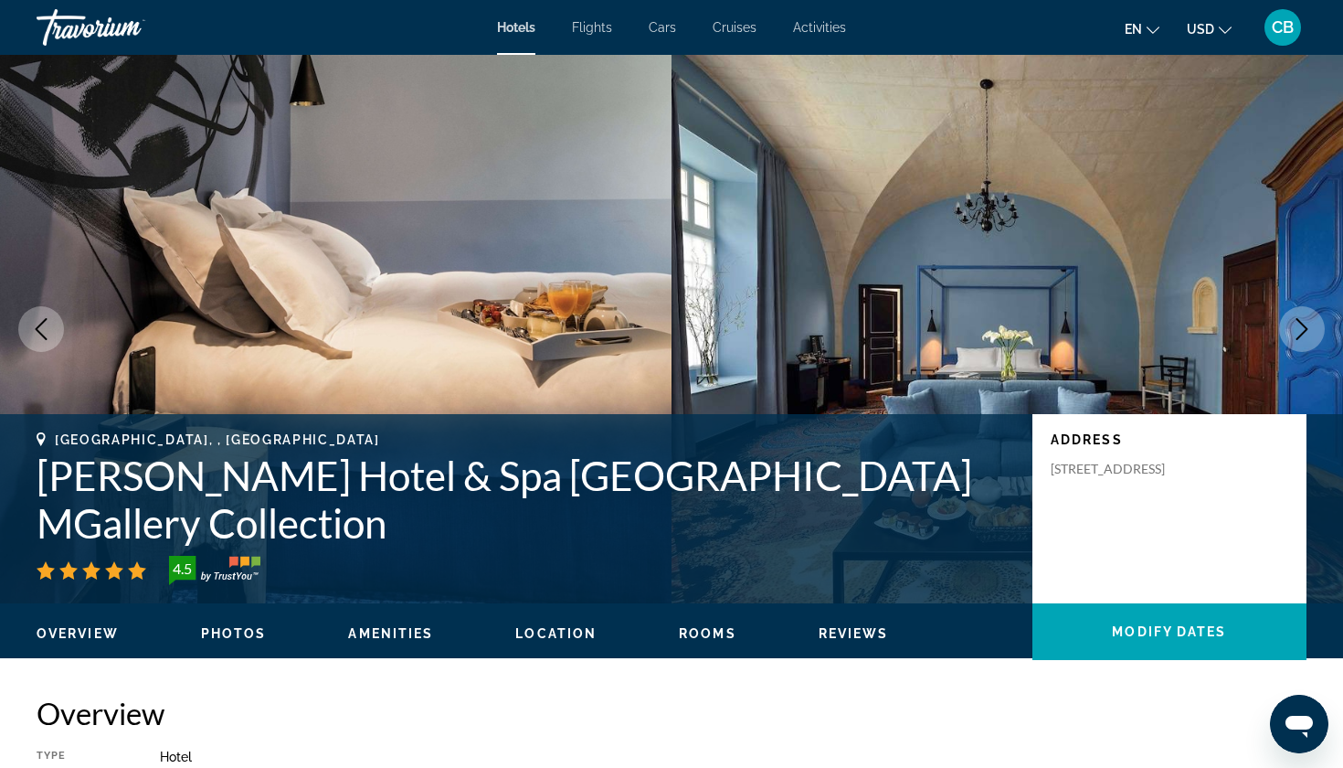
click at [1302, 336] on icon "Next image" at bounding box center [1302, 329] width 22 height 22
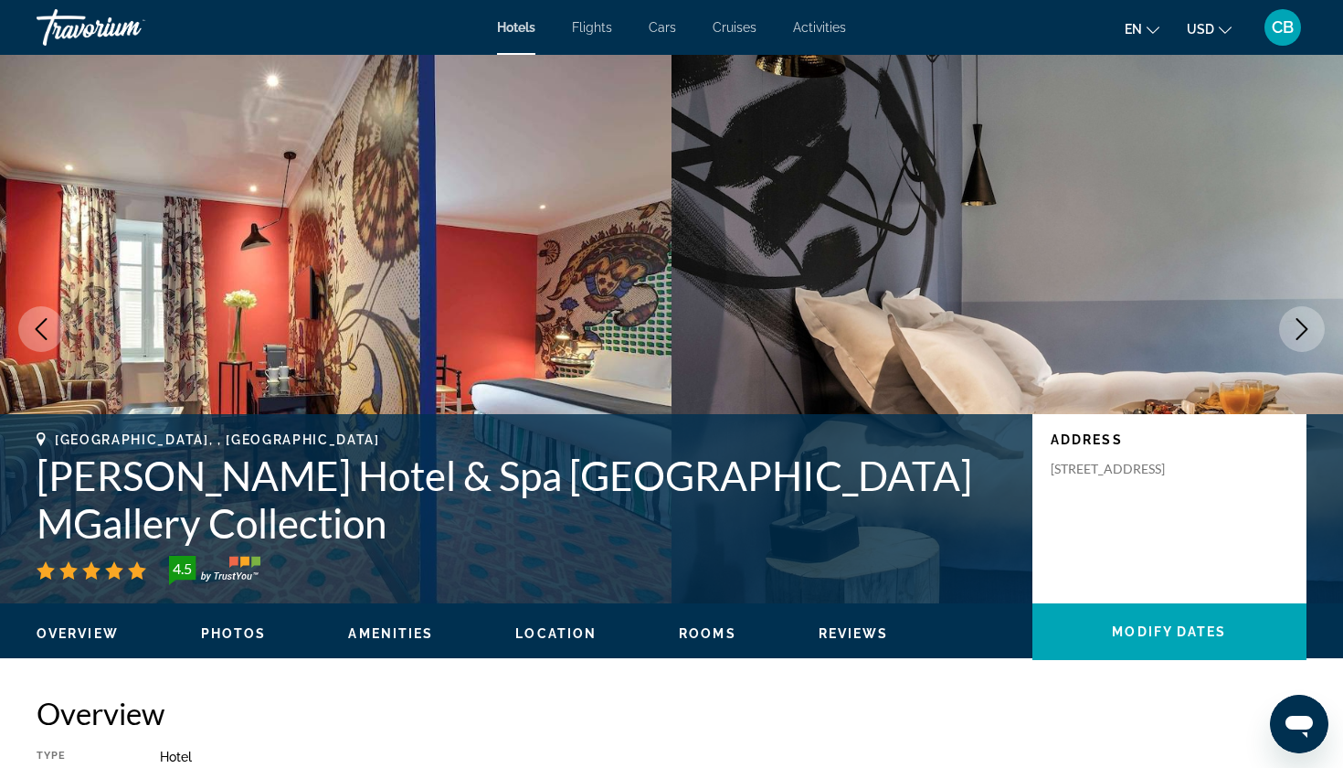
click at [1314, 337] on button "Next image" at bounding box center [1302, 329] width 46 height 46
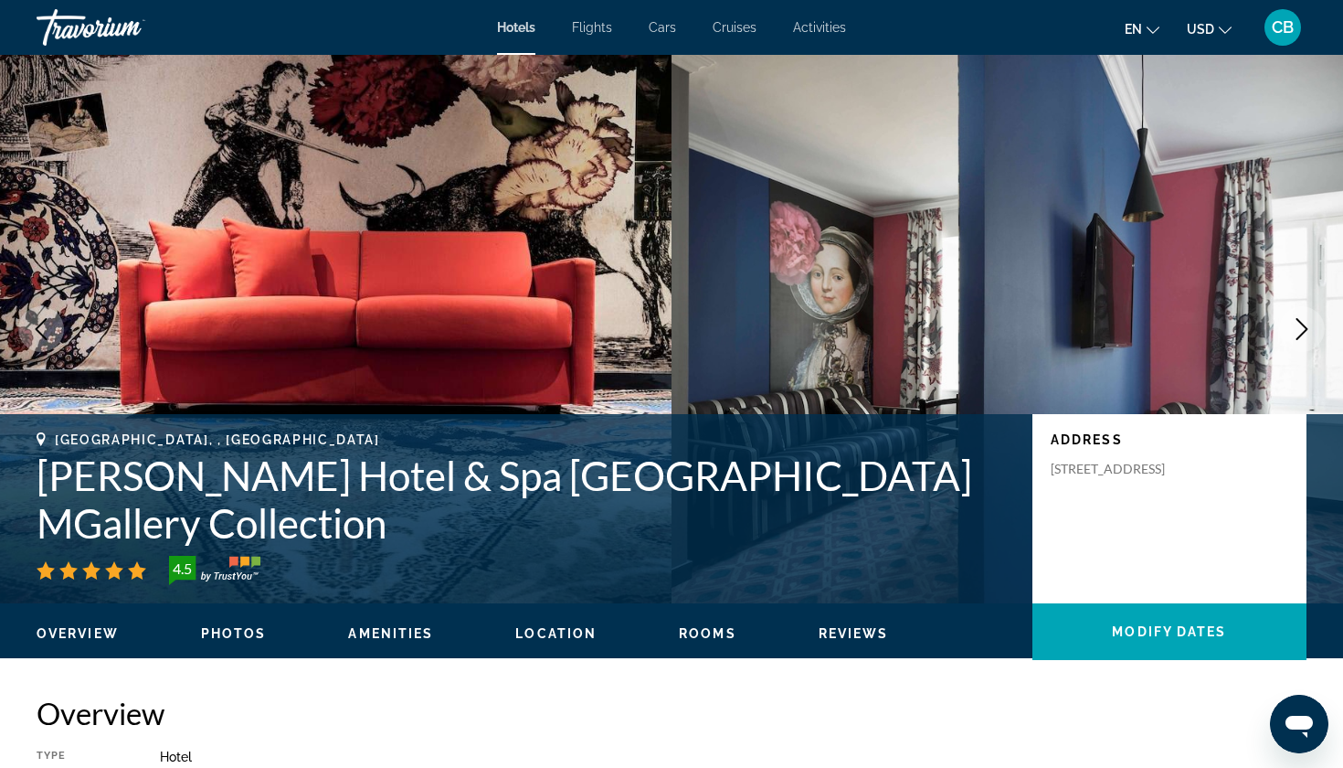
click at [1314, 337] on button "Next image" at bounding box center [1302, 329] width 46 height 46
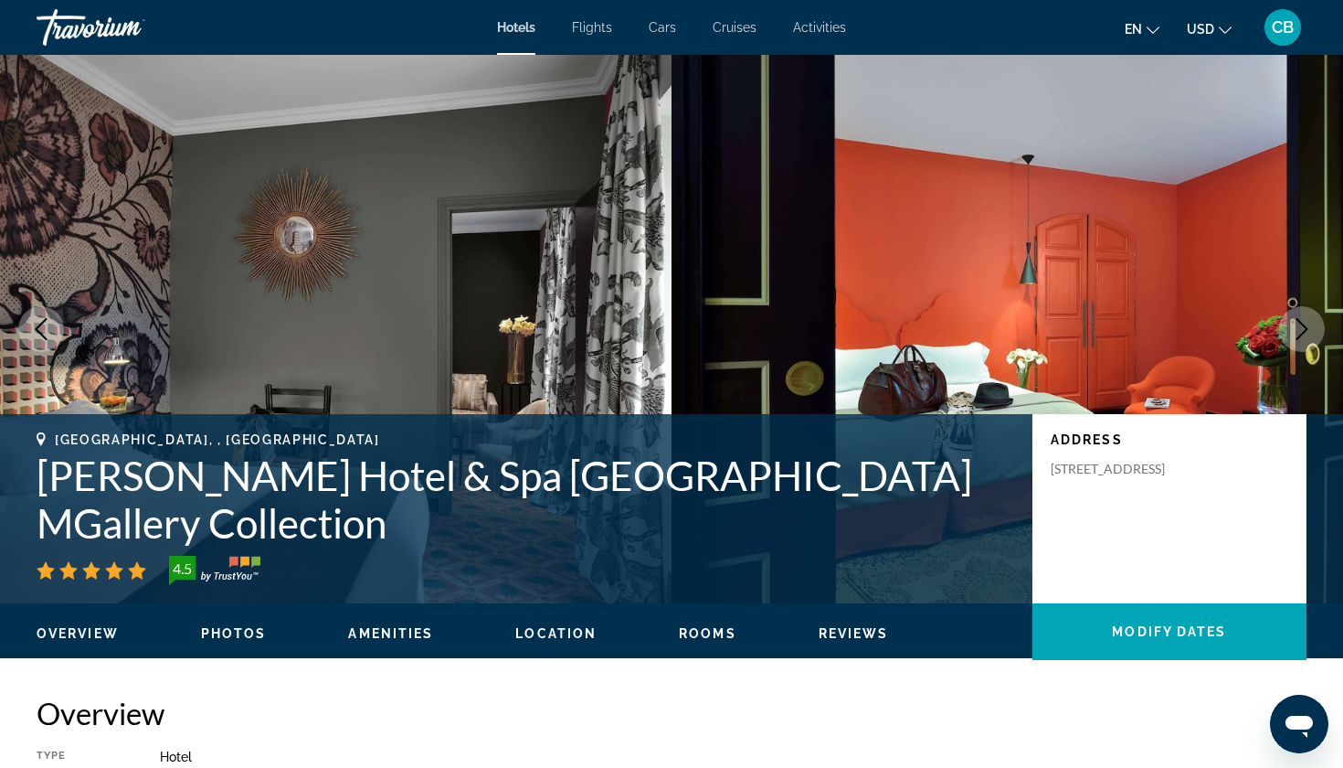
click at [1314, 337] on button "Next image" at bounding box center [1302, 329] width 46 height 46
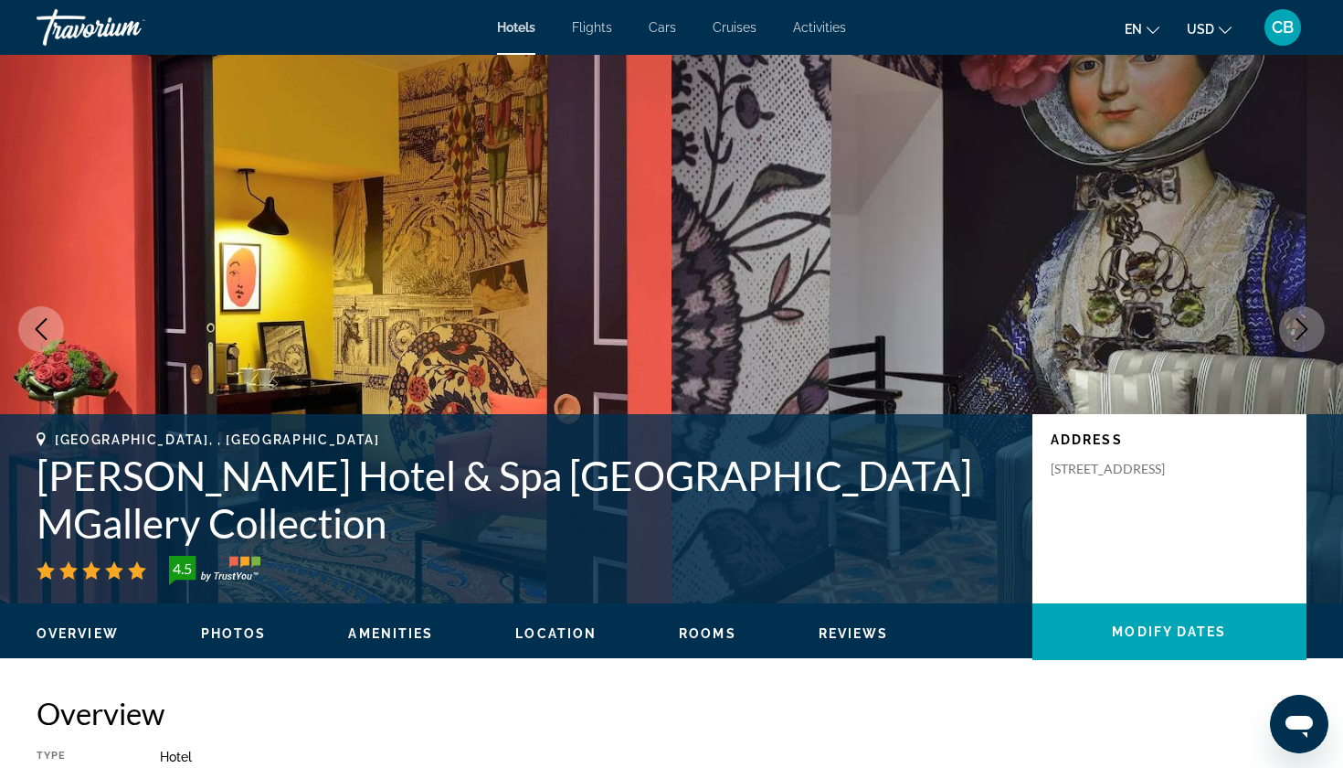
click at [1314, 337] on button "Next image" at bounding box center [1302, 329] width 46 height 46
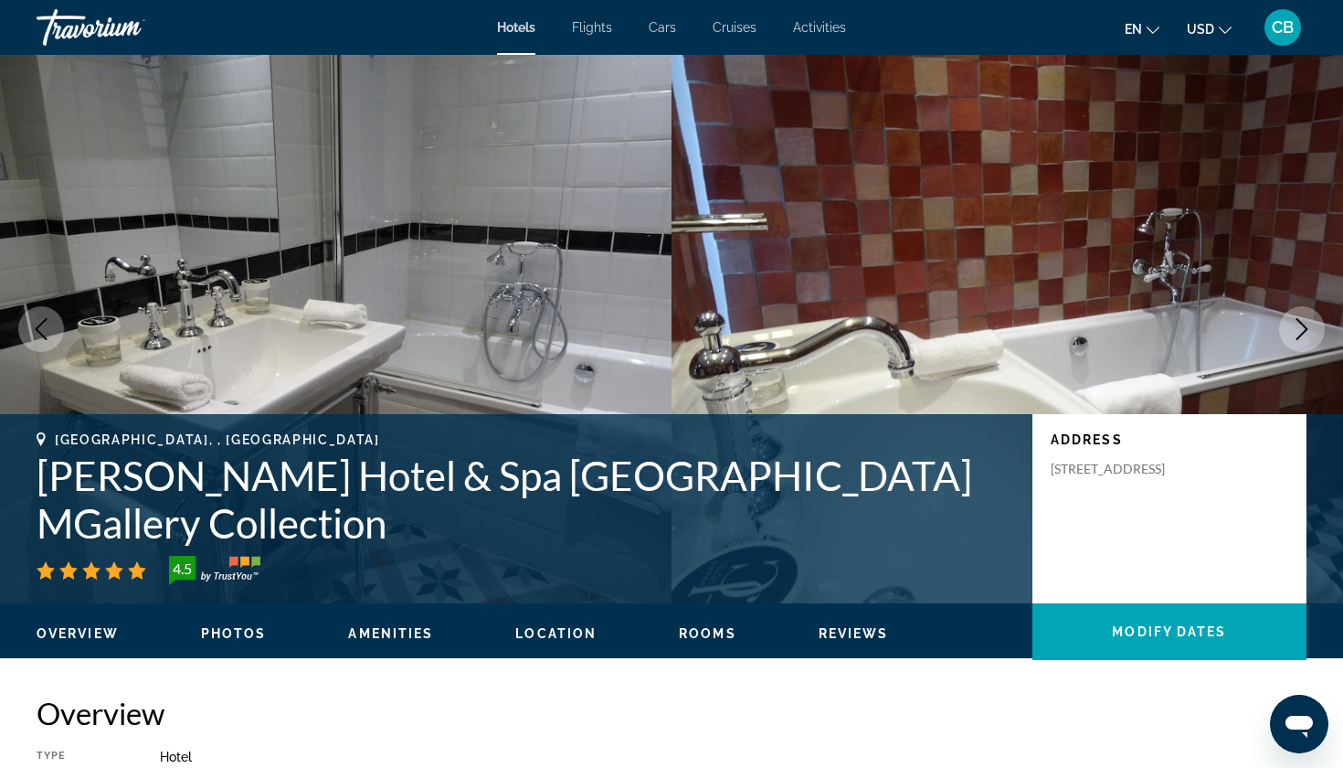
click at [386, 533] on h1 "[PERSON_NAME] Hotel & Spa [GEOGRAPHIC_DATA] MGallery Collection" at bounding box center [526, 498] width 978 height 95
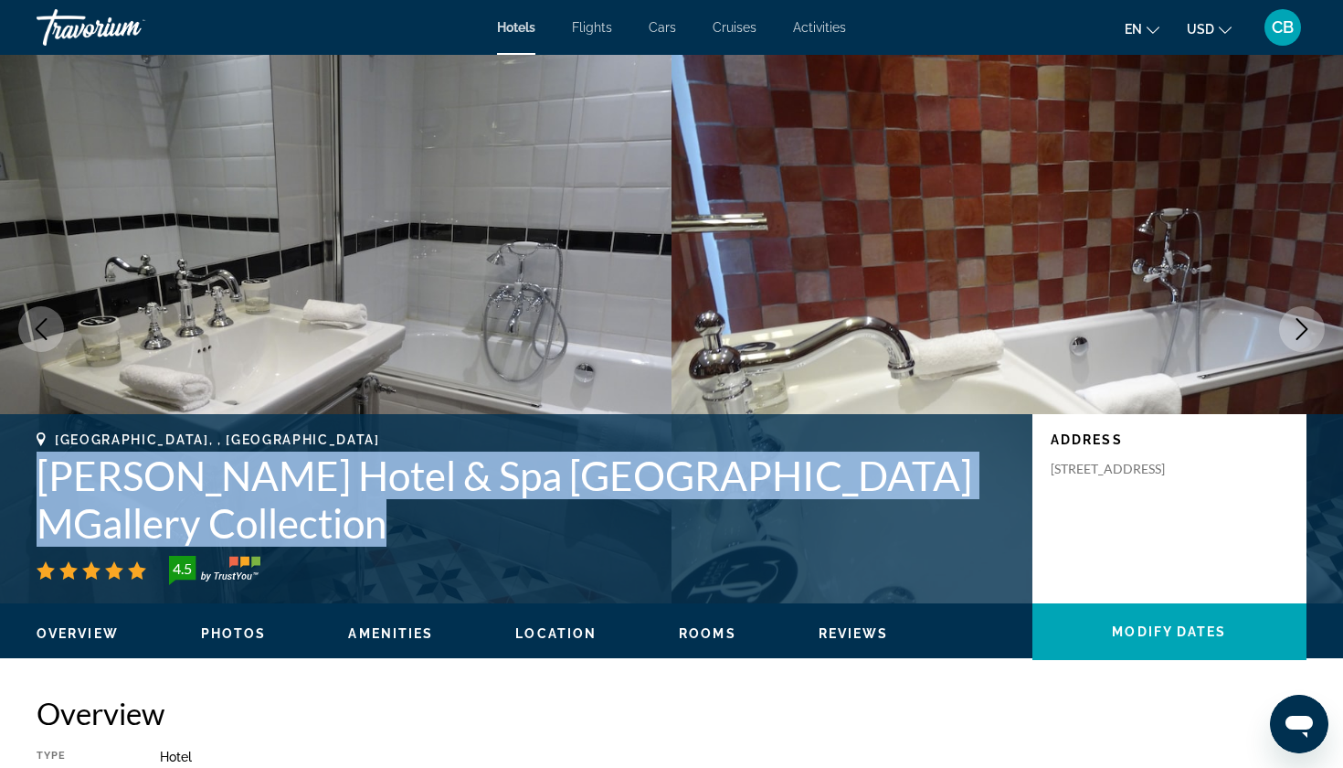
click at [386, 533] on h1 "[PERSON_NAME] Hotel & Spa [GEOGRAPHIC_DATA] MGallery Collection" at bounding box center [526, 498] width 978 height 95
copy h1 "[PERSON_NAME] Hotel & Spa [GEOGRAPHIC_DATA] MGallery Collection"
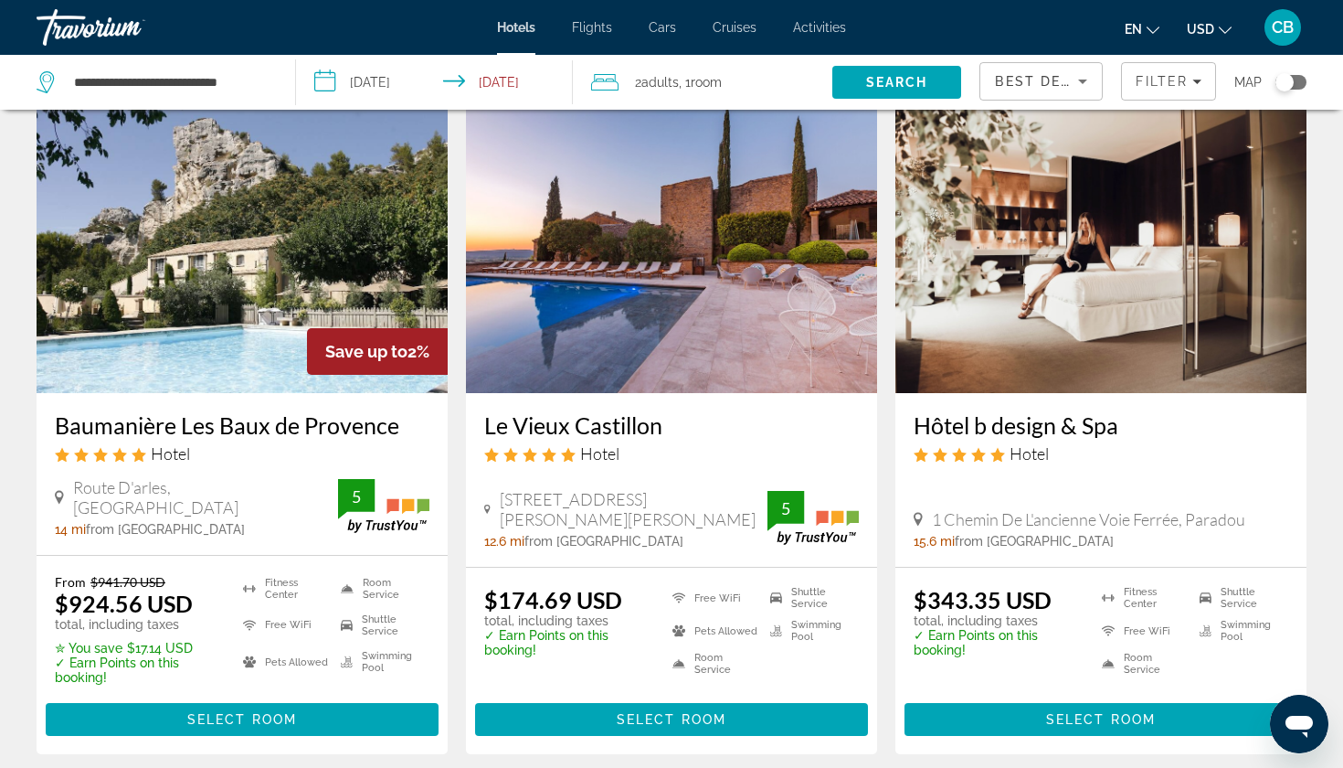
scroll to position [2288, 0]
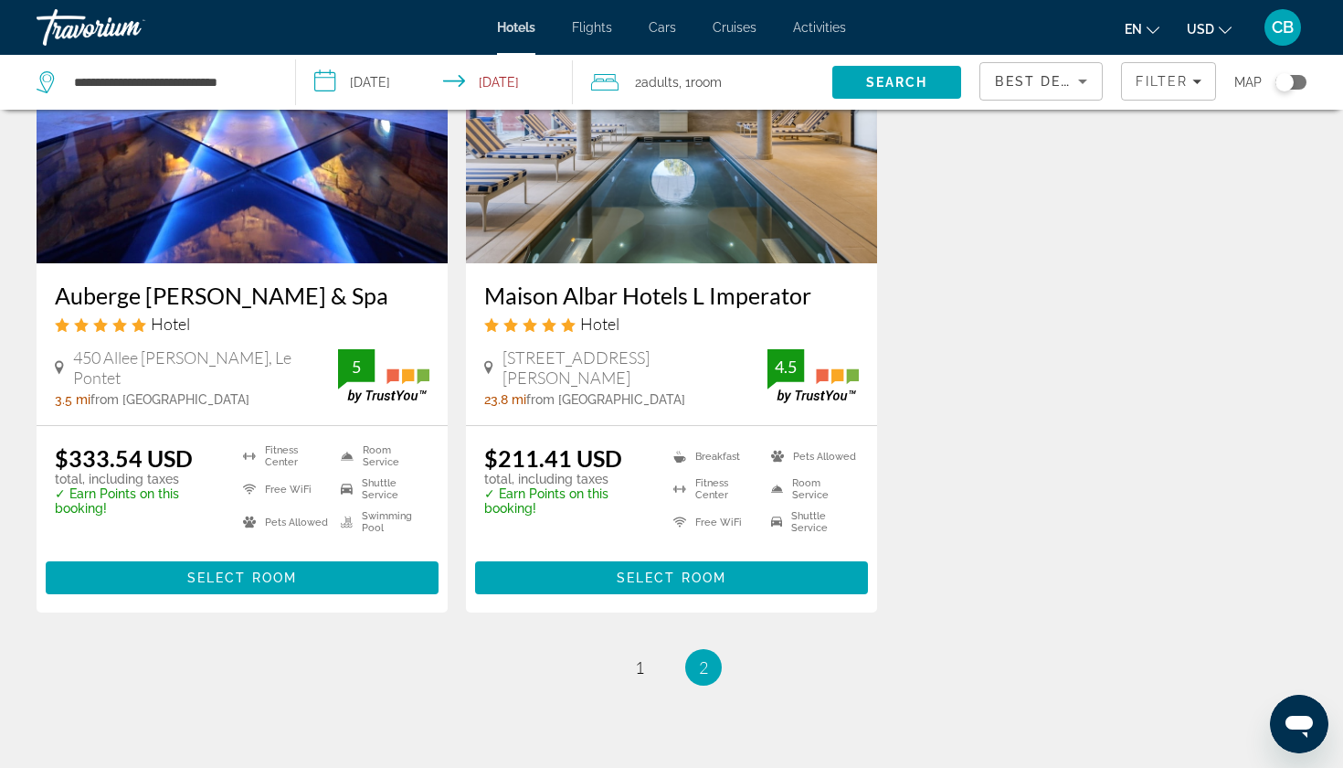
scroll to position [926, 0]
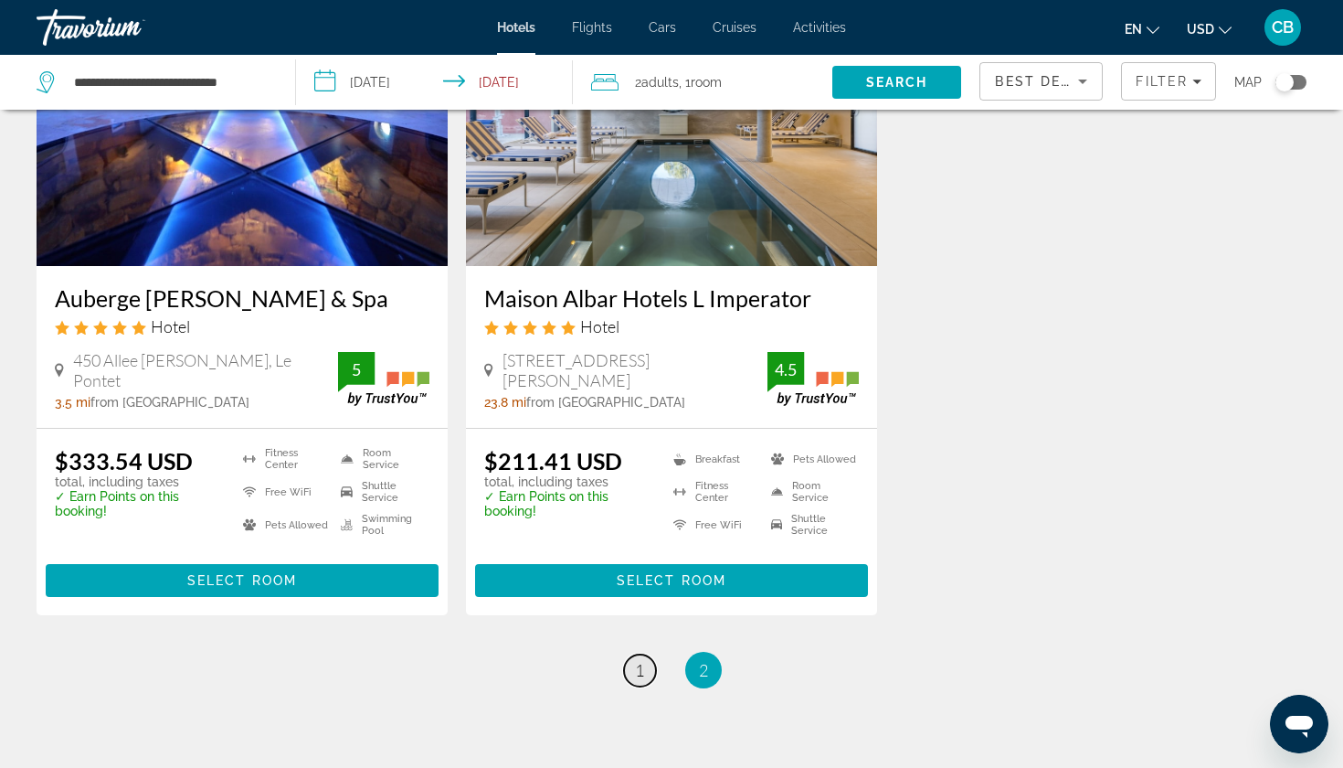
click at [641, 660] on span "1" at bounding box center [639, 670] width 9 height 20
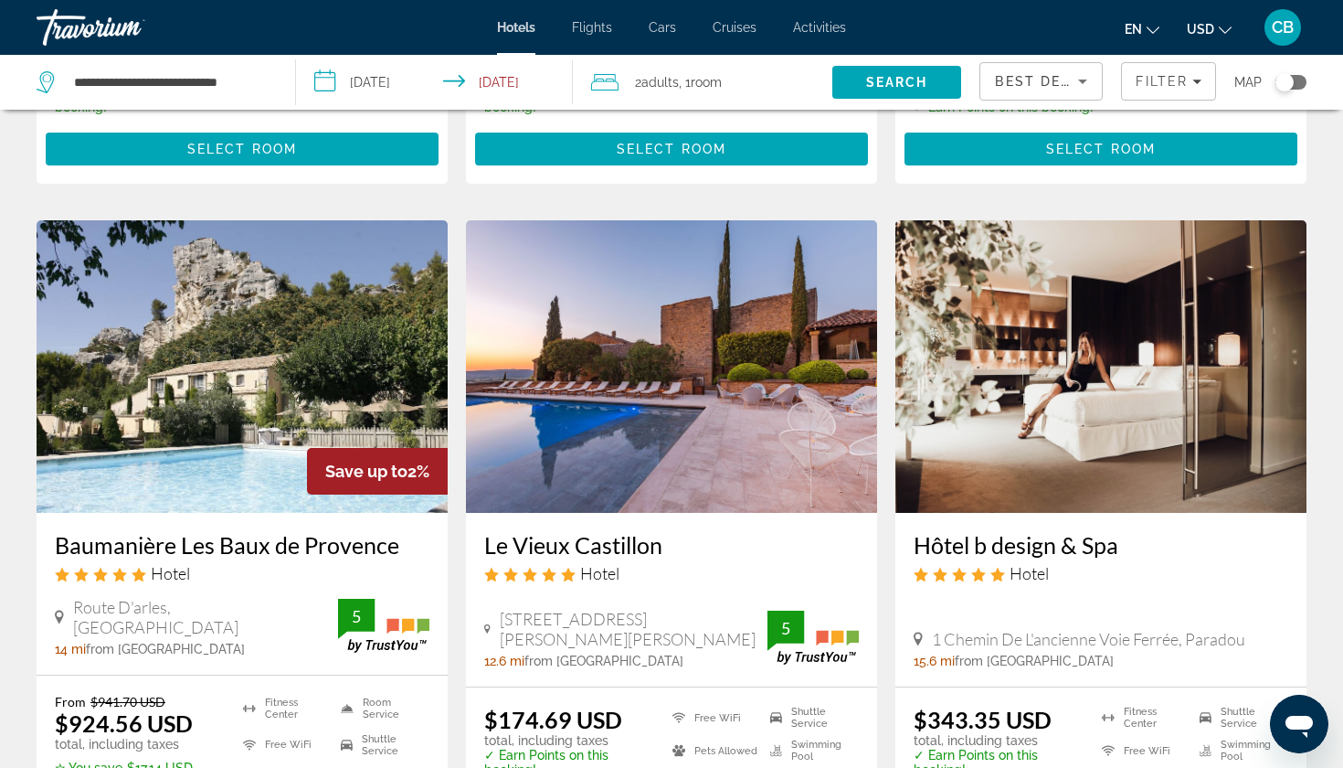
scroll to position [2217, 0]
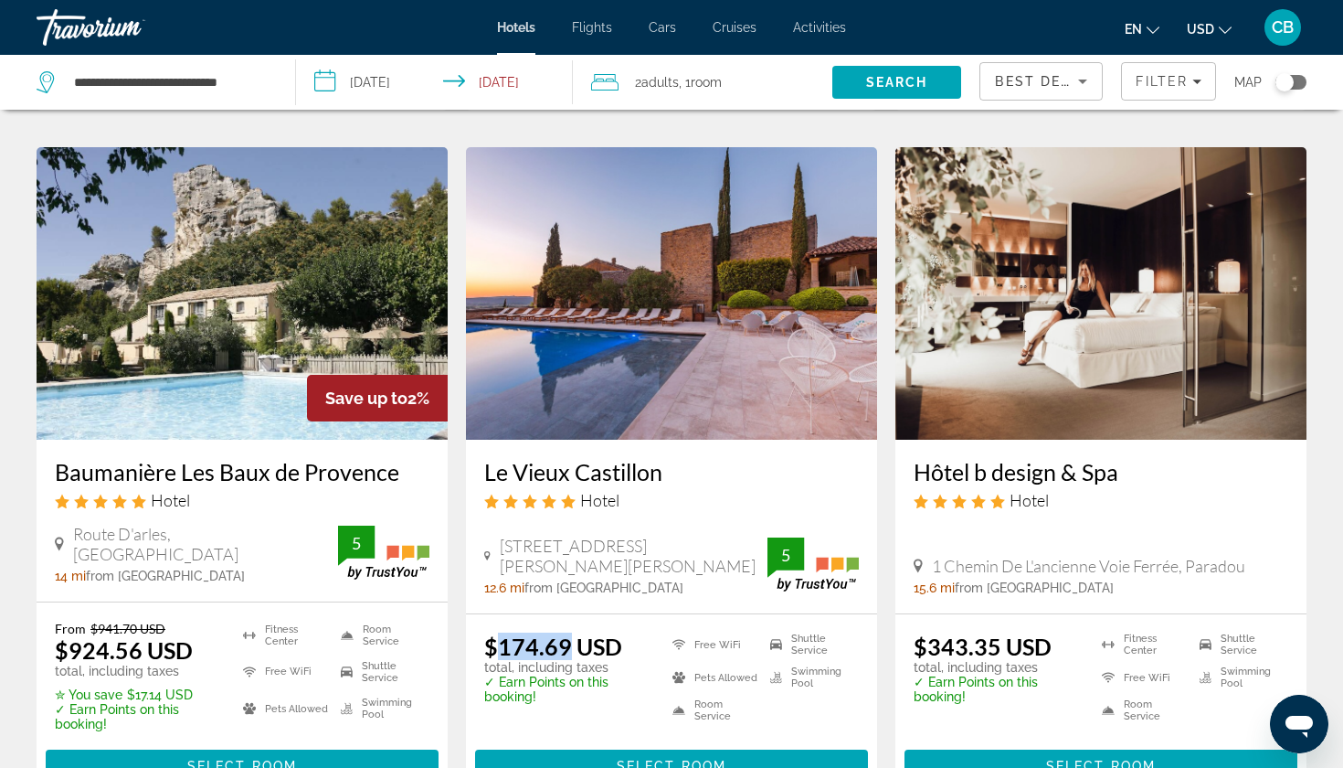
drag, startPoint x: 503, startPoint y: 548, endPoint x: 569, endPoint y: 548, distance: 66.7
click at [569, 632] on ins "$174.69 USD" at bounding box center [553, 645] width 138 height 27
copy ins "174.69"
click at [679, 758] on span "Select Room" at bounding box center [672, 765] width 110 height 15
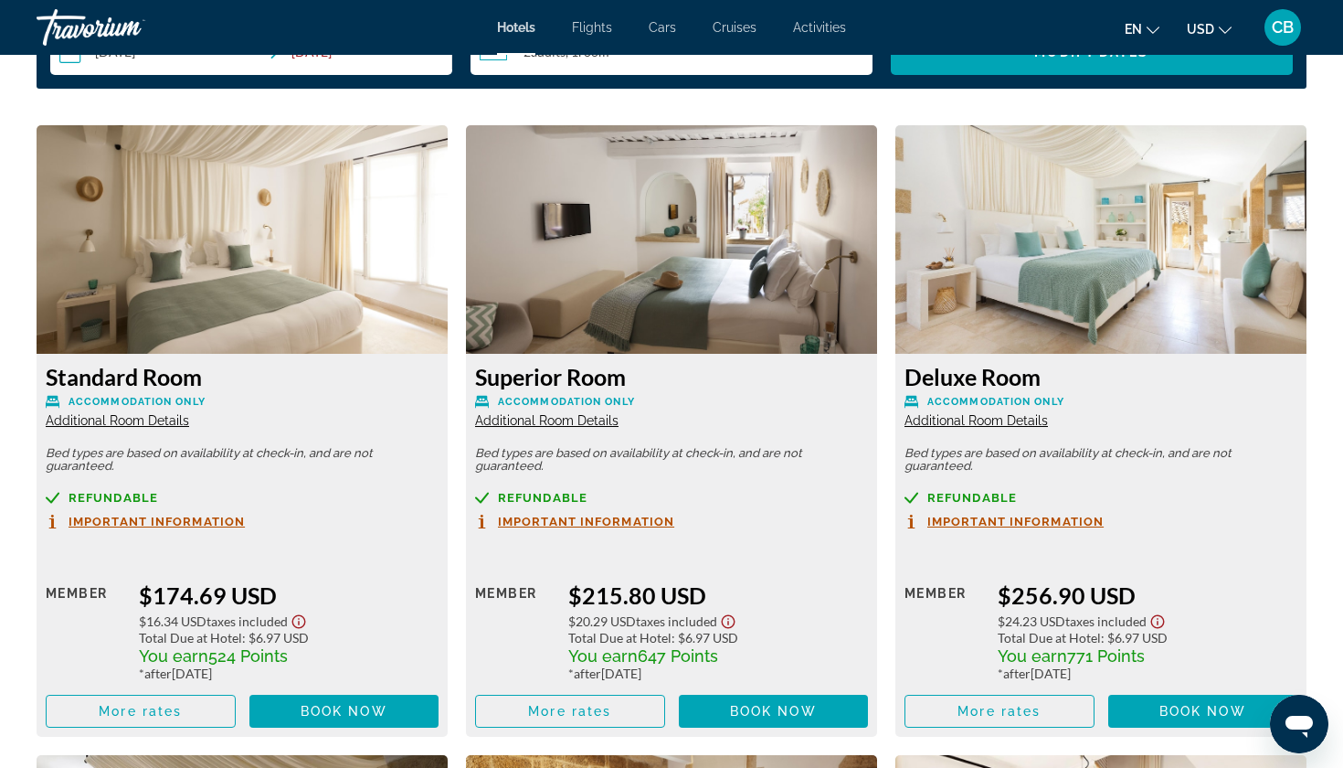
scroll to position [2423, 0]
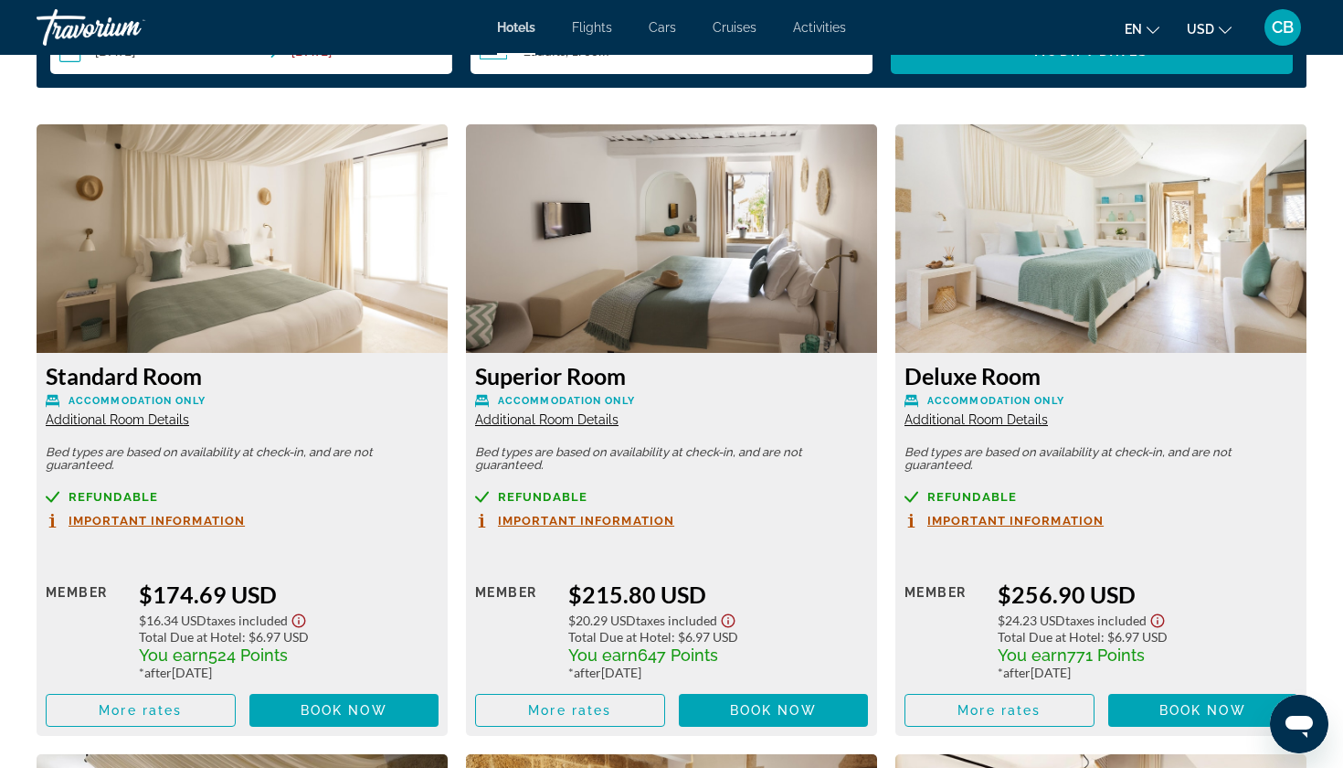
click at [243, 652] on span "524 Points" at bounding box center [248, 654] width 80 height 19
click at [322, 520] on div "Refundable Important Information Retail $0.00 when you redeem Member $174.69 US…" at bounding box center [242, 608] width 393 height 237
click at [199, 700] on span "Main content" at bounding box center [141, 710] width 188 height 44
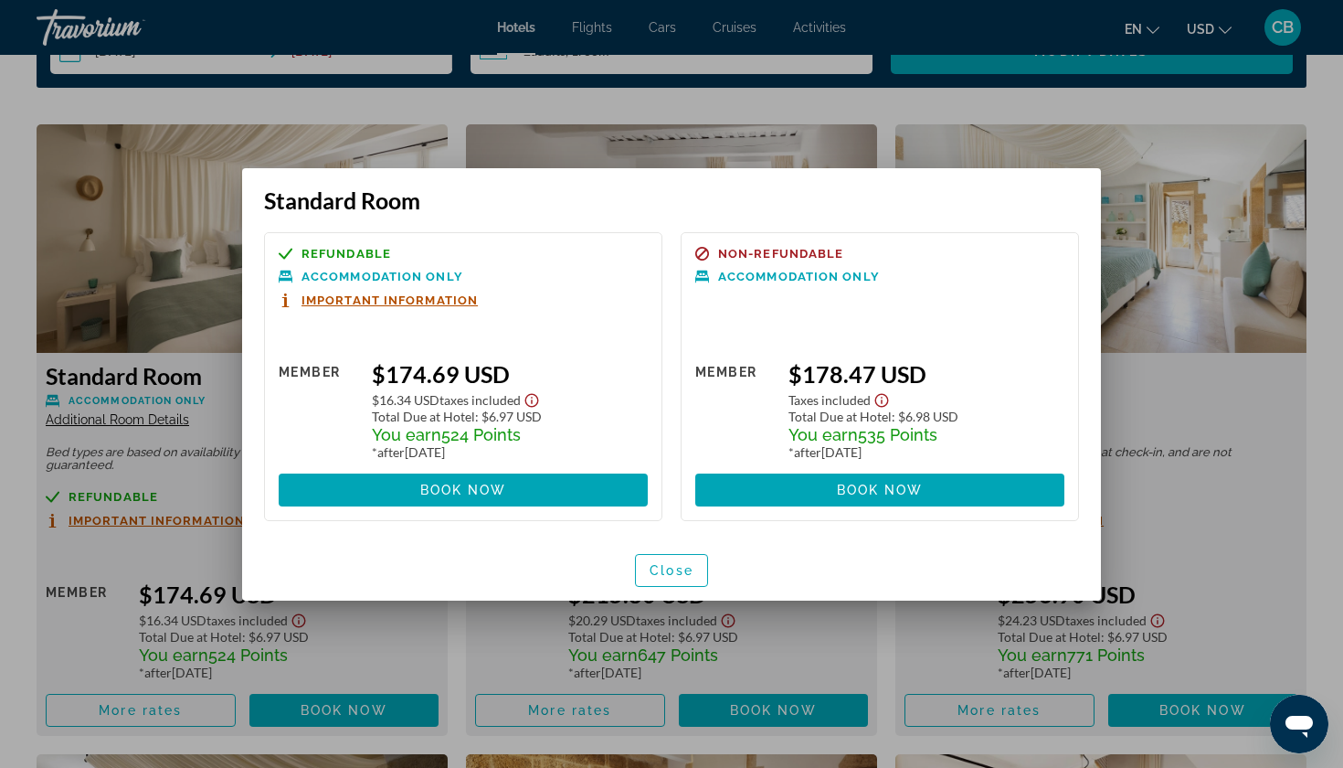
scroll to position [0, 0]
click at [673, 562] on span "button" at bounding box center [671, 570] width 71 height 44
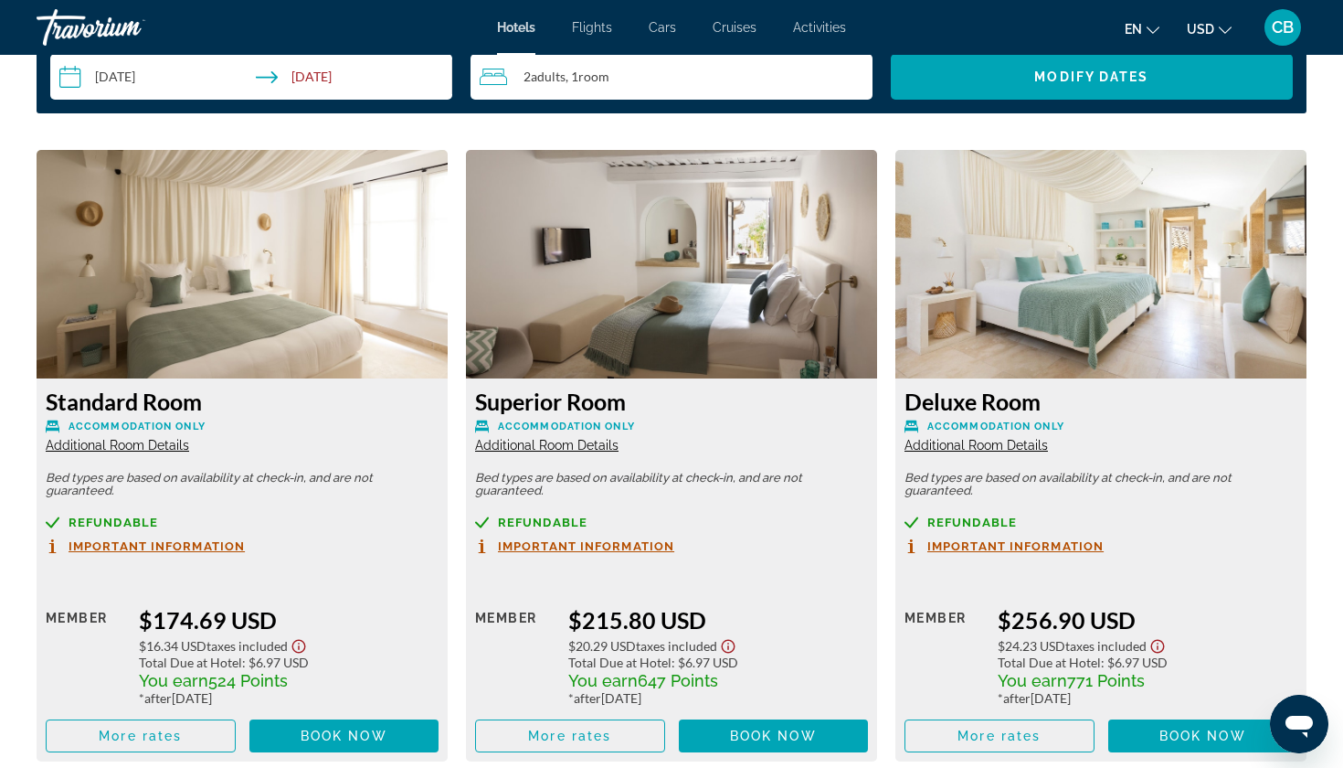
scroll to position [2397, 0]
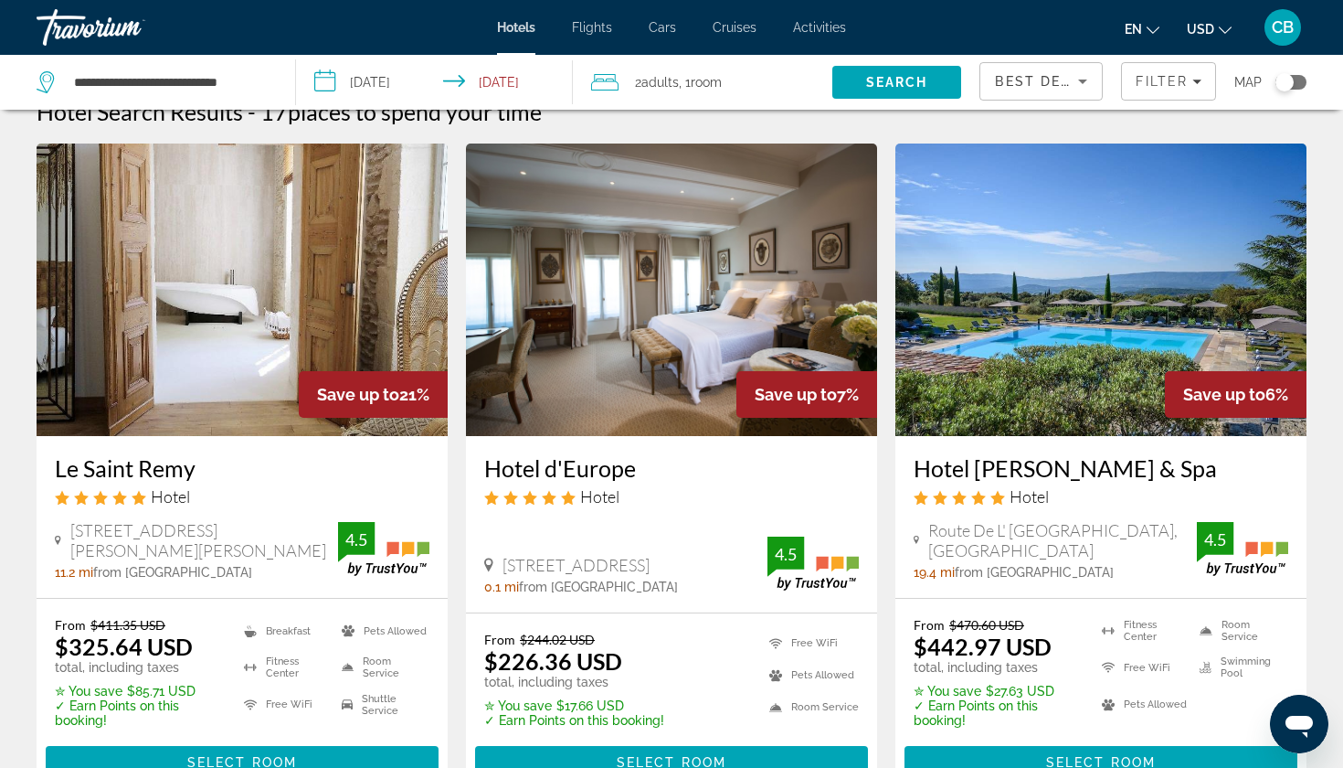
scroll to position [41, 0]
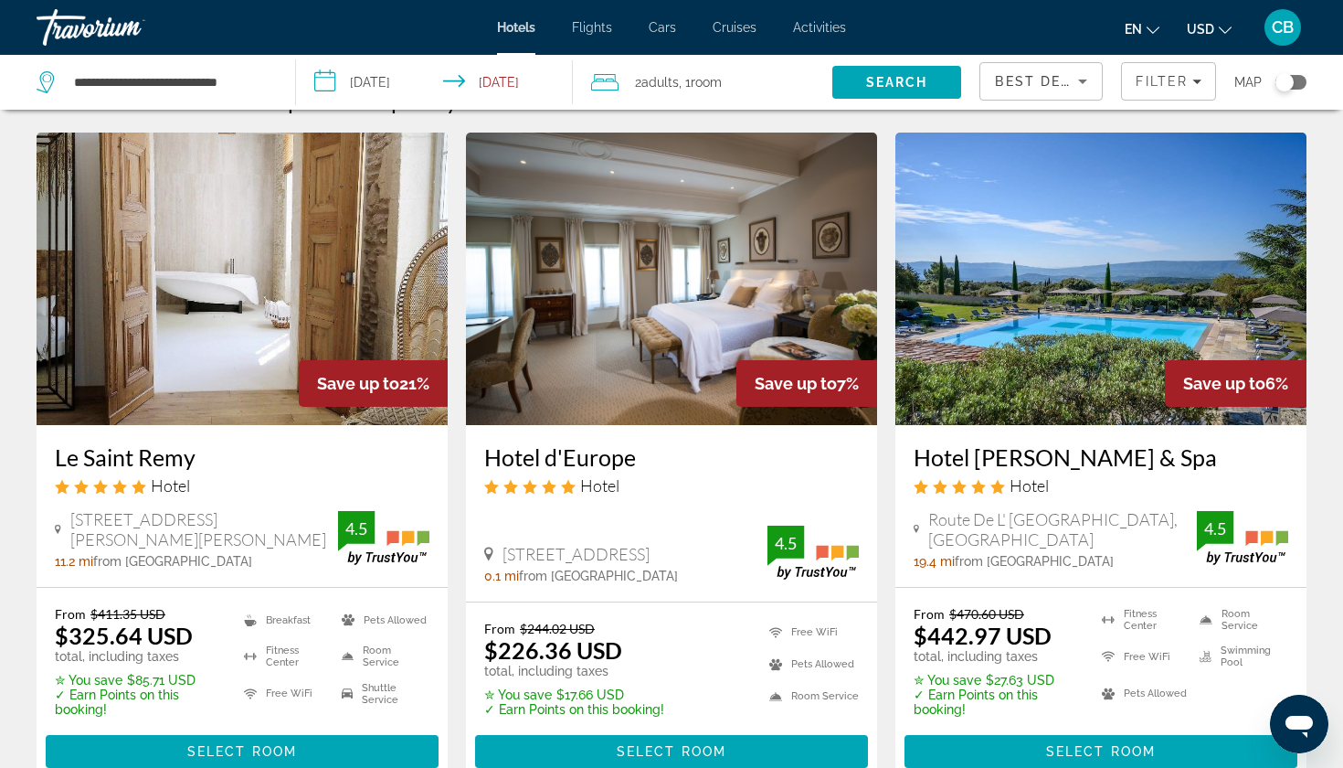
click at [1216, 90] on div "Best Deals Filter Map" at bounding box center [1143, 82] width 327 height 55
click at [1172, 87] on span "Filter" at bounding box center [1162, 81] width 52 height 15
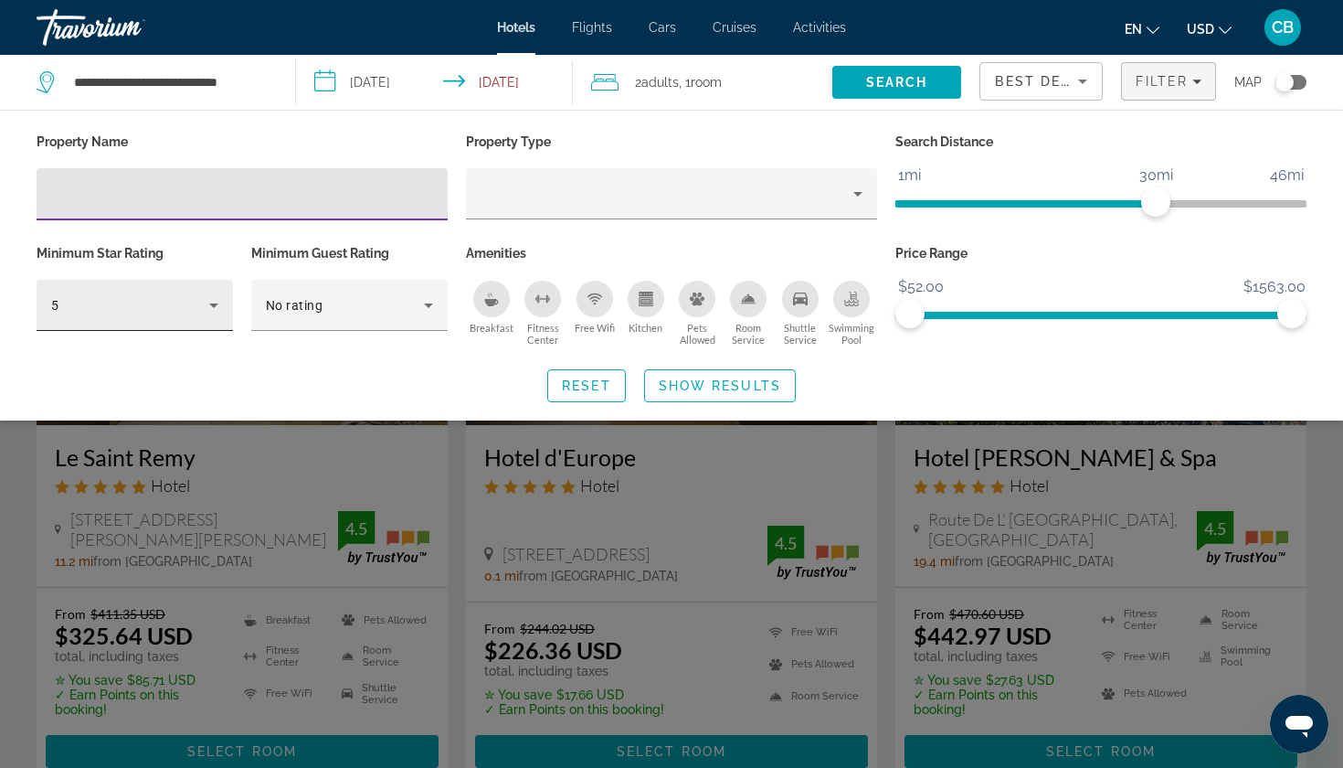
click at [181, 300] on div "5" at bounding box center [130, 305] width 158 height 22
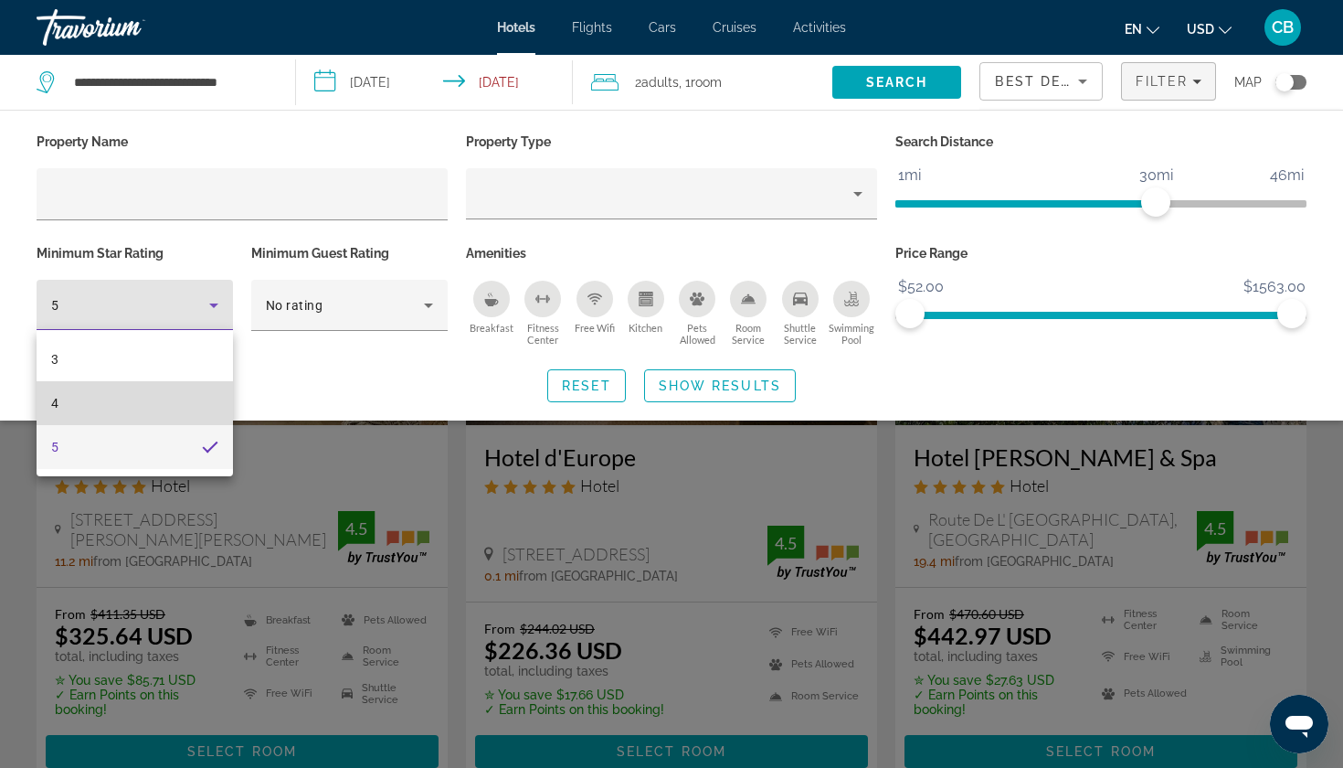
click at [142, 404] on mat-option "4" at bounding box center [135, 403] width 196 height 44
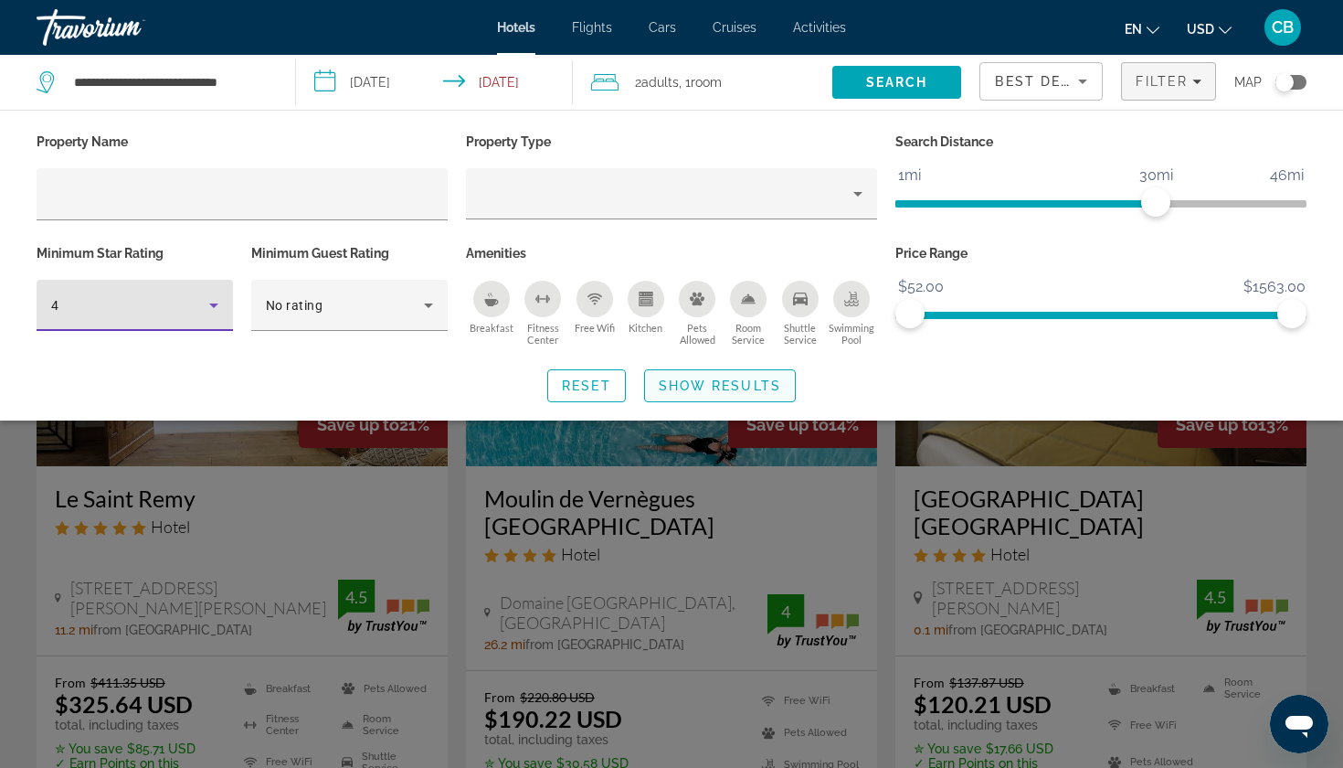
click at [712, 384] on span "Show Results" at bounding box center [720, 385] width 122 height 15
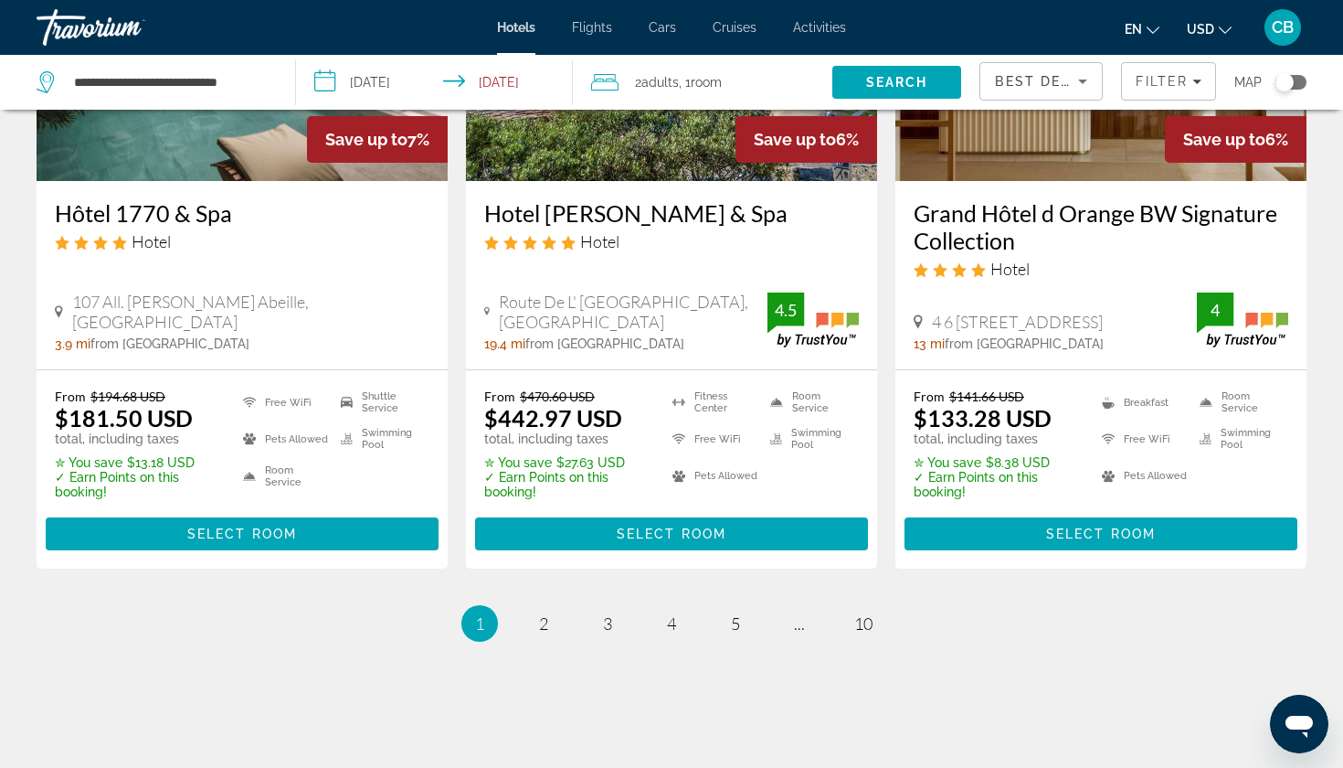
scroll to position [2392, 0]
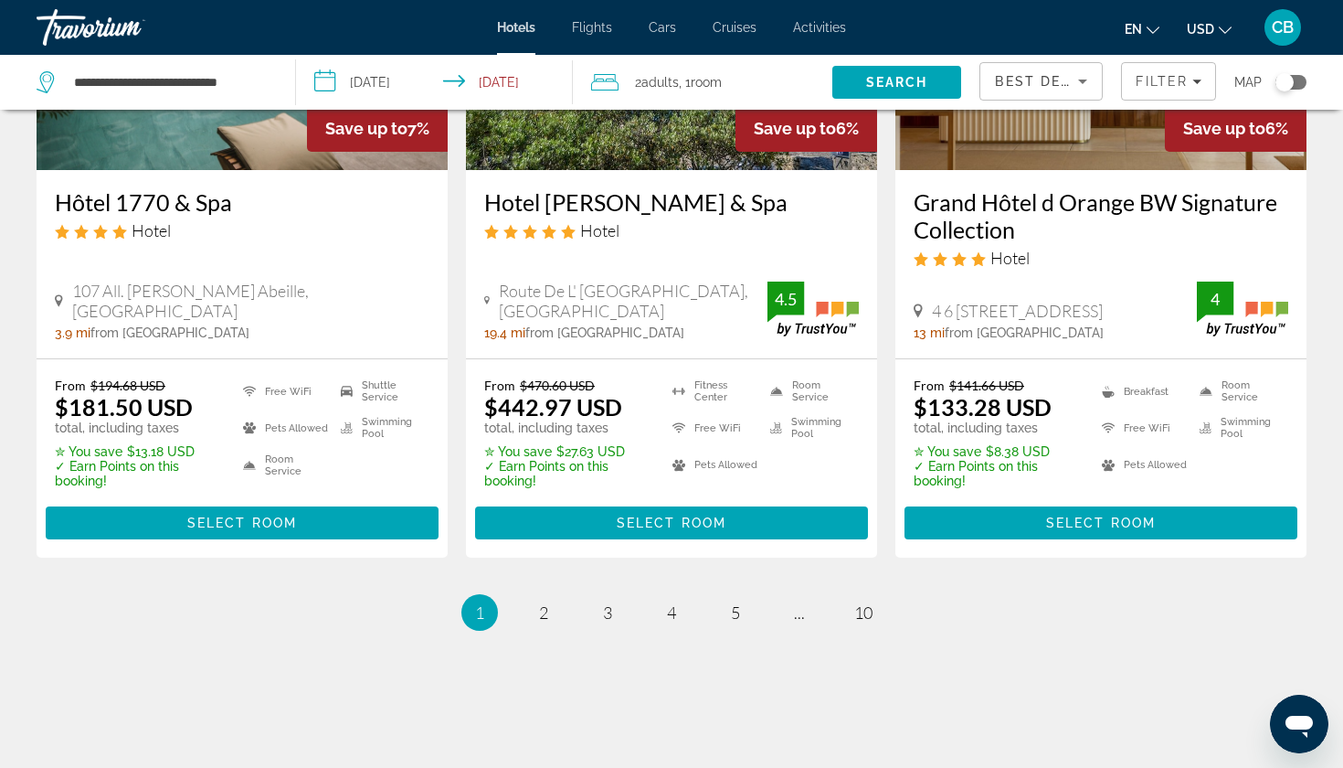
click at [522, 611] on ul "1 / 10 You're on page 1 page 2 page 3 page 4 page 5 page ... page 10" at bounding box center [672, 612] width 1270 height 37
click at [539, 611] on span "2" at bounding box center [543, 612] width 9 height 20
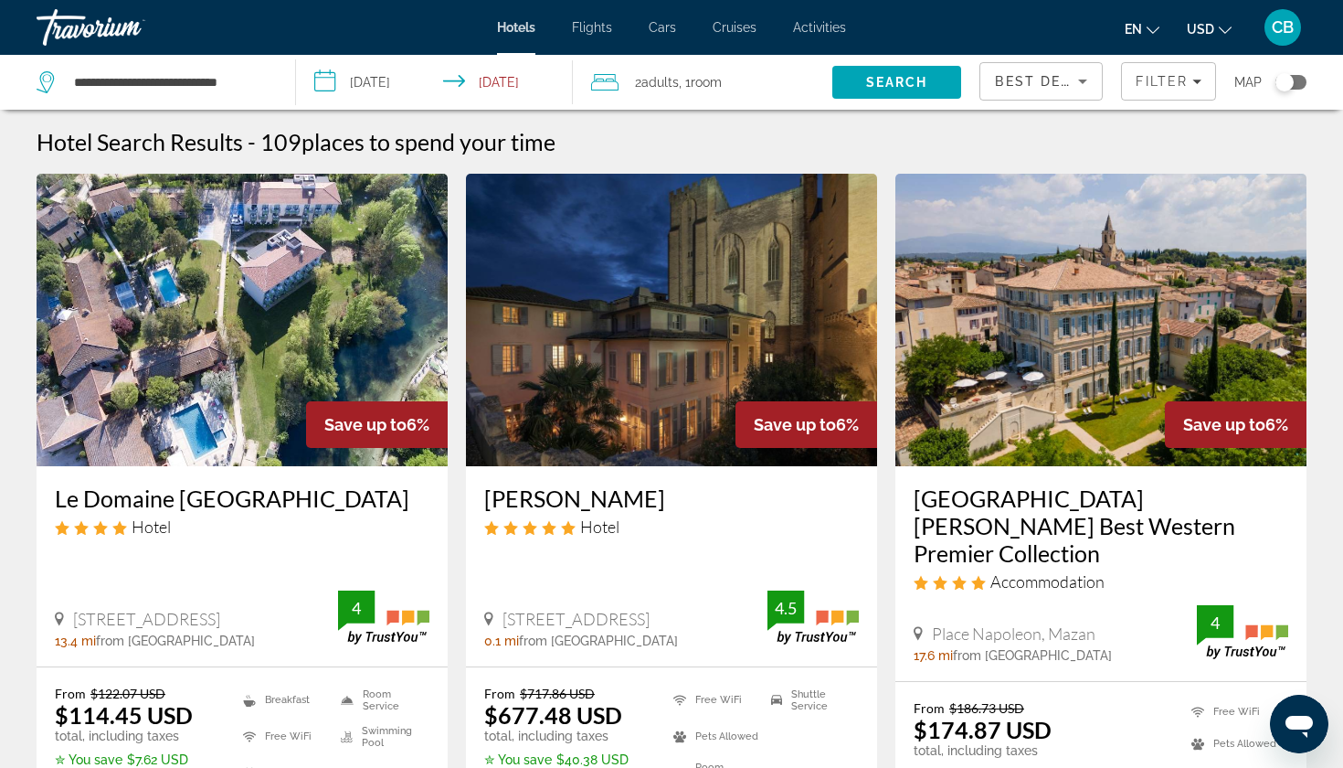
click at [324, 497] on h3 "Le Domaine [GEOGRAPHIC_DATA]" at bounding box center [242, 497] width 375 height 27
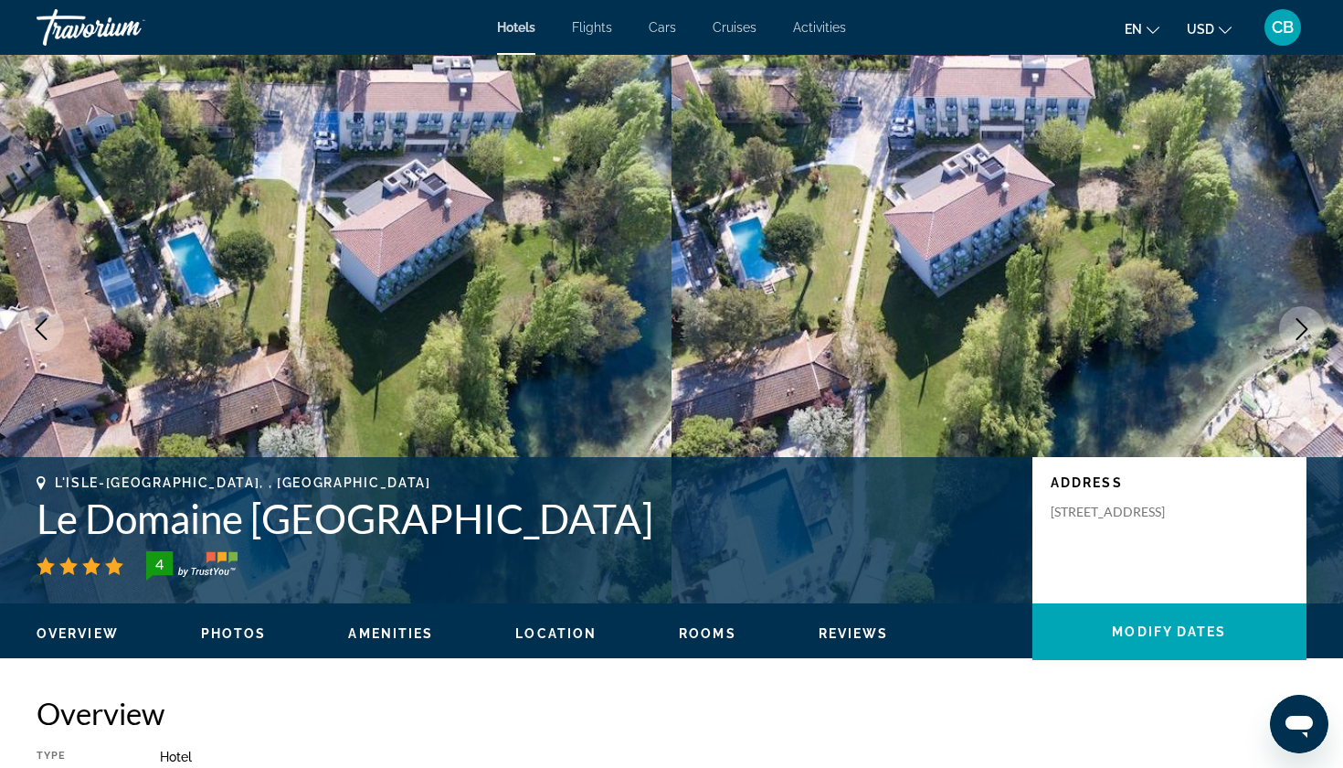
click at [1307, 334] on icon "Next image" at bounding box center [1302, 329] width 22 height 22
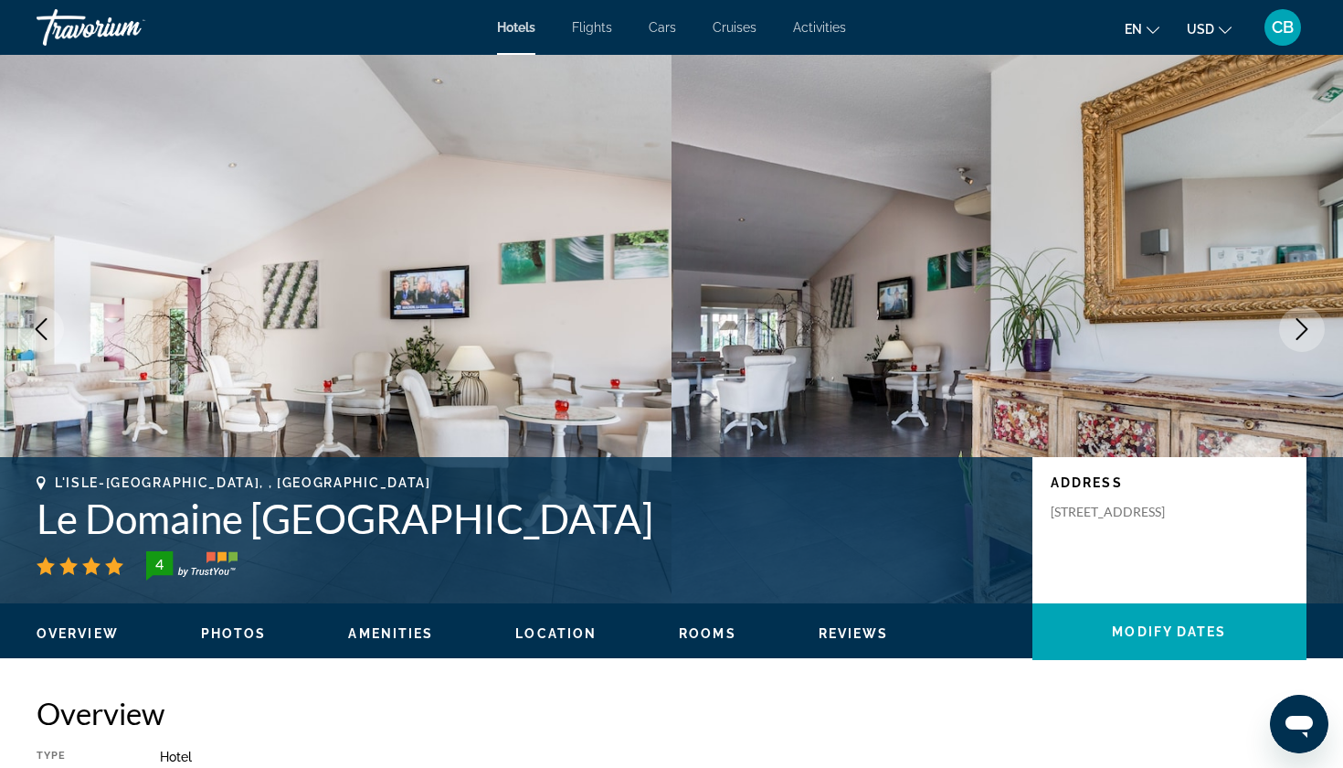
click at [37, 328] on icon "Previous image" at bounding box center [42, 329] width 12 height 22
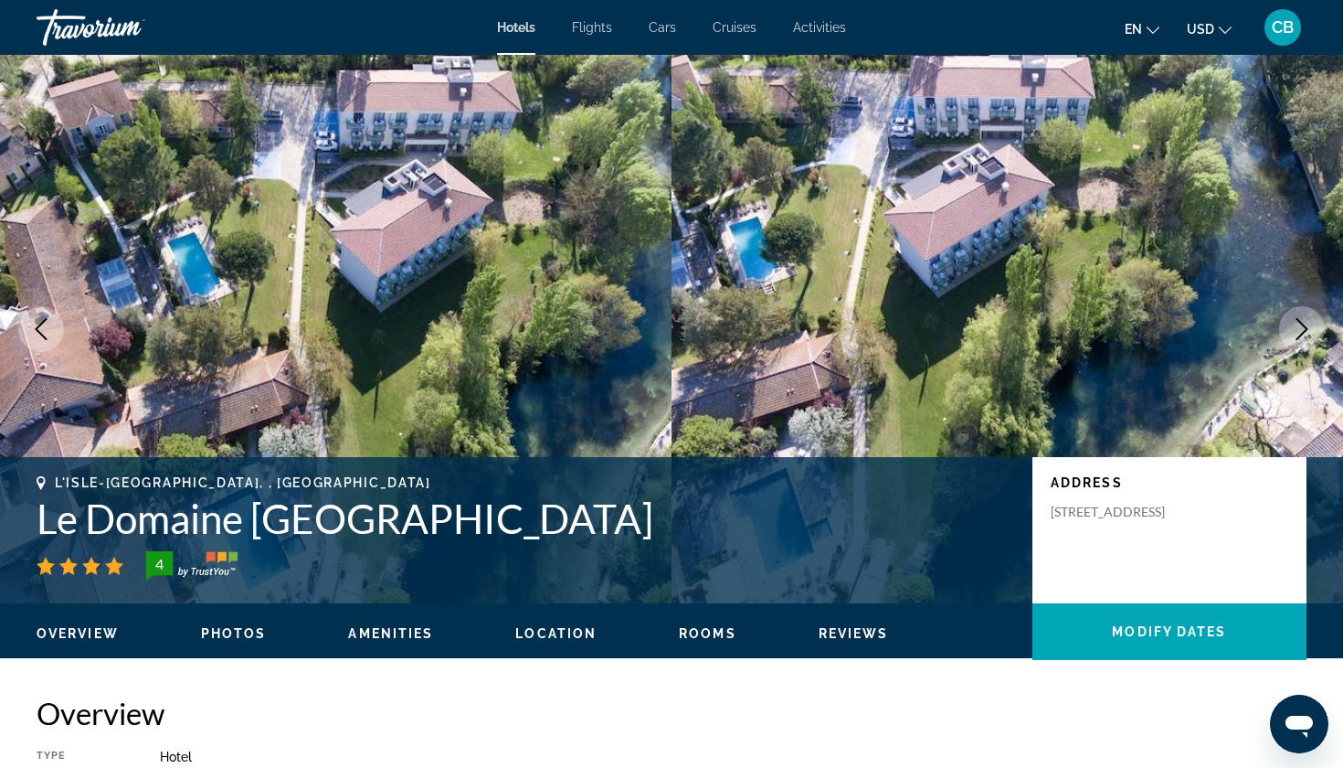
click at [1297, 310] on button "Next image" at bounding box center [1302, 329] width 46 height 46
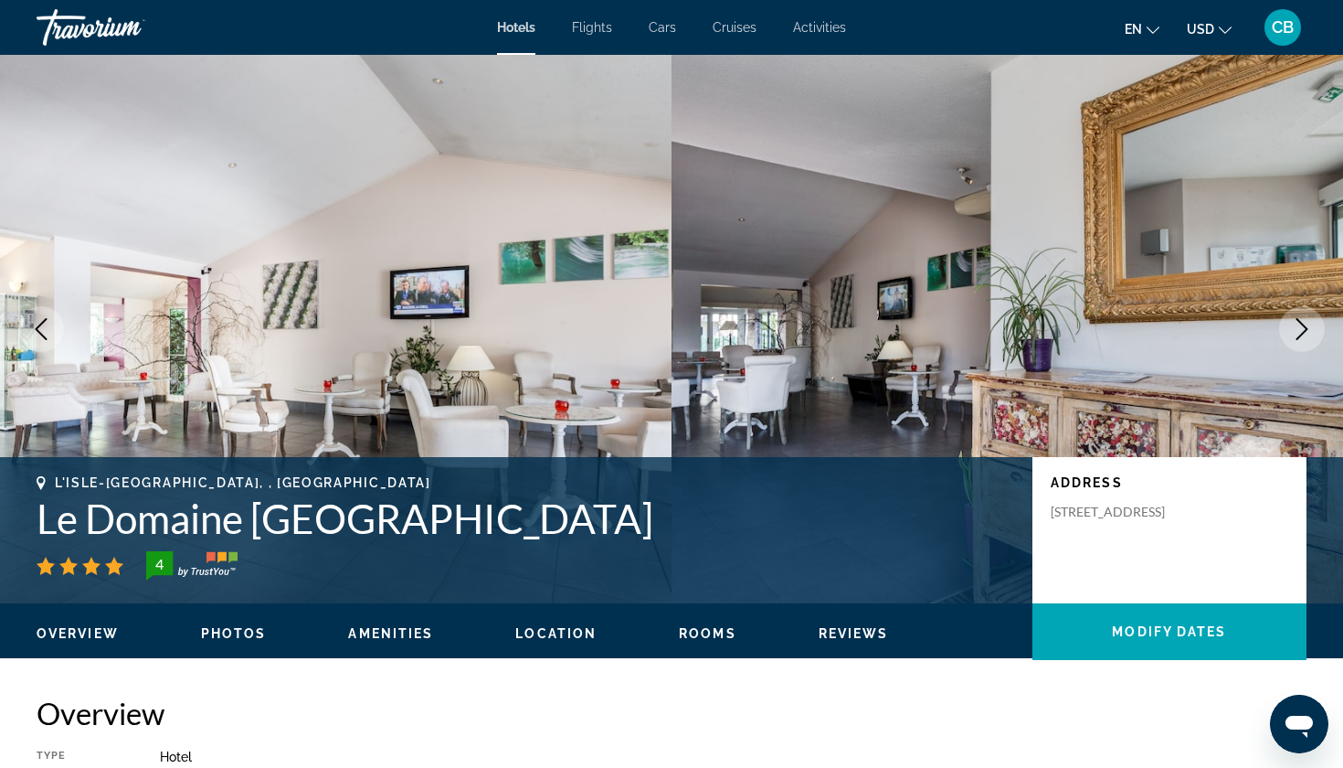
click at [1297, 310] on button "Next image" at bounding box center [1302, 329] width 46 height 46
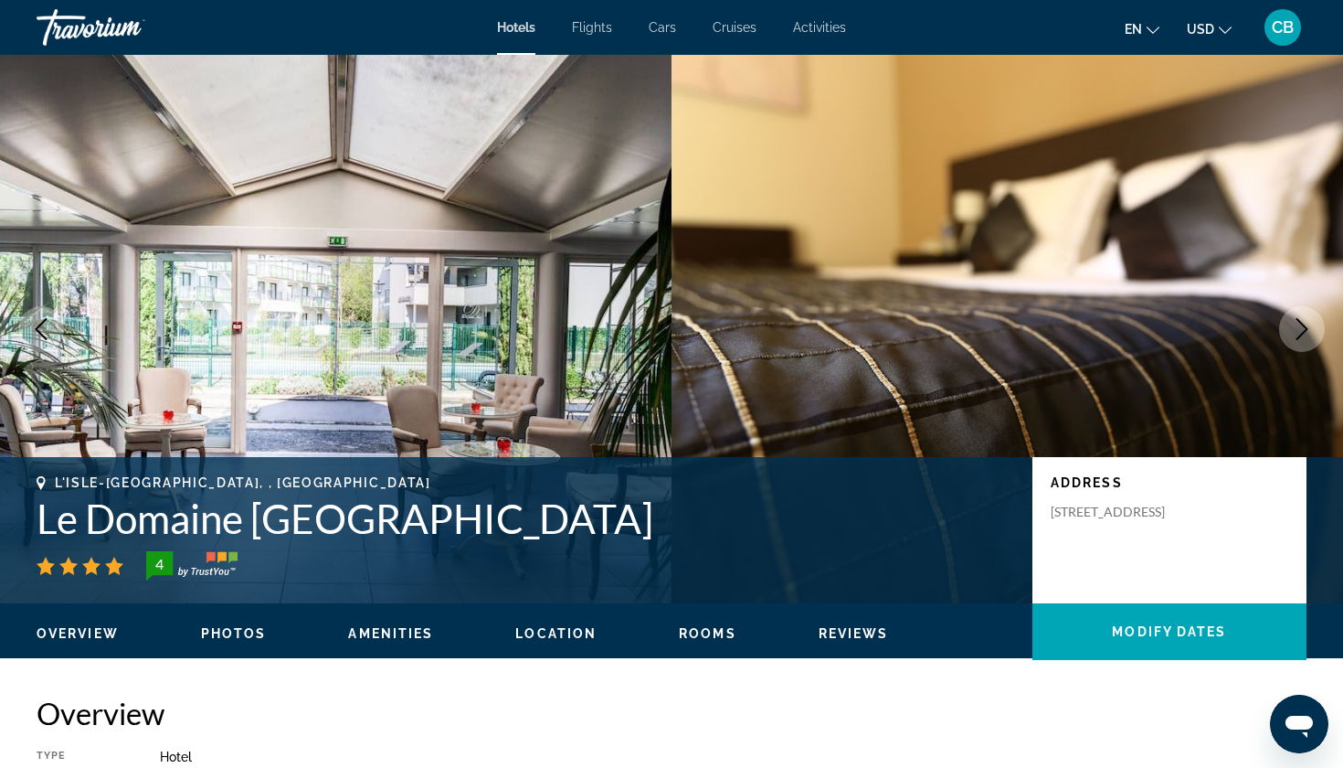
click at [1297, 310] on button "Next image" at bounding box center [1302, 329] width 46 height 46
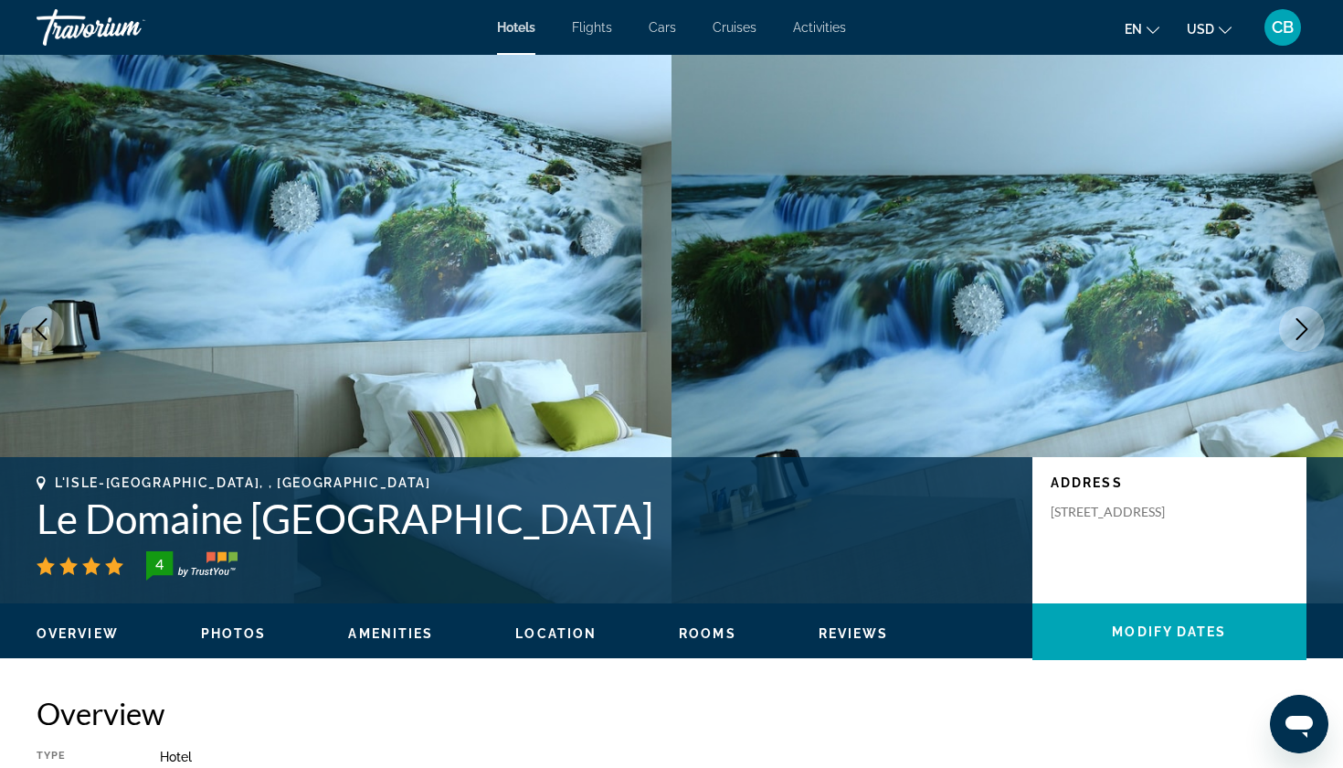
click at [1297, 310] on button "Next image" at bounding box center [1302, 329] width 46 height 46
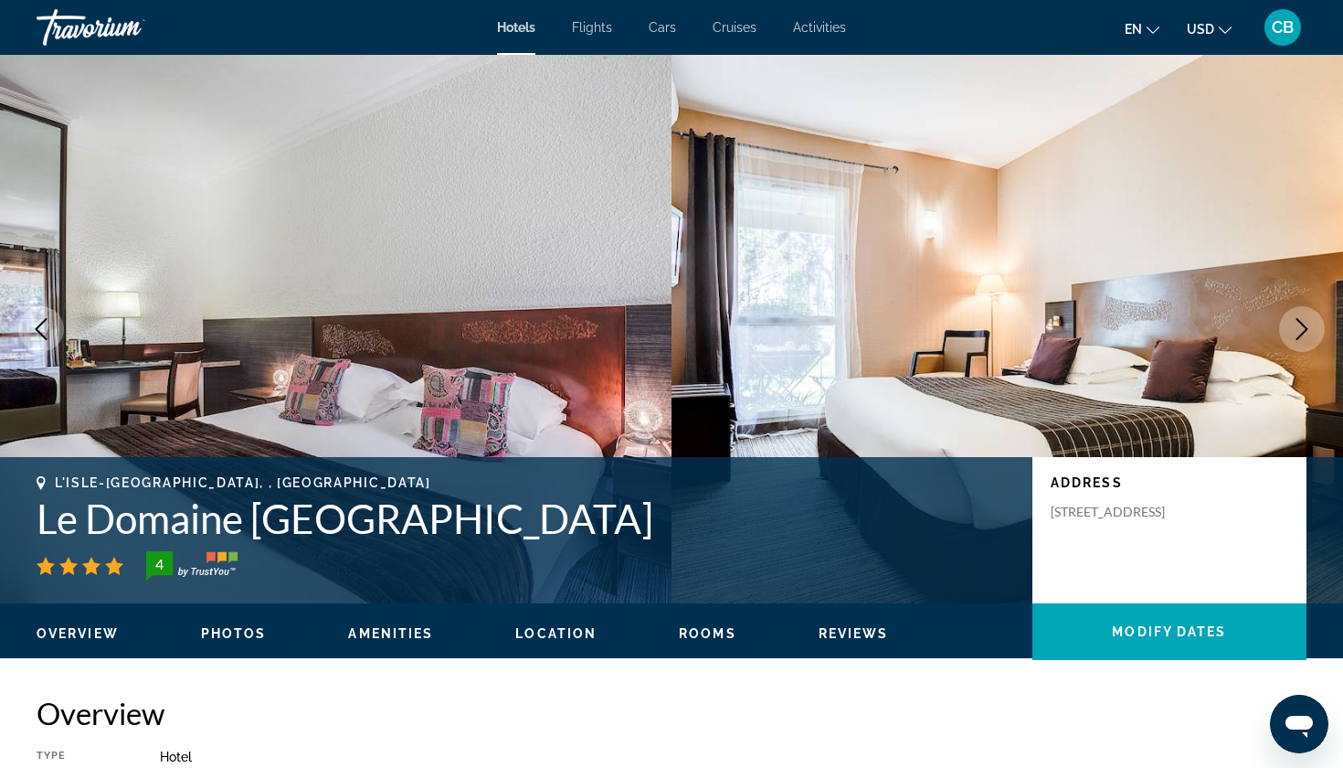
click at [1297, 310] on button "Next image" at bounding box center [1302, 329] width 46 height 46
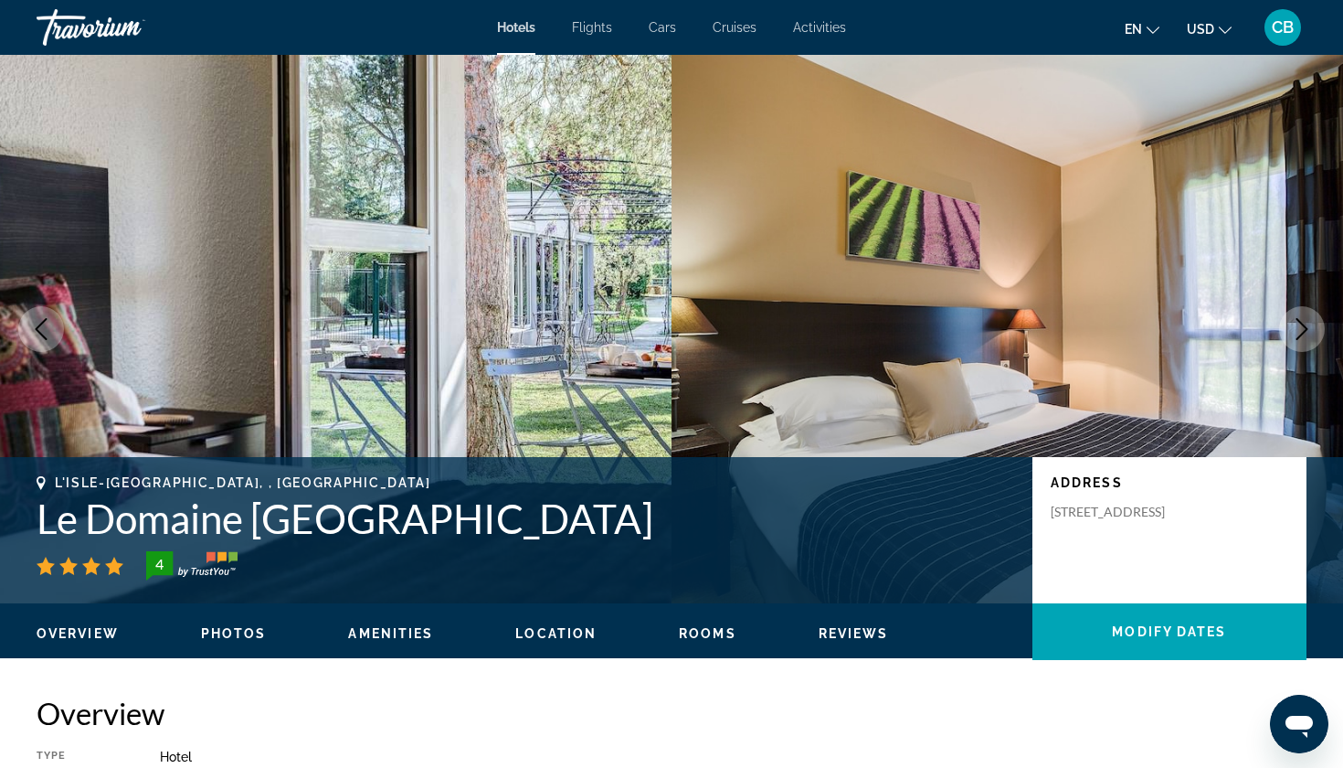
click at [1297, 310] on button "Next image" at bounding box center [1302, 329] width 46 height 46
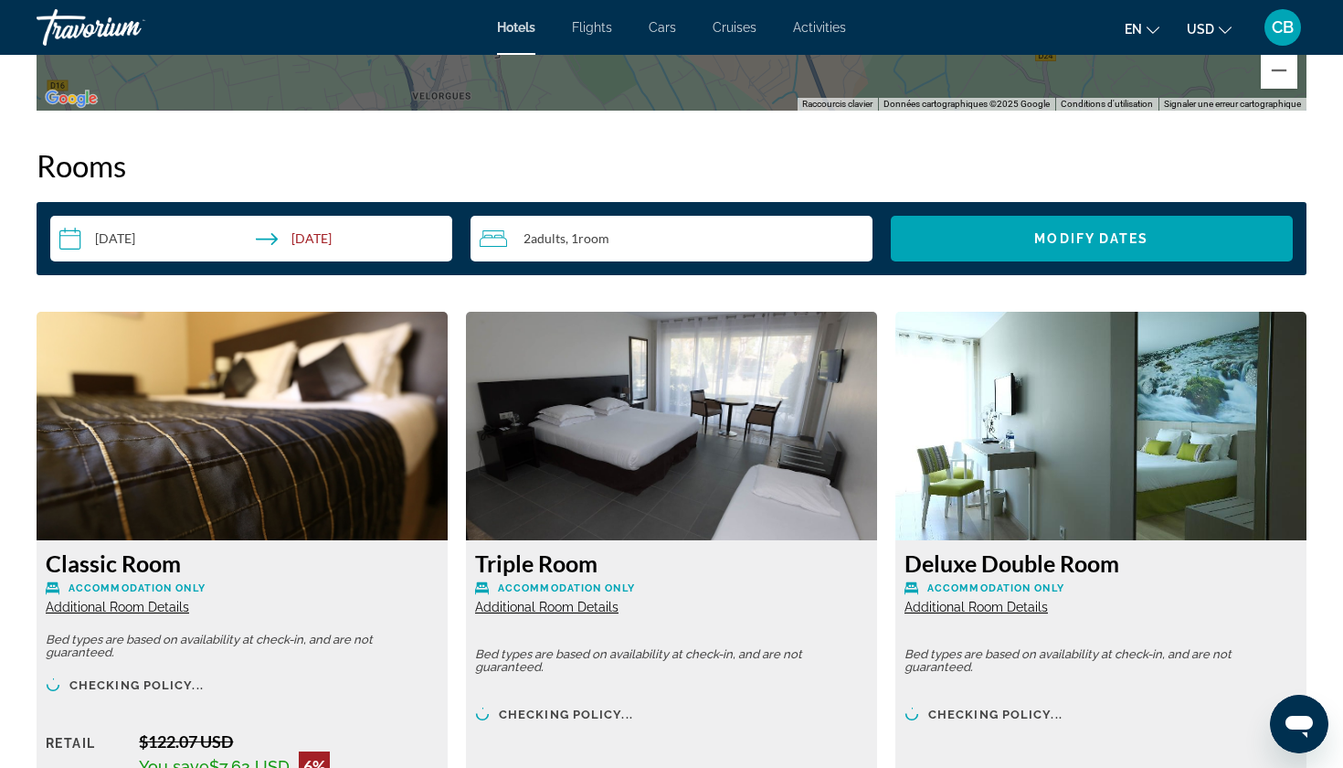
scroll to position [2291, 0]
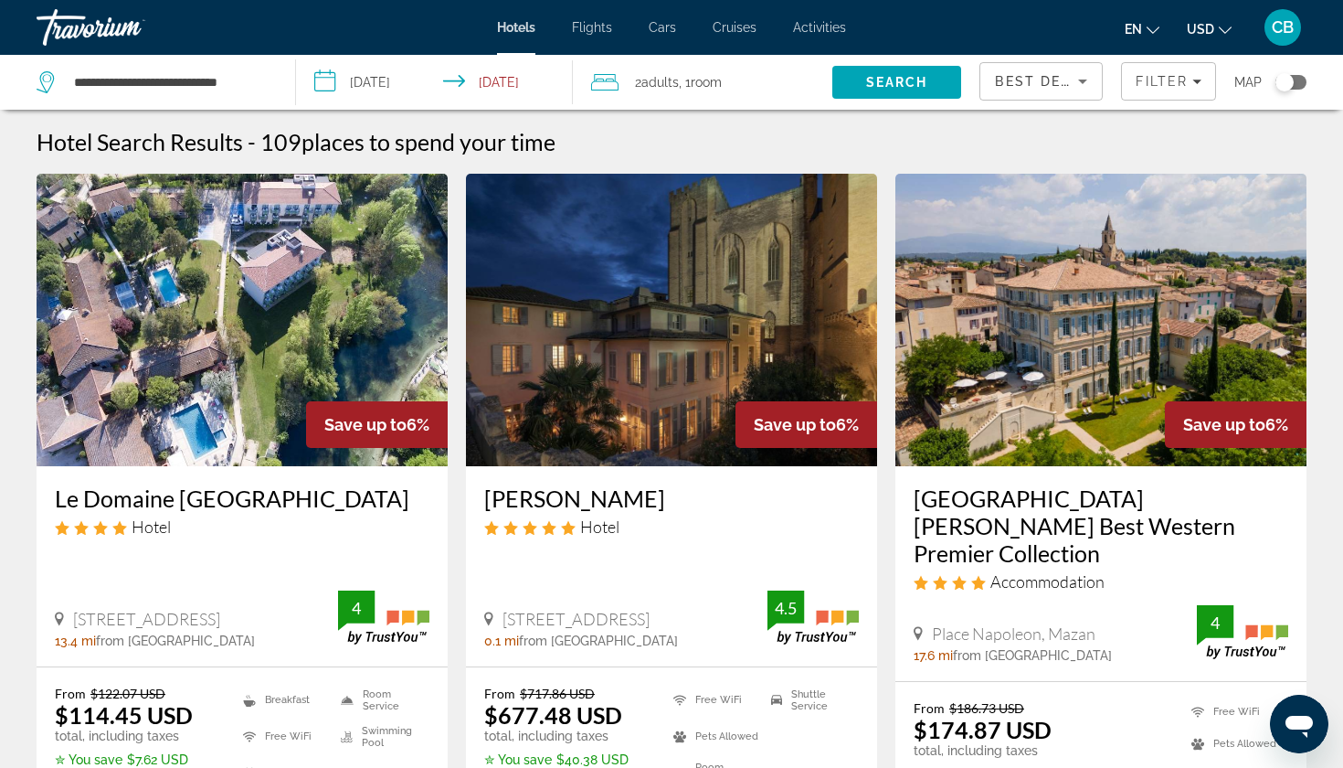
click at [703, 216] on img "Main content" at bounding box center [671, 320] width 411 height 292
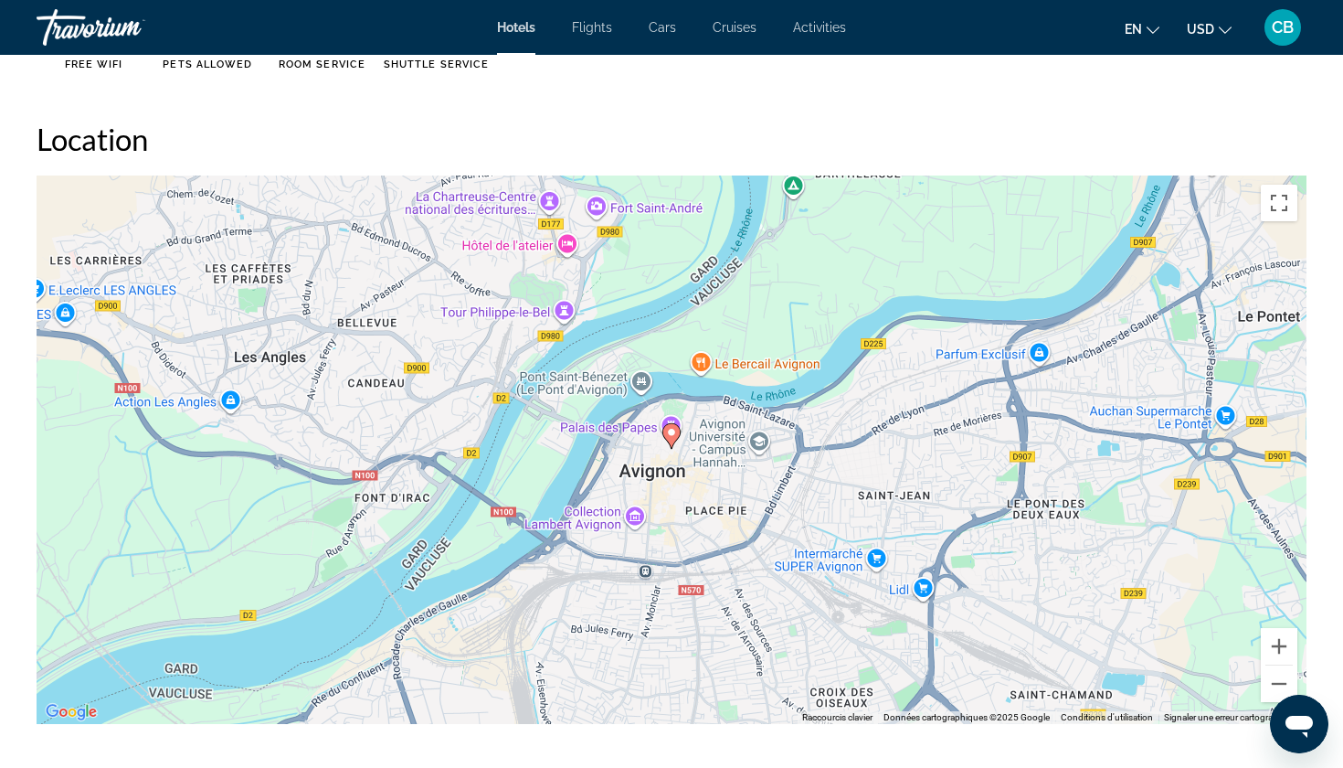
scroll to position [1623, 0]
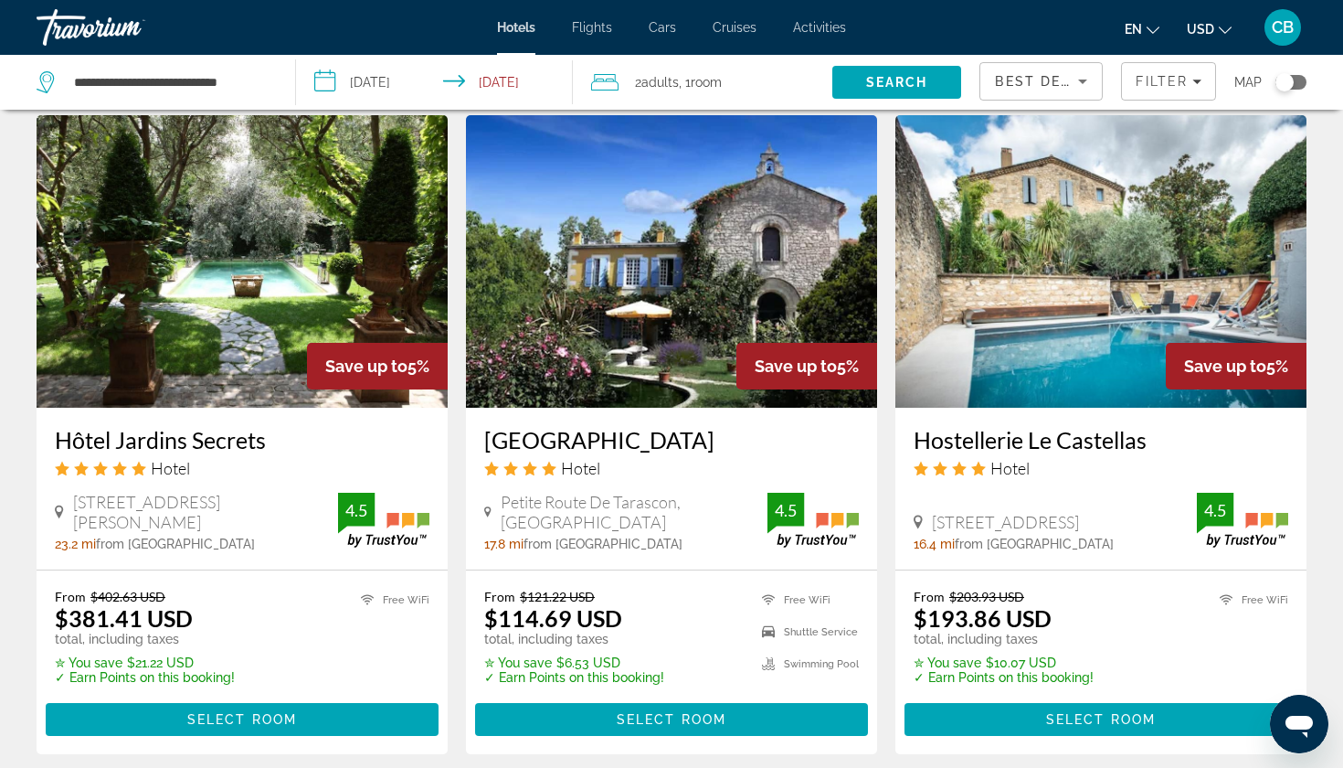
scroll to position [2235, 0]
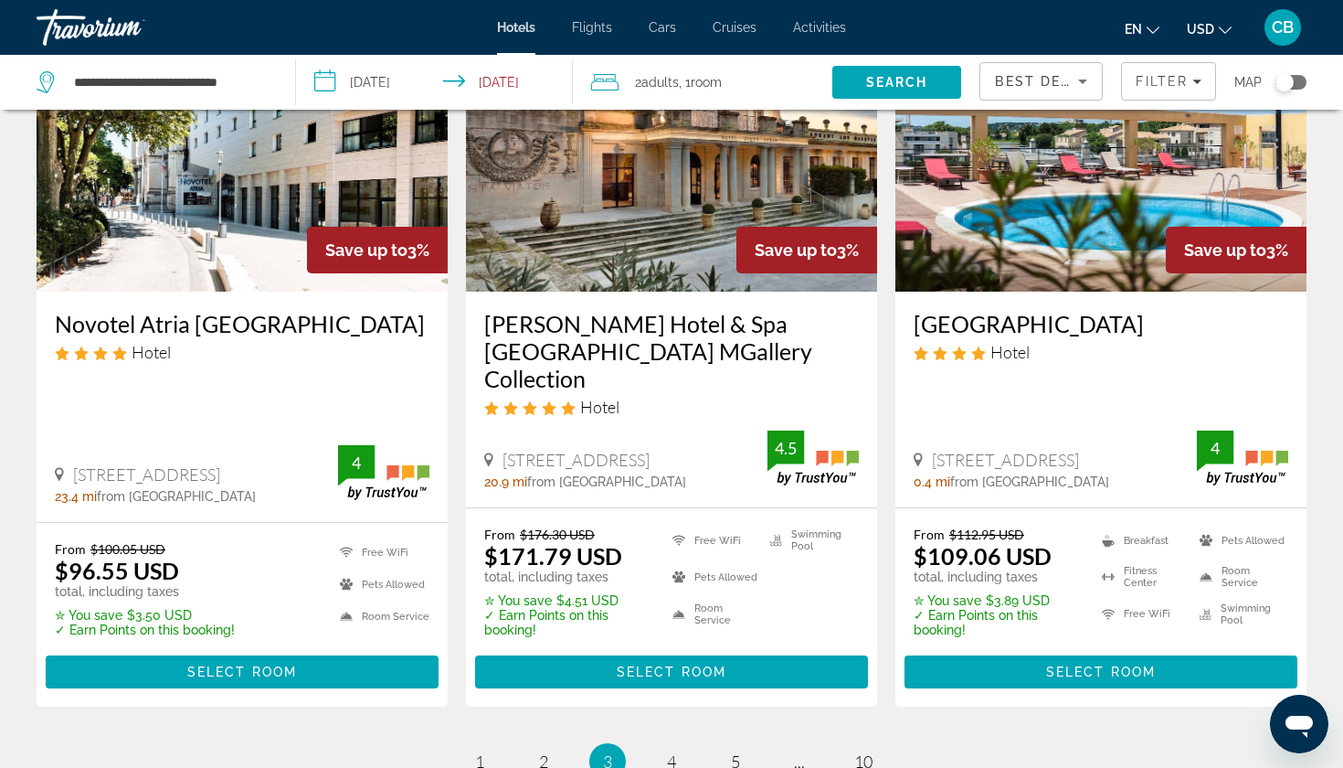
scroll to position [2392, 0]
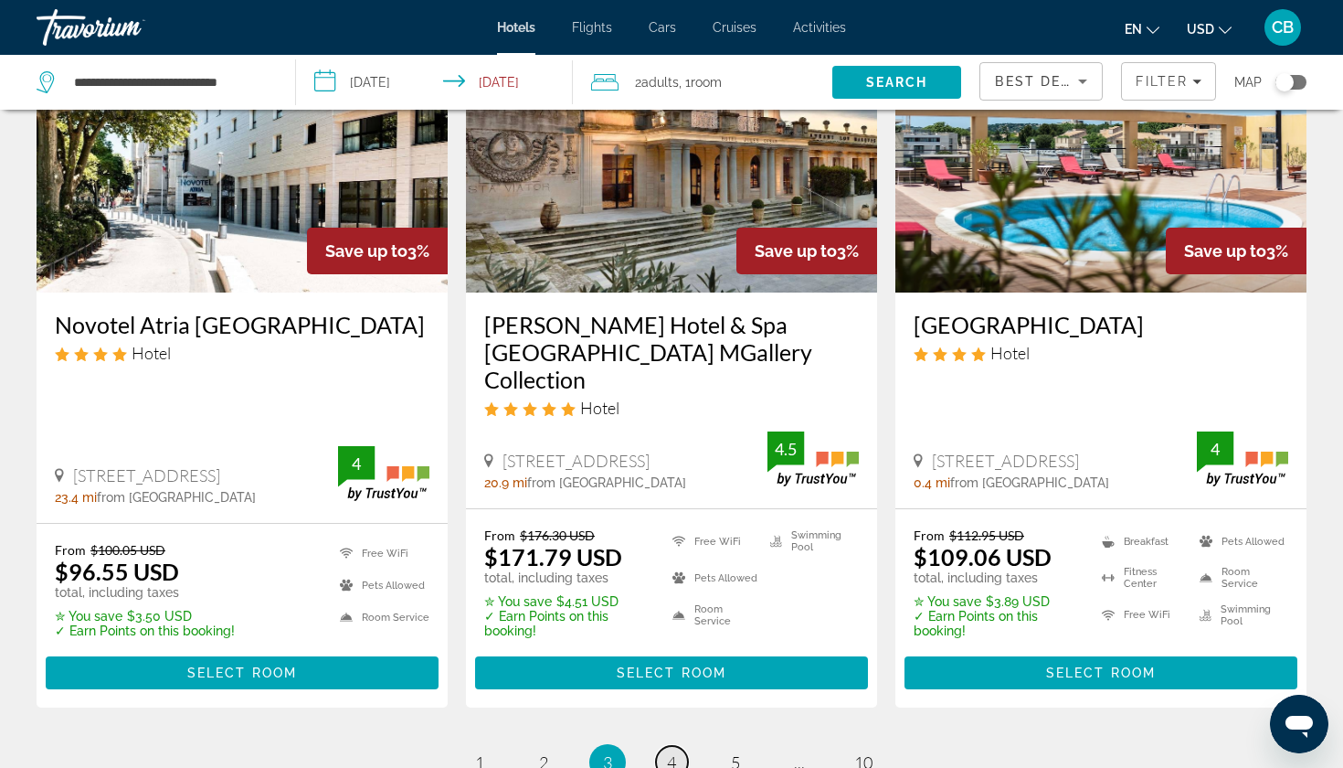
click at [673, 752] on span "4" at bounding box center [671, 762] width 9 height 20
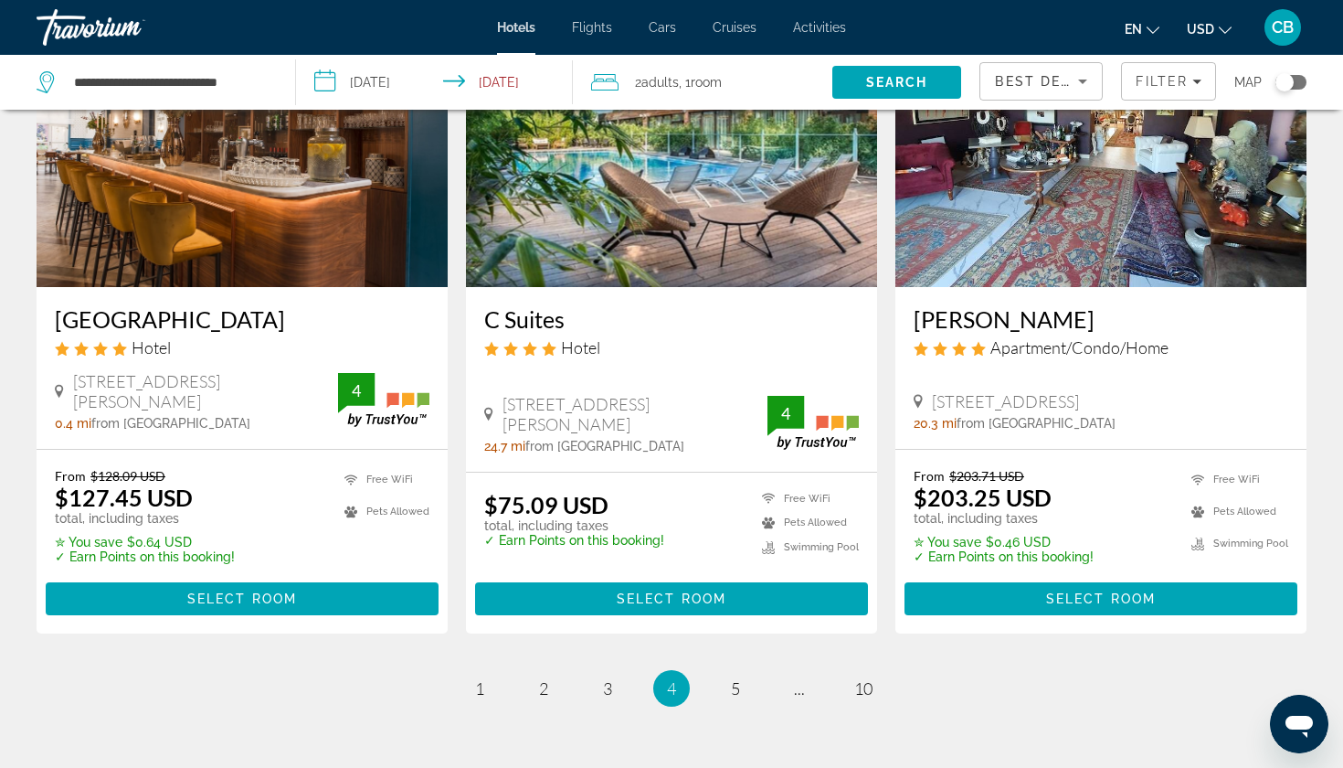
scroll to position [2351, 0]
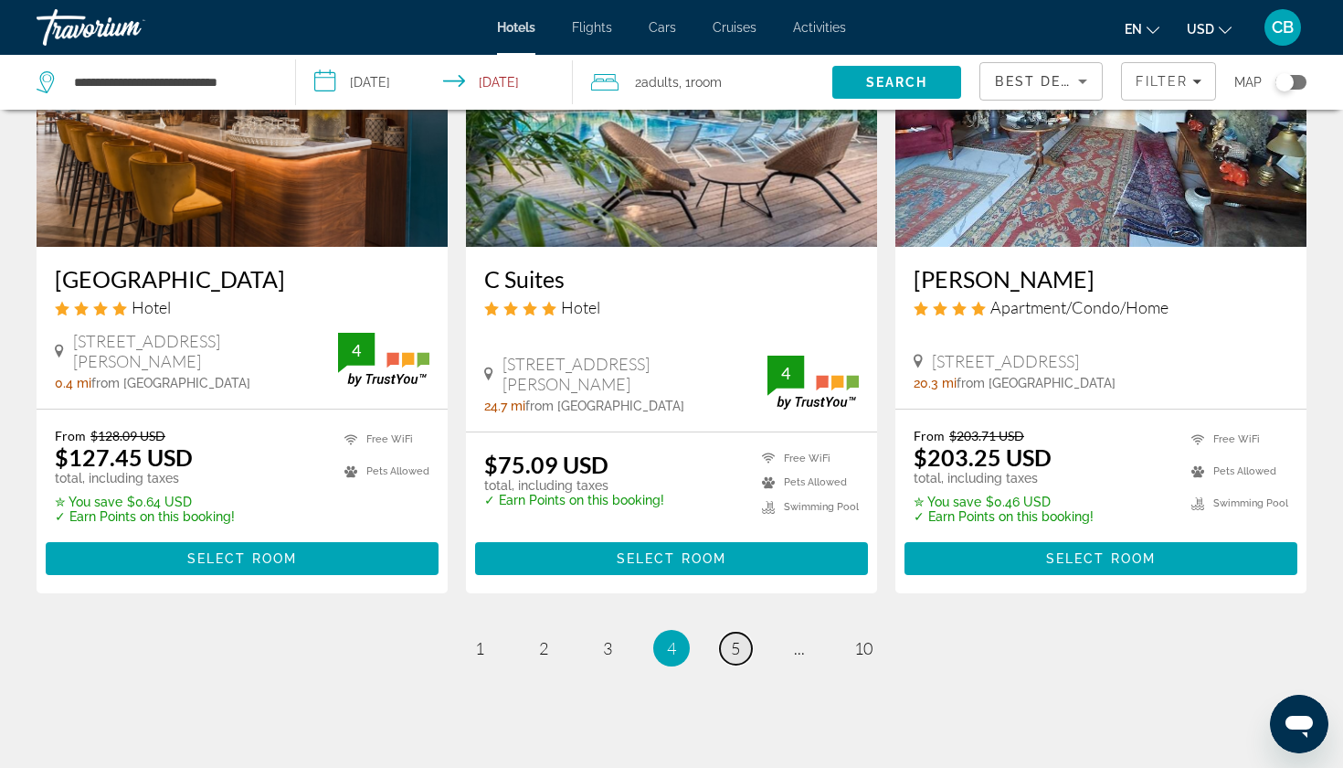
click at [733, 638] on span "5" at bounding box center [735, 648] width 9 height 20
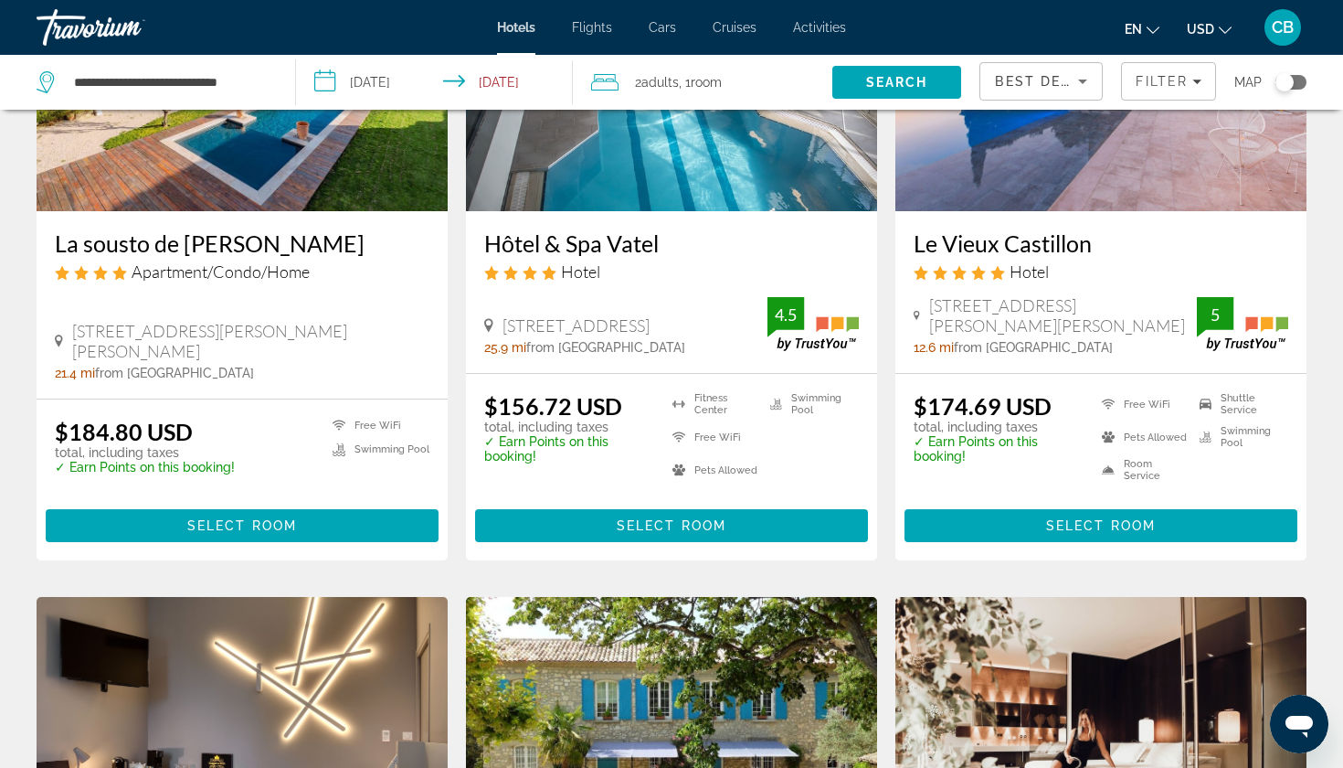
scroll to position [1607, 0]
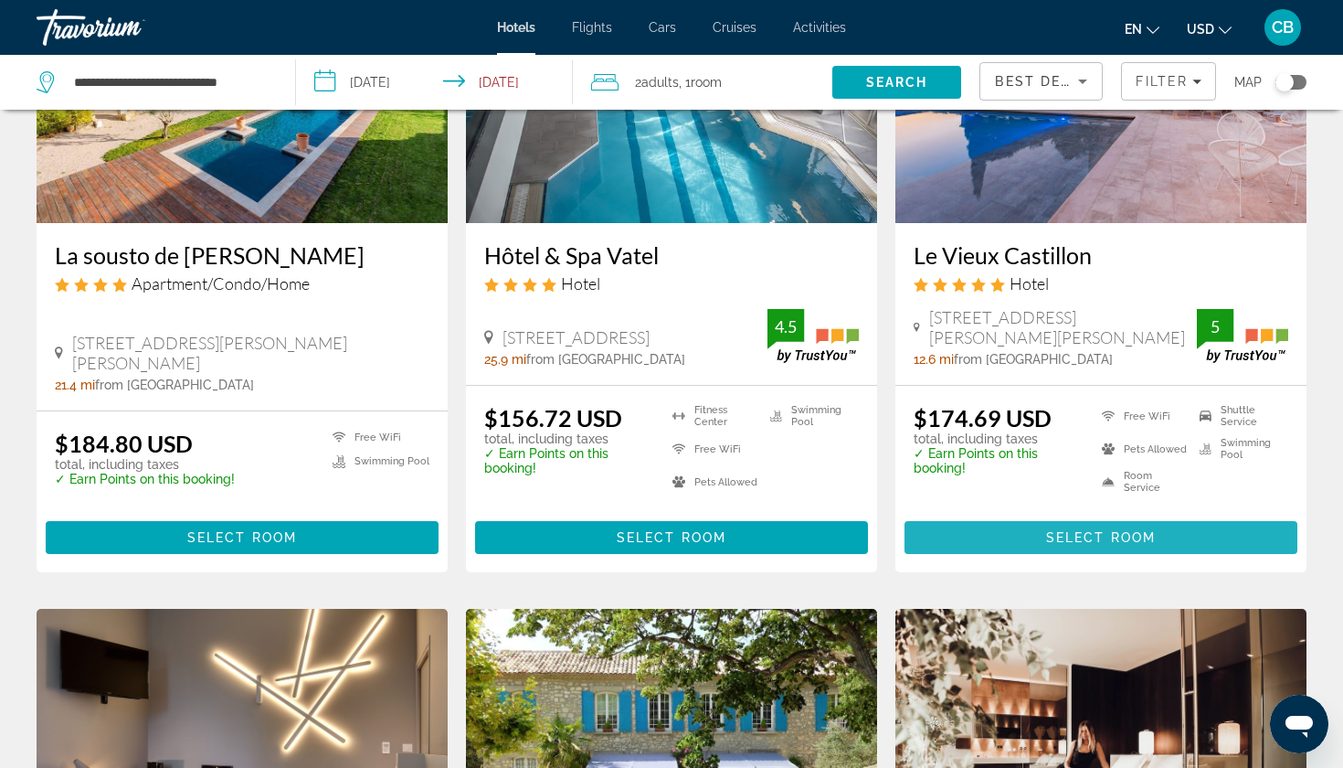
click at [1044, 515] on span "Main content" at bounding box center [1101, 537] width 393 height 44
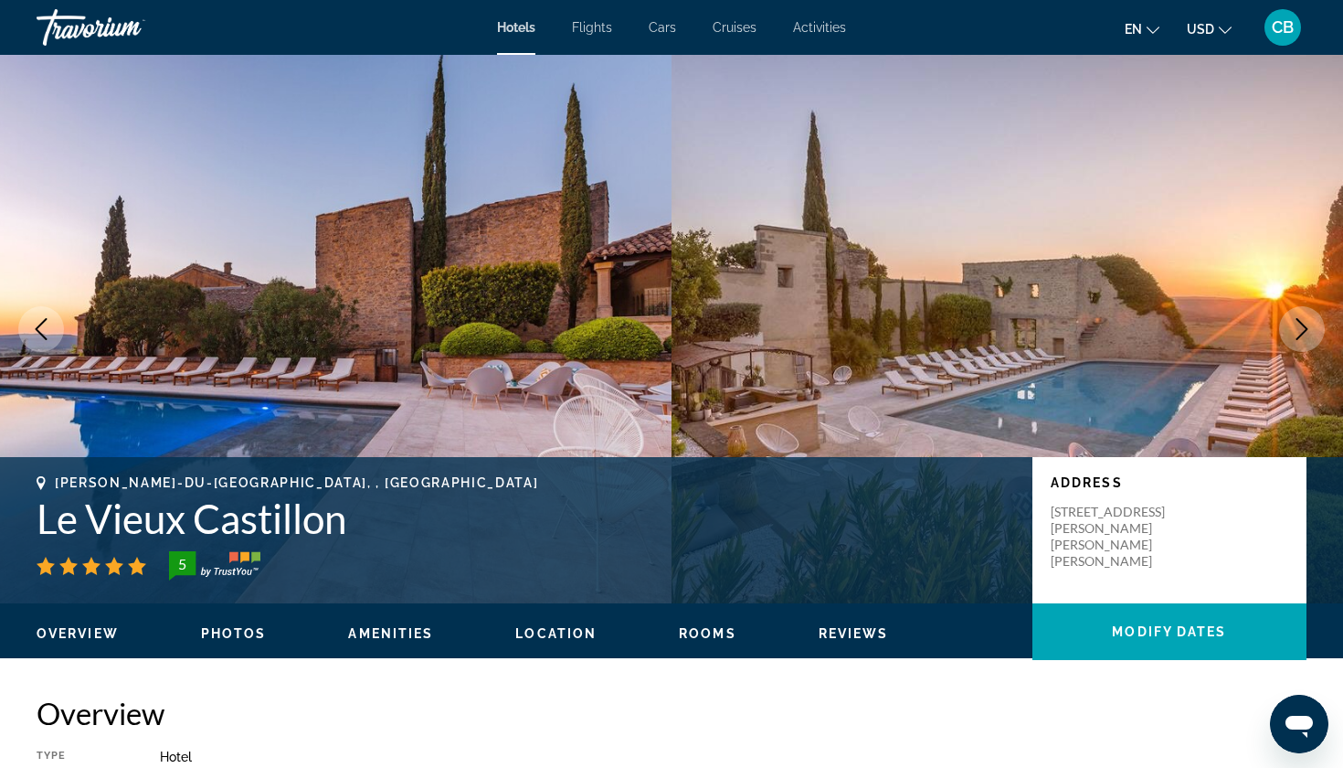
click at [1303, 326] on icon "Next image" at bounding box center [1302, 329] width 22 height 22
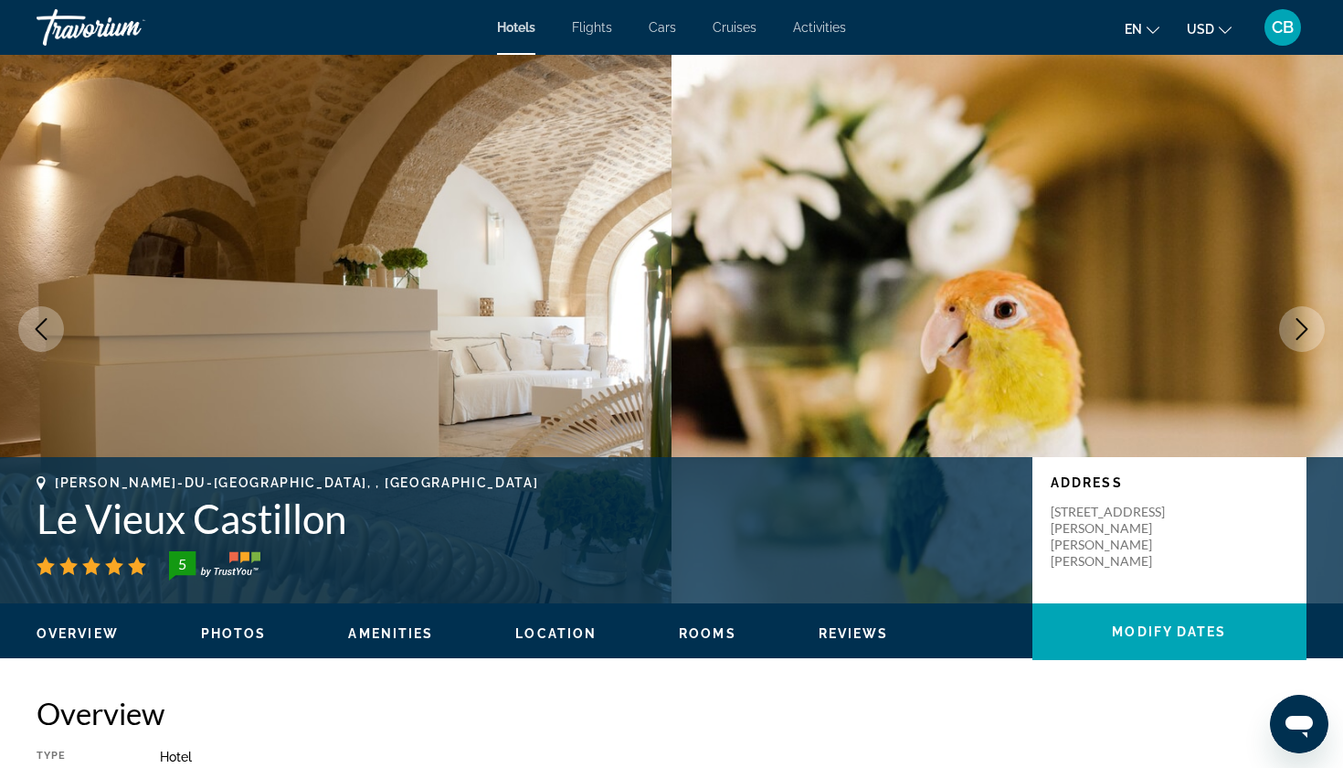
click at [1303, 326] on icon "Next image" at bounding box center [1302, 329] width 22 height 22
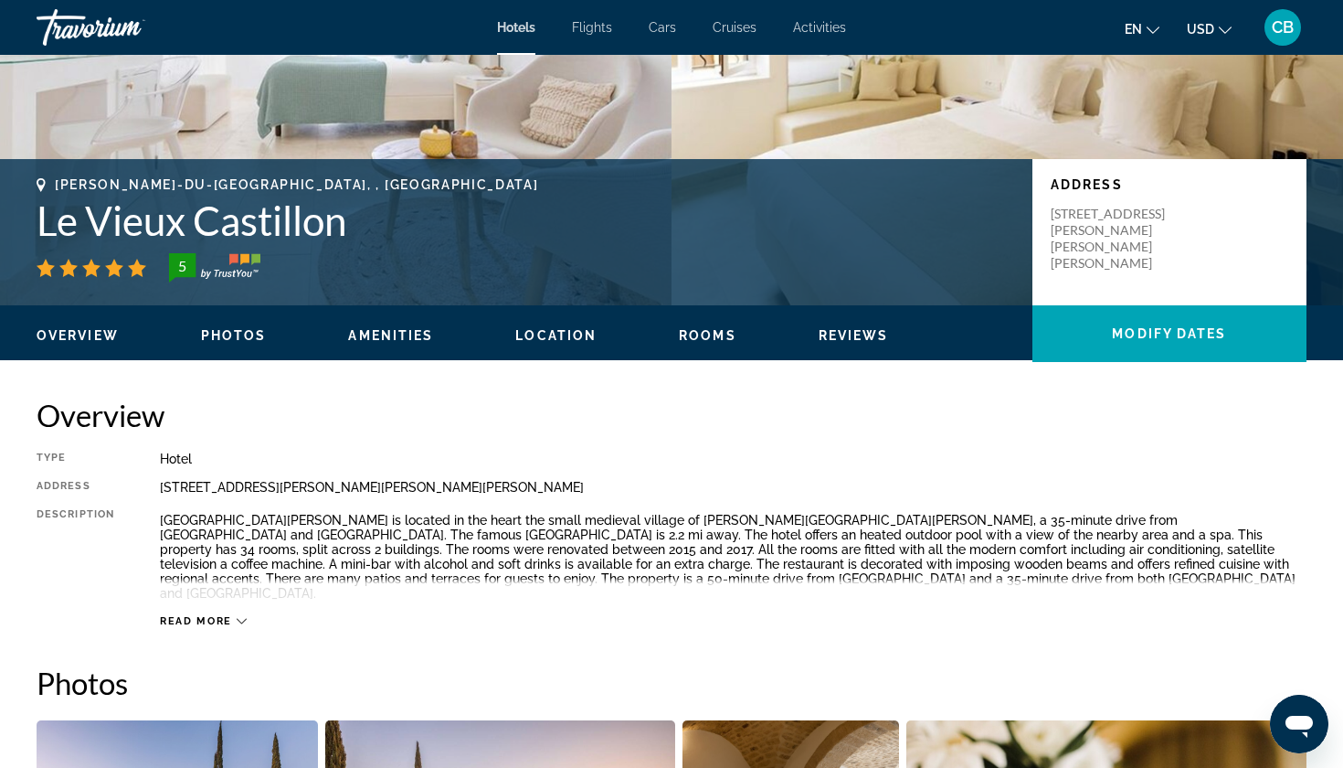
scroll to position [299, 0]
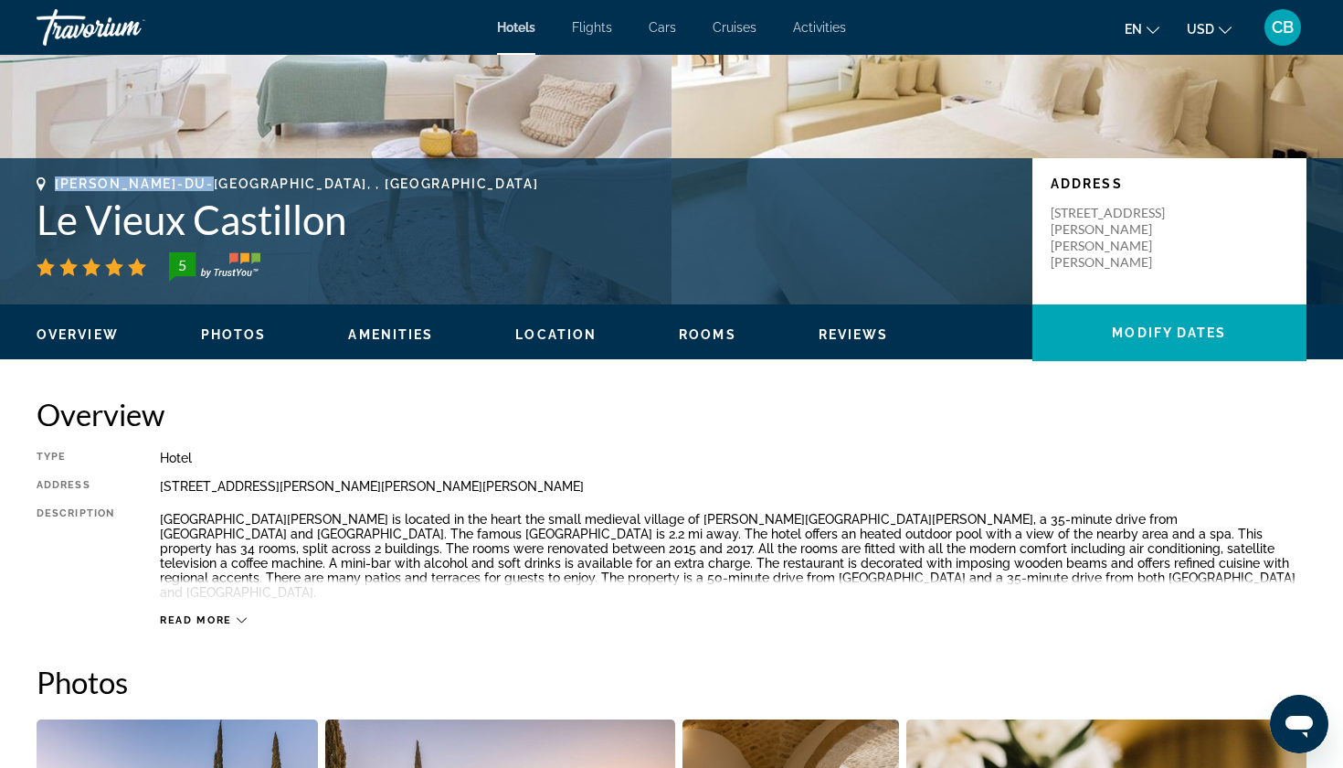
drag, startPoint x: 56, startPoint y: 179, endPoint x: 215, endPoint y: 180, distance: 159.0
click at [215, 180] on span "[PERSON_NAME]-Du-[GEOGRAPHIC_DATA], , [GEOGRAPHIC_DATA]" at bounding box center [296, 183] width 483 height 15
copy span "[PERSON_NAME]-Du-[PERSON_NAME]"
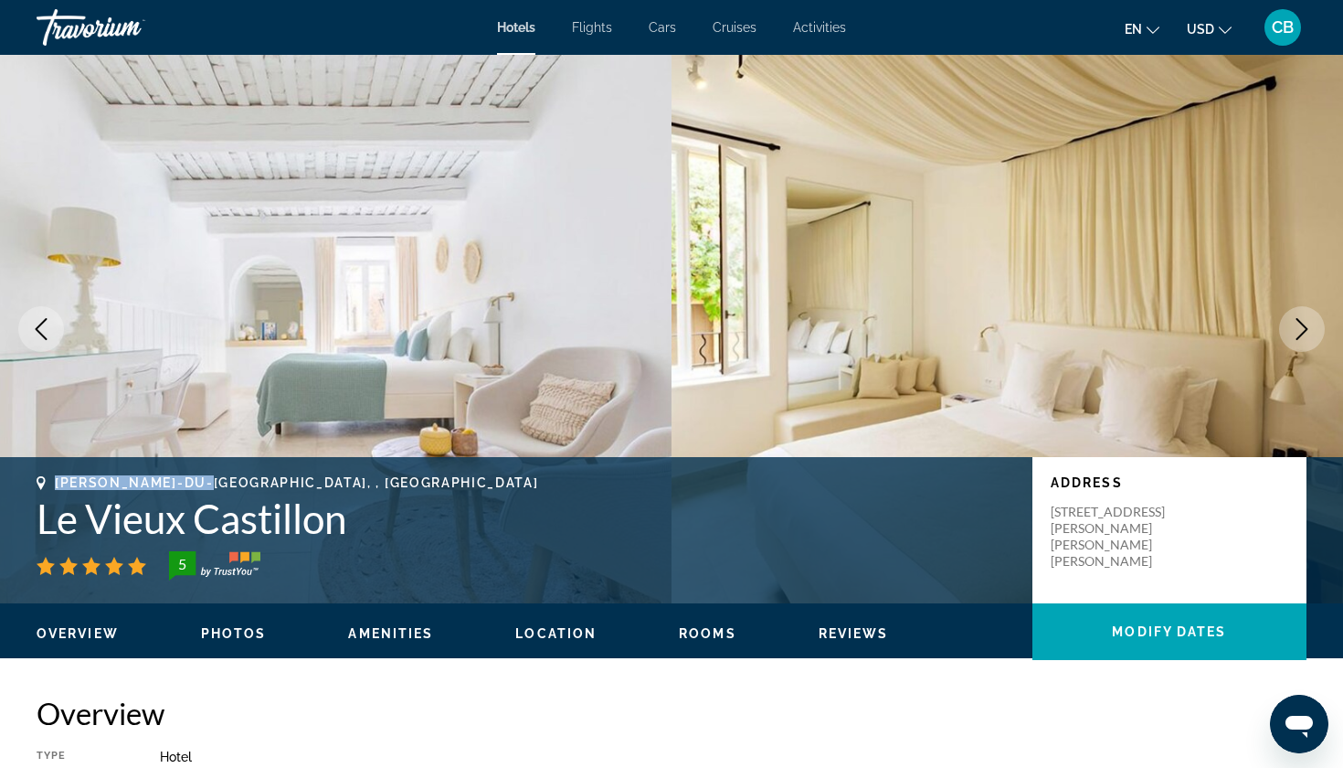
scroll to position [0, 0]
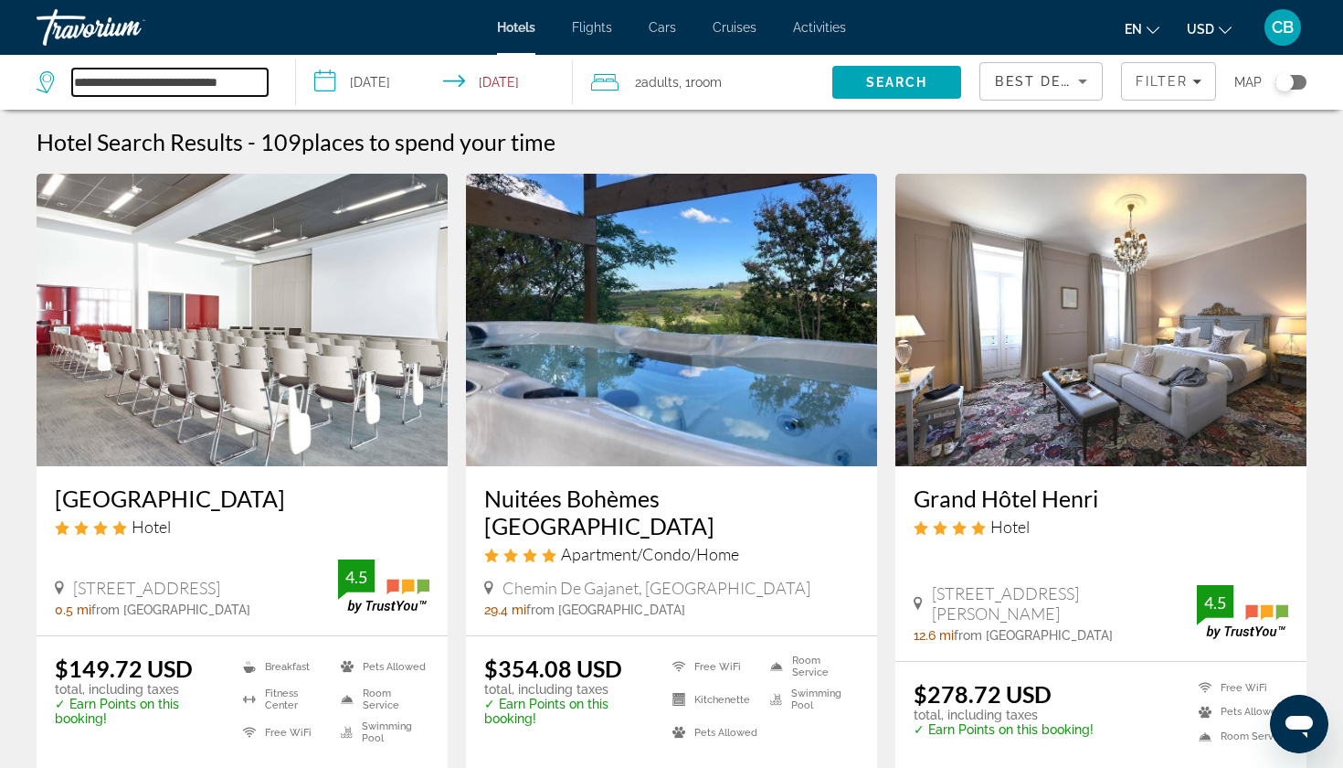
click at [142, 83] on input "**********" at bounding box center [170, 82] width 196 height 27
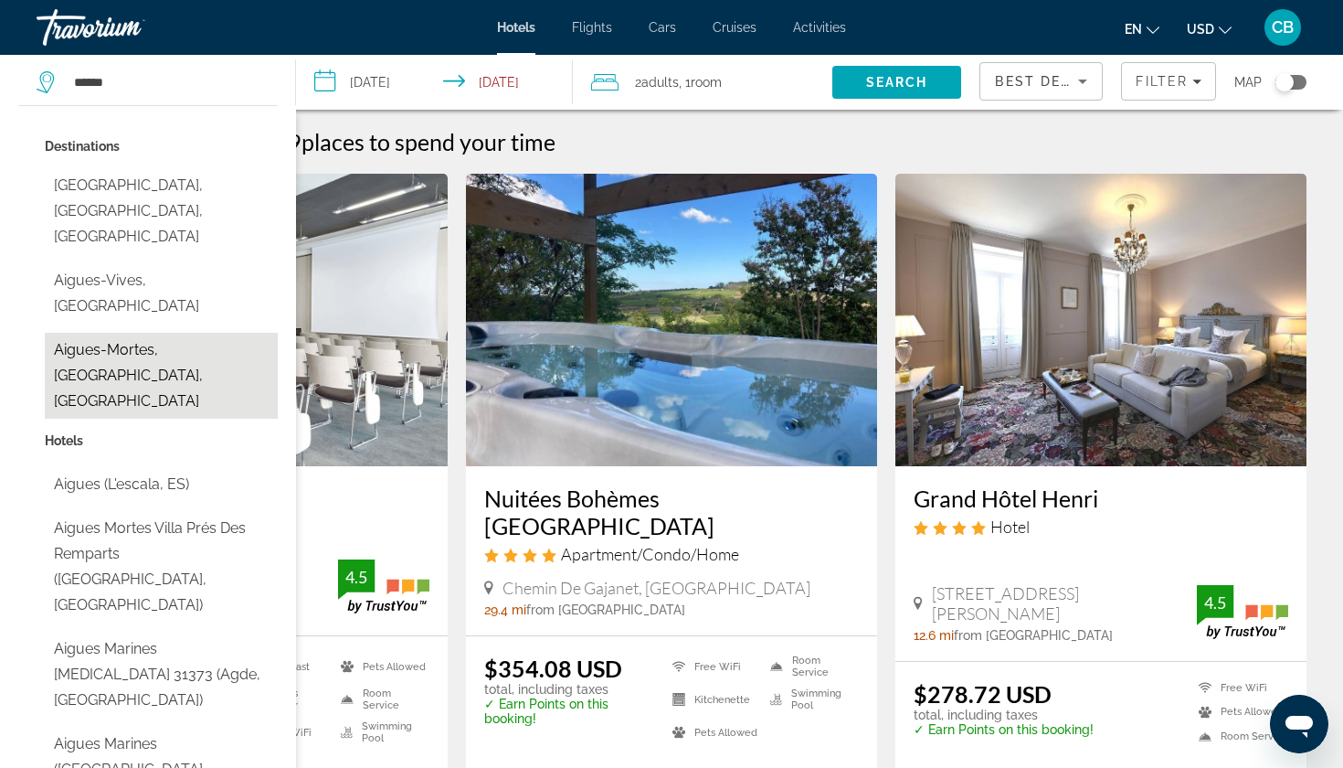
click at [180, 333] on button "Aigues-Mortes, [GEOGRAPHIC_DATA], [GEOGRAPHIC_DATA]" at bounding box center [161, 376] width 233 height 86
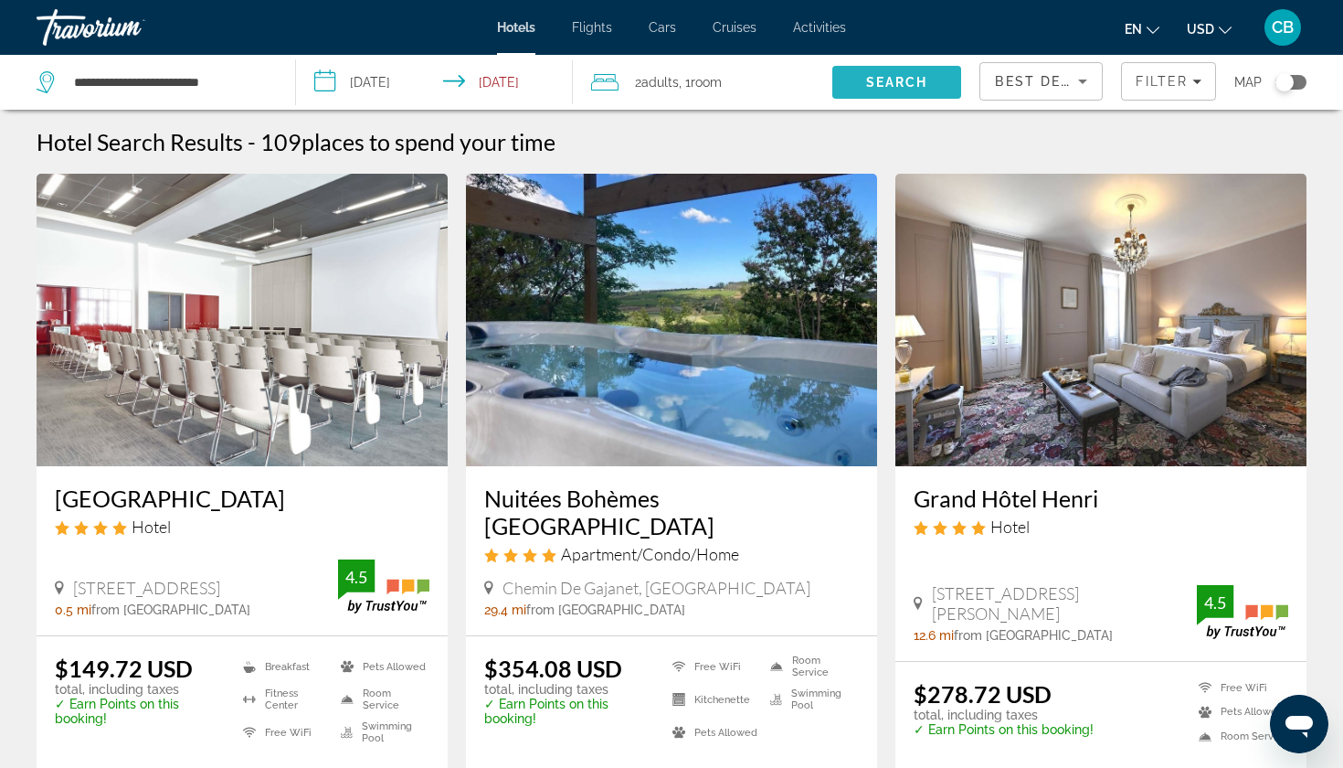
click at [898, 80] on span "Search" at bounding box center [897, 82] width 62 height 15
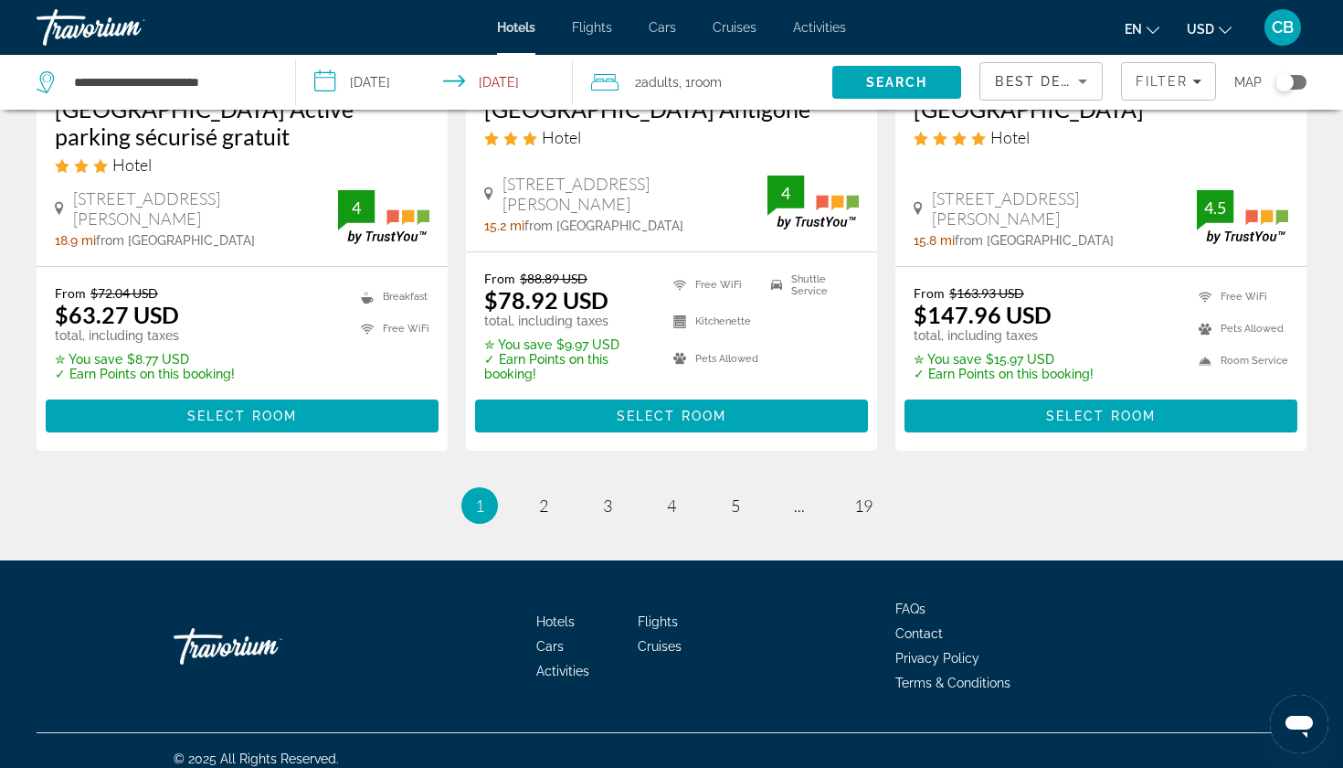
scroll to position [2539, 0]
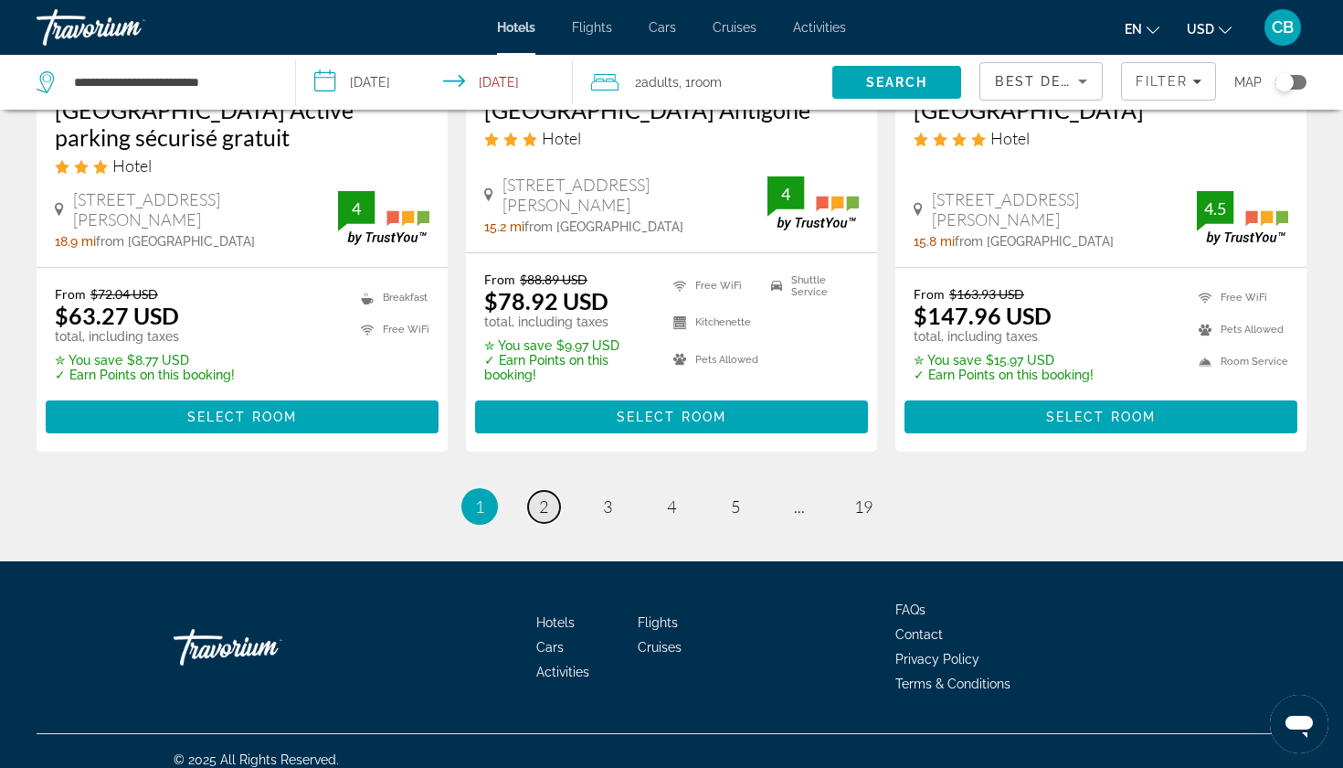
click at [546, 496] on span "2" at bounding box center [543, 506] width 9 height 20
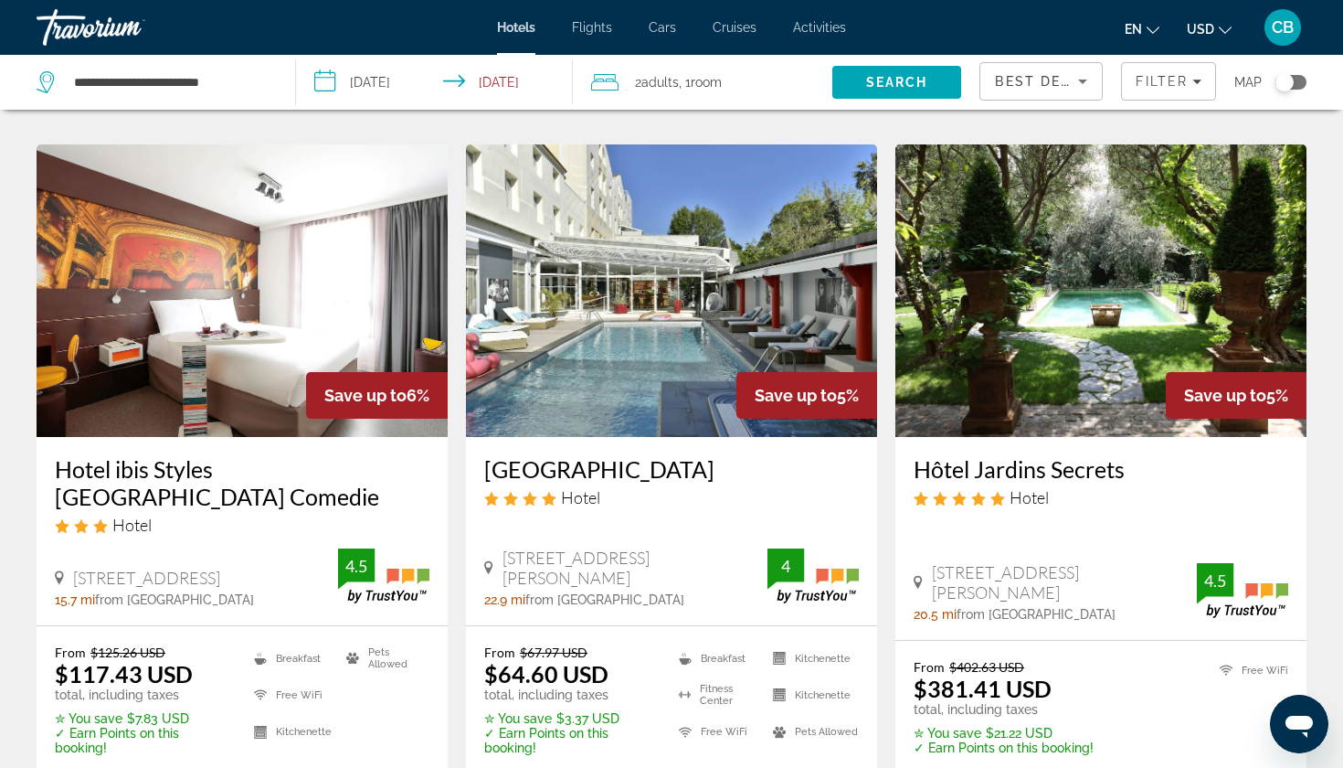
scroll to position [2166, 0]
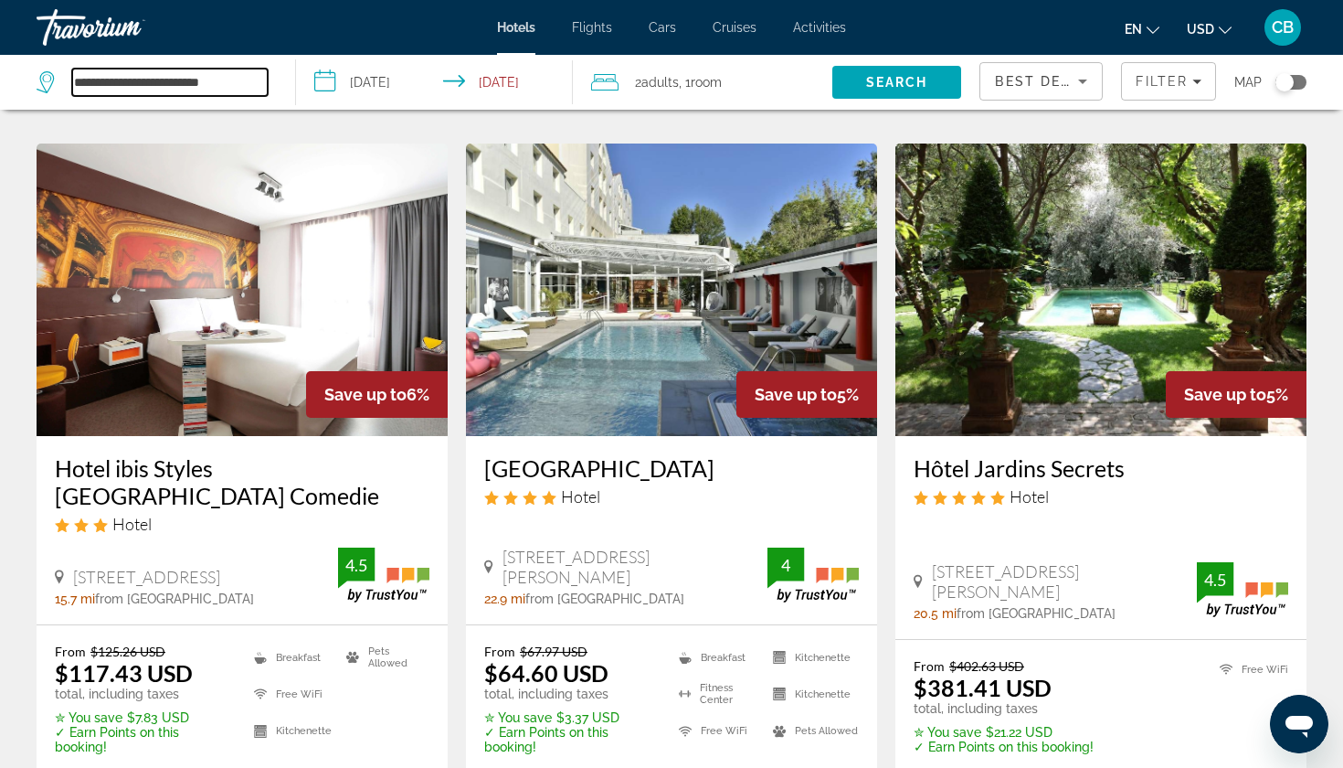
click at [184, 79] on input "**********" at bounding box center [170, 82] width 196 height 27
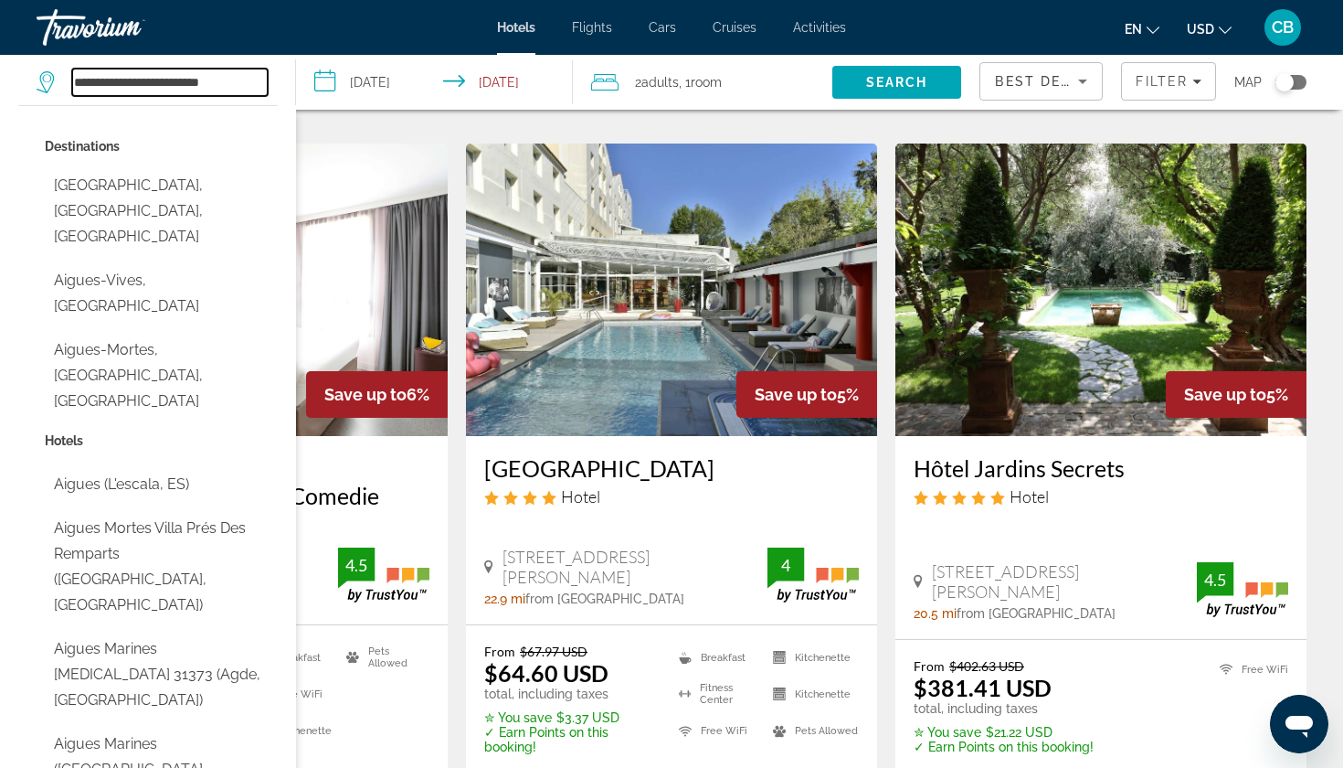
click at [184, 79] on input "**********" at bounding box center [170, 82] width 196 height 27
click at [104, 83] on input "*******" at bounding box center [170, 82] width 196 height 27
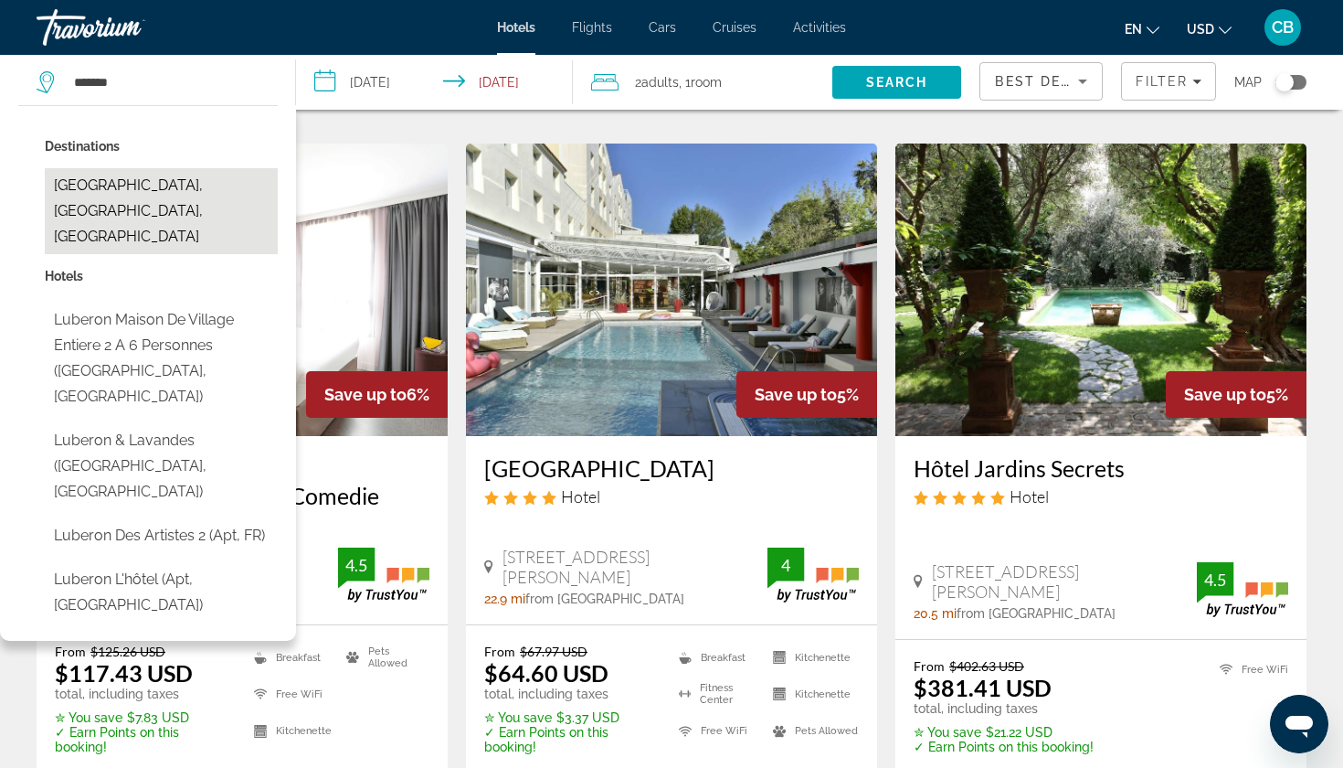
click at [201, 206] on button "[GEOGRAPHIC_DATA], [GEOGRAPHIC_DATA], [GEOGRAPHIC_DATA]" at bounding box center [161, 211] width 233 height 86
type input "**********"
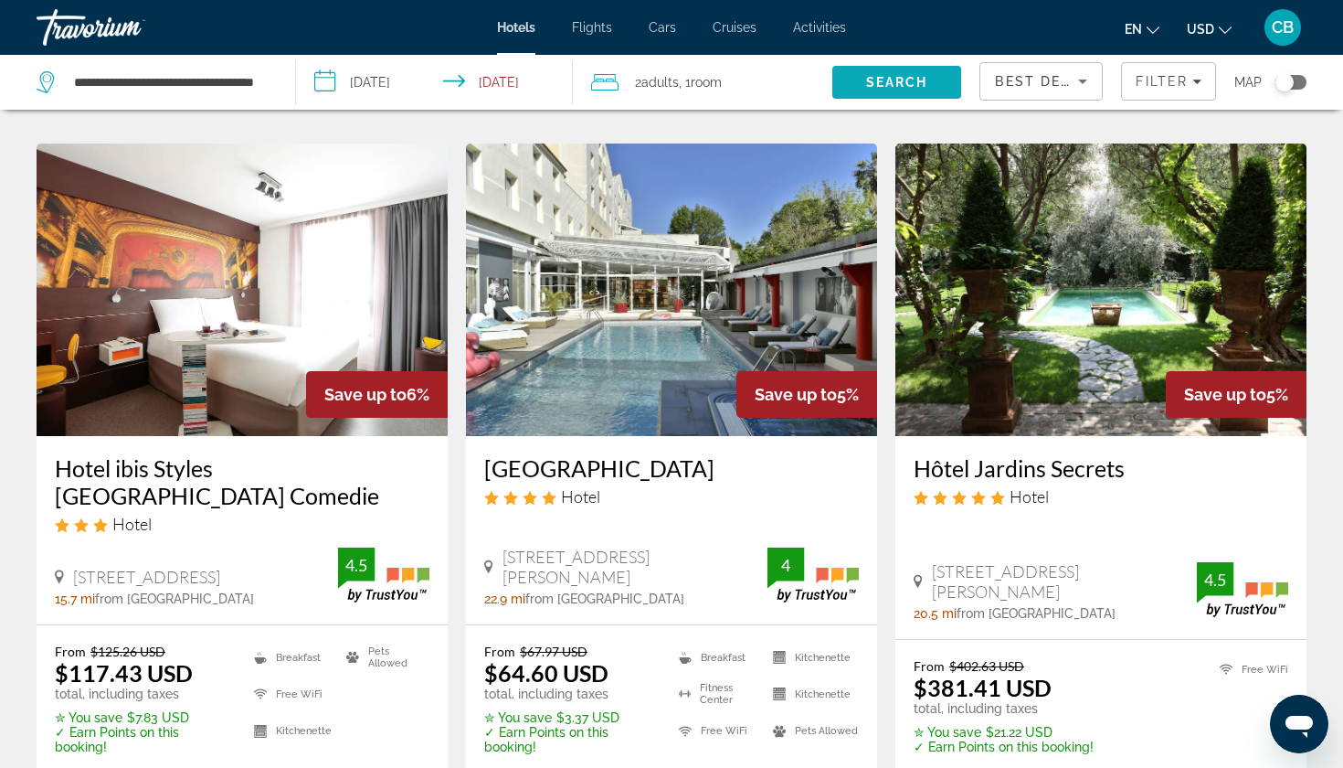
click at [897, 70] on span "Search" at bounding box center [898, 82] width 130 height 44
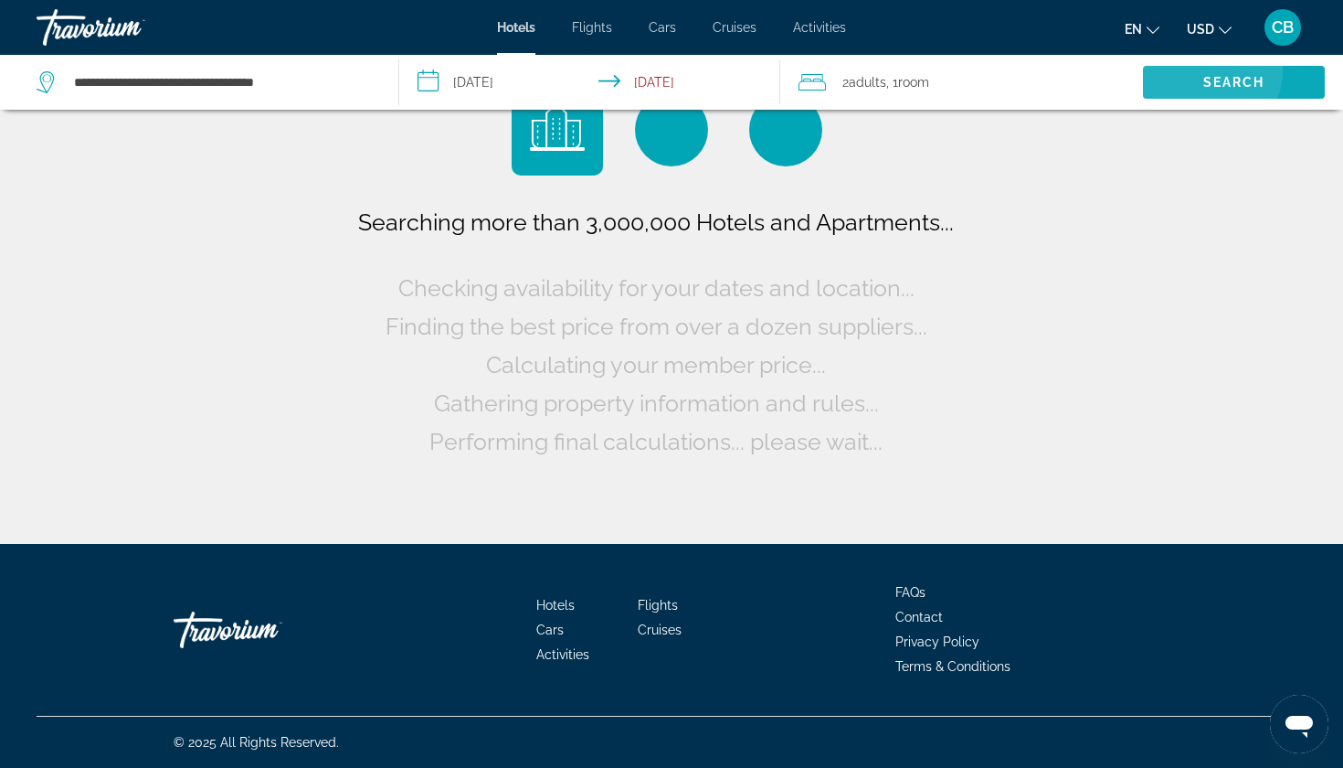
scroll to position [0, 0]
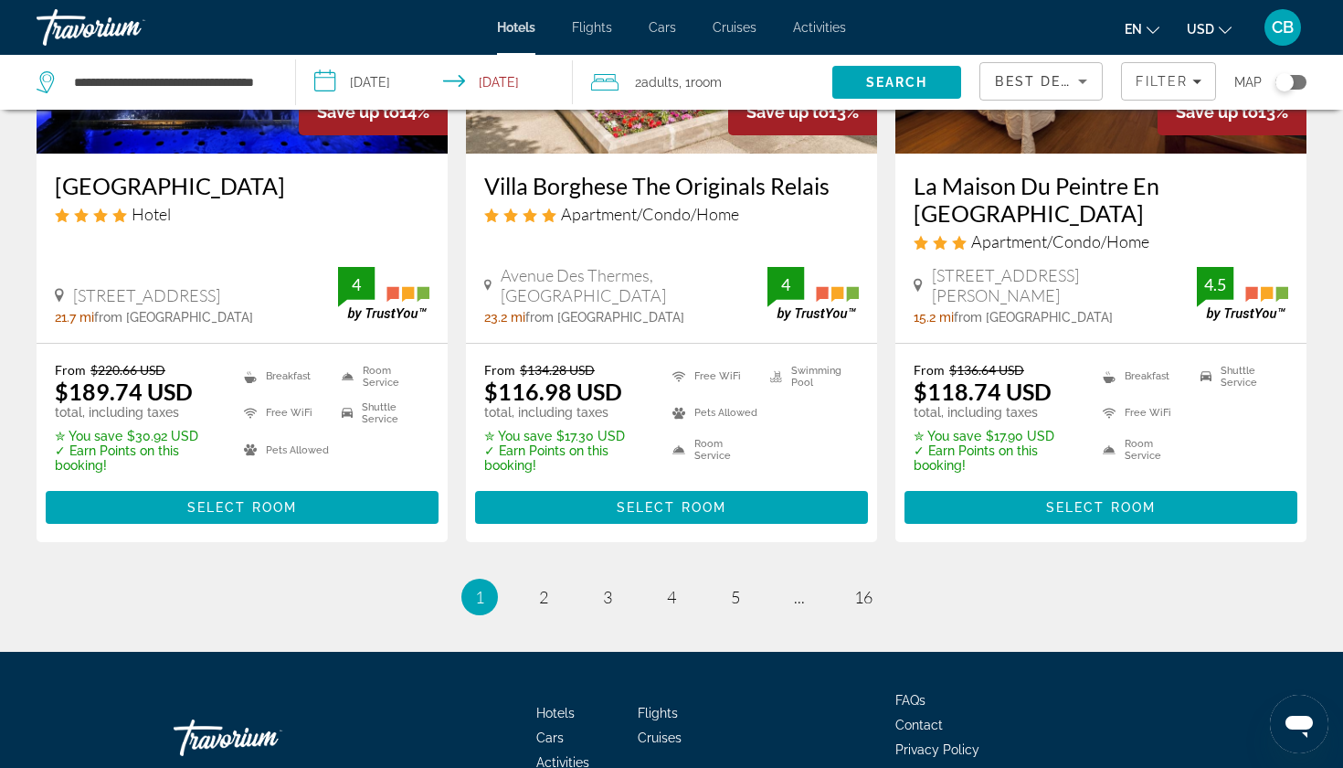
scroll to position [2544, 0]
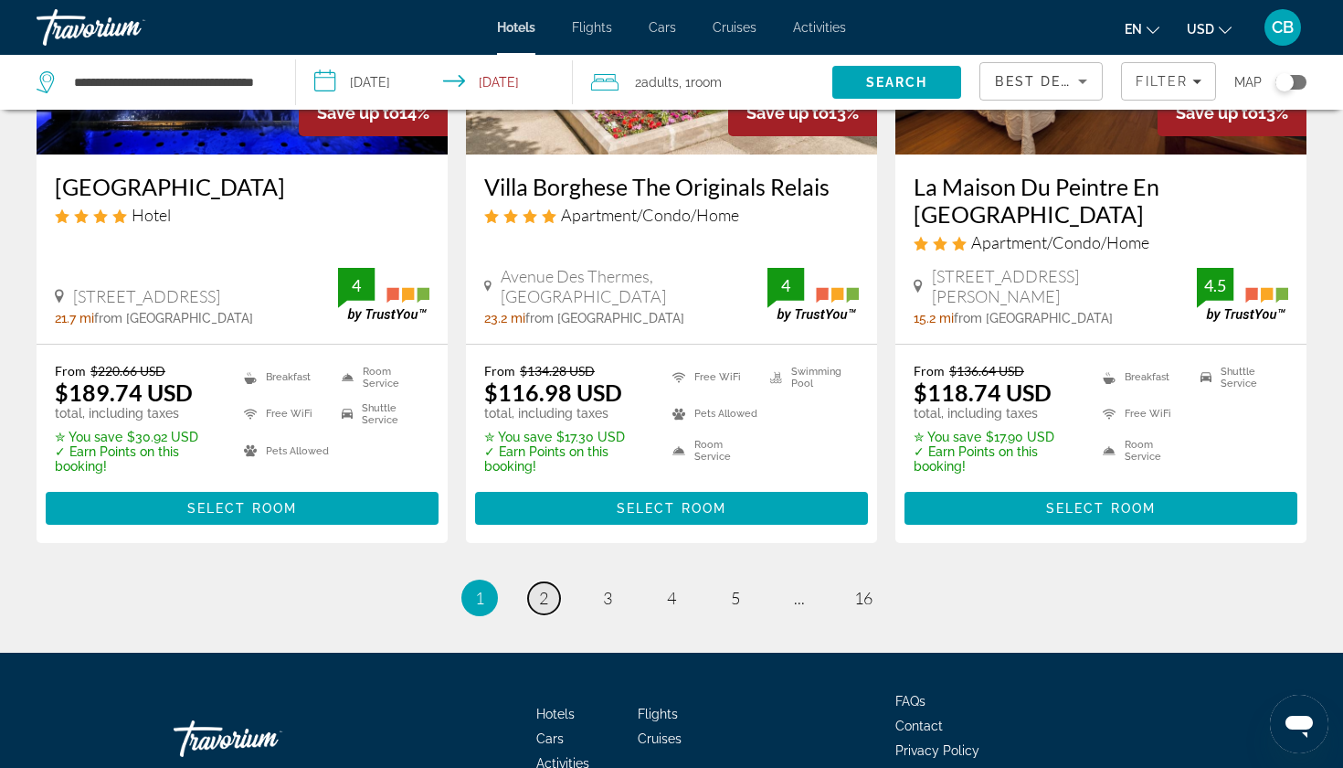
click at [544, 582] on link "page 2" at bounding box center [544, 598] width 32 height 32
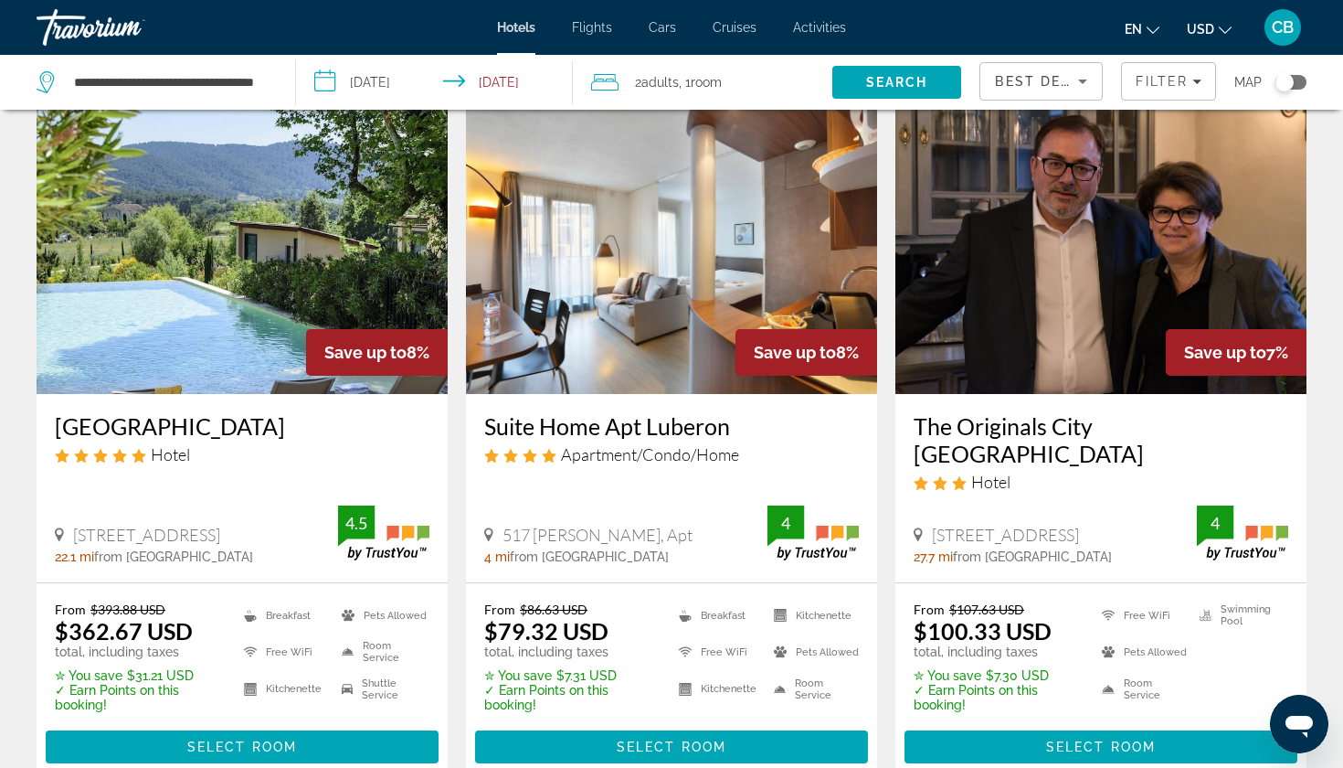
scroll to position [2280, 0]
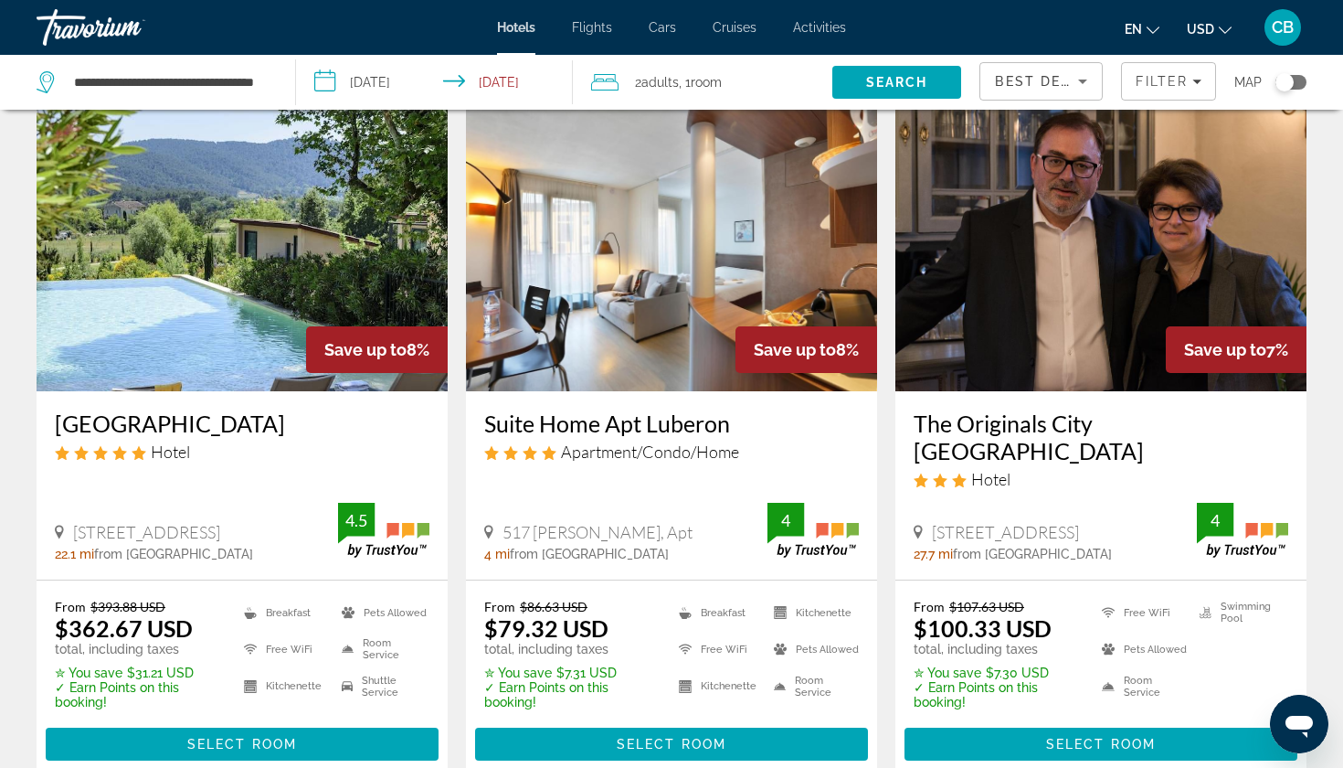
click at [556, 409] on h3 "Suite Home Apt Luberon" at bounding box center [671, 422] width 375 height 27
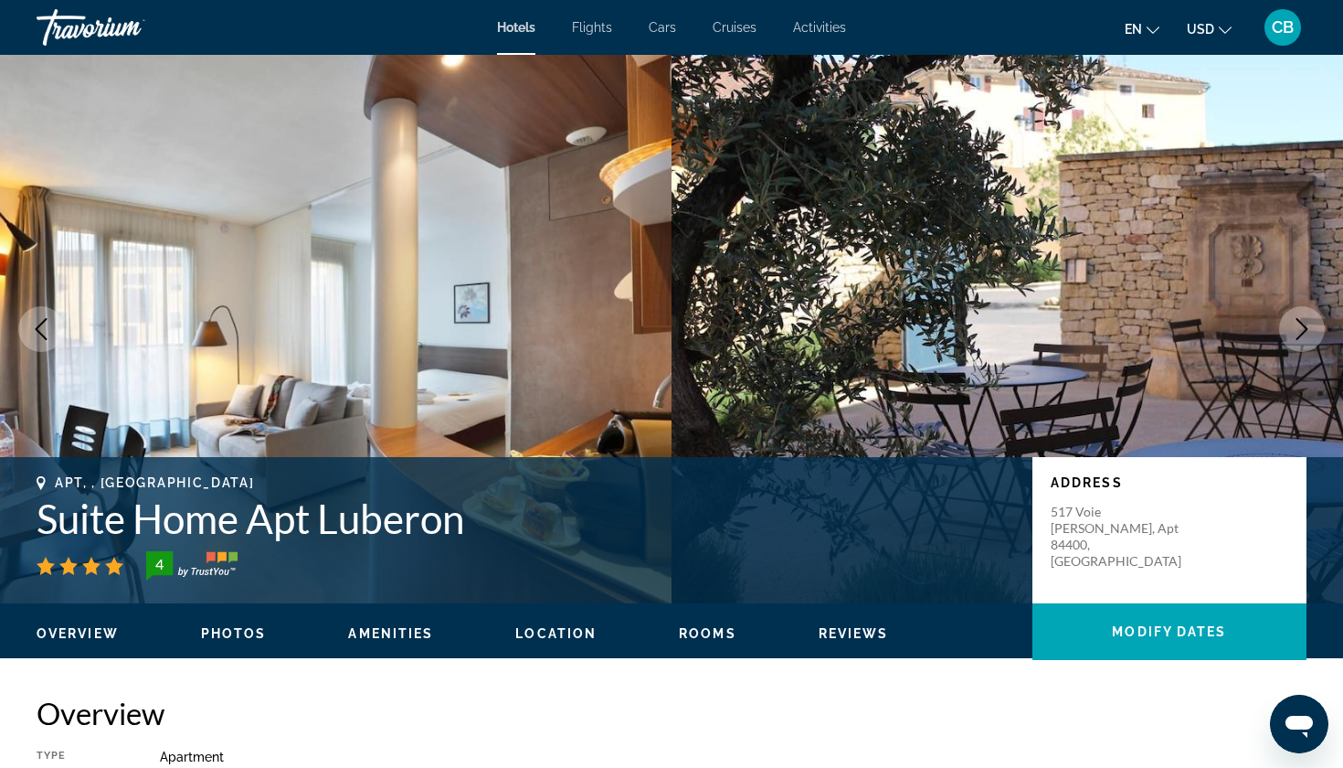
click at [1310, 334] on icon "Next image" at bounding box center [1302, 329] width 22 height 22
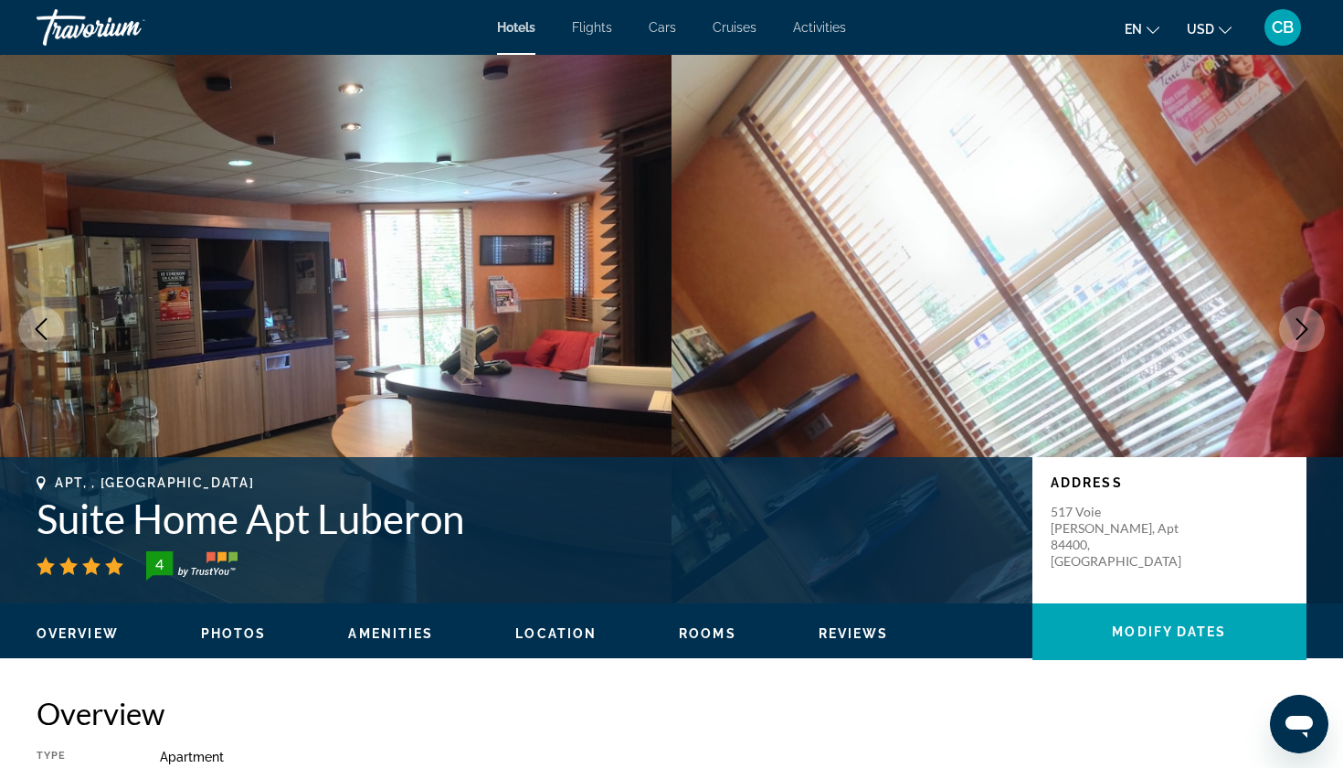
click at [1310, 334] on icon "Next image" at bounding box center [1302, 329] width 22 height 22
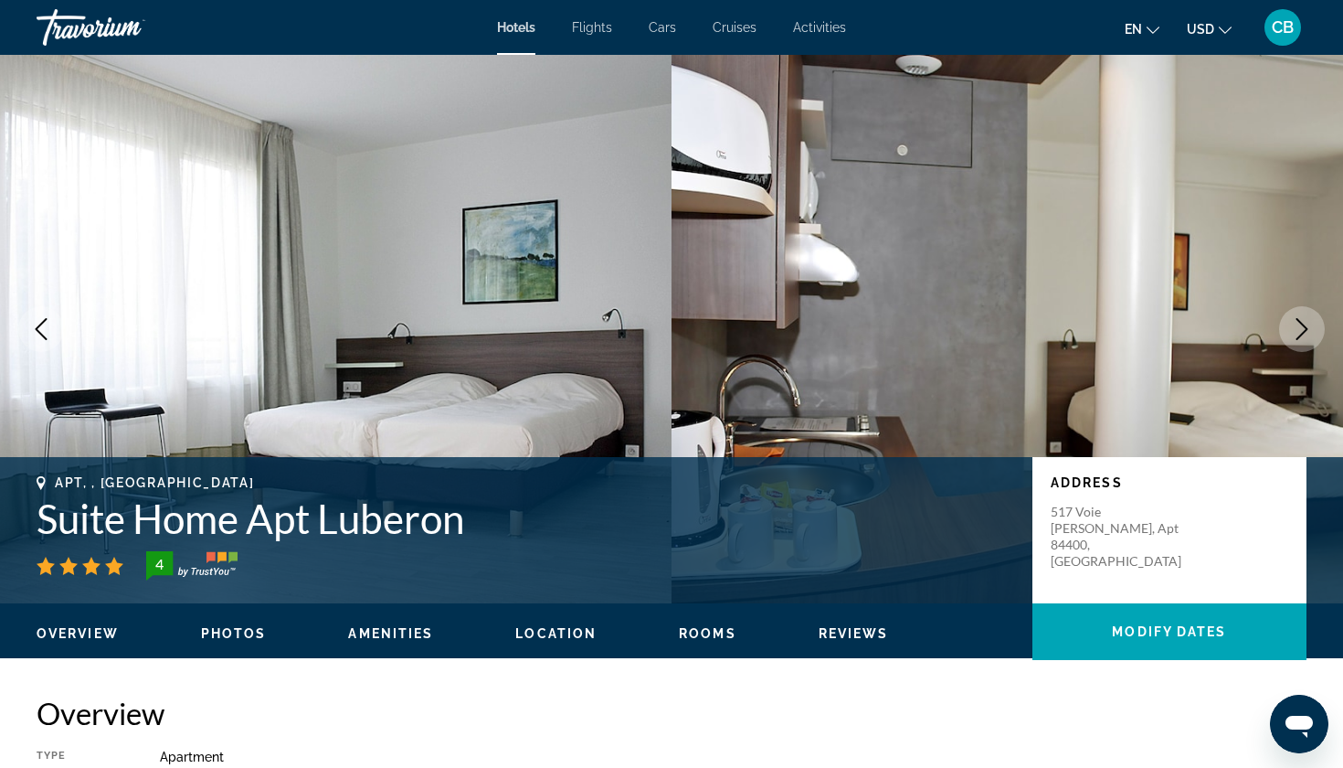
click at [1310, 334] on icon "Next image" at bounding box center [1302, 329] width 22 height 22
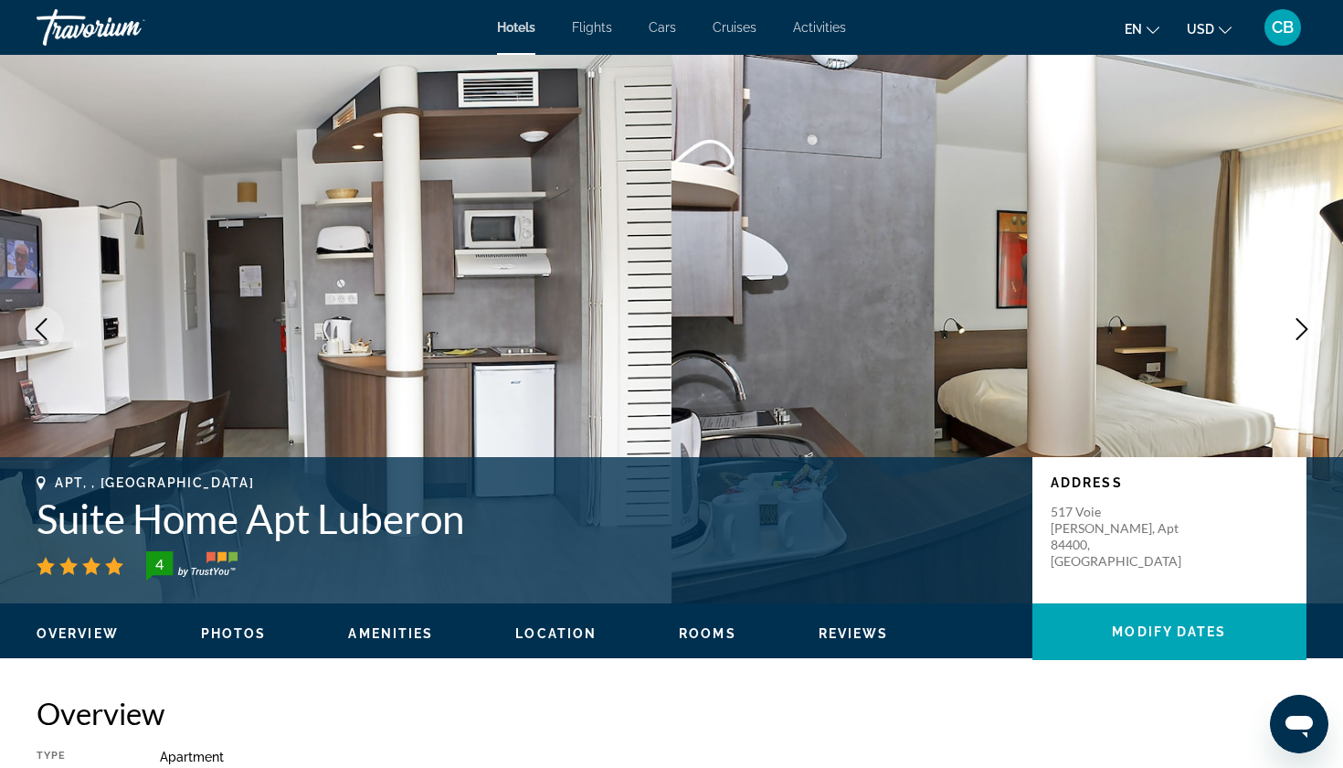
click at [1310, 334] on icon "Next image" at bounding box center [1302, 329] width 22 height 22
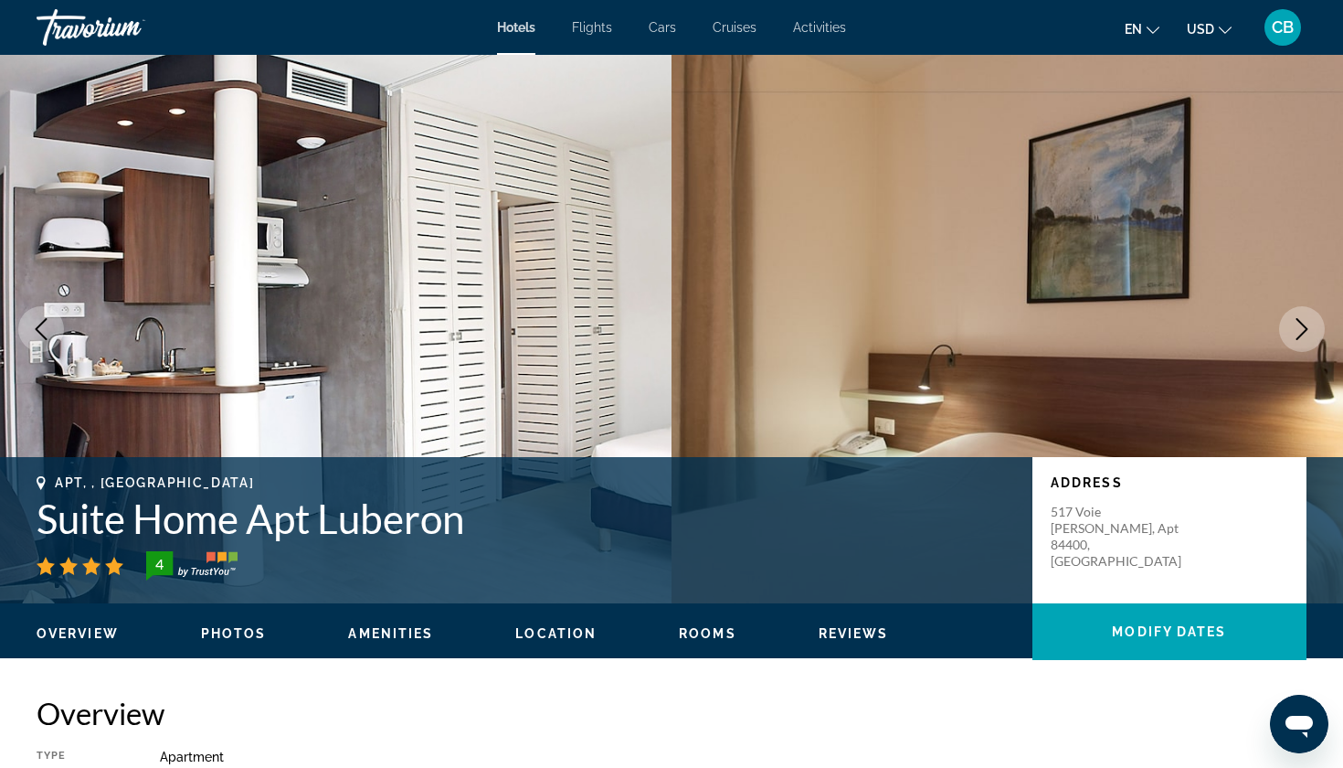
click at [270, 531] on h1 "Suite Home Apt Luberon" at bounding box center [526, 518] width 978 height 48
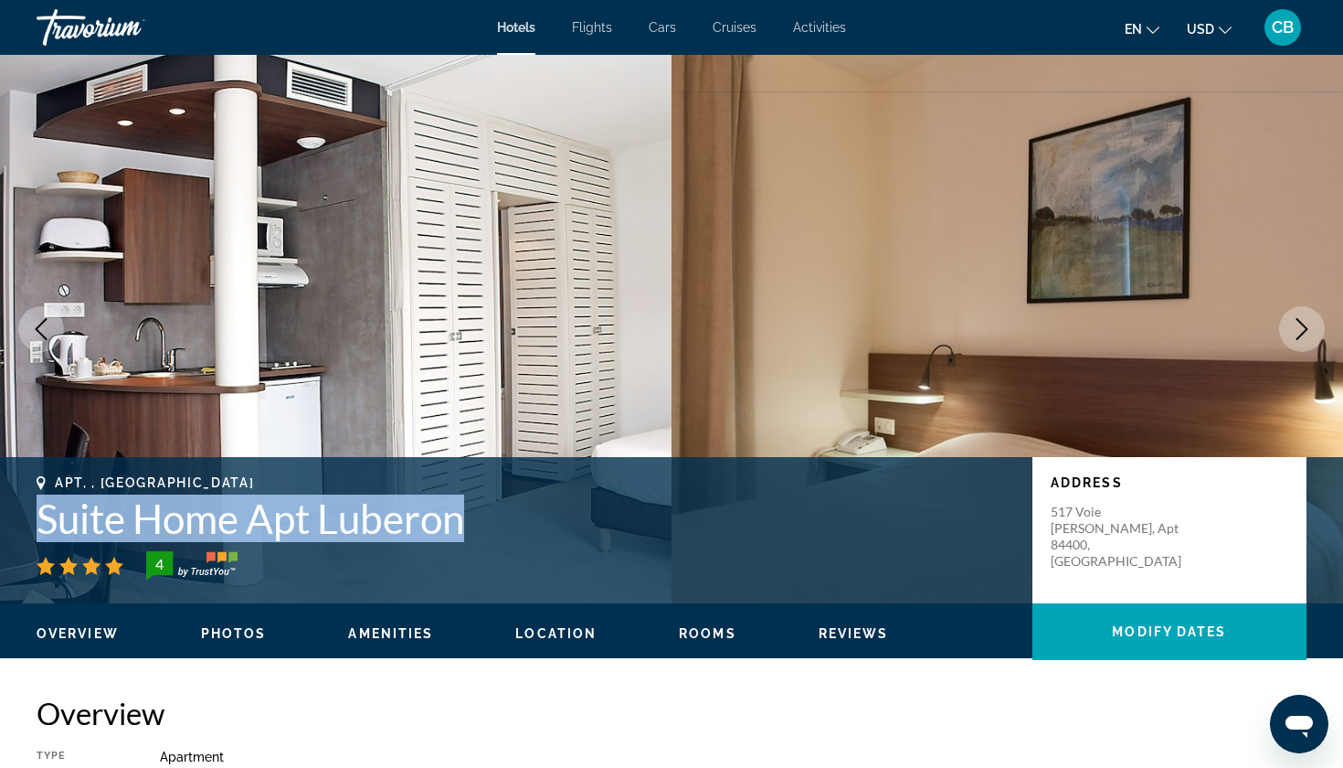
click at [270, 531] on h1 "Suite Home Apt Luberon" at bounding box center [526, 518] width 978 height 48
copy h1 "Suite Home Apt Luberon"
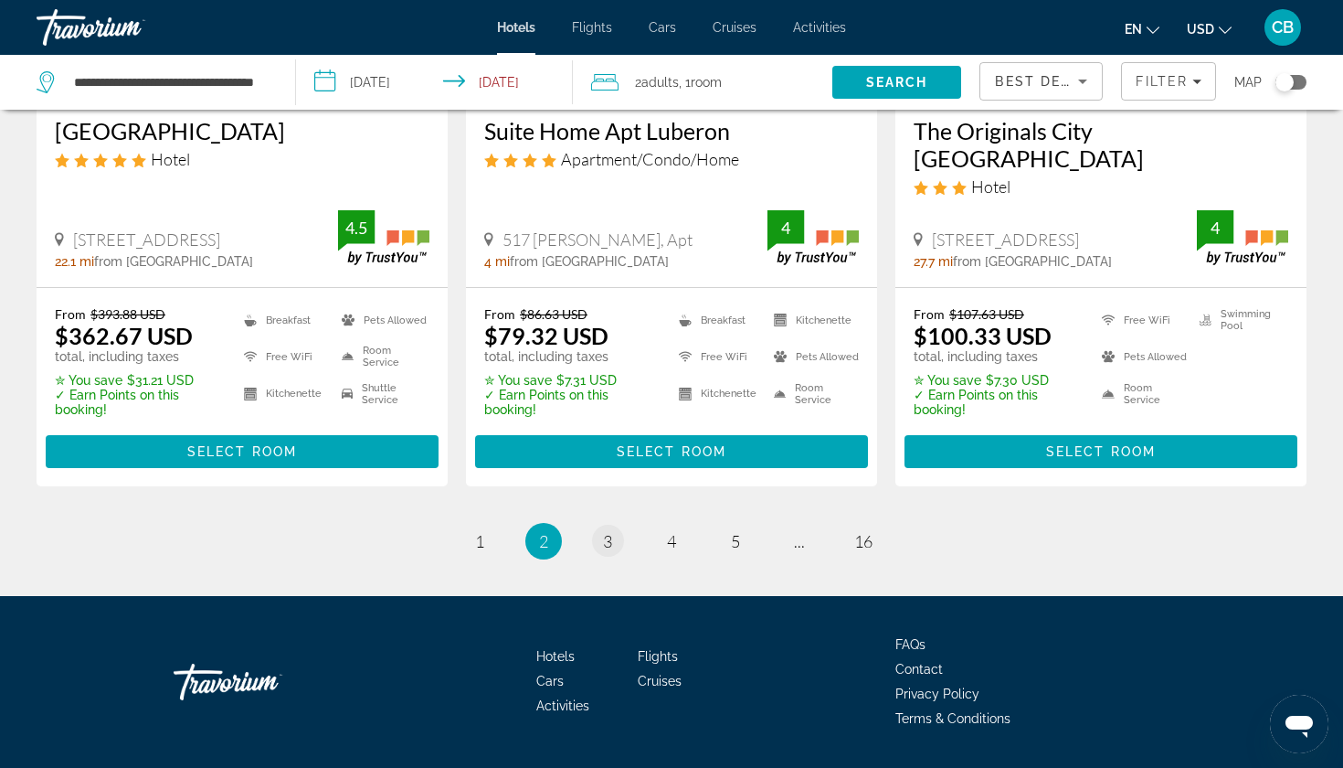
scroll to position [2572, 0]
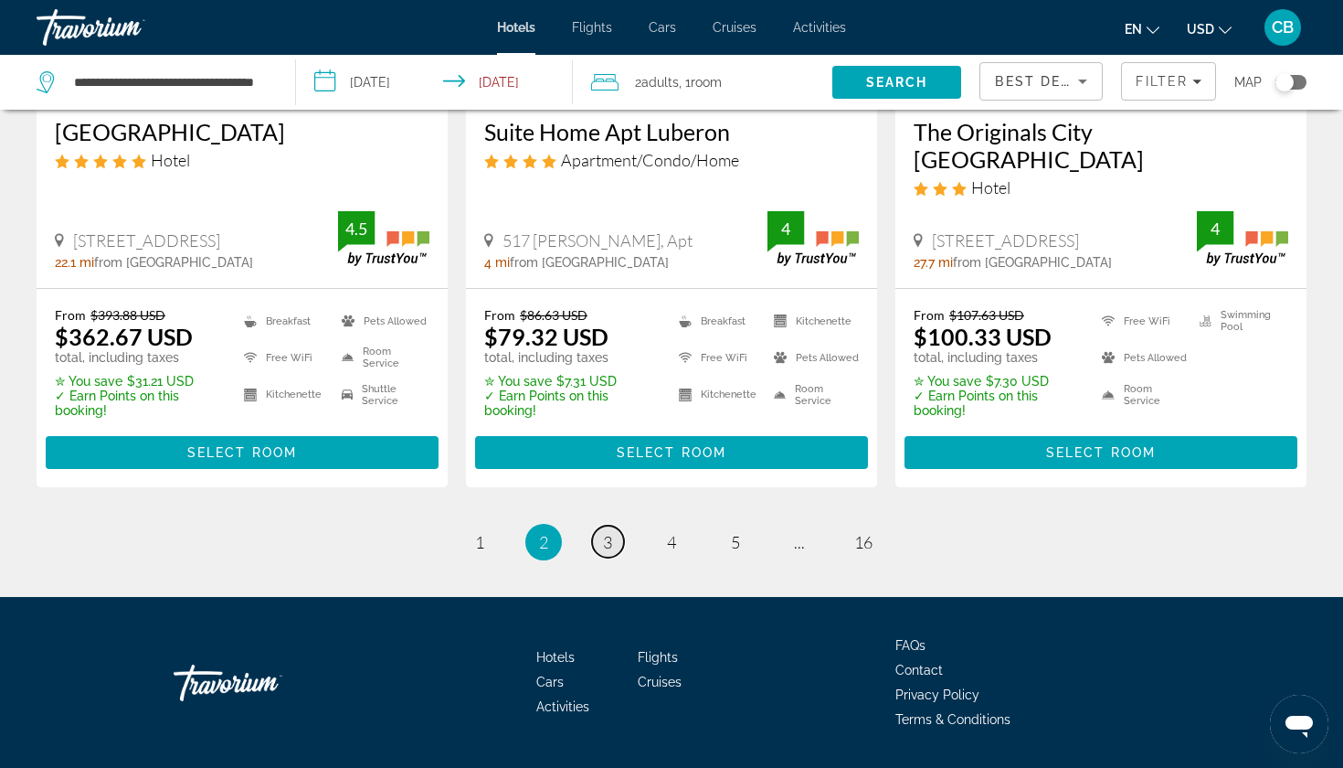
click at [606, 525] on link "page 3" at bounding box center [608, 541] width 32 height 32
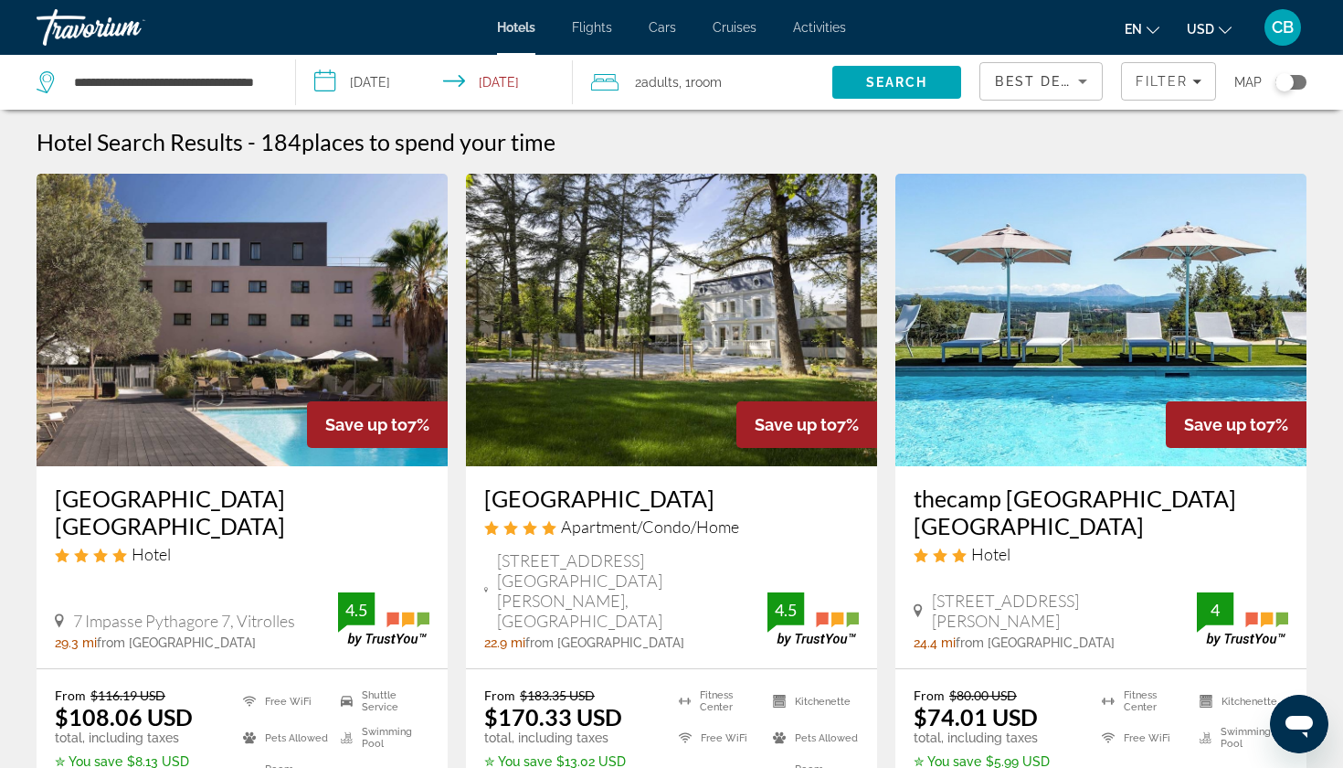
click at [575, 504] on h3 "[GEOGRAPHIC_DATA]" at bounding box center [671, 497] width 375 height 27
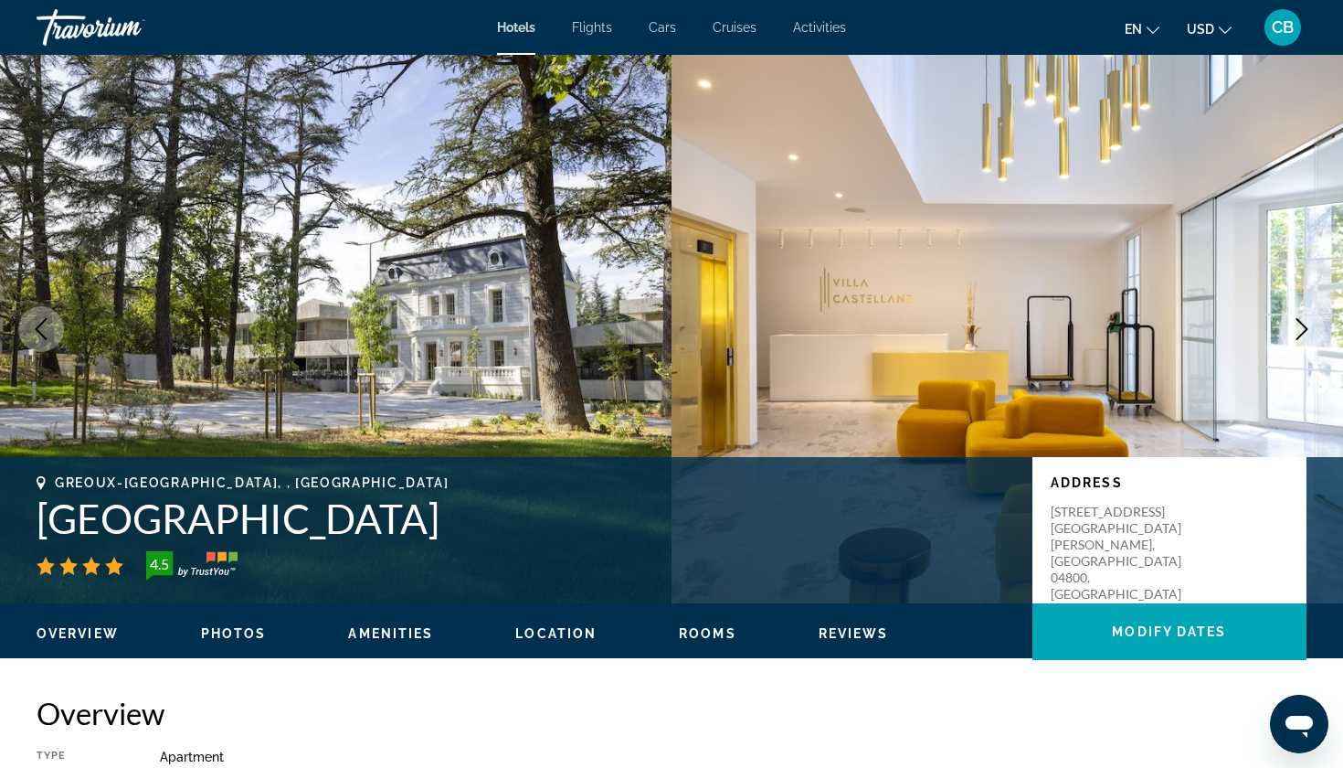
click at [1309, 324] on icon "Next image" at bounding box center [1302, 329] width 22 height 22
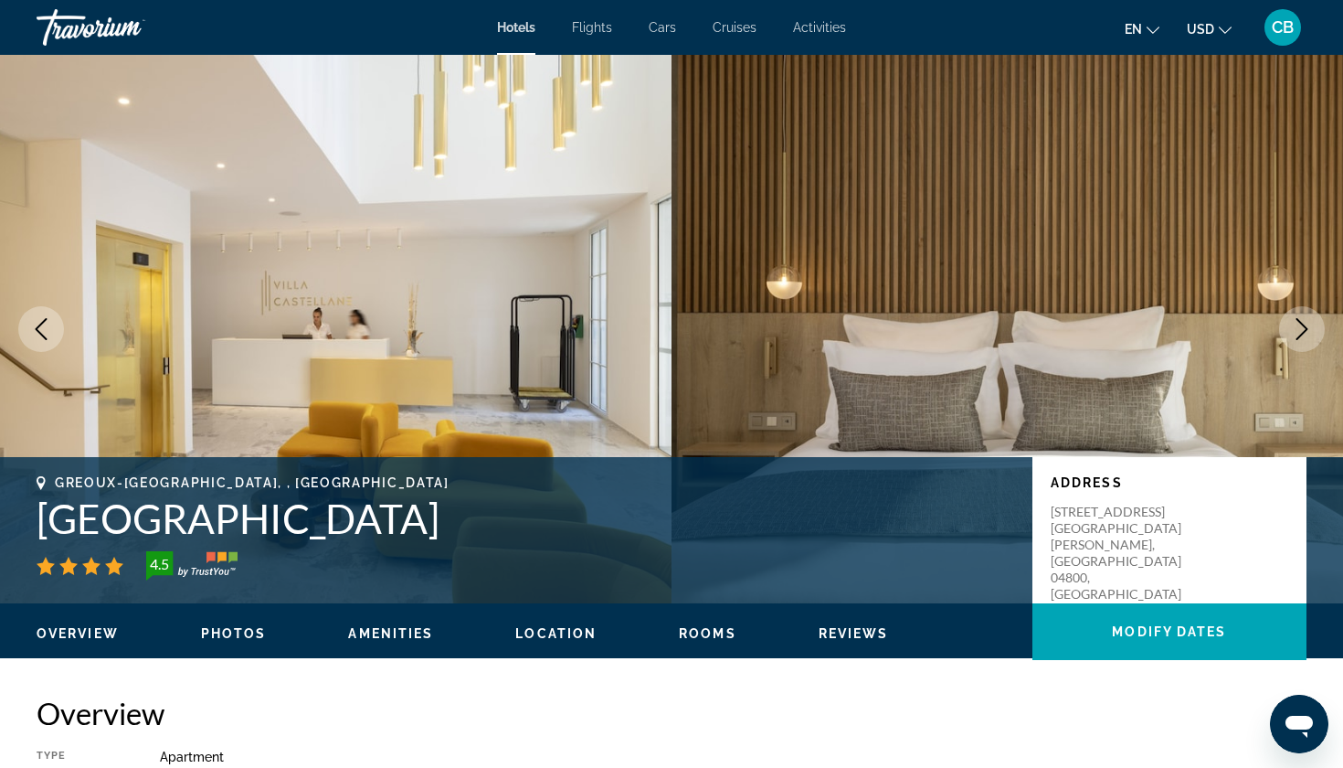
click at [1309, 324] on icon "Next image" at bounding box center [1302, 329] width 22 height 22
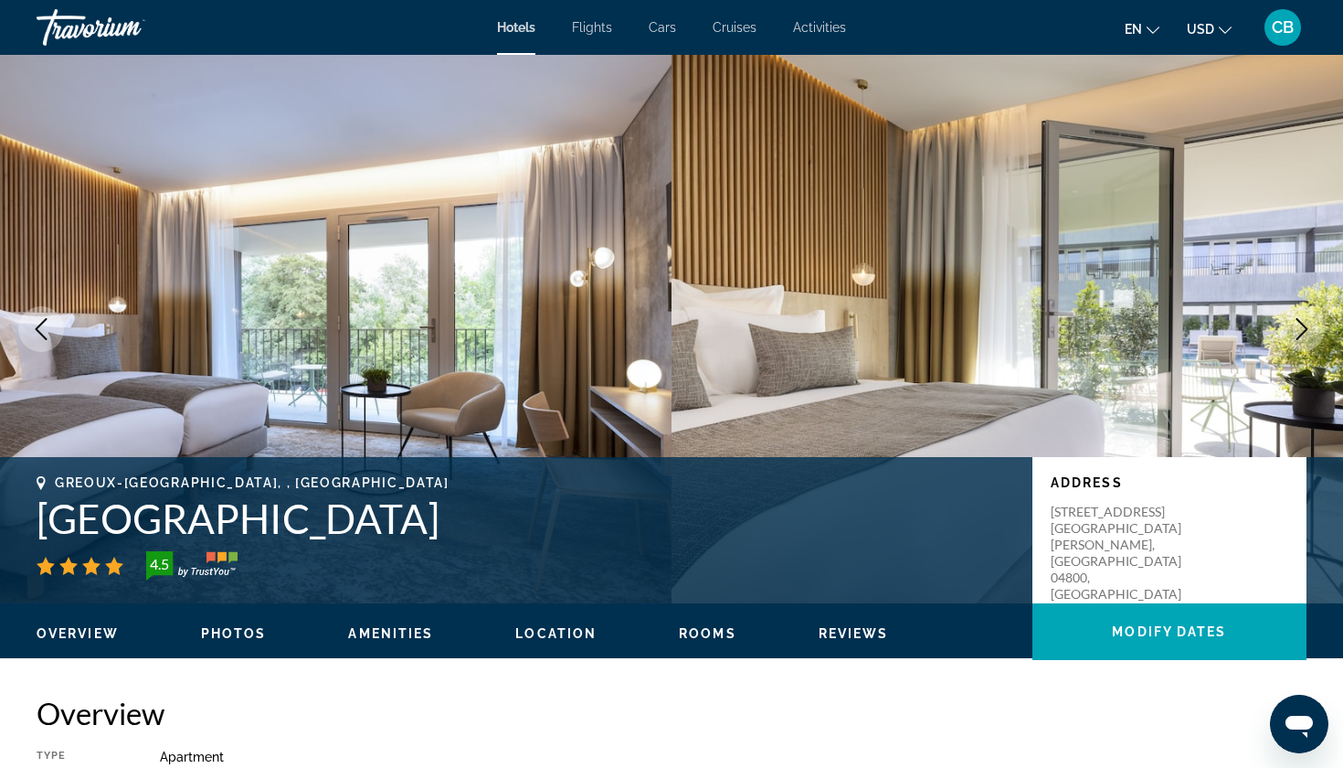
click at [1309, 324] on icon "Next image" at bounding box center [1302, 329] width 22 height 22
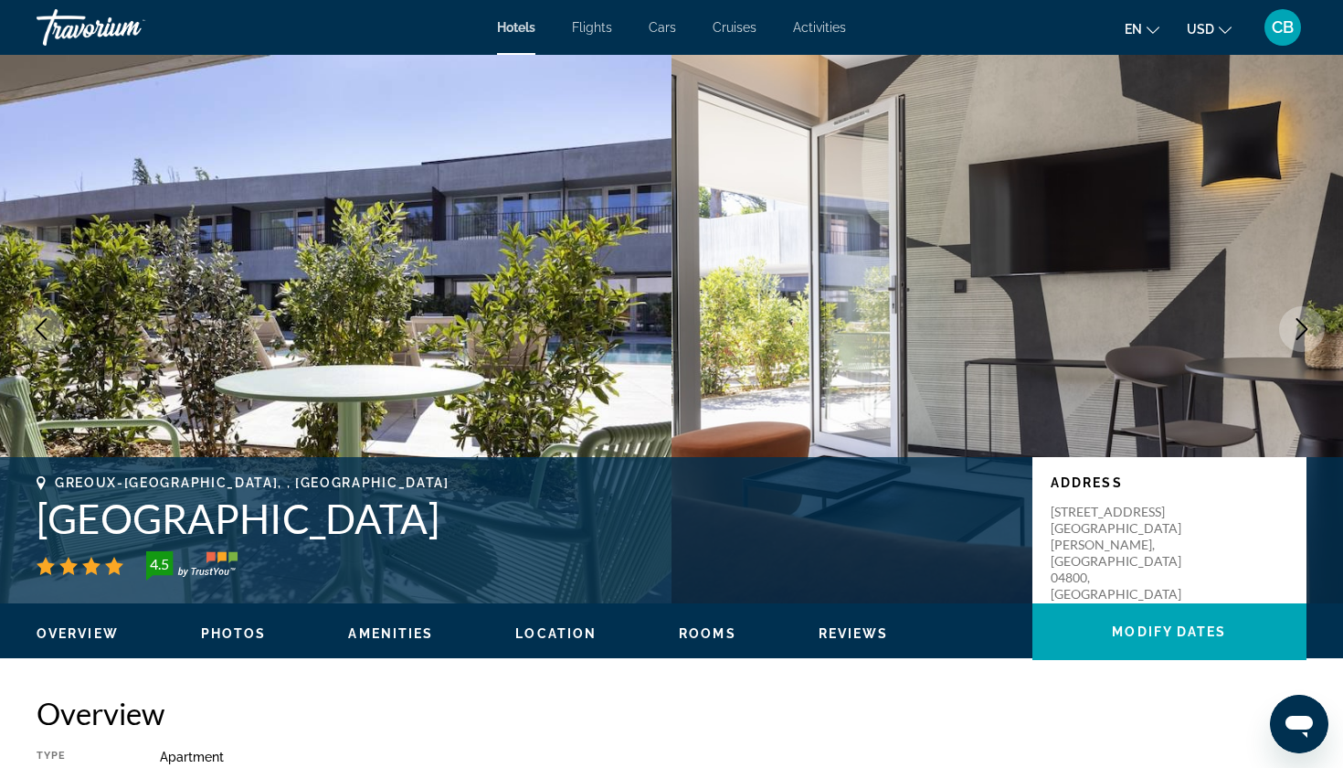
click at [1309, 324] on icon "Next image" at bounding box center [1302, 329] width 22 height 22
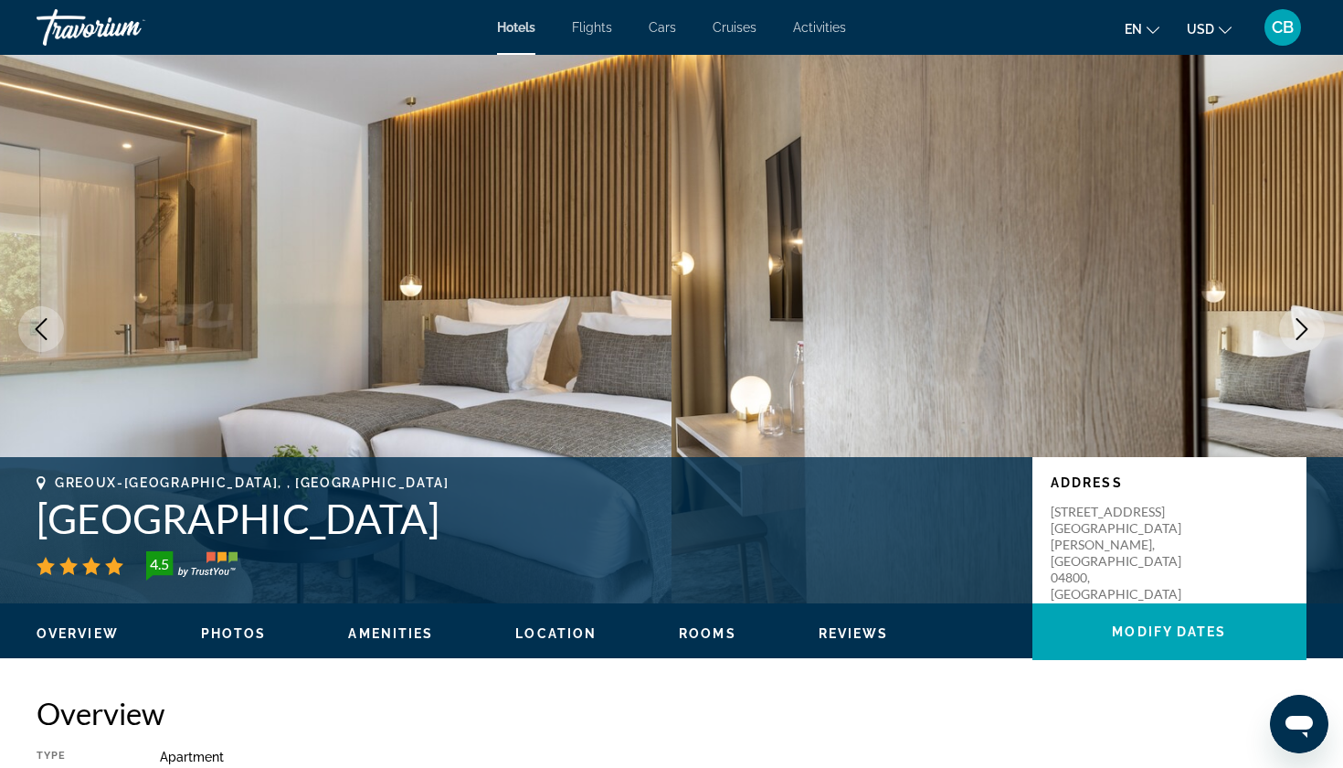
click at [1309, 324] on icon "Next image" at bounding box center [1302, 329] width 22 height 22
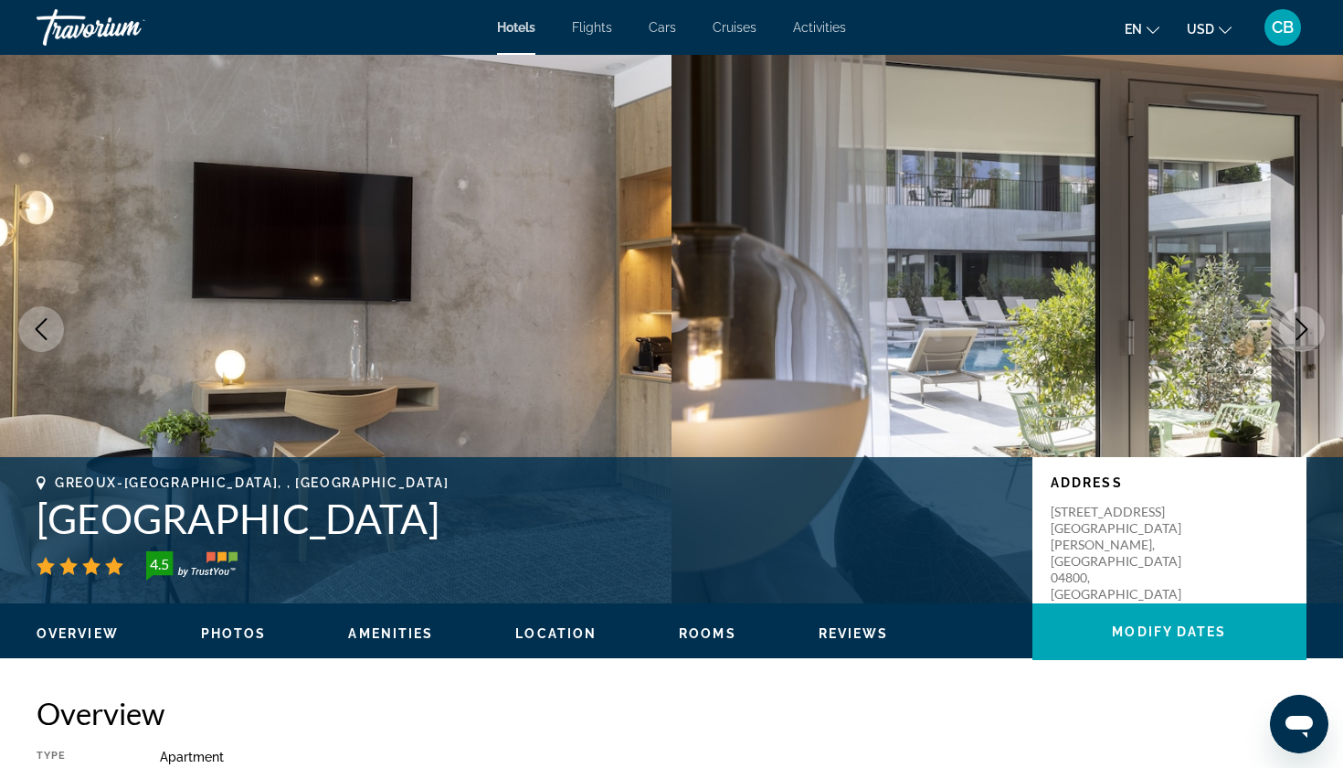
click at [1309, 324] on icon "Next image" at bounding box center [1302, 329] width 22 height 22
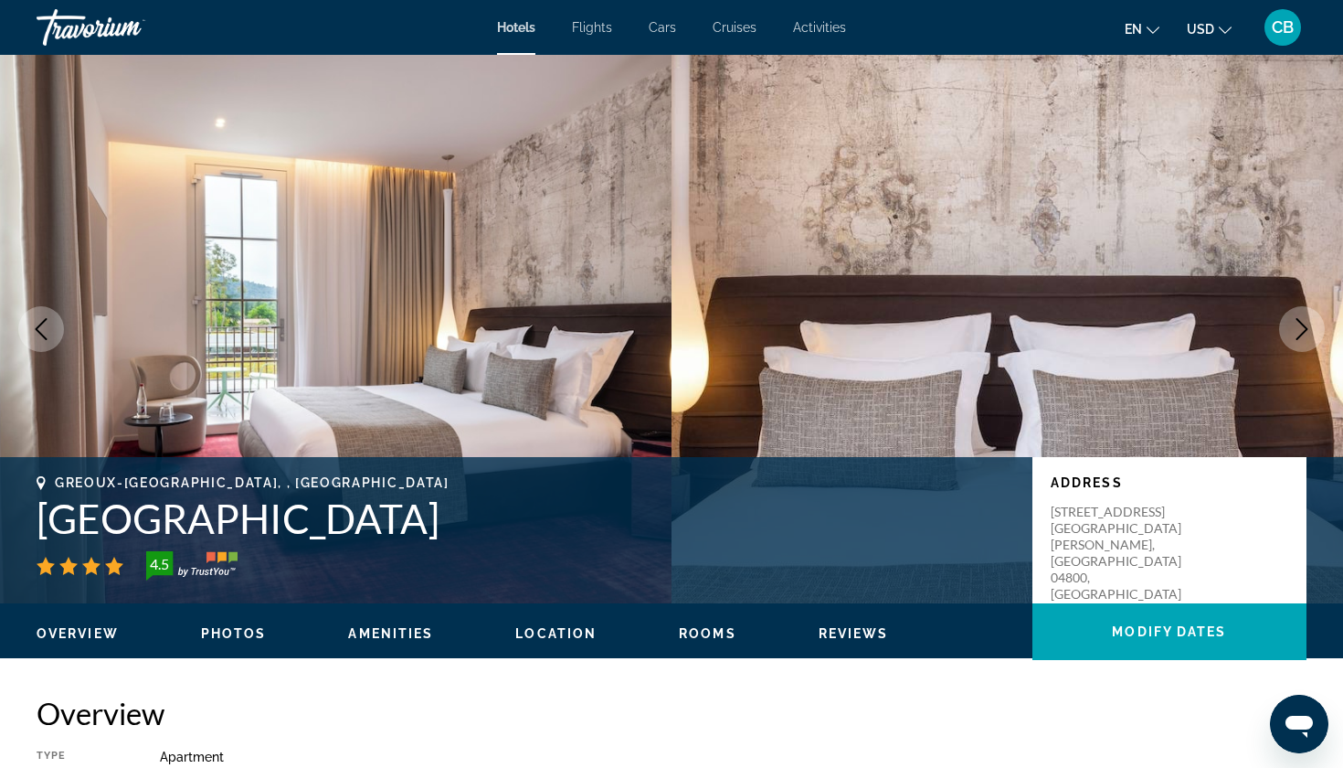
click at [1309, 324] on icon "Next image" at bounding box center [1302, 329] width 22 height 22
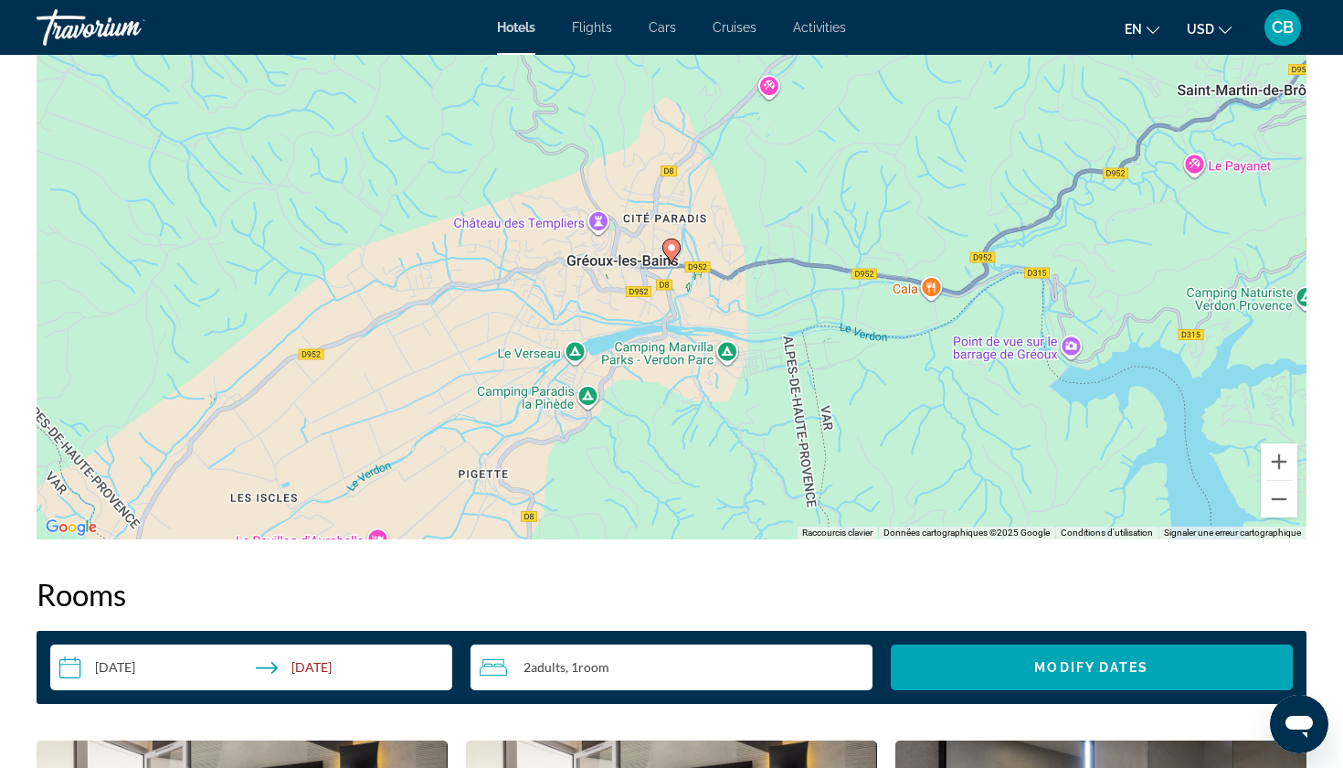
scroll to position [1836, 0]
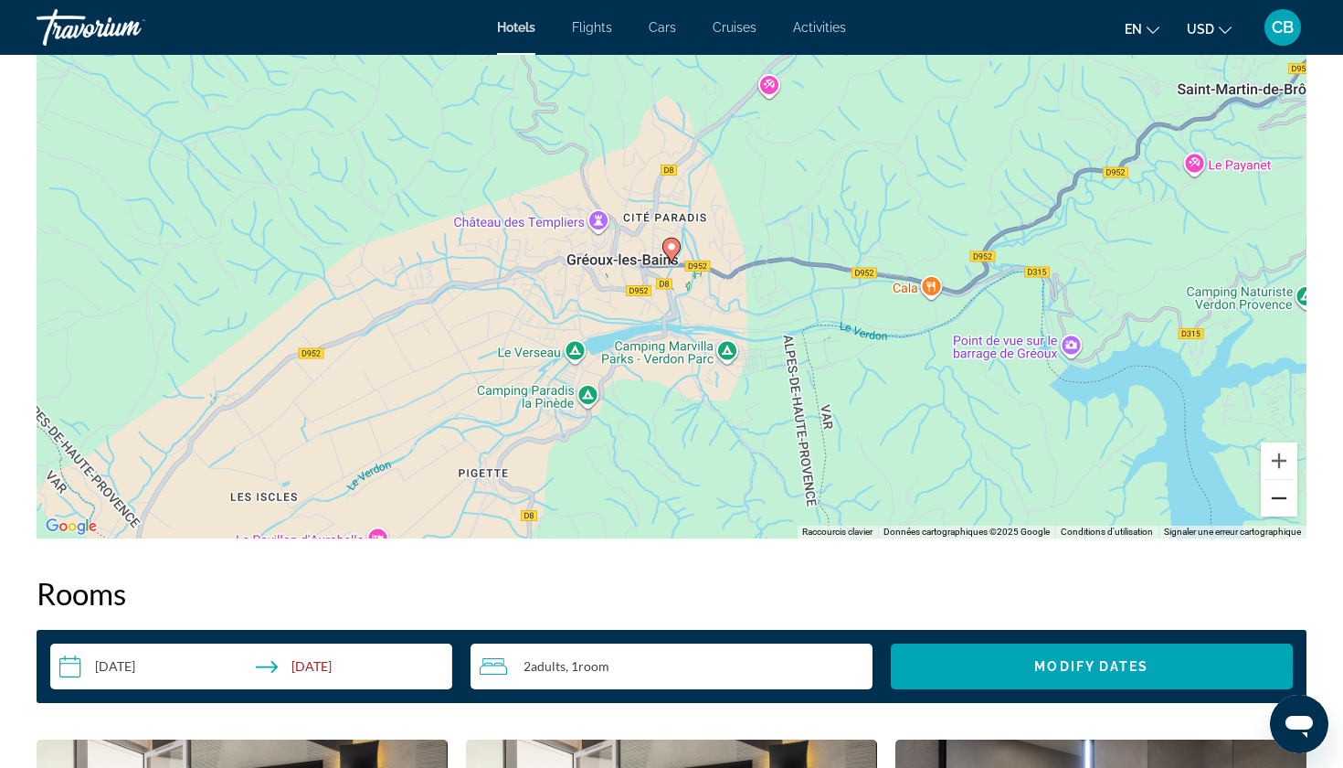
click at [1282, 501] on button "Zoom arrière" at bounding box center [1279, 498] width 37 height 37
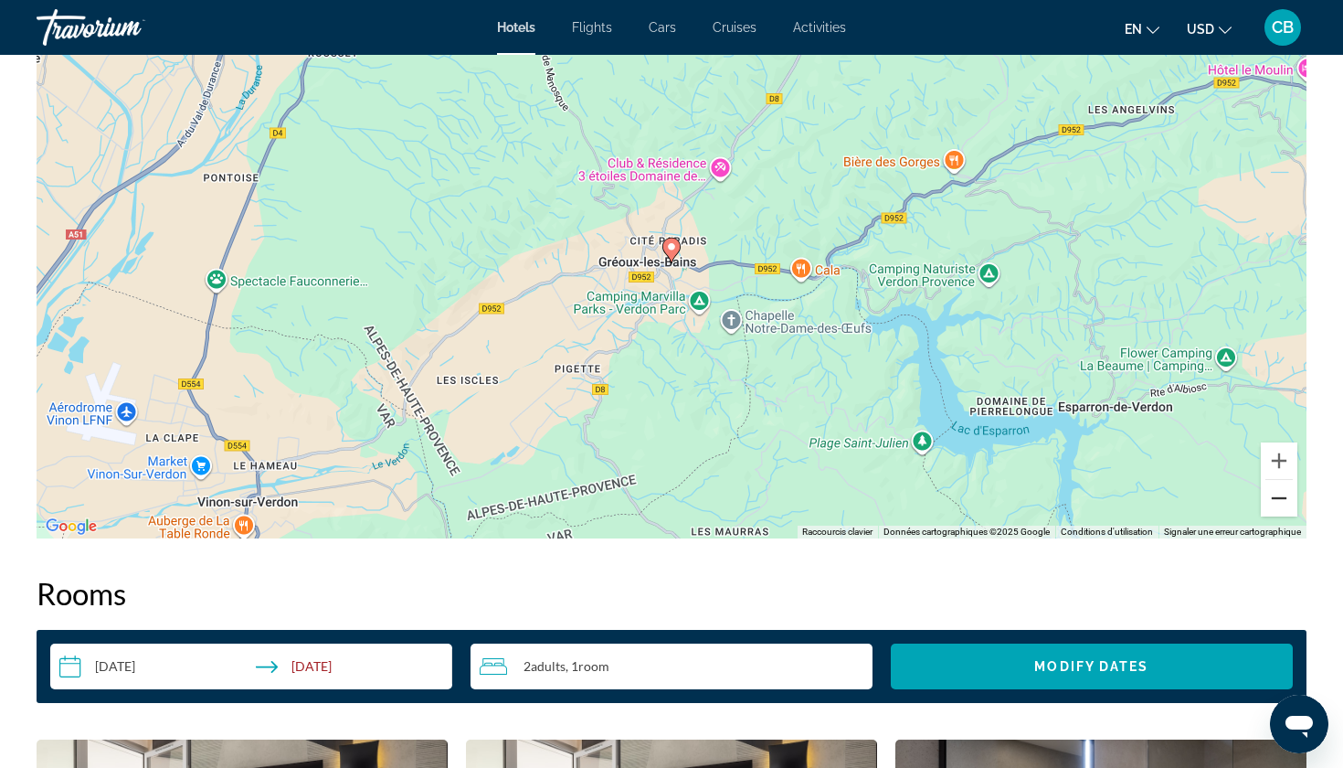
click at [1282, 501] on button "Zoom arrière" at bounding box center [1279, 498] width 37 height 37
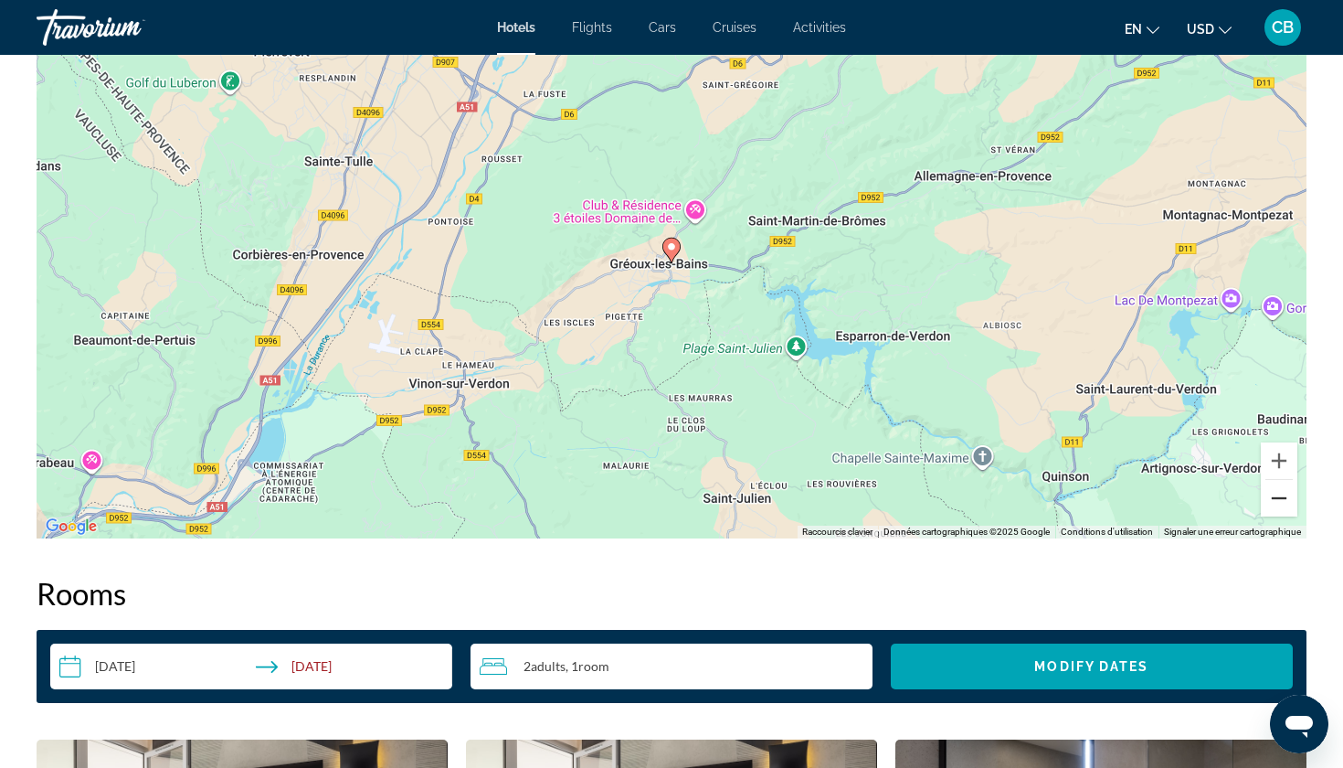
click at [1282, 501] on button "Zoom arrière" at bounding box center [1279, 498] width 37 height 37
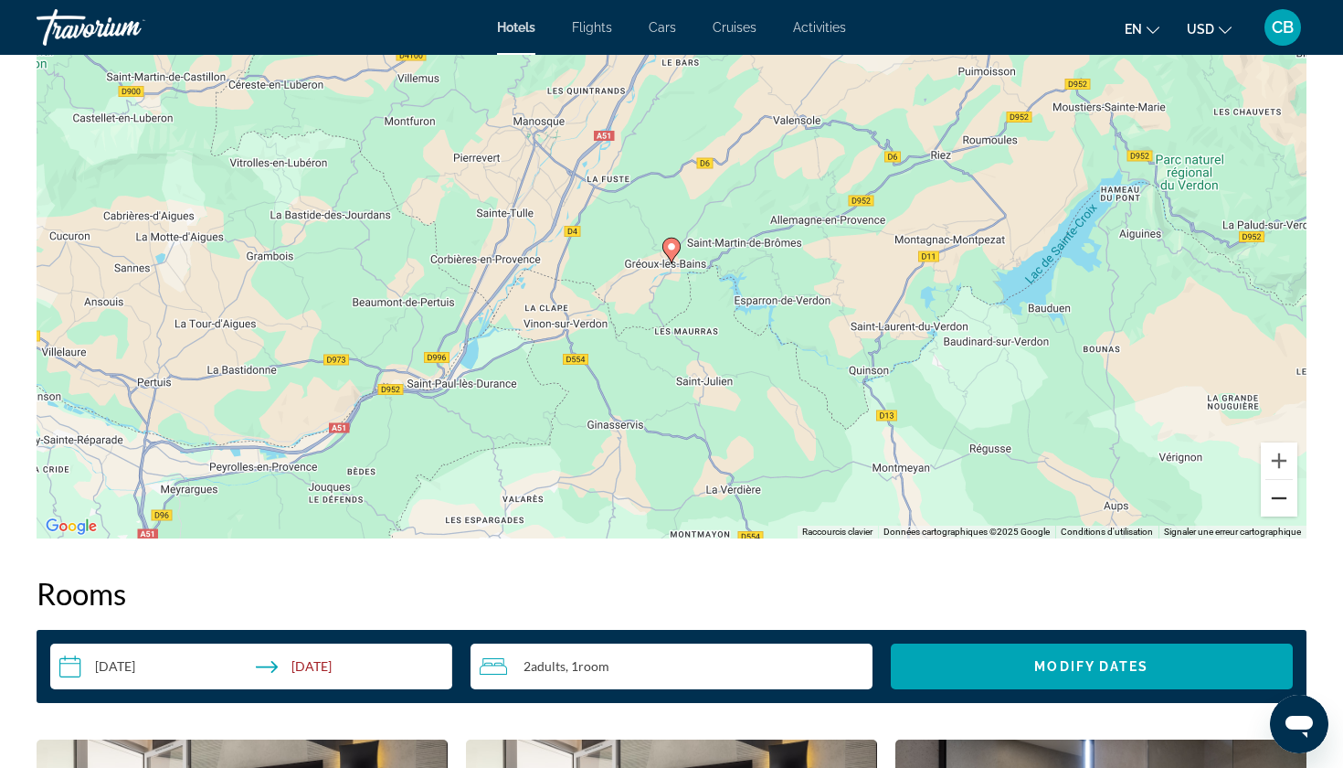
click at [1282, 501] on button "Zoom arrière" at bounding box center [1279, 498] width 37 height 37
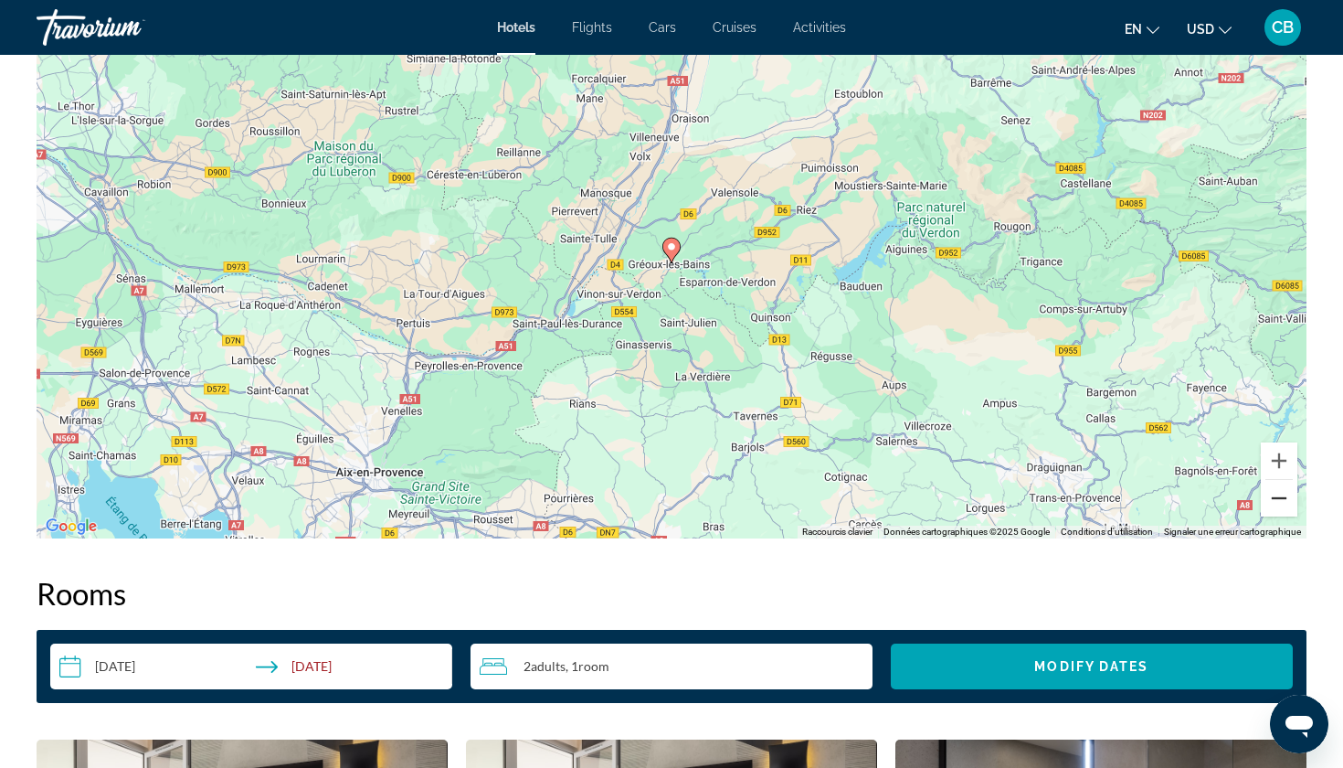
click at [1282, 501] on button "Zoom arrière" at bounding box center [1279, 498] width 37 height 37
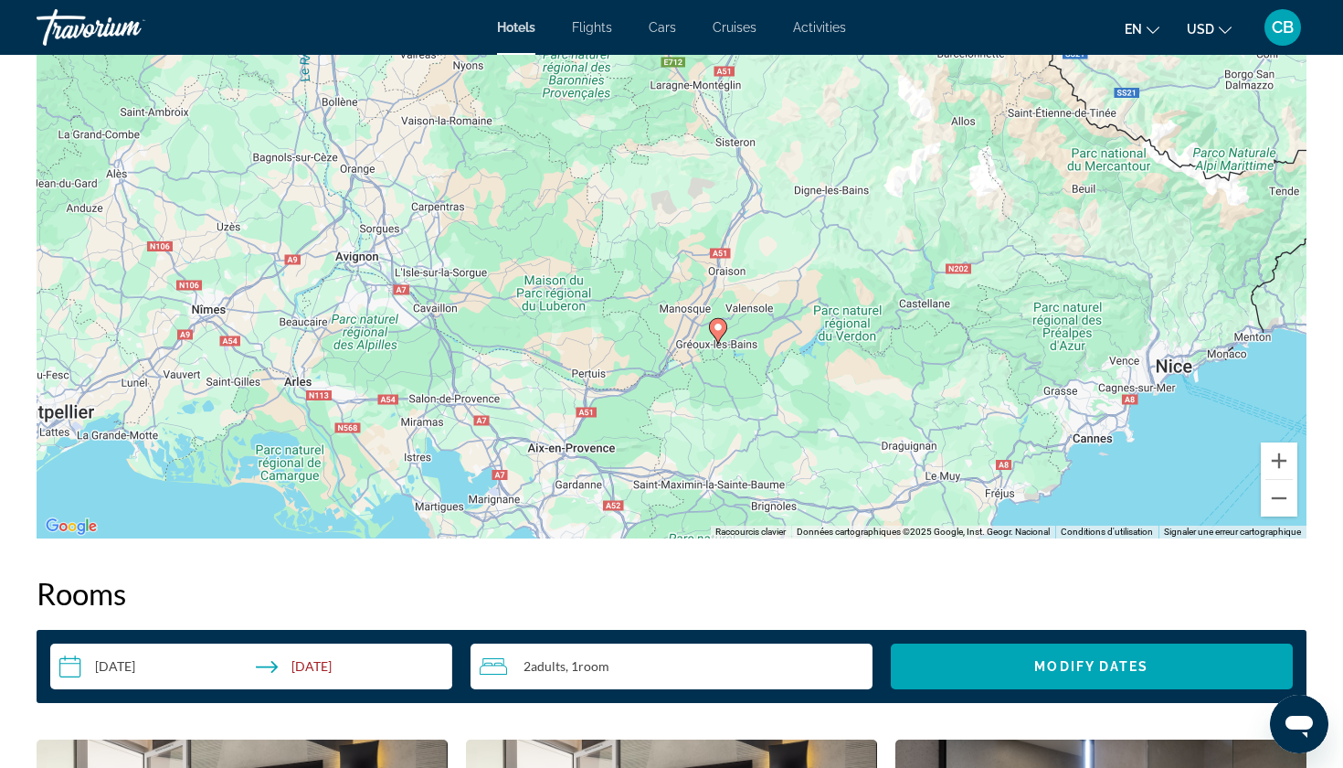
drag, startPoint x: 1000, startPoint y: 217, endPoint x: 1050, endPoint y: 303, distance: 99.5
click at [1050, 303] on div "Pour activer le glissement avec le clavier, appuyez sur Alt+Entrée. Une fois ce…" at bounding box center [672, 264] width 1270 height 548
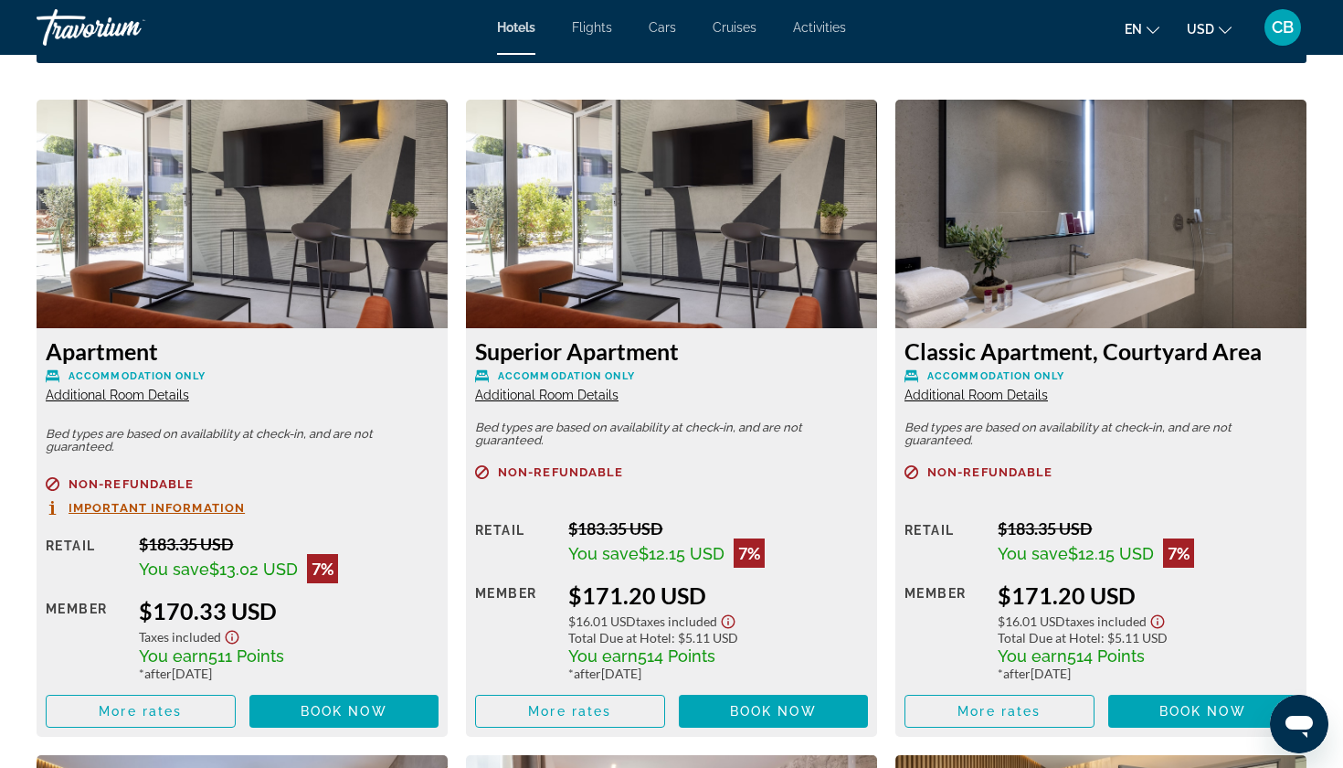
scroll to position [2466, 0]
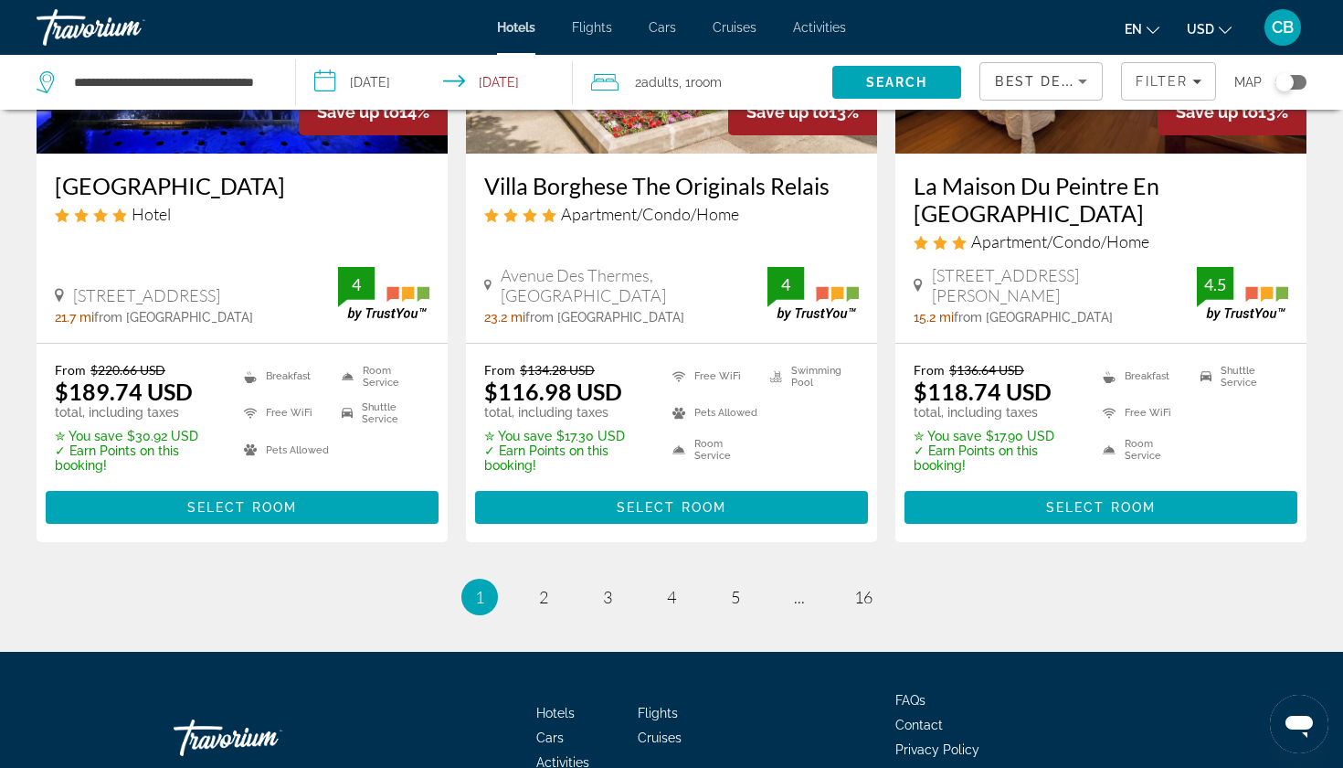
scroll to position [2544, 0]
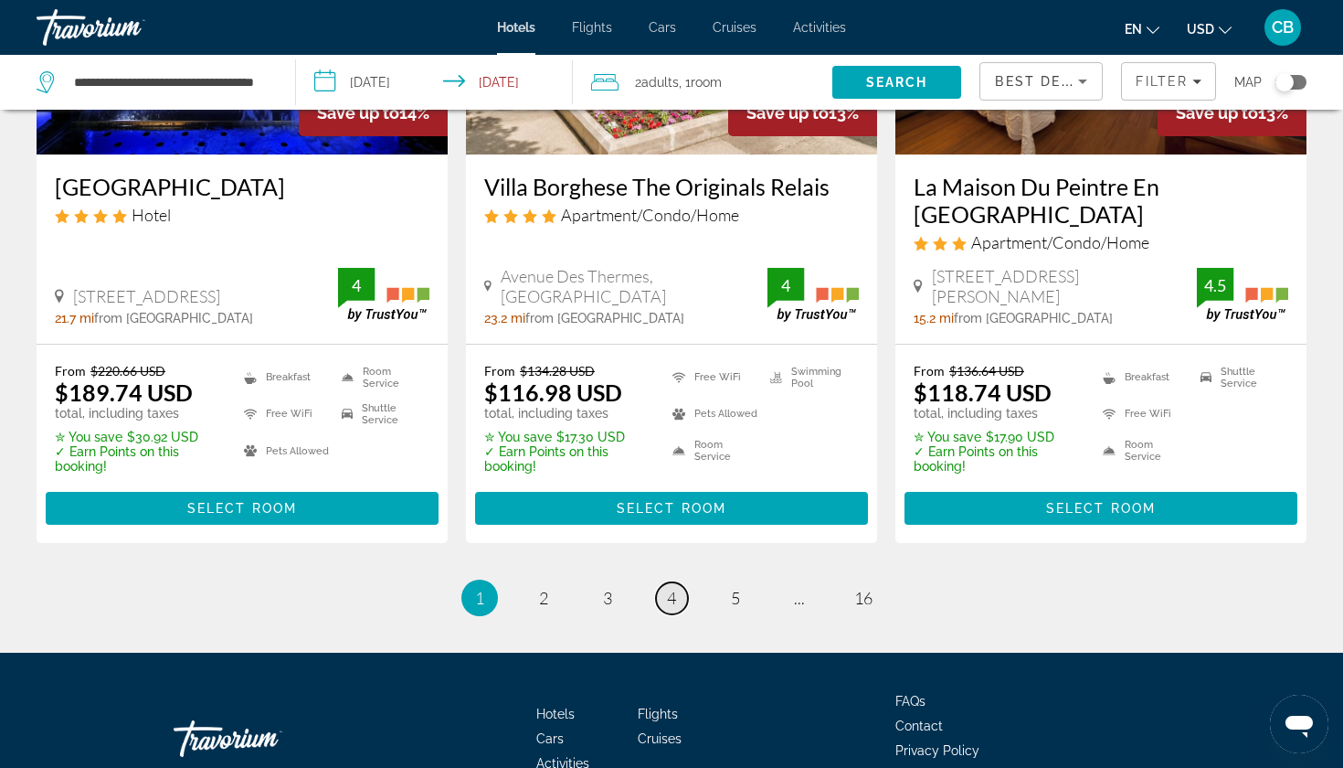
click at [680, 582] on link "page 4" at bounding box center [672, 598] width 32 height 32
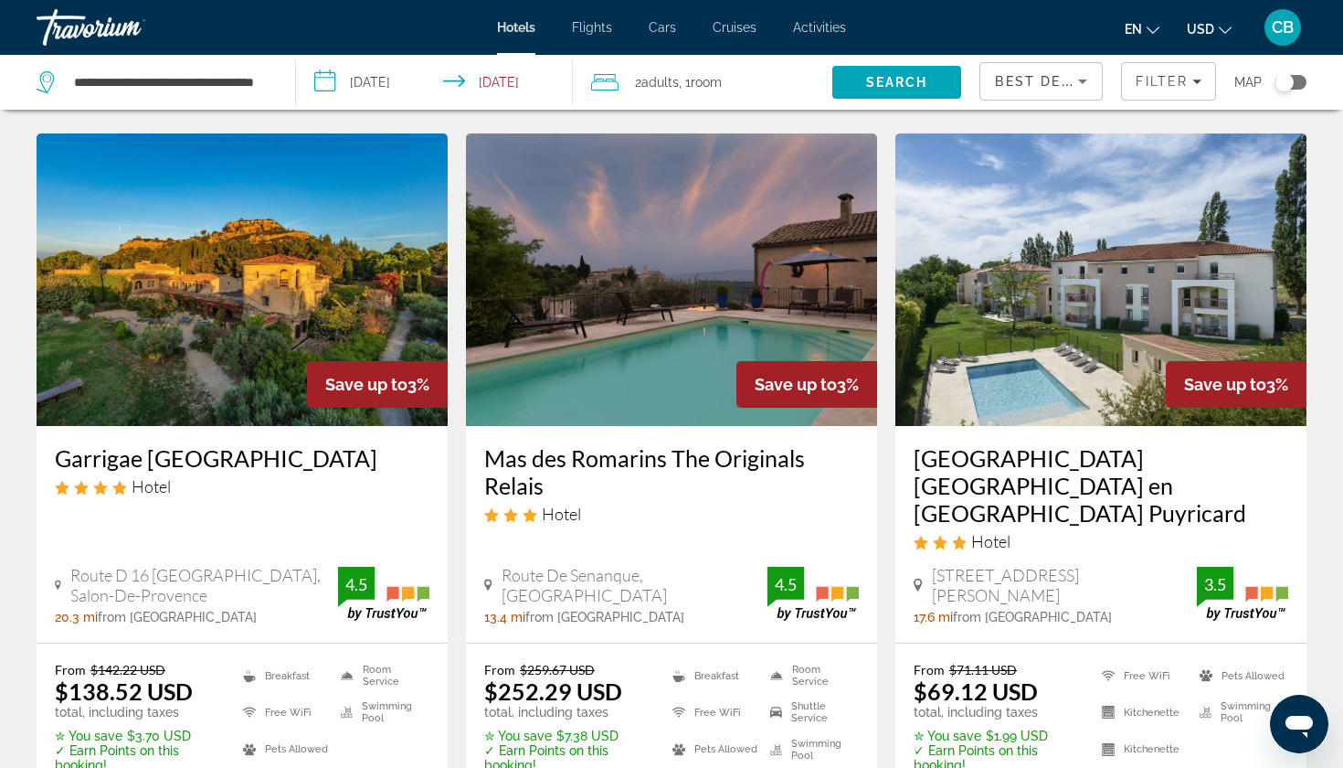
scroll to position [1489, 0]
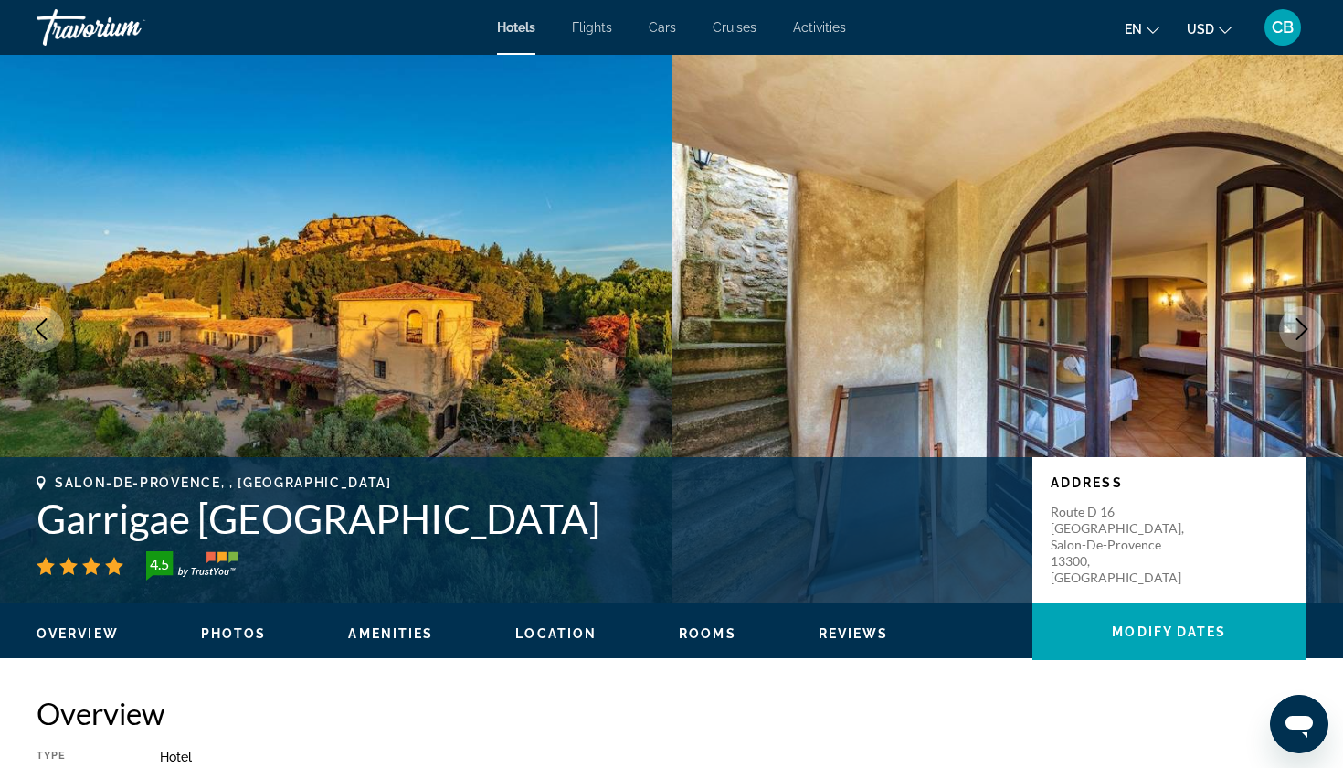
click at [1289, 327] on button "Next image" at bounding box center [1302, 329] width 46 height 46
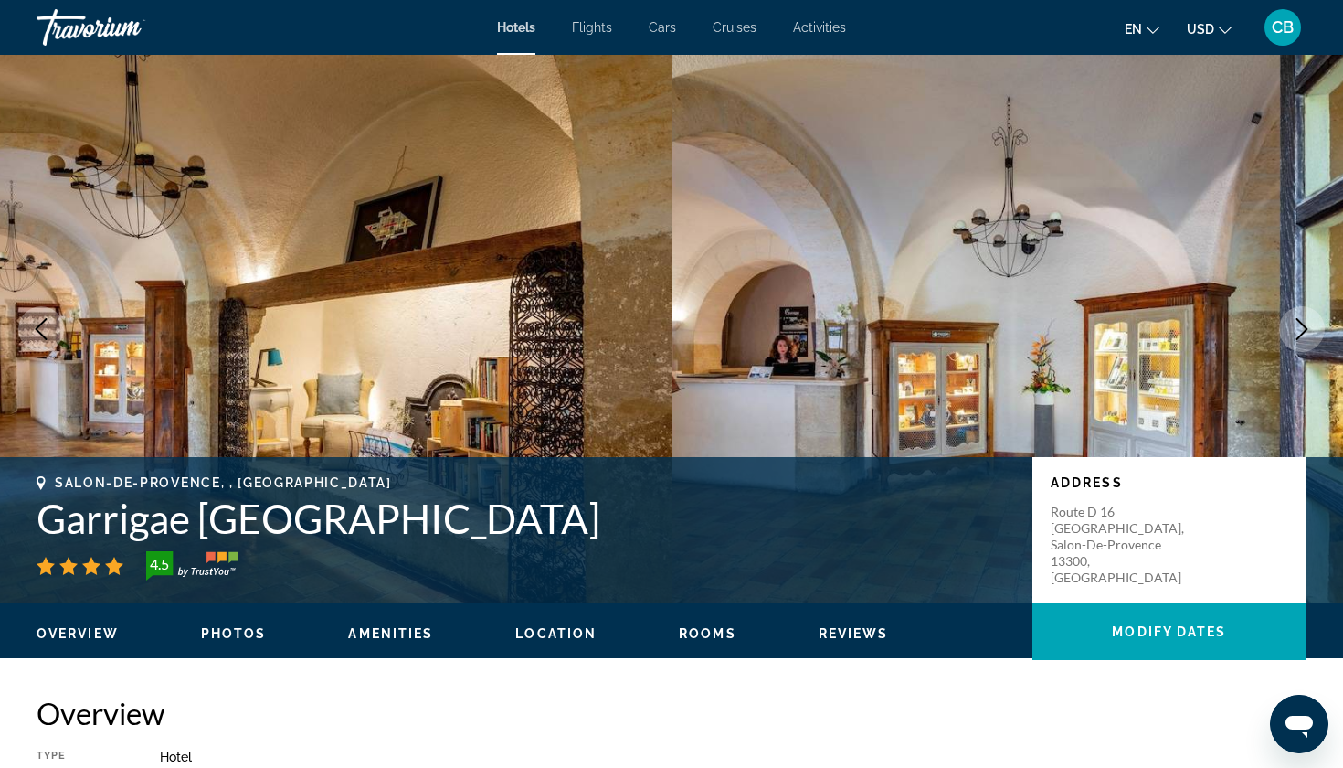
click at [1289, 327] on button "Next image" at bounding box center [1302, 329] width 46 height 46
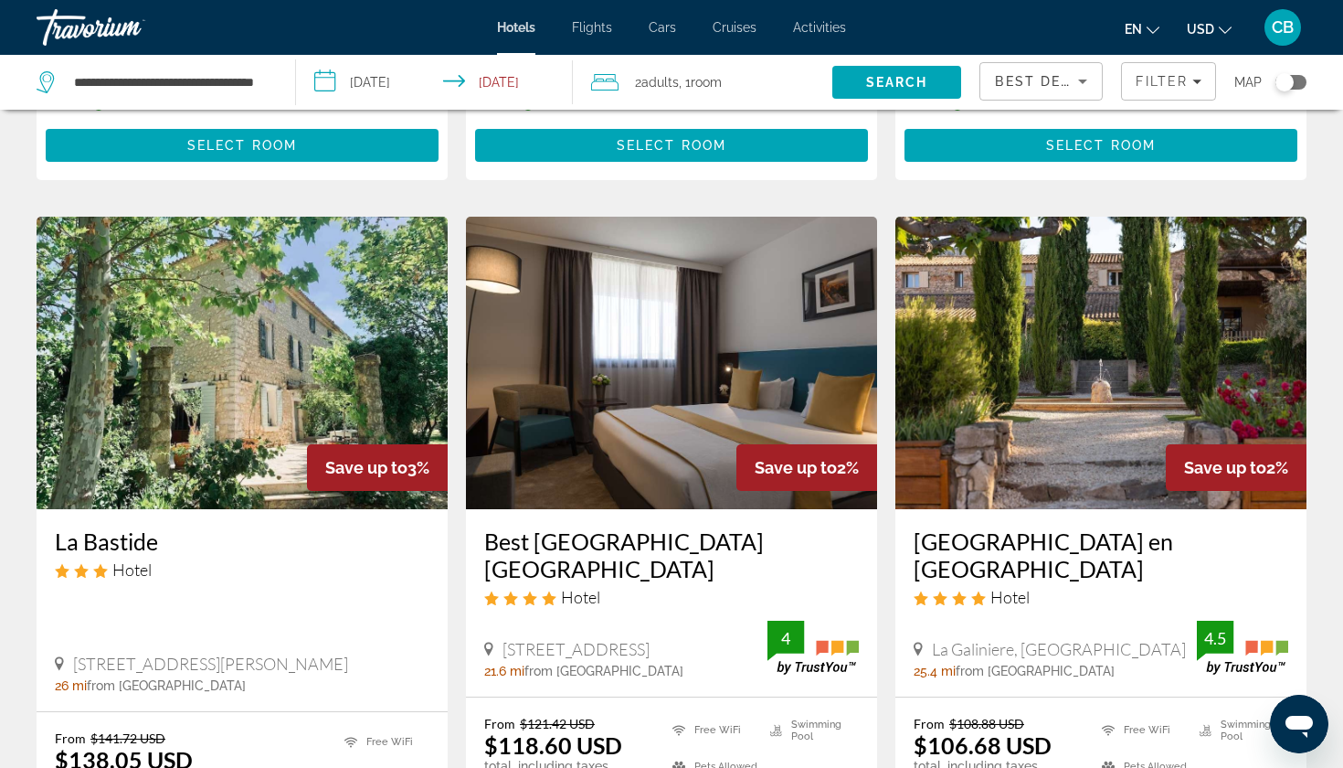
scroll to position [2180, 0]
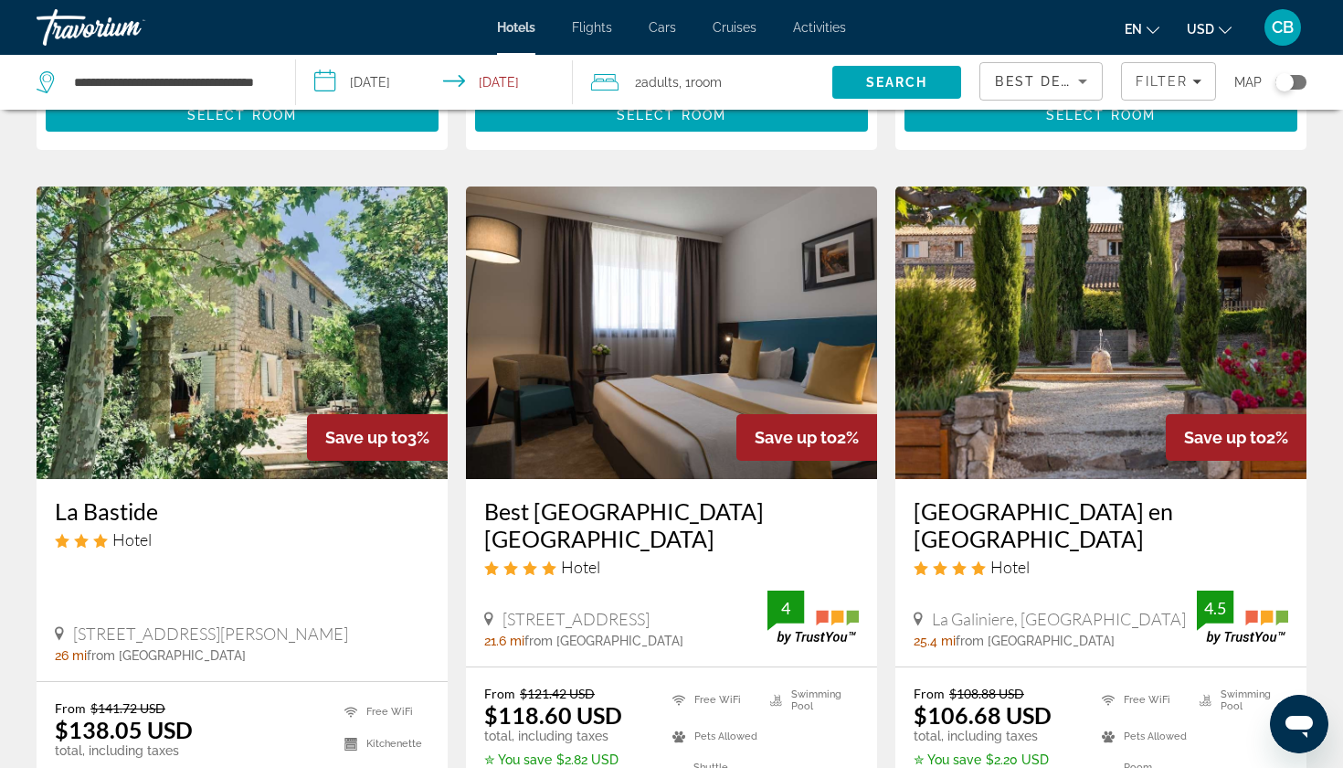
click at [1005, 497] on h3 "Hotel Mercure Aix en Provence Sainte Victoire" at bounding box center [1101, 524] width 375 height 55
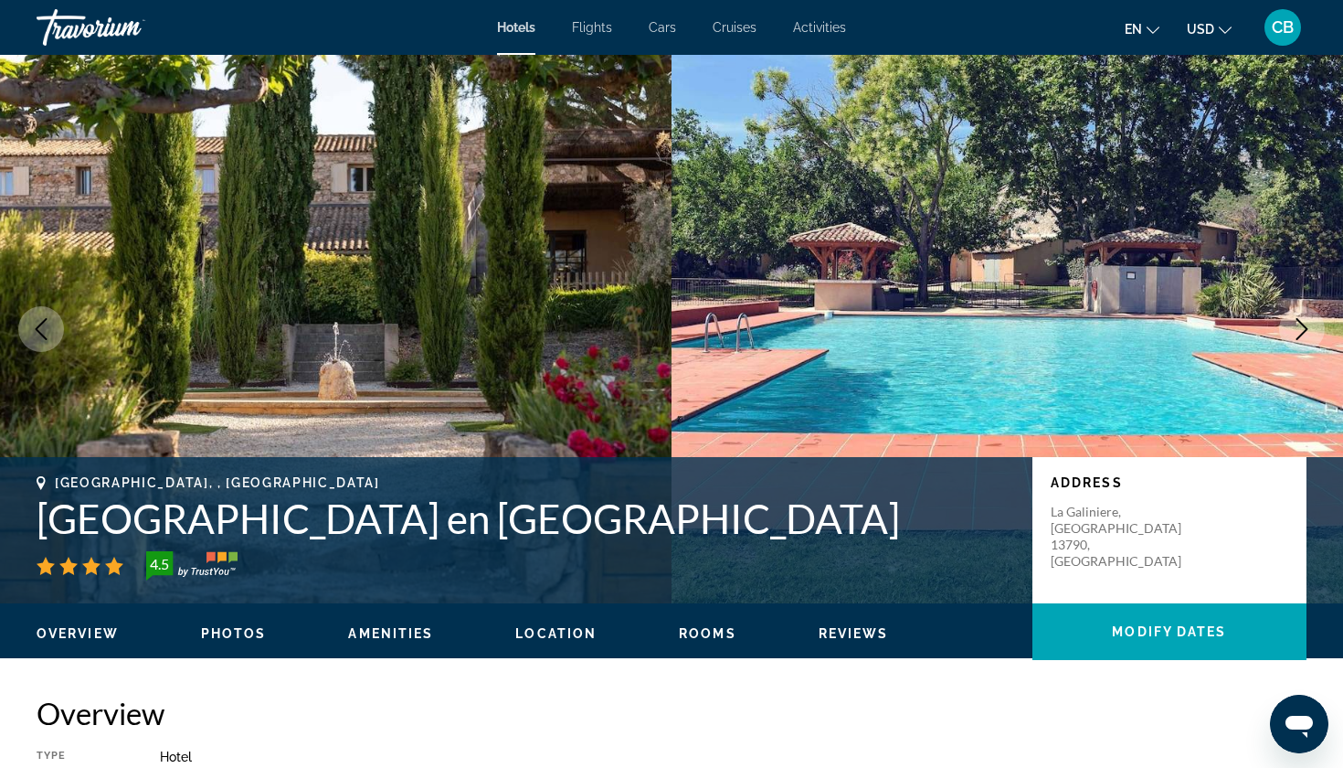
click at [1306, 319] on icon "Next image" at bounding box center [1302, 329] width 22 height 22
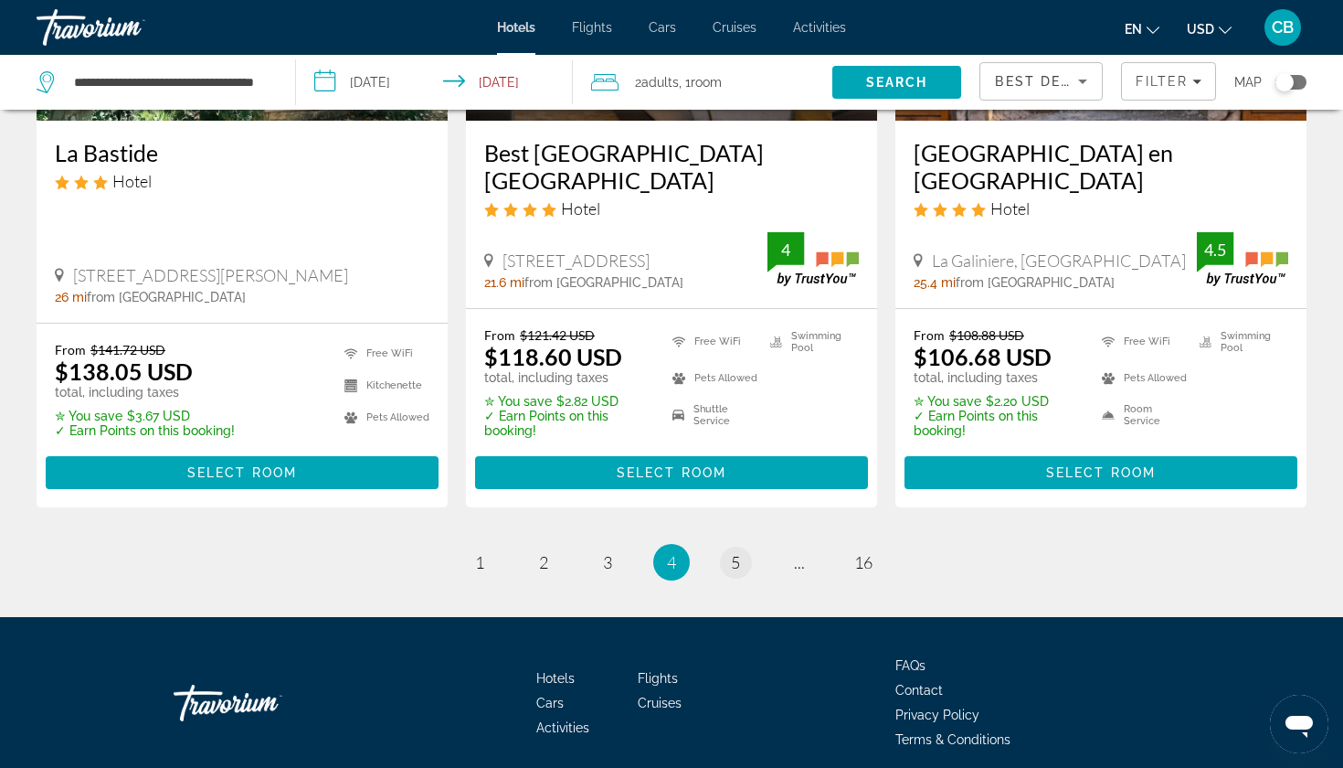
scroll to position [2537, 0]
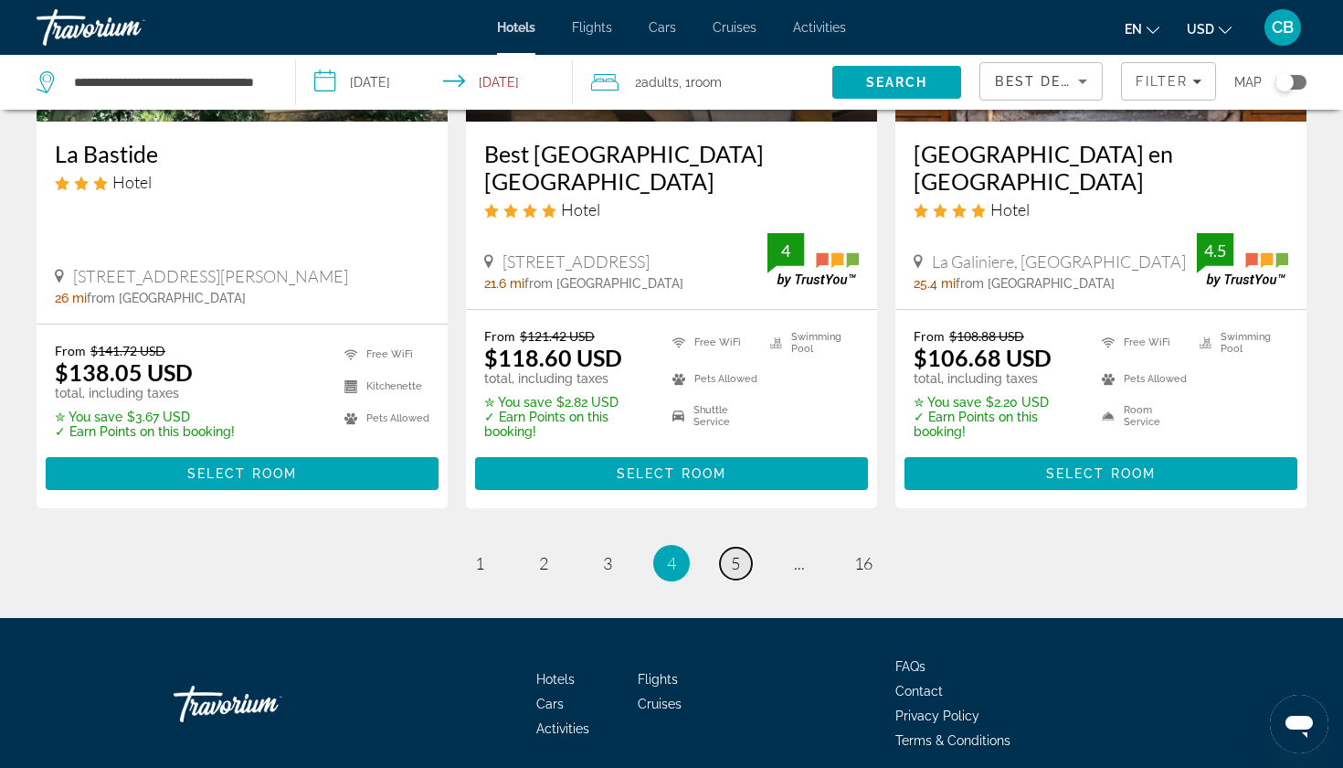
click at [727, 547] on link "page 5" at bounding box center [736, 563] width 32 height 32
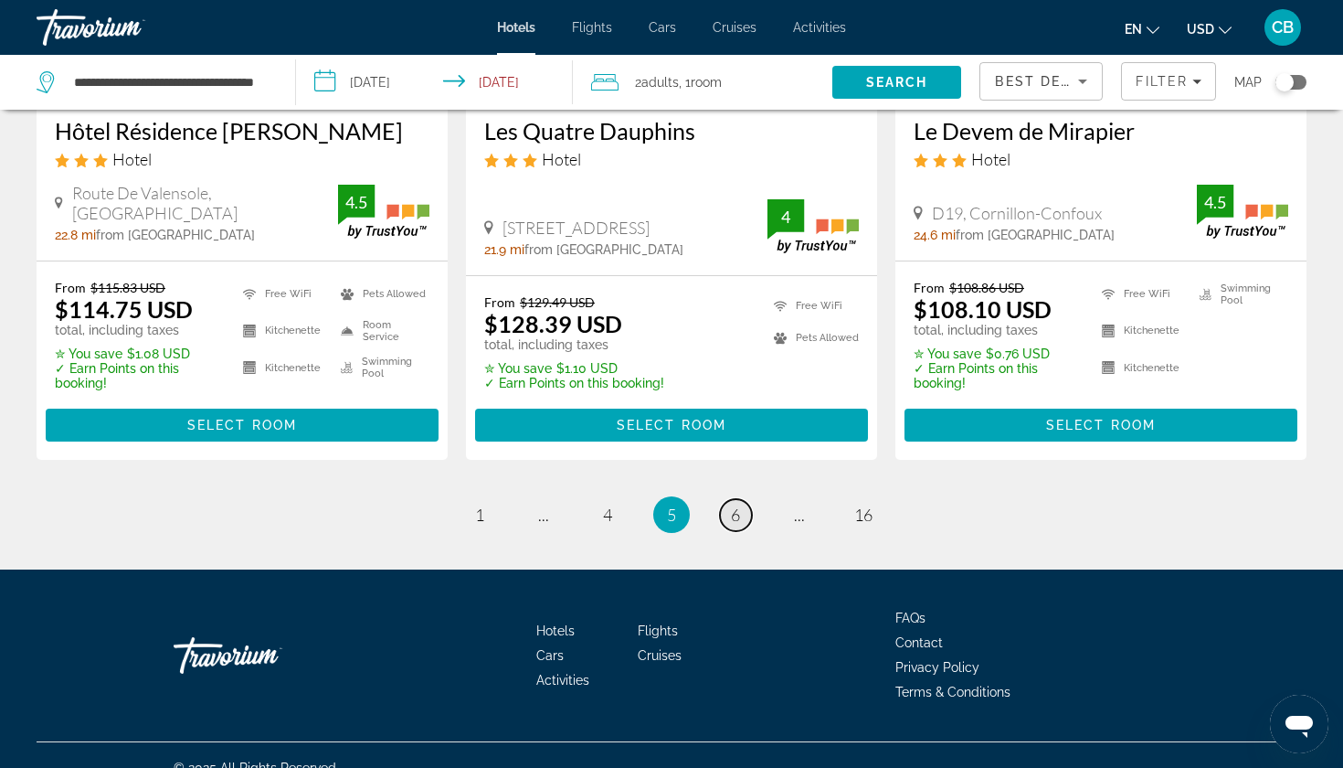
scroll to position [2517, 0]
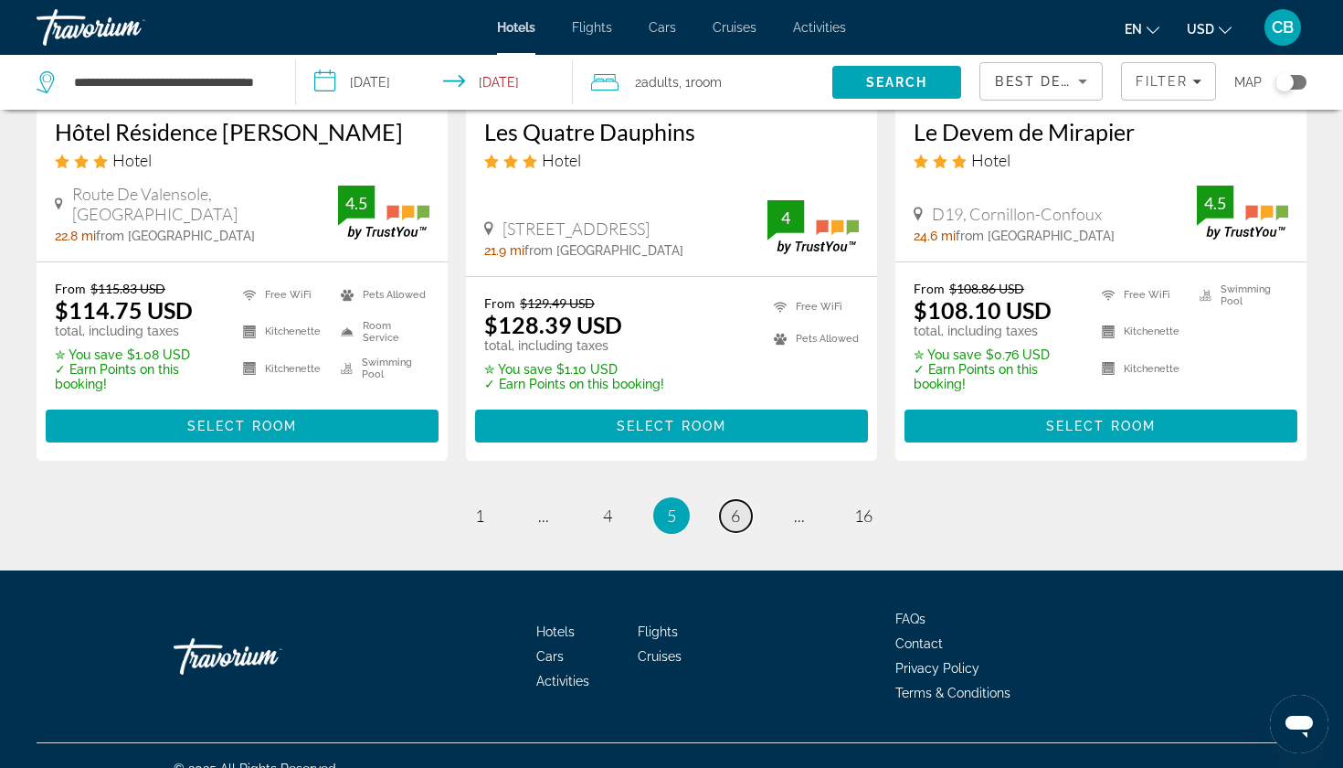
click at [731, 505] on span "6" at bounding box center [735, 515] width 9 height 20
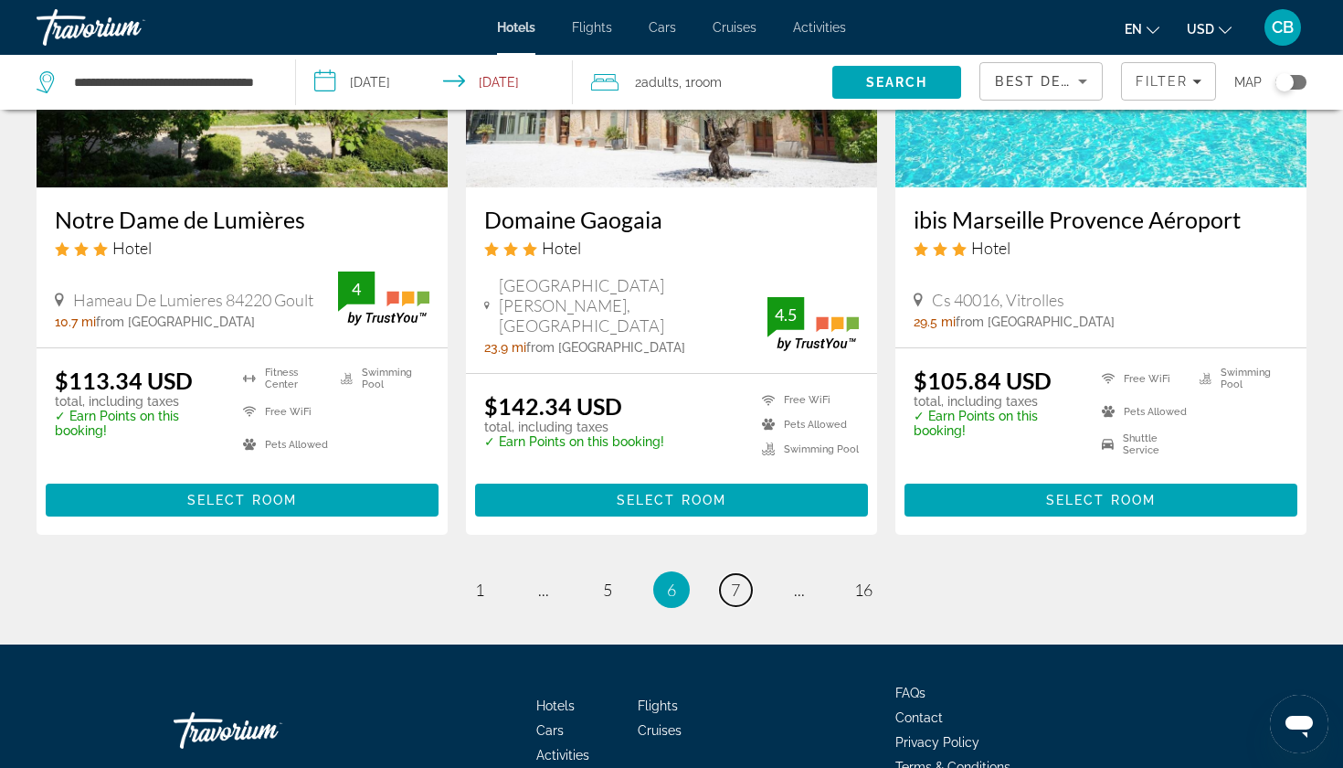
scroll to position [2454, 0]
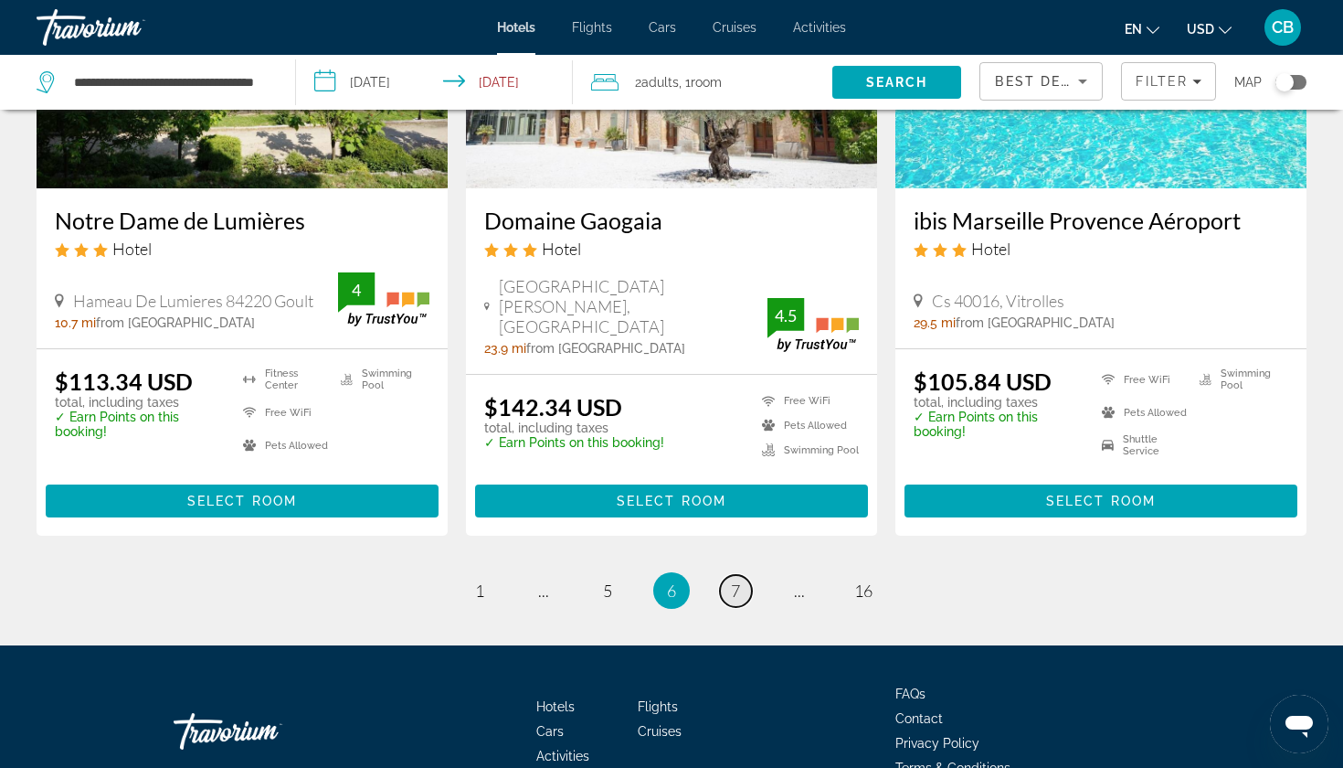
click at [727, 575] on link "page 7" at bounding box center [736, 591] width 32 height 32
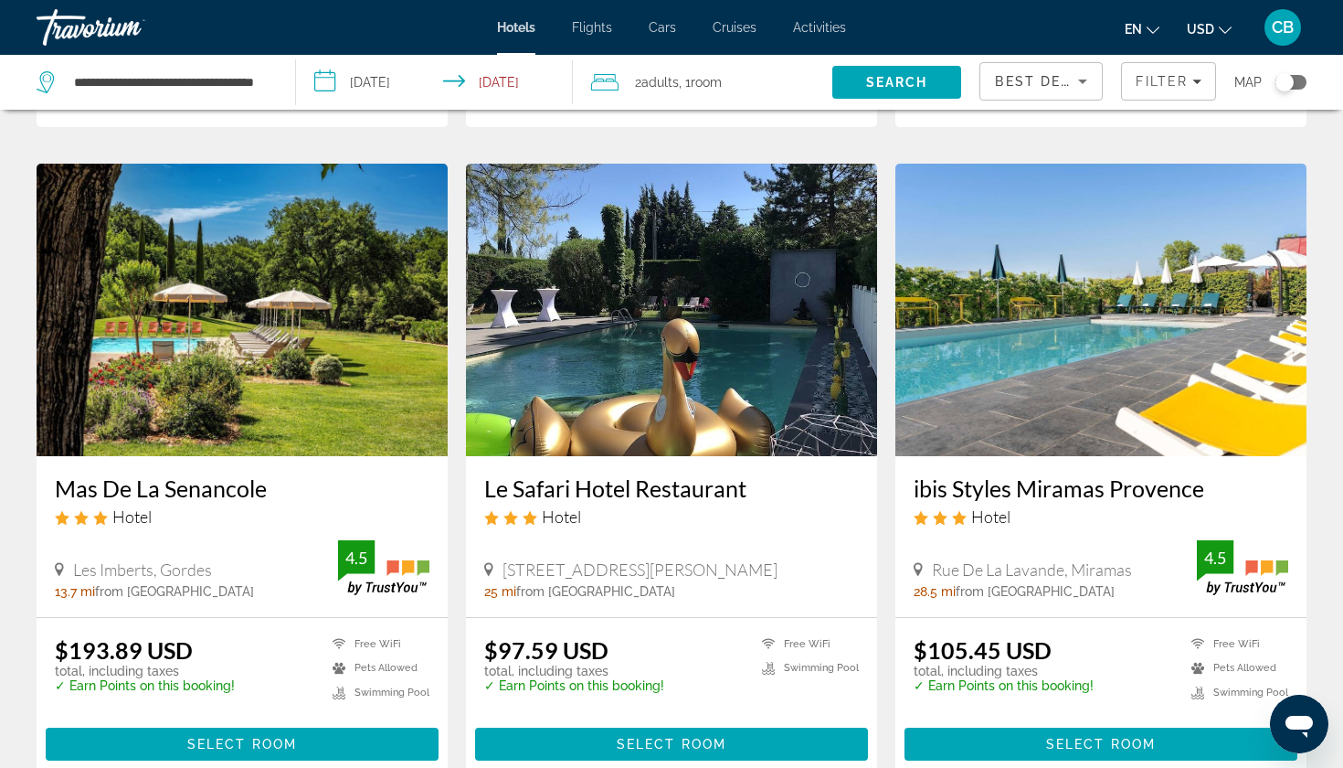
scroll to position [2066, 0]
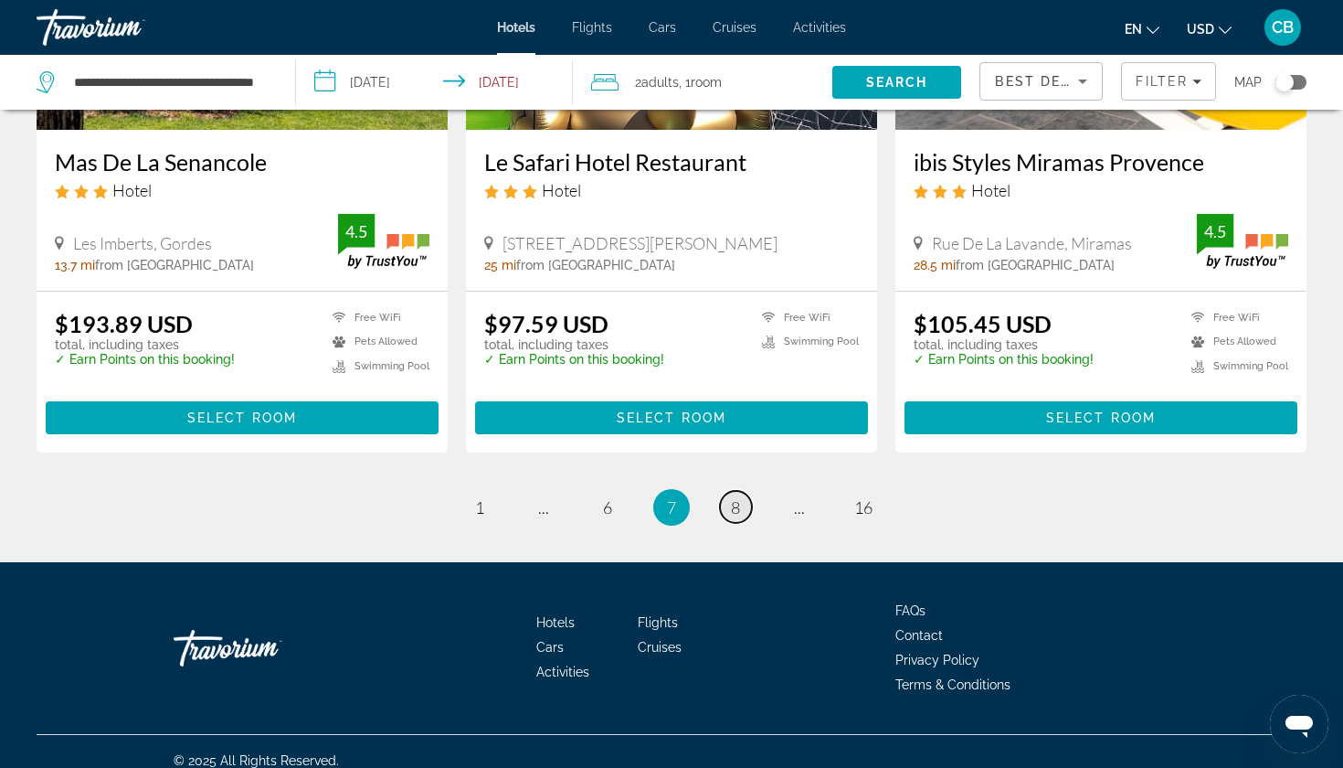
click at [741, 500] on link "page 8" at bounding box center [736, 507] width 32 height 32
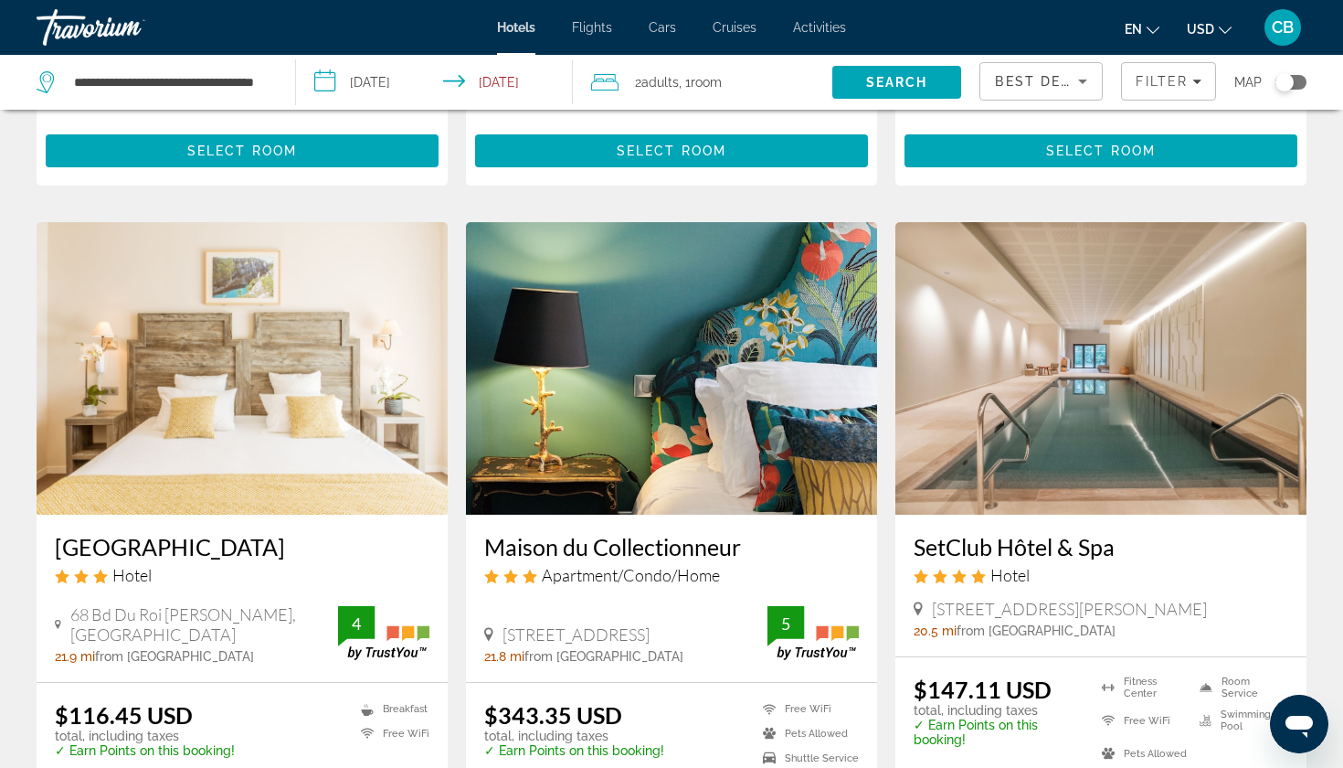
scroll to position [1382, 0]
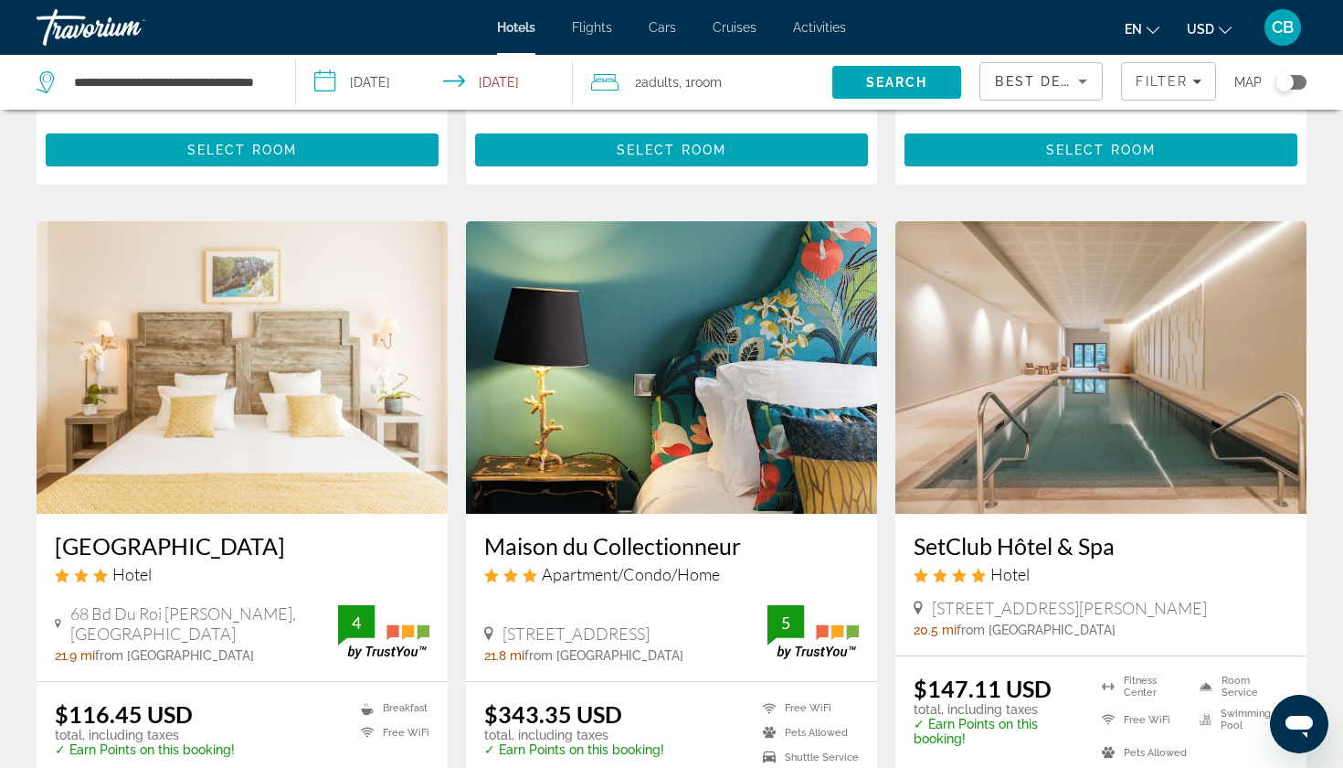
click at [998, 532] on h3 "SetClub Hôtel & Spa" at bounding box center [1101, 545] width 375 height 27
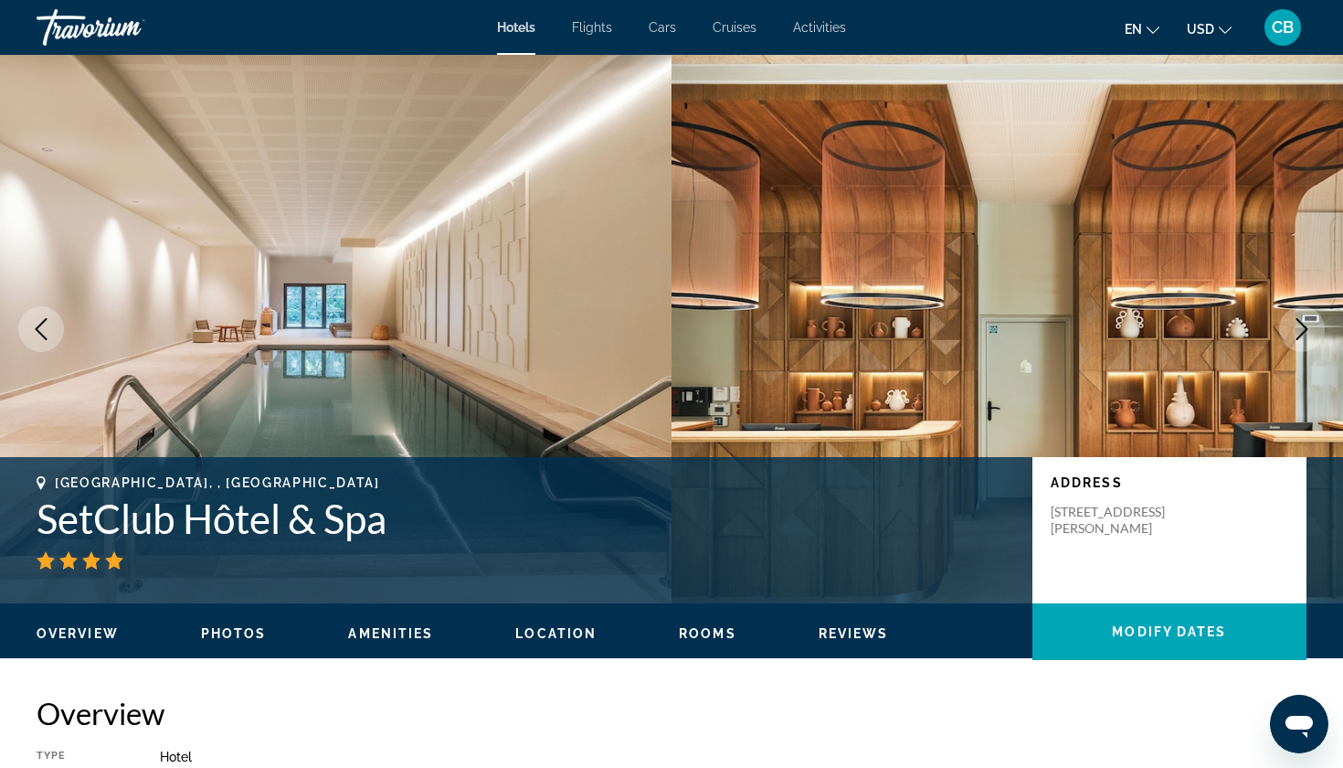
click at [1287, 327] on button "Next image" at bounding box center [1302, 329] width 46 height 46
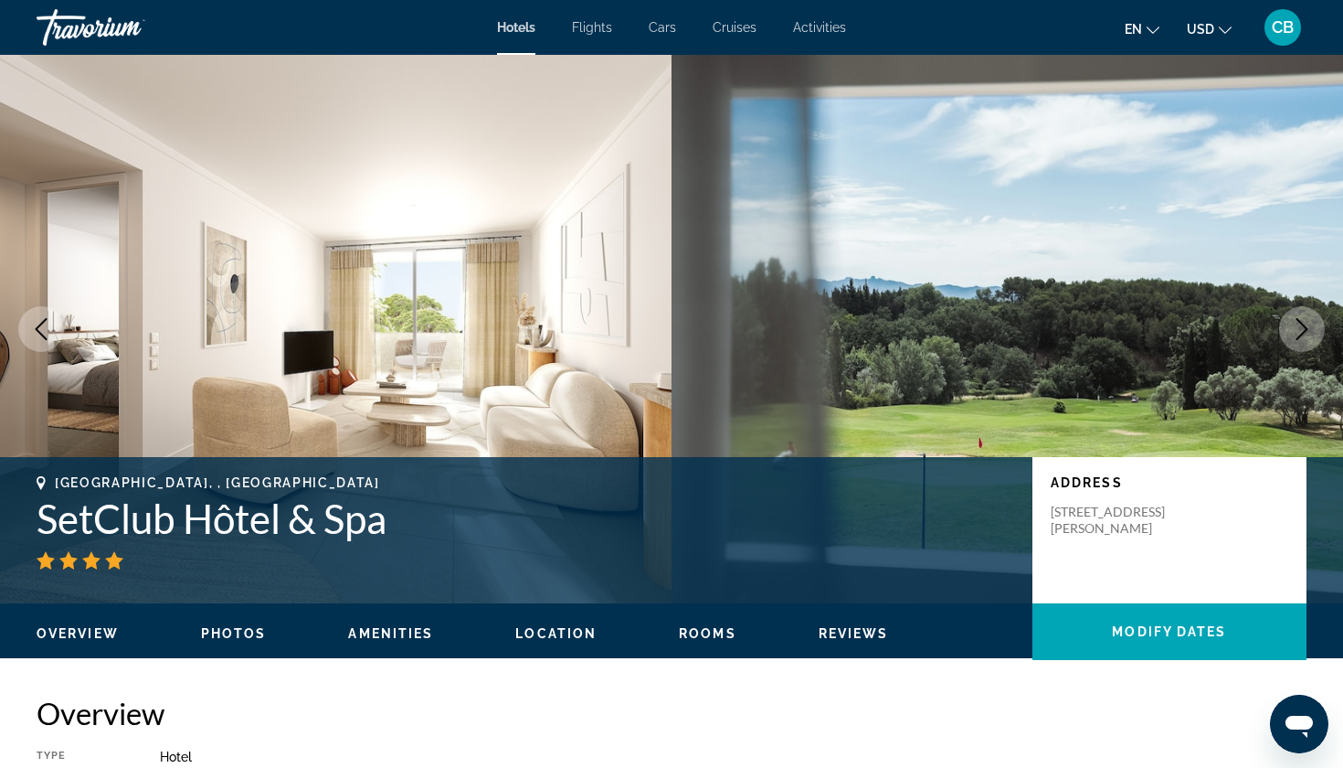
click at [1287, 327] on button "Next image" at bounding box center [1302, 329] width 46 height 46
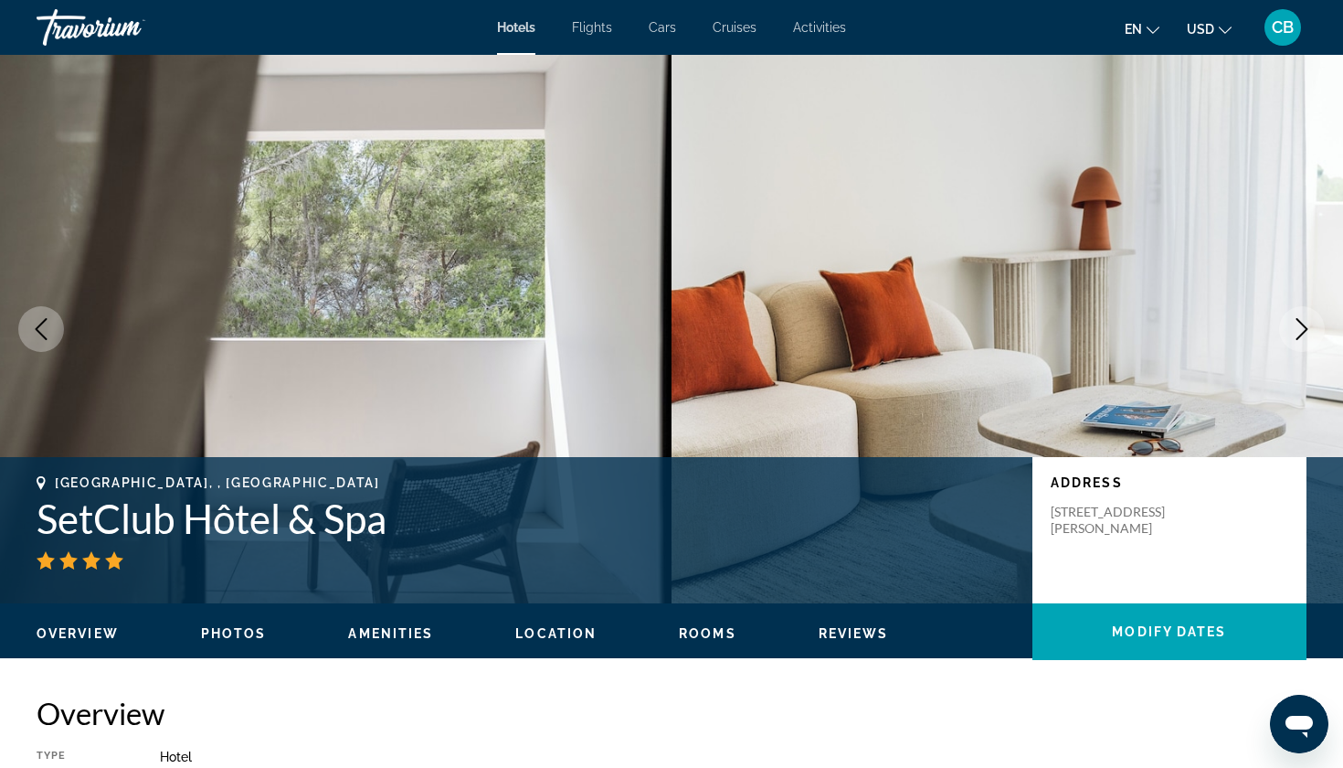
click at [1287, 327] on button "Next image" at bounding box center [1302, 329] width 46 height 46
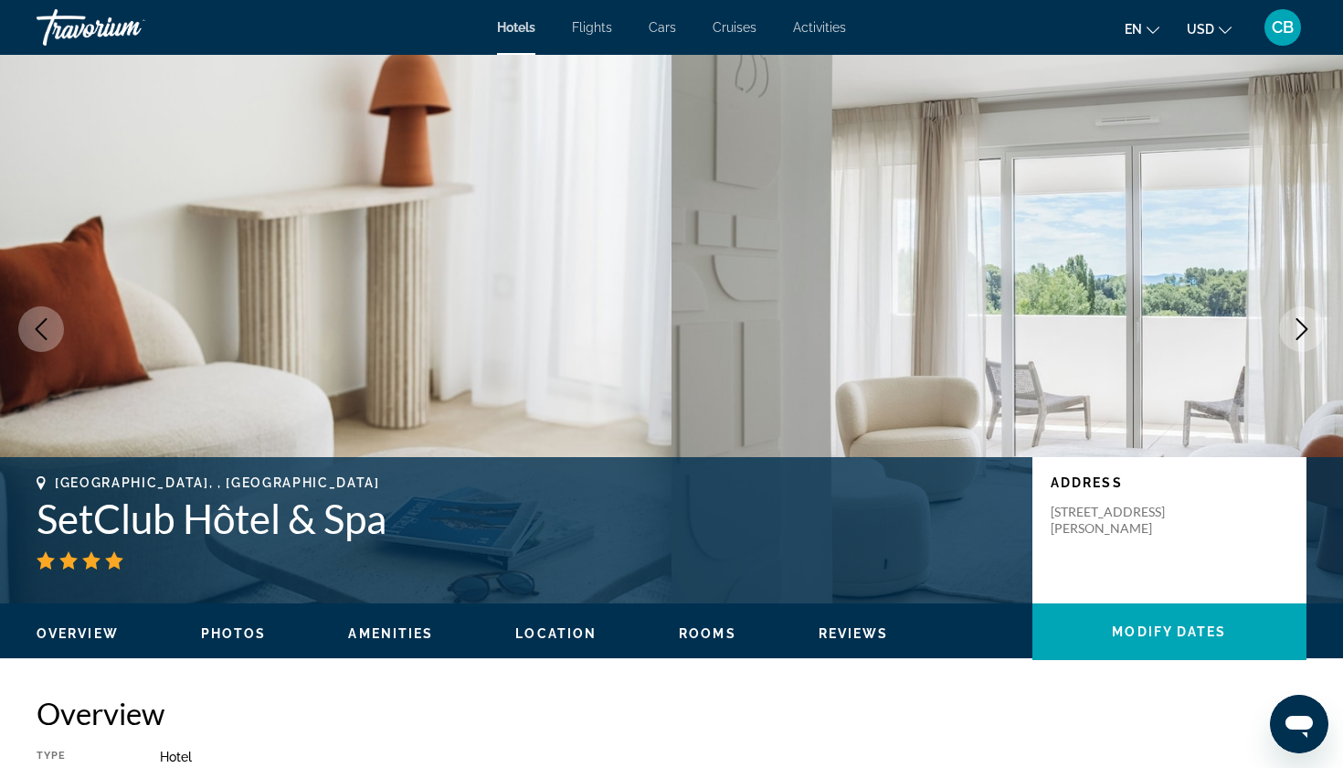
click at [1287, 327] on button "Next image" at bounding box center [1302, 329] width 46 height 46
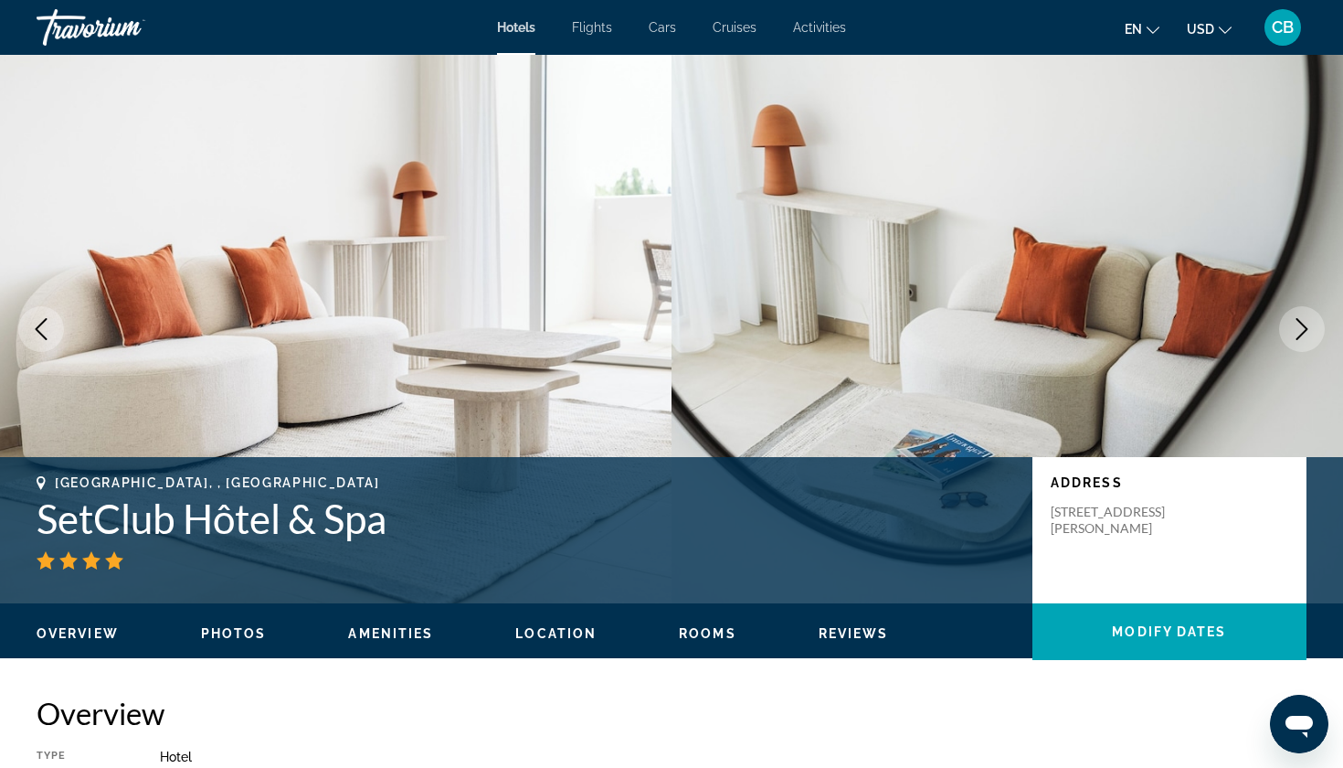
click at [1287, 327] on button "Next image" at bounding box center [1302, 329] width 46 height 46
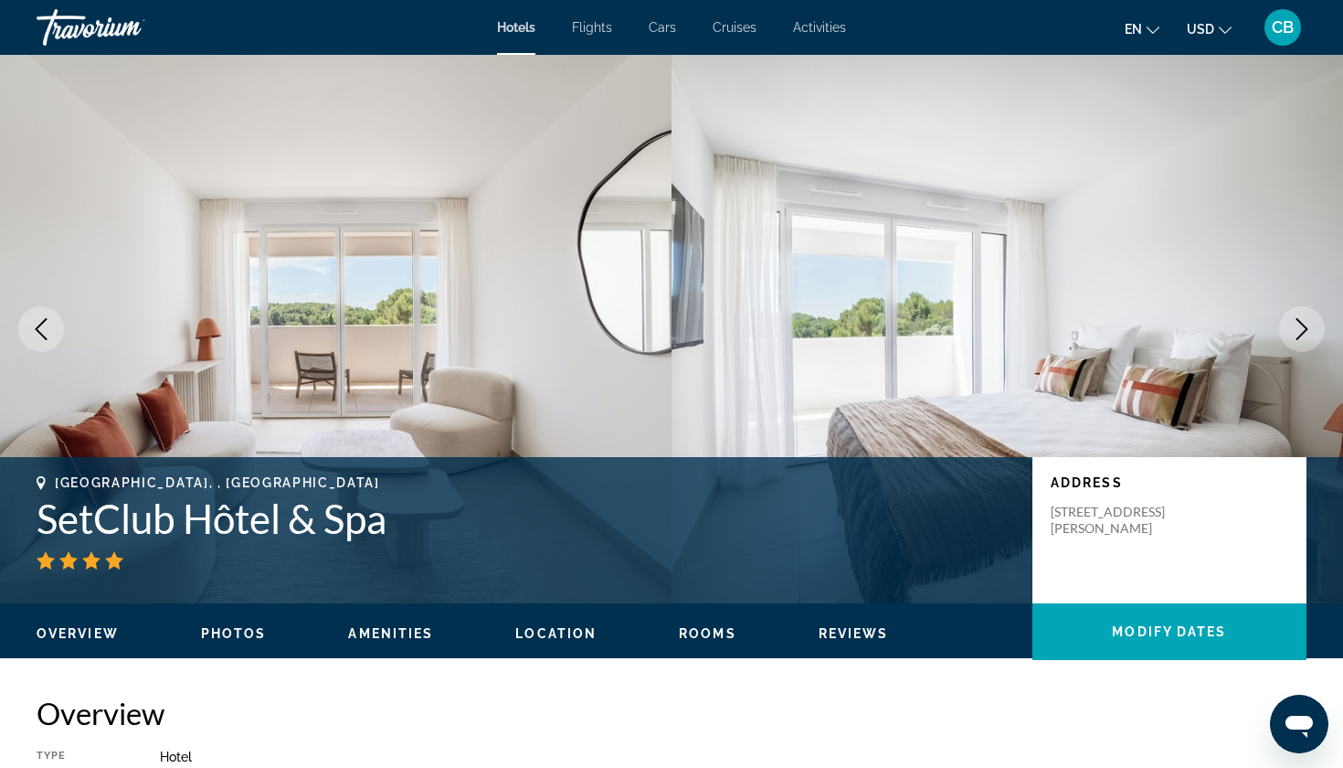
click at [1287, 327] on button "Next image" at bounding box center [1302, 329] width 46 height 46
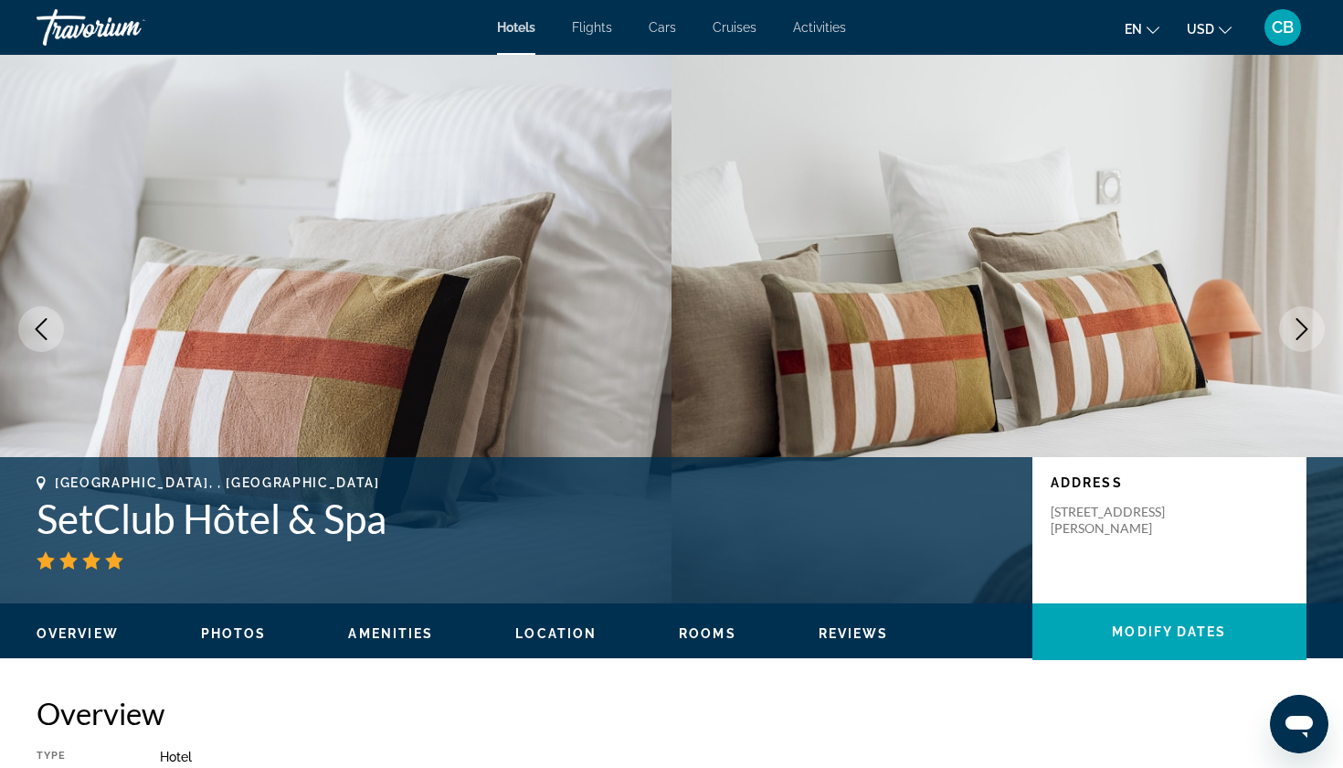
click at [1287, 327] on button "Next image" at bounding box center [1302, 329] width 46 height 46
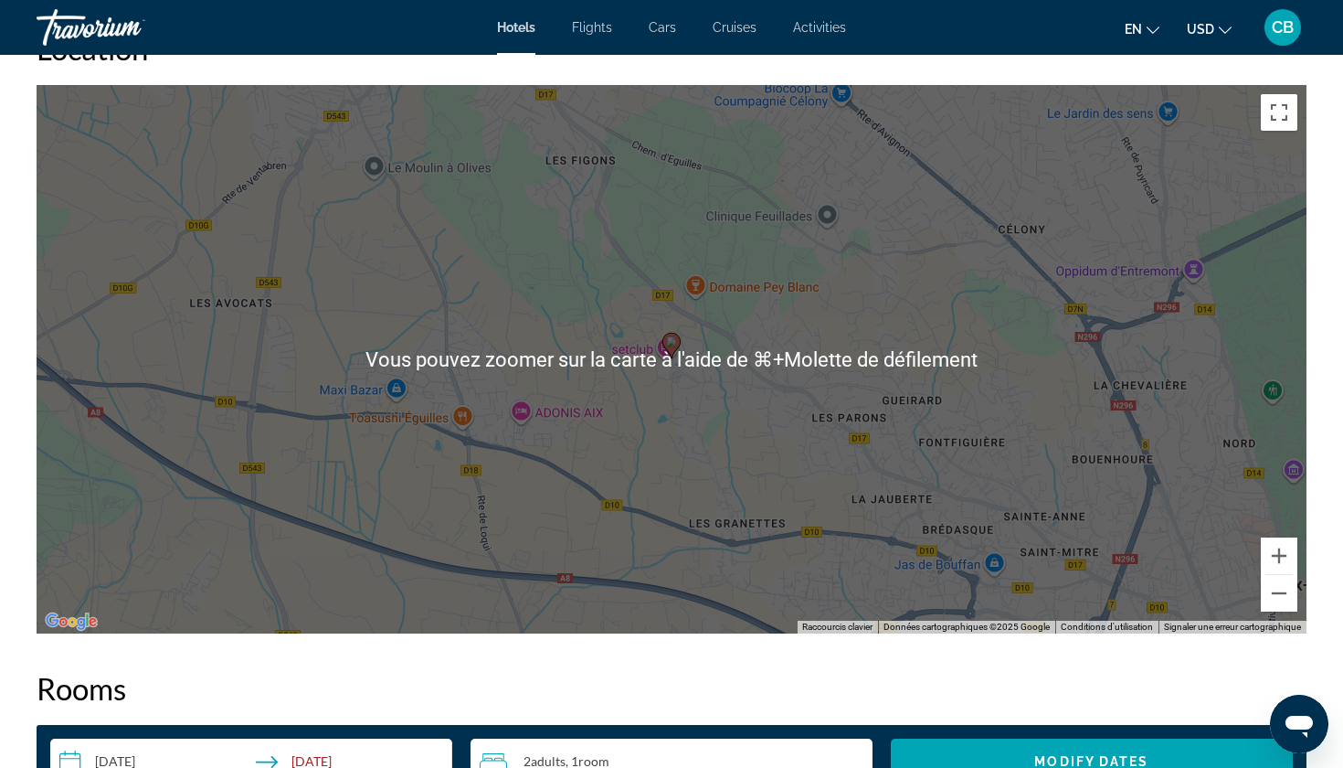
scroll to position [1763, 0]
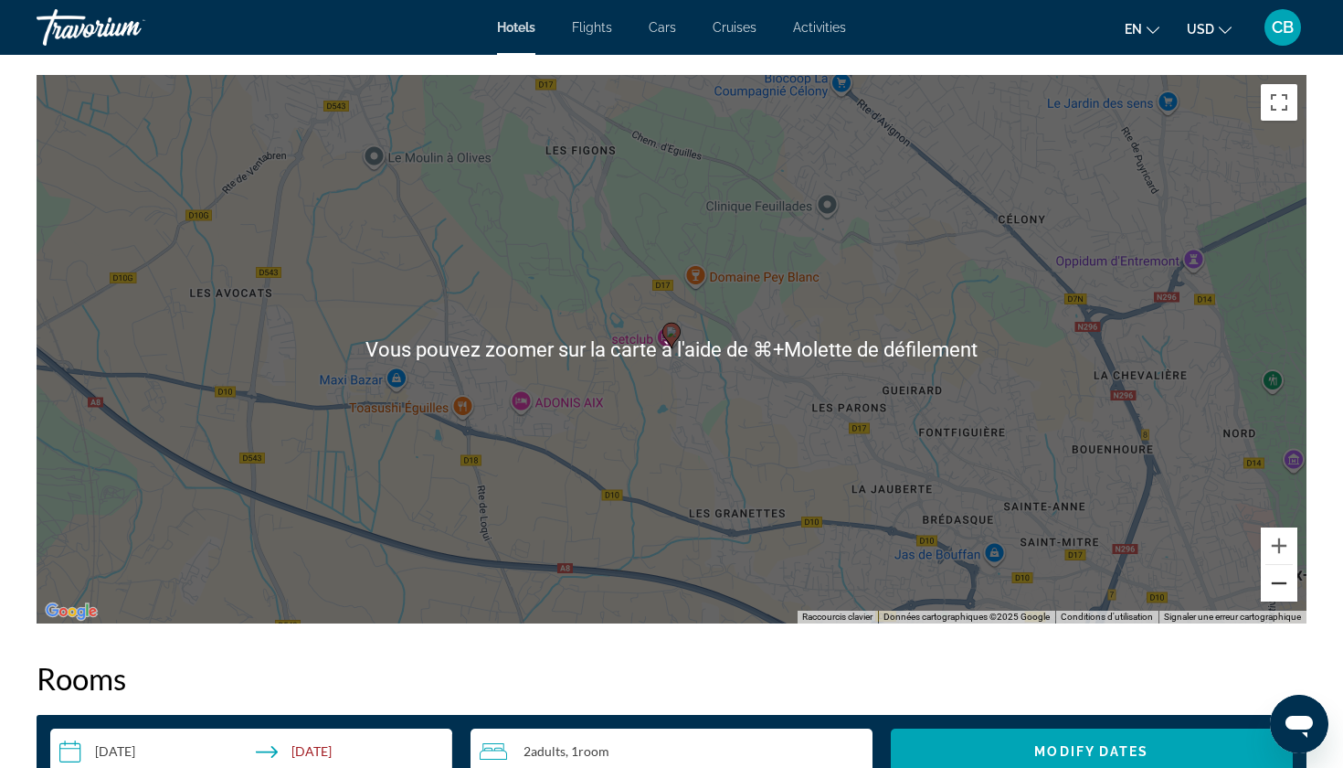
click at [1279, 578] on button "Zoom arrière" at bounding box center [1279, 583] width 37 height 37
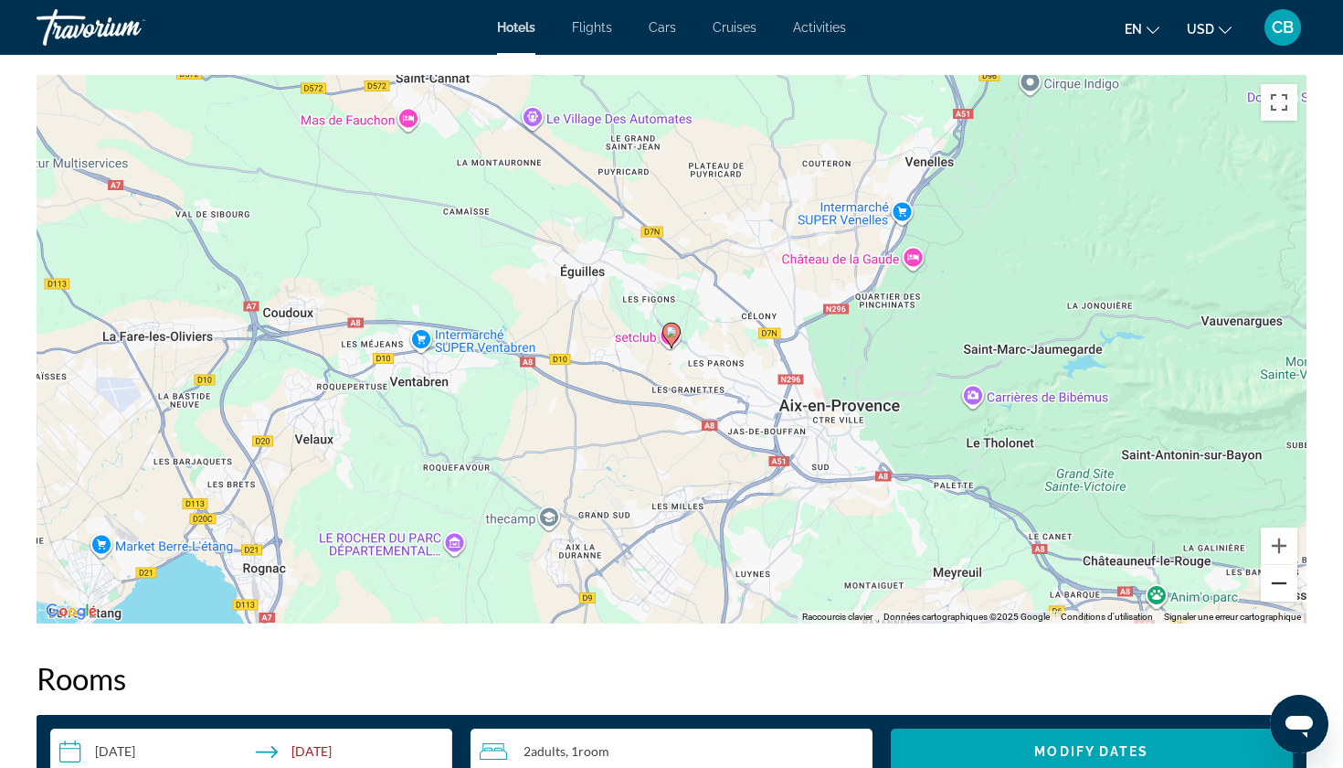
click at [1279, 578] on button "Zoom arrière" at bounding box center [1279, 583] width 37 height 37
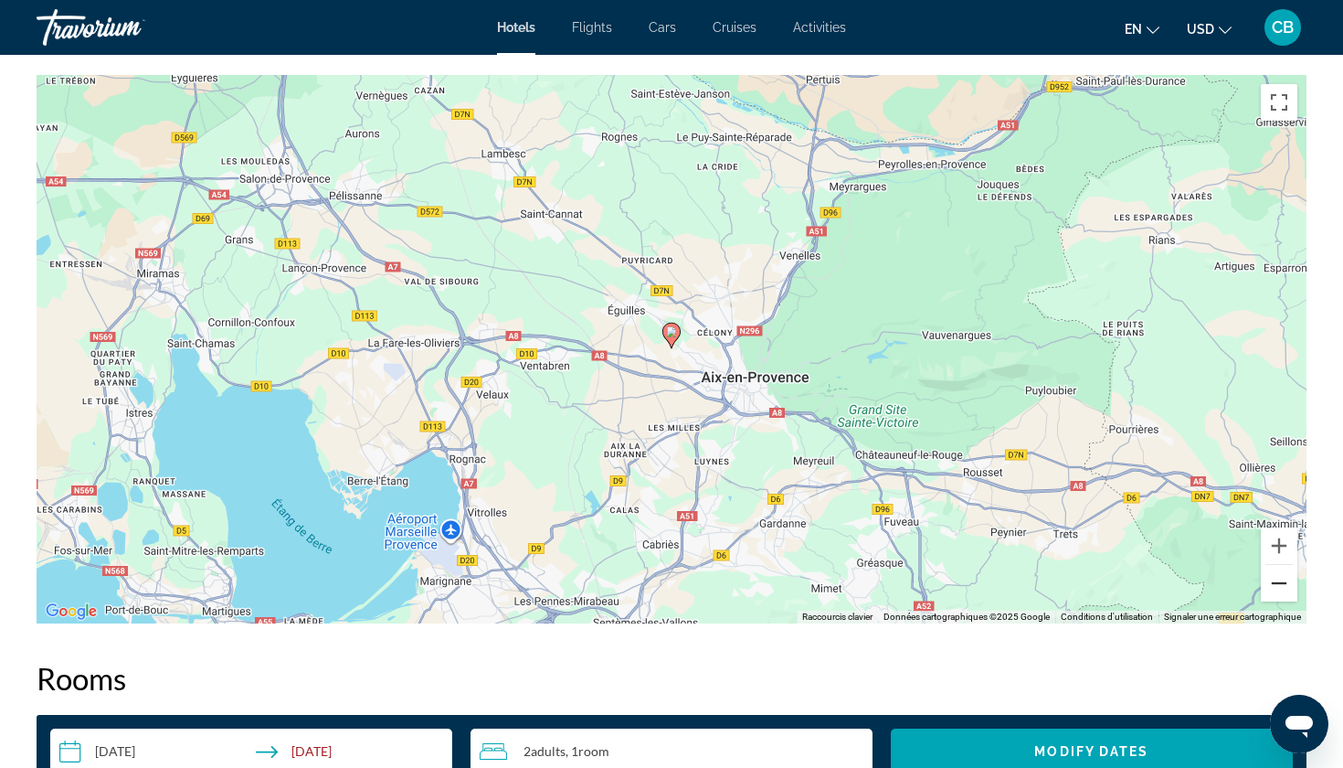
click at [1279, 578] on button "Zoom arrière" at bounding box center [1279, 583] width 37 height 37
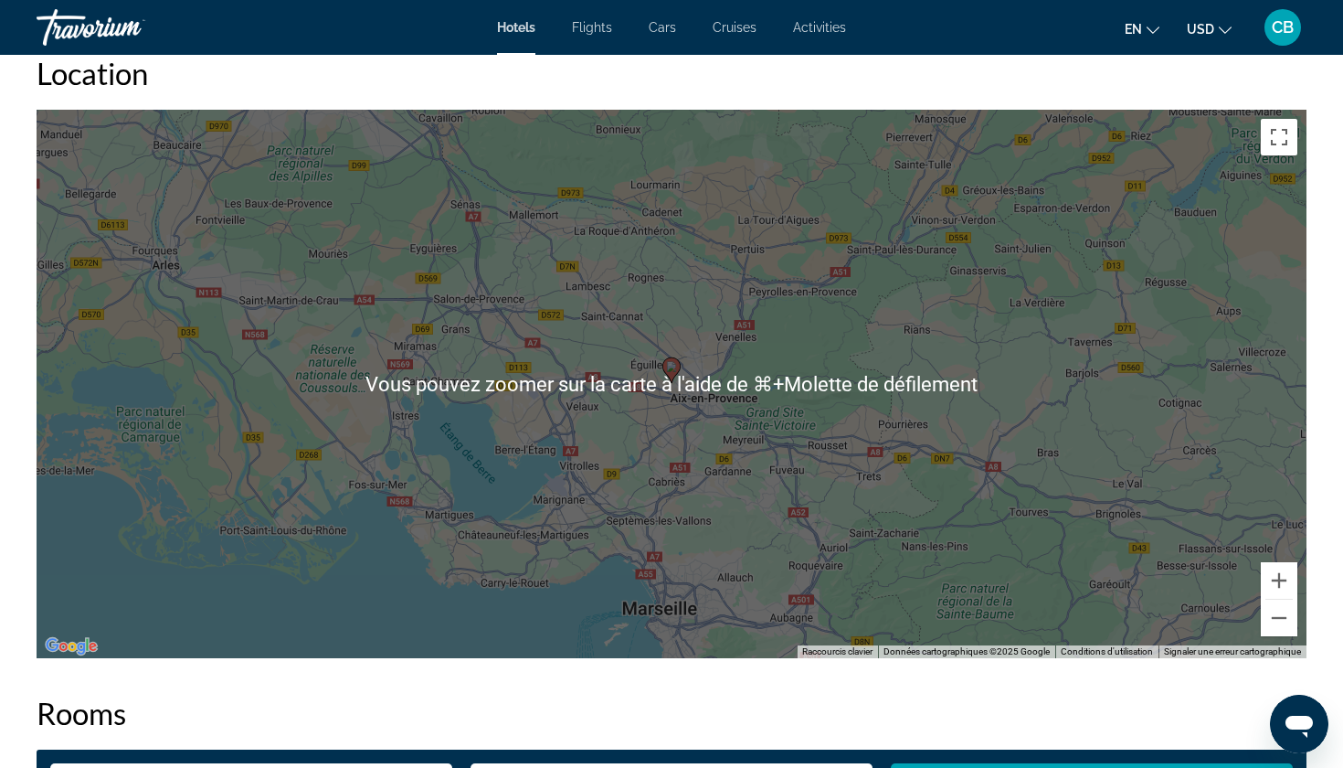
scroll to position [1732, 0]
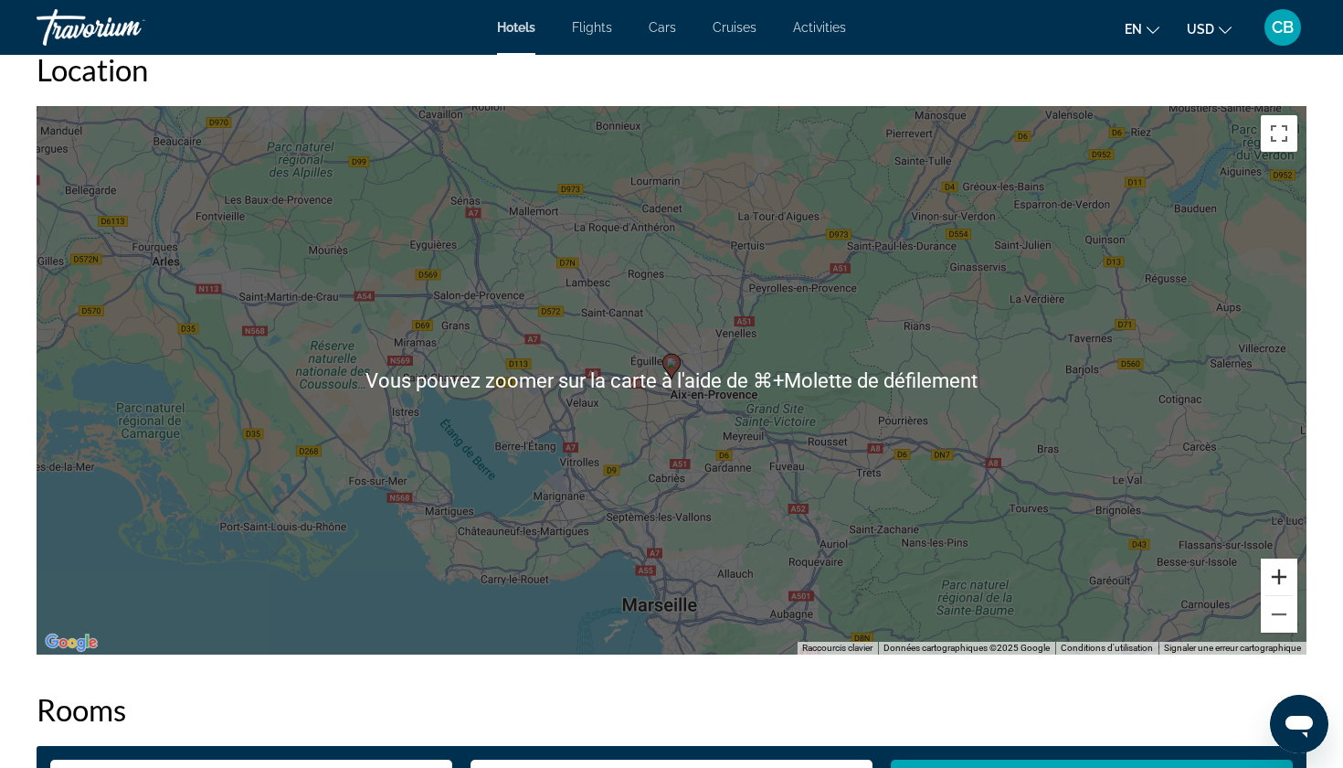
click at [1281, 584] on button "Zoom avant" at bounding box center [1279, 576] width 37 height 37
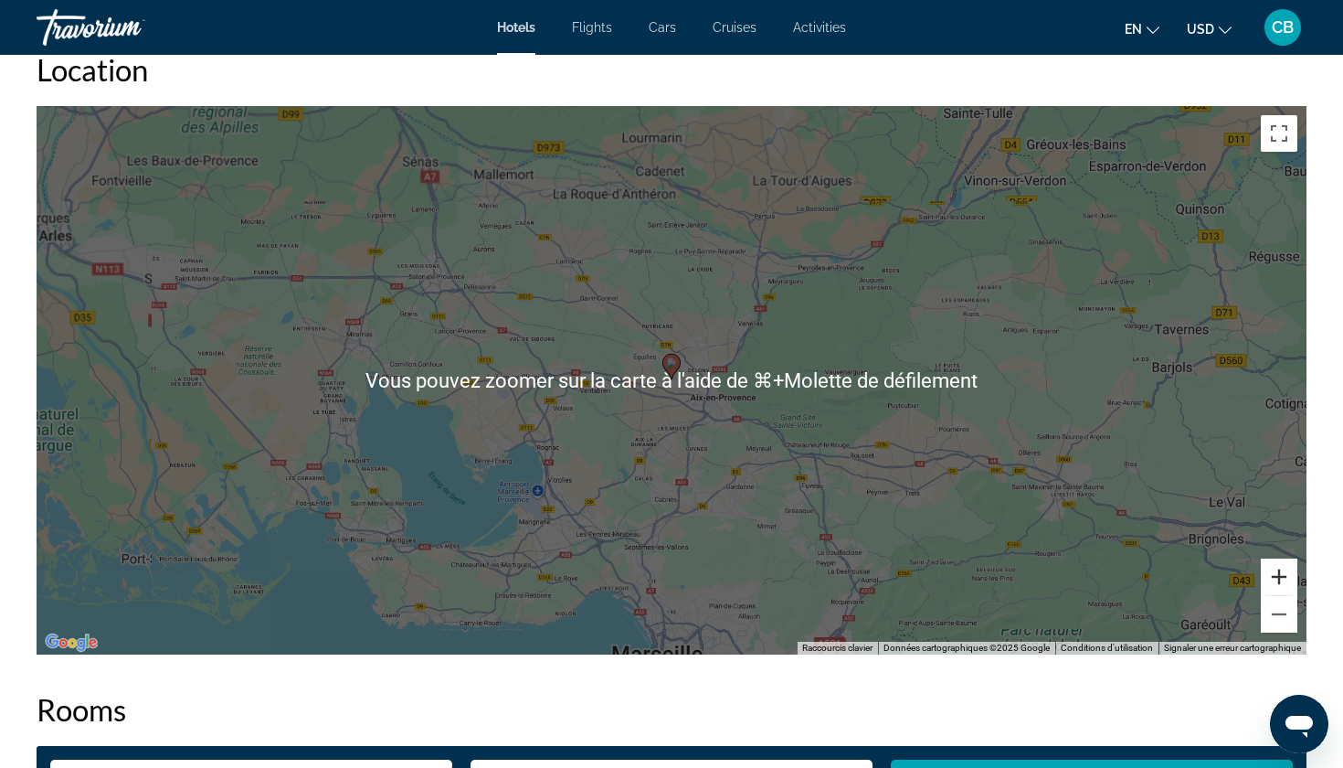
click at [1281, 584] on button "Zoom avant" at bounding box center [1279, 576] width 37 height 37
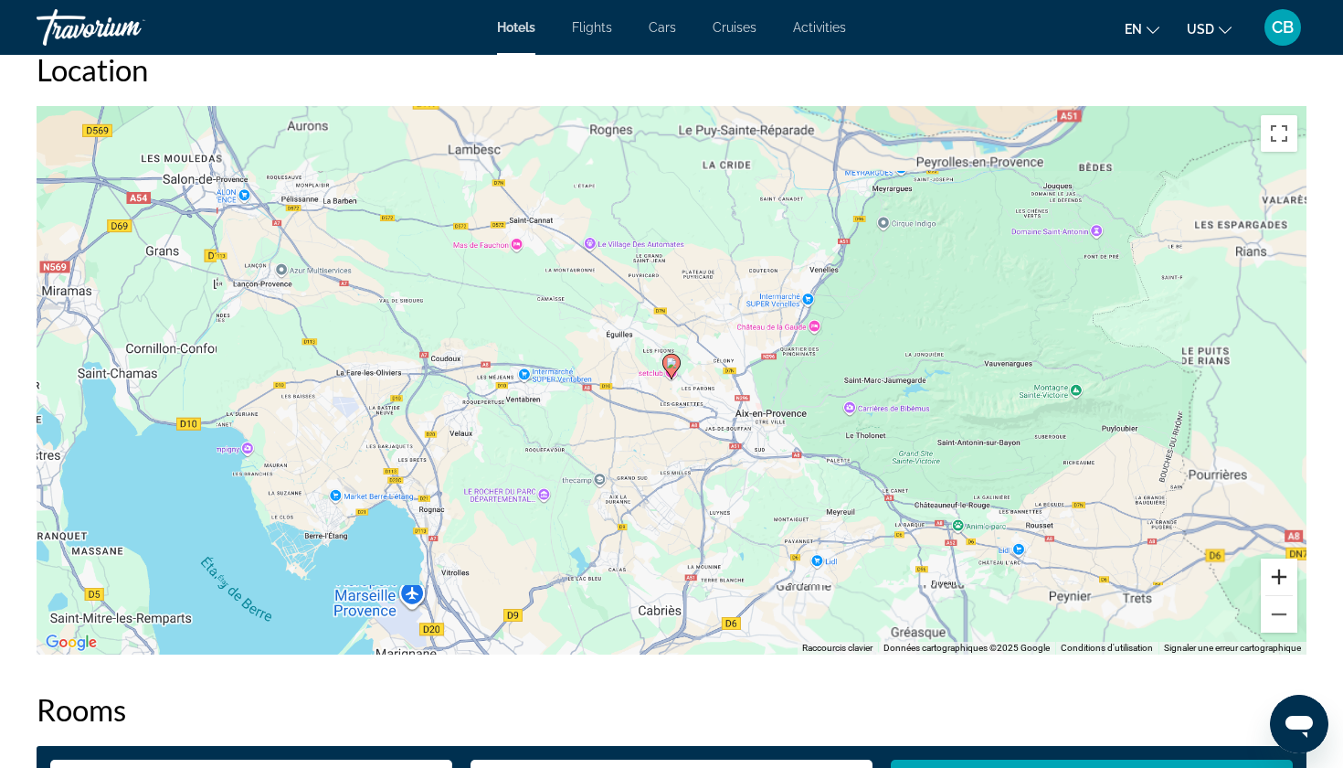
click at [1281, 584] on button "Zoom avant" at bounding box center [1279, 576] width 37 height 37
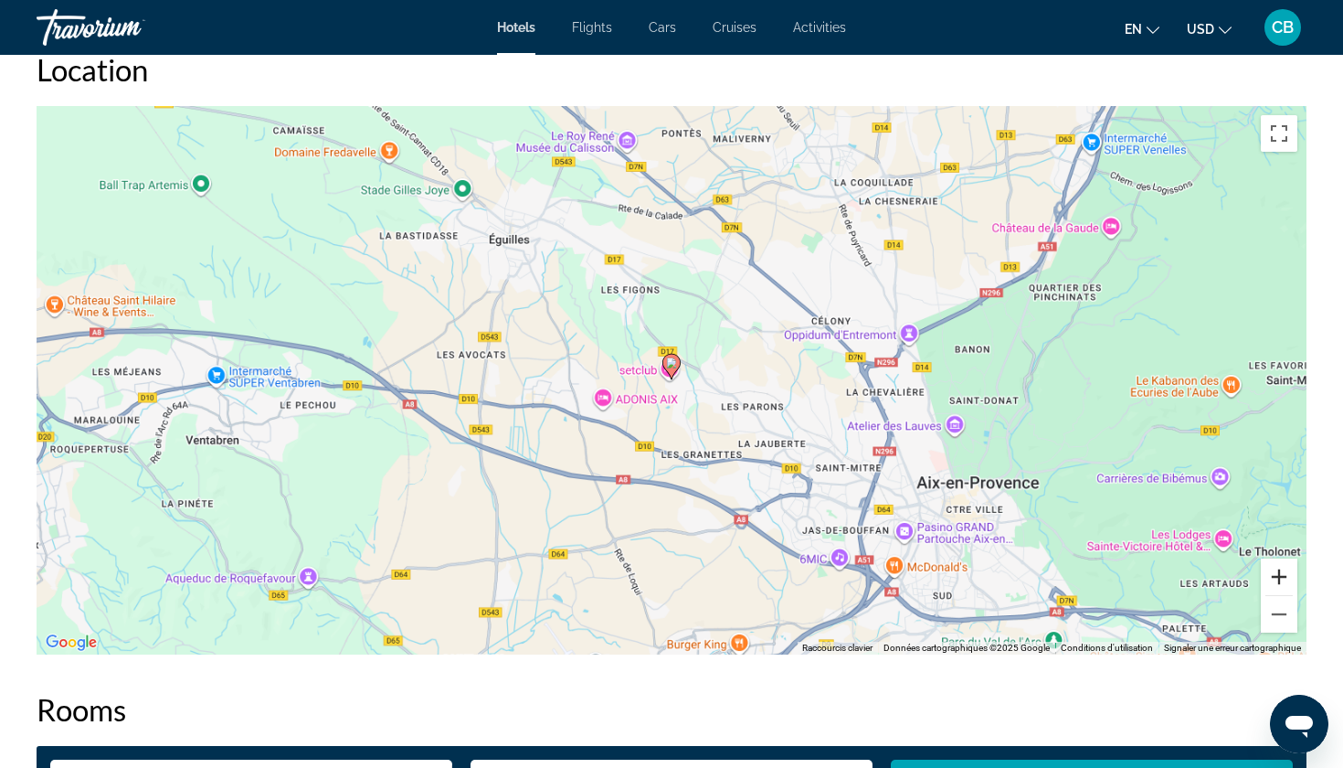
click at [1281, 584] on button "Zoom avant" at bounding box center [1279, 576] width 37 height 37
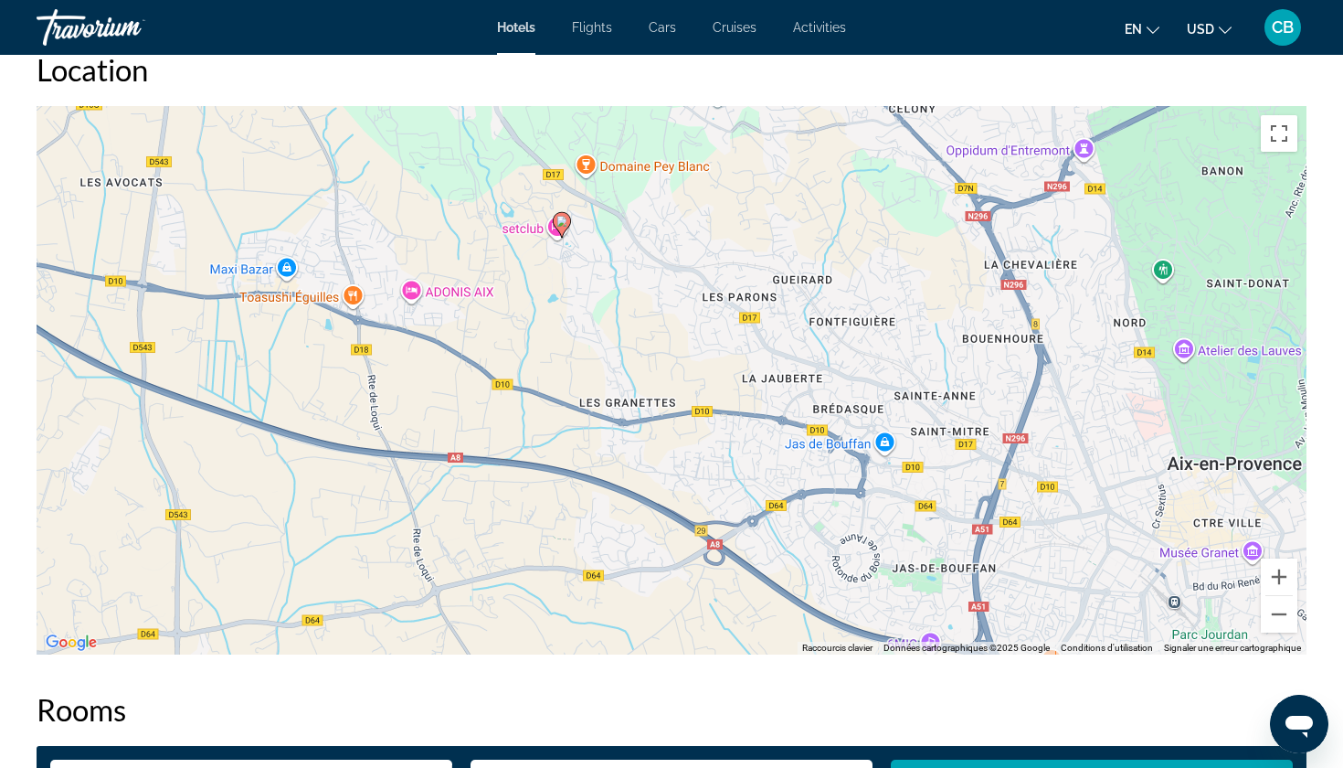
drag, startPoint x: 1075, startPoint y: 503, endPoint x: 963, endPoint y: 359, distance: 181.7
click at [963, 359] on div "Pour activer le glissement avec le clavier, appuyez sur Alt+Entrée. Une fois ce…" at bounding box center [672, 380] width 1270 height 548
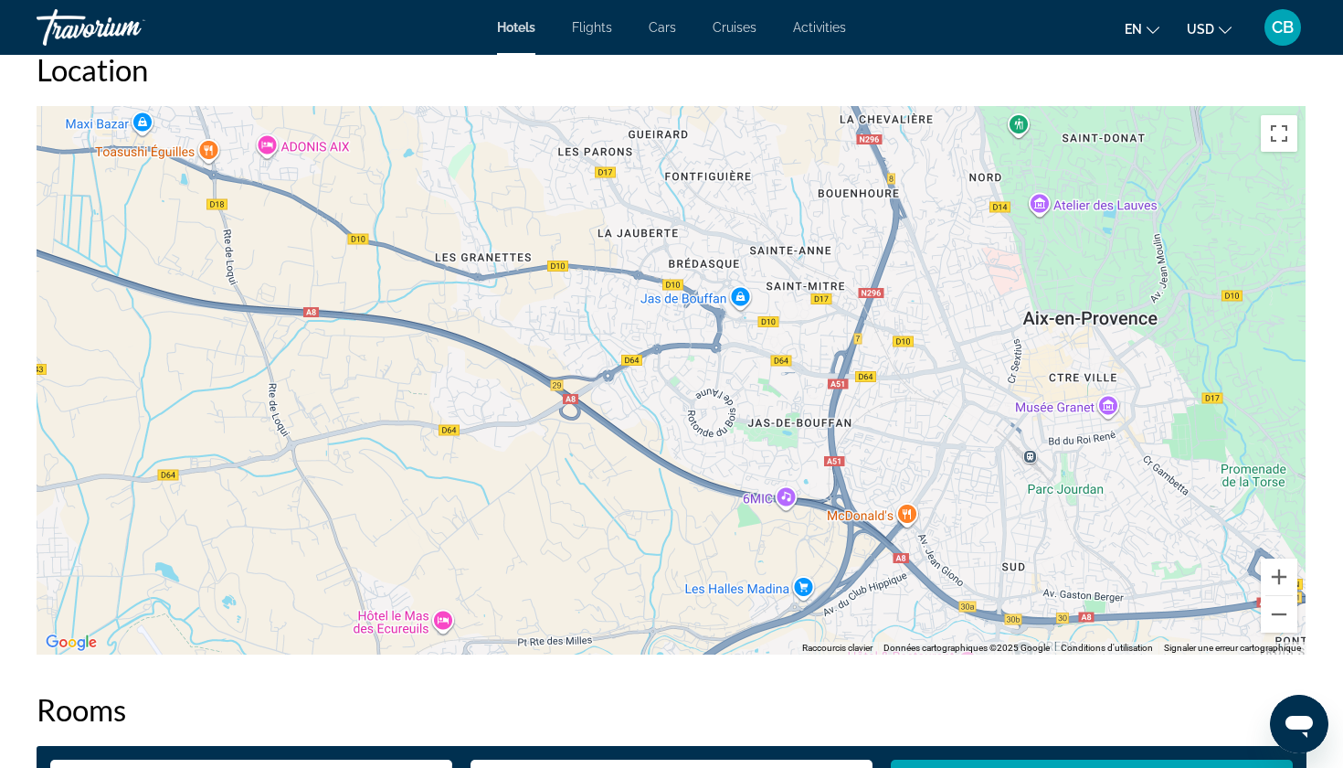
drag, startPoint x: 1048, startPoint y: 495, endPoint x: 896, endPoint y: 348, distance: 212.0
click at [896, 348] on div "Pour activer le glissement avec le clavier, appuyez sur Alt+Entrée. Une fois ce…" at bounding box center [672, 380] width 1270 height 548
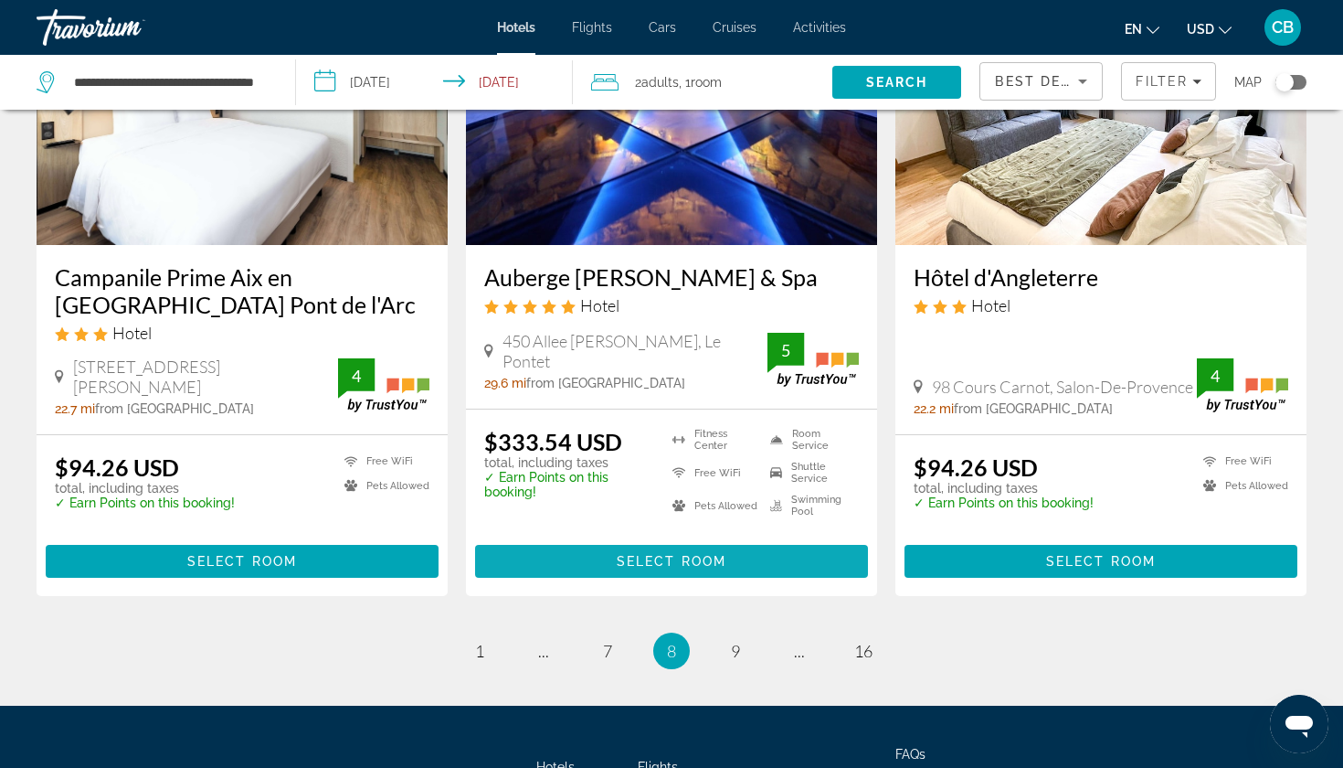
scroll to position [2386, 0]
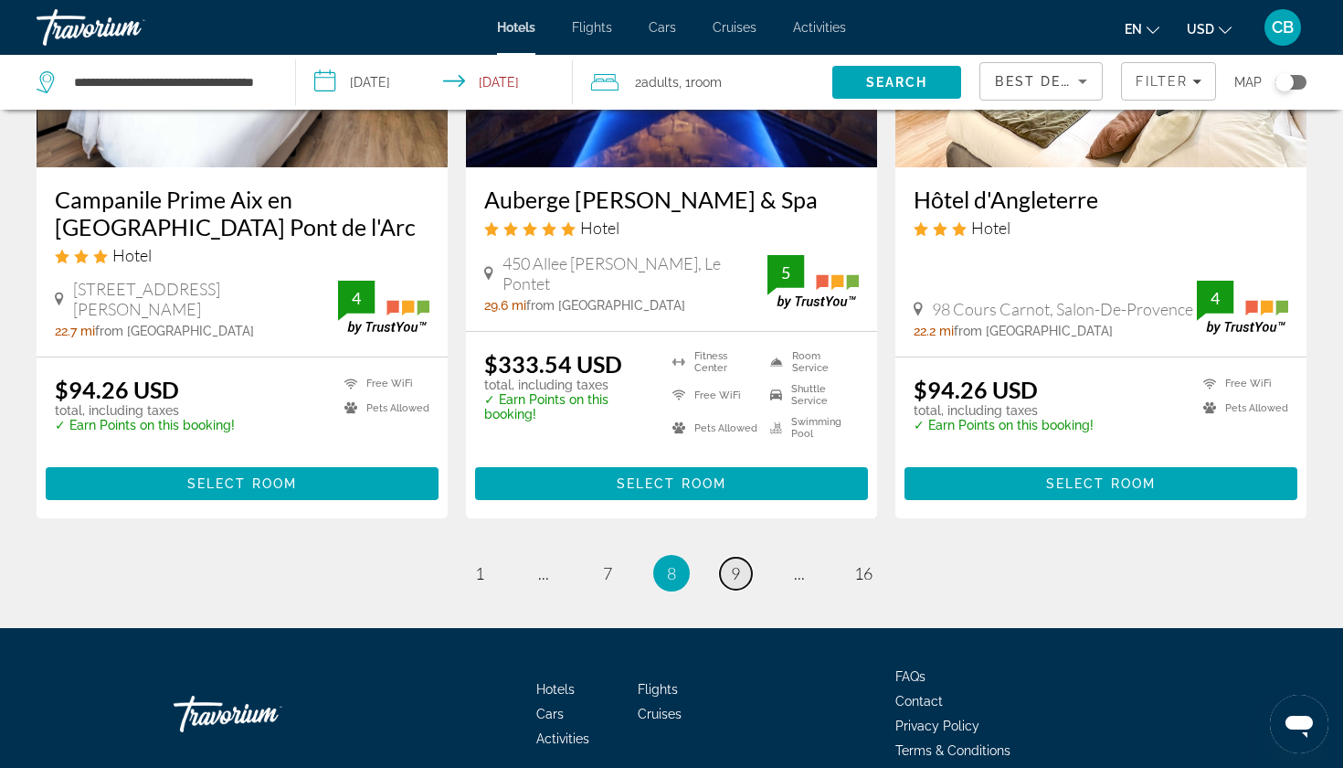
click at [735, 563] on span "9" at bounding box center [735, 573] width 9 height 20
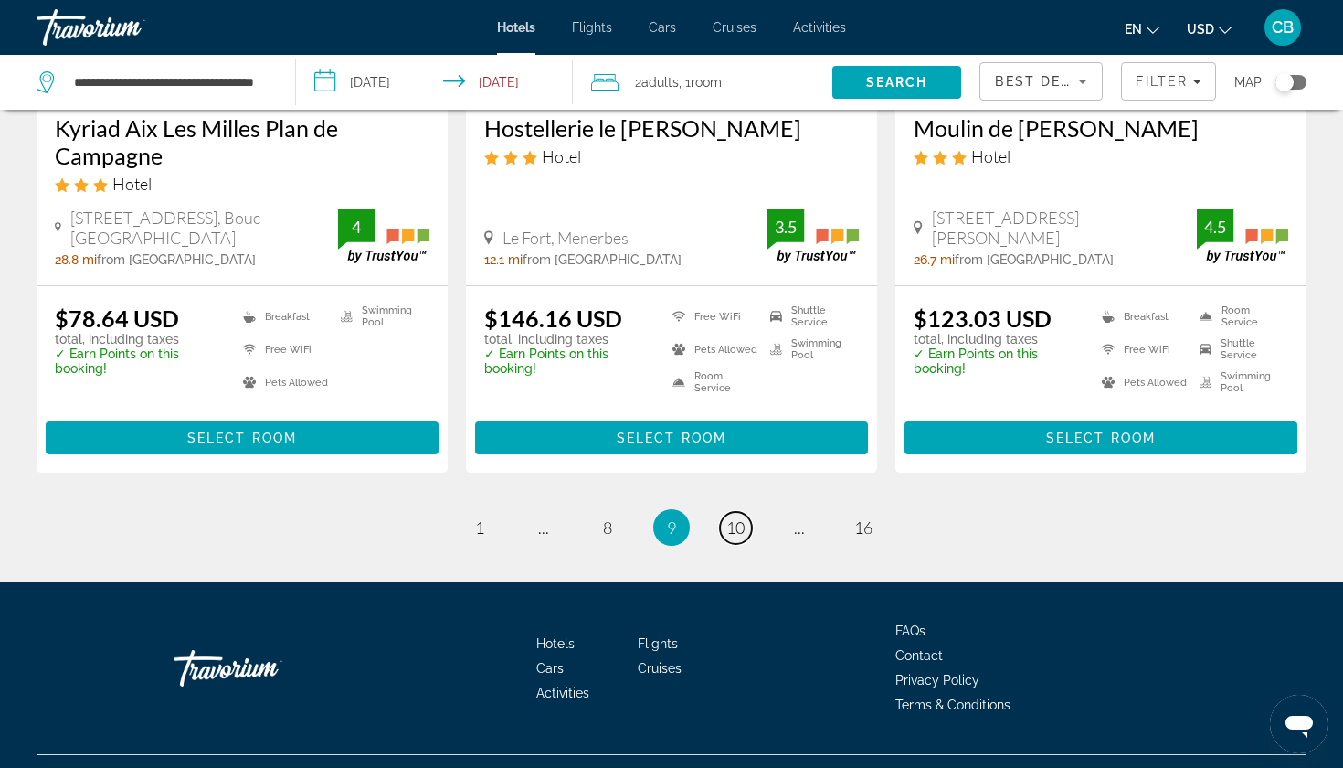
scroll to position [2425, 0]
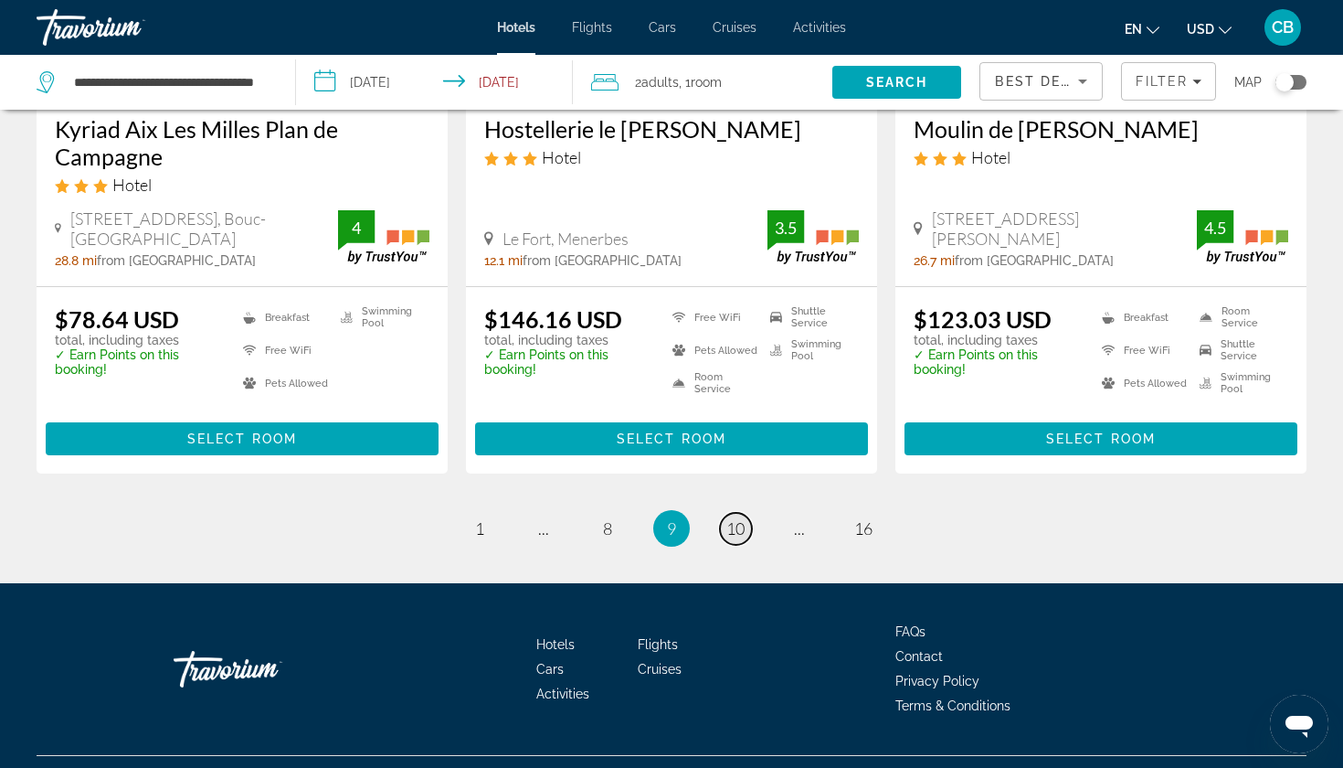
click at [741, 518] on span "10" at bounding box center [736, 528] width 18 height 20
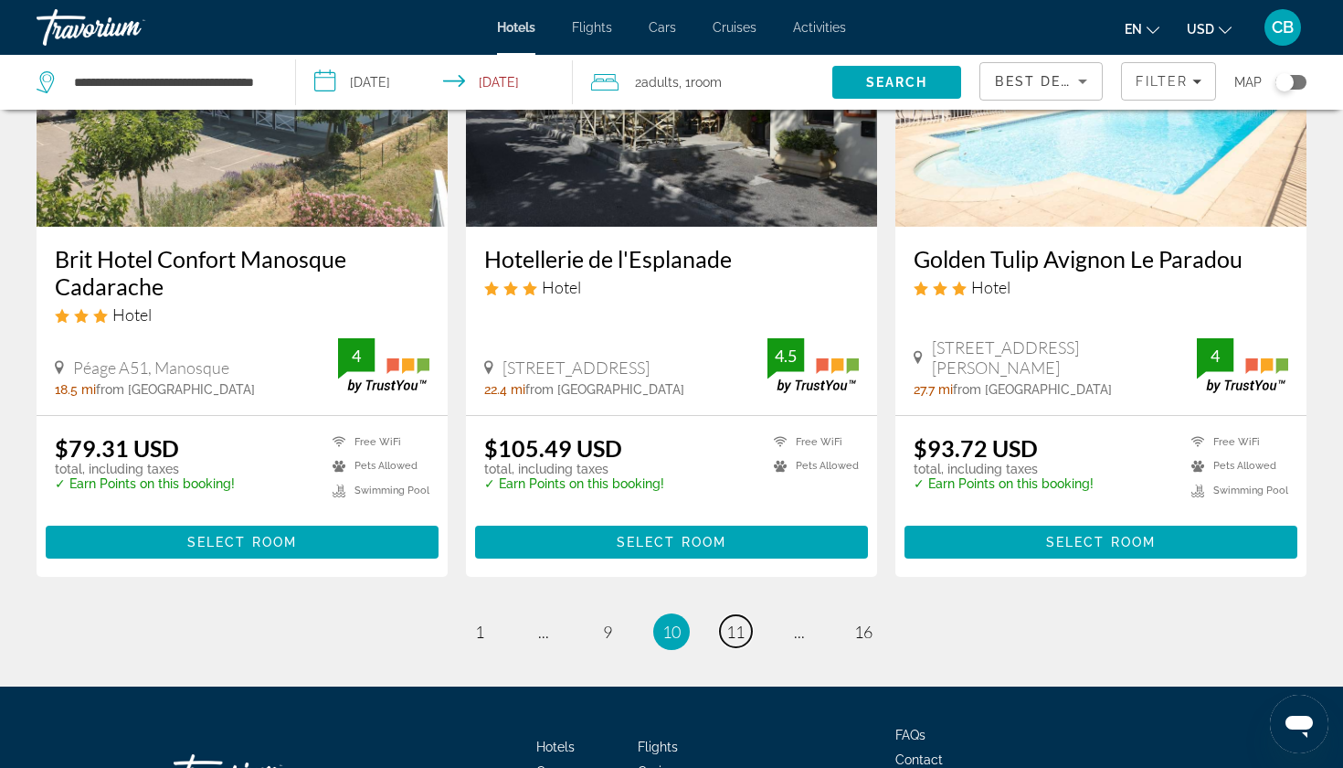
scroll to position [2394, 0]
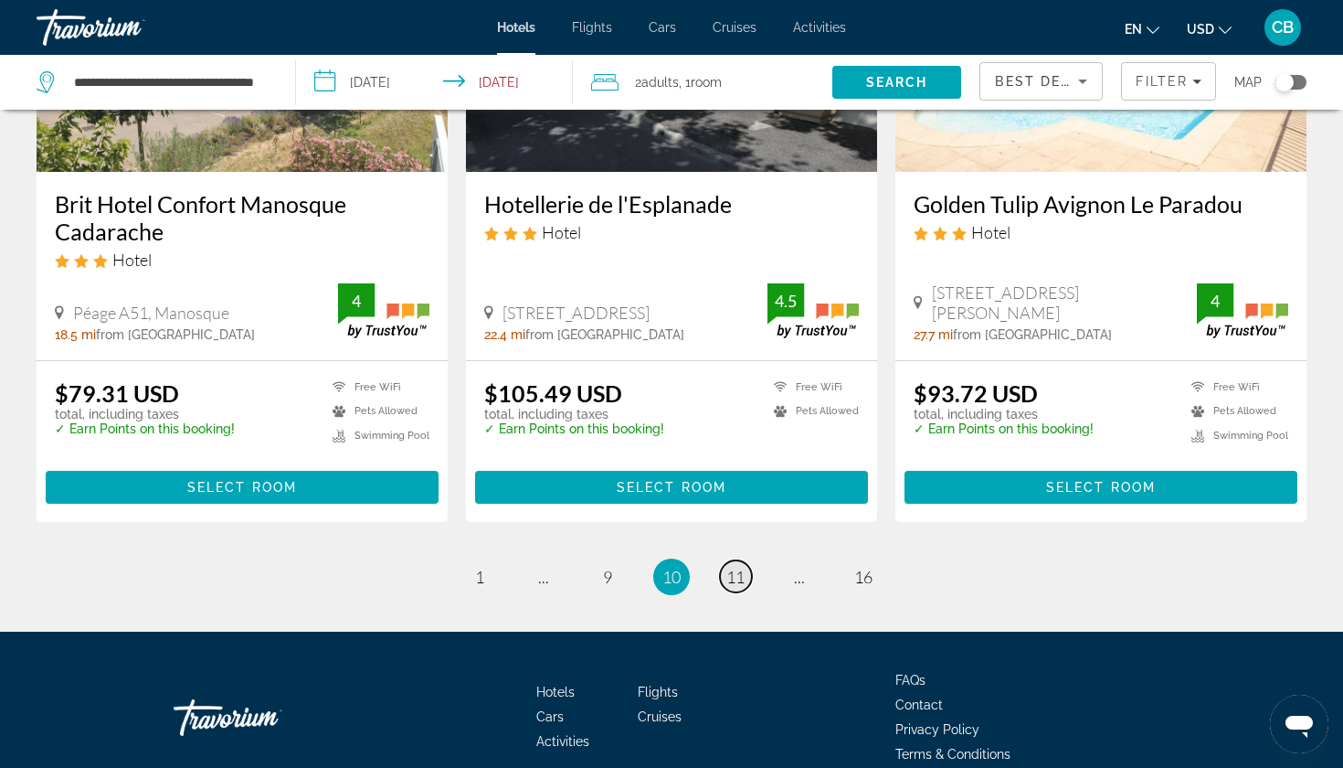
click at [739, 567] on span "11" at bounding box center [736, 577] width 18 height 20
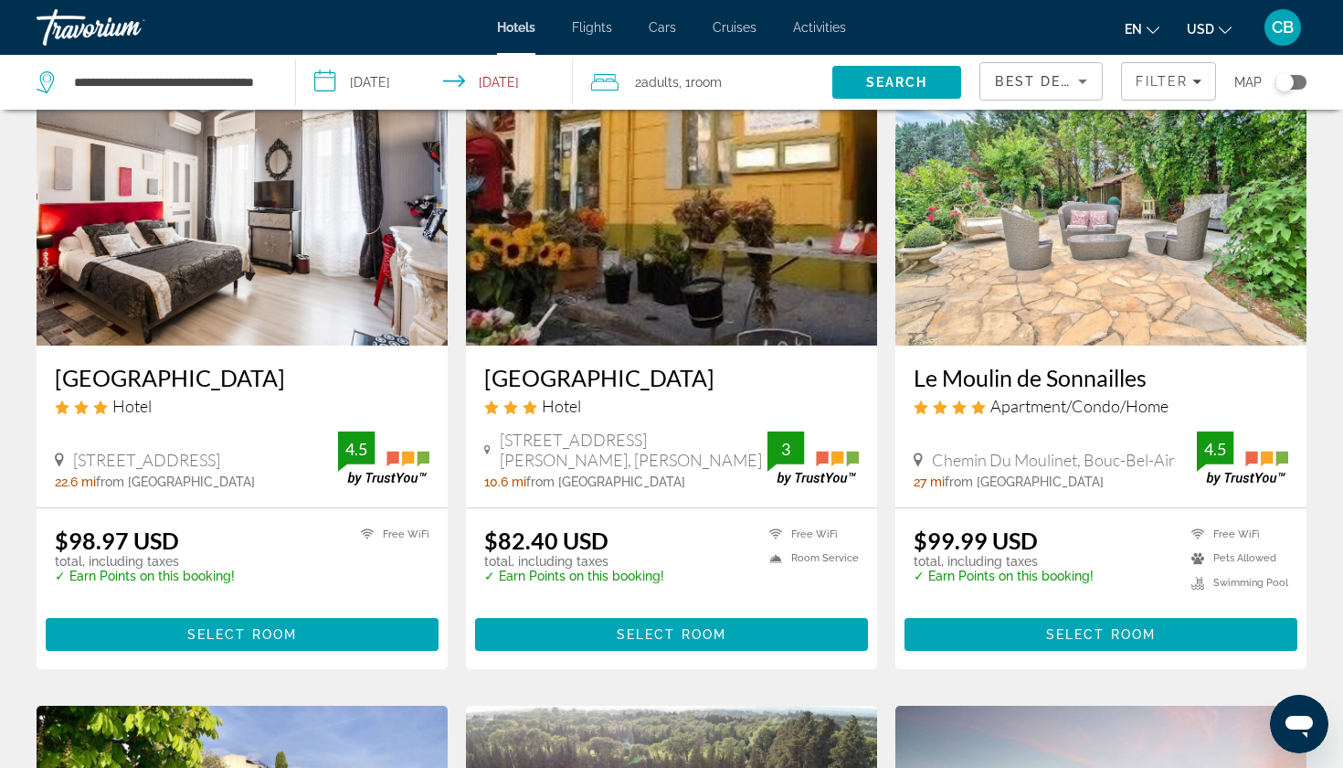
scroll to position [1506, 0]
click at [982, 377] on h3 "Le Moulin de Sonnailles" at bounding box center [1101, 377] width 375 height 27
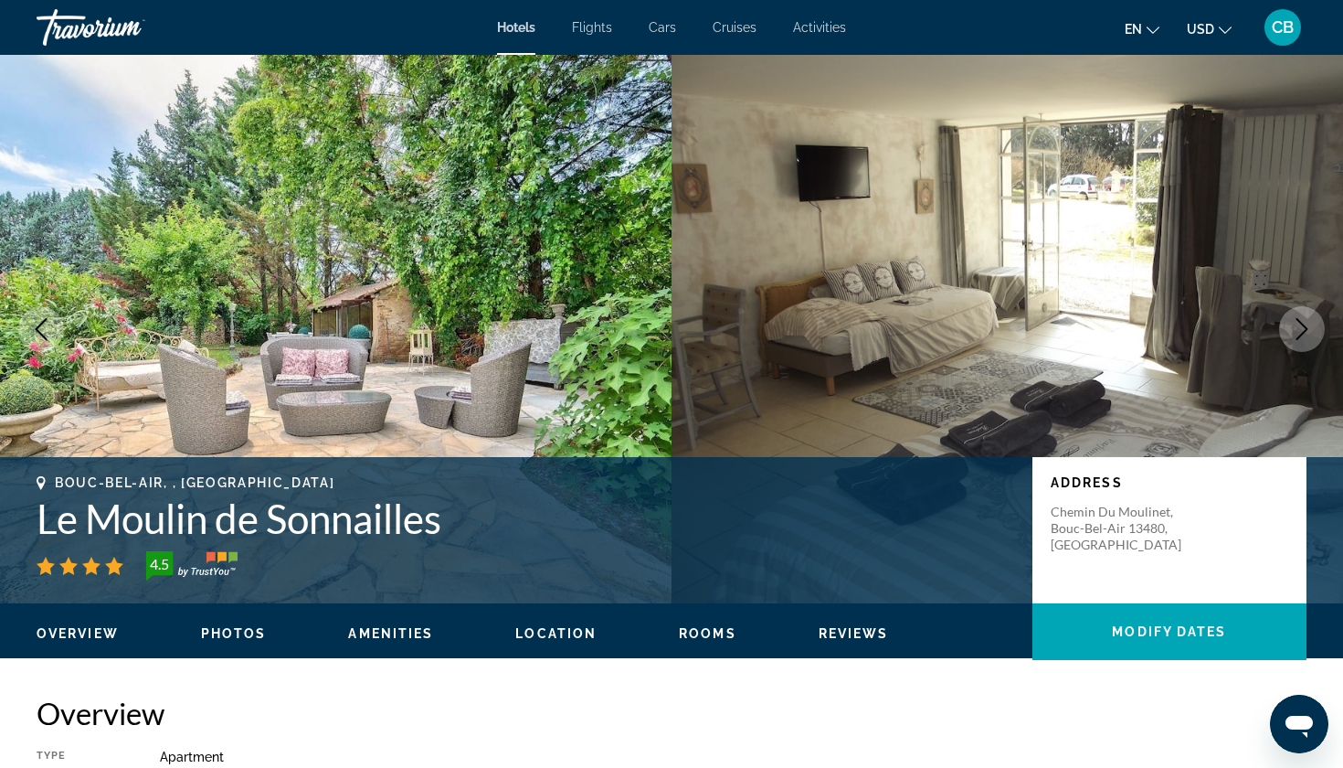
click at [1300, 334] on icon "Next image" at bounding box center [1302, 329] width 22 height 22
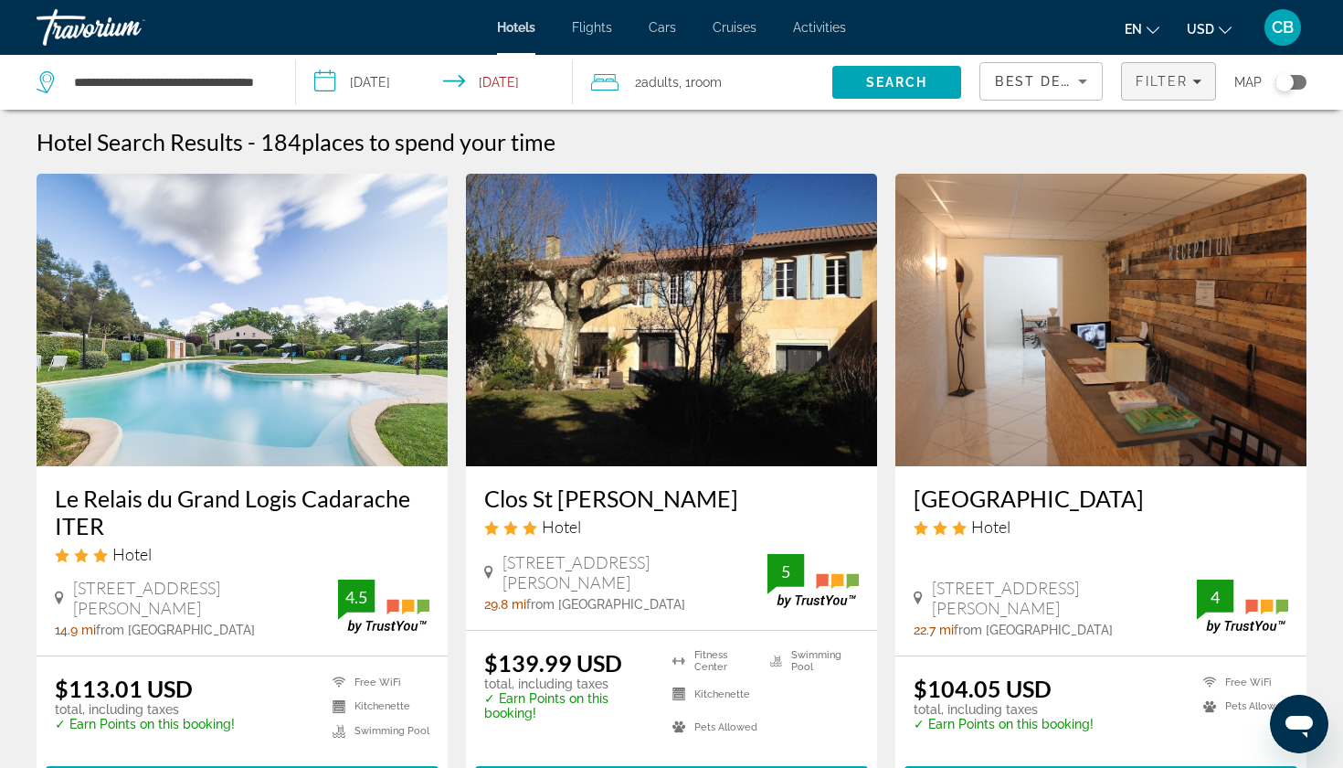
click at [1187, 85] on div "Filter" at bounding box center [1169, 81] width 66 height 15
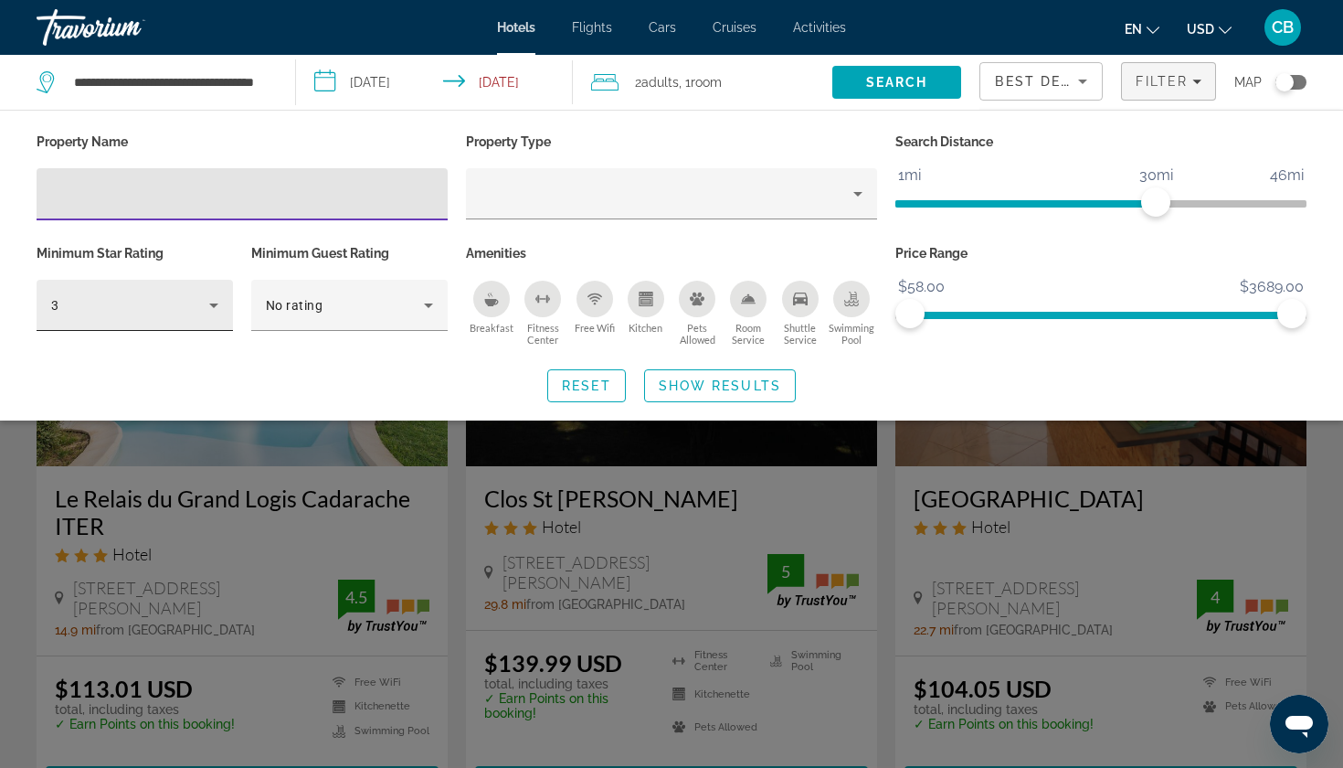
click at [158, 303] on div "3" at bounding box center [130, 305] width 158 height 22
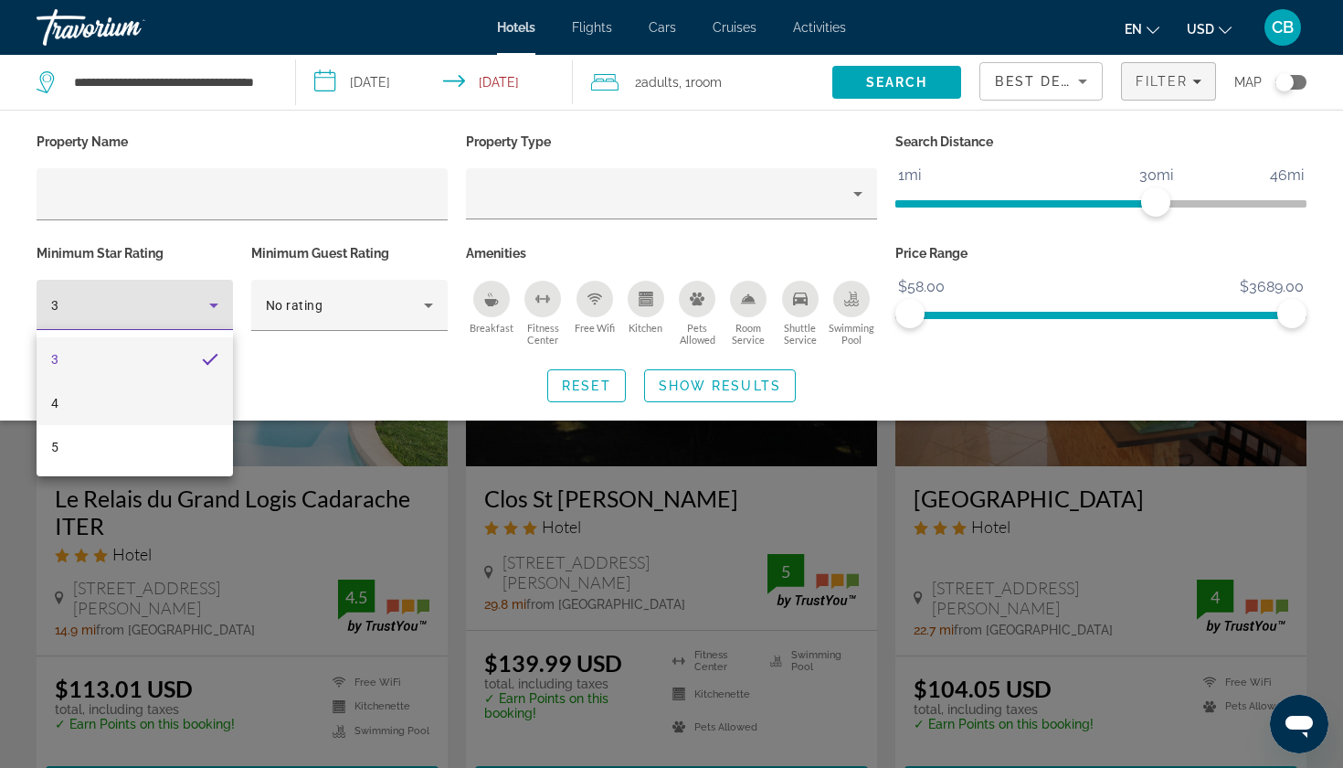
click at [154, 407] on mat-option "4" at bounding box center [135, 403] width 196 height 44
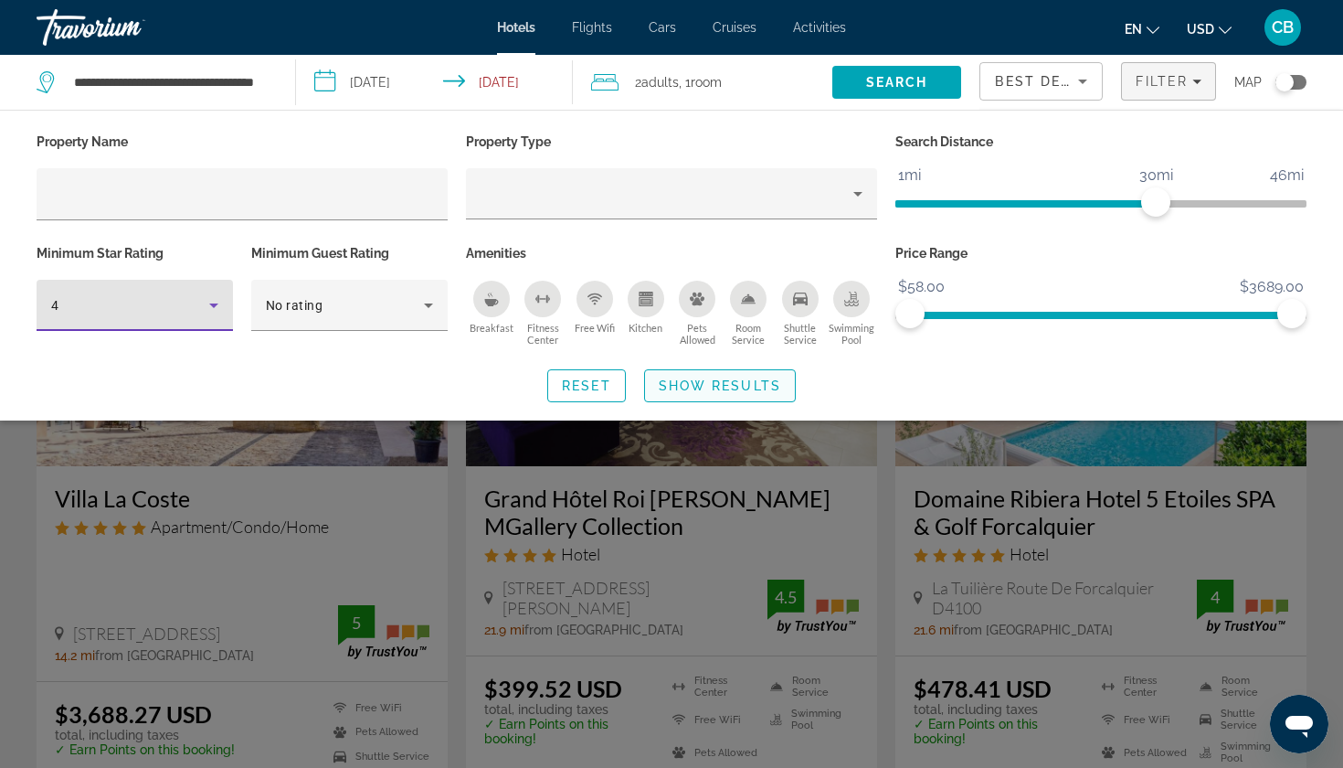
click at [725, 384] on span "Show Results" at bounding box center [720, 385] width 122 height 15
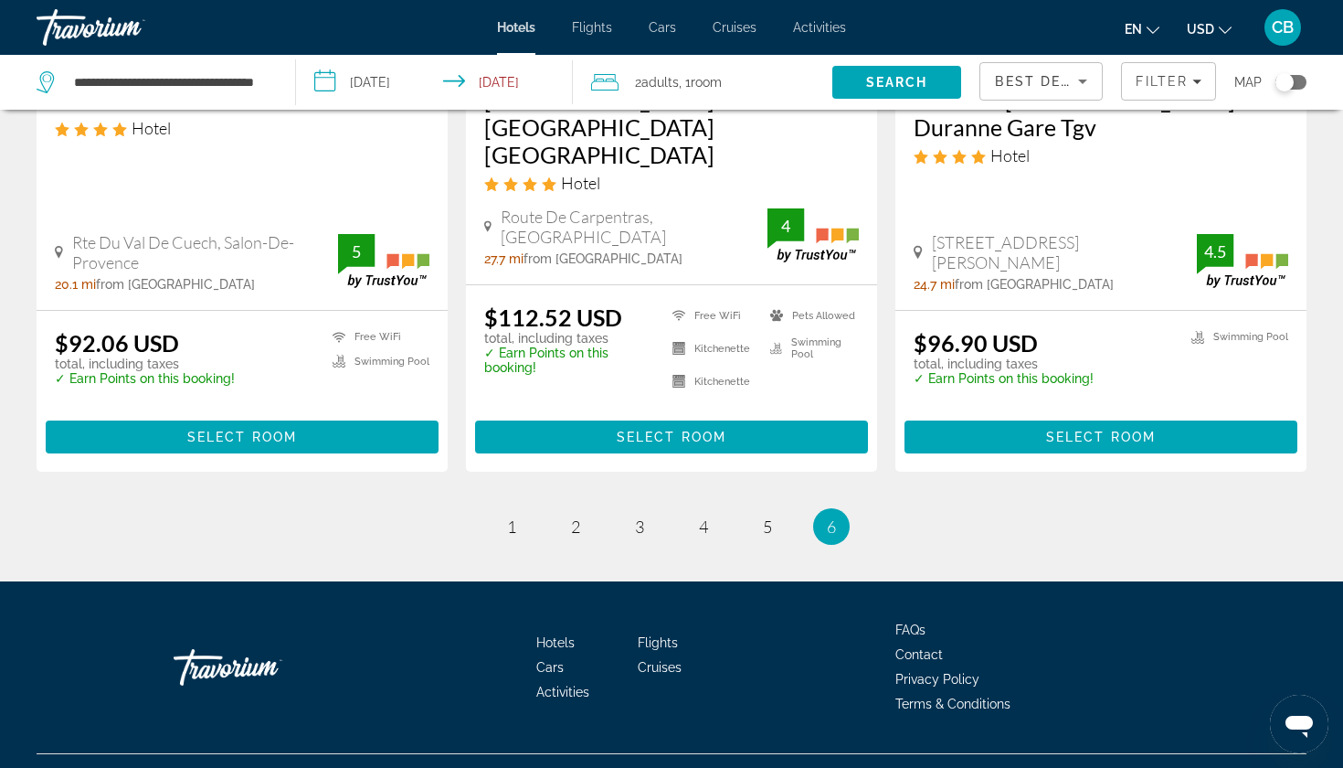
scroll to position [1791, 0]
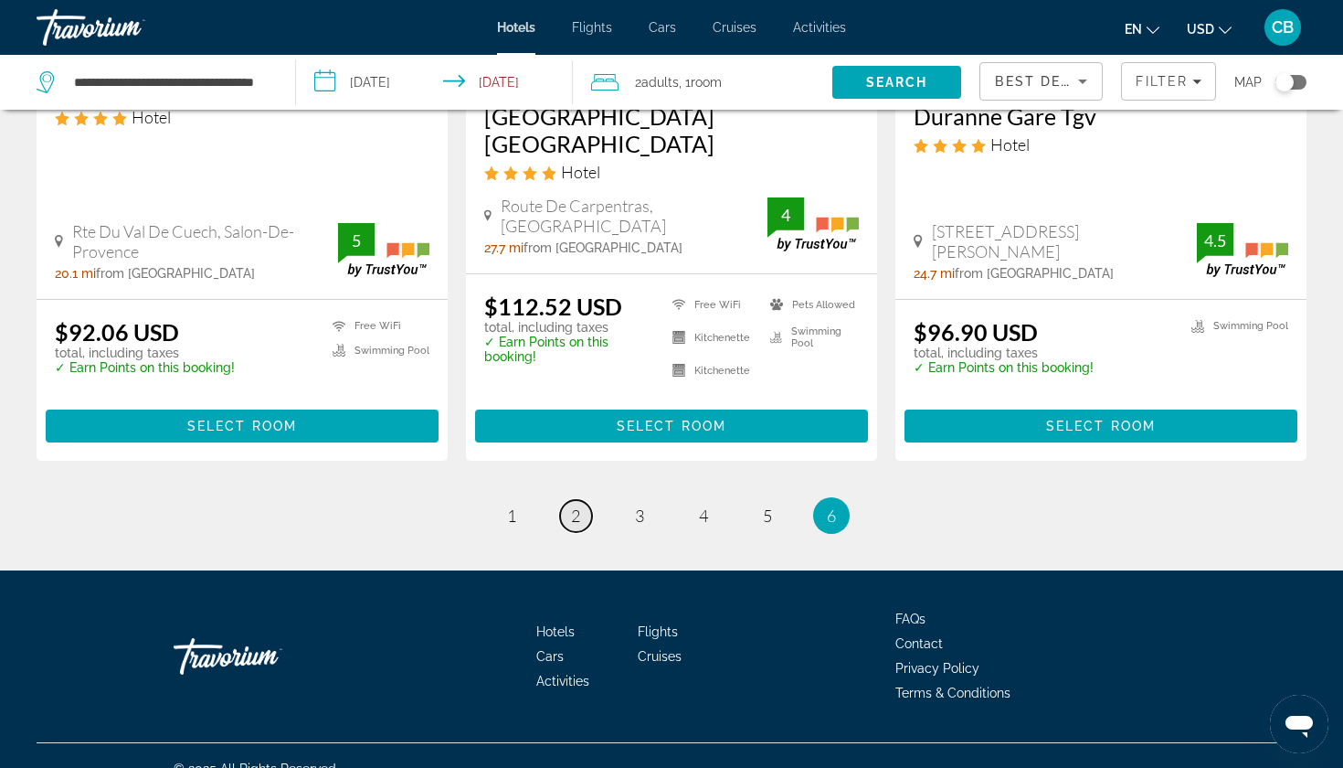
click at [573, 505] on span "2" at bounding box center [575, 515] width 9 height 20
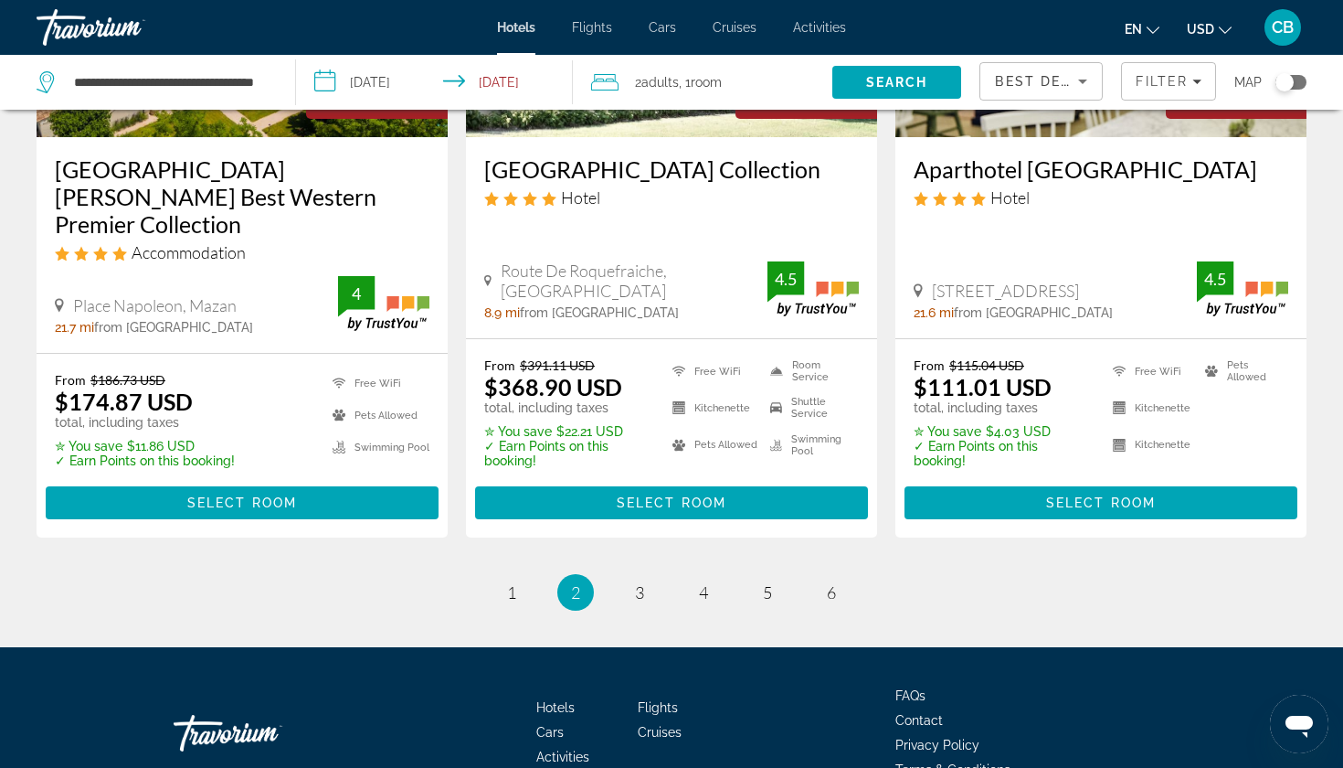
scroll to position [2526, 0]
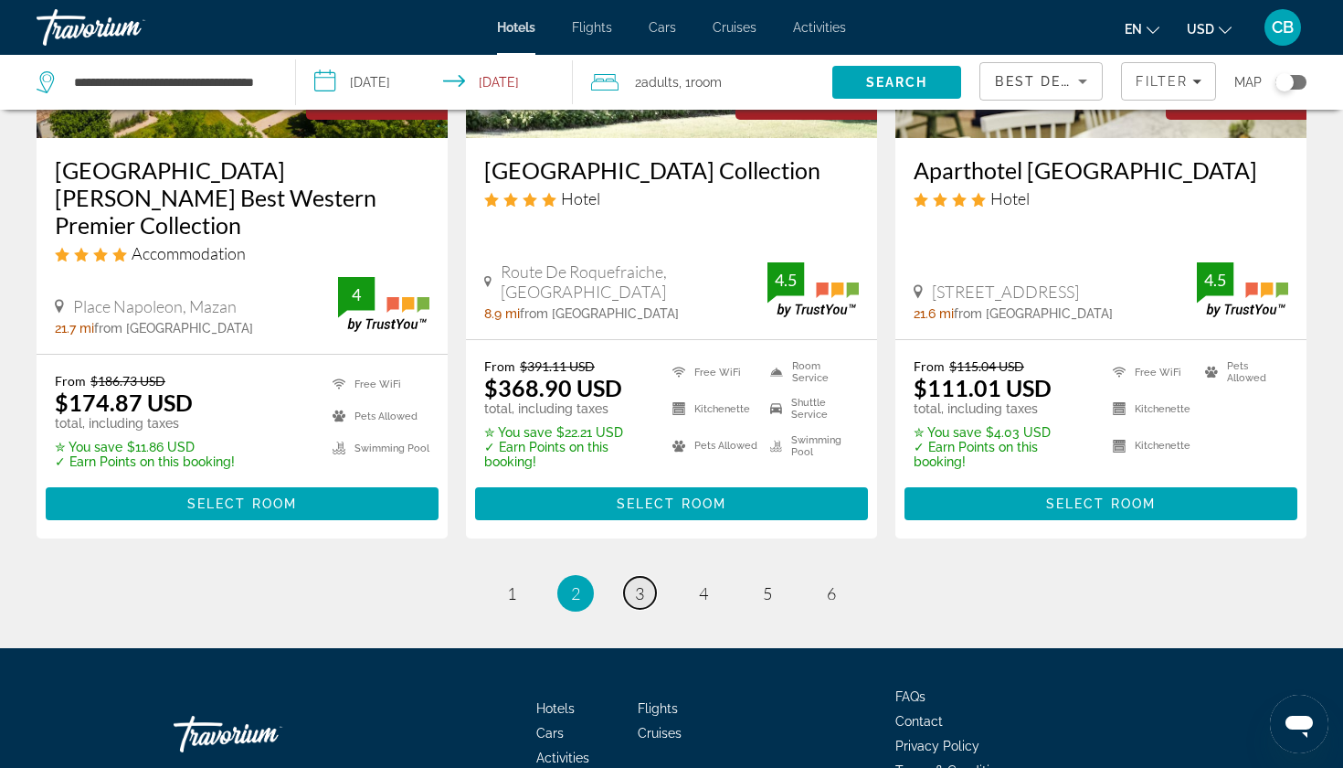
click at [624, 577] on link "page 3" at bounding box center [640, 593] width 32 height 32
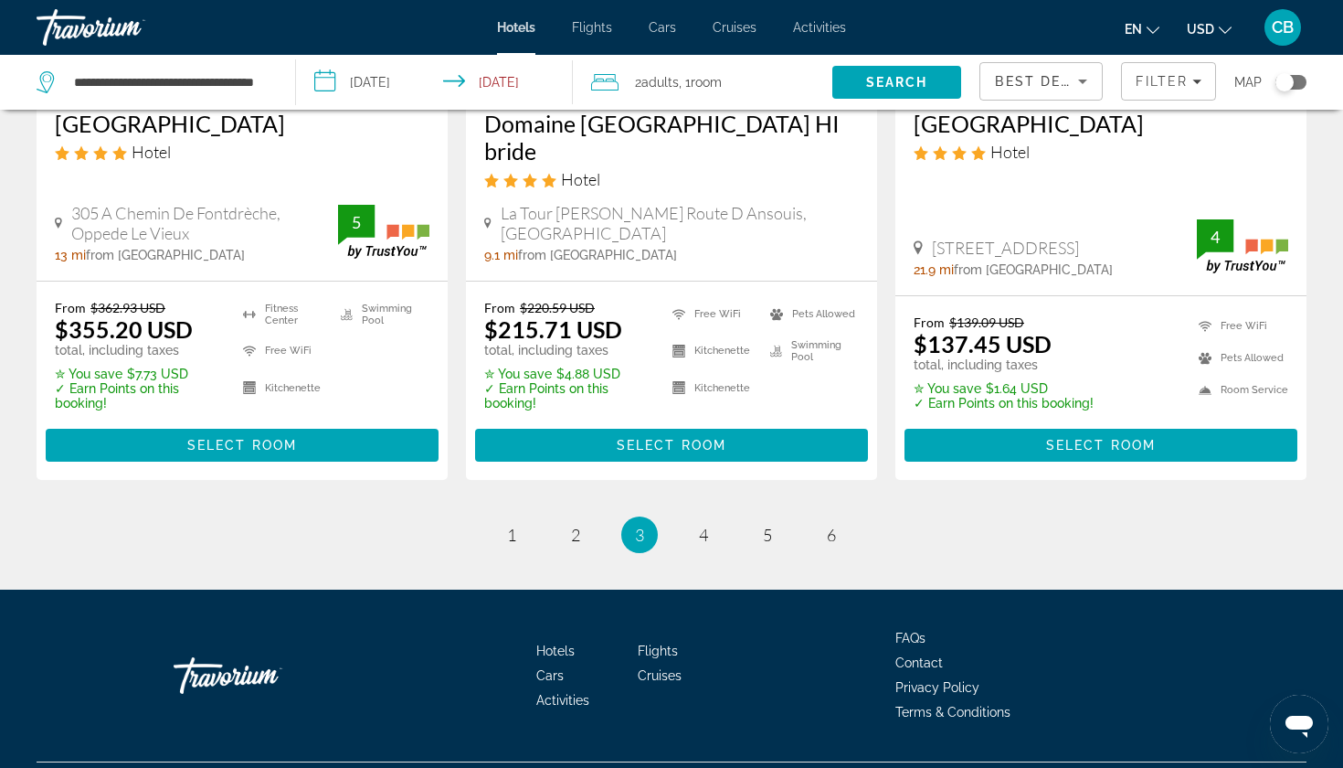
scroll to position [2537, 0]
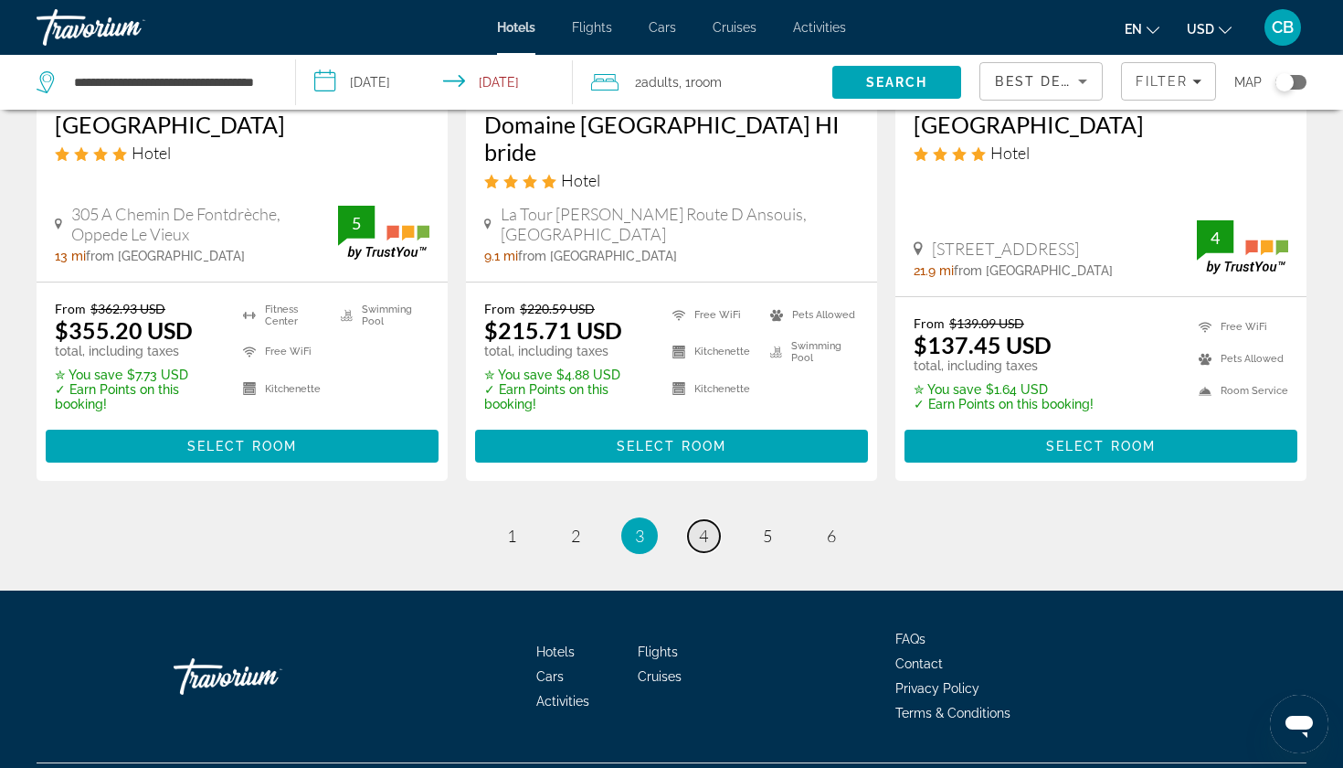
click at [705, 525] on span "4" at bounding box center [703, 535] width 9 height 20
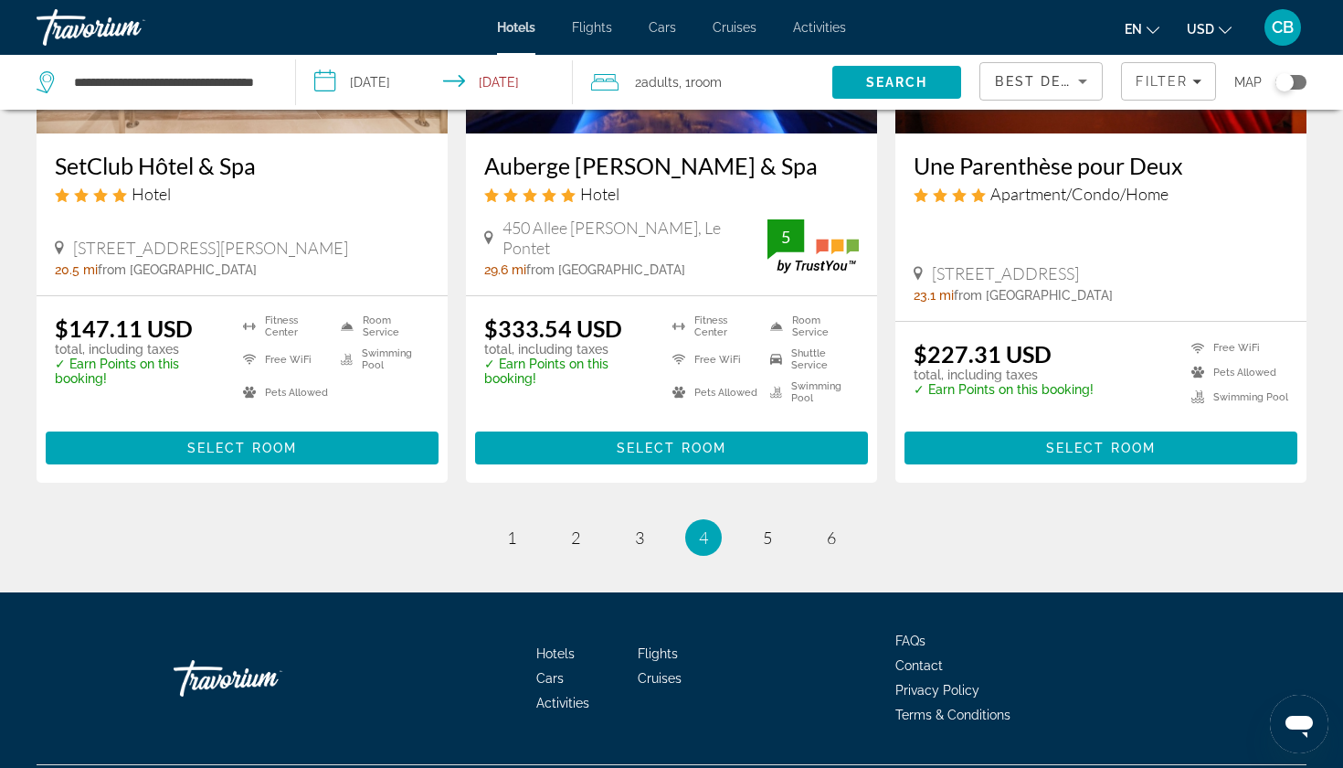
scroll to position [2466, 0]
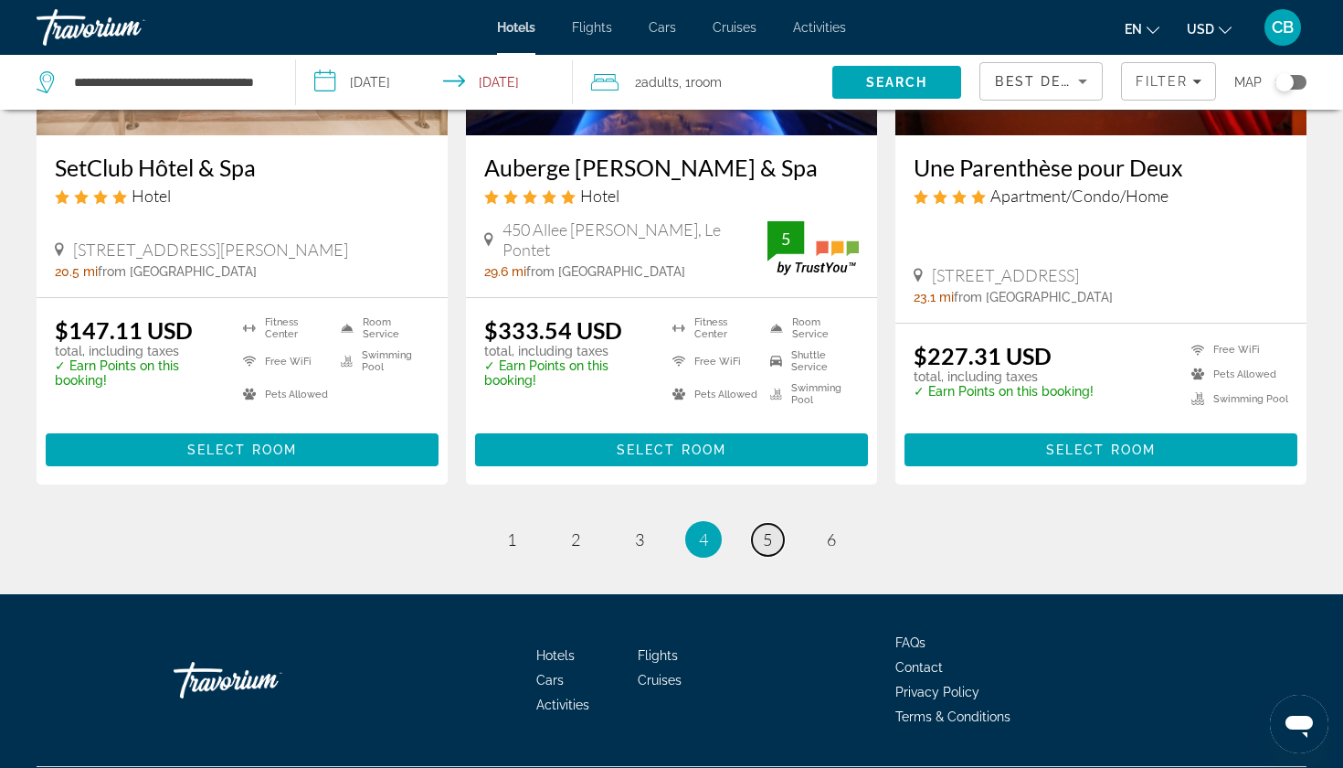
click at [765, 529] on span "5" at bounding box center [767, 539] width 9 height 20
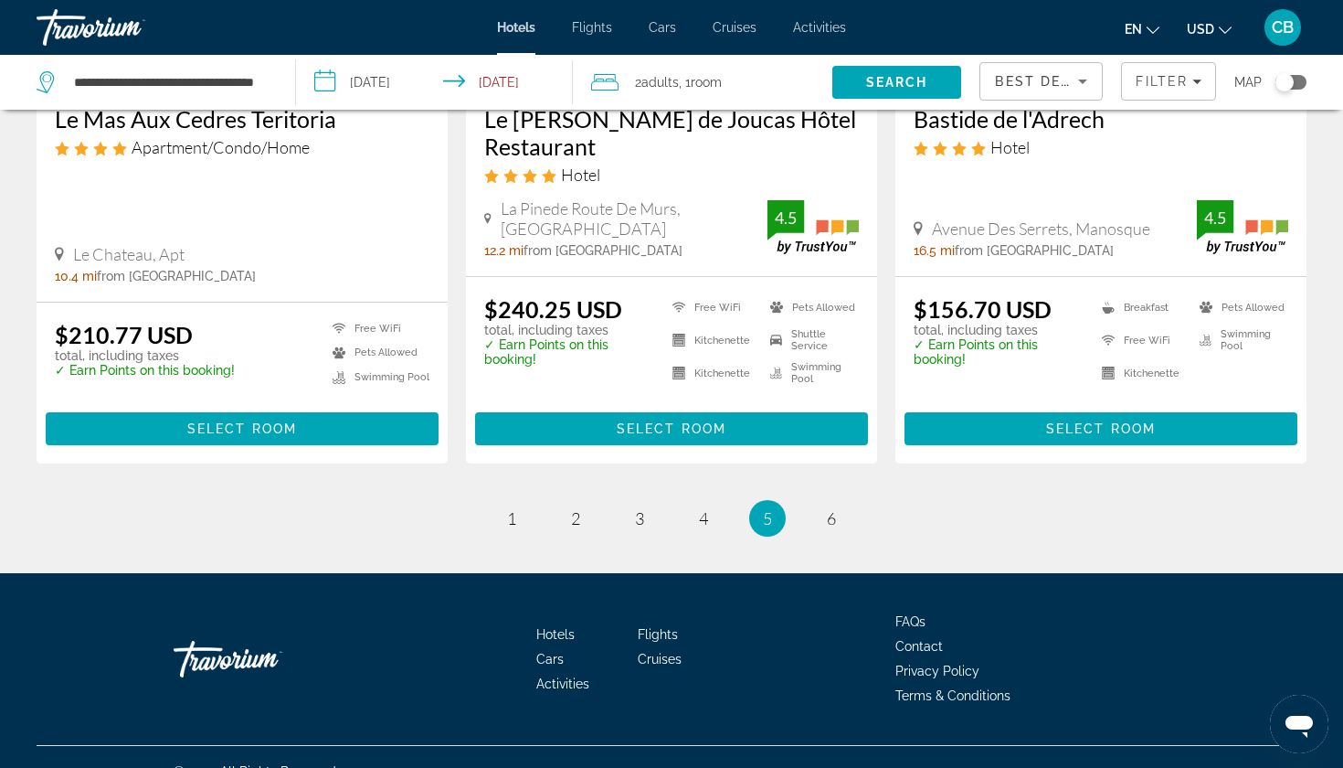
scroll to position [2413, 0]
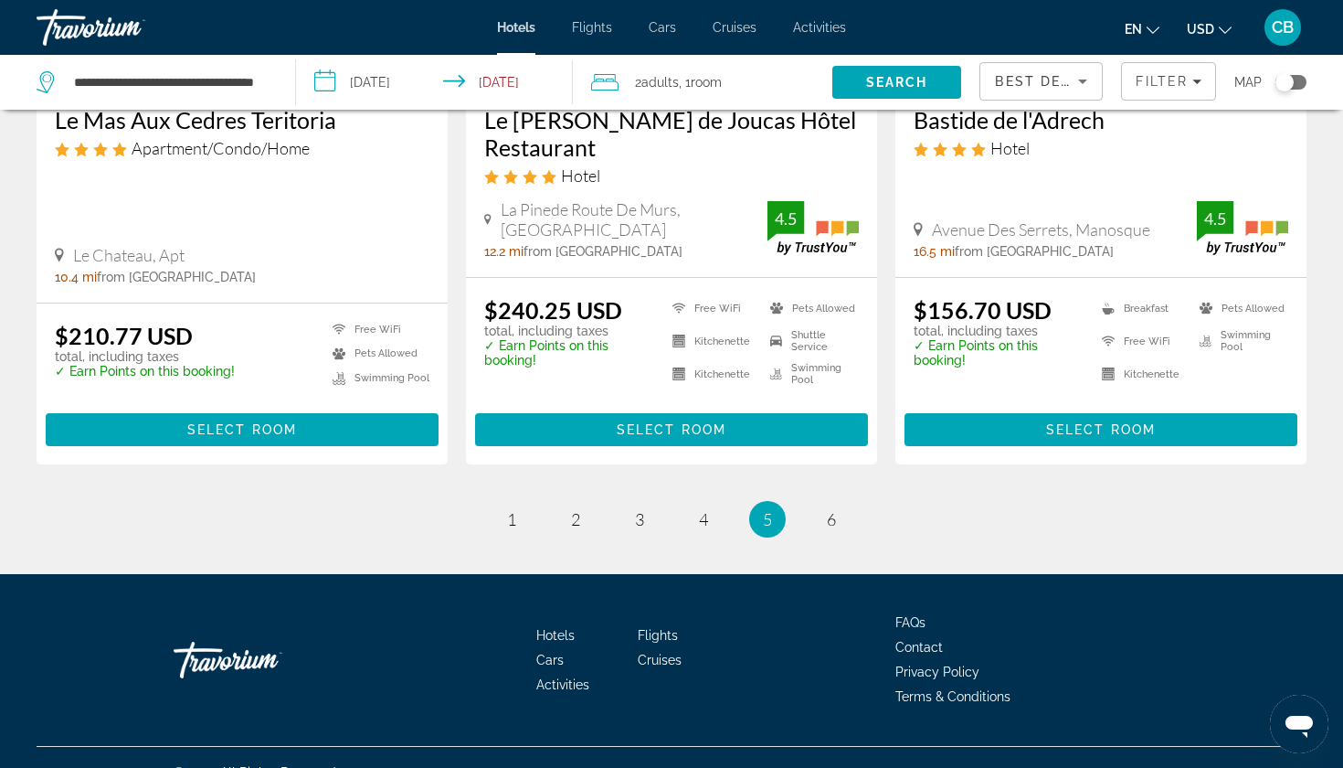
click at [179, 96] on div "**********" at bounding box center [157, 82] width 240 height 55
click at [176, 87] on input "**********" at bounding box center [170, 82] width 196 height 27
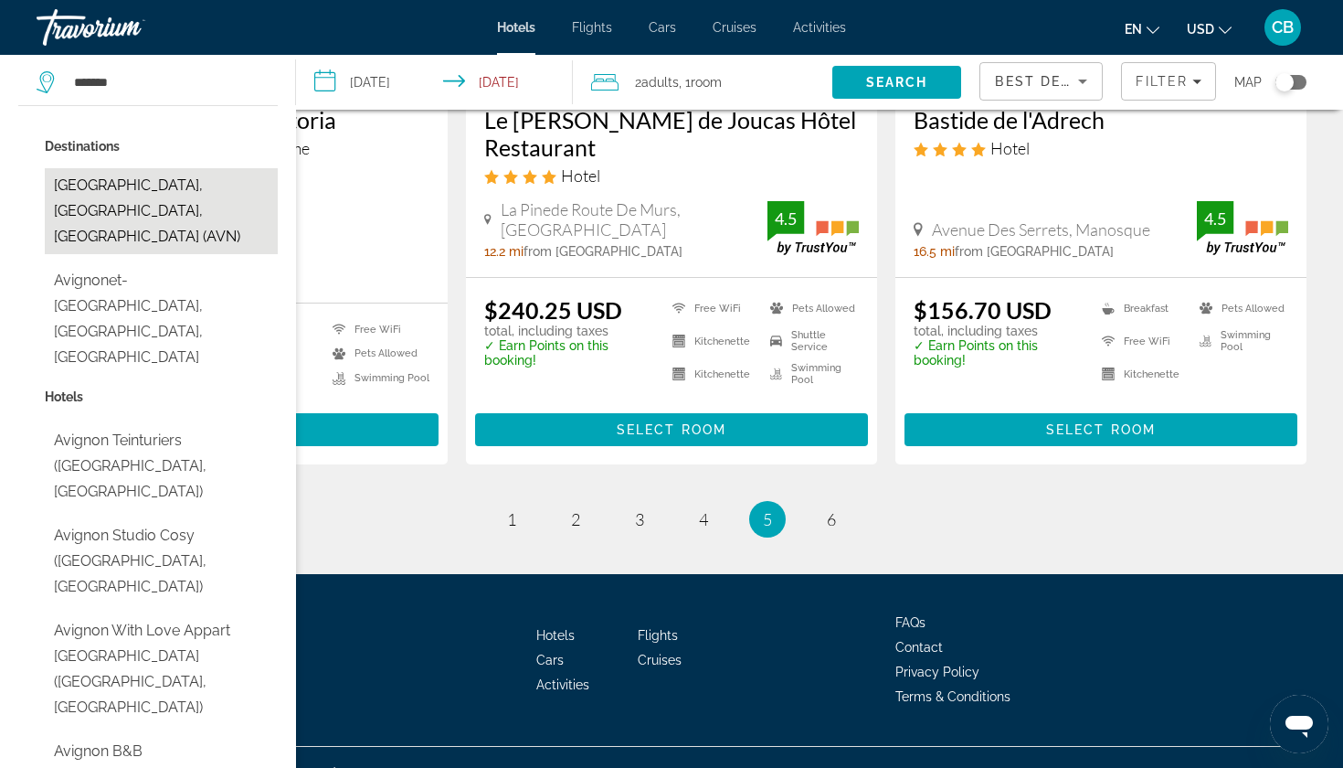
click at [115, 202] on button "[GEOGRAPHIC_DATA], [GEOGRAPHIC_DATA], [GEOGRAPHIC_DATA] (AVN)" at bounding box center [161, 211] width 233 height 86
type input "**********"
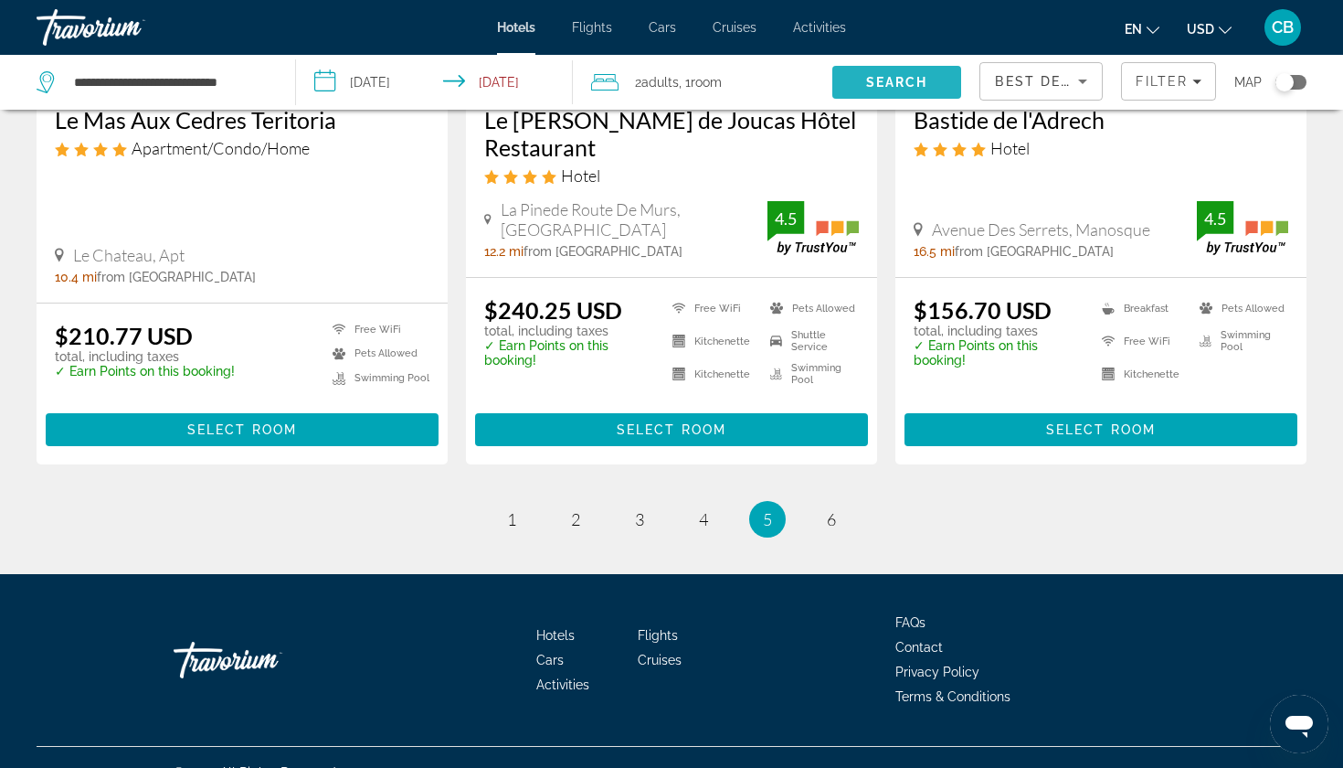
click at [875, 73] on span "Search" at bounding box center [898, 82] width 130 height 44
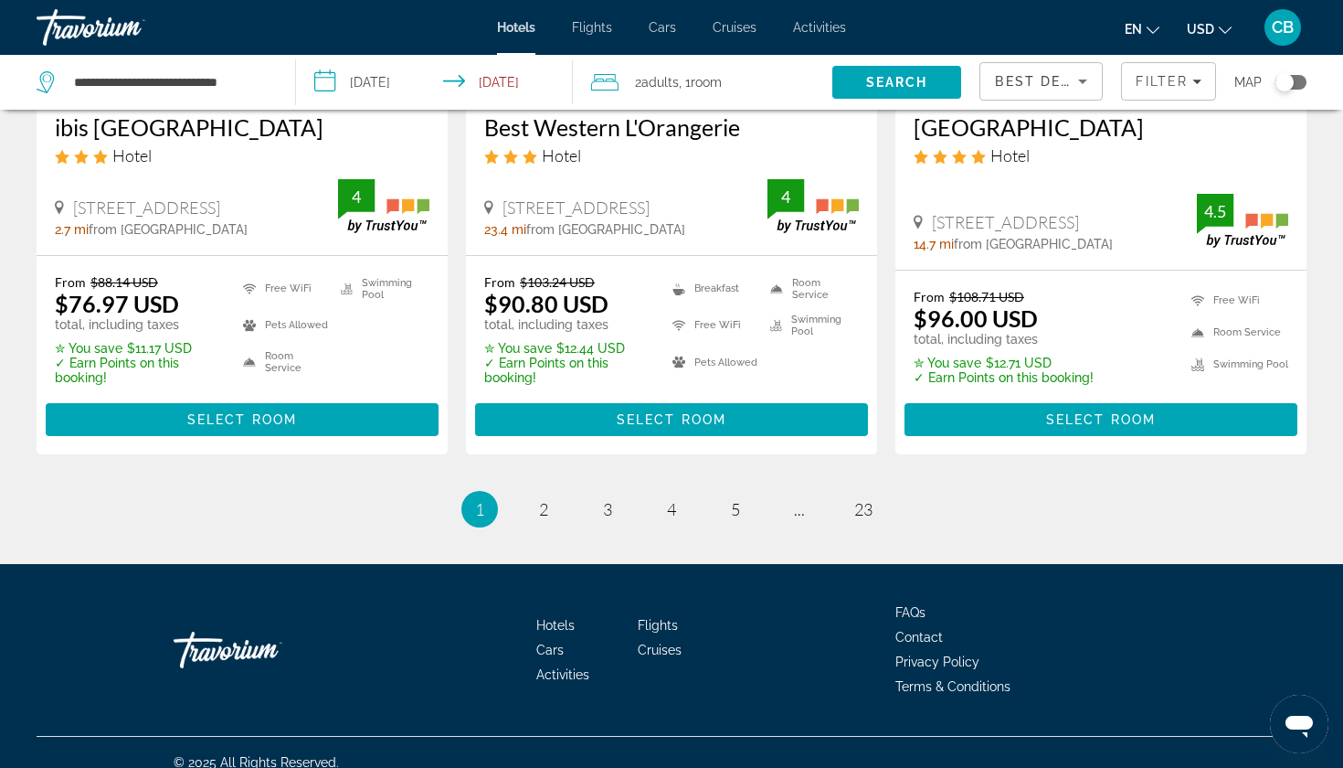
scroll to position [2486, 0]
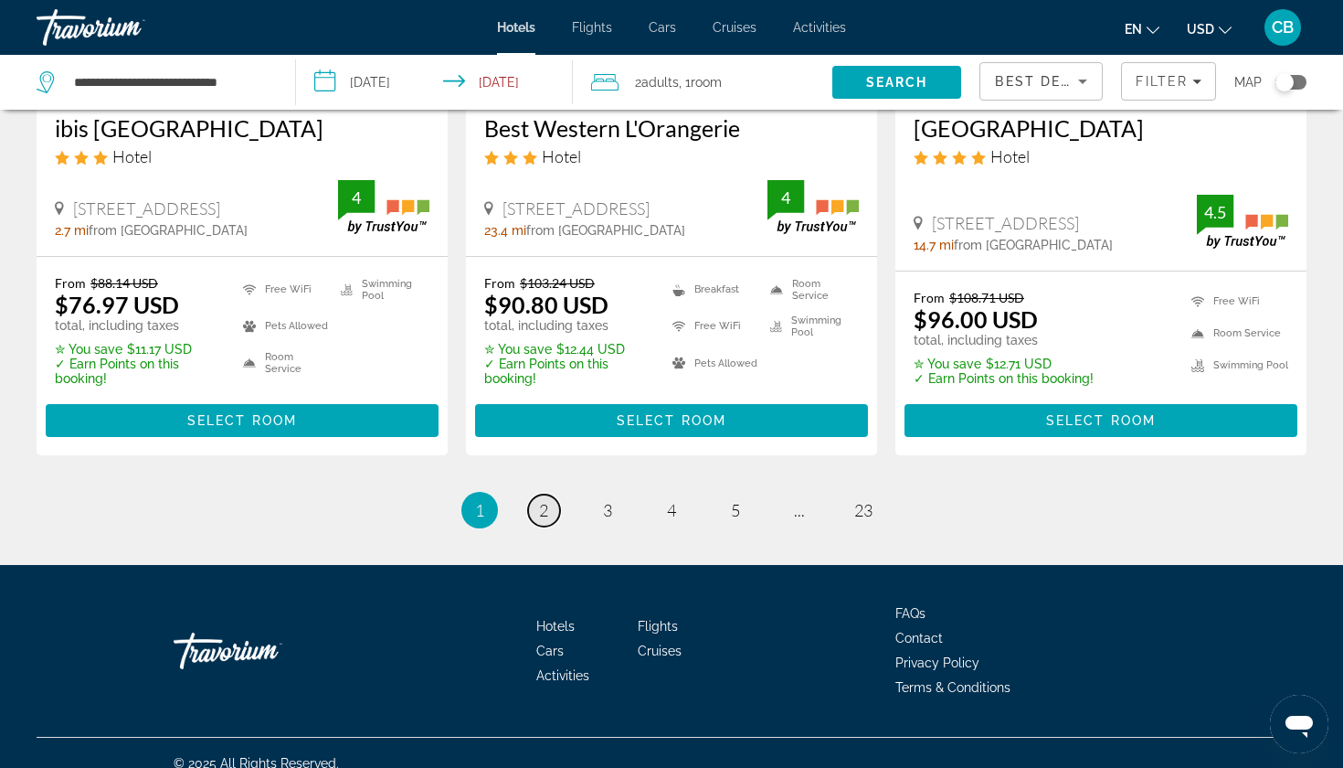
click at [540, 500] on span "2" at bounding box center [543, 510] width 9 height 20
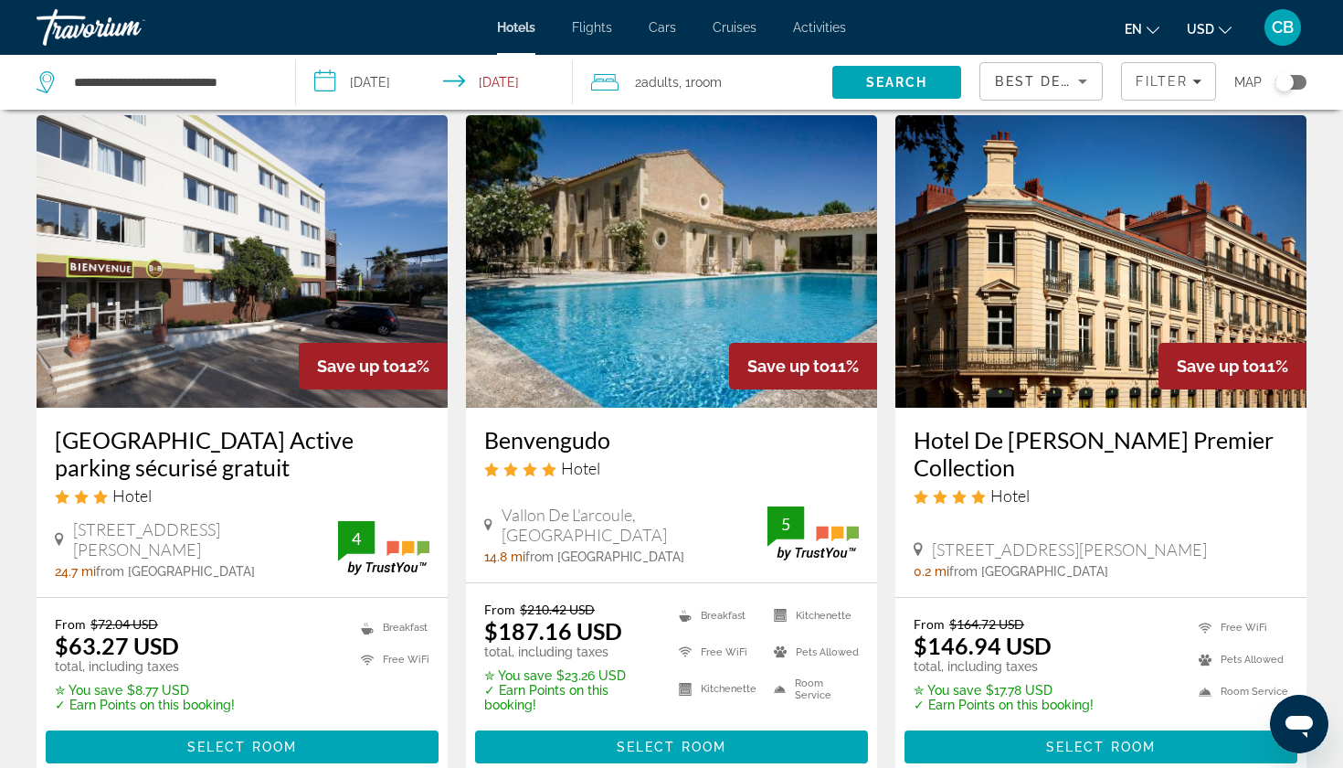
scroll to position [79, 1]
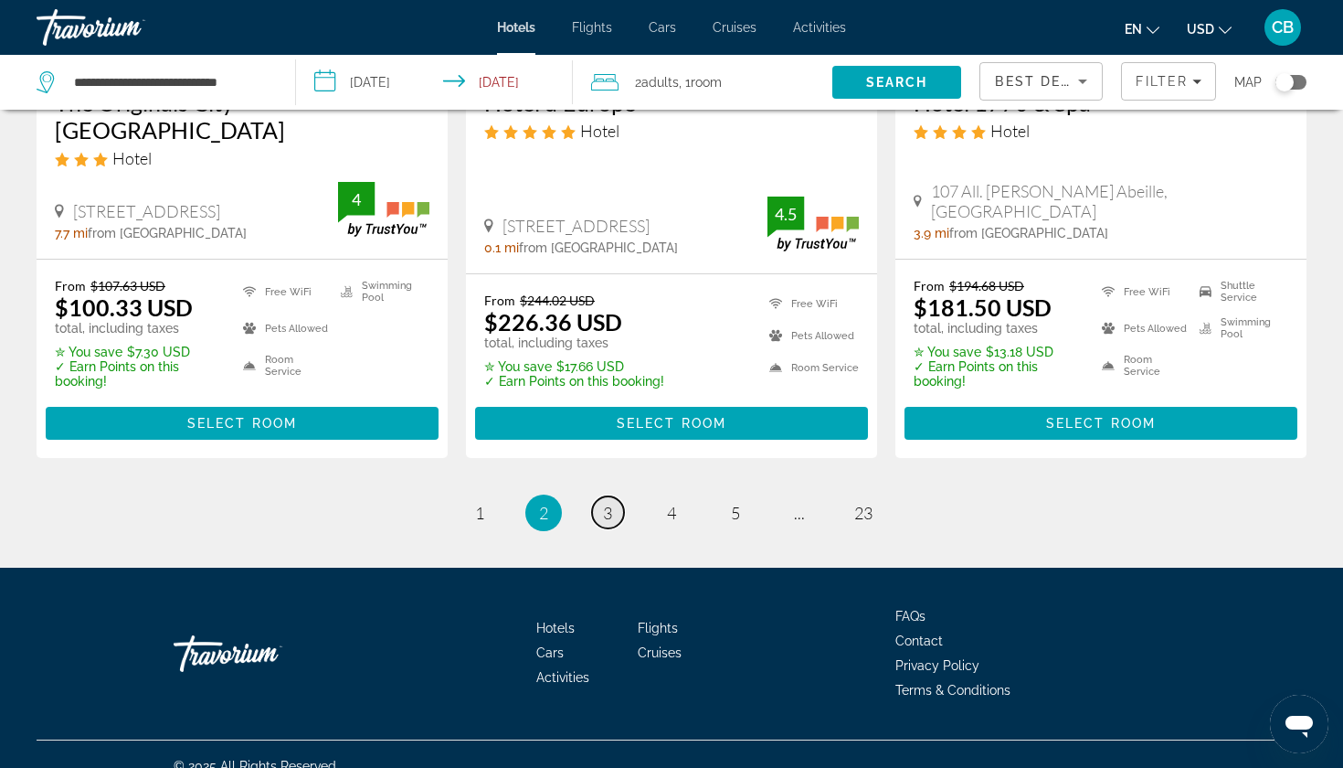
click at [607, 503] on span "3" at bounding box center [607, 513] width 9 height 20
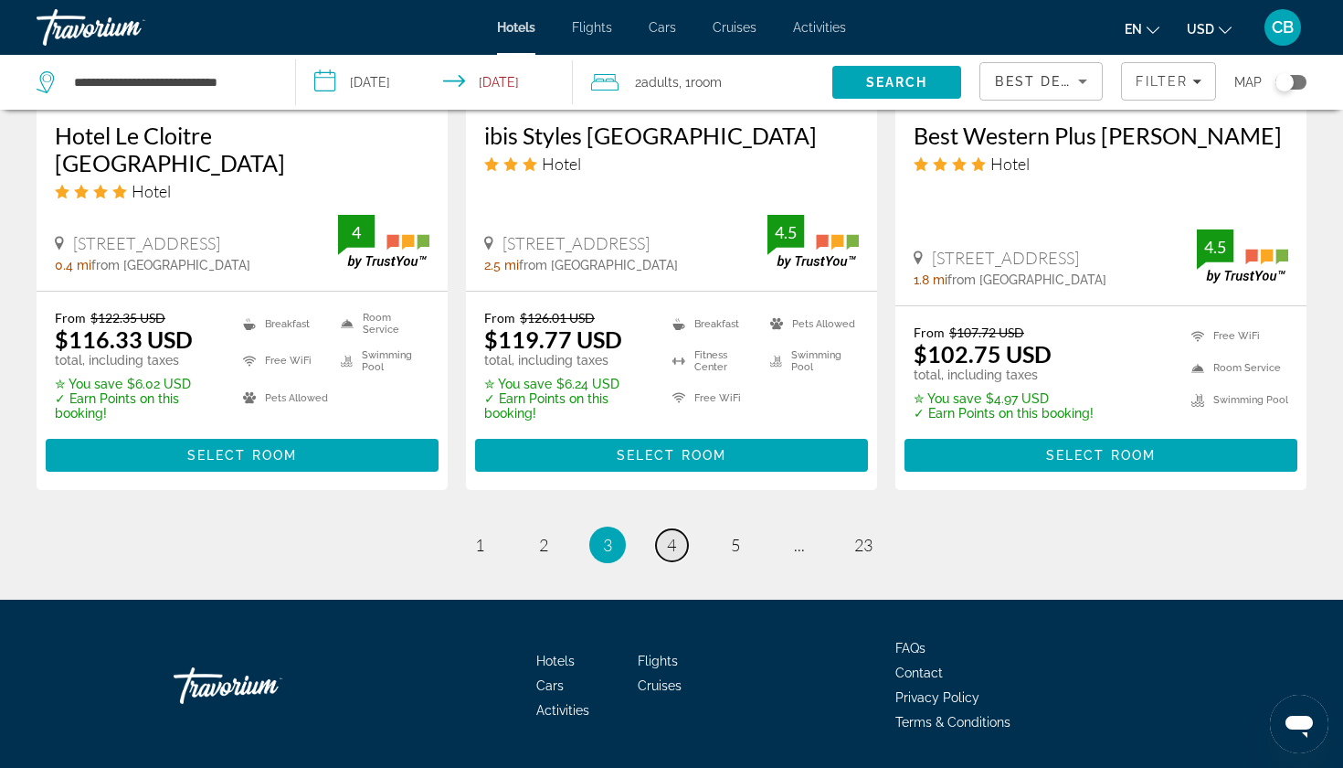
scroll to position [2524, 0]
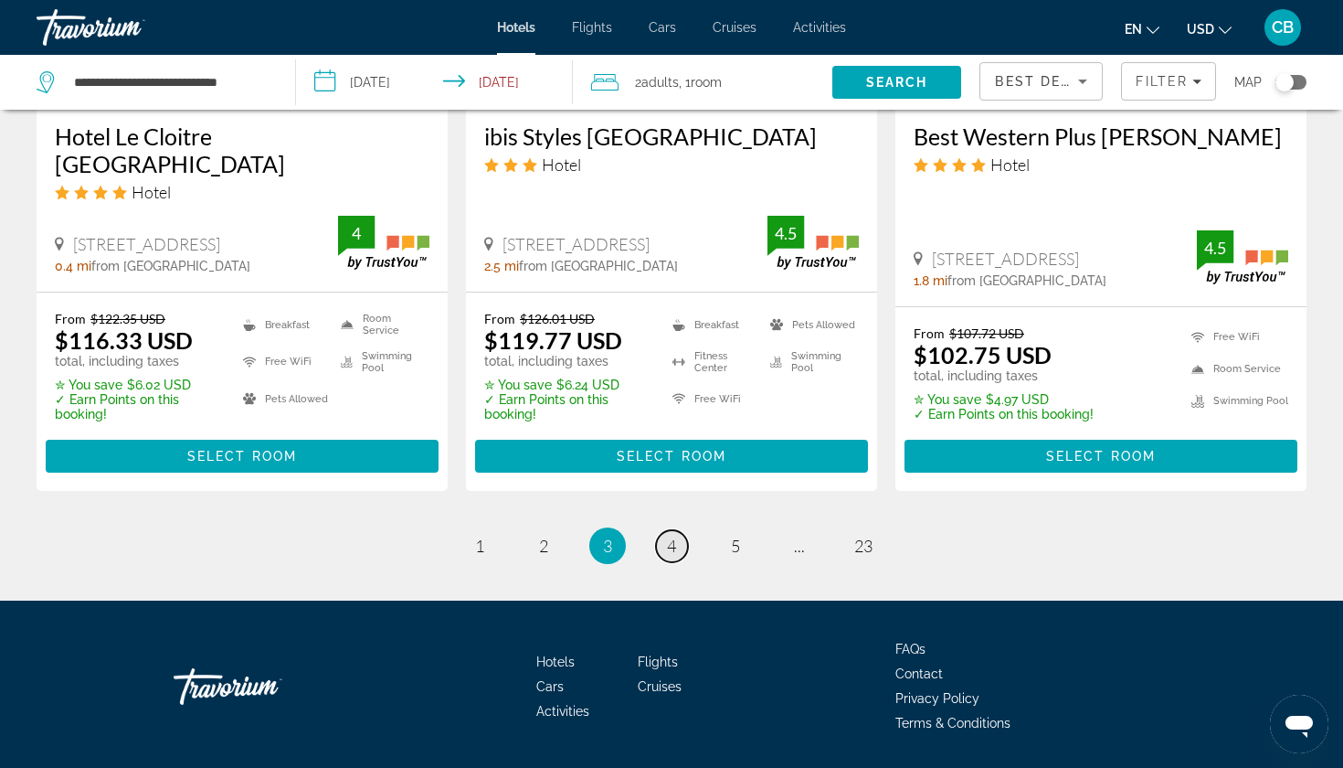
click at [671, 536] on span "4" at bounding box center [671, 546] width 9 height 20
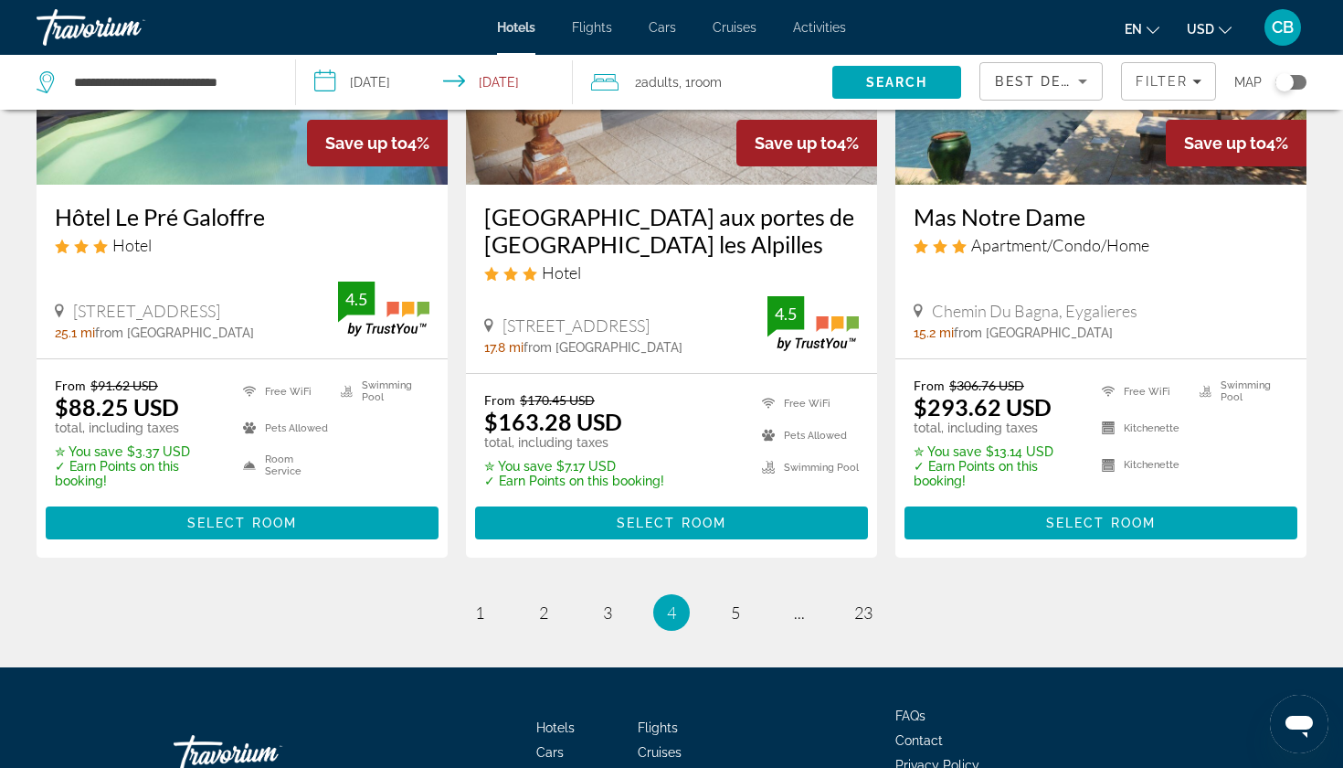
scroll to position [2442, 0]
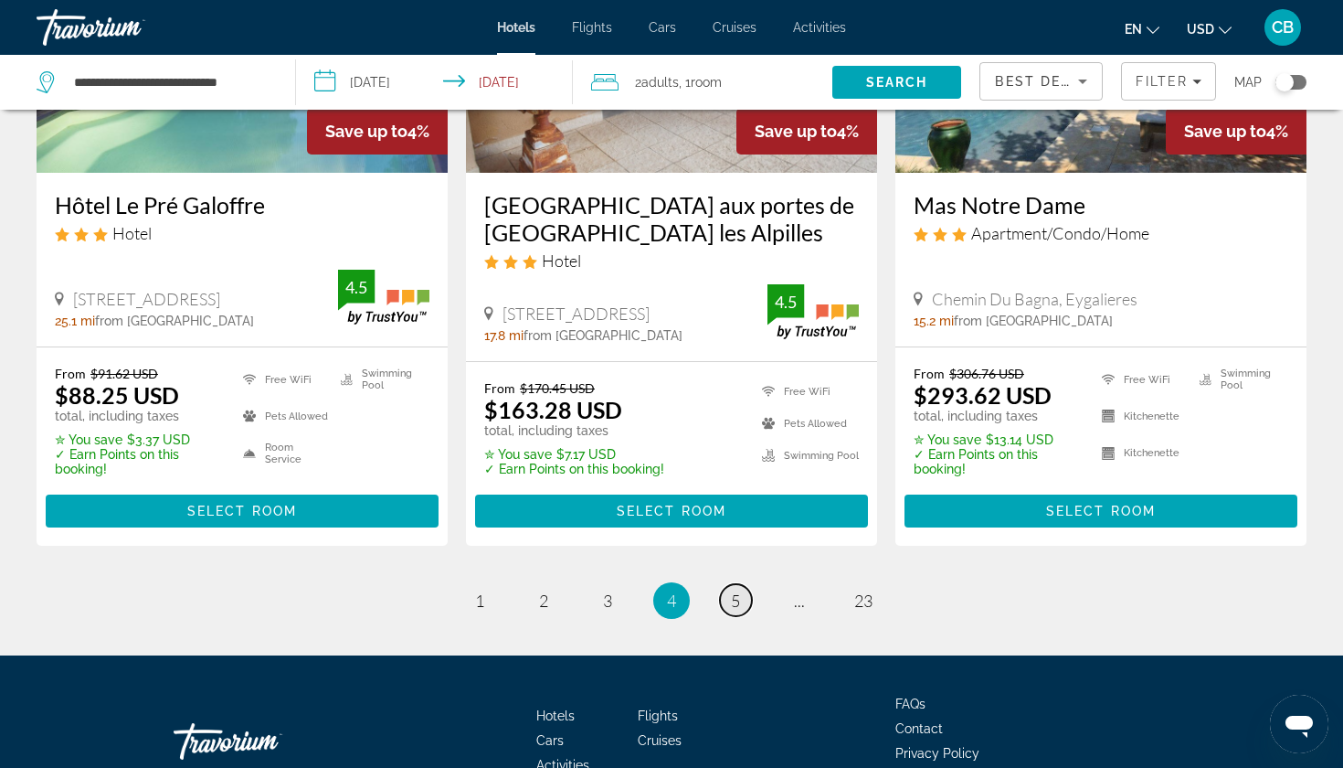
click at [731, 590] on span "5" at bounding box center [735, 600] width 9 height 20
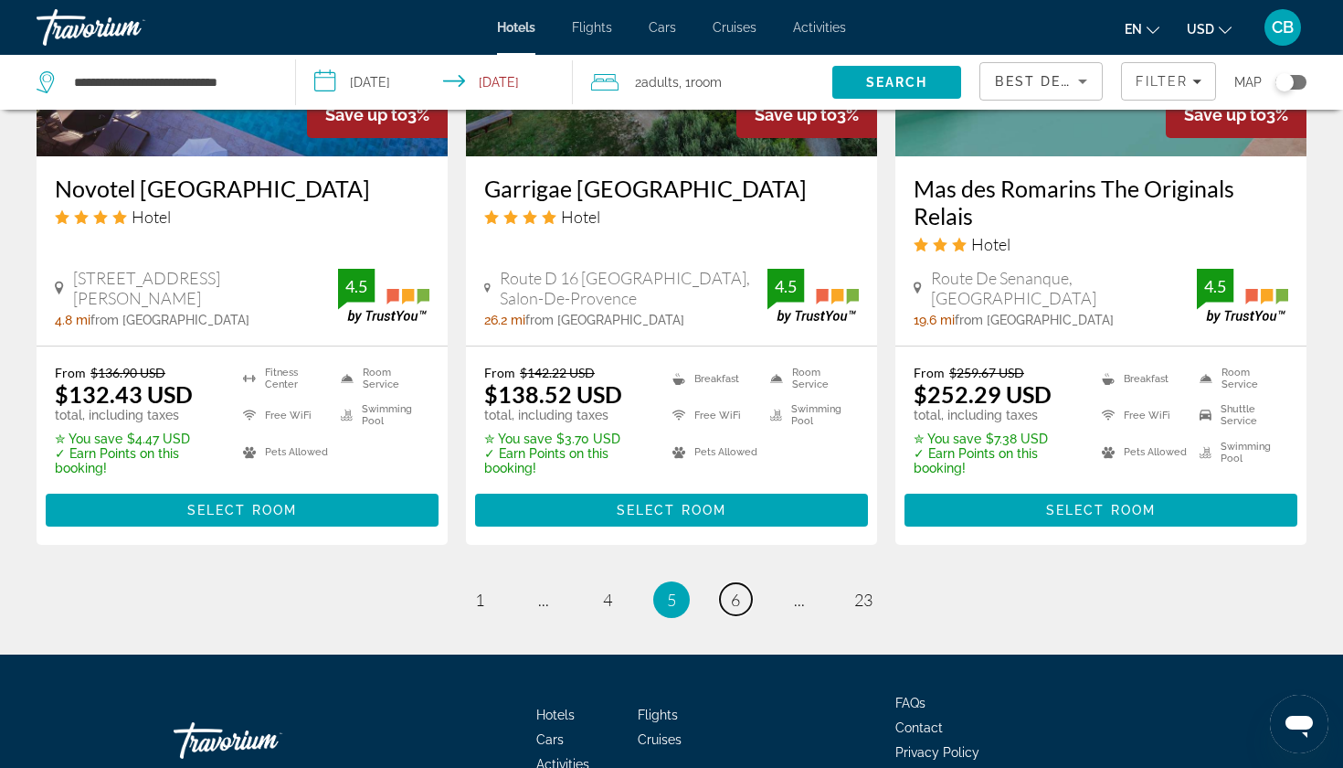
scroll to position [2513, 0]
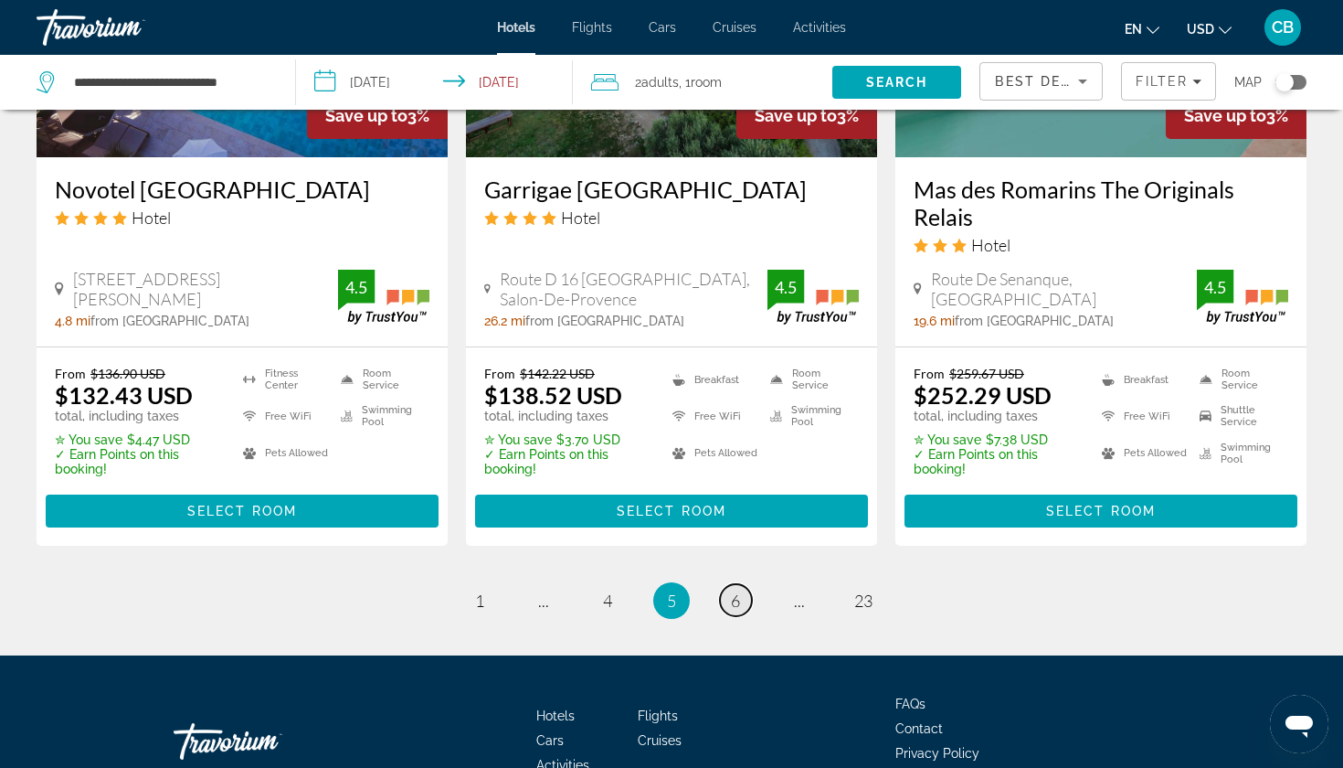
click at [738, 590] on span "6" at bounding box center [735, 600] width 9 height 20
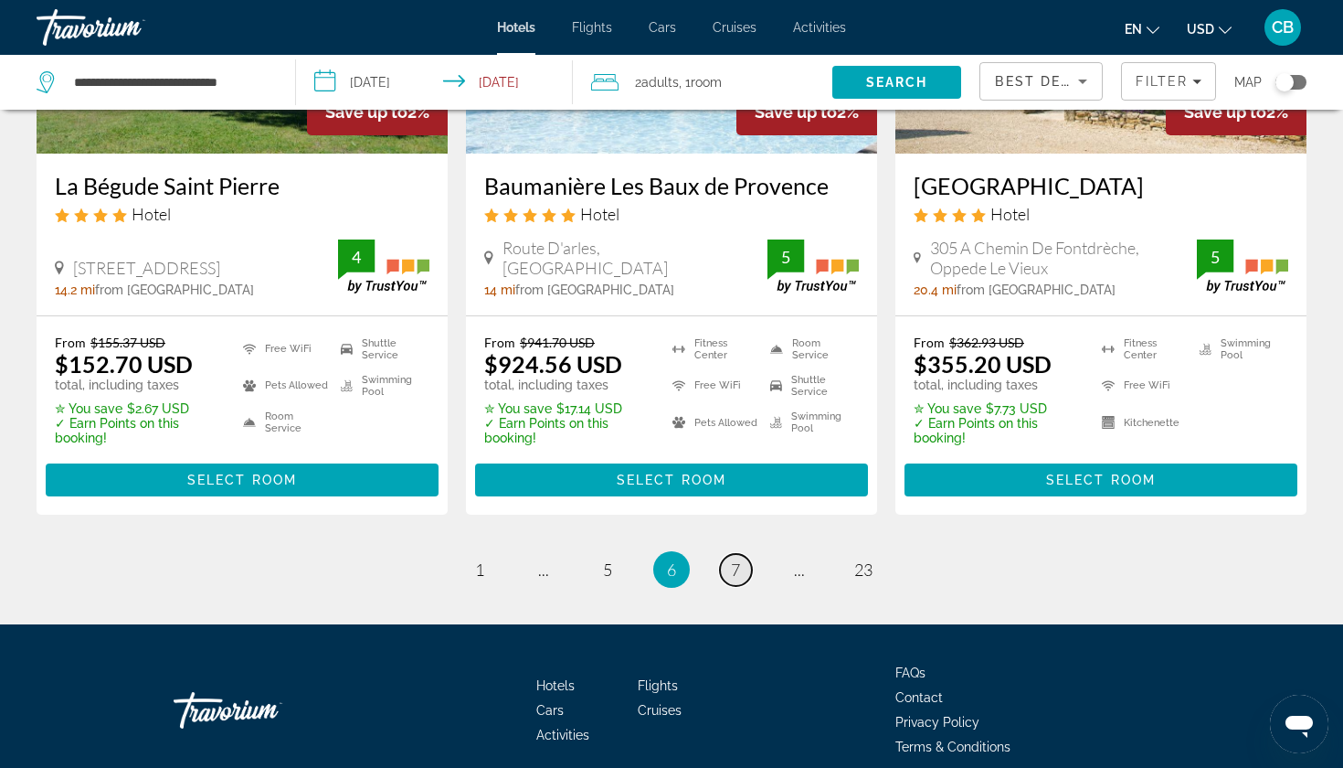
scroll to position [2497, 0]
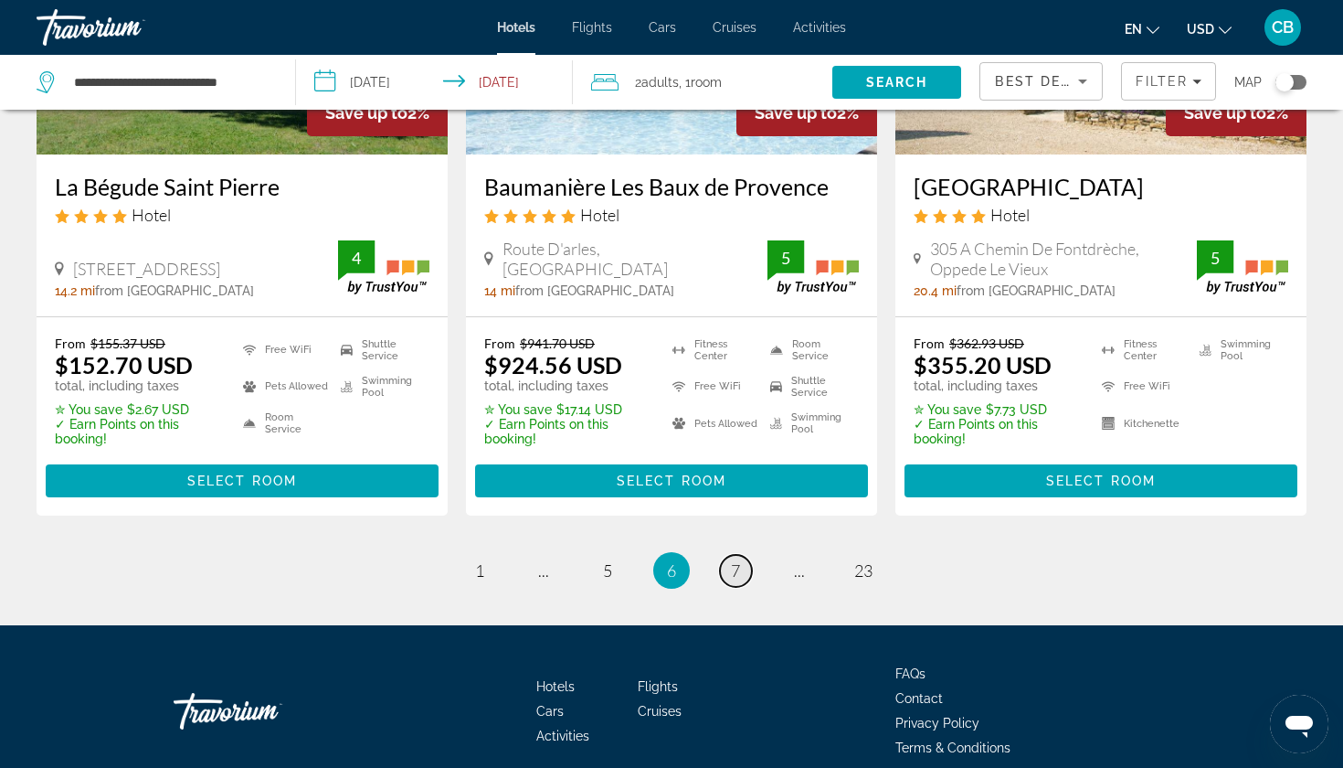
click at [738, 555] on link "page 7" at bounding box center [736, 571] width 32 height 32
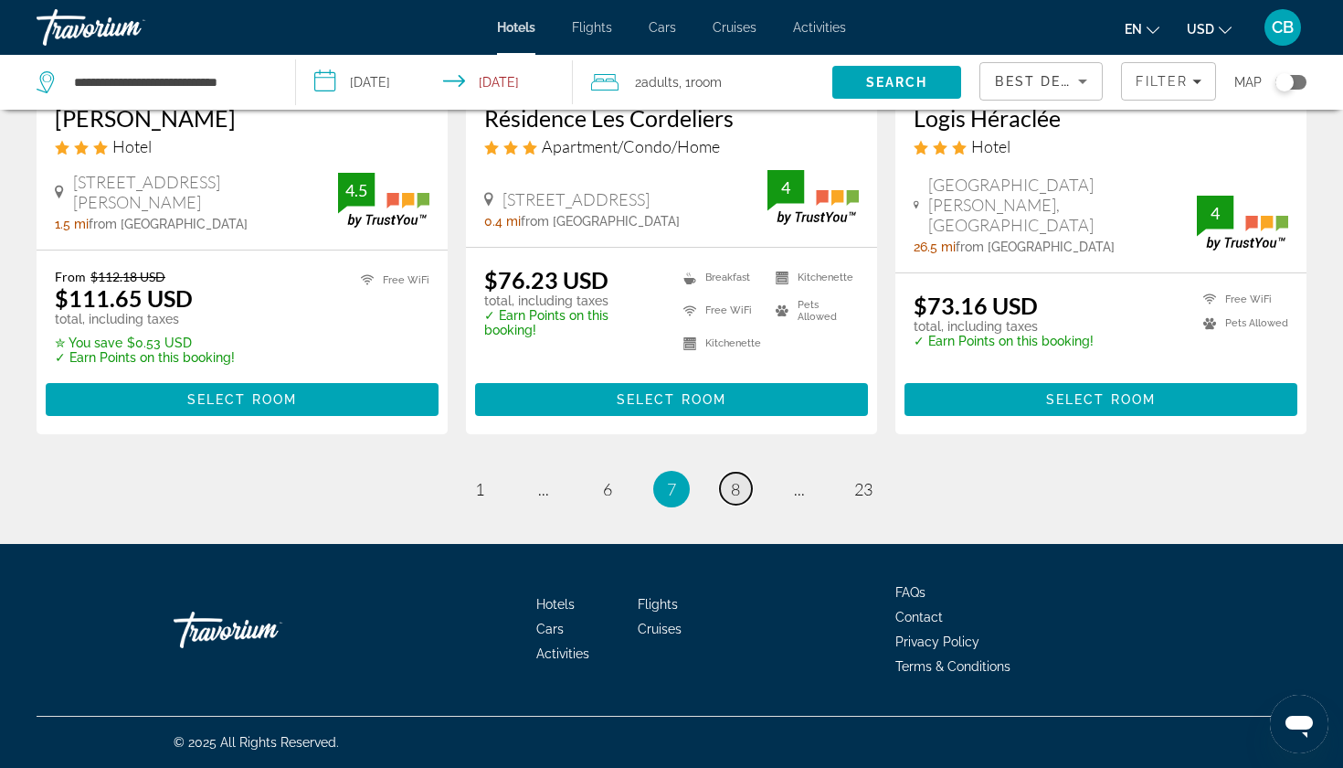
scroll to position [2461, 0]
click at [738, 499] on link "page 8" at bounding box center [736, 488] width 32 height 32
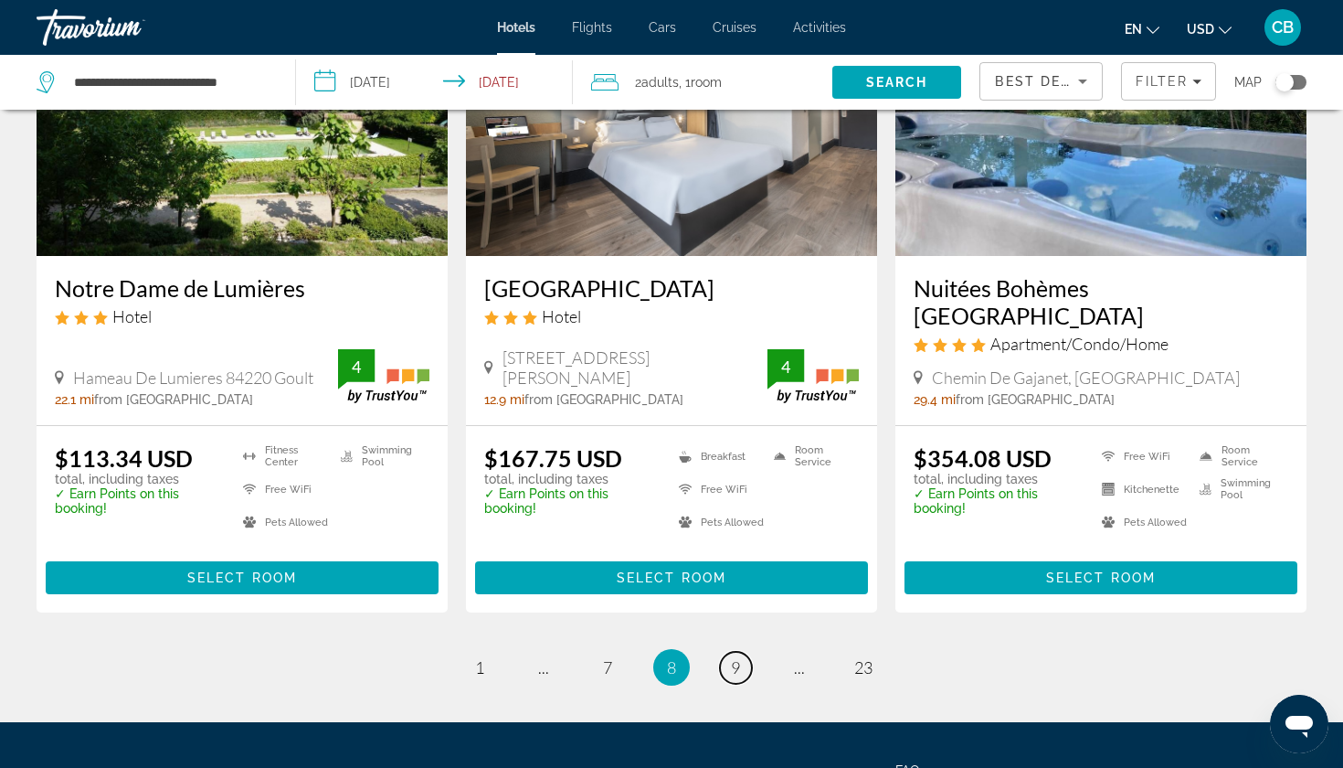
scroll to position [2324, 0]
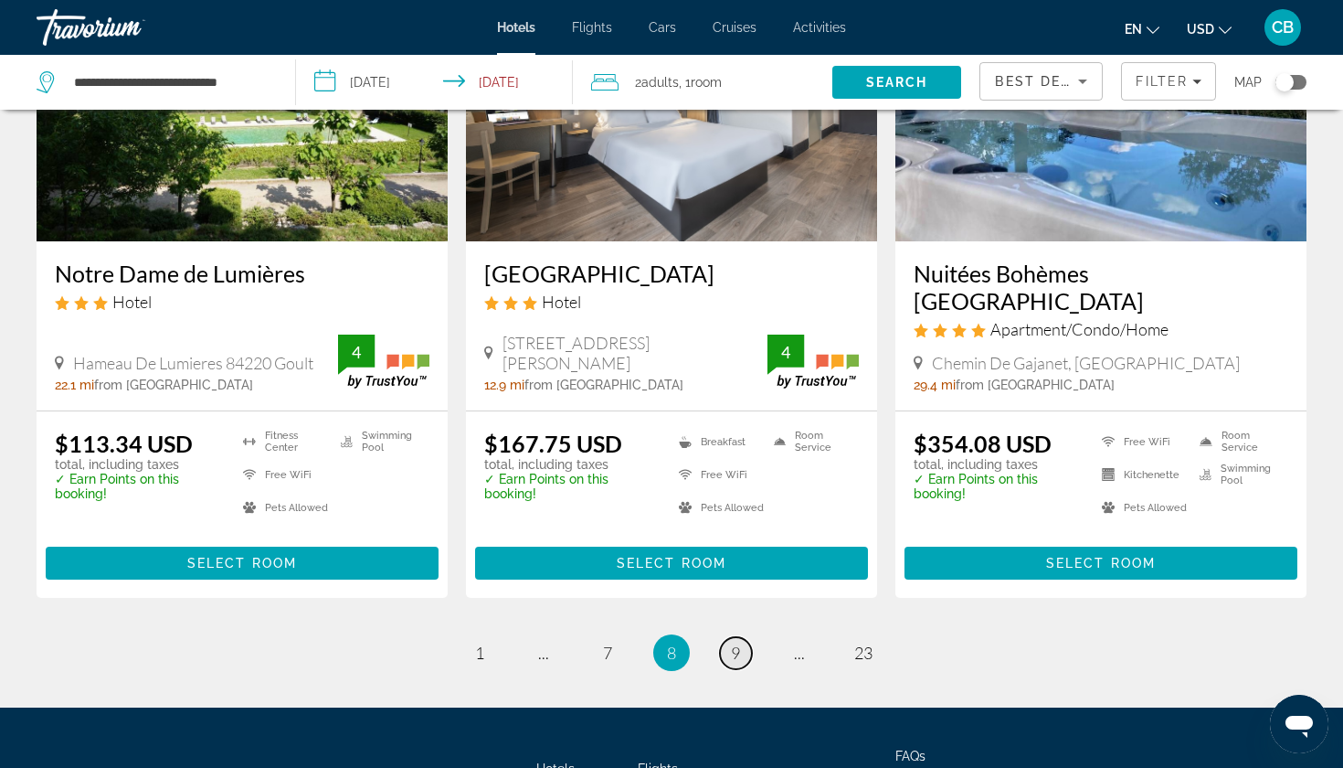
click at [734, 637] on link "page 9" at bounding box center [736, 653] width 32 height 32
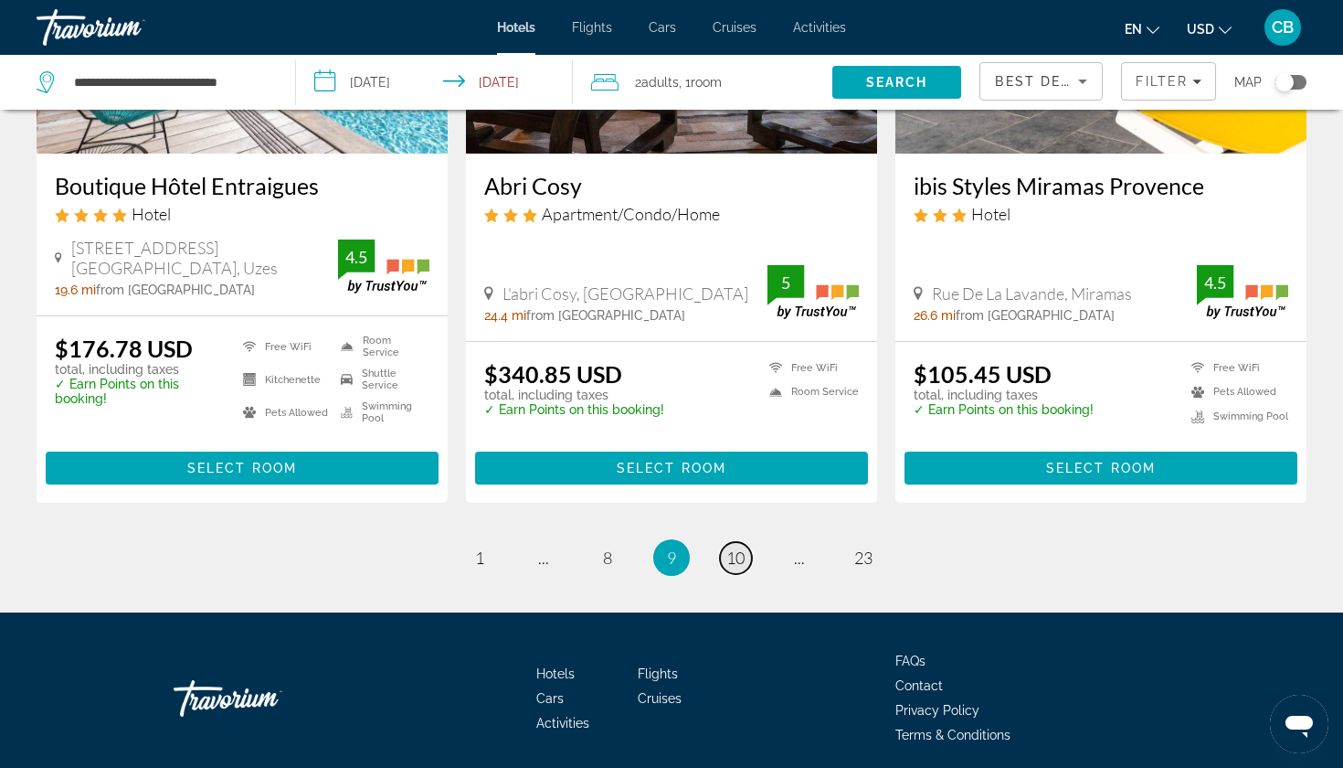
click at [737, 547] on span "10" at bounding box center [736, 557] width 18 height 20
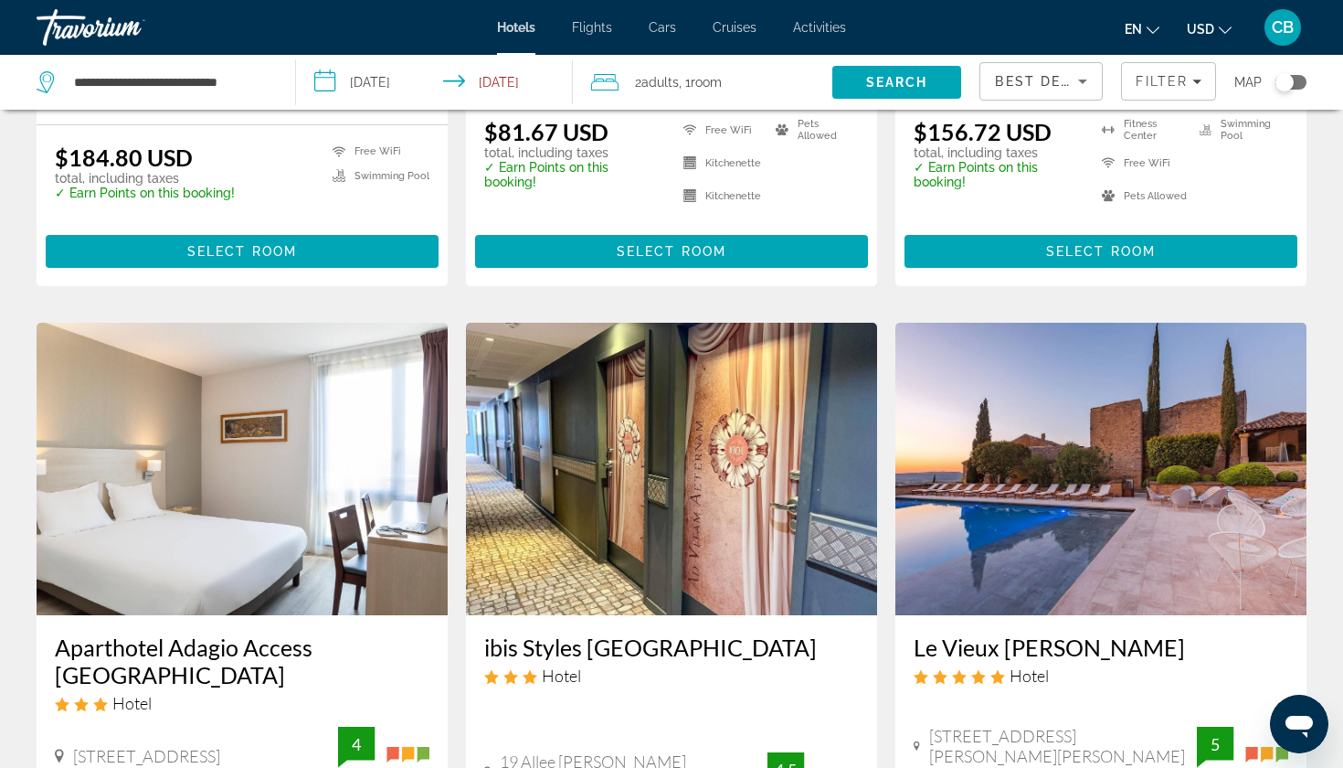
scroll to position [743, 0]
